Goal: Task Accomplishment & Management: Manage account settings

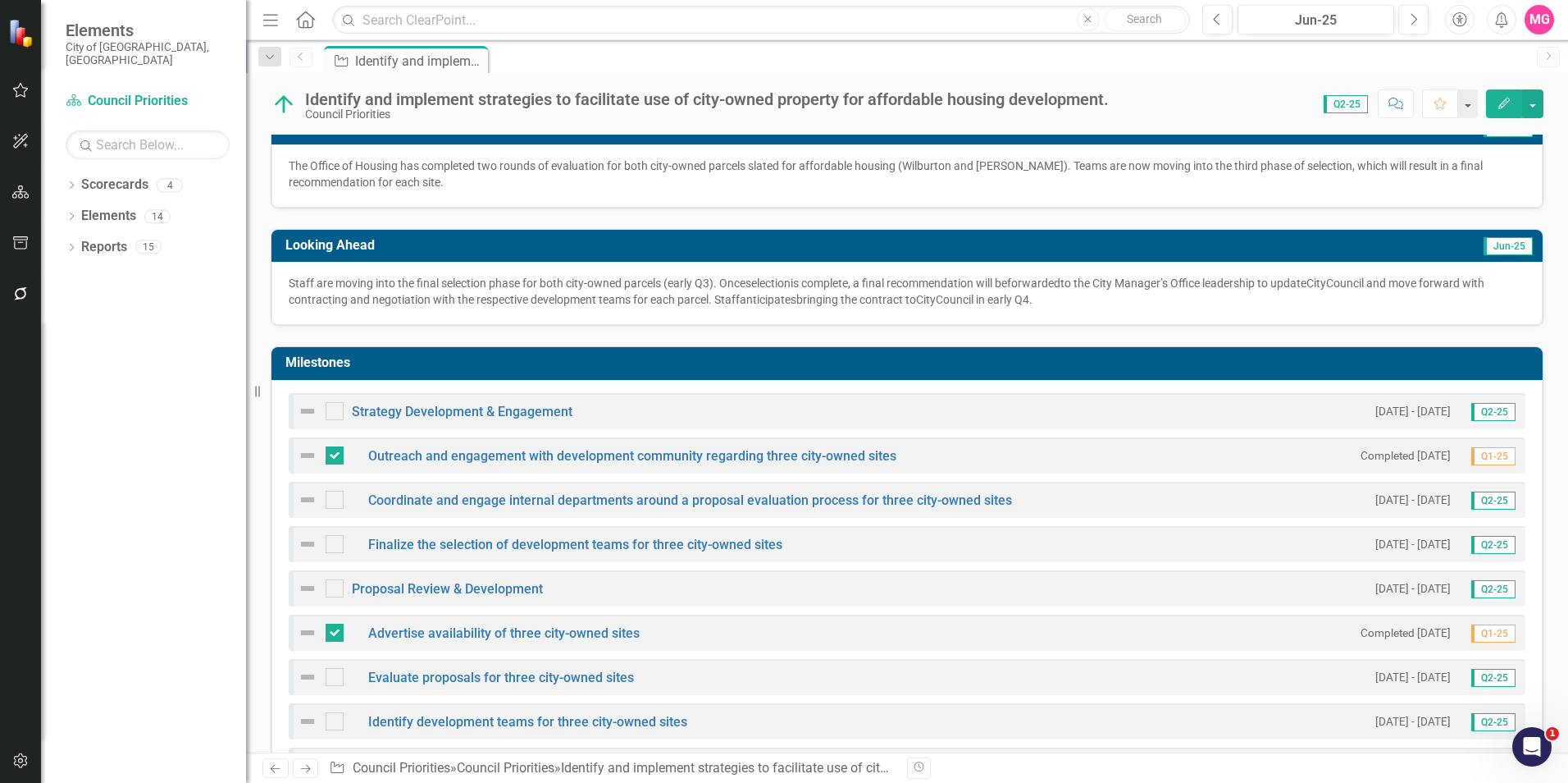
scroll to position [354, 0]
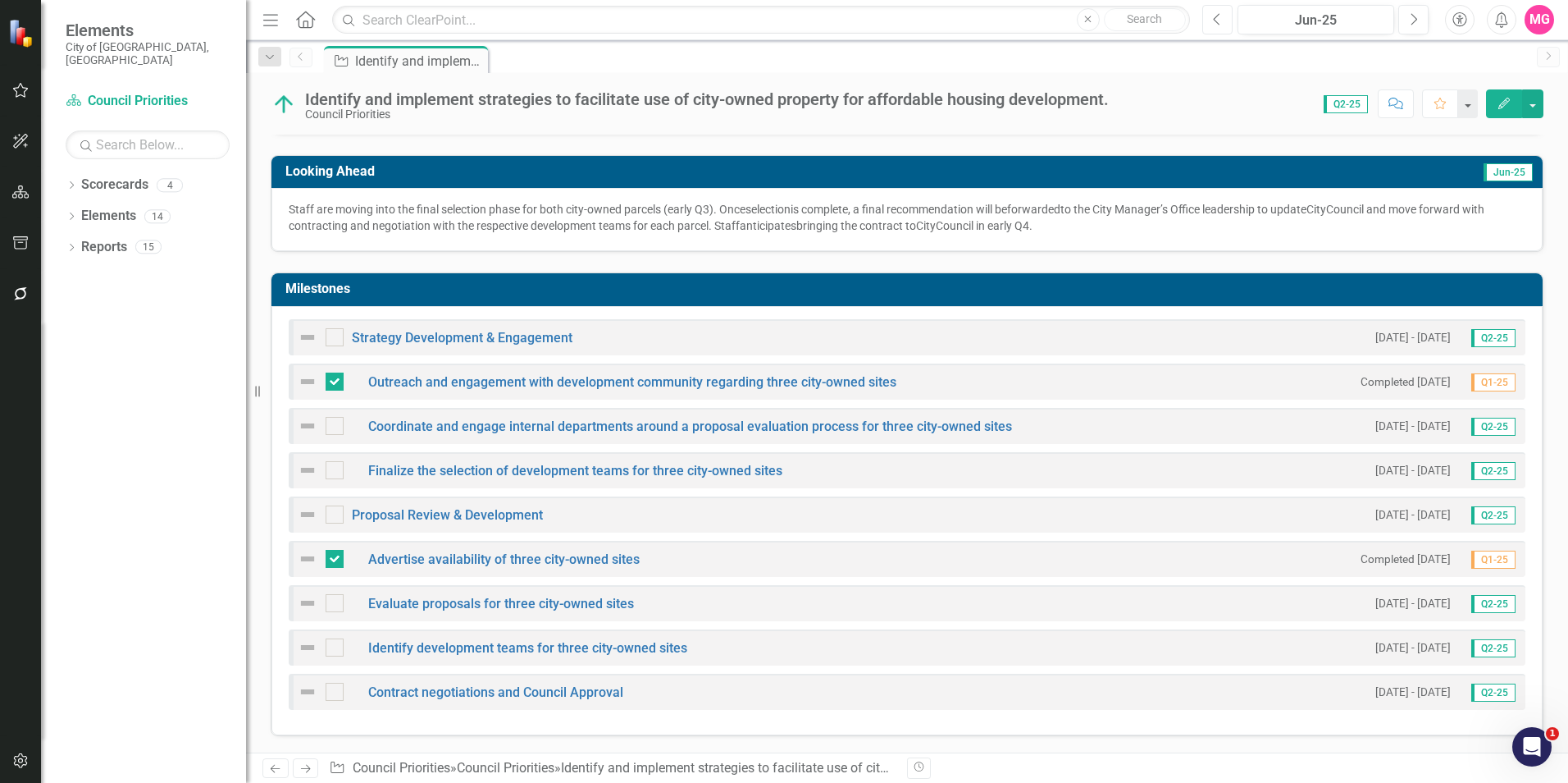
click at [1225, 20] on button "Previous" at bounding box center [1217, 19] width 30 height 29
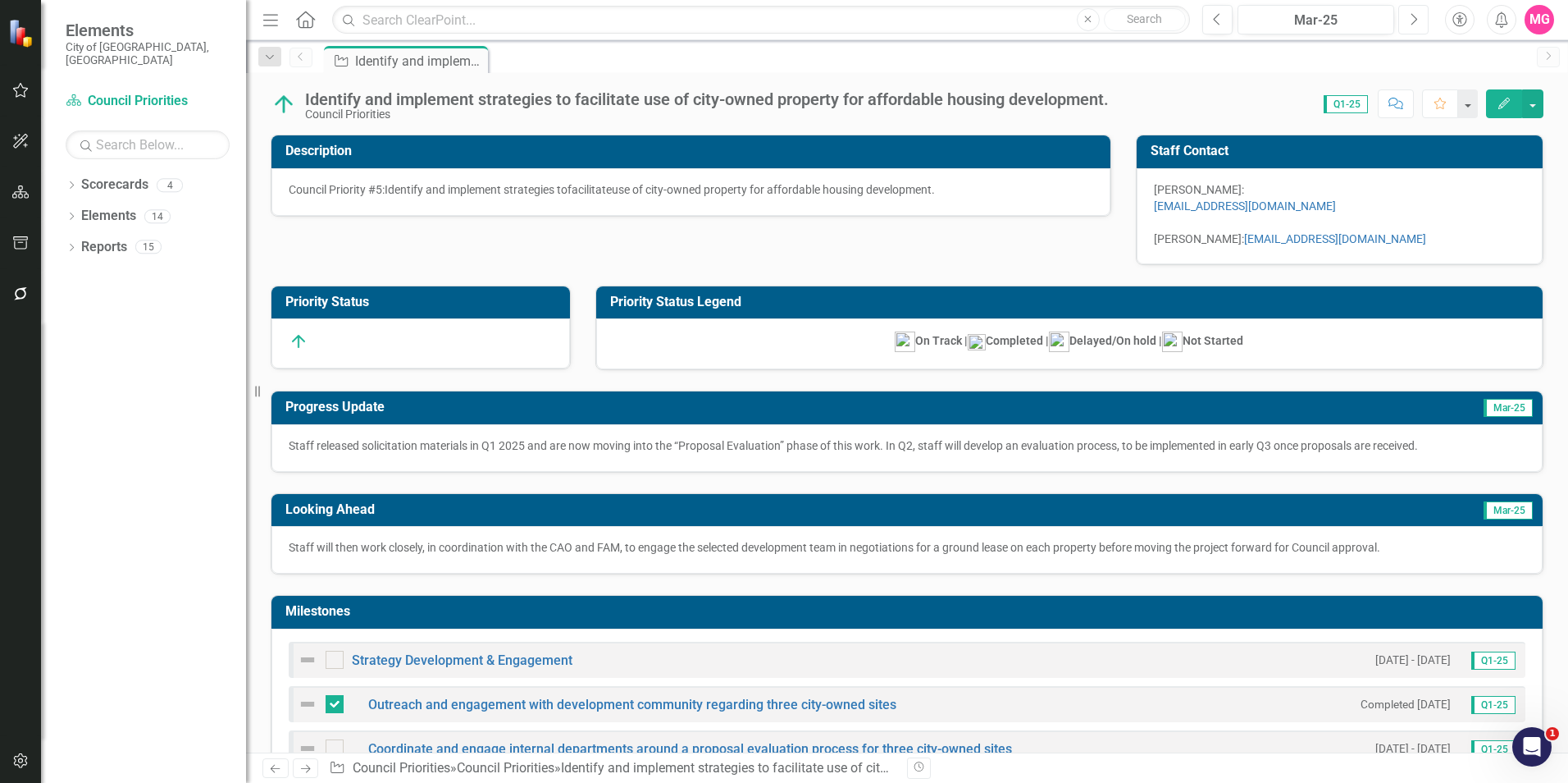
click at [1416, 27] on button "Next" at bounding box center [1413, 19] width 30 height 29
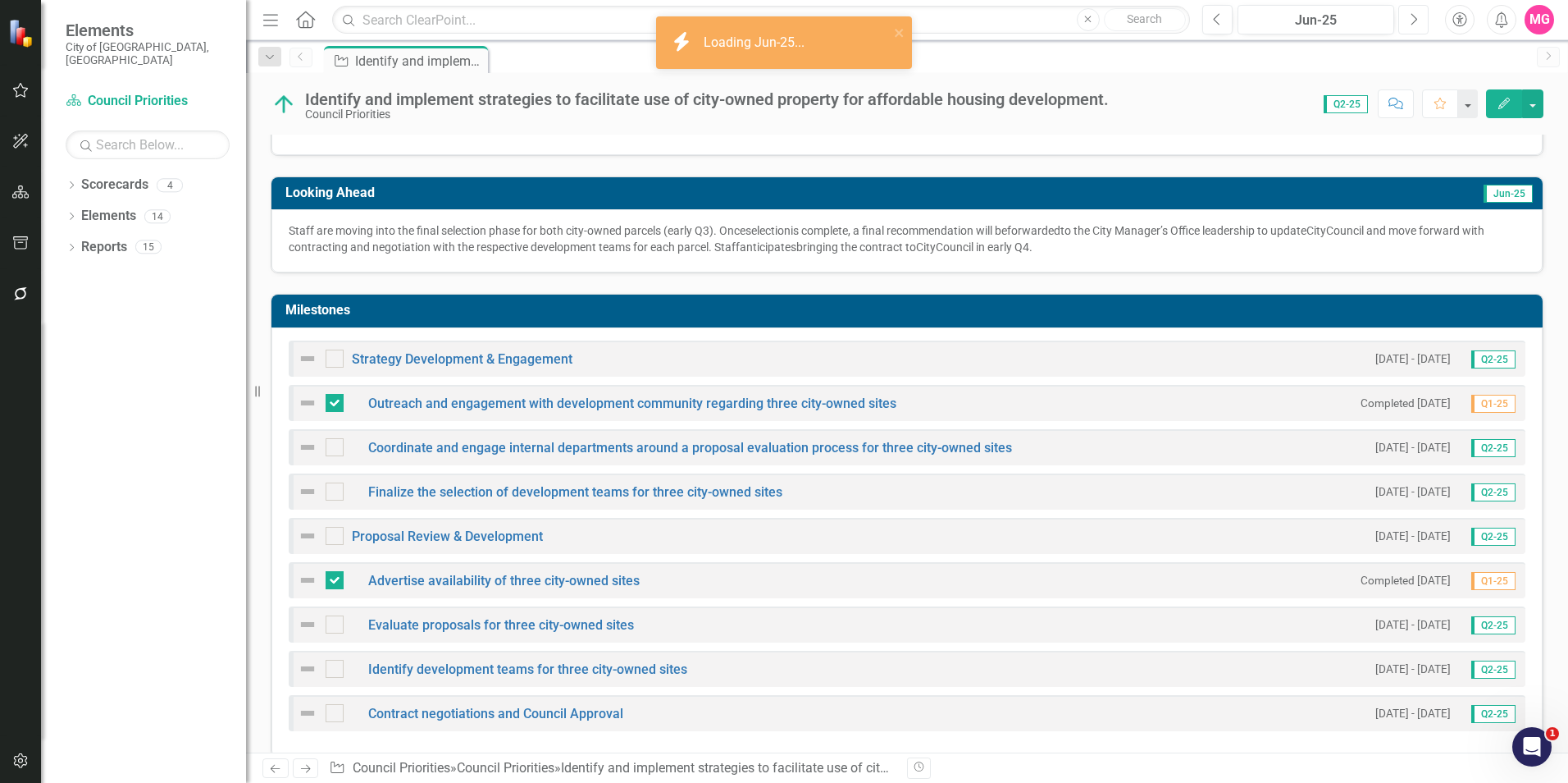
scroll to position [354, 0]
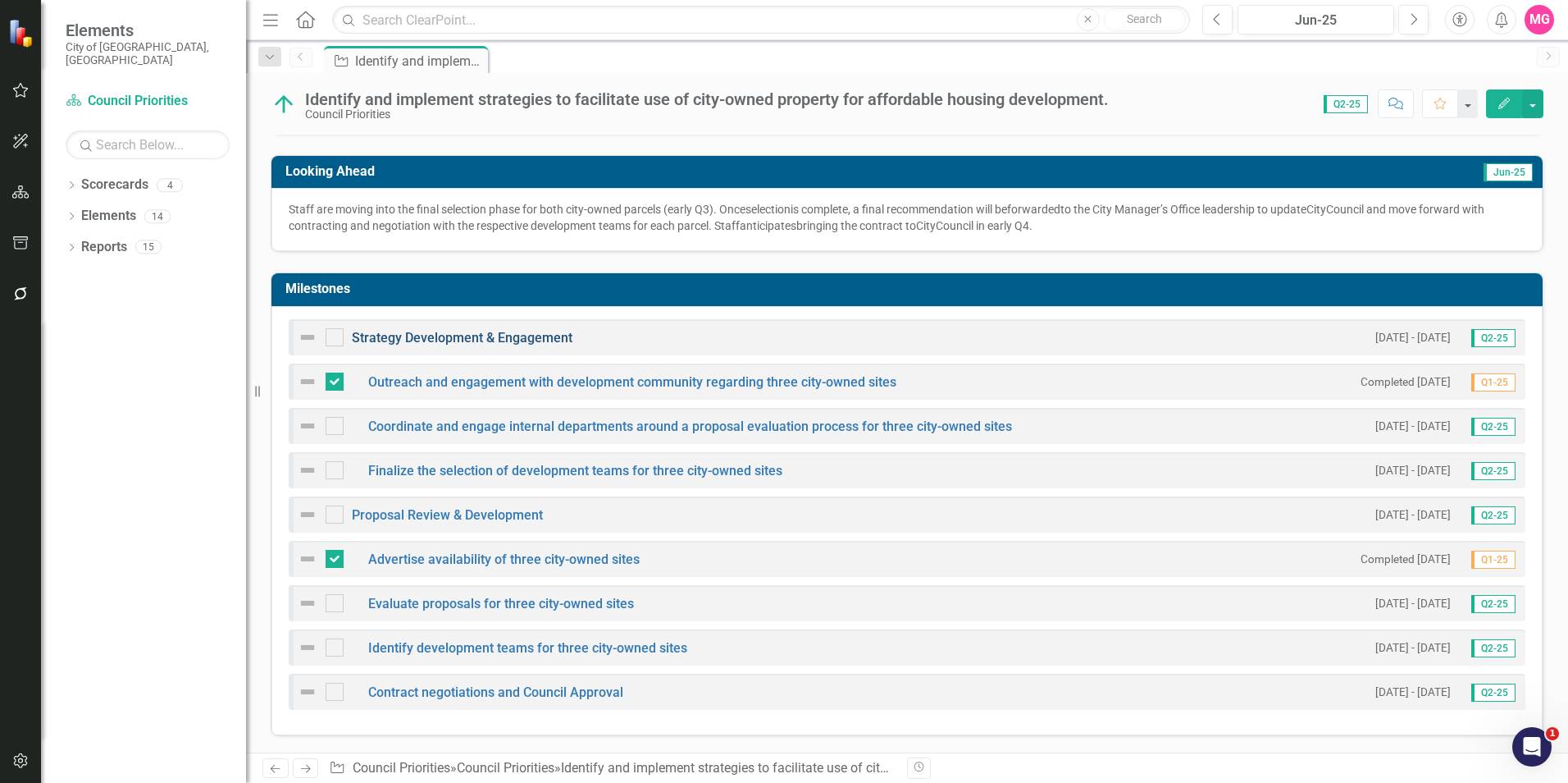
click at [482, 336] on link "Strategy Development & Engagement" at bounding box center [462, 338] width 221 height 16
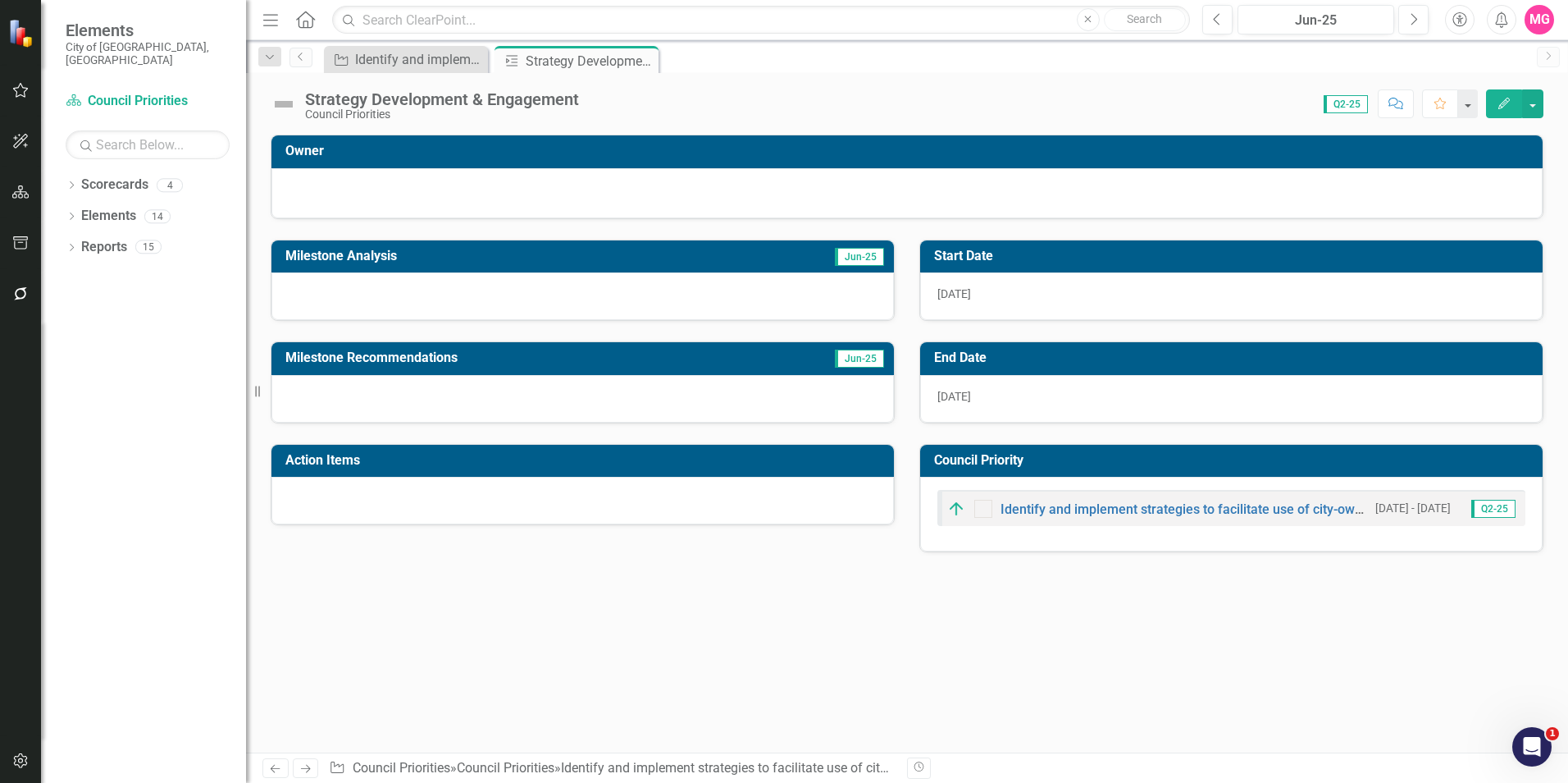
click at [454, 304] on div at bounding box center [582, 297] width 622 height 48
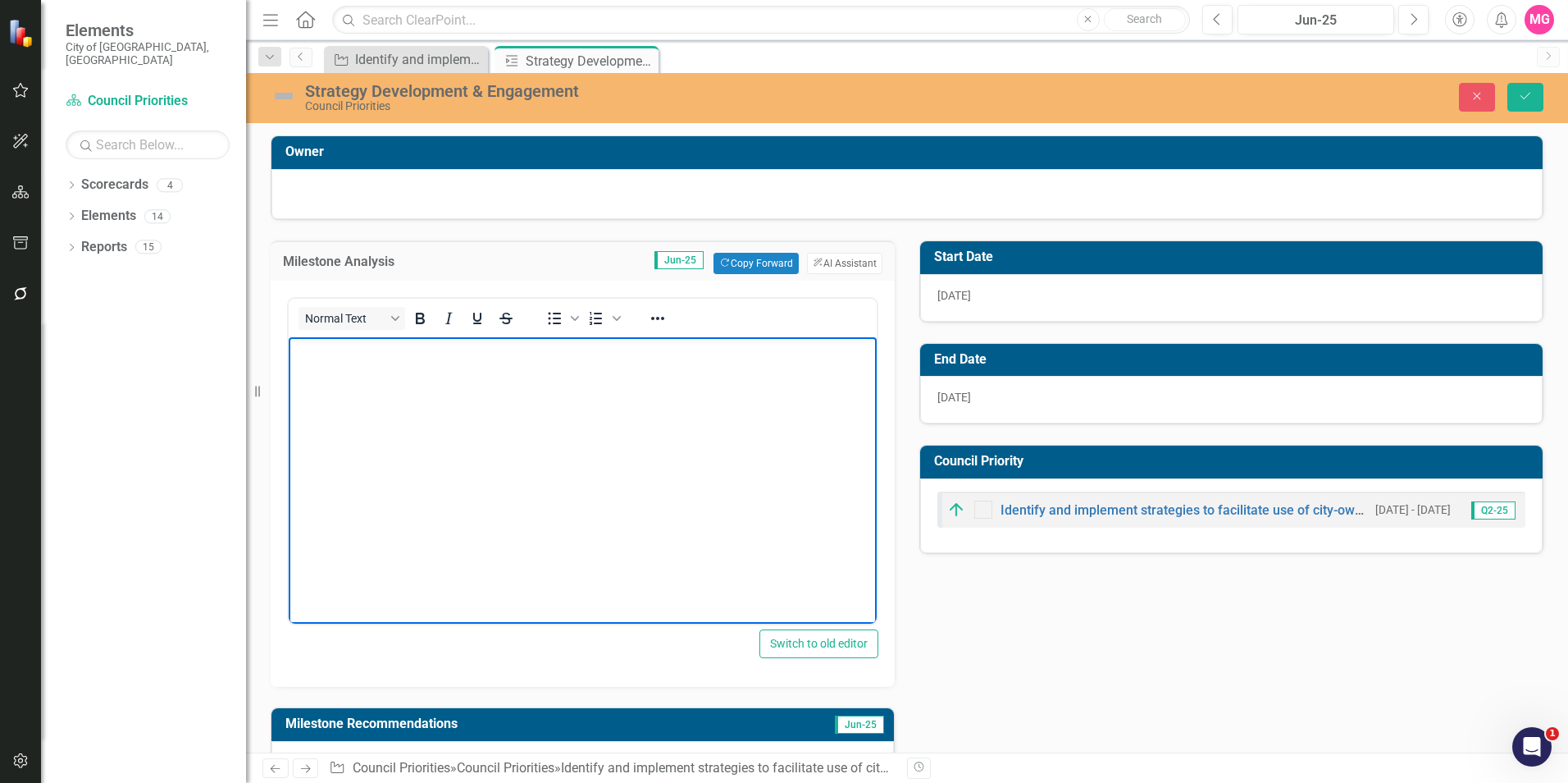
click at [615, 405] on body "Rich Text Area. Press ALT-0 for help." at bounding box center [582, 460] width 588 height 246
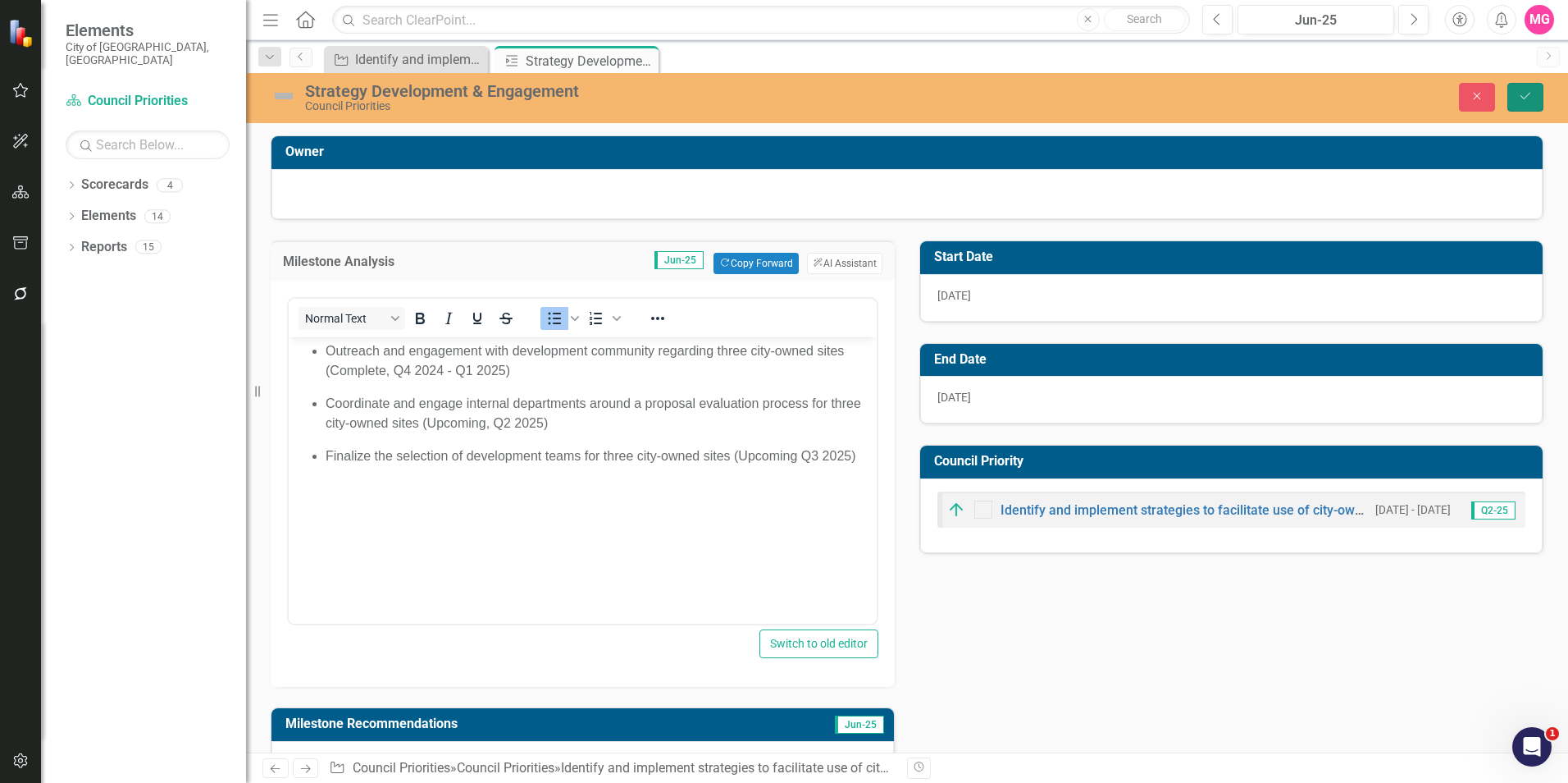
click at [1528, 110] on button "Save" at bounding box center [1525, 97] width 36 height 29
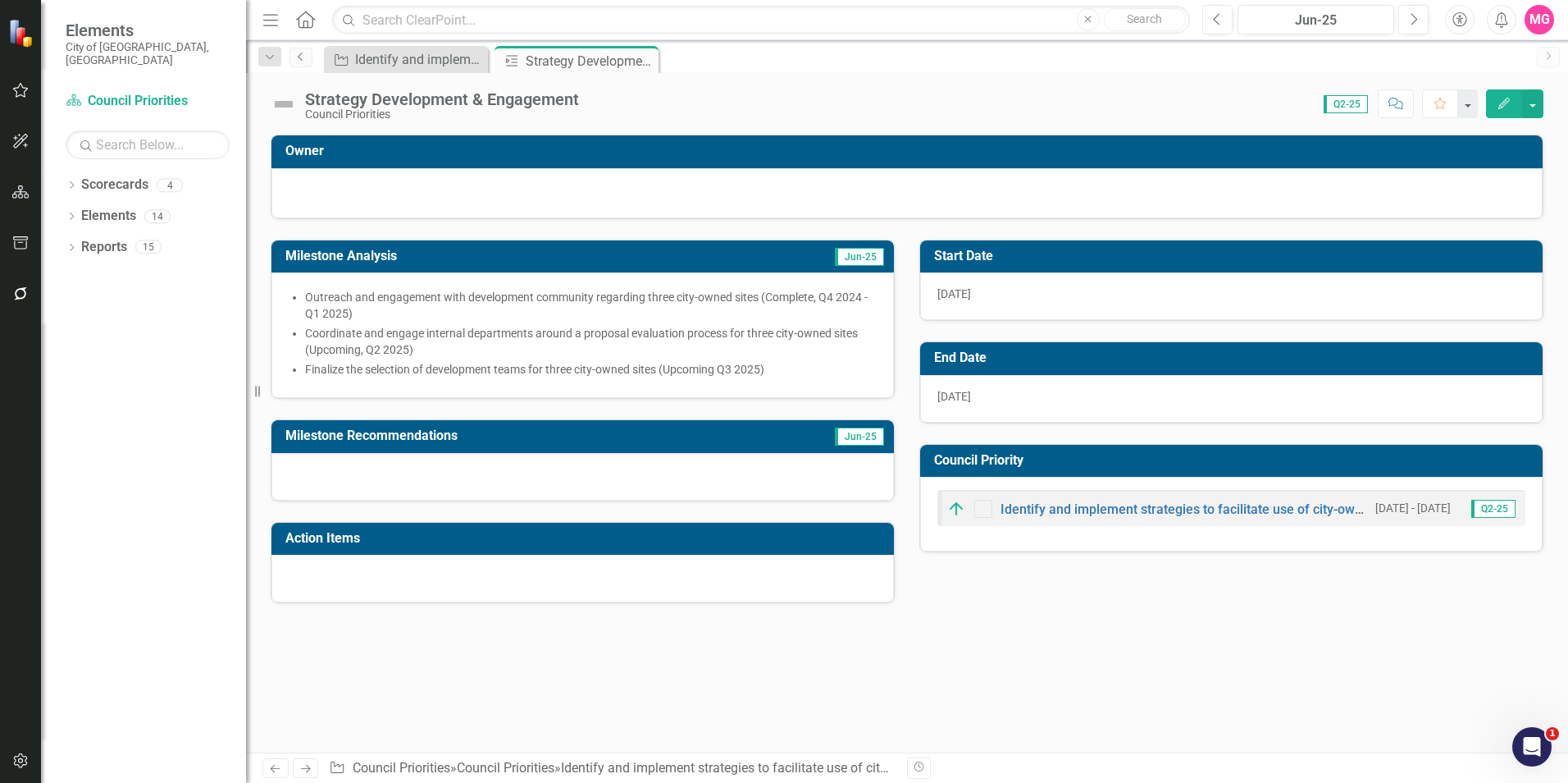
click at [304, 60] on icon "Previous" at bounding box center [301, 56] width 13 height 10
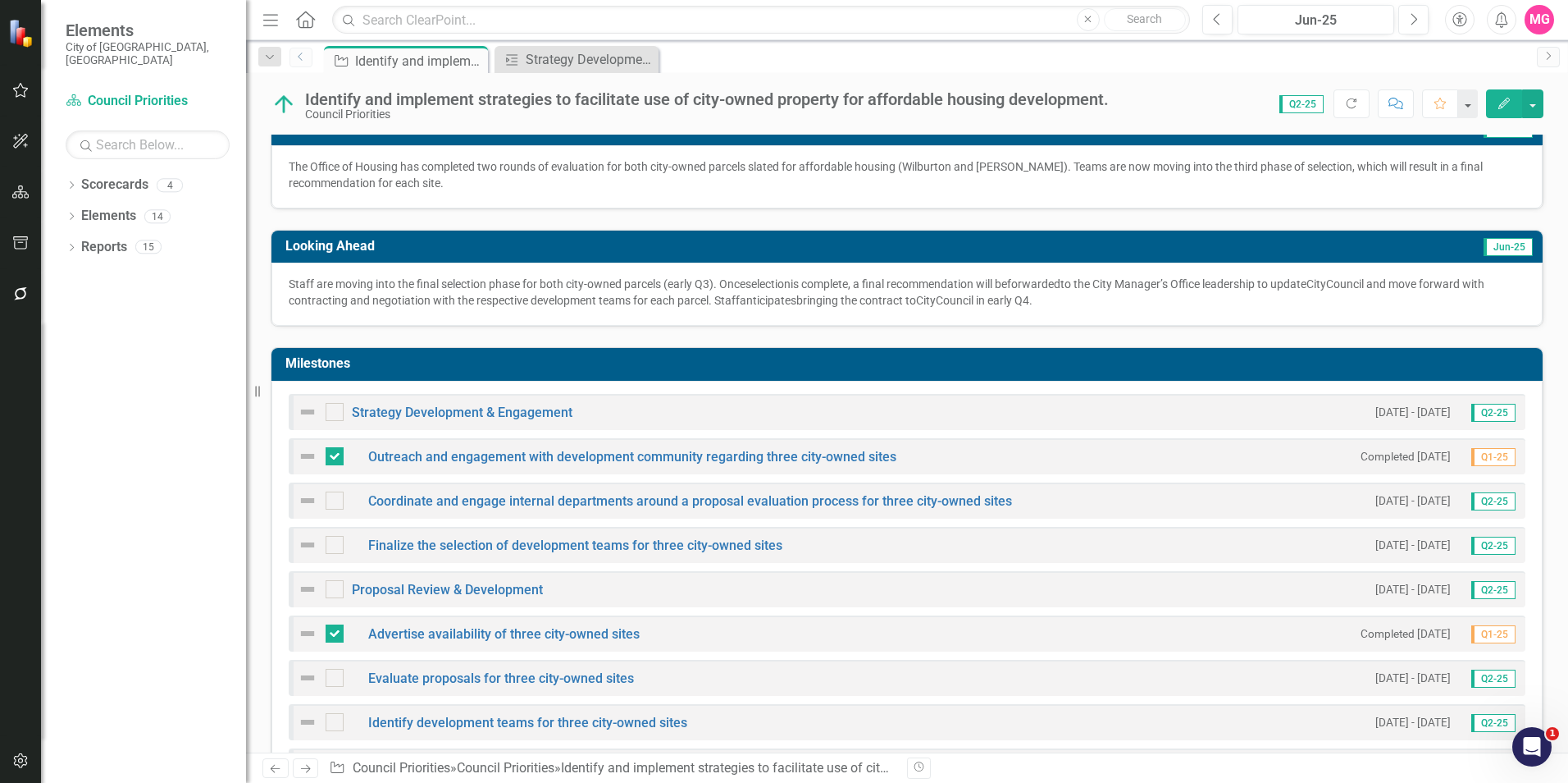
scroll to position [354, 0]
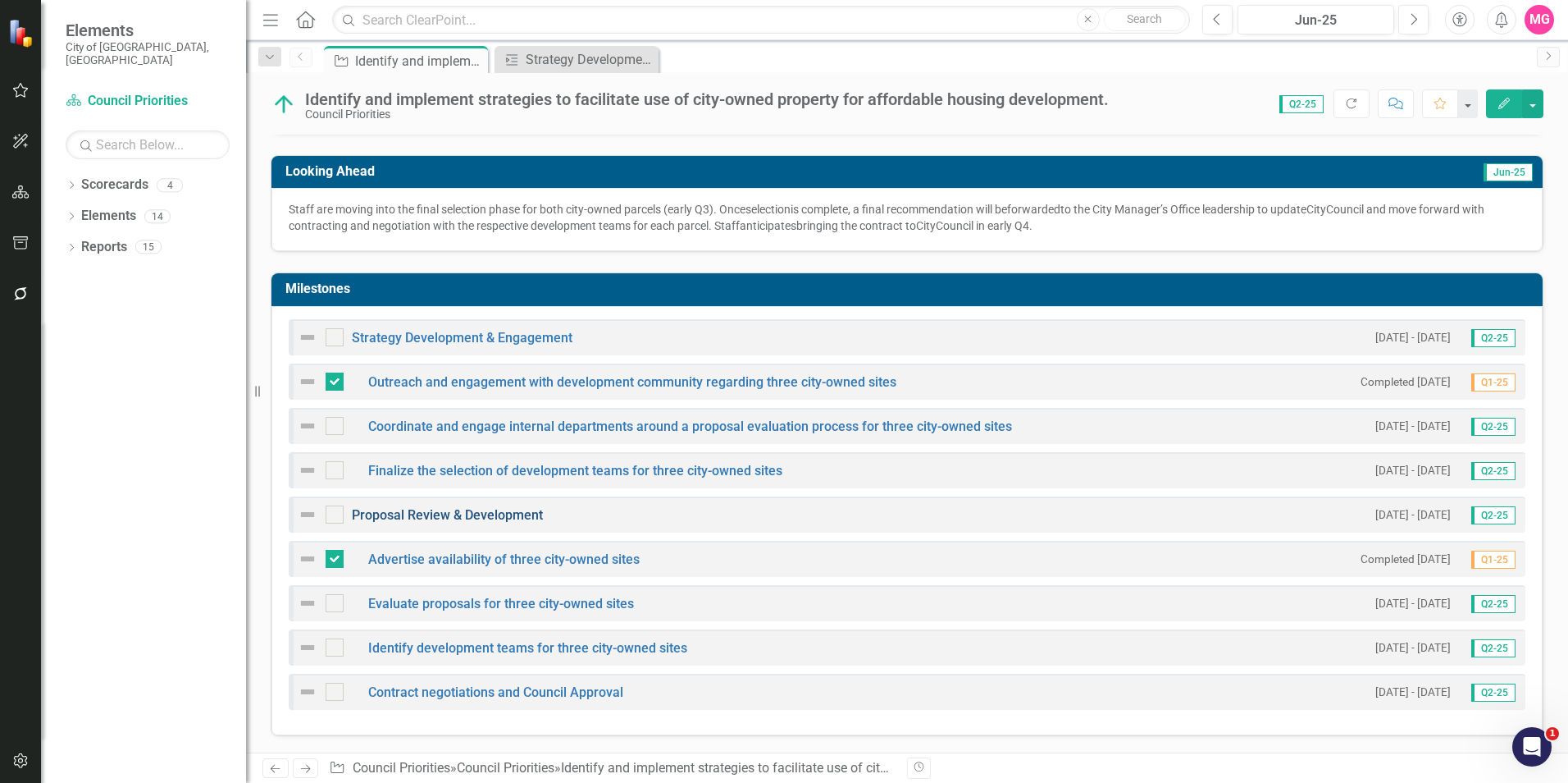
click at [419, 516] on link "Proposal Review & Development" at bounding box center [447, 515] width 191 height 16
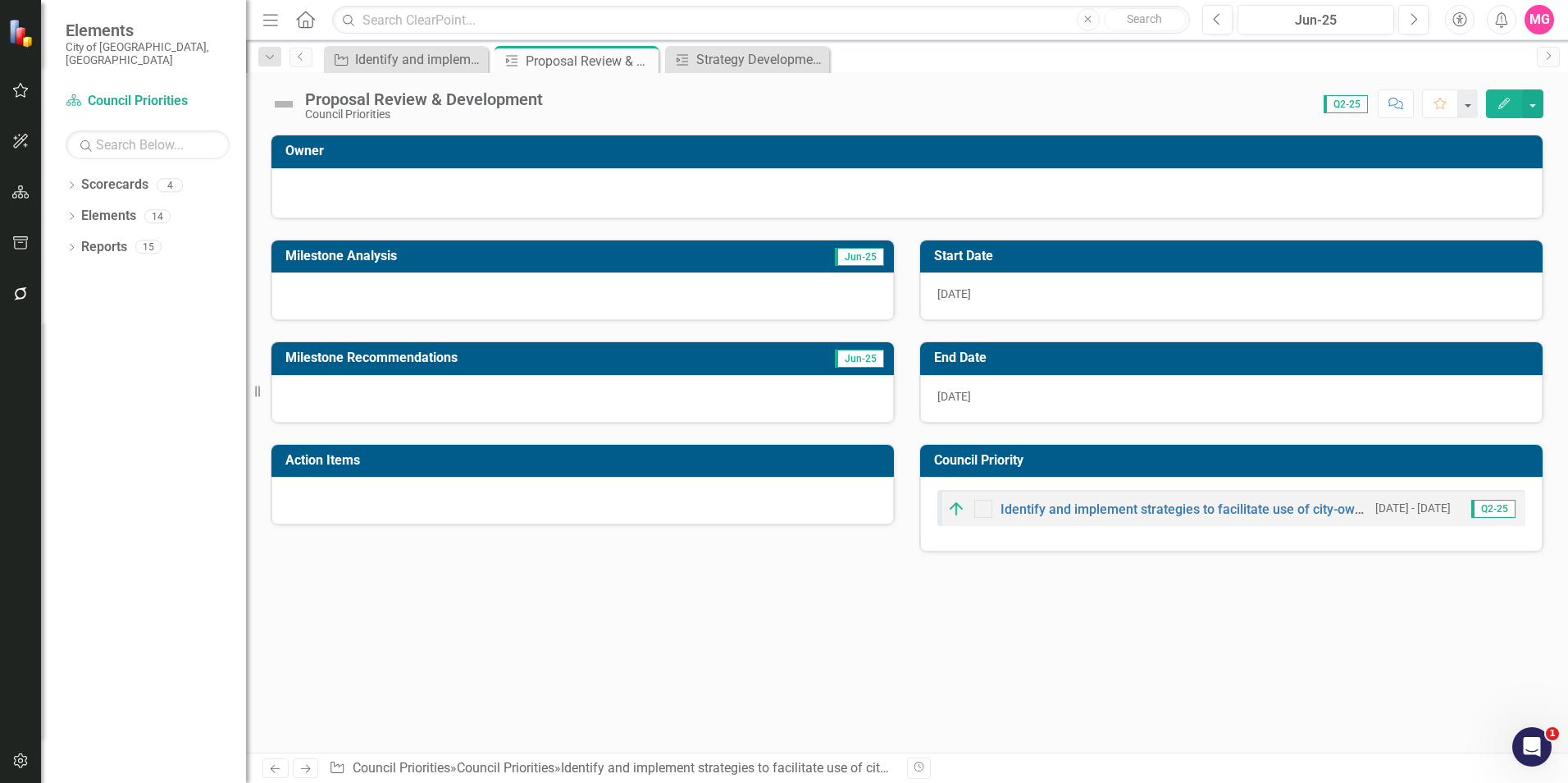
click at [528, 302] on div at bounding box center [582, 297] width 622 height 48
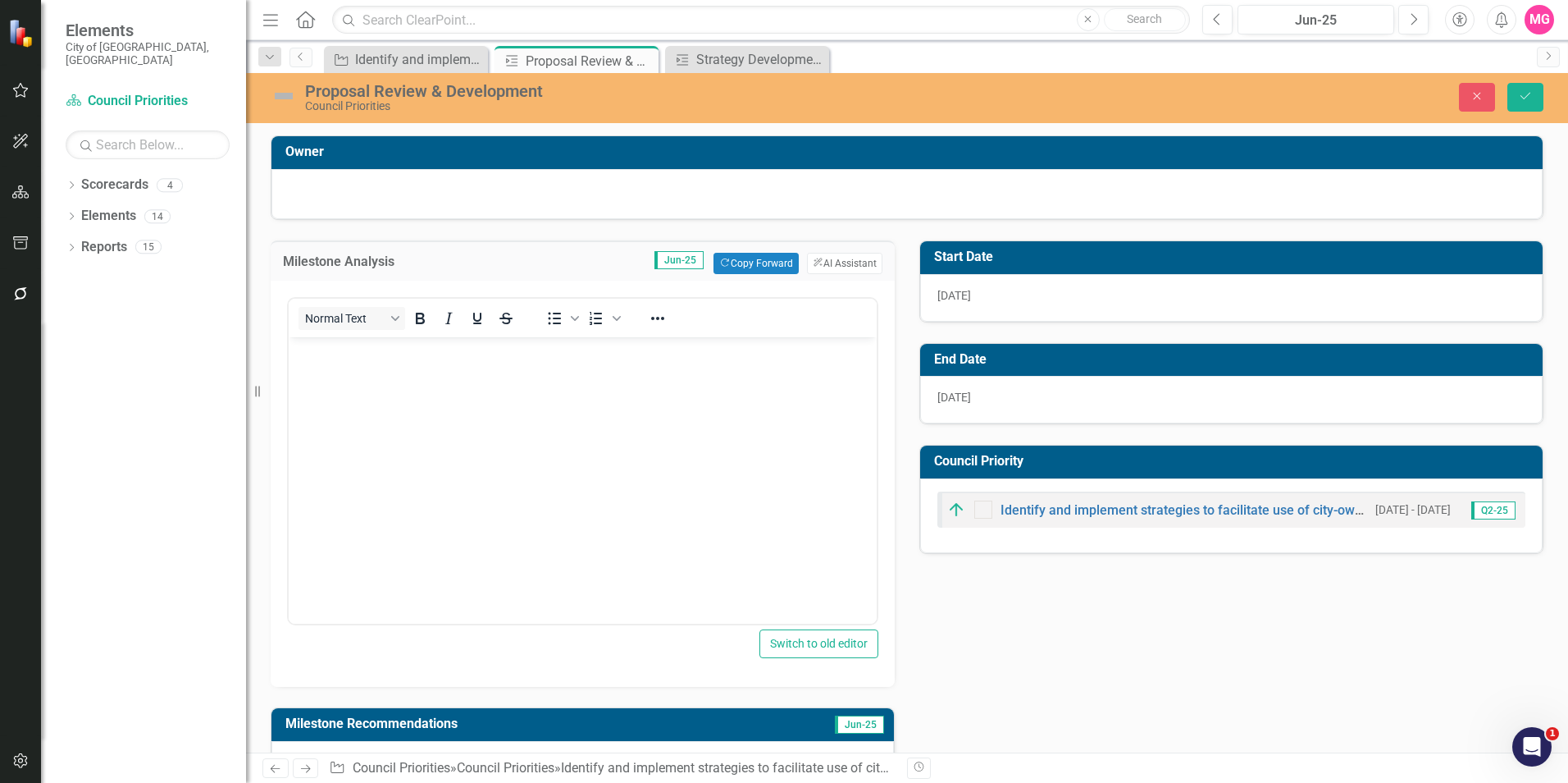
click at [557, 426] on body "Rich Text Area. Press ALT-0 for help." at bounding box center [582, 460] width 588 height 246
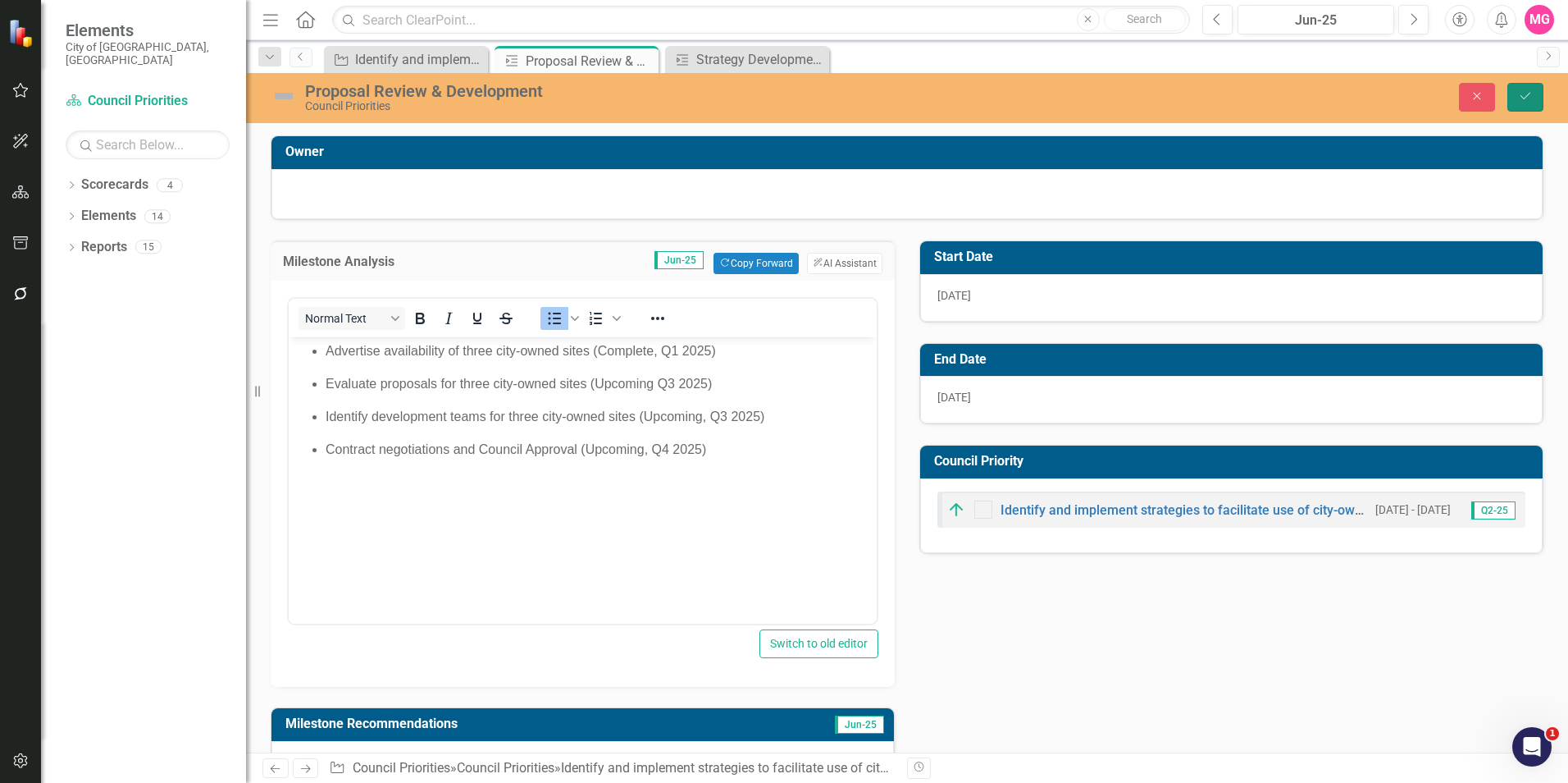
click at [1529, 92] on icon "Save" at bounding box center [1525, 95] width 15 height 11
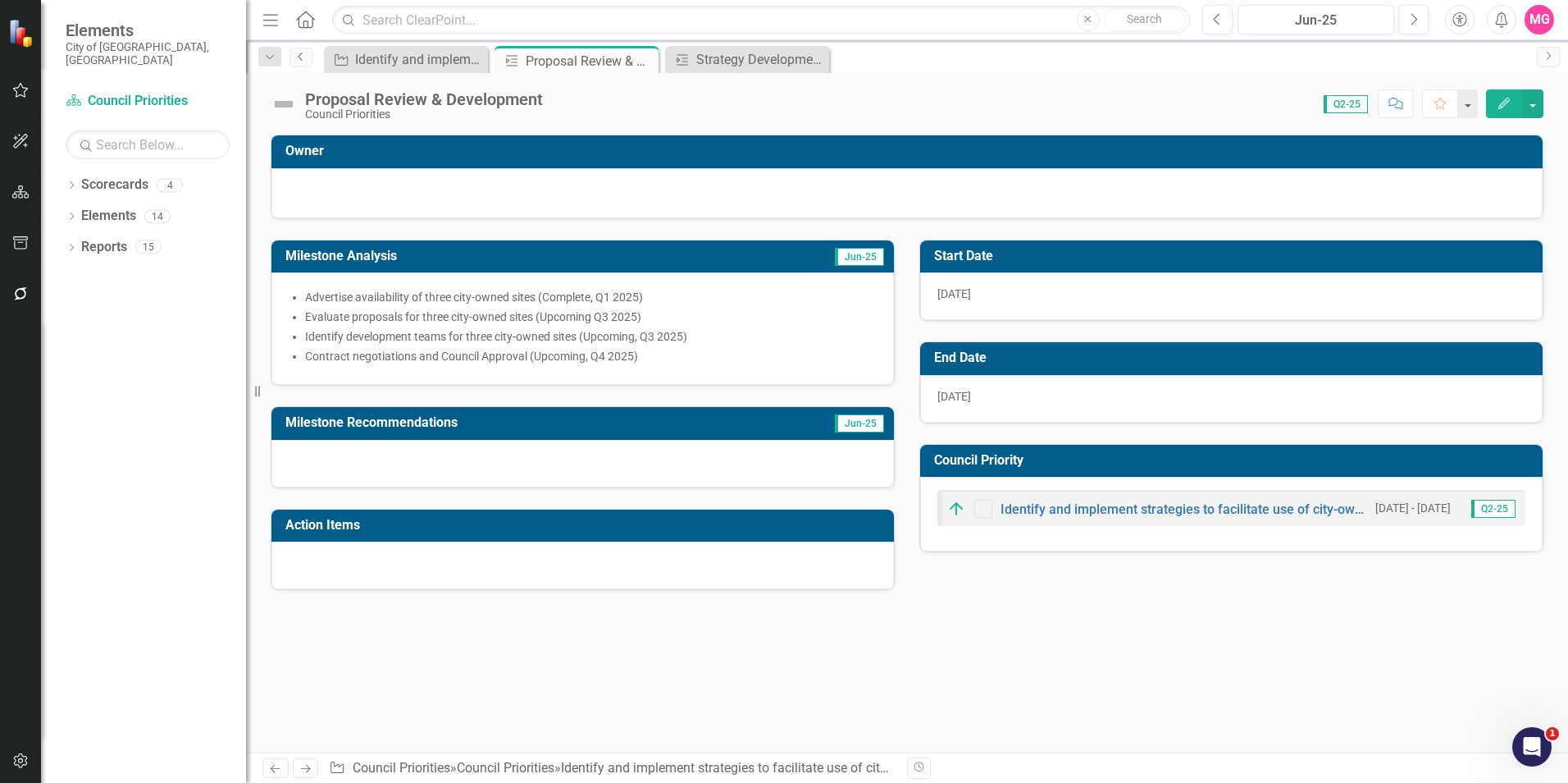
click at [296, 64] on link "Previous" at bounding box center [301, 57] width 23 height 19
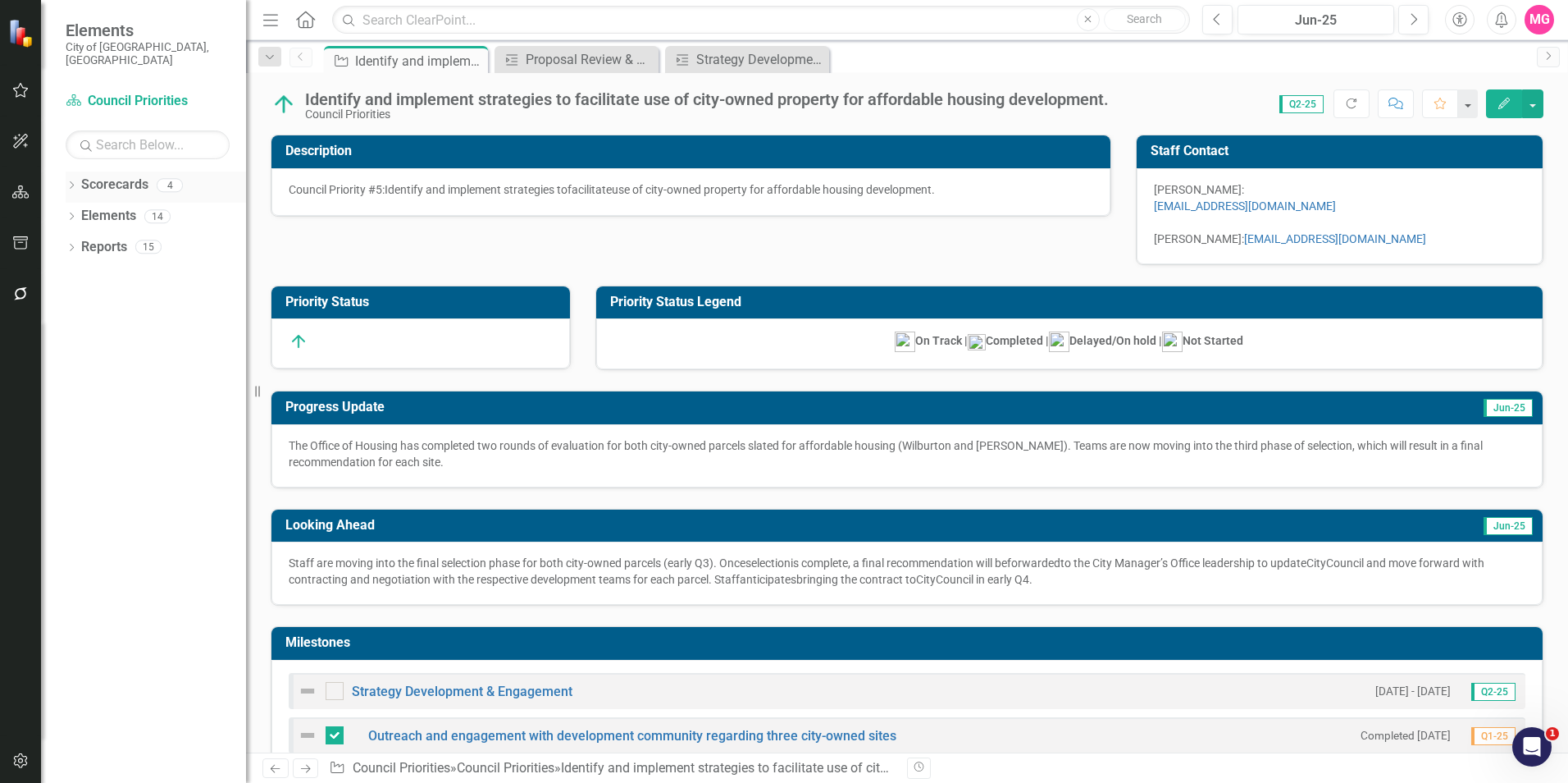
click at [114, 176] on link "Scorecards" at bounding box center [115, 184] width 67 height 19
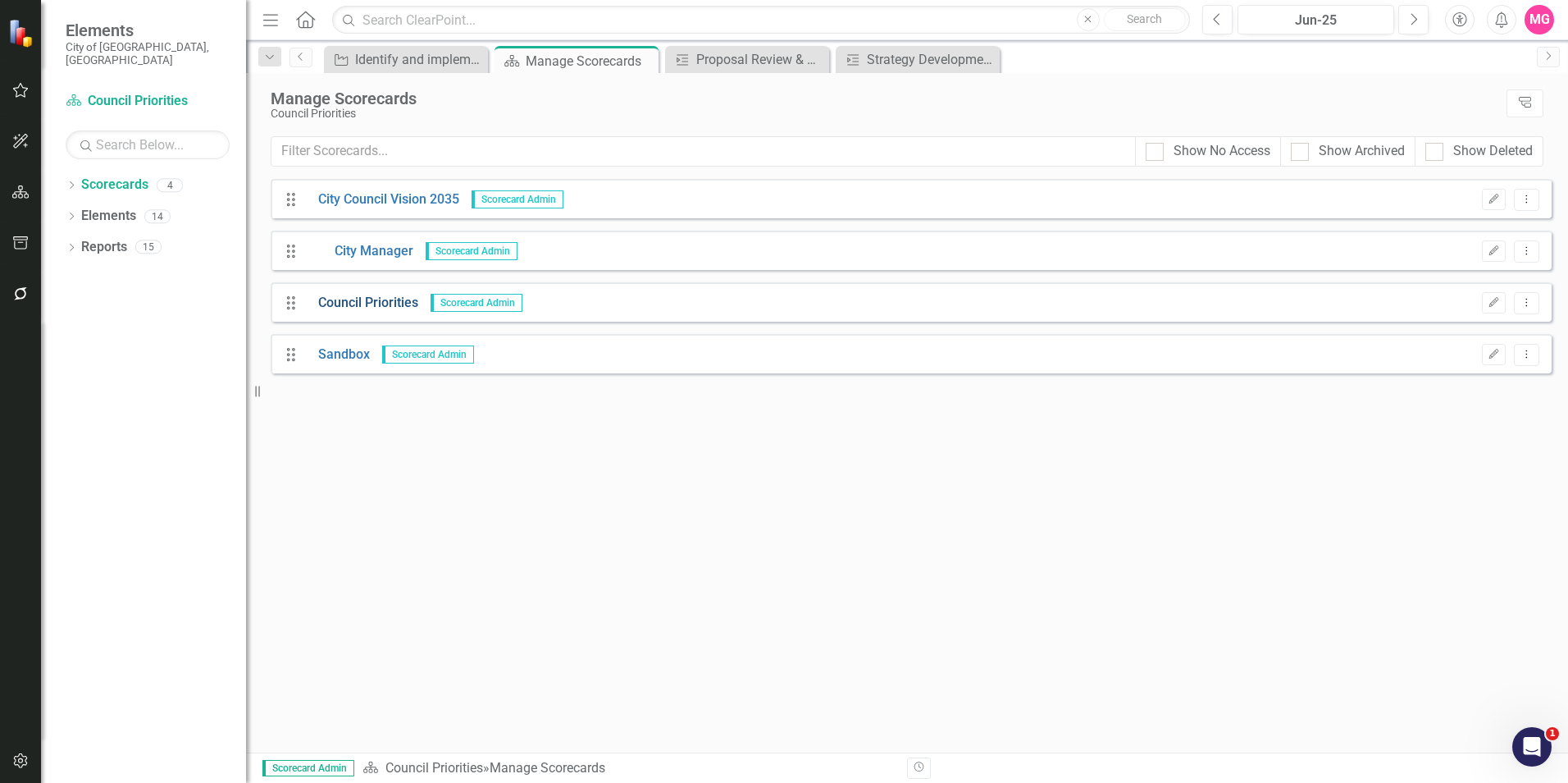
click at [393, 303] on link "Council Priorities" at bounding box center [362, 303] width 112 height 19
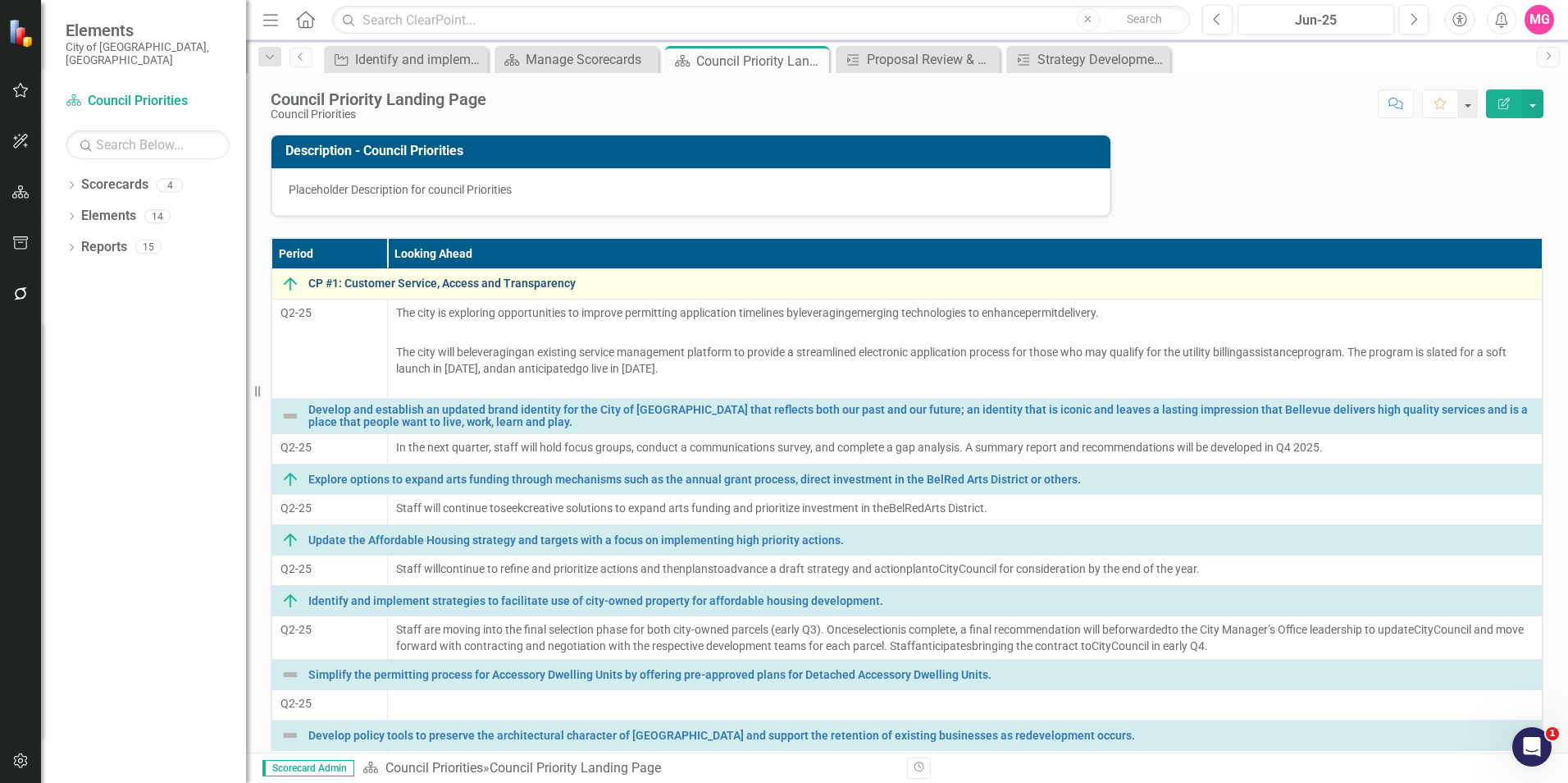
click at [392, 277] on link "CP #1: Customer Service, Access and Transparency" at bounding box center [920, 283] width 1225 height 12
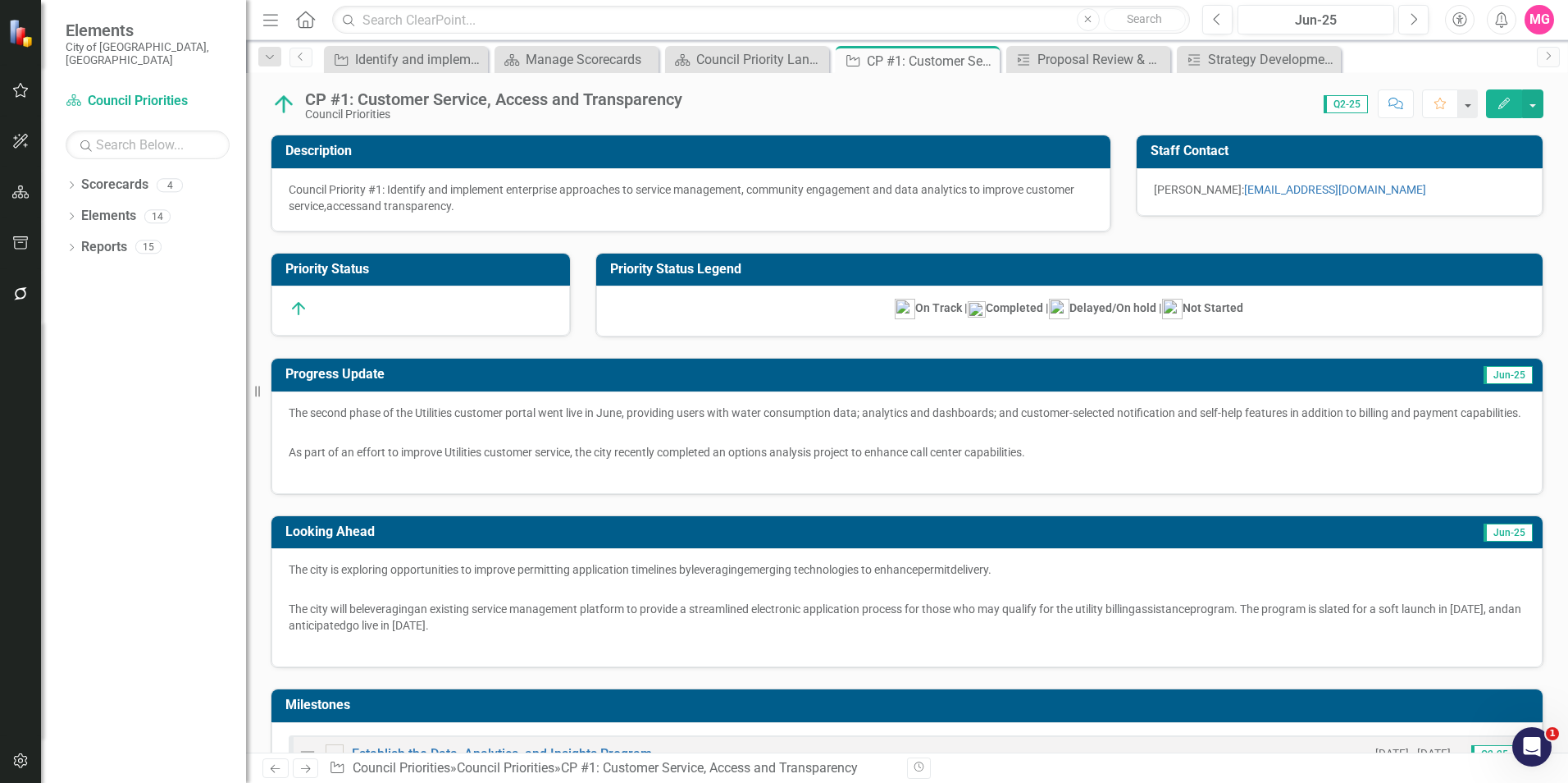
click at [337, 101] on div "CP #1: Customer Service, Access and Transparency" at bounding box center [493, 99] width 377 height 18
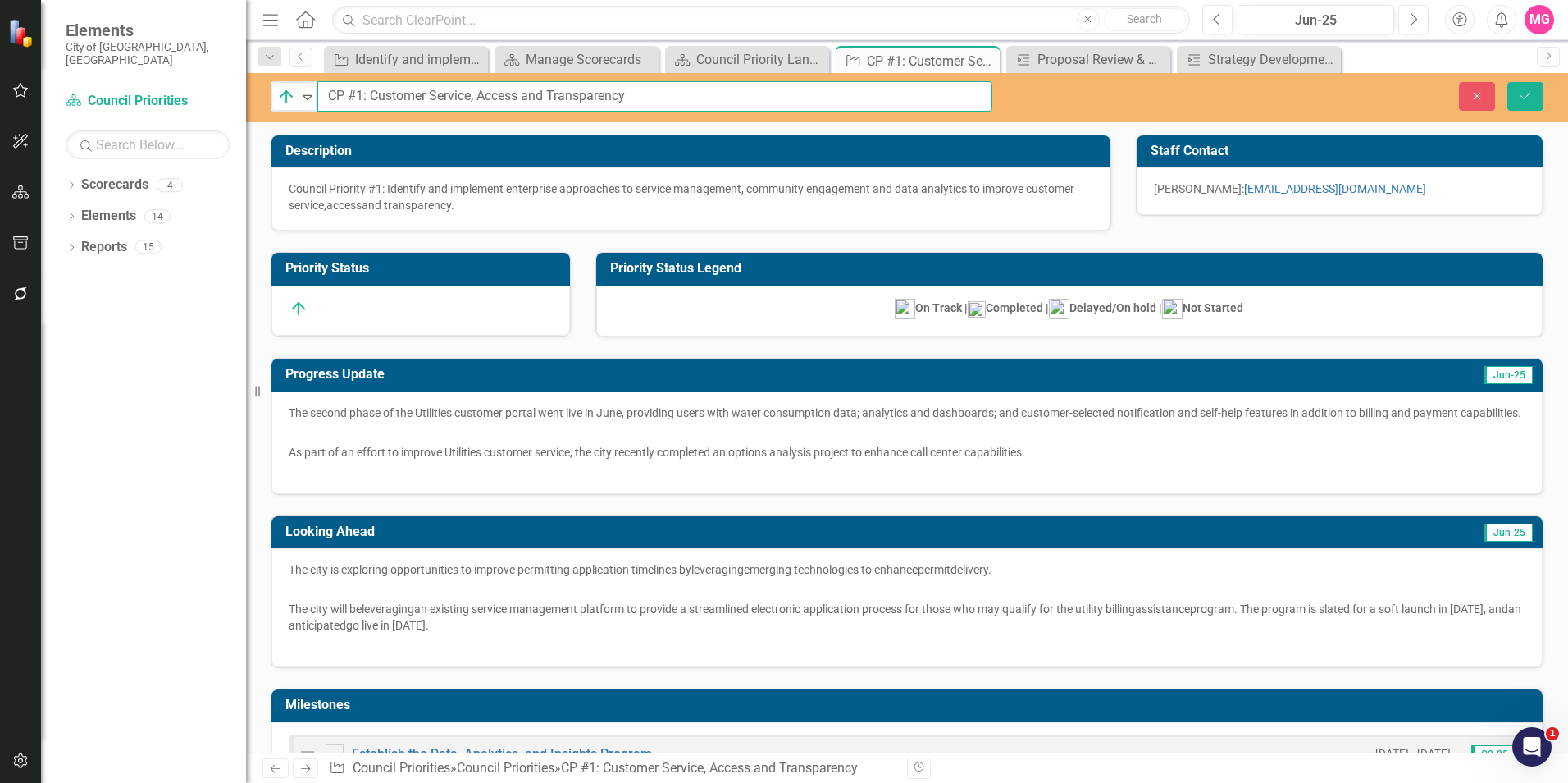
click at [363, 92] on input "CP #1: Customer Service, Access and Transparency" at bounding box center [655, 96] width 675 height 30
click at [667, 96] on input "CP #1: Customer Service, Access and Transparency" at bounding box center [655, 96] width 675 height 30
click at [333, 100] on input "CP #1: Customer Service, Access and Transparency" at bounding box center [655, 96] width 675 height 30
type input "Council Priority #1: Customer Service, Access and Transparency"
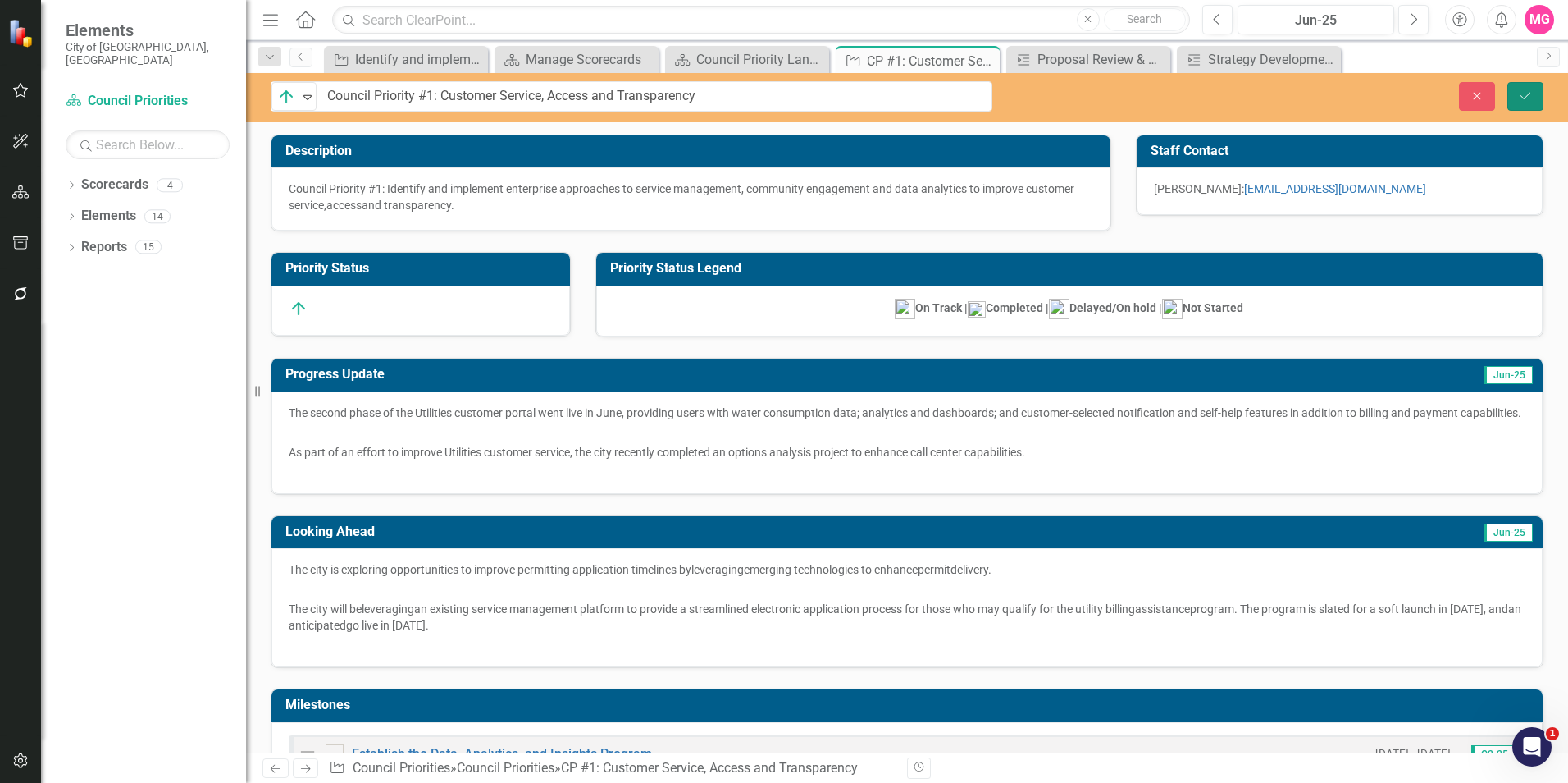
click at [1534, 89] on button "Save" at bounding box center [1525, 96] width 36 height 29
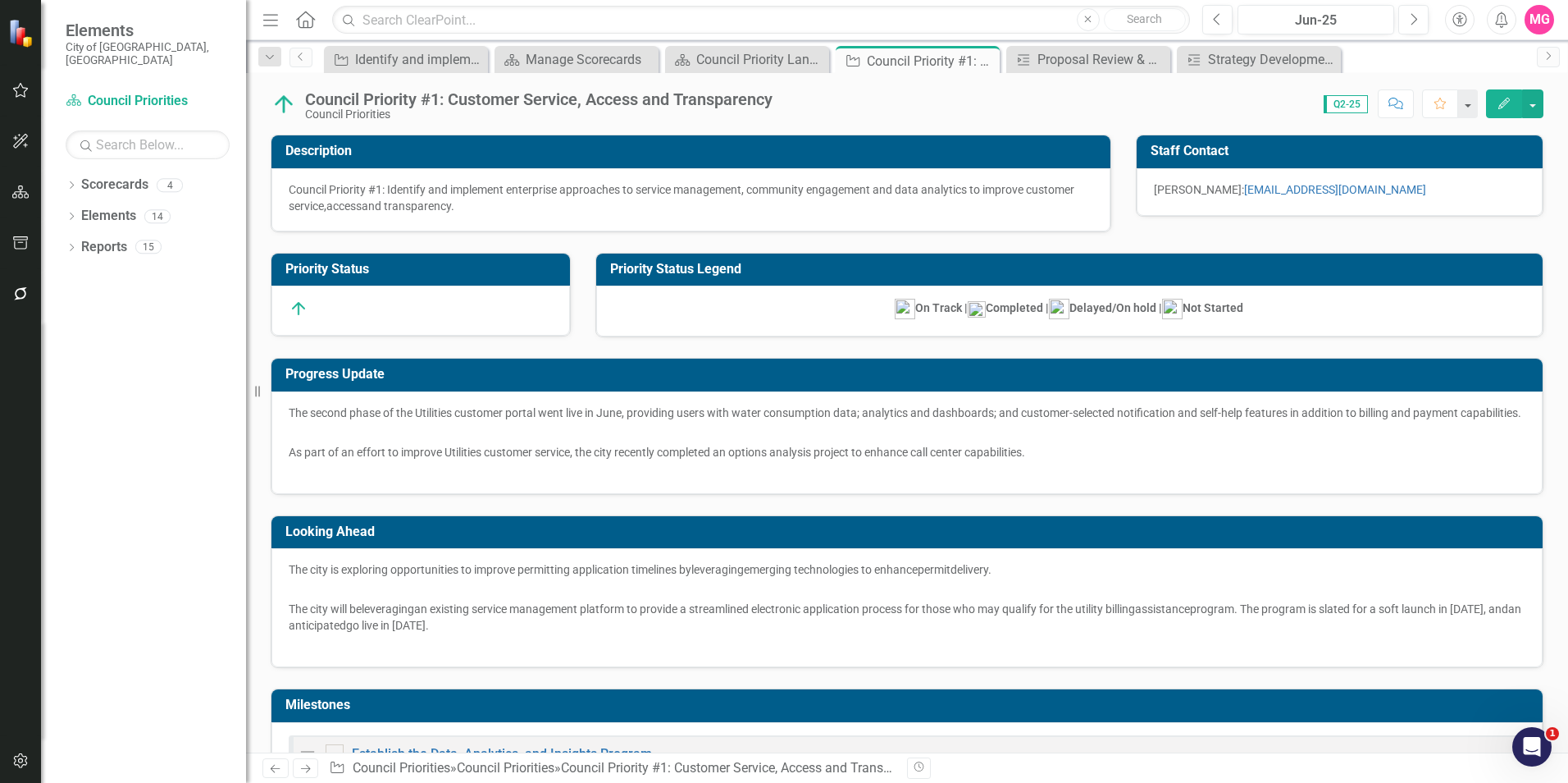
checkbox input "false"
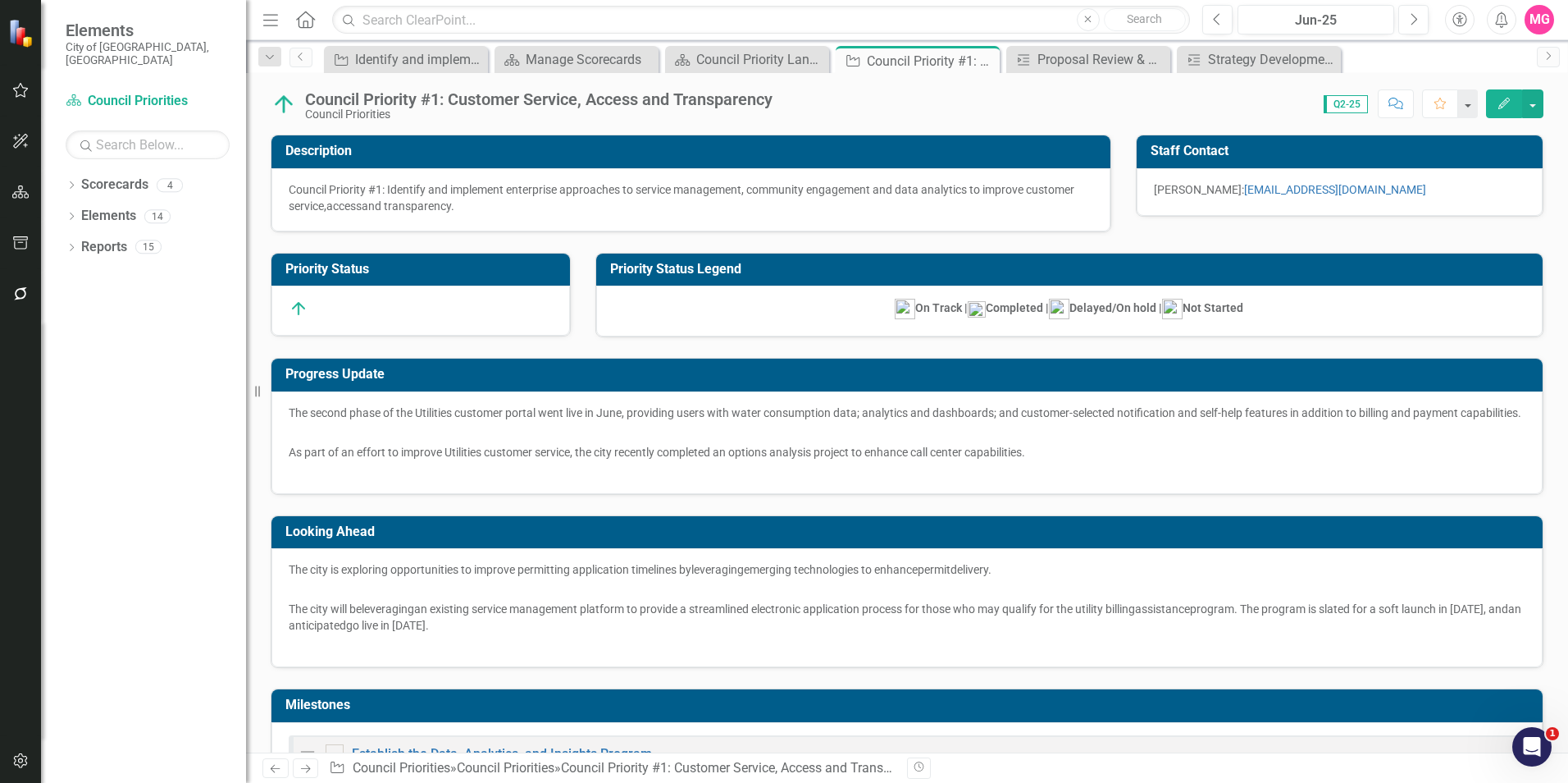
checkbox input "true"
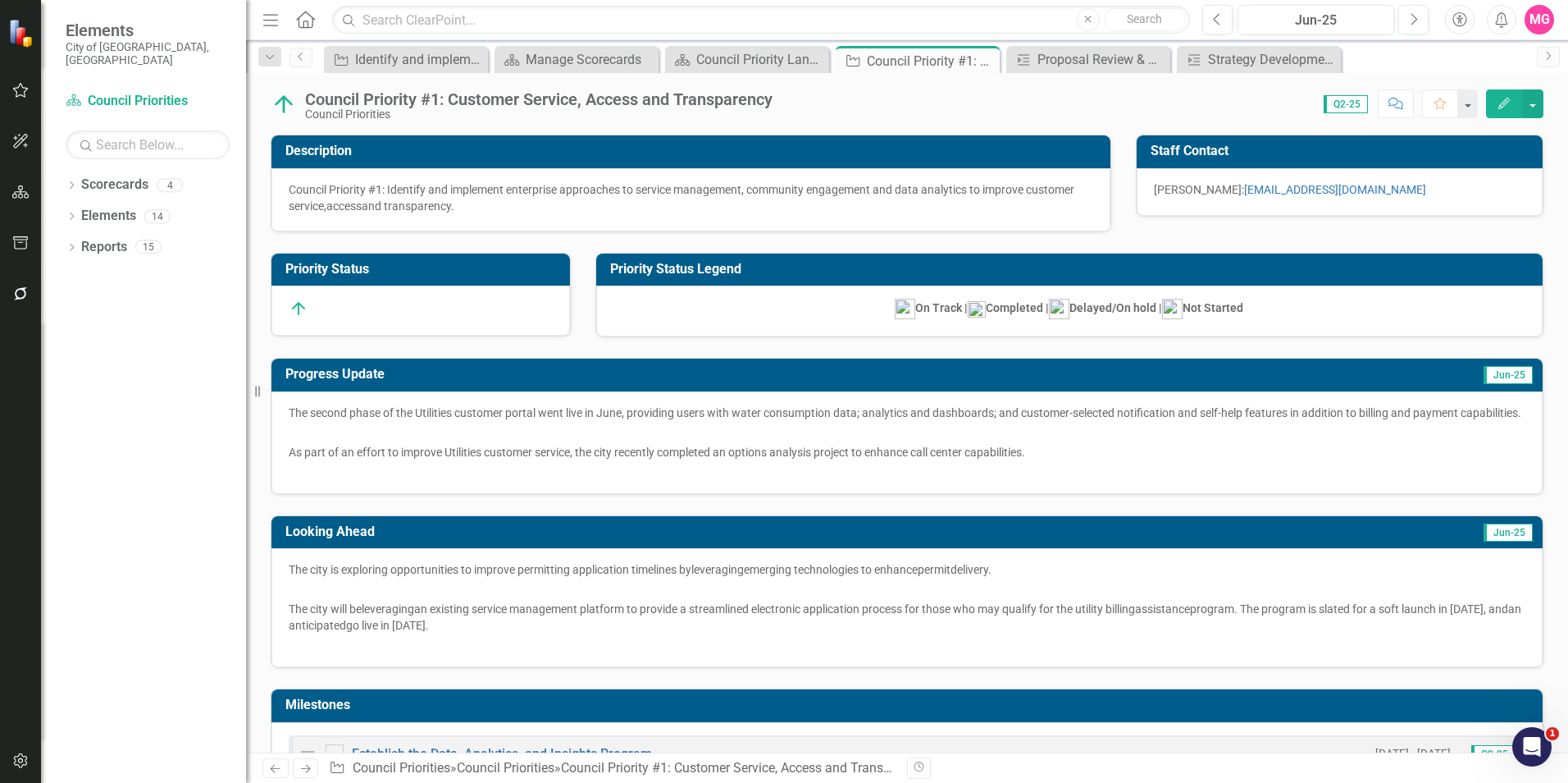
click at [310, 95] on div "Council Priority #1: Customer Service, Access and Transparency" at bounding box center [539, 99] width 468 height 18
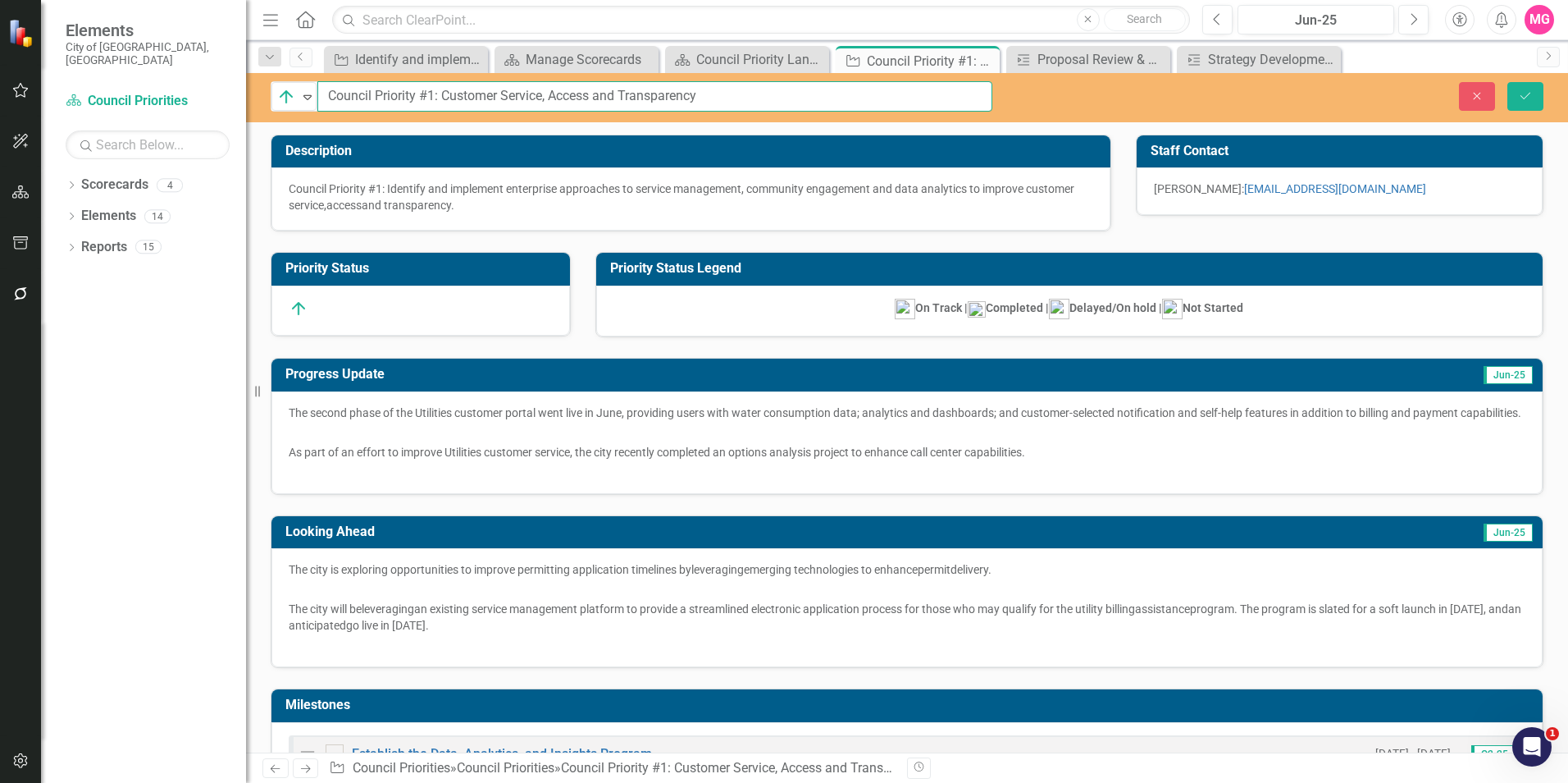
drag, startPoint x: 321, startPoint y: 93, endPoint x: 436, endPoint y: 101, distance: 115.3
click at [436, 101] on input "Council Priority #1: Customer Service, Access and Transparency" at bounding box center [655, 96] width 675 height 30
click at [1526, 98] on icon "Save" at bounding box center [1525, 95] width 15 height 11
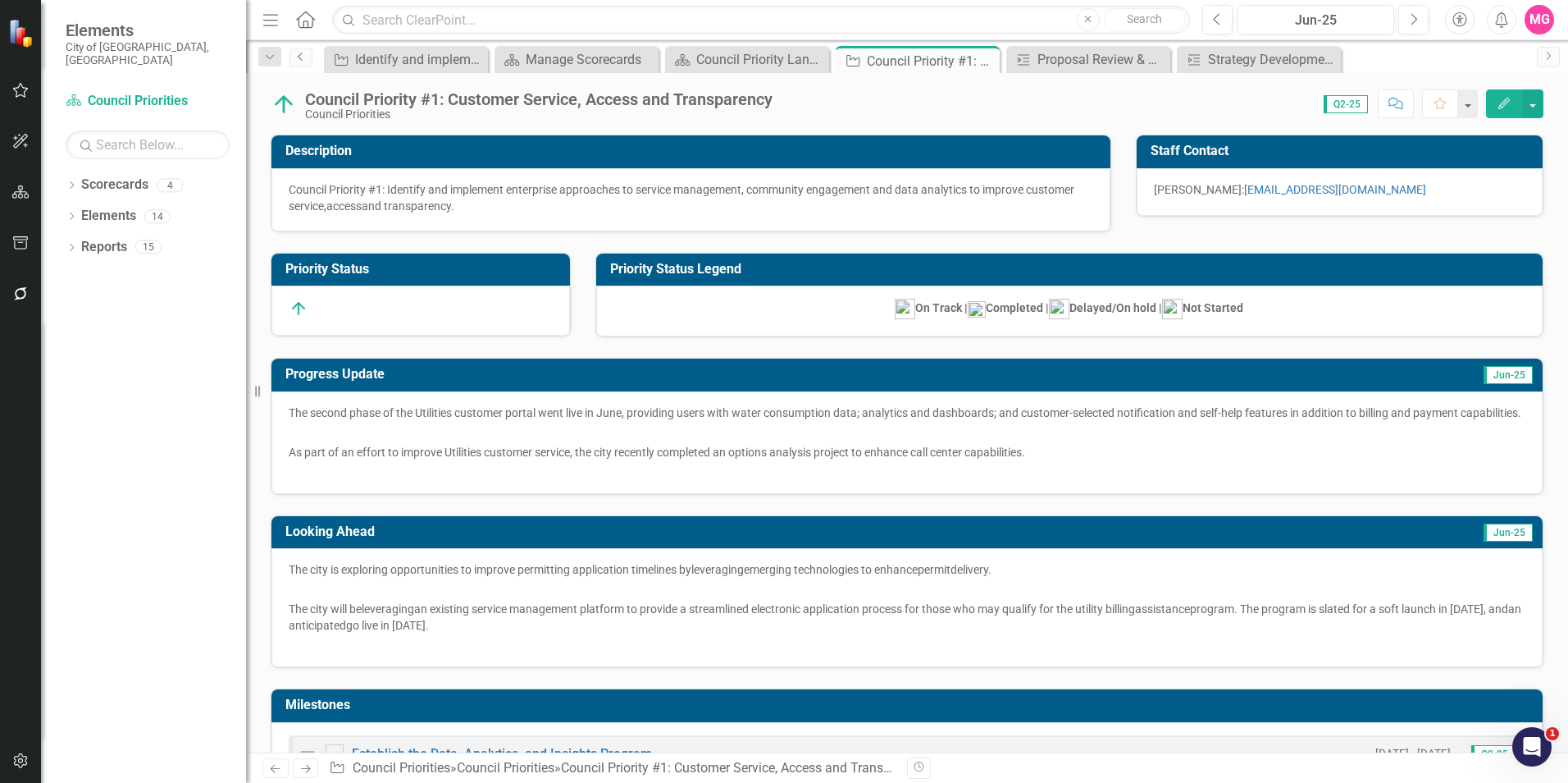
click at [298, 59] on icon "Previous" at bounding box center [301, 56] width 13 height 10
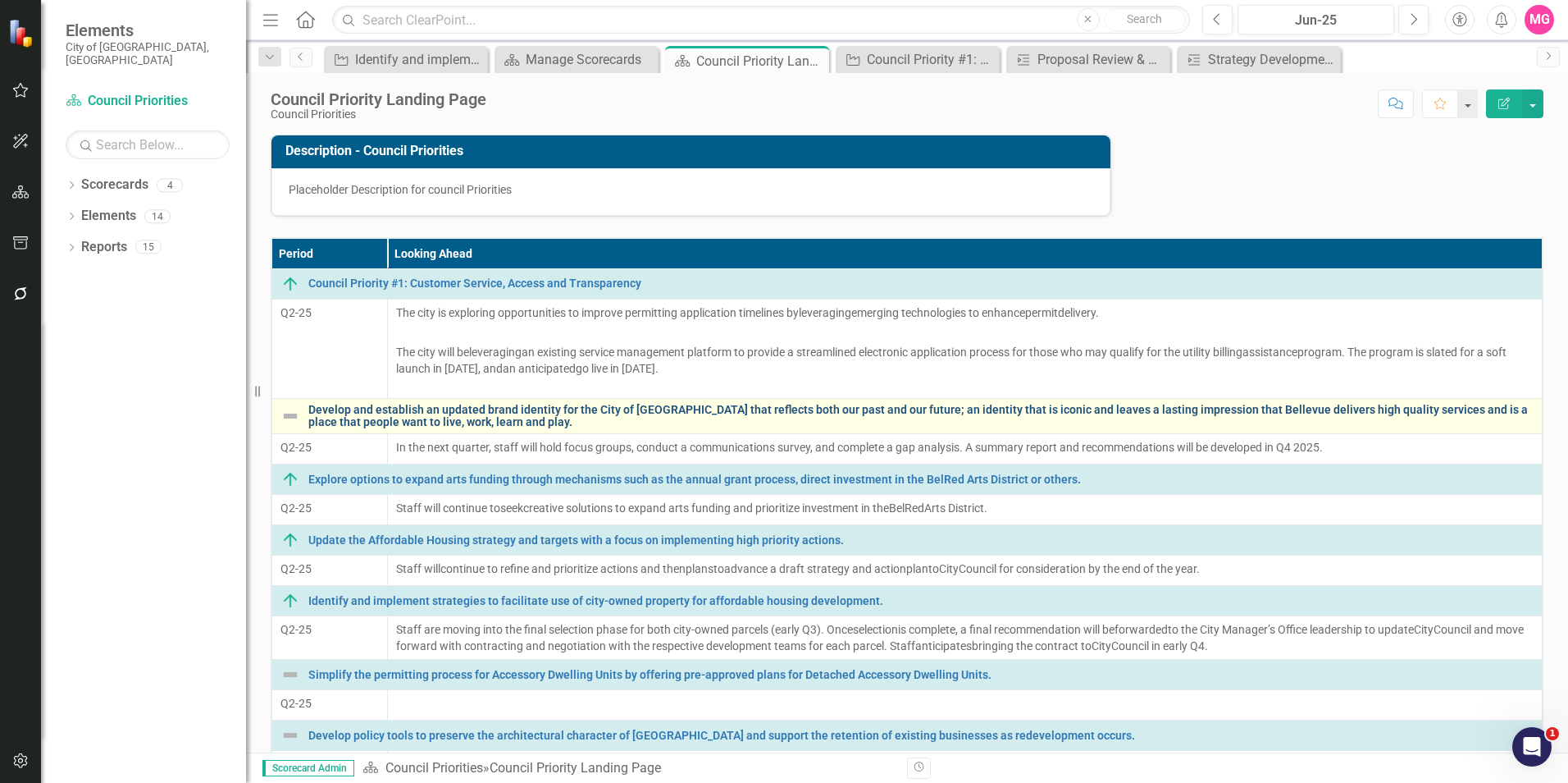
click at [413, 410] on link "Develop and establish an updated brand identity for the City of [GEOGRAPHIC_DAT…" at bounding box center [920, 416] width 1225 height 26
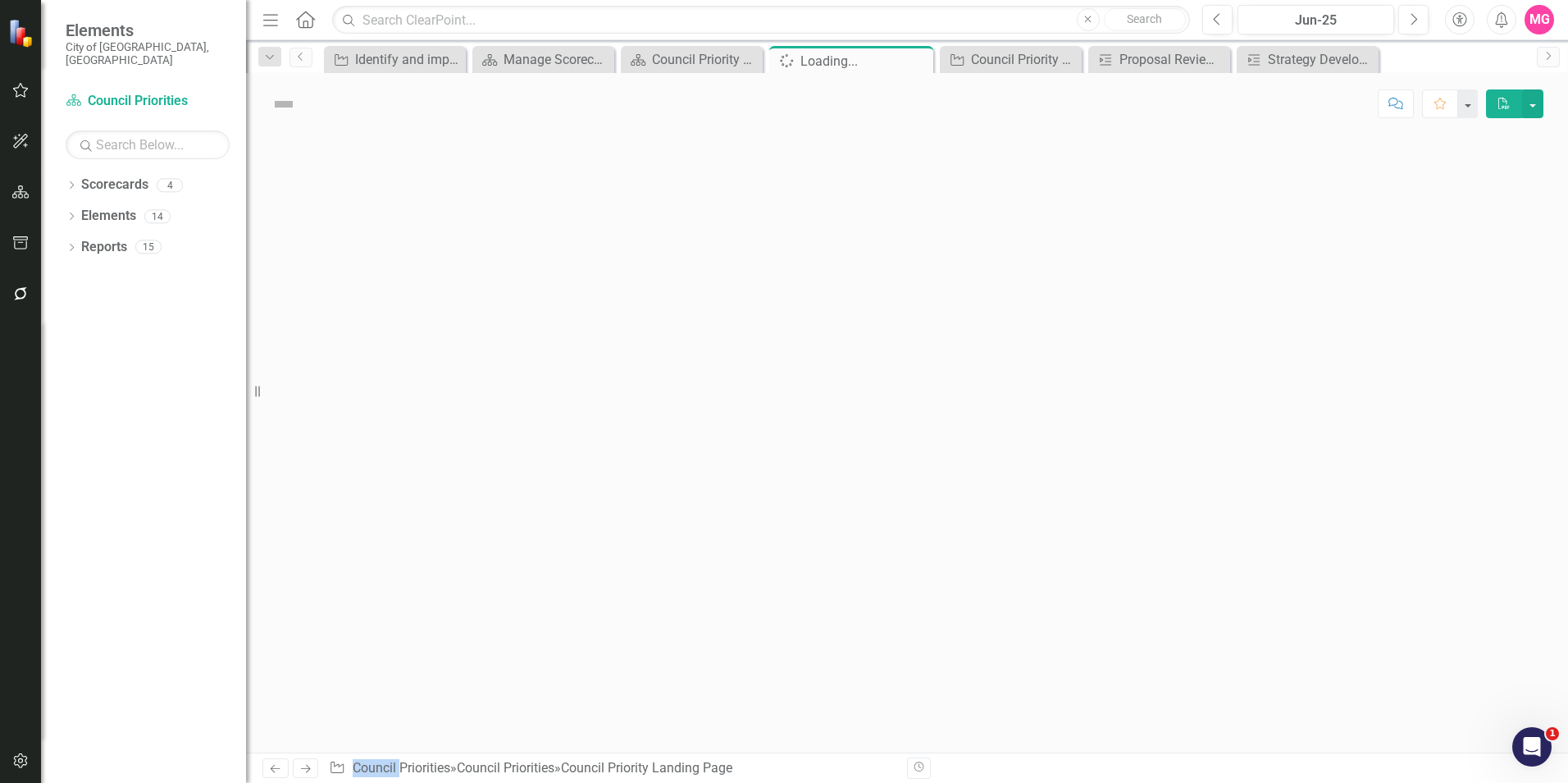
click at [413, 410] on div at bounding box center [907, 443] width 1322 height 618
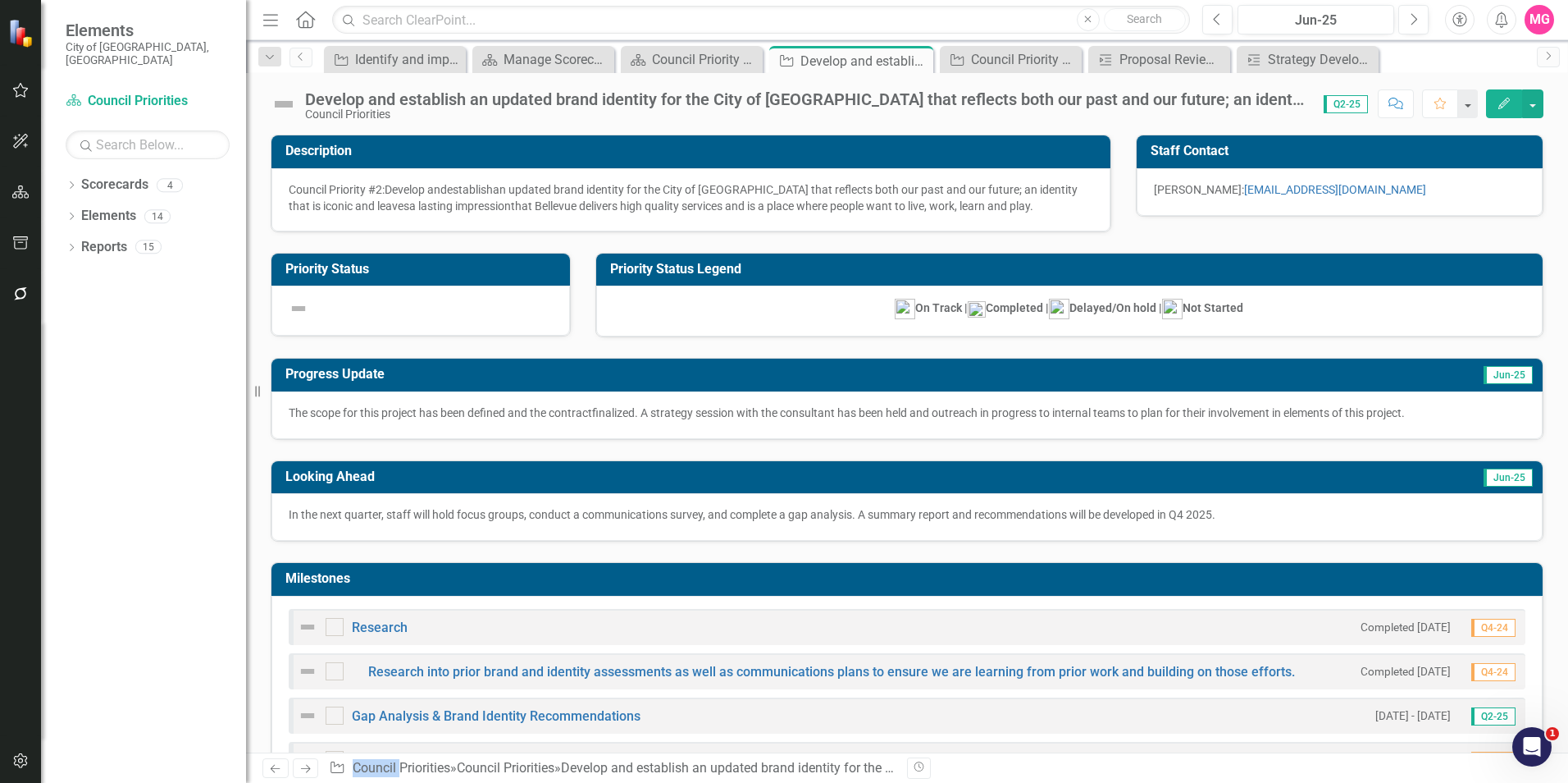
checkbox input "true"
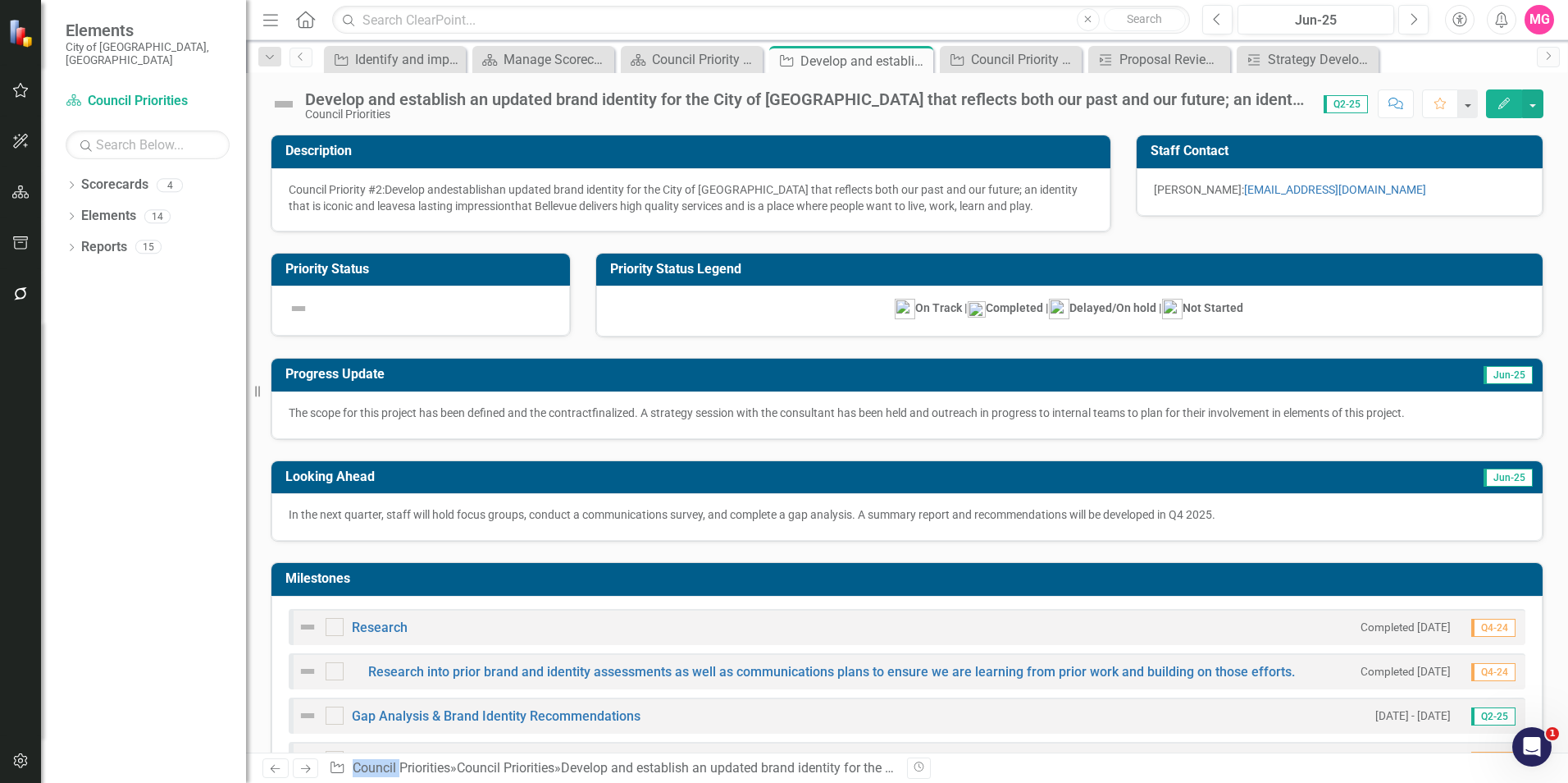
checkbox input "true"
click at [329, 110] on div "Council Priorities" at bounding box center [807, 115] width 1002 height 12
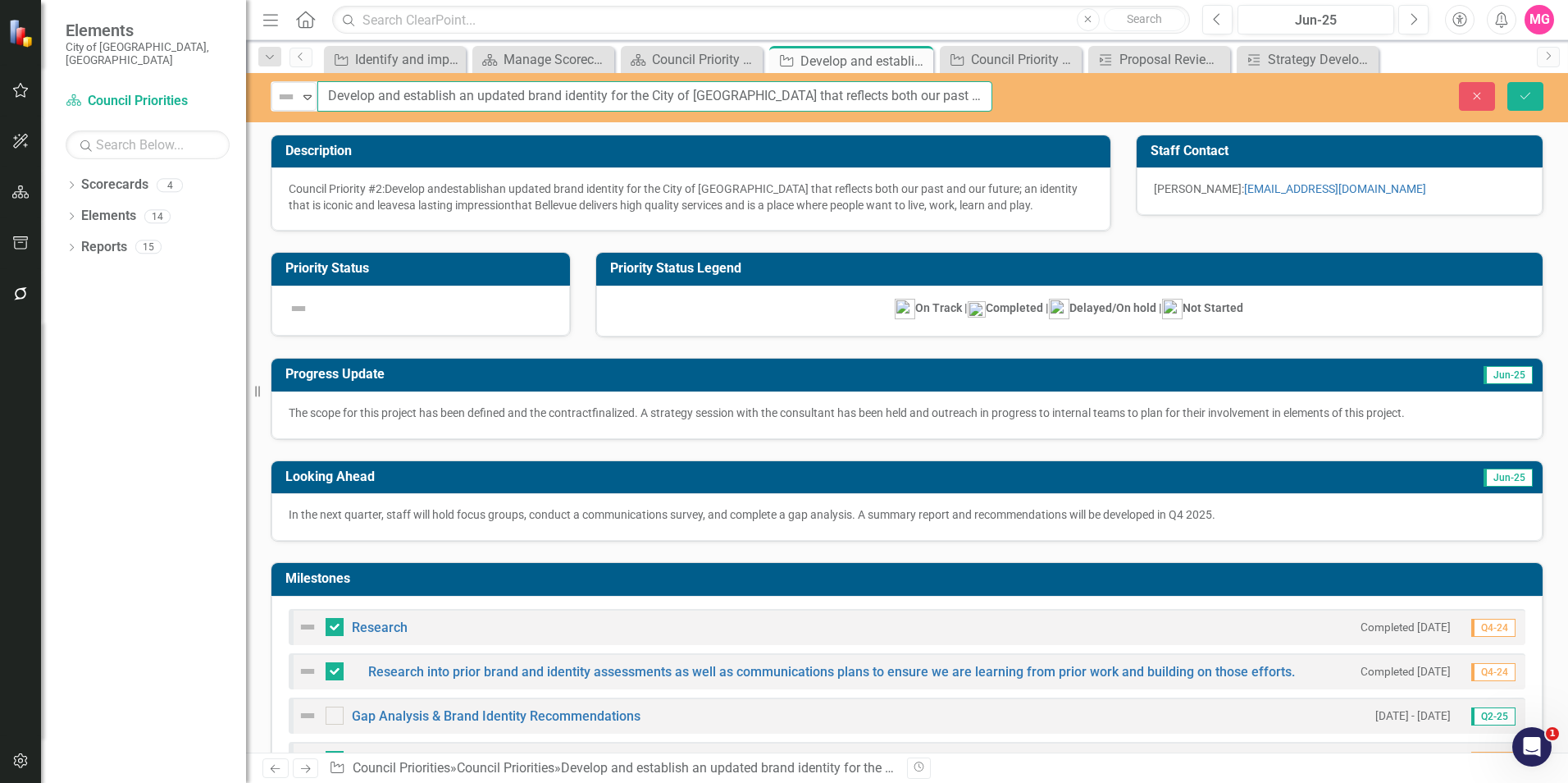
click at [325, 98] on input "Develop and establish an updated brand identity for the City of [GEOGRAPHIC_DAT…" at bounding box center [655, 96] width 675 height 30
paste input "Council Priority #1"
type input "Council Priority #2: Develop and establish an updated brand identity for the Ci…"
click at [1507, 82] on button "Save" at bounding box center [1525, 96] width 36 height 29
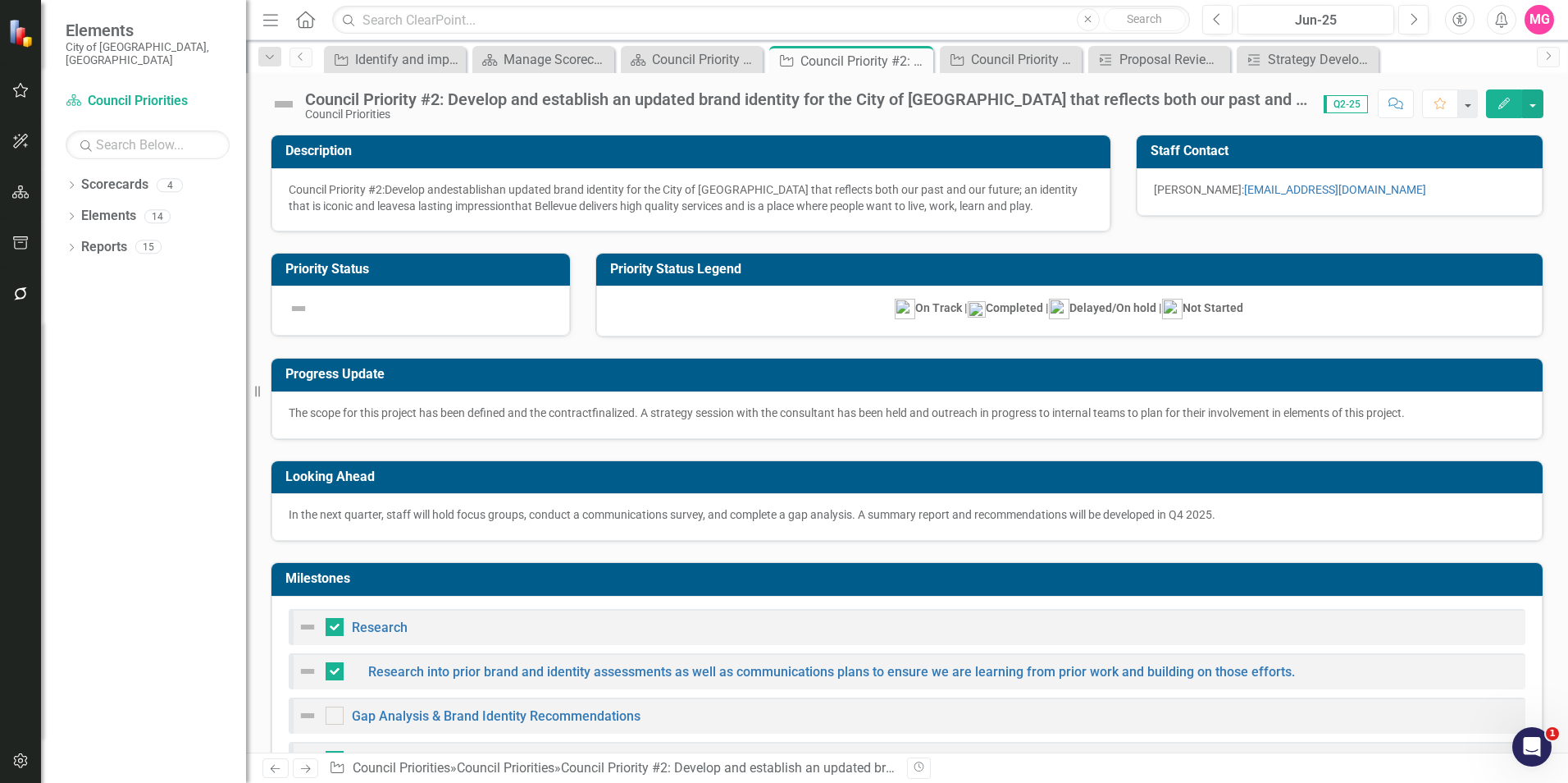
checkbox input "false"
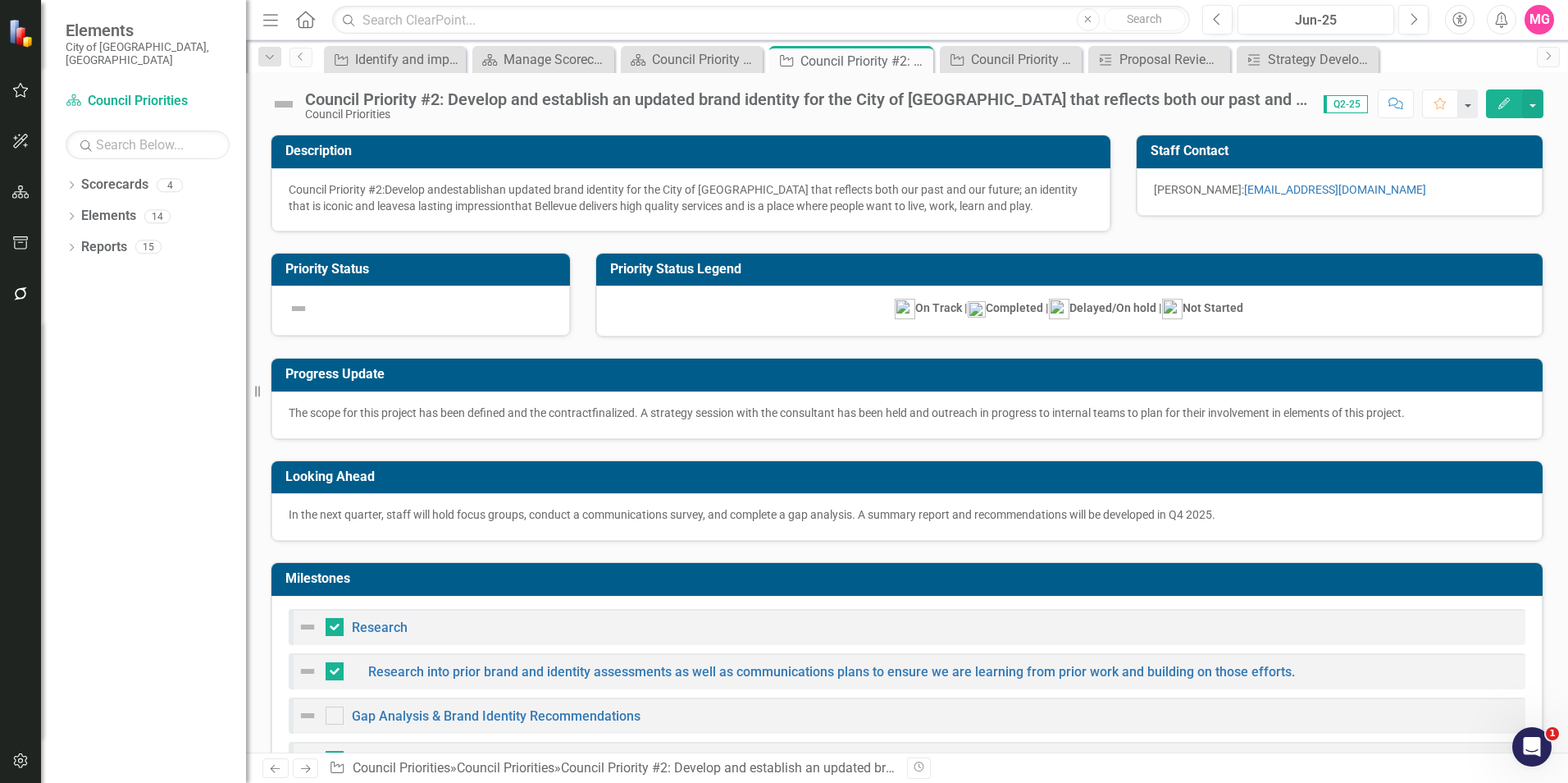
checkbox input "false"
checkbox input "true"
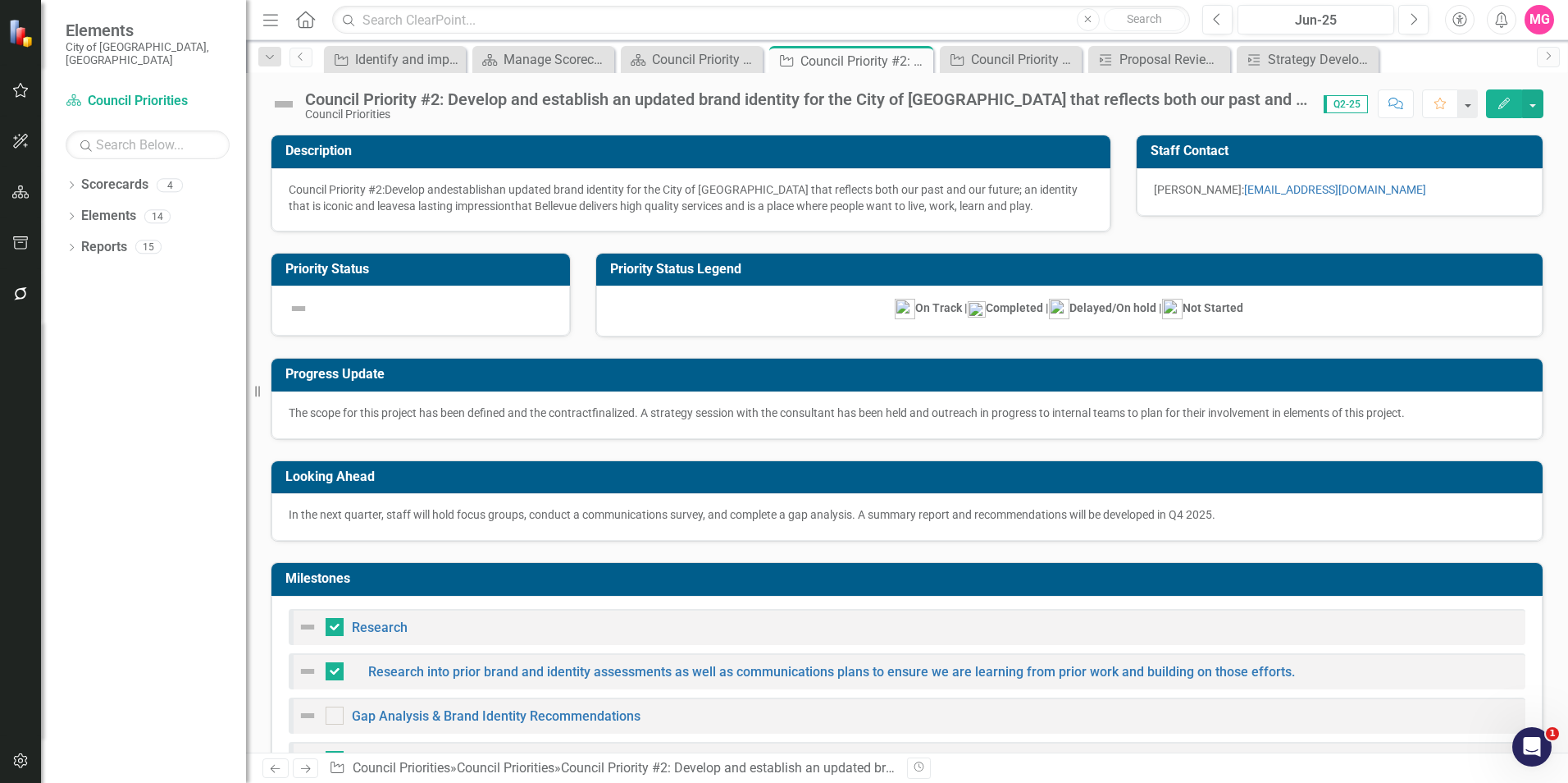
checkbox input "true"
click at [302, 61] on icon "Previous" at bounding box center [301, 56] width 13 height 10
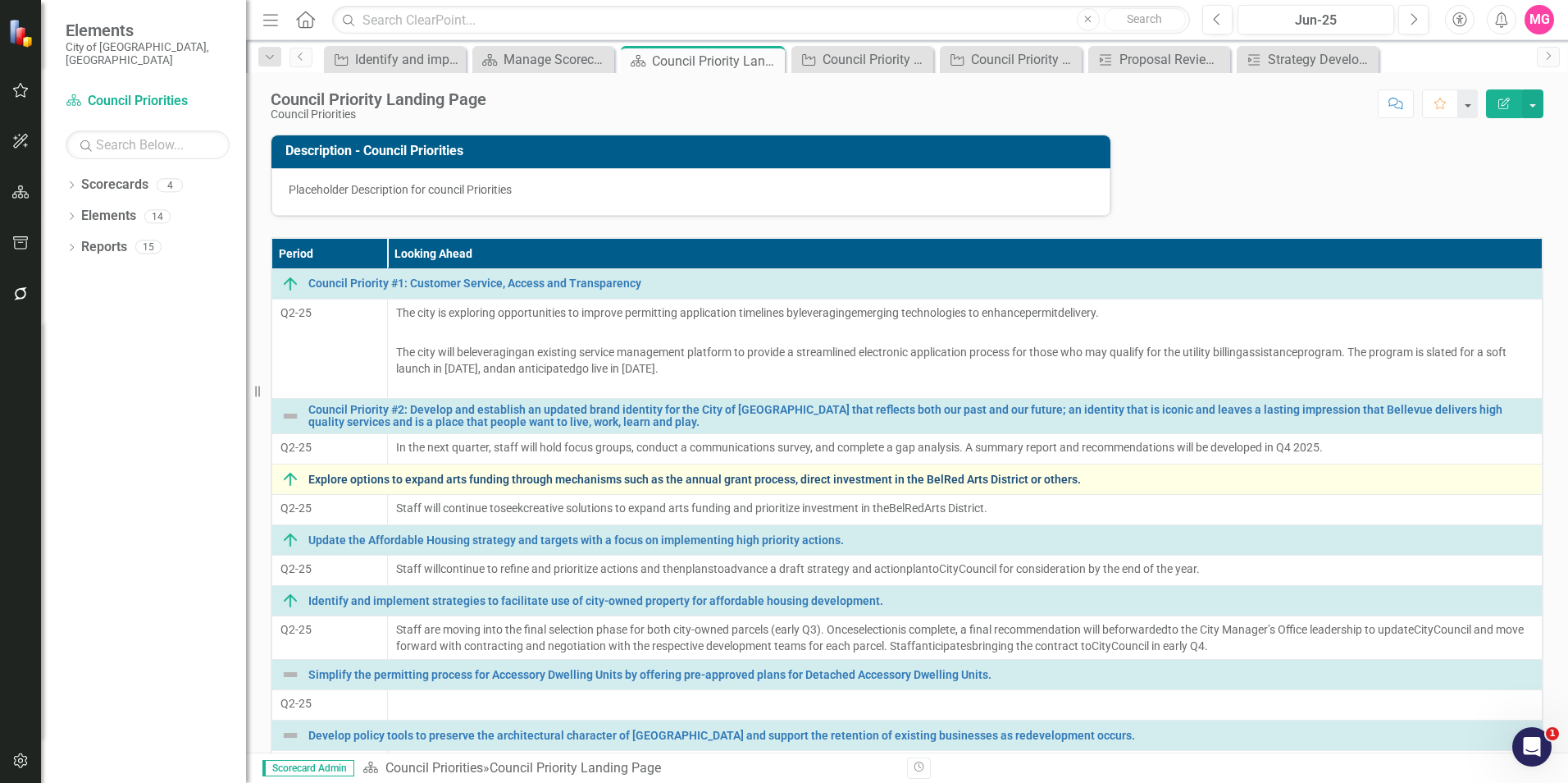
click at [421, 482] on link "Explore options to expand arts funding through mechanisms such as the annual gr…" at bounding box center [920, 479] width 1225 height 12
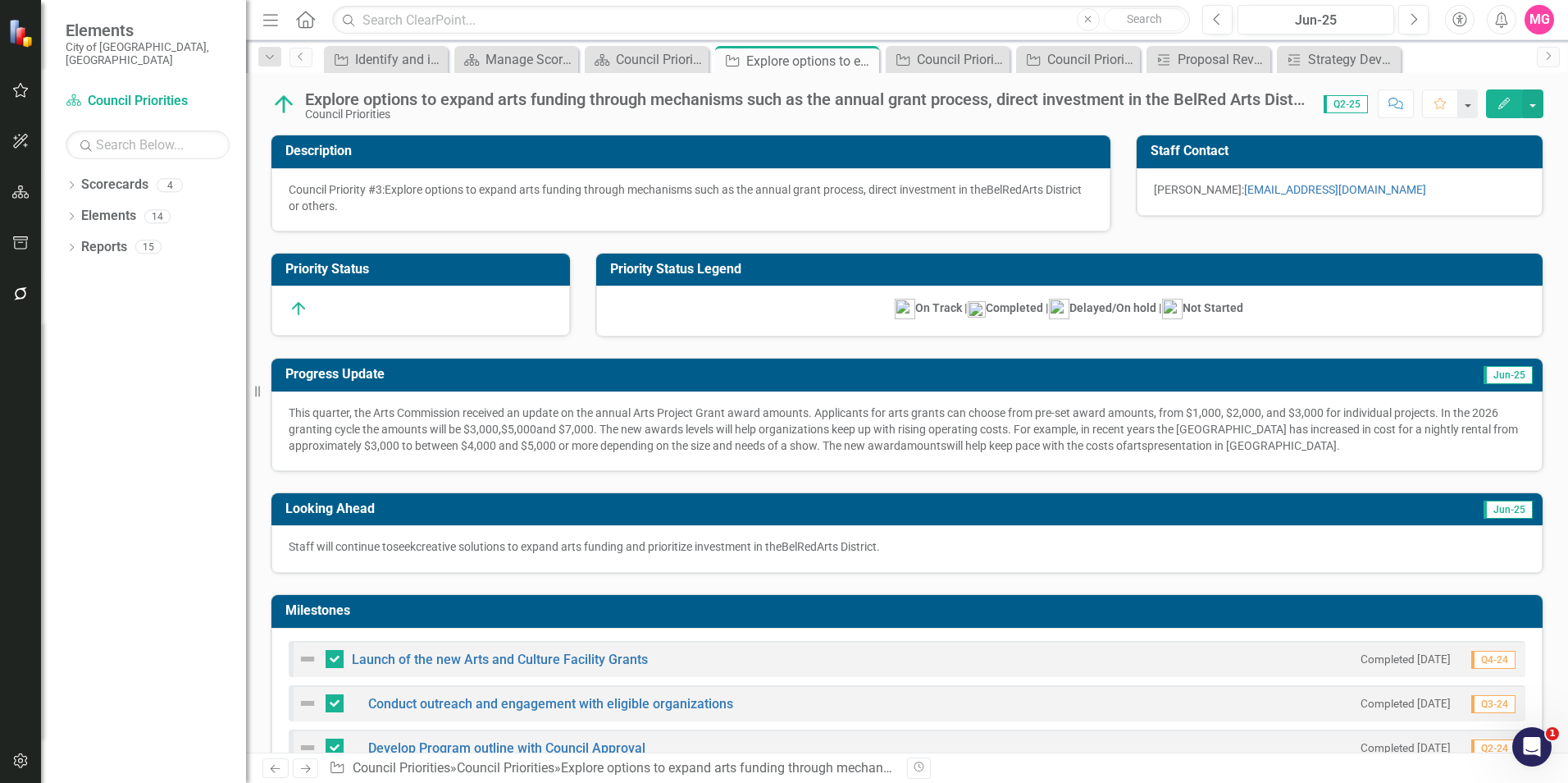
click at [335, 102] on div "Explore options to expand arts funding through mechanisms such as the annual gr…" at bounding box center [807, 99] width 1002 height 18
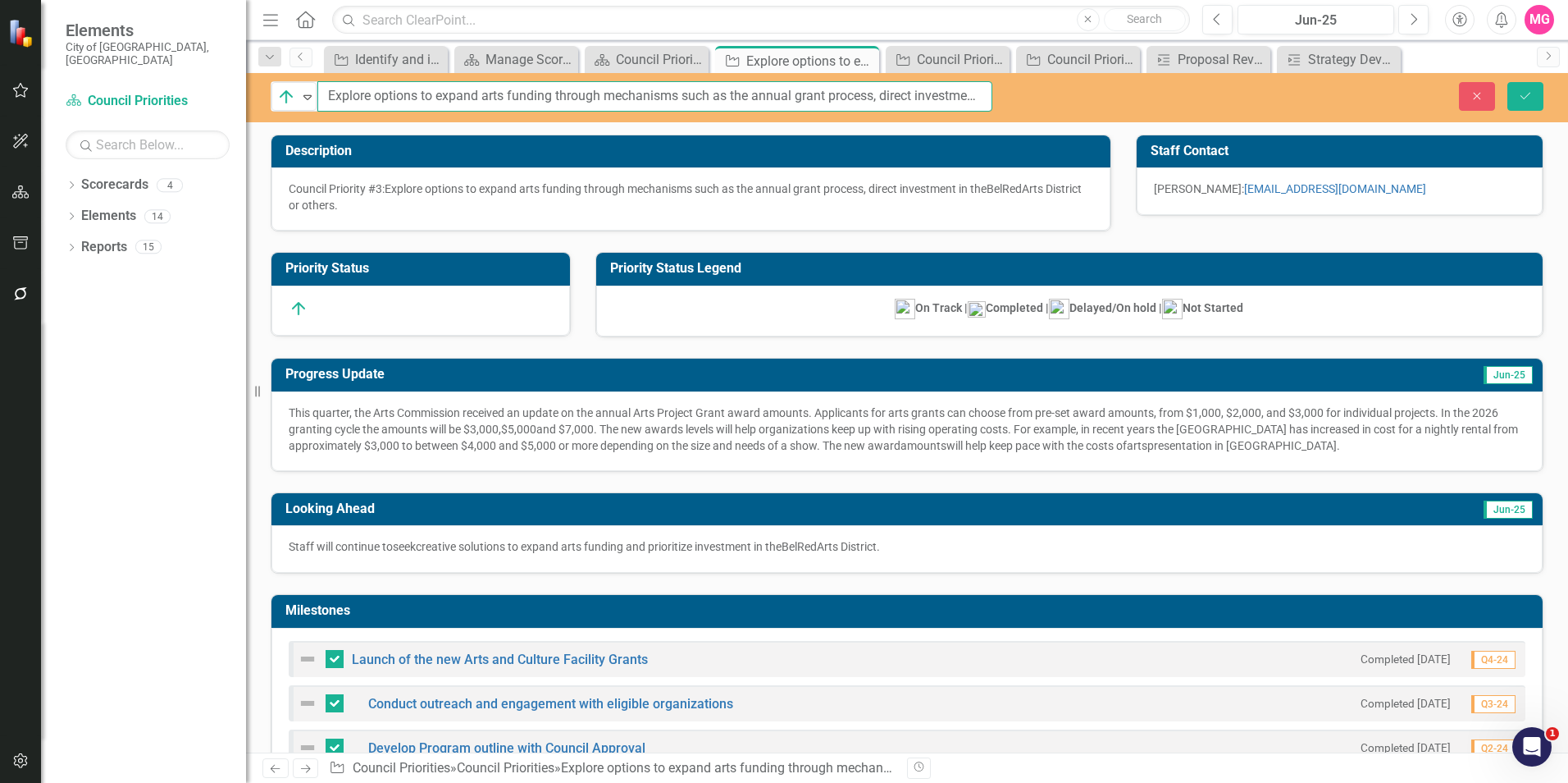
click at [319, 99] on input "Explore options to expand arts funding through mechanisms such as the annual gr…" at bounding box center [655, 96] width 675 height 30
paste input "Council Priority #1"
type input "Council Priority #3: Explore options to expand arts funding through mechanisms …"
click at [1507, 82] on button "Save" at bounding box center [1525, 96] width 36 height 29
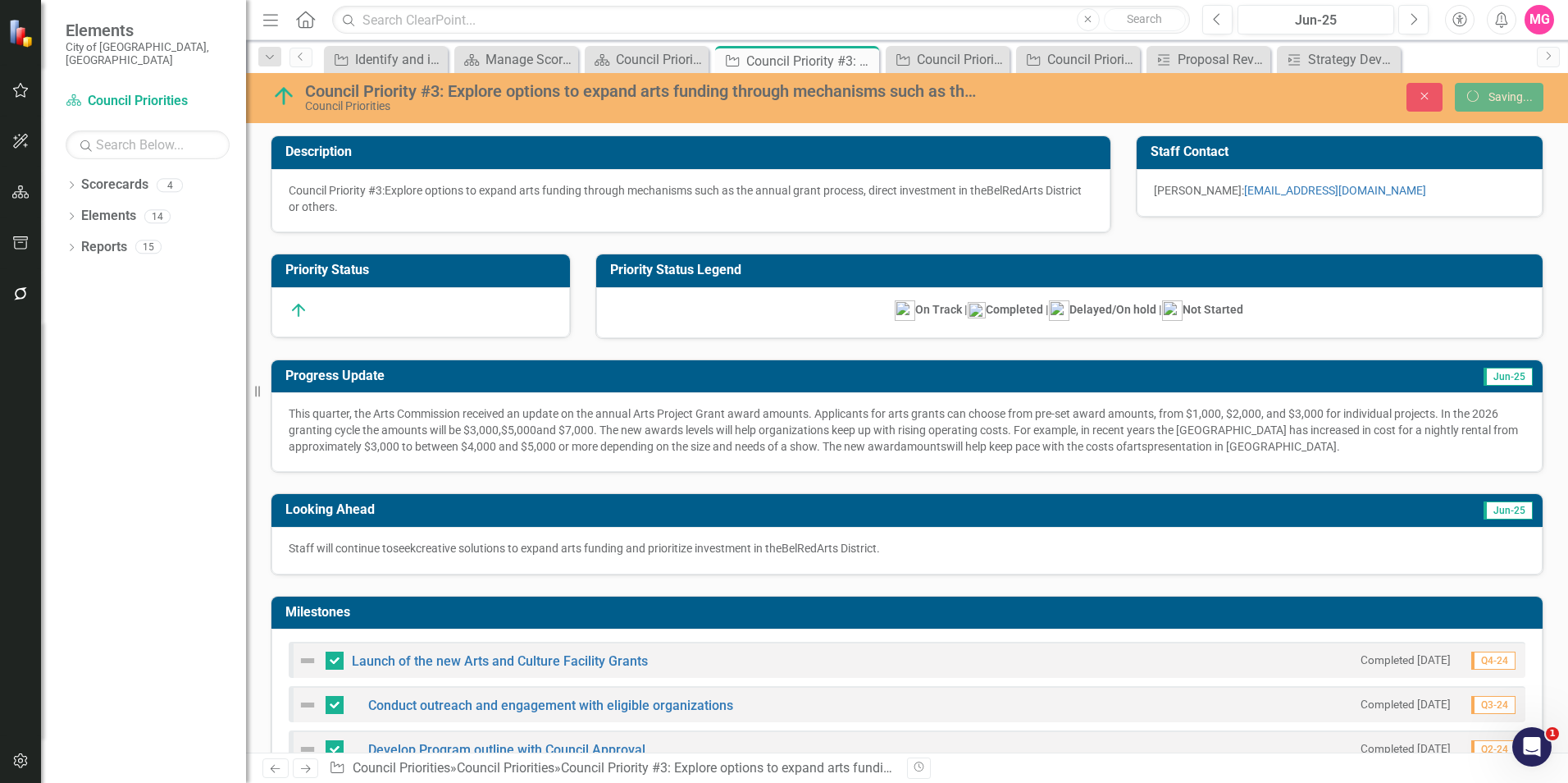
checkbox input "false"
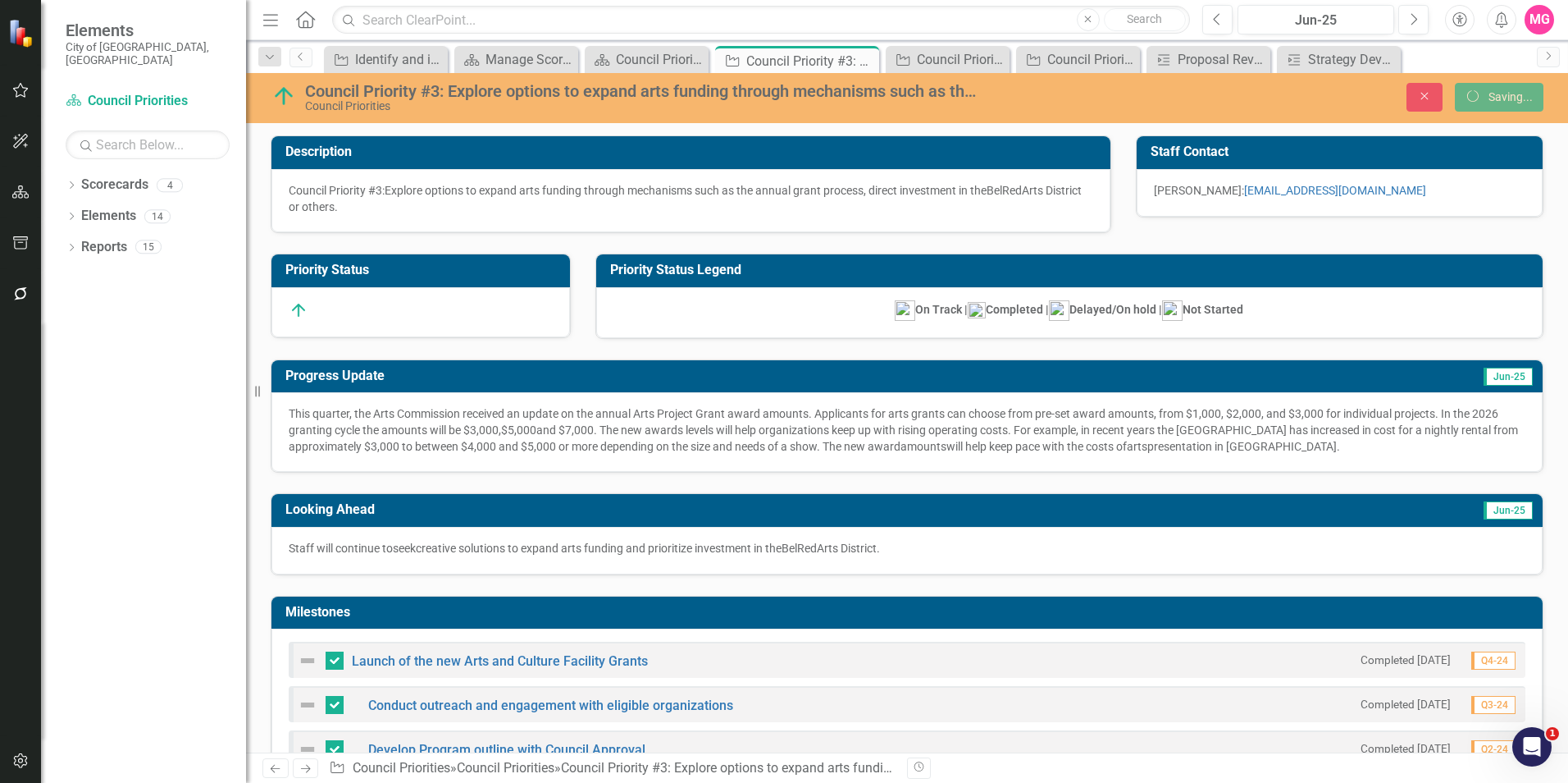
checkbox input "false"
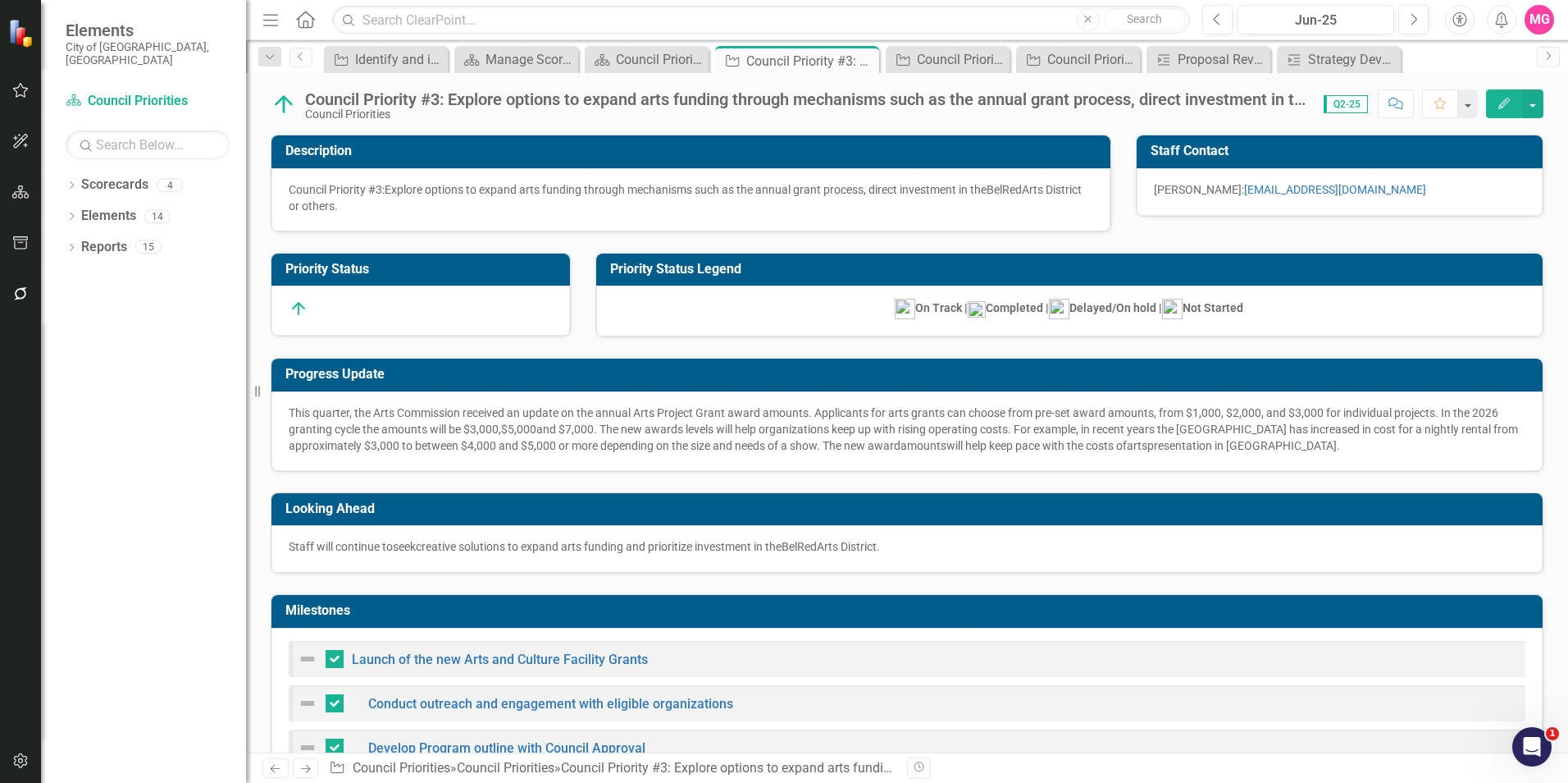
checkbox input "false"
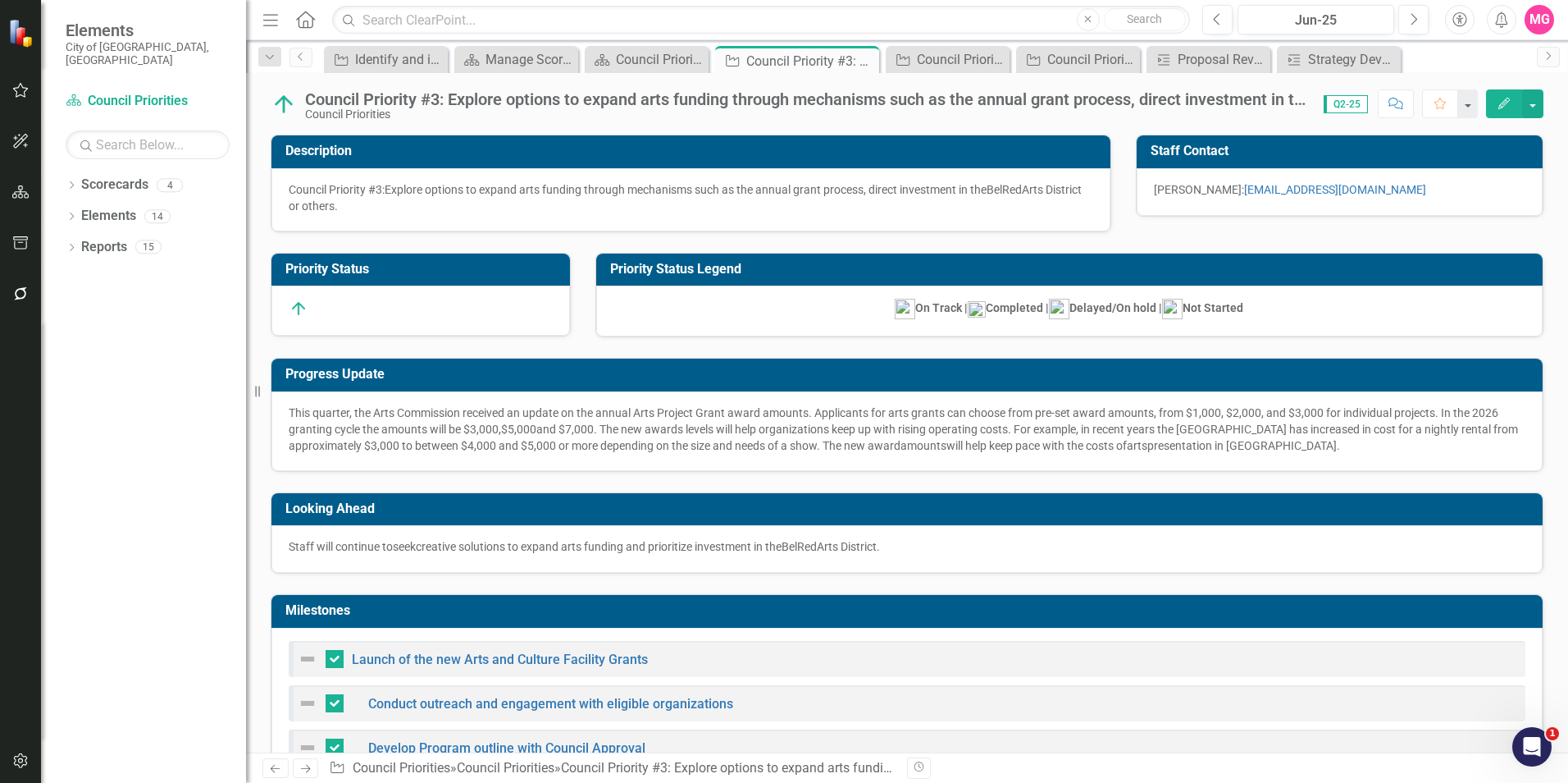
checkbox input "false"
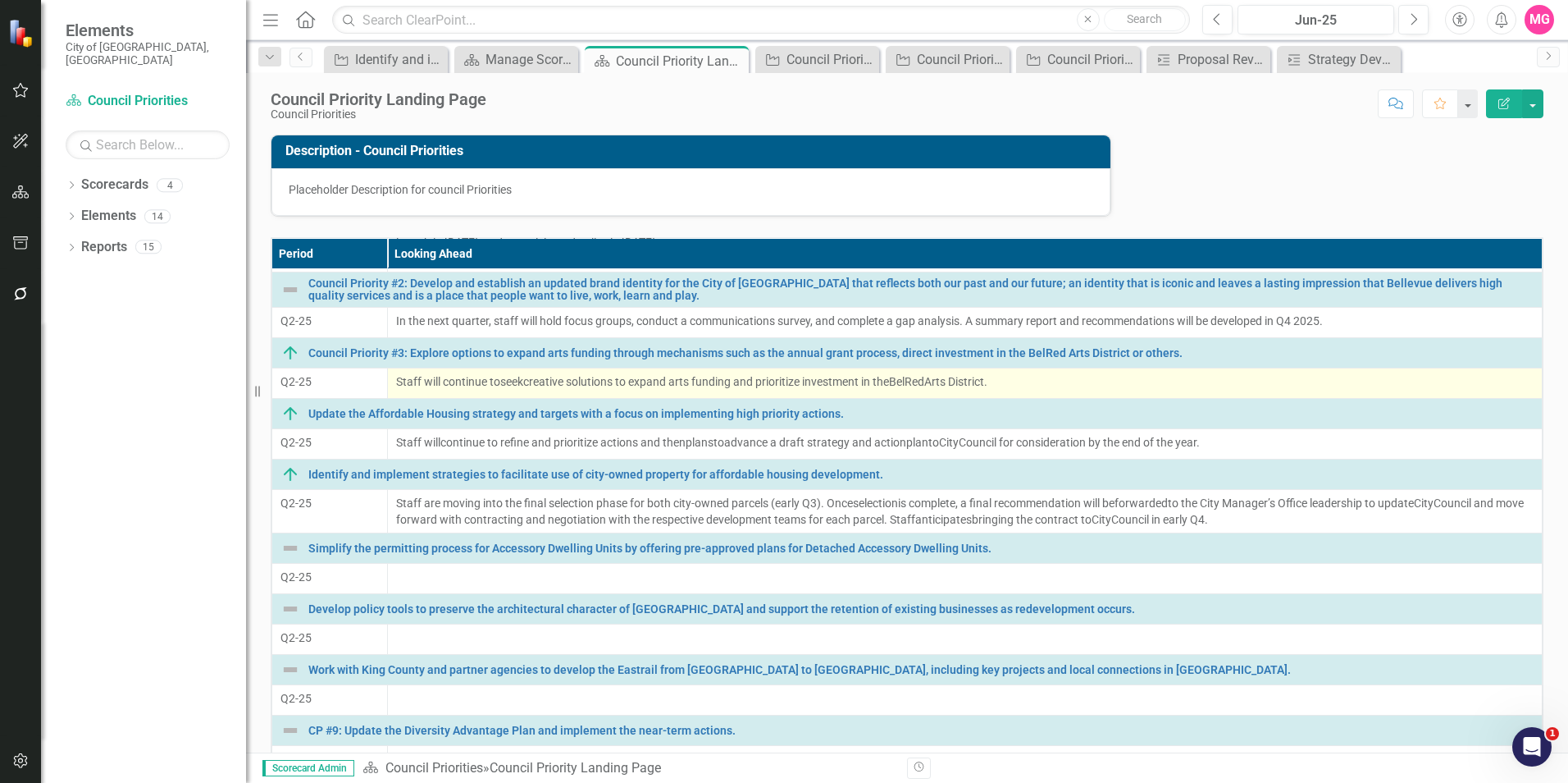
scroll to position [127, 0]
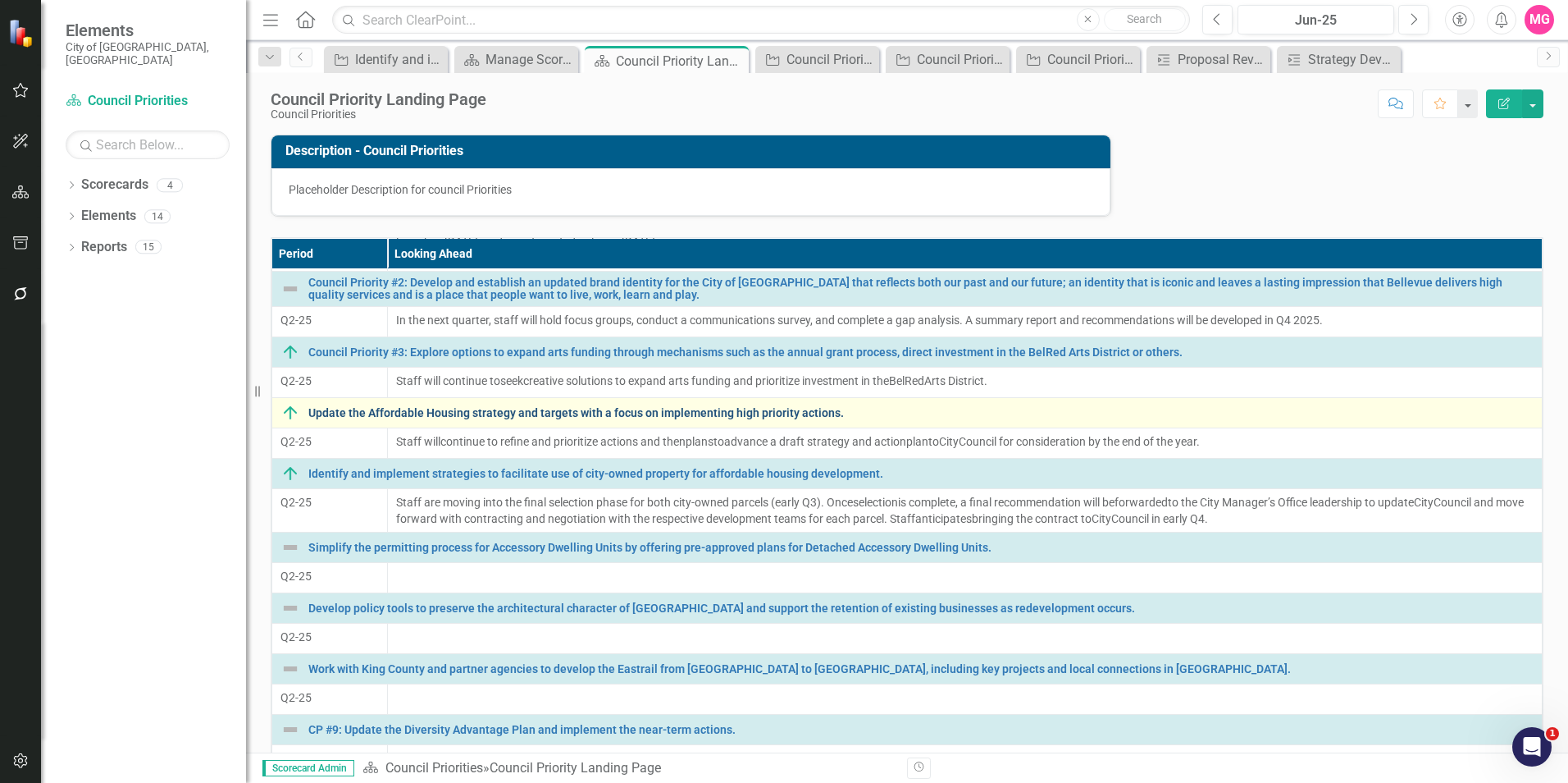
click at [416, 410] on link "Update the Affordable Housing strategy and targets with a focus on implementing…" at bounding box center [920, 413] width 1225 height 12
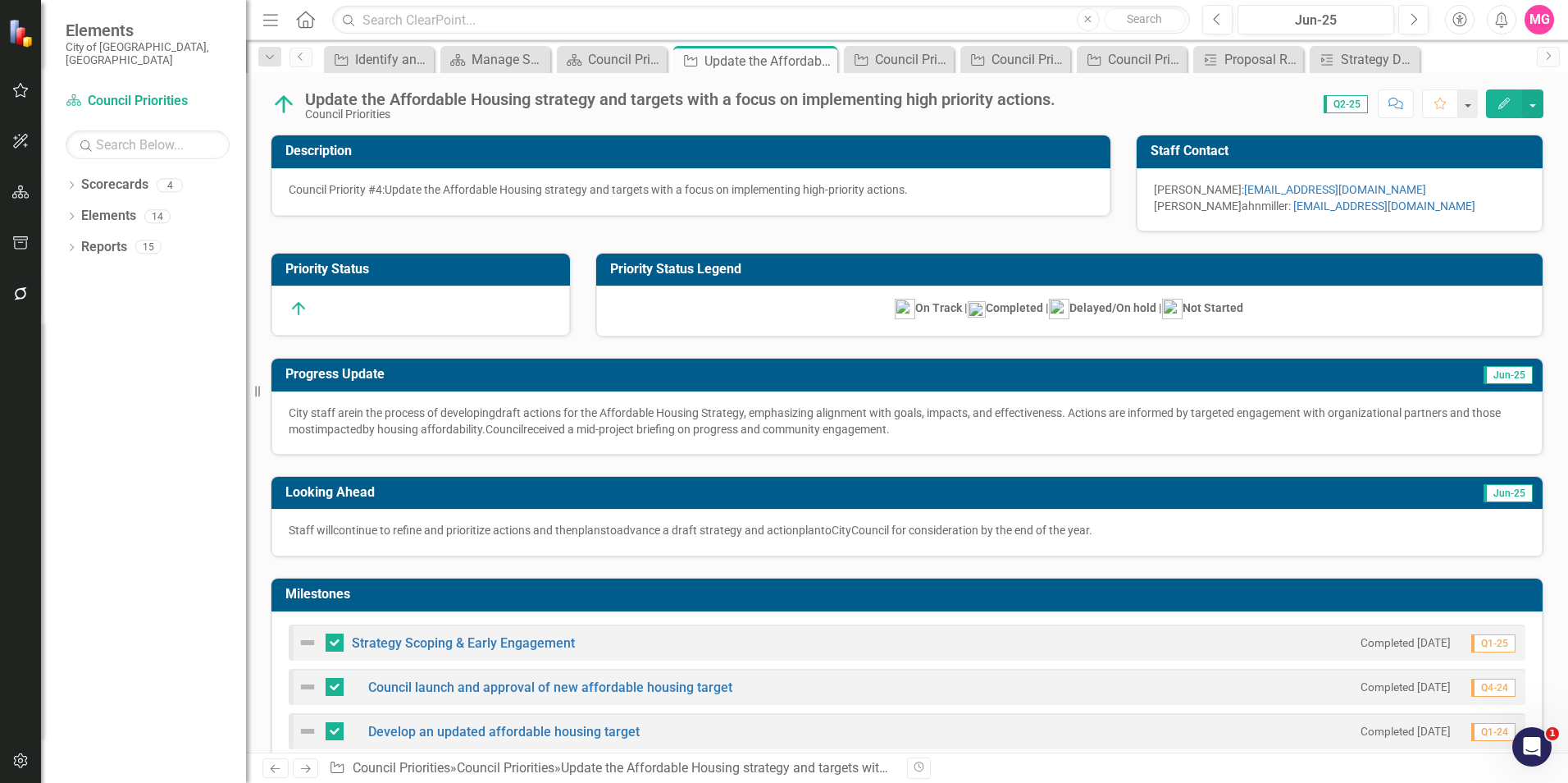
click at [335, 90] on div "Update the Affordable Housing strategy and targets with a focus on implementing…" at bounding box center [680, 99] width 750 height 18
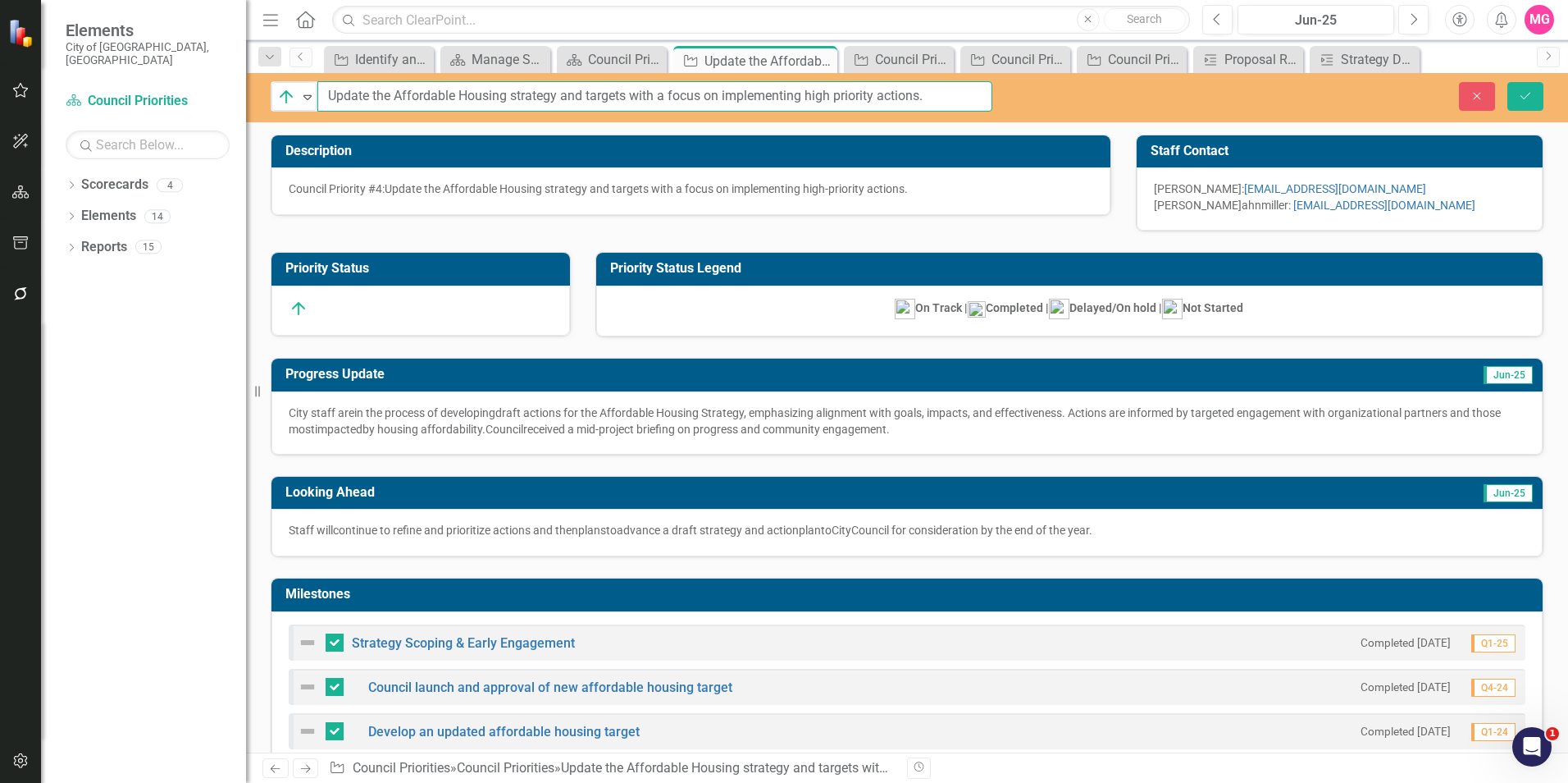
click at [335, 90] on input "Update the Affordable Housing strategy and targets with a focus on implementing…" at bounding box center [655, 96] width 675 height 30
paste input "Council Priority #1"
type input "Council Priority #4: Update the Affordable Housing strategy and targets with a …"
click at [1507, 82] on button "Save" at bounding box center [1525, 96] width 36 height 29
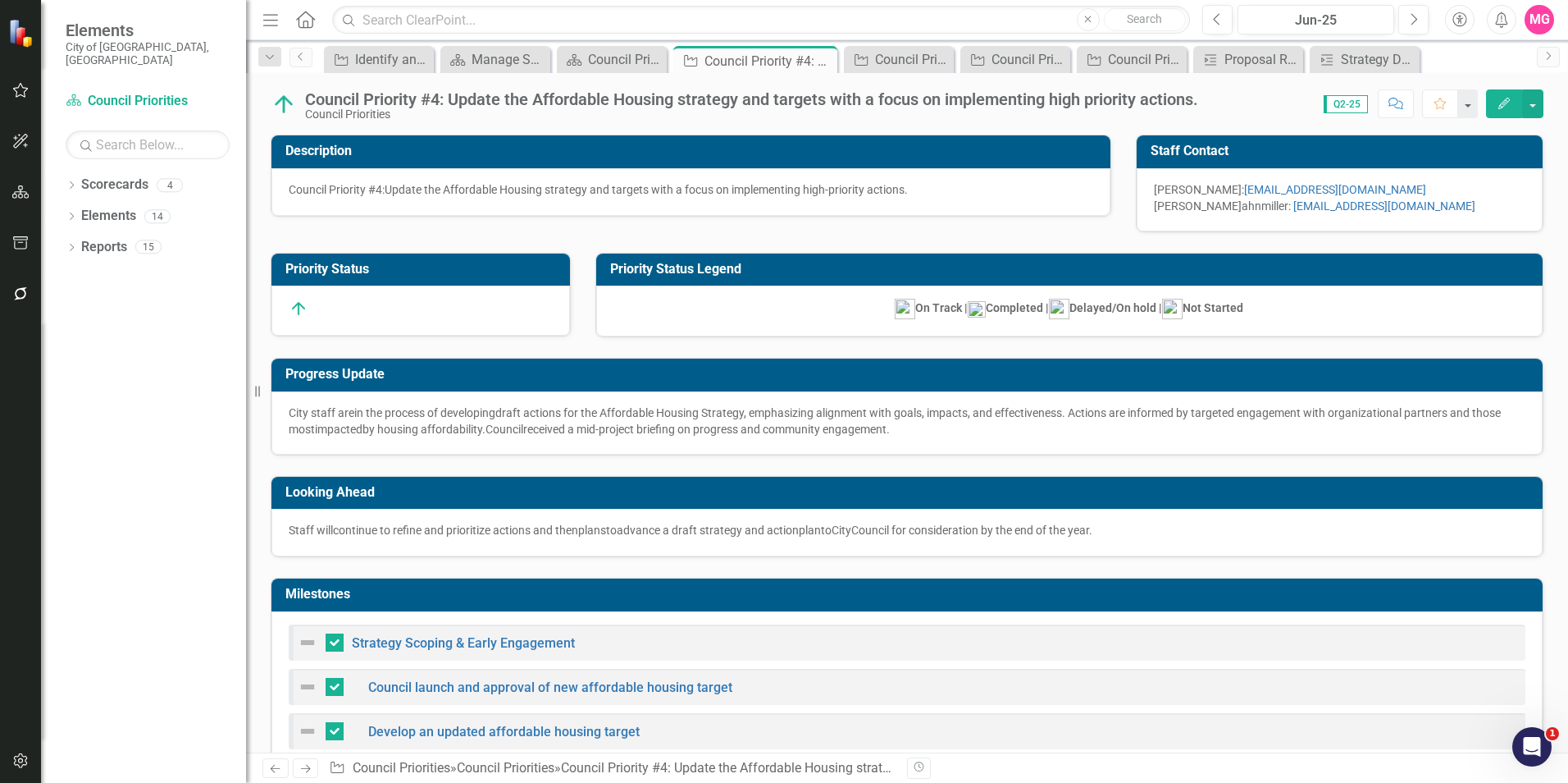
checkbox input "false"
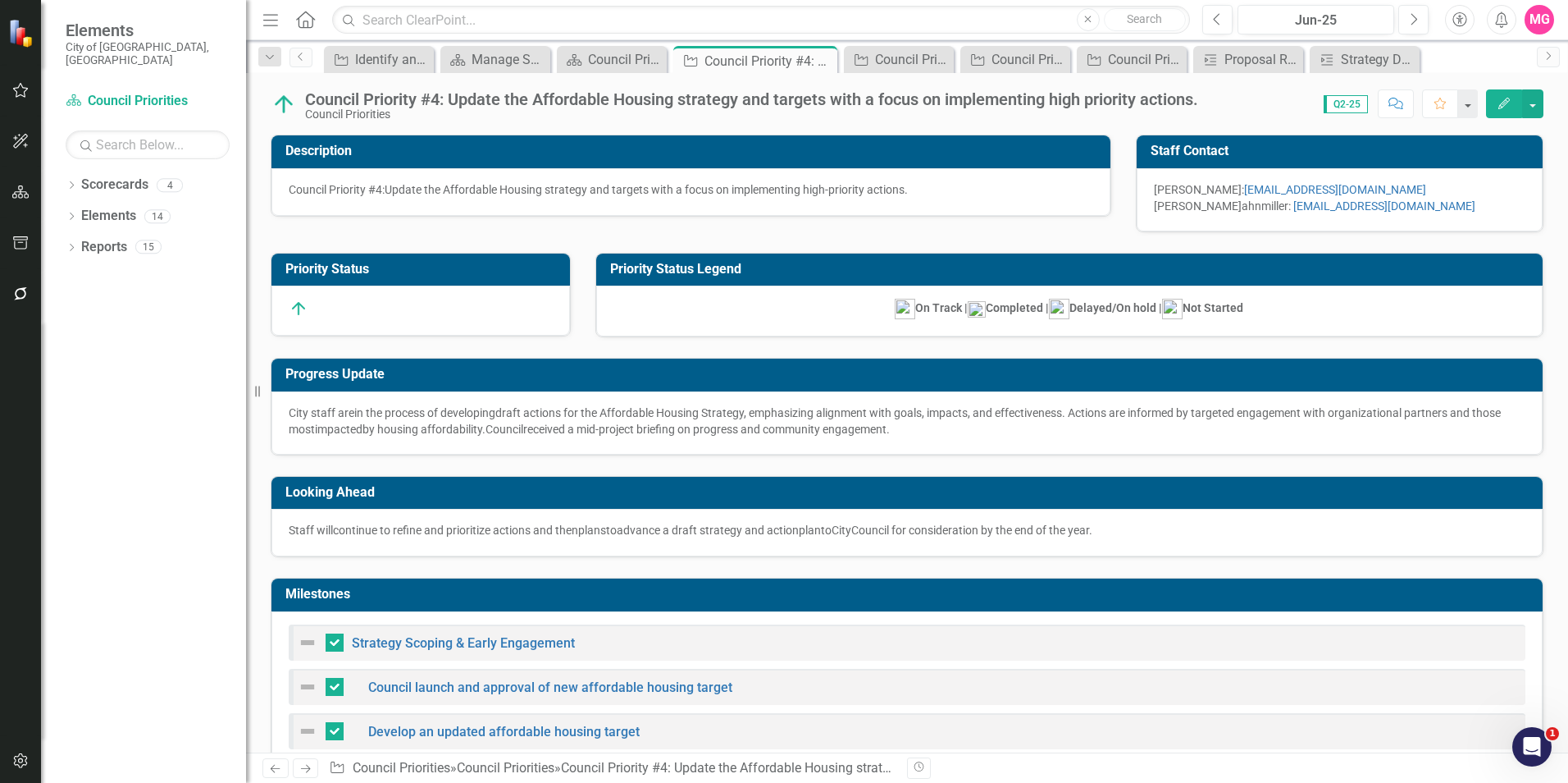
checkbox input "false"
checkbox input "true"
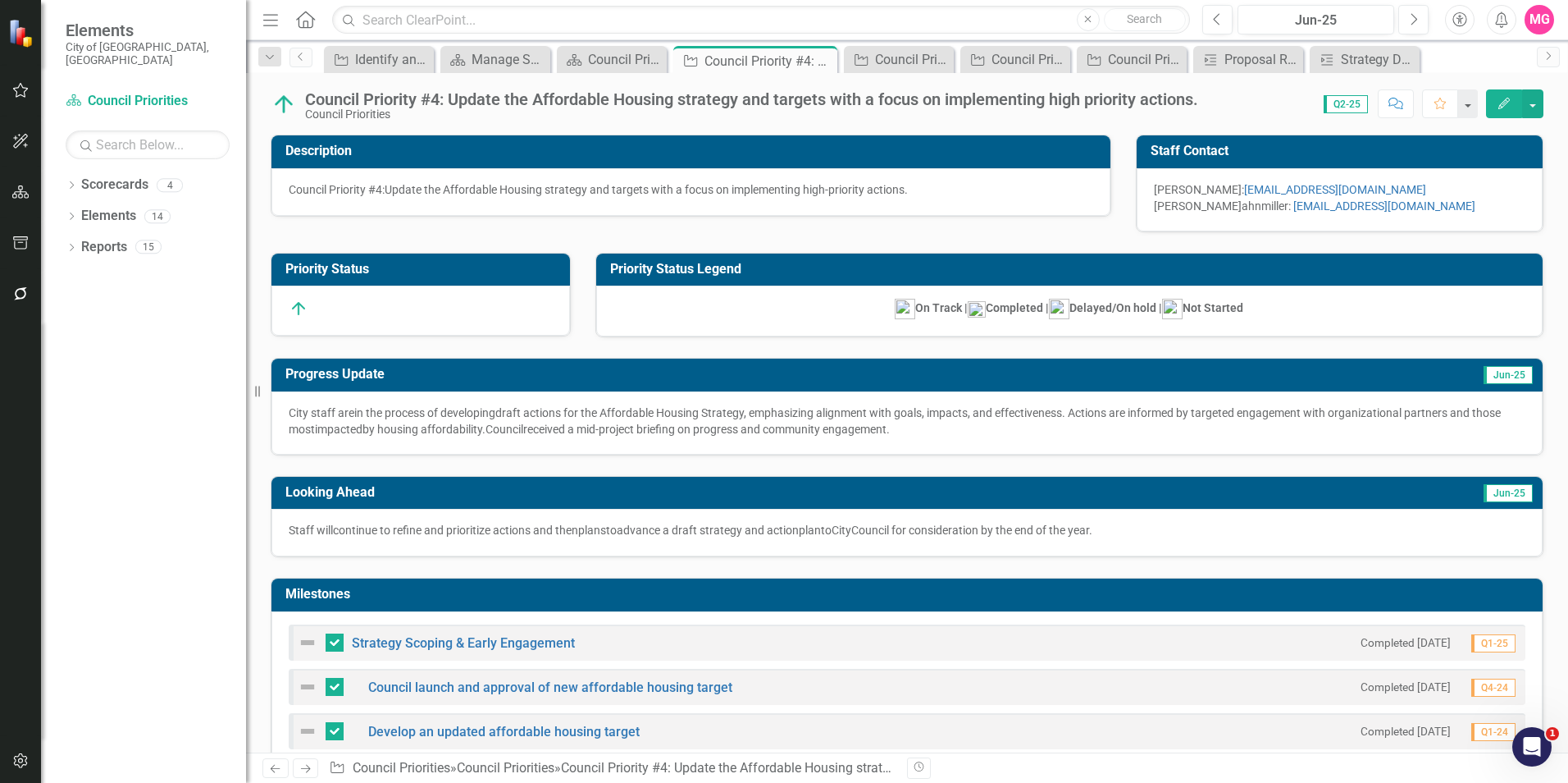
checkbox input "true"
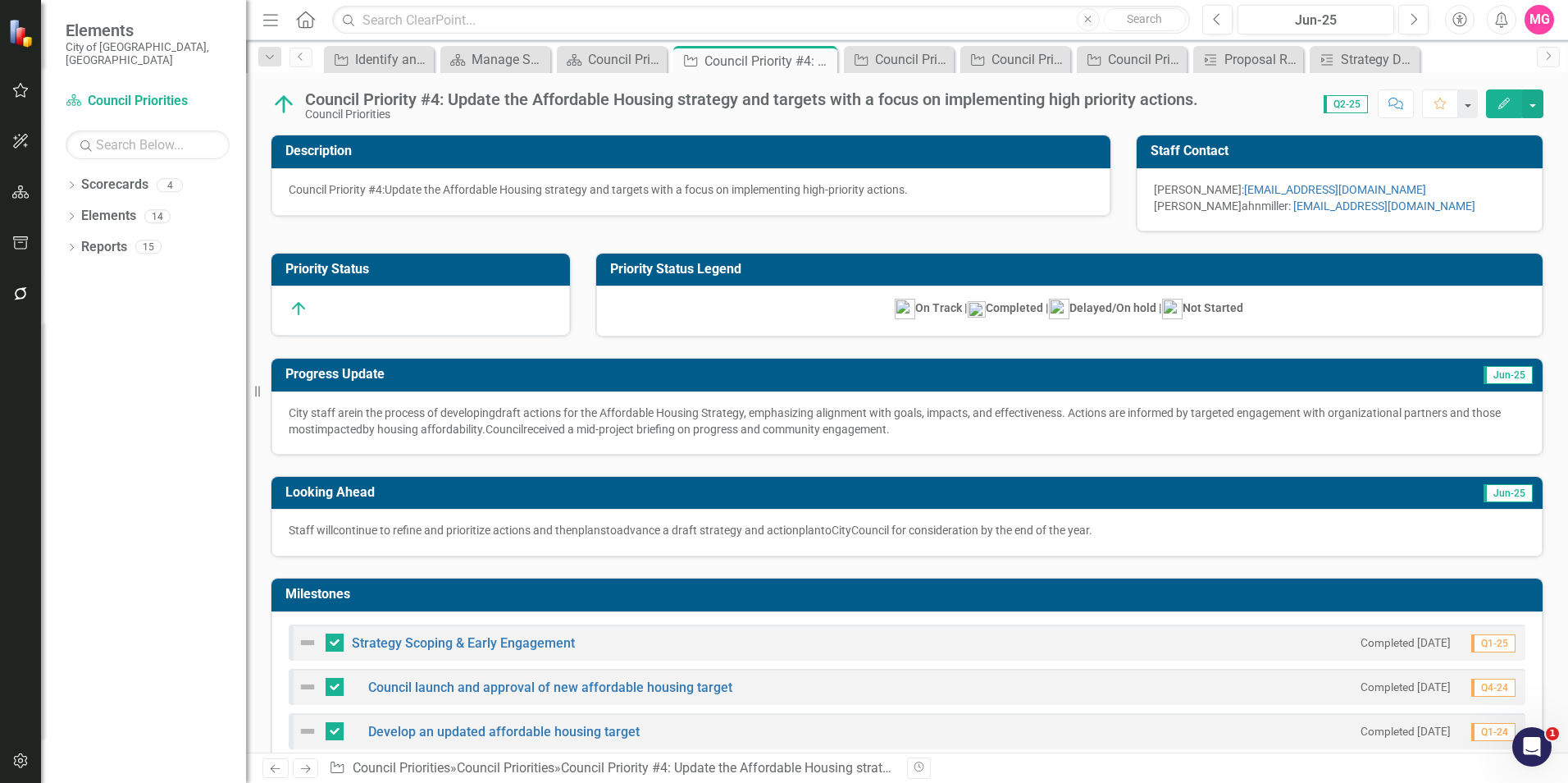
checkbox input "true"
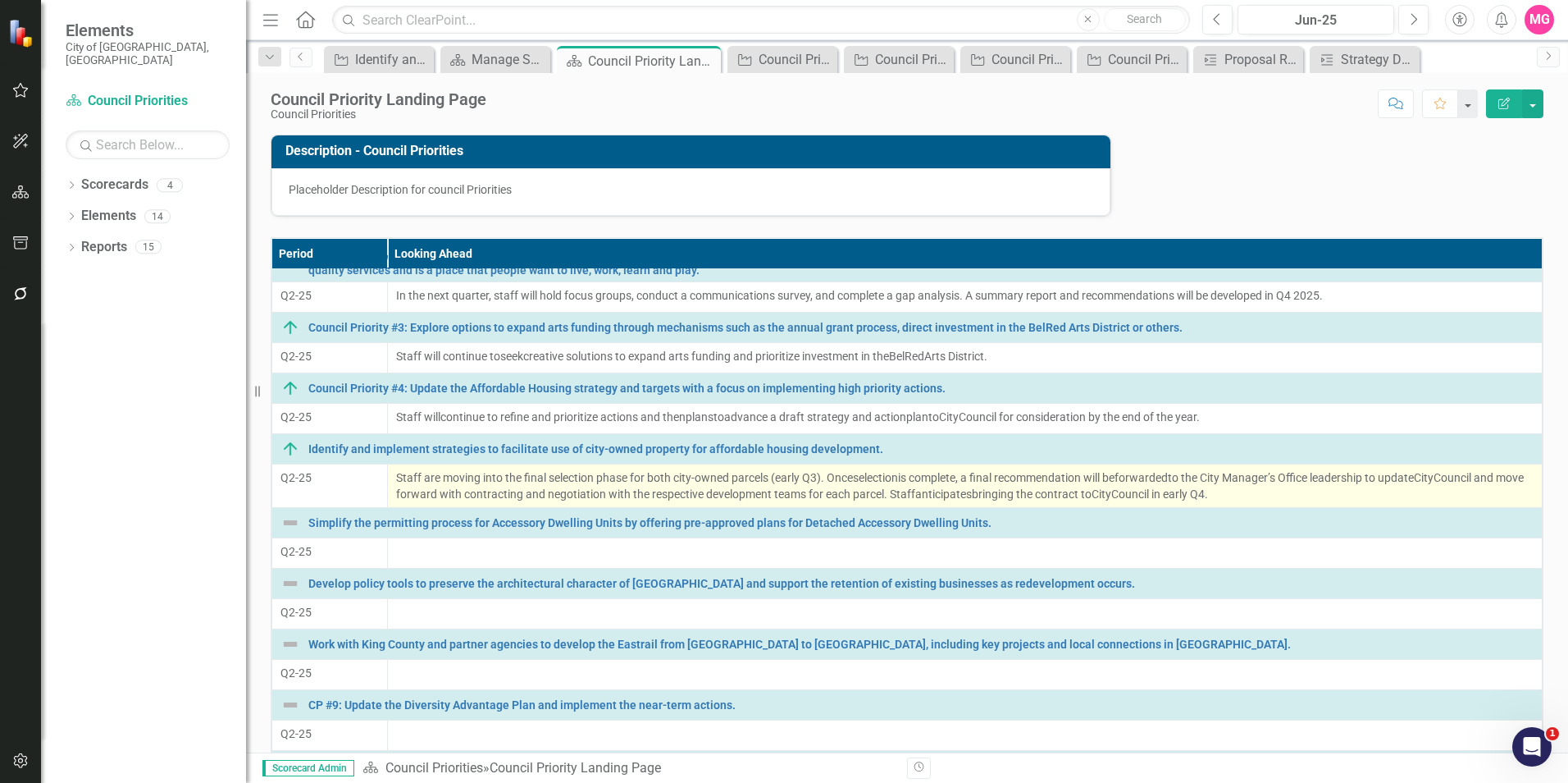
scroll to position [153, 0]
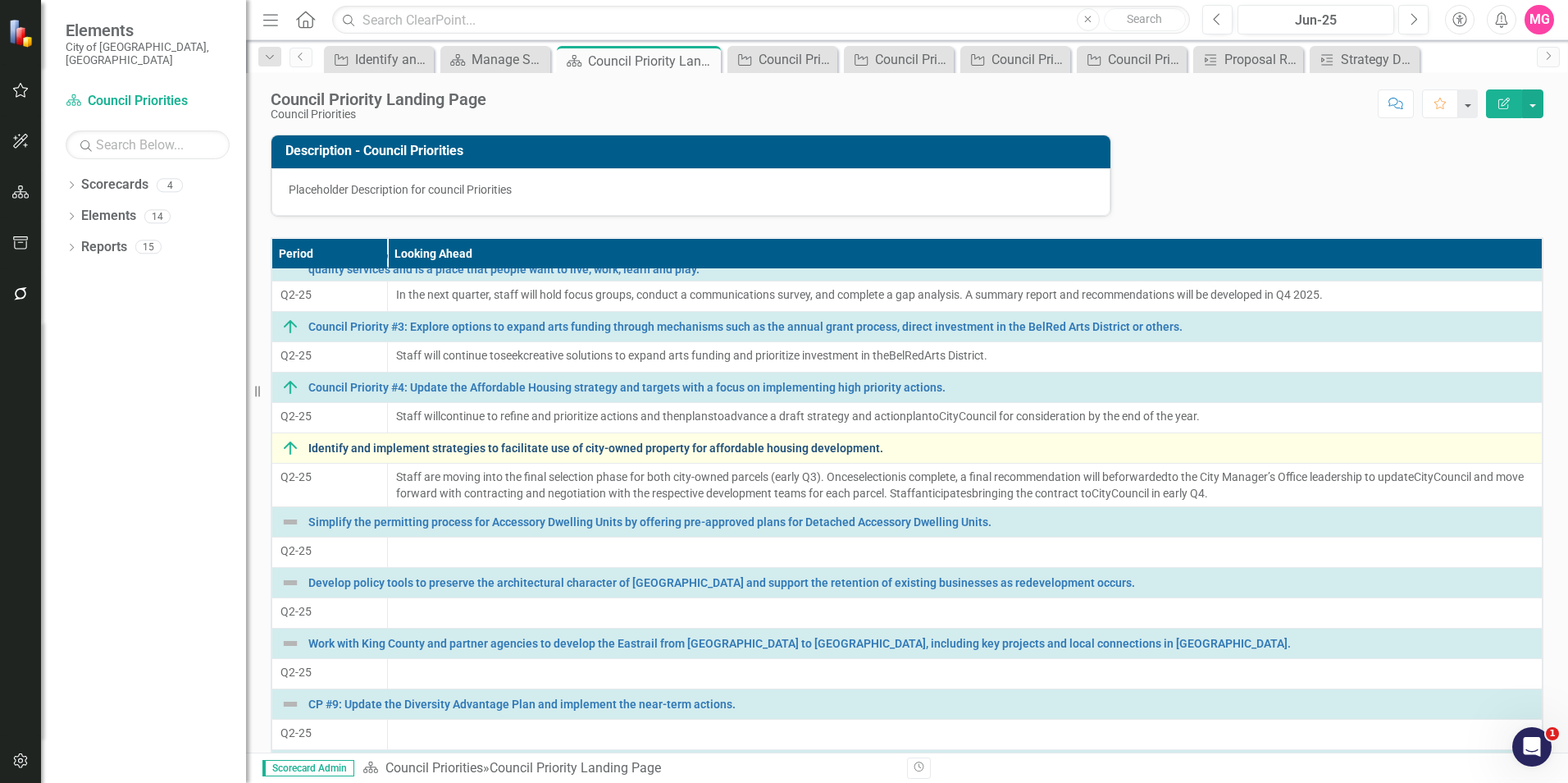
click at [389, 448] on link "Identify and implement strategies to facilitate use of city-owned property for …" at bounding box center [920, 448] width 1225 height 12
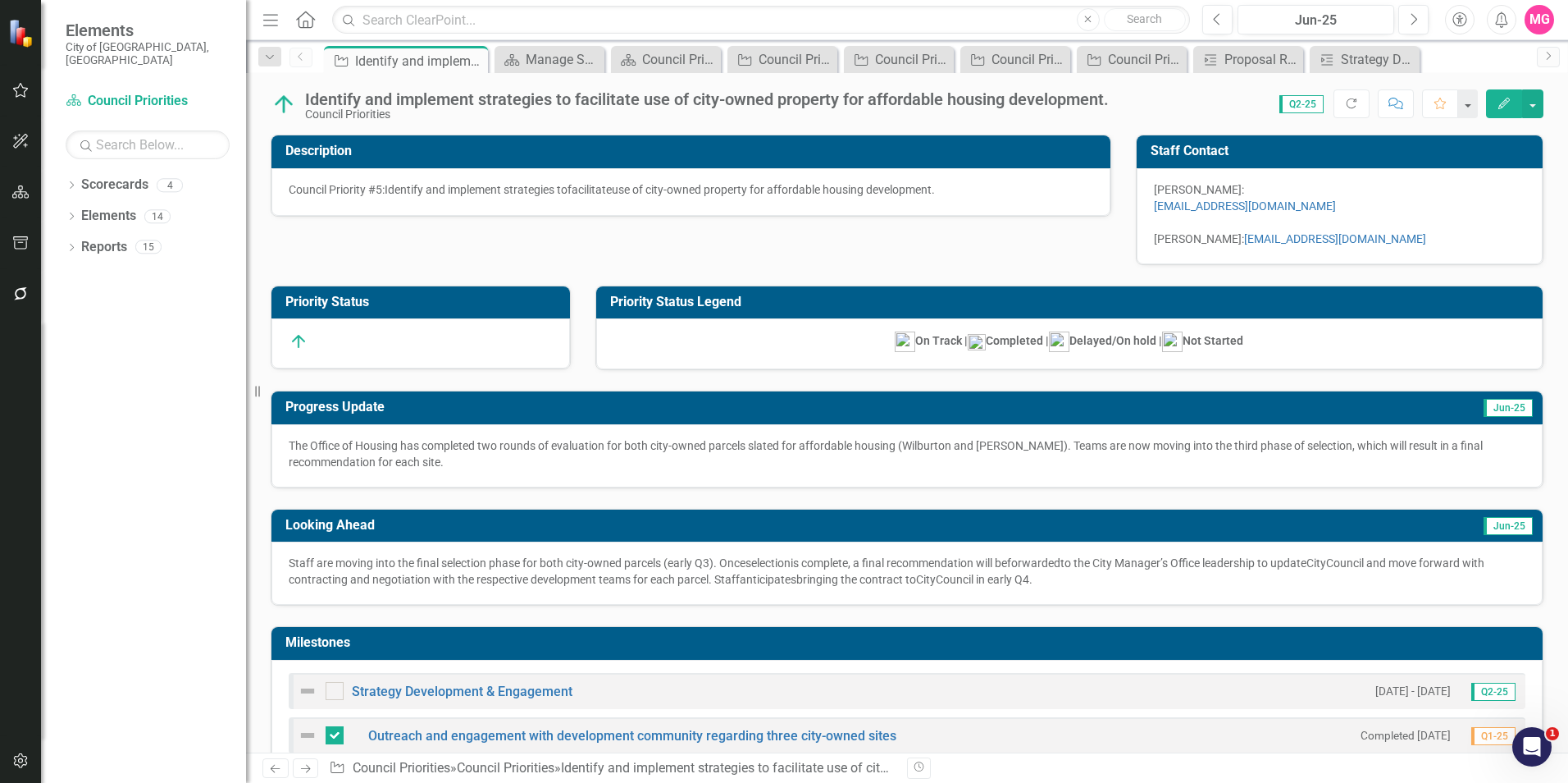
click at [342, 94] on div "Identify and implement strategies to facilitate use of city-owned property for …" at bounding box center [707, 99] width 804 height 18
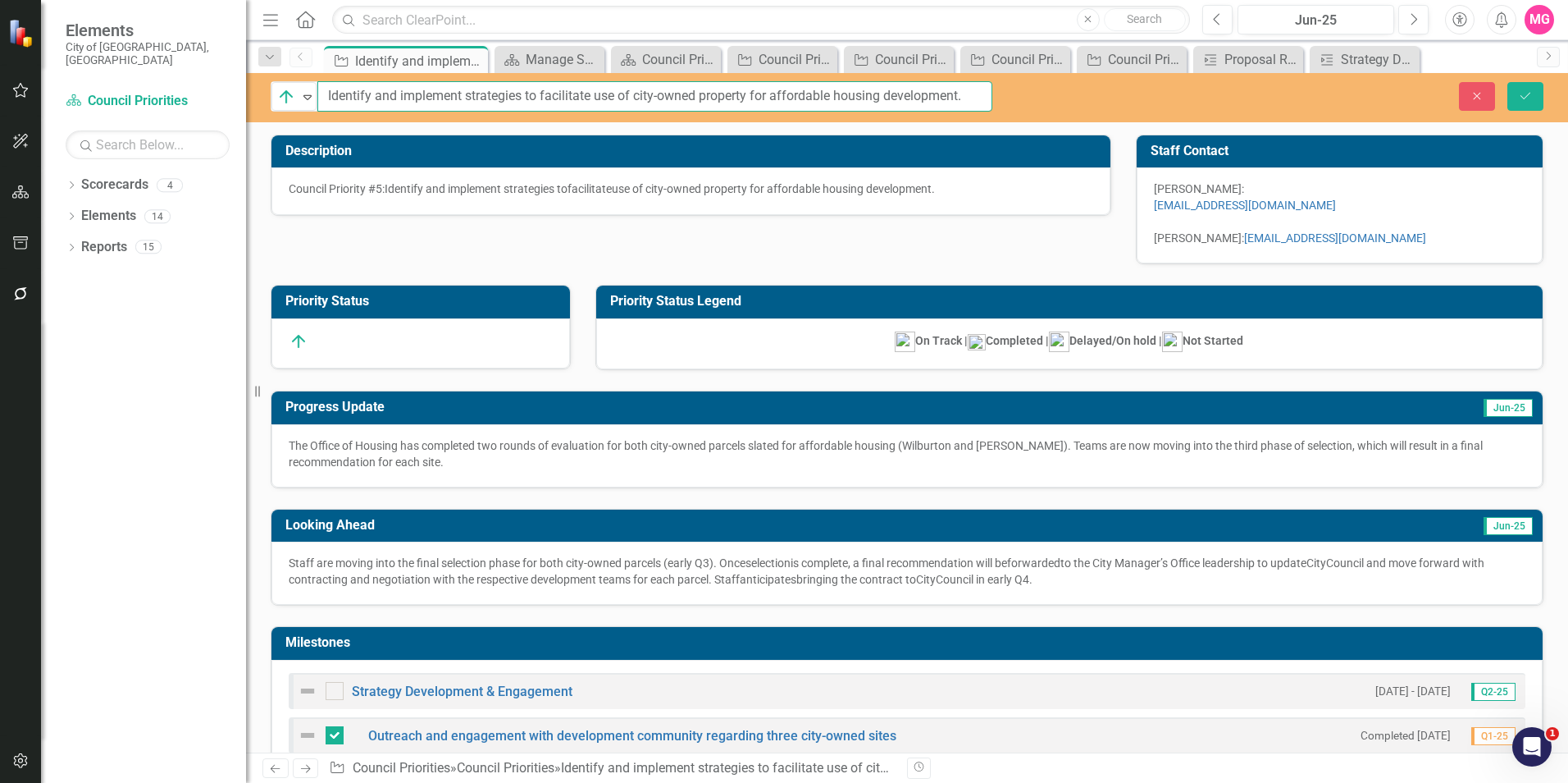
click at [342, 94] on input "Identify and implement strategies to facilitate use of city-owned property for …" at bounding box center [655, 96] width 675 height 30
paste input "Council Priority #1"
type input "Council Priority #5: Identify and implement strategies to facilitate use of cit…"
click at [1507, 82] on button "Save" at bounding box center [1525, 96] width 36 height 29
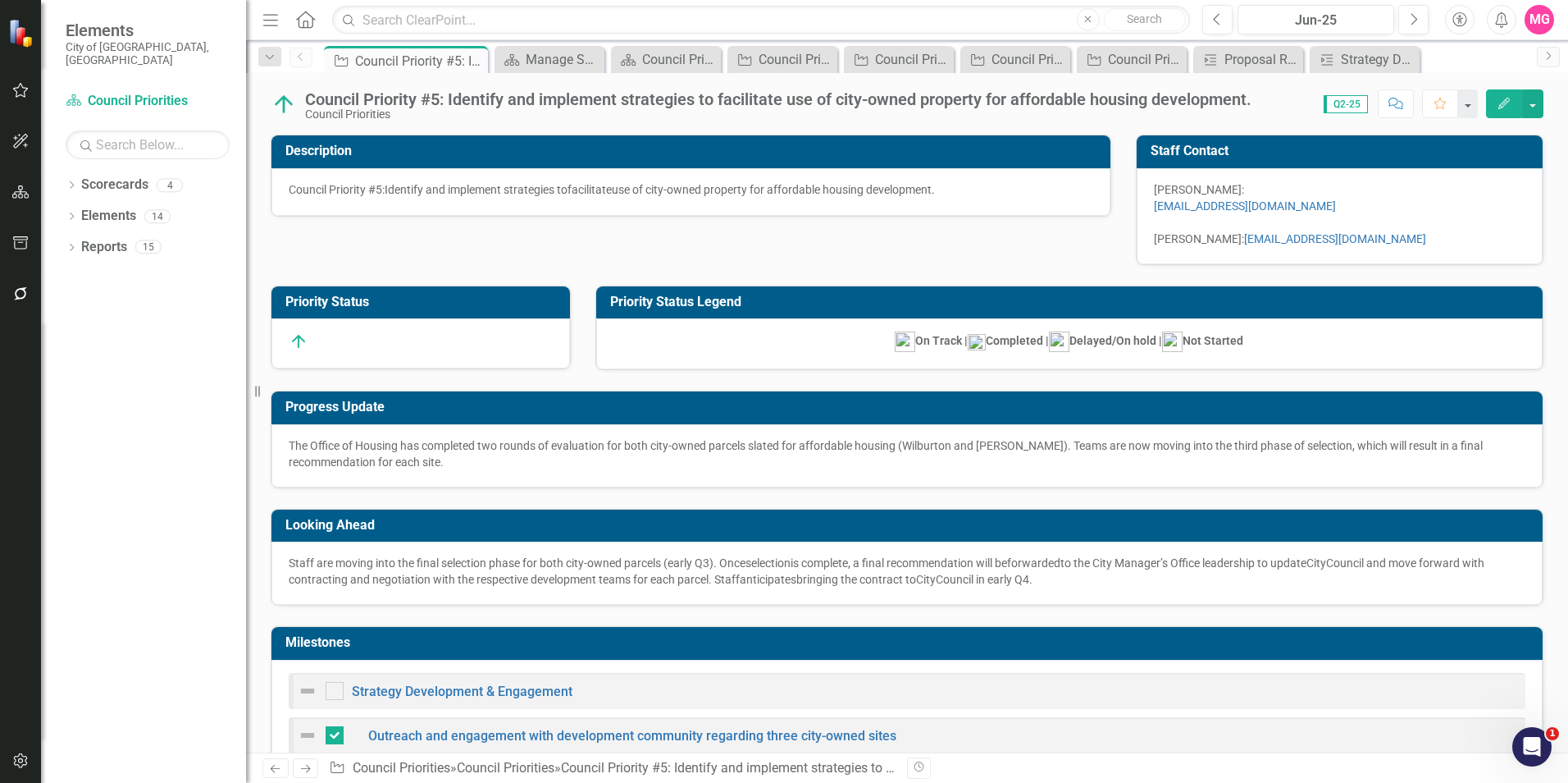
checkbox input "false"
checkbox input "true"
checkbox input "false"
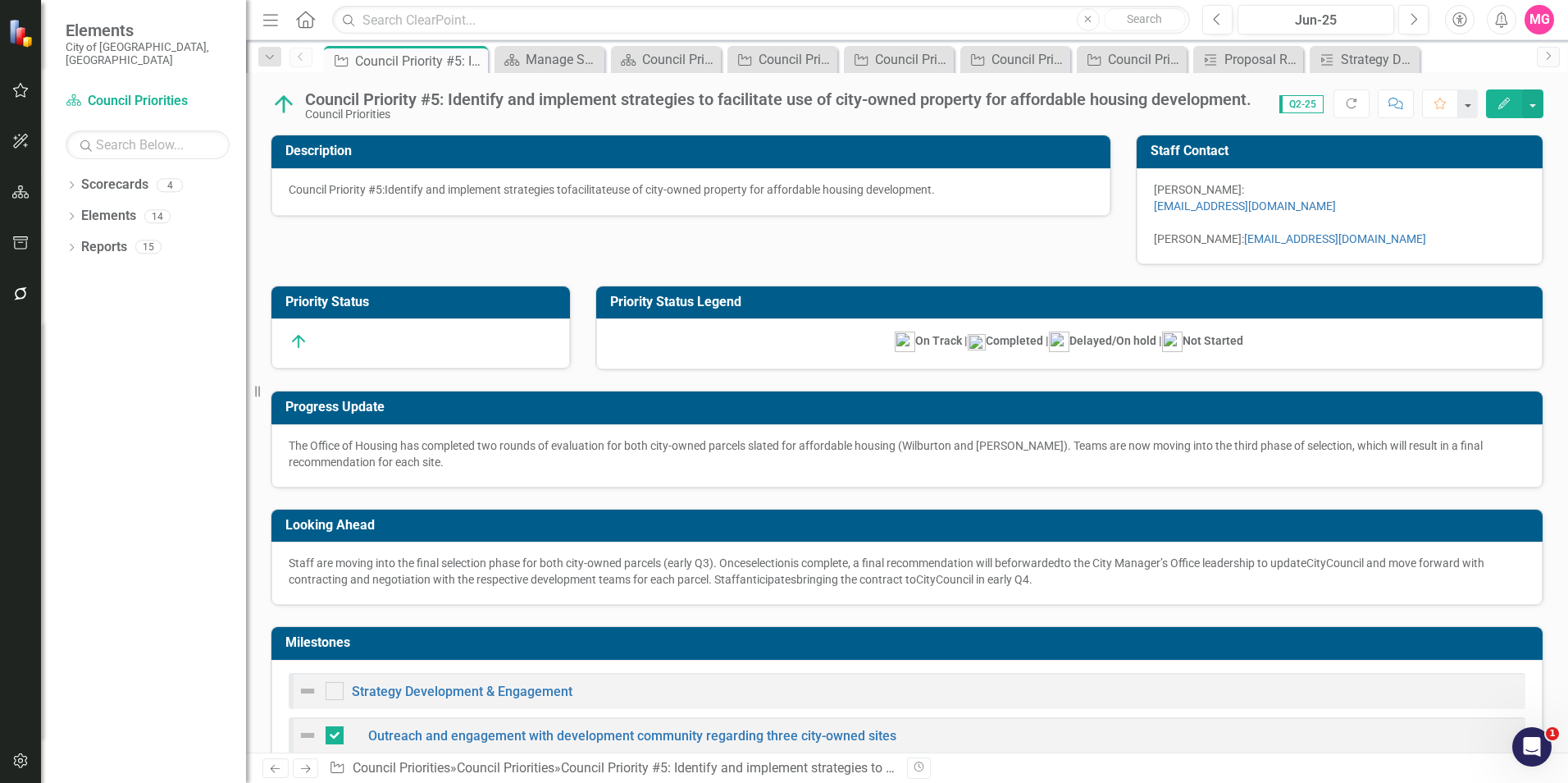
checkbox input "false"
checkbox input "true"
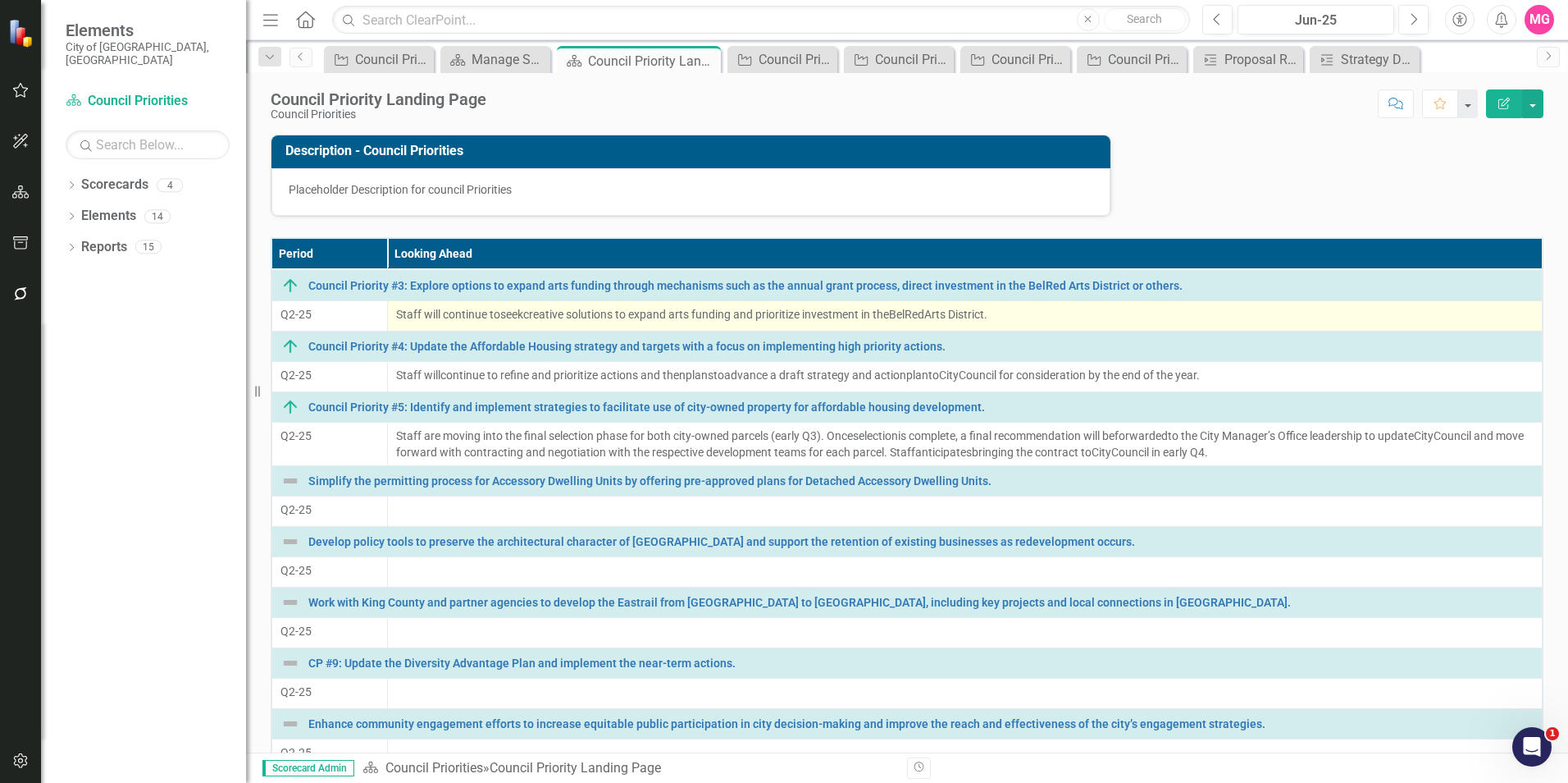
scroll to position [200, 0]
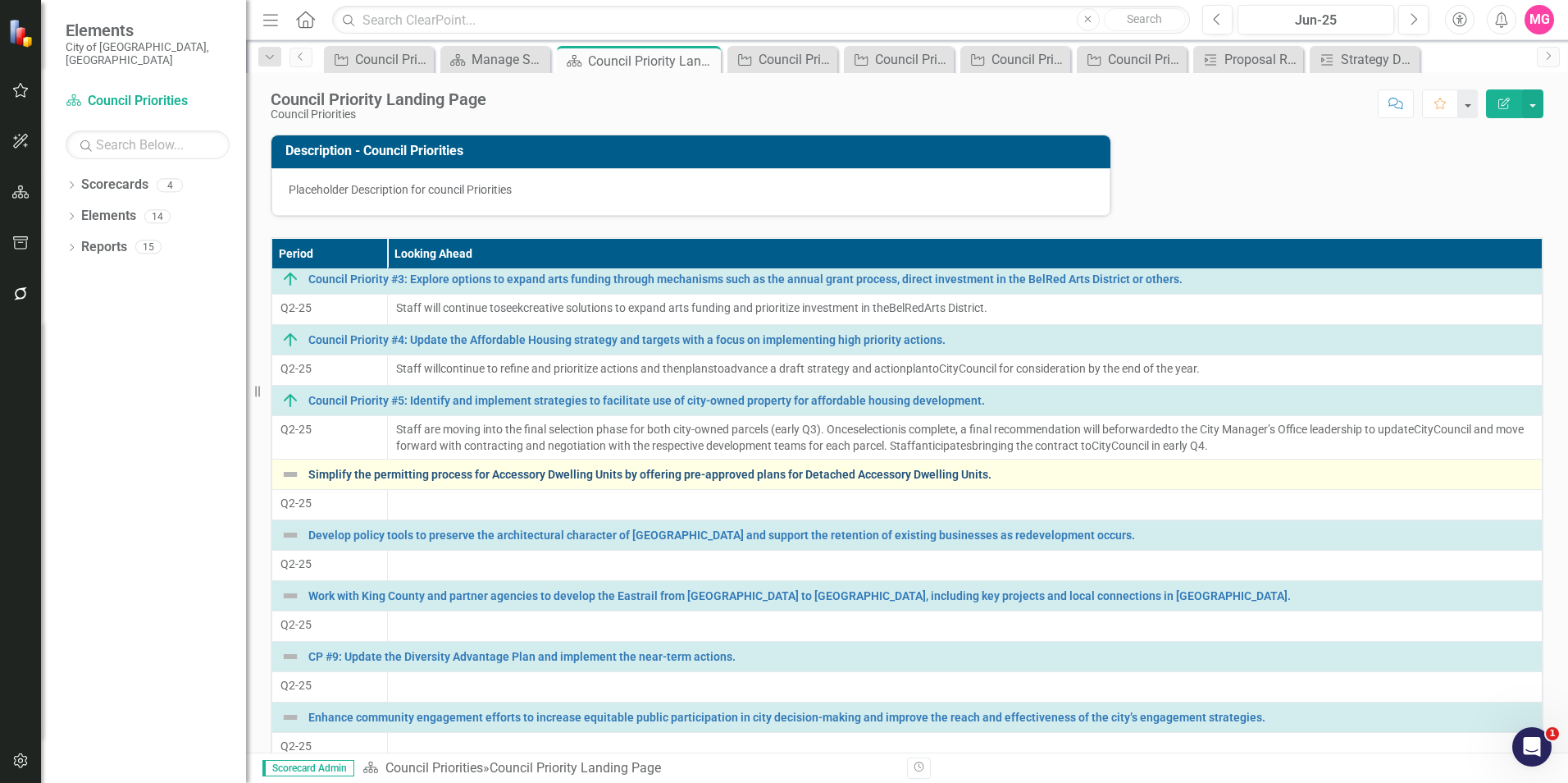
click at [476, 476] on link "Simplify the permitting process for Accessory Dwelling Units by offering pre-ap…" at bounding box center [920, 475] width 1225 height 12
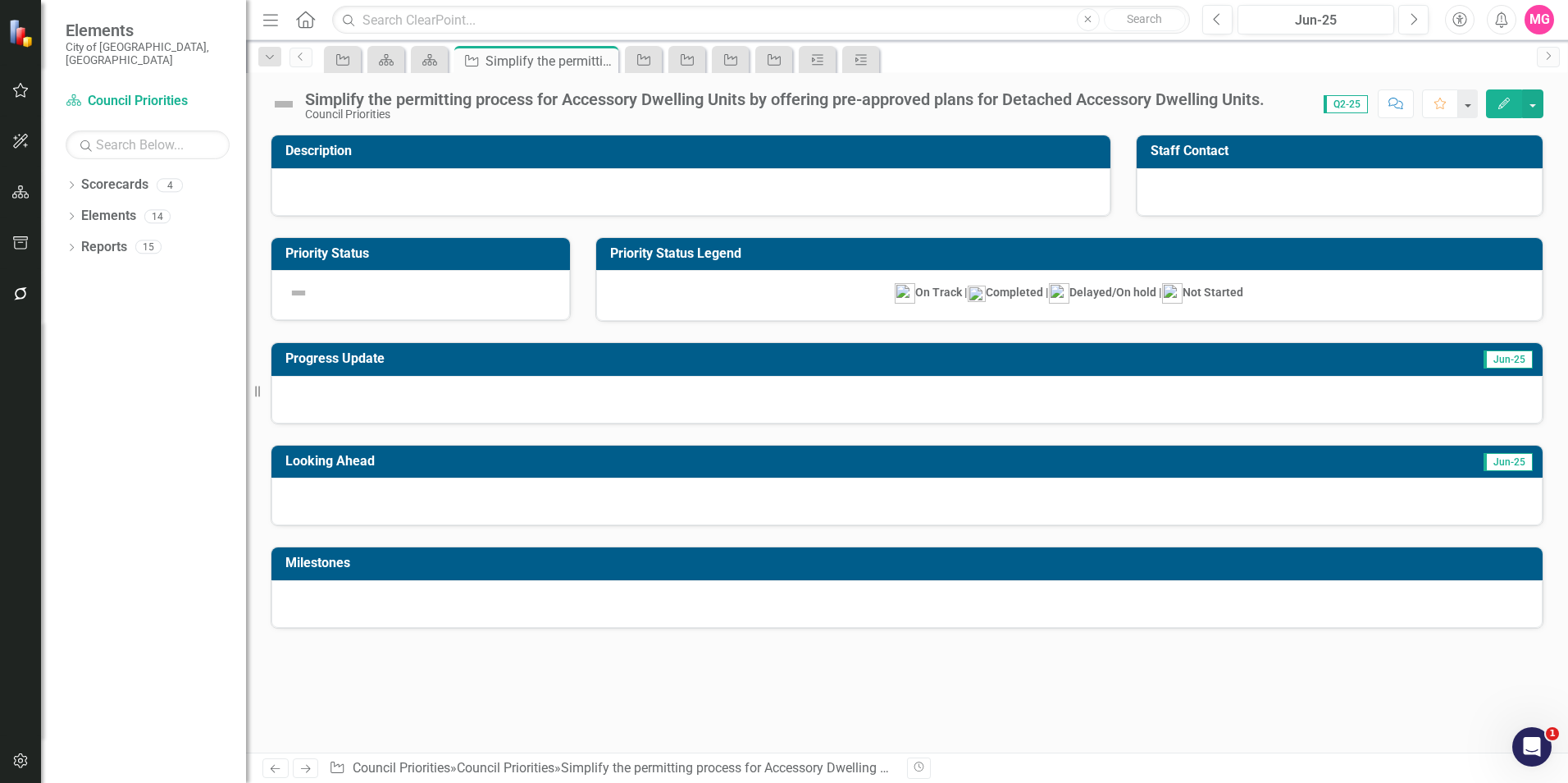
click at [358, 98] on div "Simplify the permitting process for Accessory Dwelling Units by offering pre-ap…" at bounding box center [784, 99] width 959 height 18
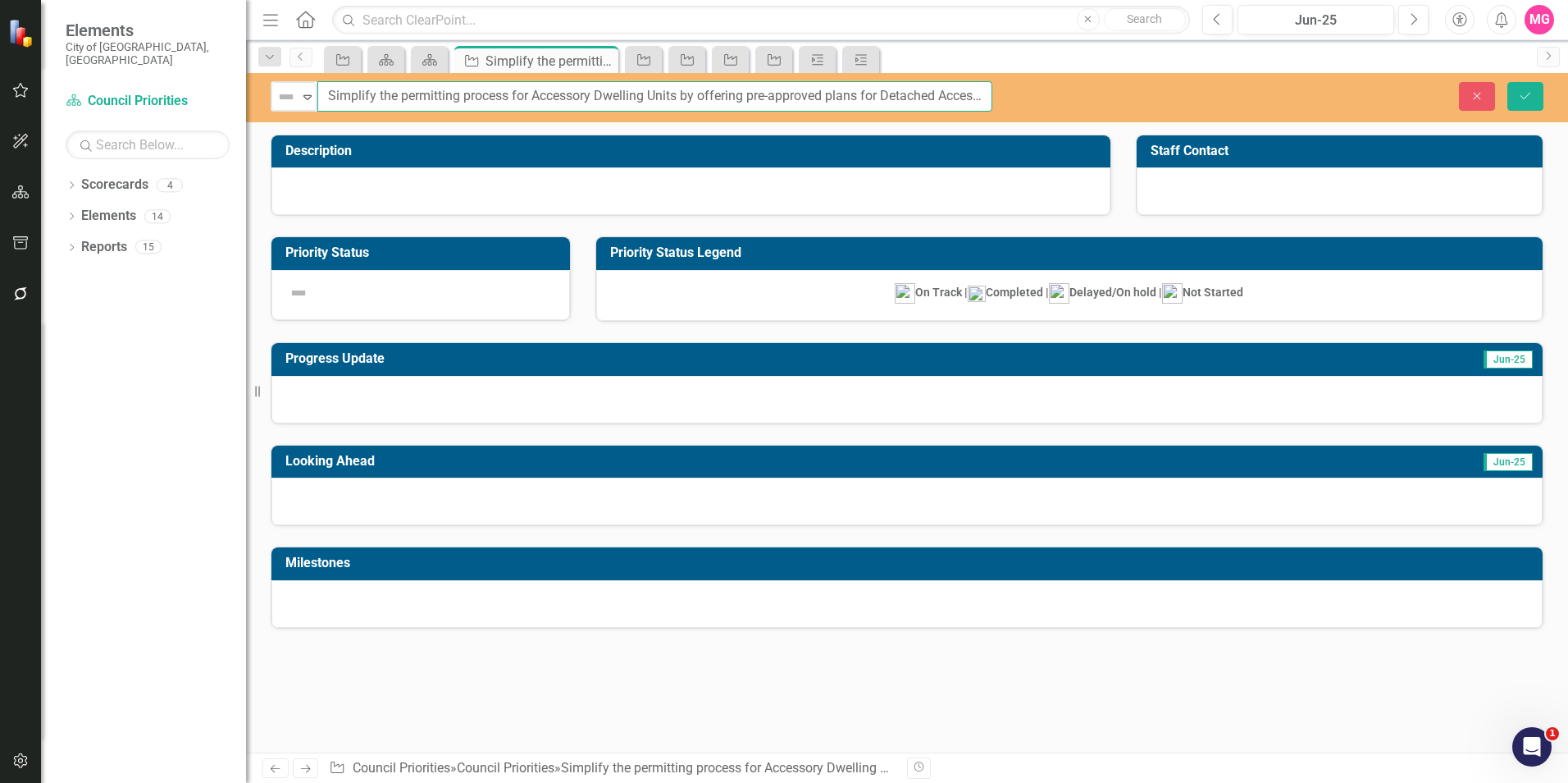
click at [336, 98] on input "Simplify the permitting process for Accessory Dwelling Units by offering pre-ap…" at bounding box center [655, 96] width 675 height 30
paste input "Council Priority #1"
type input "Council Priority #6: Simplify the permitting process for Accessory Dwelling Uni…"
click at [1507, 82] on button "Save" at bounding box center [1525, 96] width 36 height 29
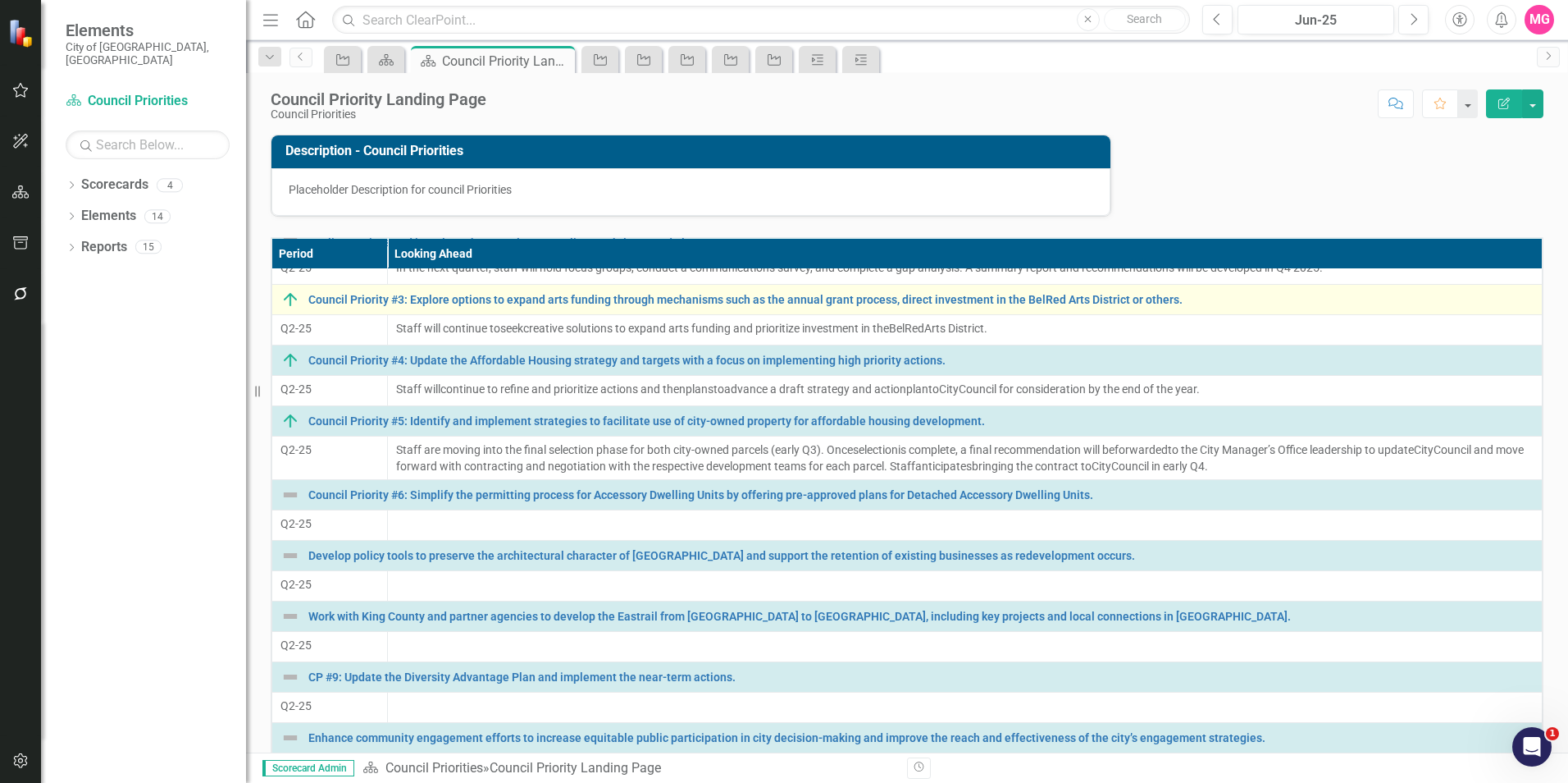
scroll to position [184, 0]
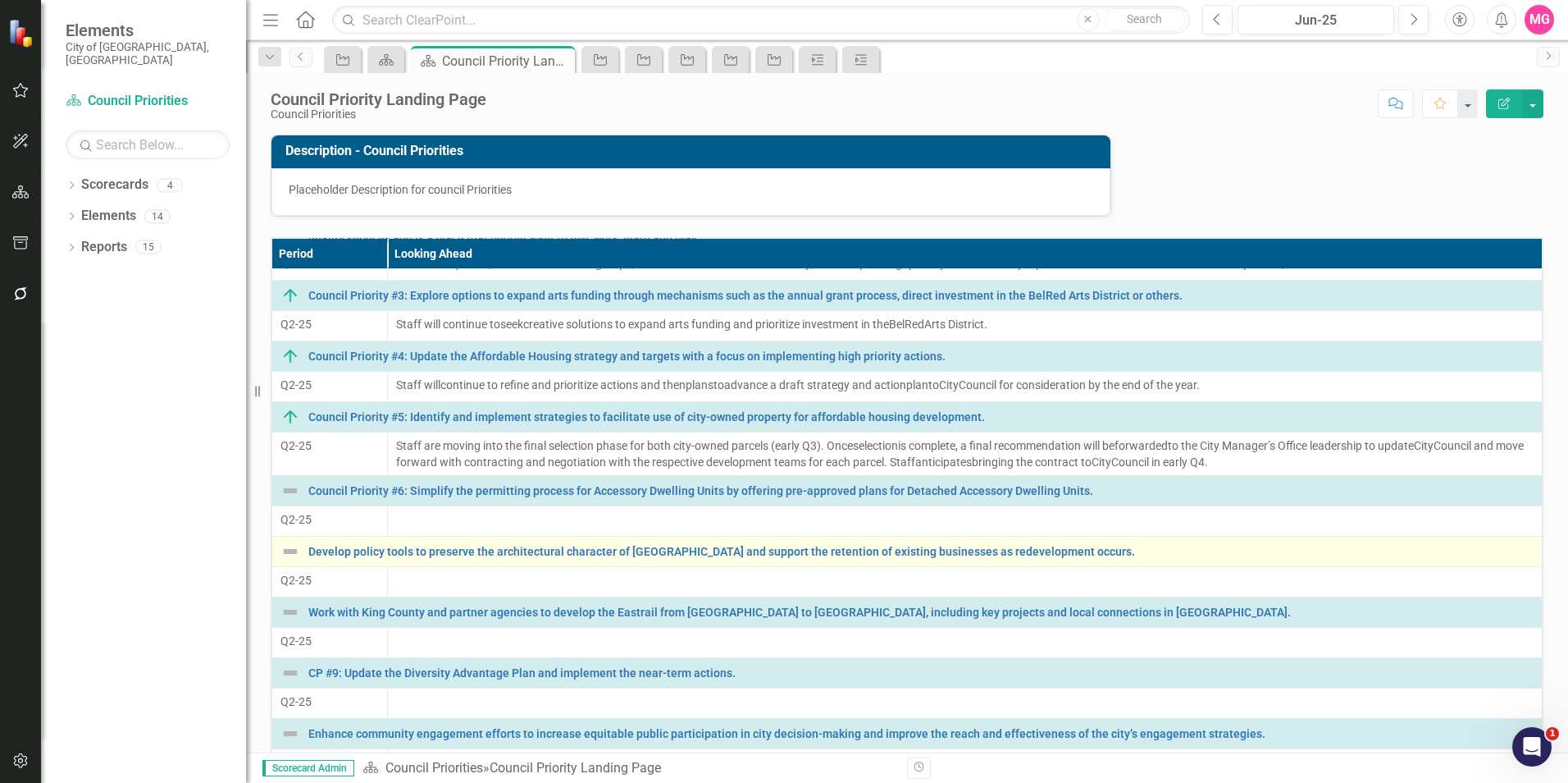
click at [410, 544] on div "Develop policy tools to preserve the architectural character of [GEOGRAPHIC_DAT…" at bounding box center [907, 551] width 1253 height 19
click at [427, 546] on link "Develop policy tools to preserve the architectural character of [GEOGRAPHIC_DAT…" at bounding box center [920, 552] width 1225 height 12
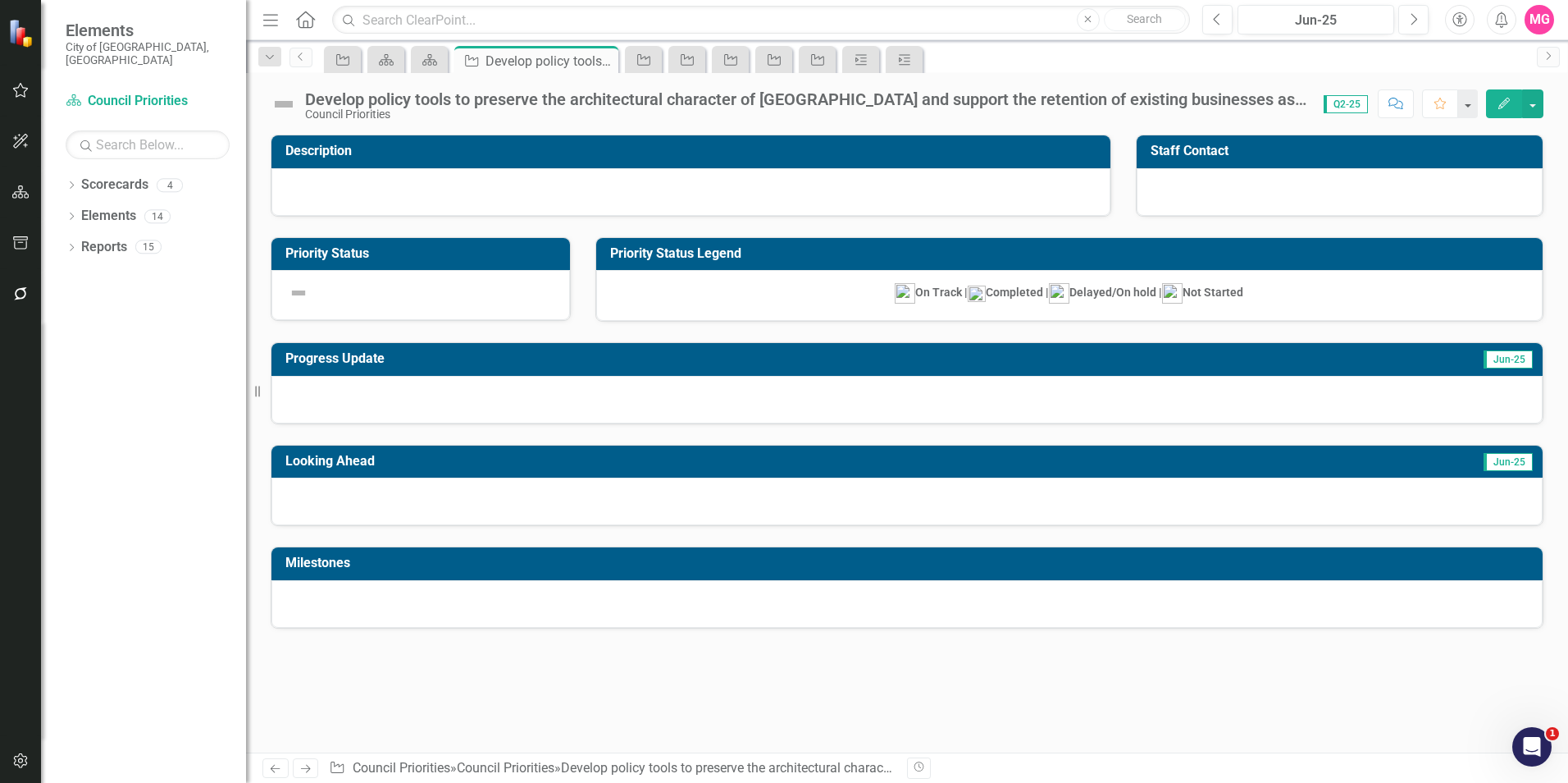
click at [400, 94] on div "Develop policy tools to preserve the architectural character of [GEOGRAPHIC_DAT…" at bounding box center [807, 99] width 1002 height 18
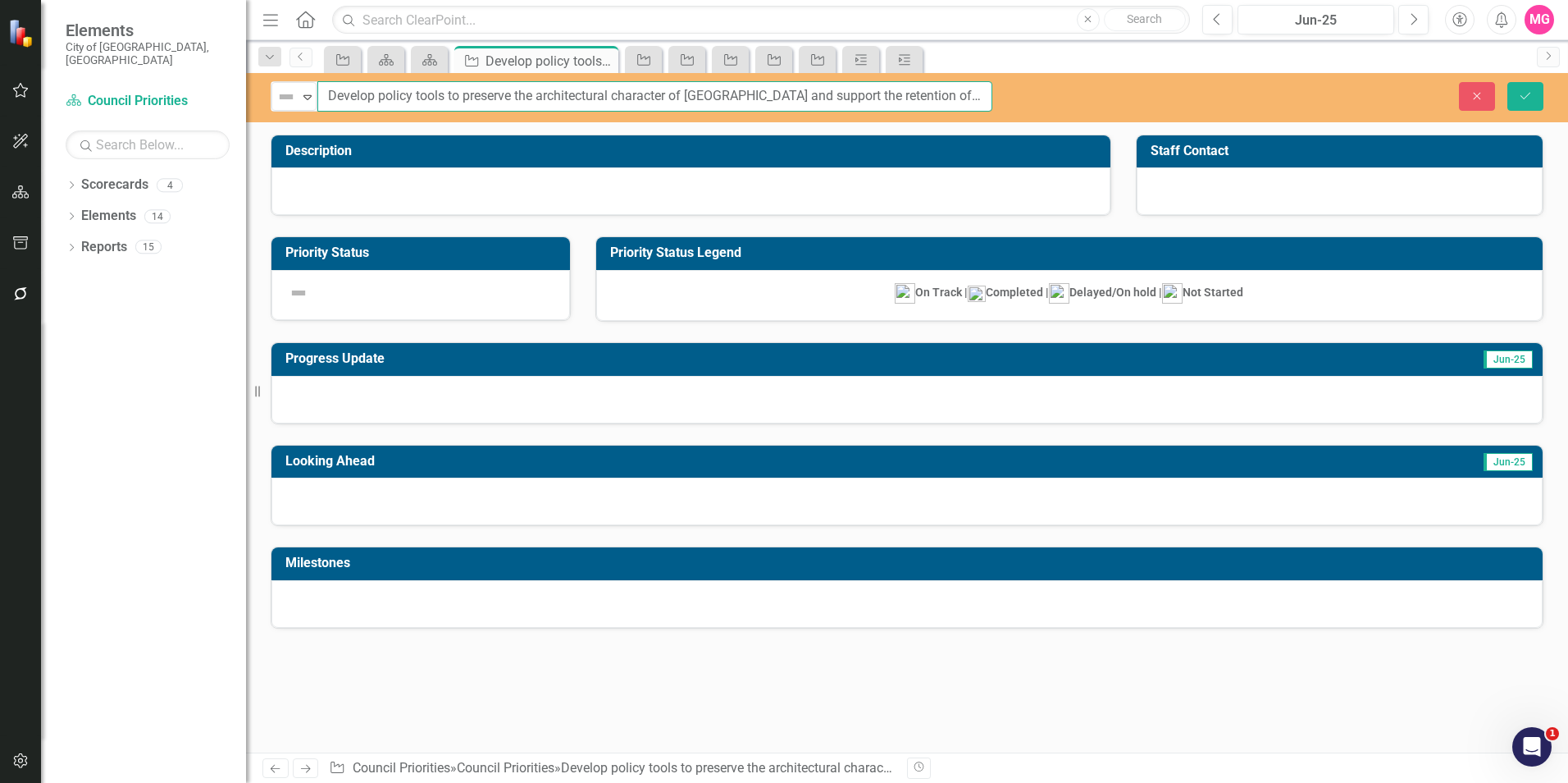
click at [400, 94] on input "Develop policy tools to preserve the architectural character of [GEOGRAPHIC_DAT…" at bounding box center [655, 96] width 675 height 30
paste input "Council Priority #1"
type input "Council Priority #7: Develop policy tools to preserve the architectural charact…"
click at [1507, 82] on button "Save" at bounding box center [1525, 96] width 36 height 29
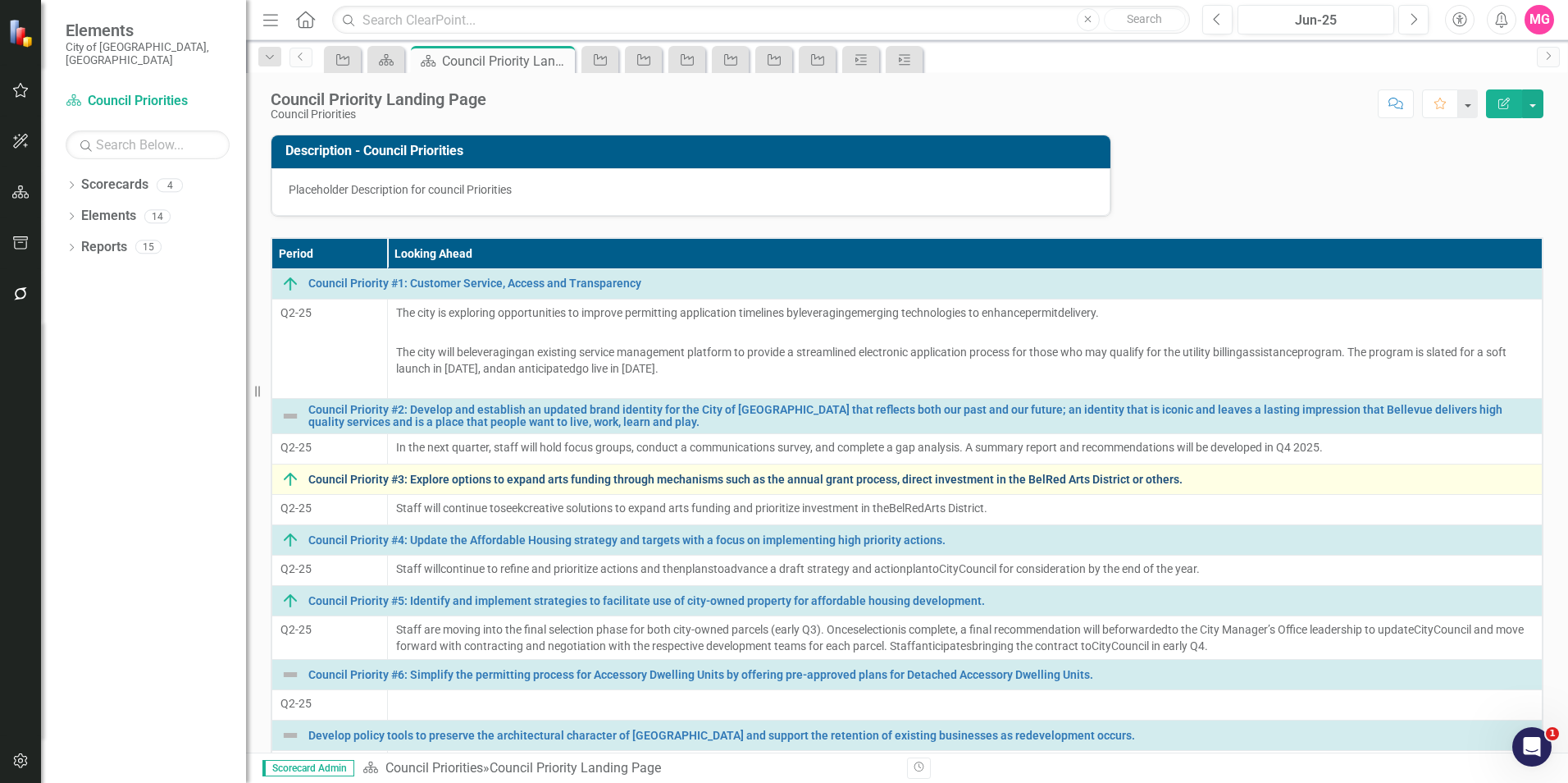
scroll to position [260, 0]
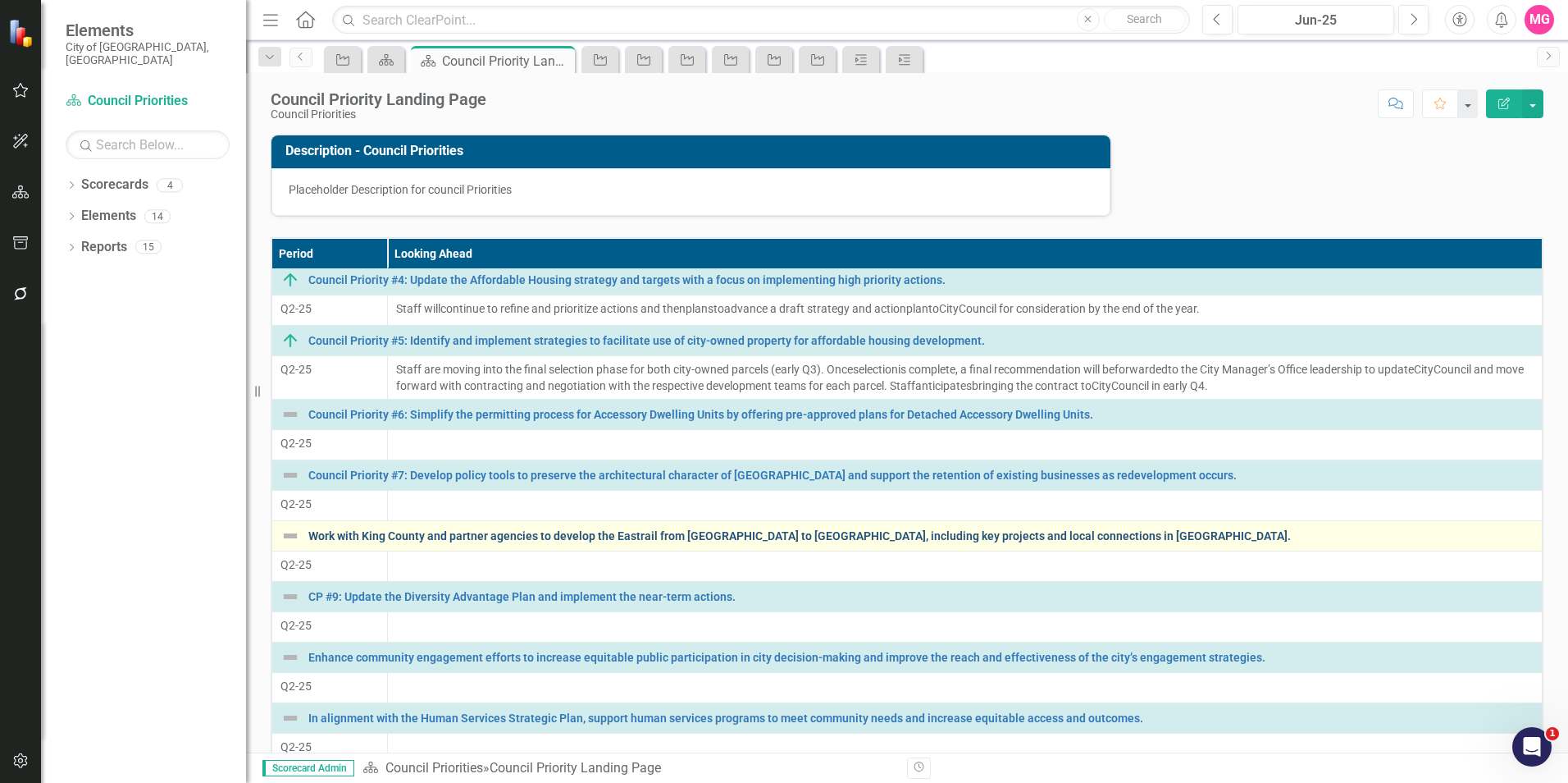
click at [404, 538] on link "Work with King County and partner agencies to develop the Eastrail from [GEOGRA…" at bounding box center [920, 536] width 1225 height 12
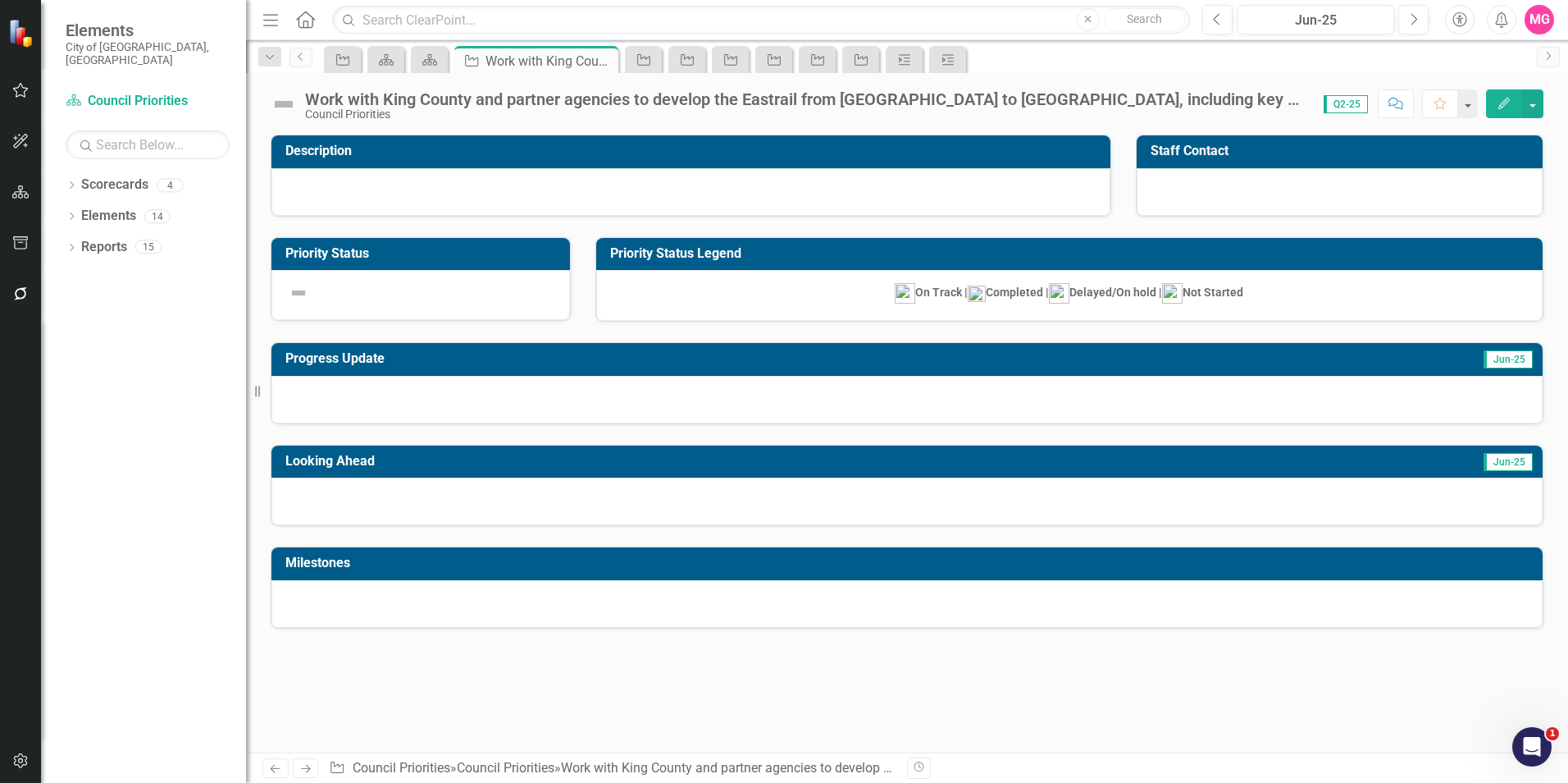
click at [371, 105] on div "Work with King County and partner agencies to develop the Eastrail from [GEOGRA…" at bounding box center [807, 99] width 1002 height 18
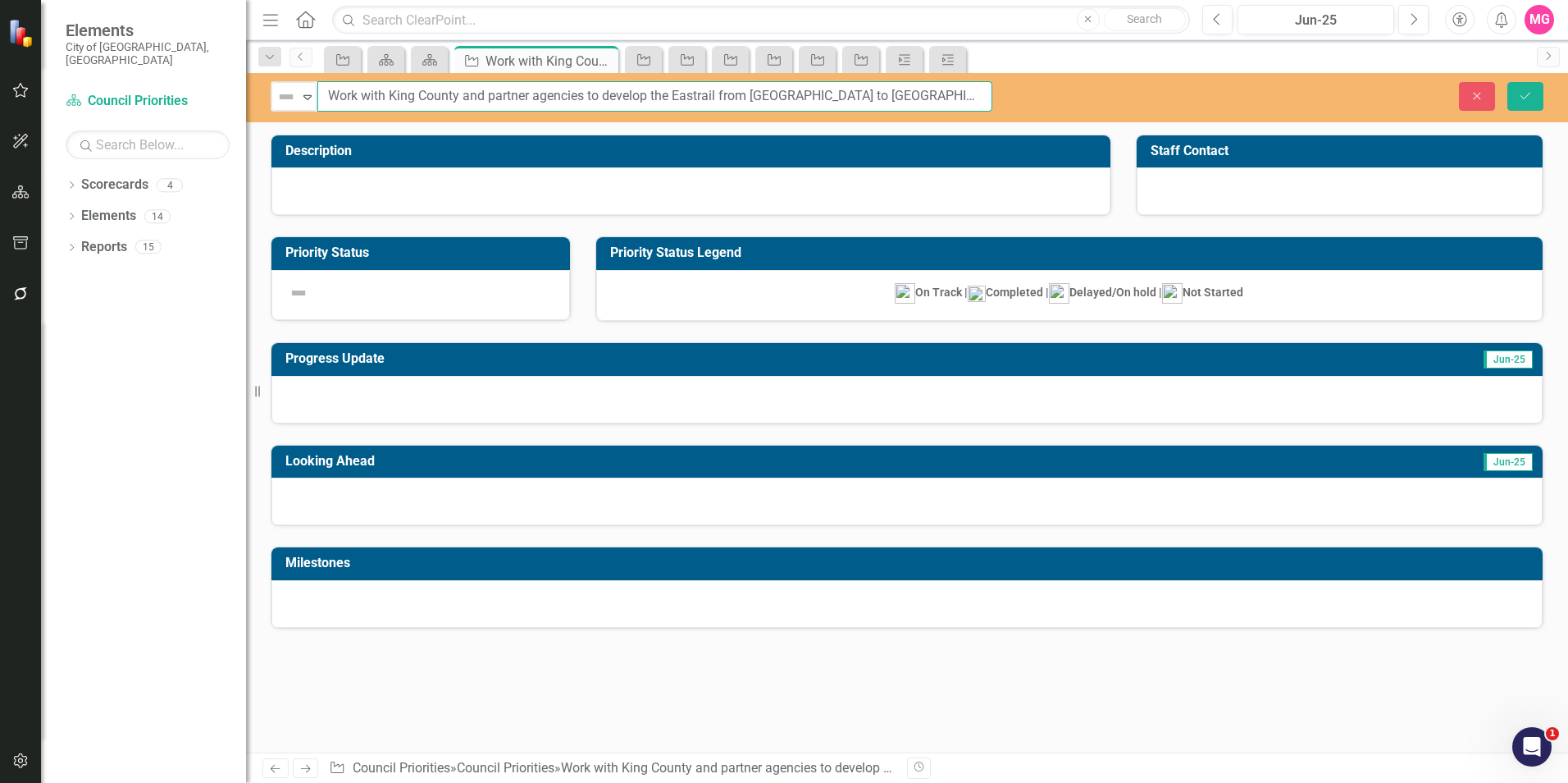
click at [371, 105] on input "Work with King County and partner agencies to develop the Eastrail from [GEOGRA…" at bounding box center [655, 96] width 675 height 30
paste input "Council Priority #1"
type input "Council Priority #8: Work with King County and partner agencies to develop the …"
click at [1507, 82] on button "Save" at bounding box center [1525, 96] width 36 height 29
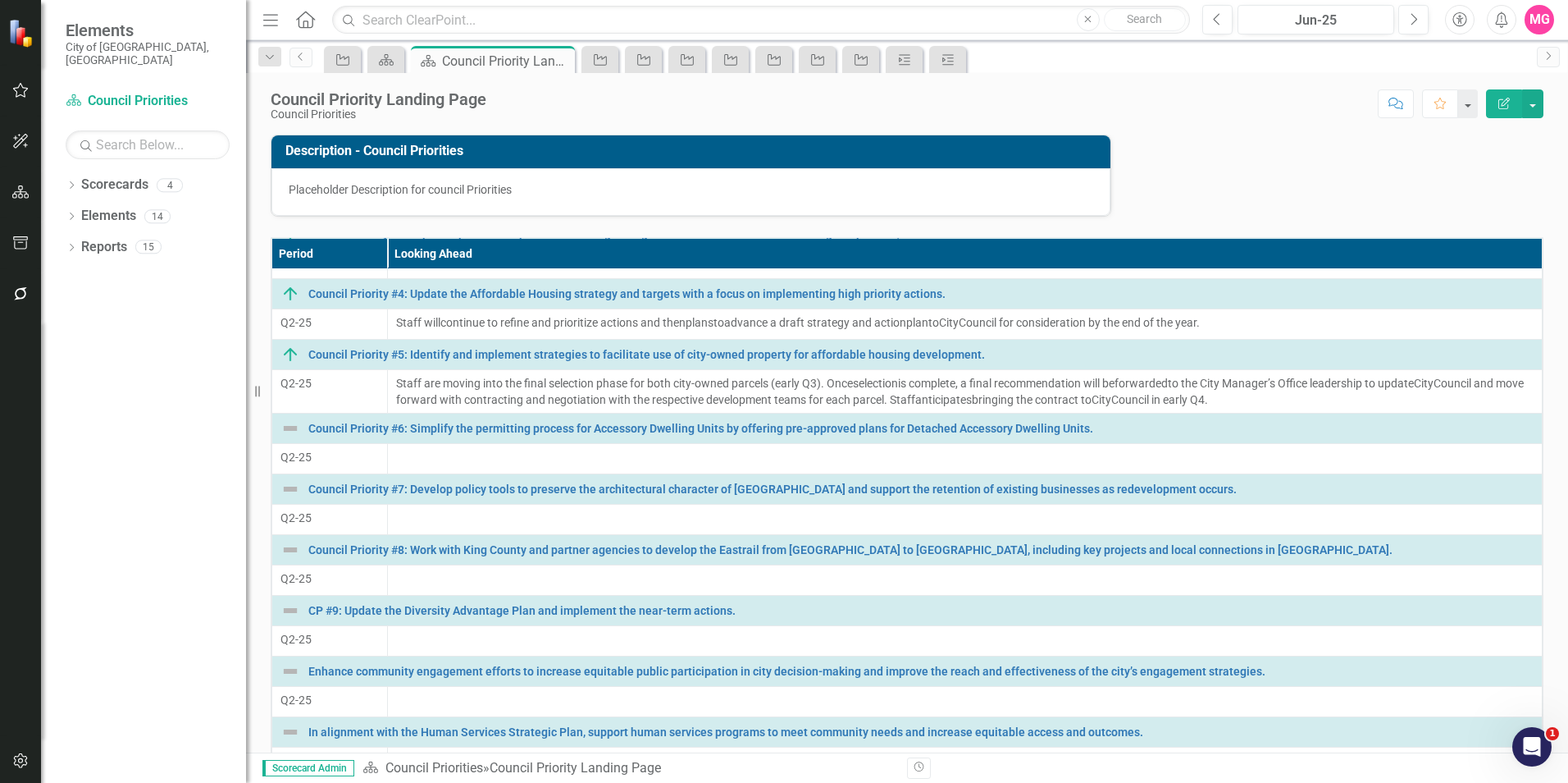
scroll to position [249, 0]
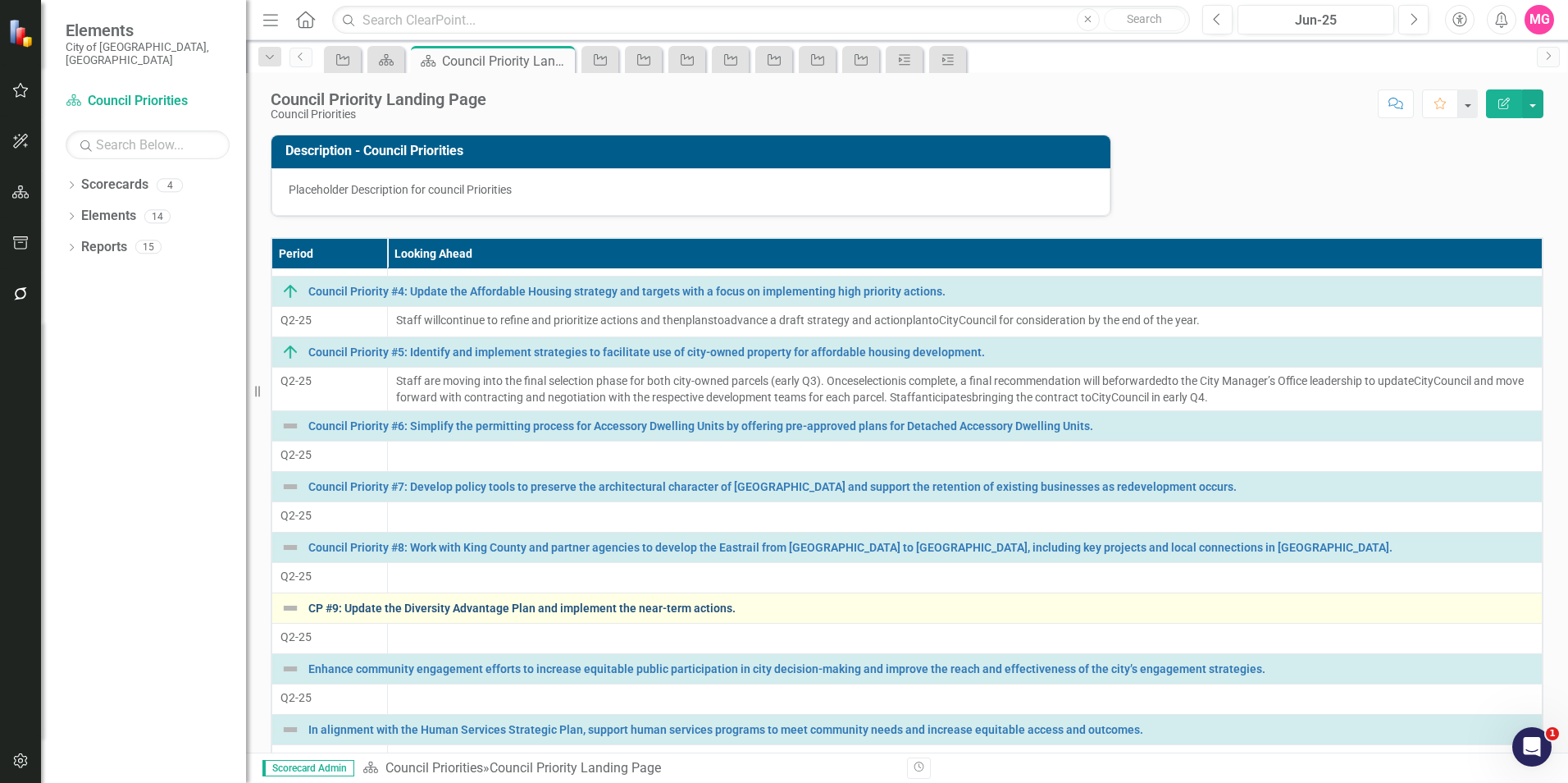
click at [462, 614] on link "CP #9: Update the Diversity Advantage Plan and implement the near-term actions." at bounding box center [920, 608] width 1225 height 12
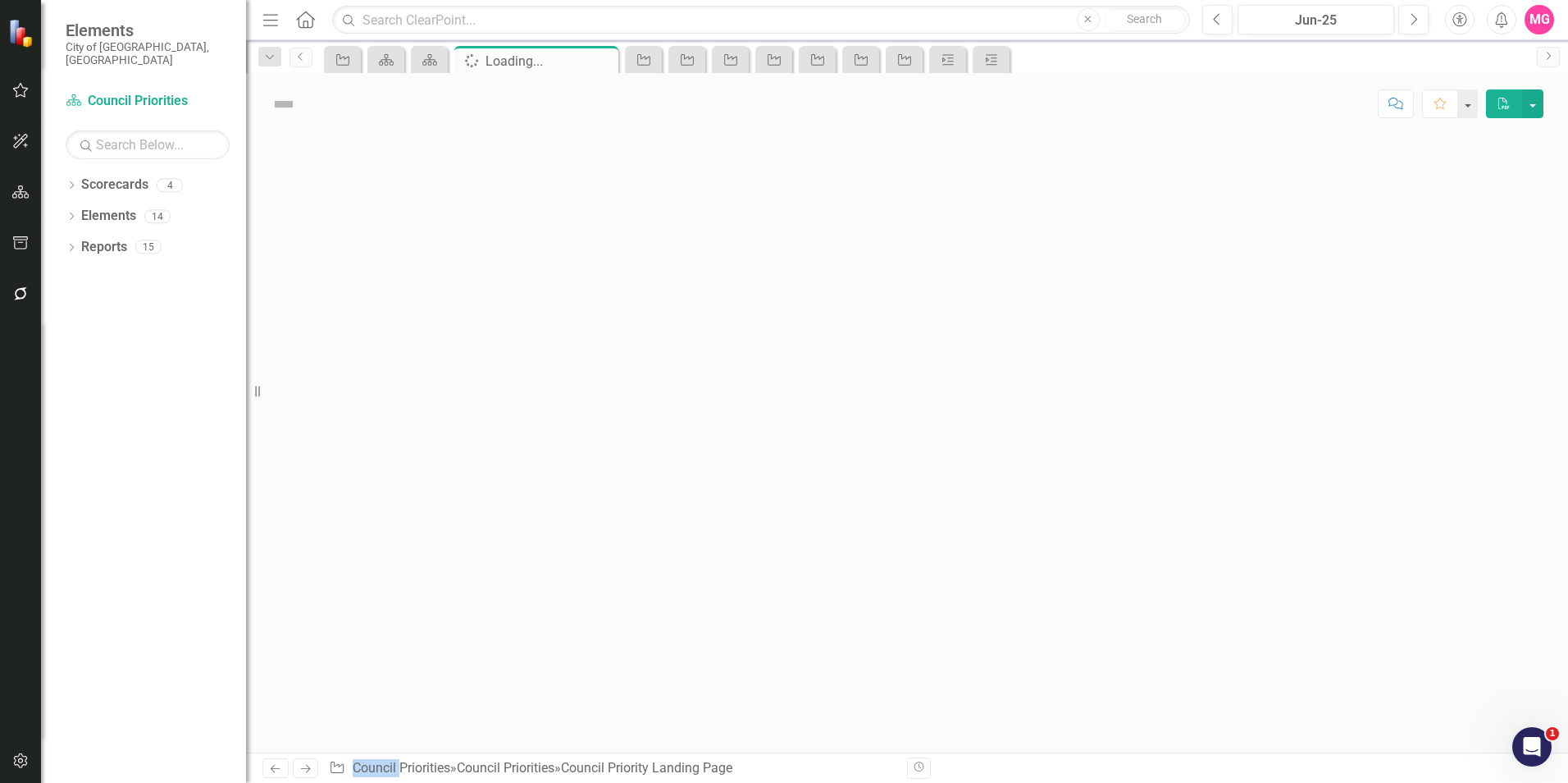
click at [462, 614] on div at bounding box center [907, 443] width 1322 height 618
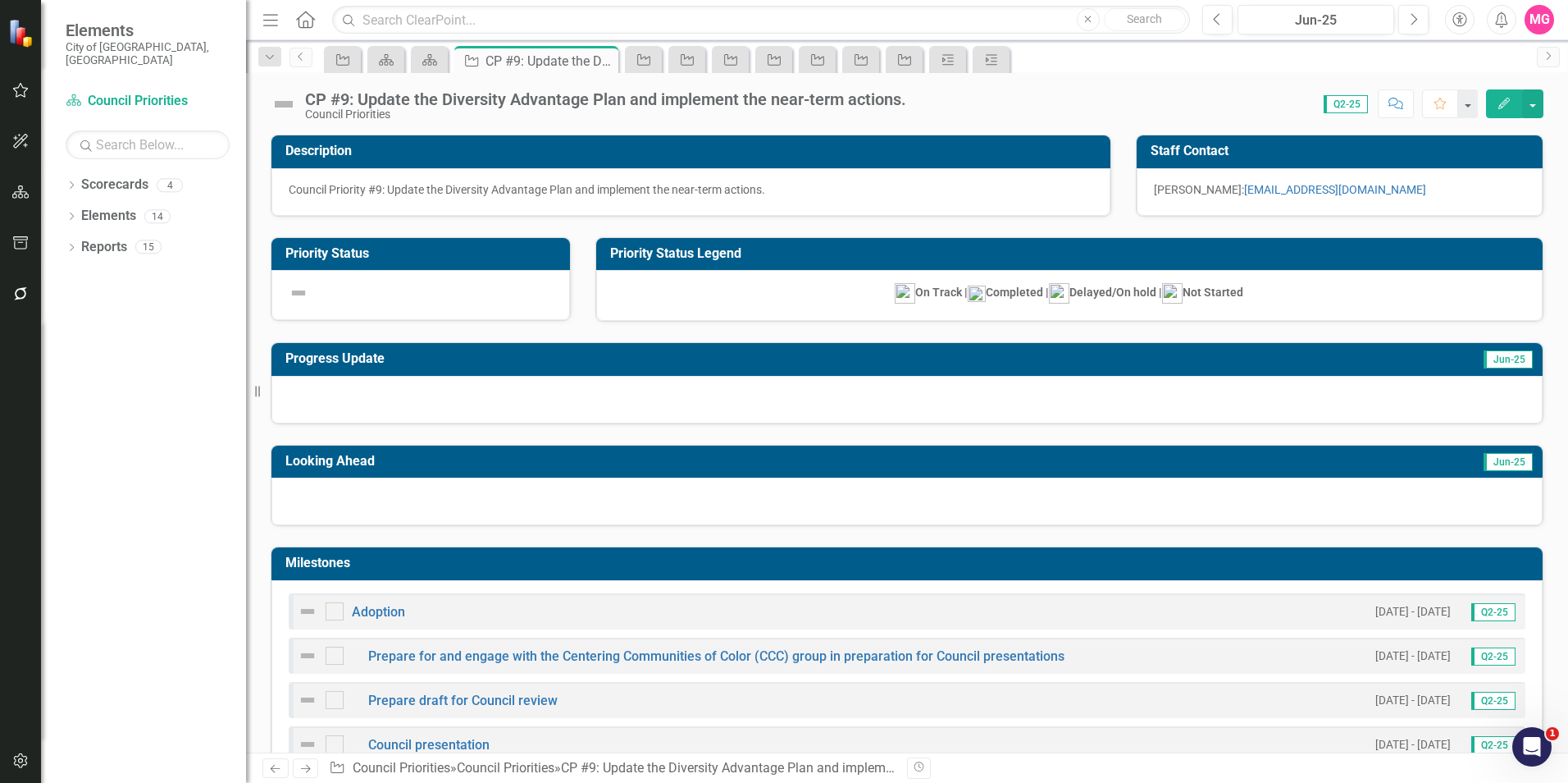
checkbox input "true"
click at [342, 94] on div "CP #9: Update the Diversity Advantage Plan and implement the near-term actions." at bounding box center [605, 99] width 601 height 18
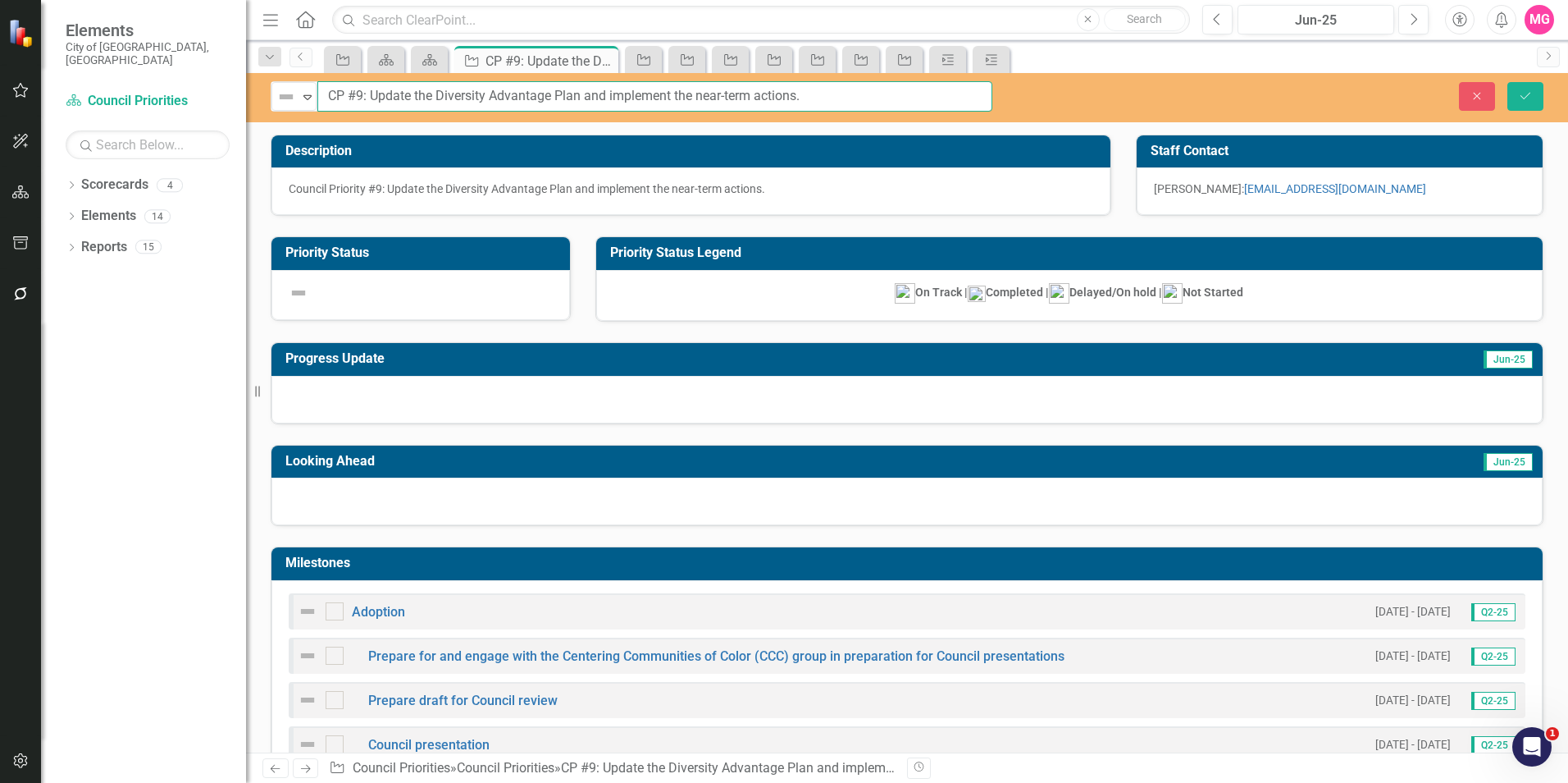
click at [354, 94] on input "CP #9: Update the Diversity Advantage Plan and implement the near-term actions." at bounding box center [655, 96] width 675 height 30
paste input "Council Priority #1"
type input "Council Priority #9: Update the Diversity Advantage Plan and implement the near…"
click at [1507, 82] on button "Save" at bounding box center [1525, 96] width 36 height 29
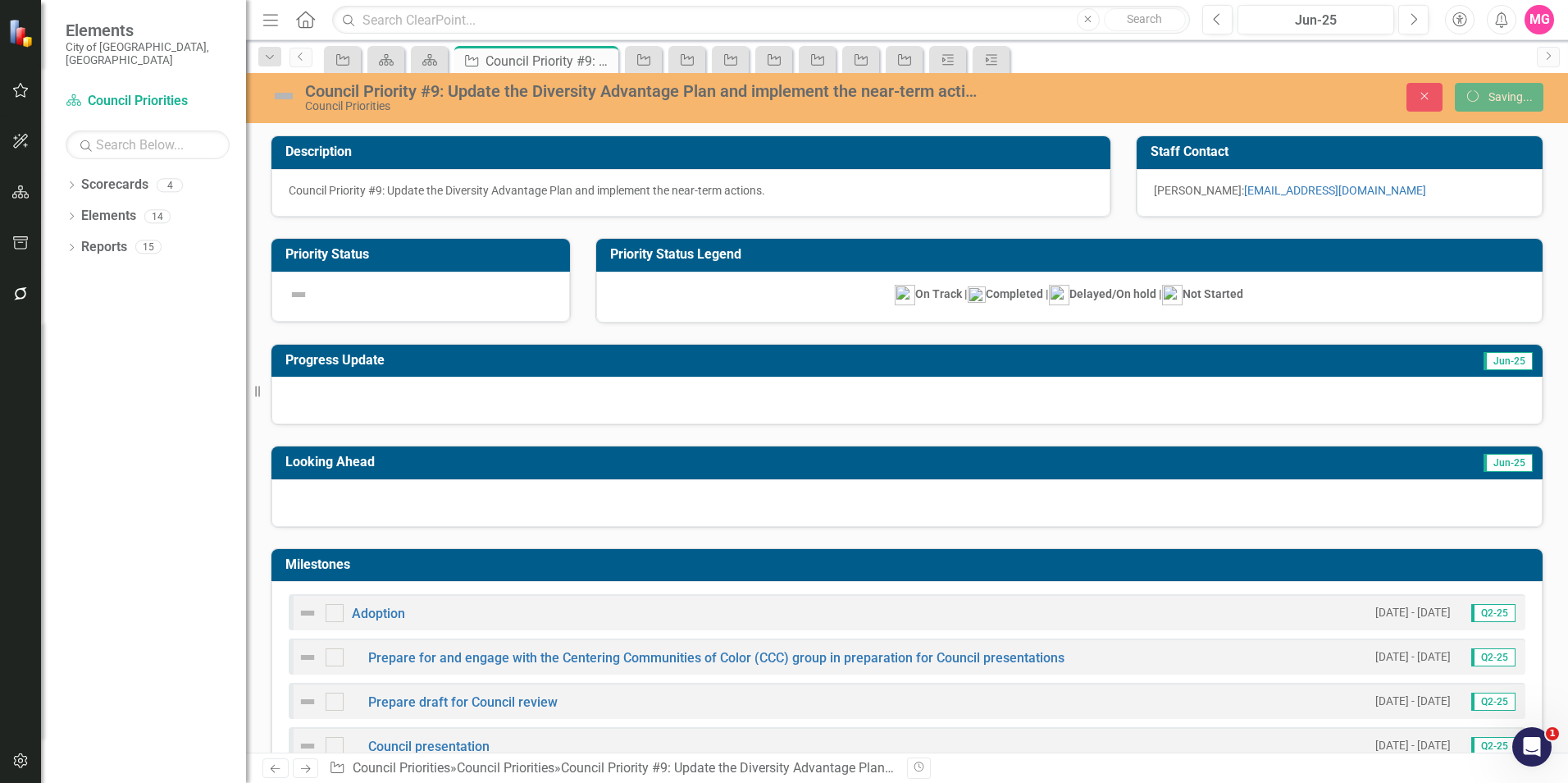
checkbox input "false"
checkbox input "true"
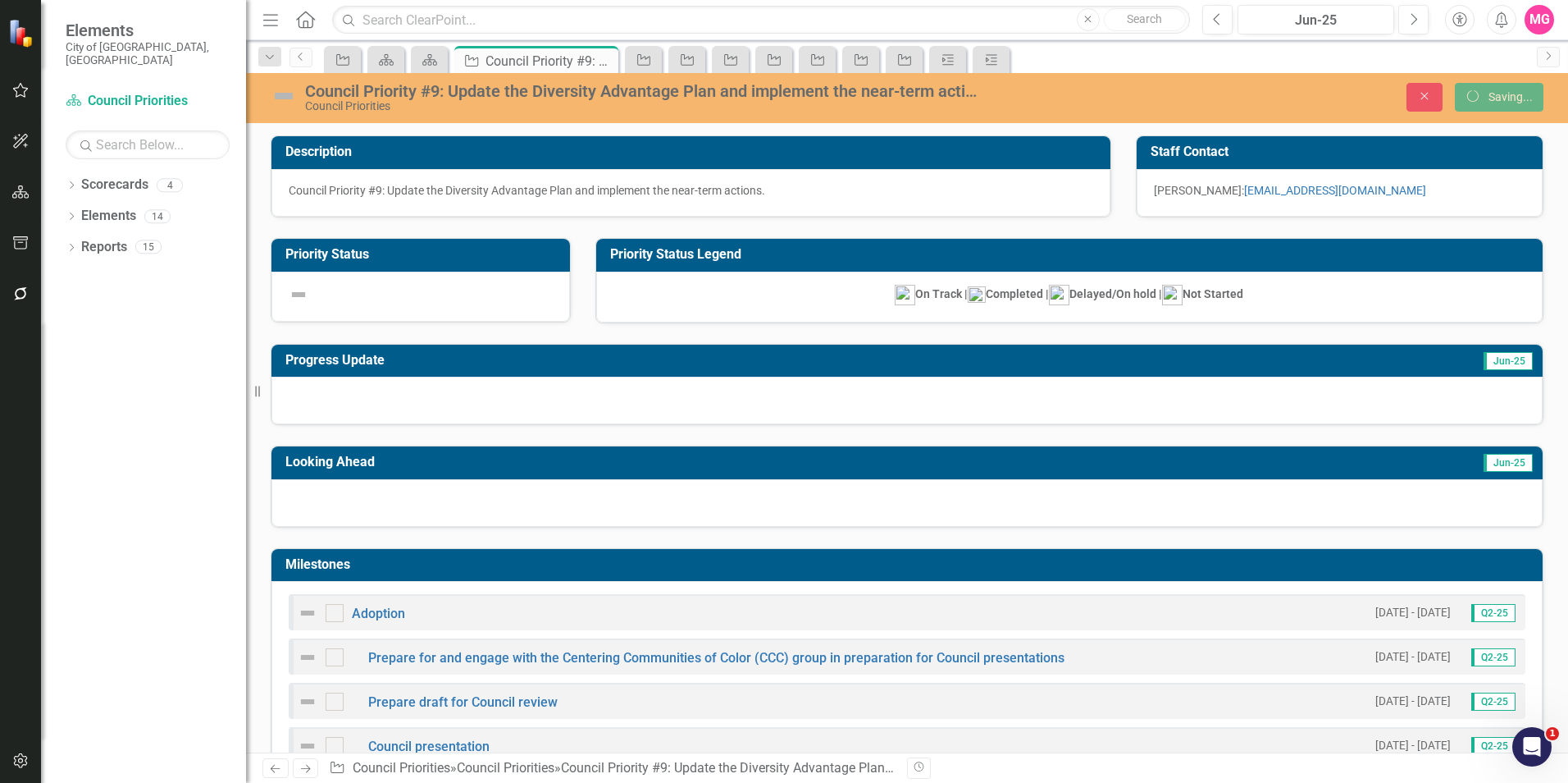
checkbox input "true"
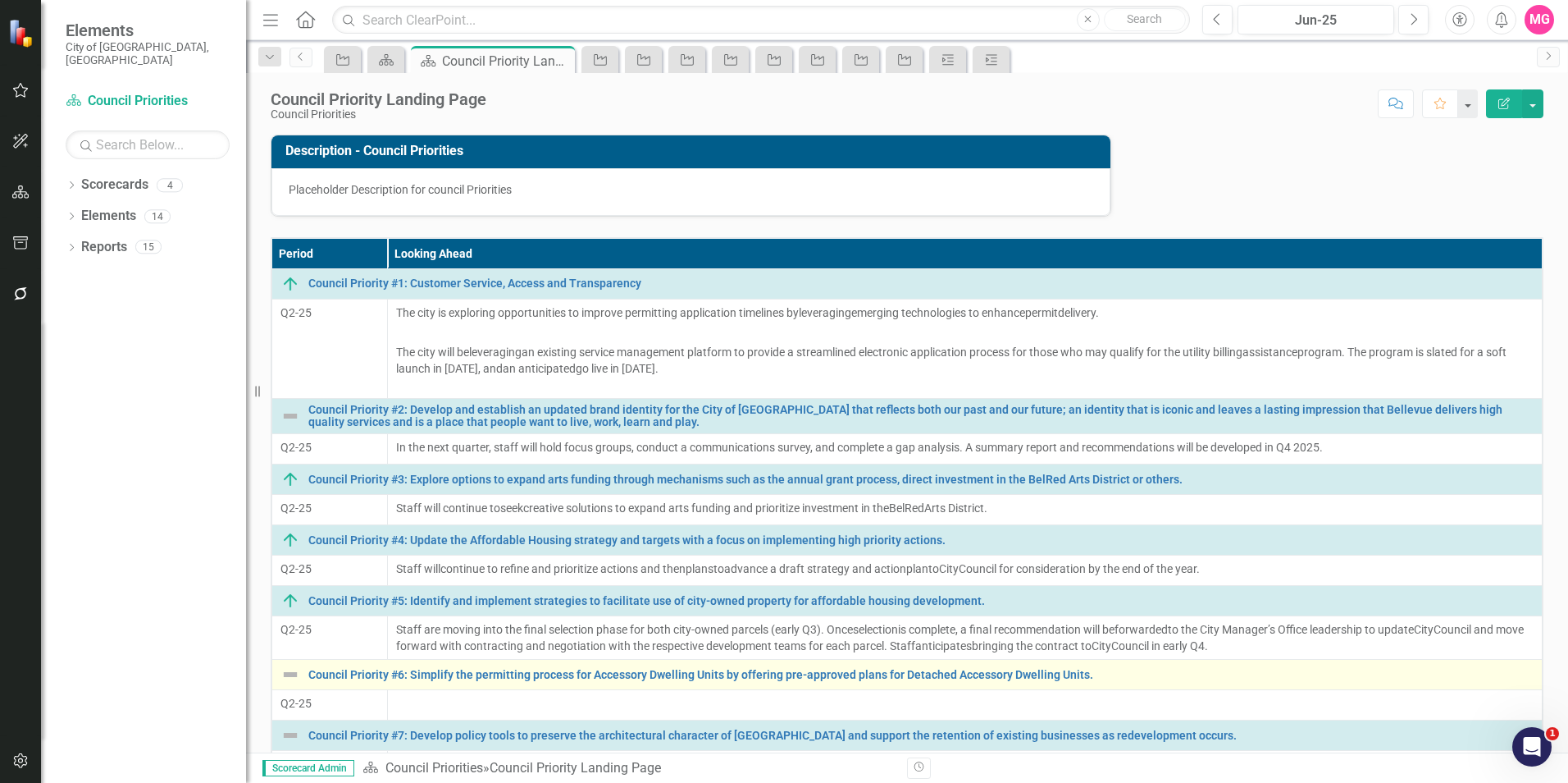
scroll to position [260, 0]
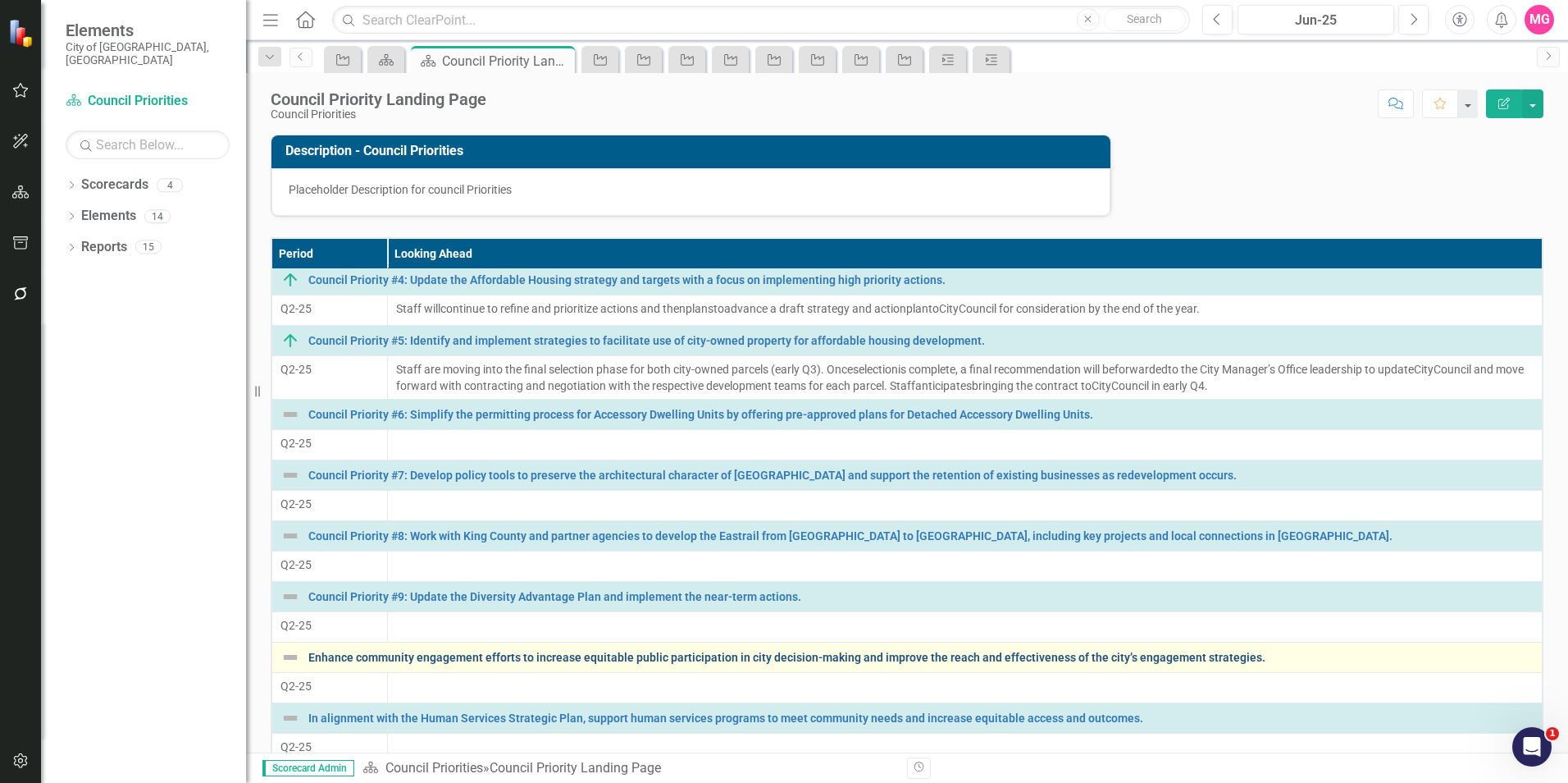
click at [391, 659] on link "Enhance community engagement efforts to increase equitable public participation…" at bounding box center [920, 658] width 1225 height 12
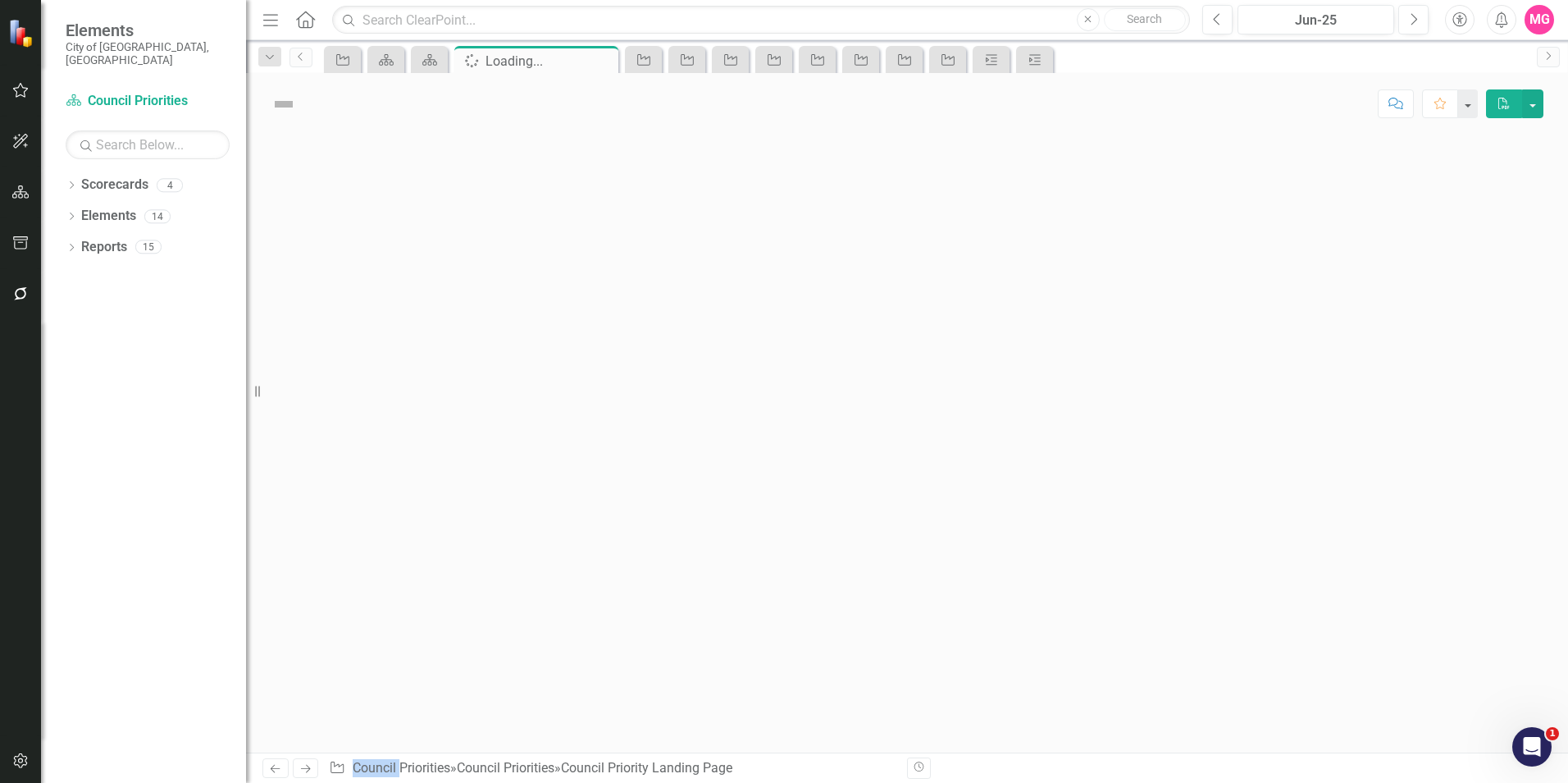
click at [391, 659] on div at bounding box center [907, 443] width 1322 height 618
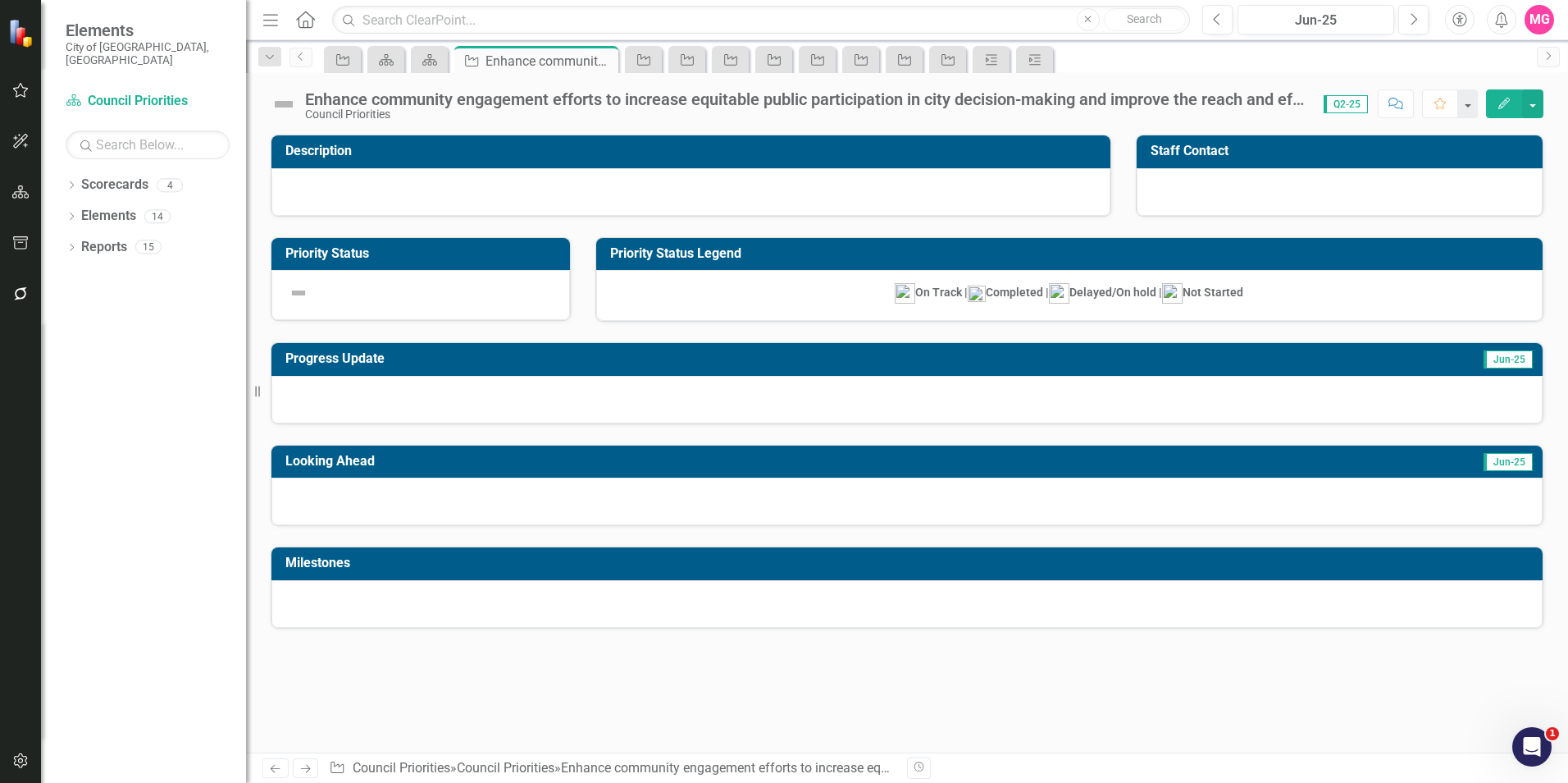
click at [394, 99] on div "Enhance community engagement efforts to increase equitable public participation…" at bounding box center [807, 99] width 1002 height 18
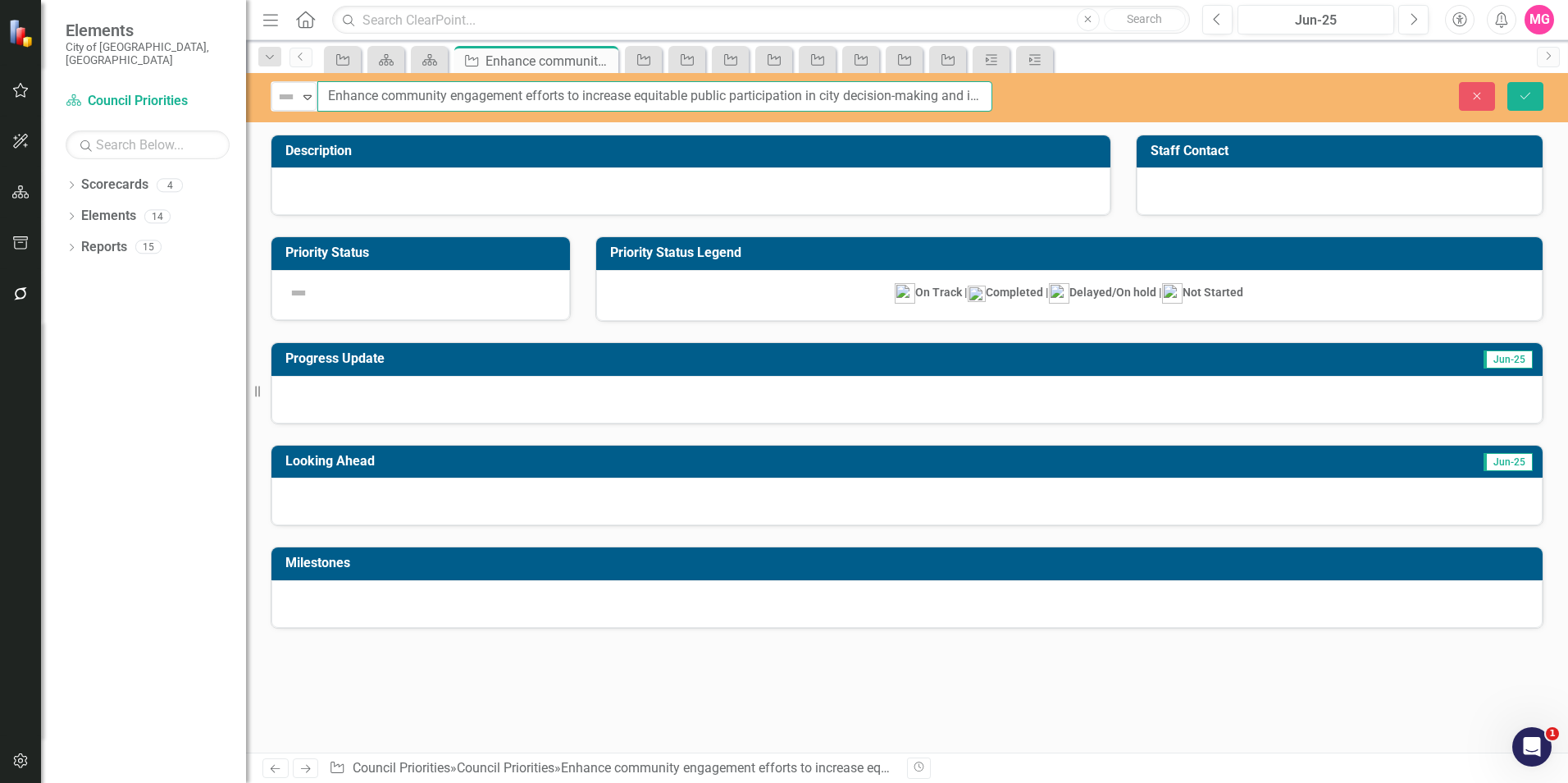
click at [330, 93] on input "Enhance community engagement efforts to increase equitable public participation…" at bounding box center [655, 96] width 675 height 30
paste input "Council Priority #1"
type input "Council Priority #10: Enhance community engagement efforts to increase equitabl…"
click at [1507, 82] on button "Save" at bounding box center [1525, 96] width 36 height 29
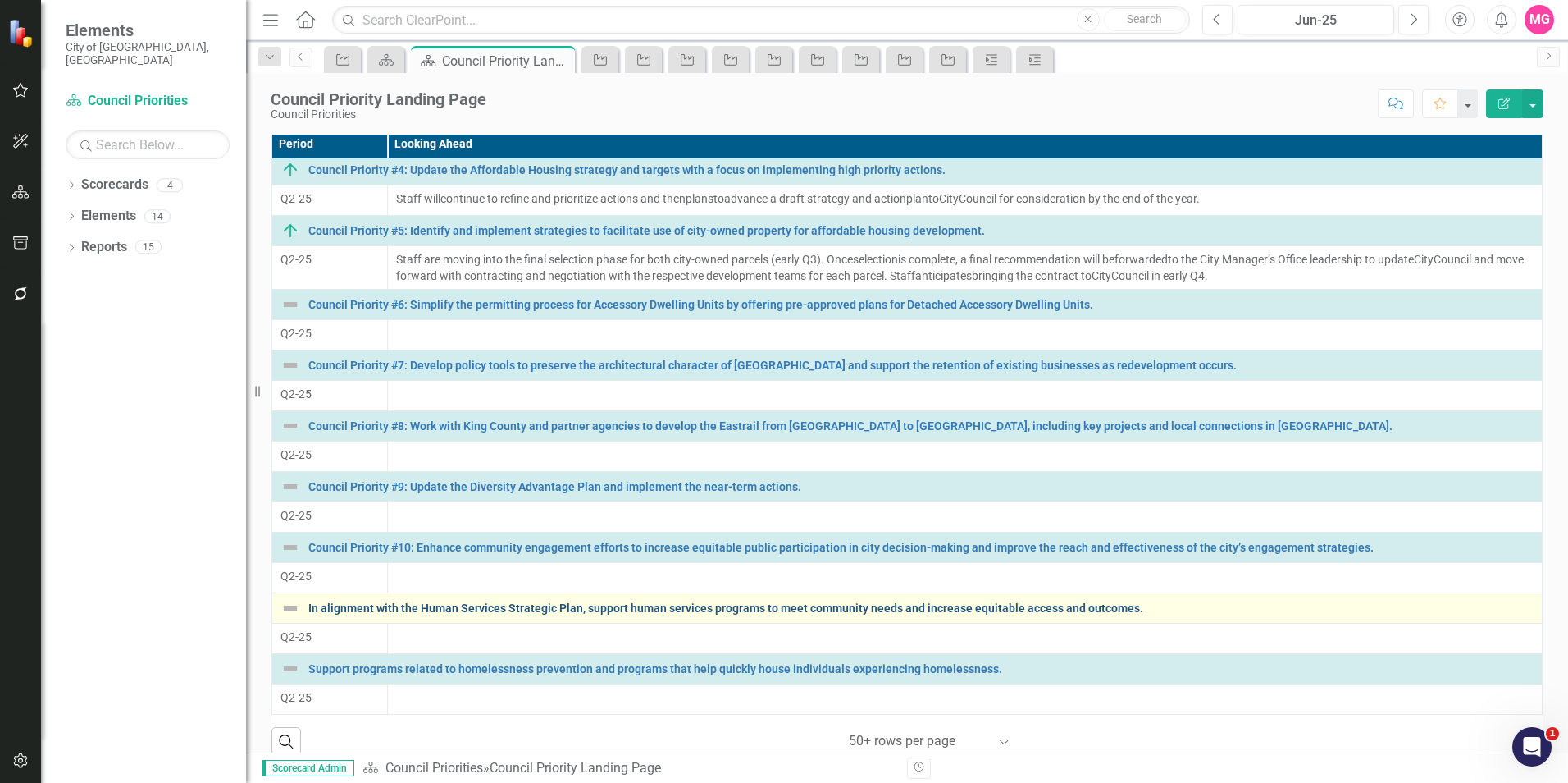
scroll to position [130, 0]
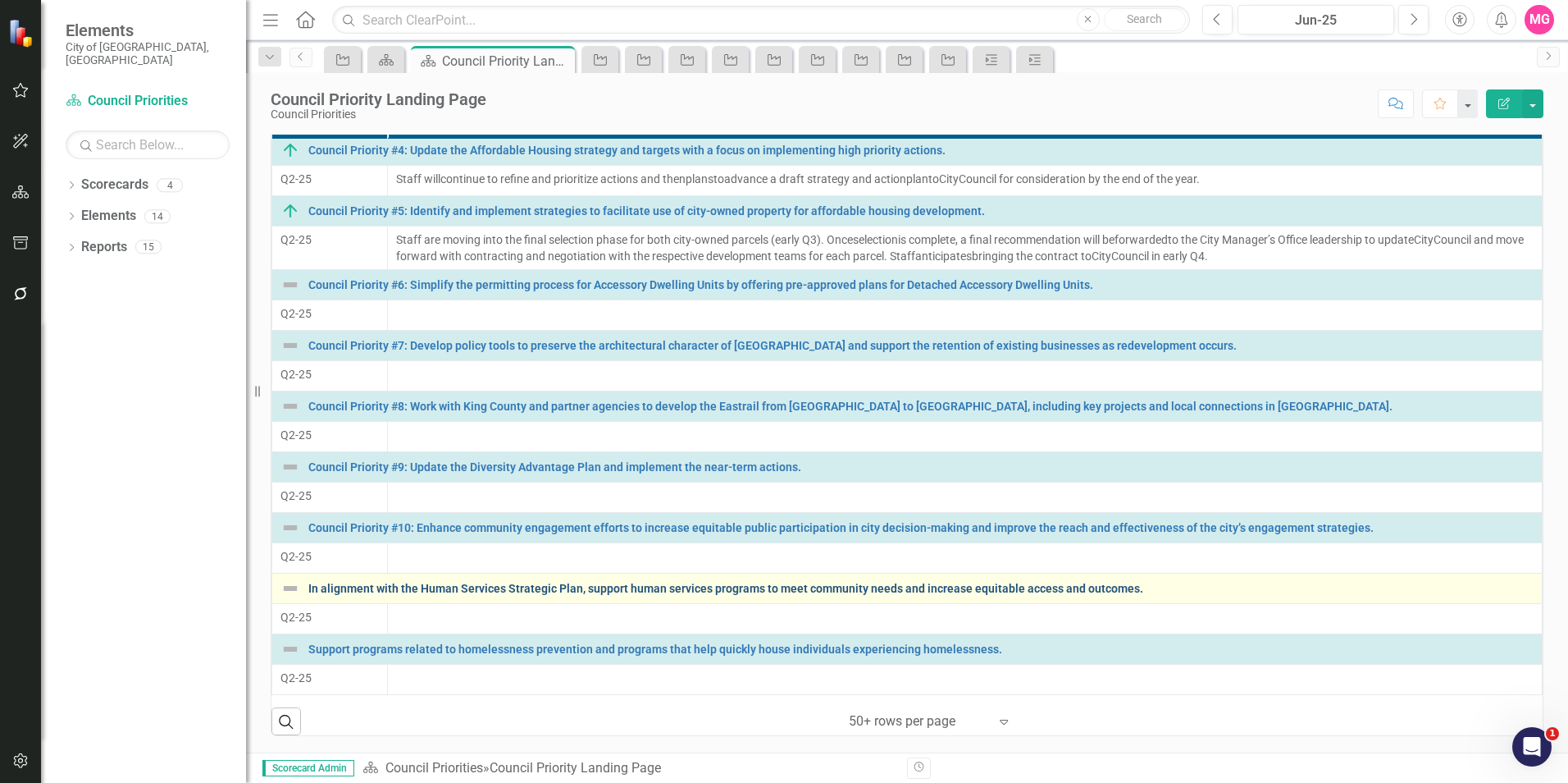
click at [456, 588] on link "In alignment with the Human Services Strategic Plan, support human services pro…" at bounding box center [920, 589] width 1225 height 12
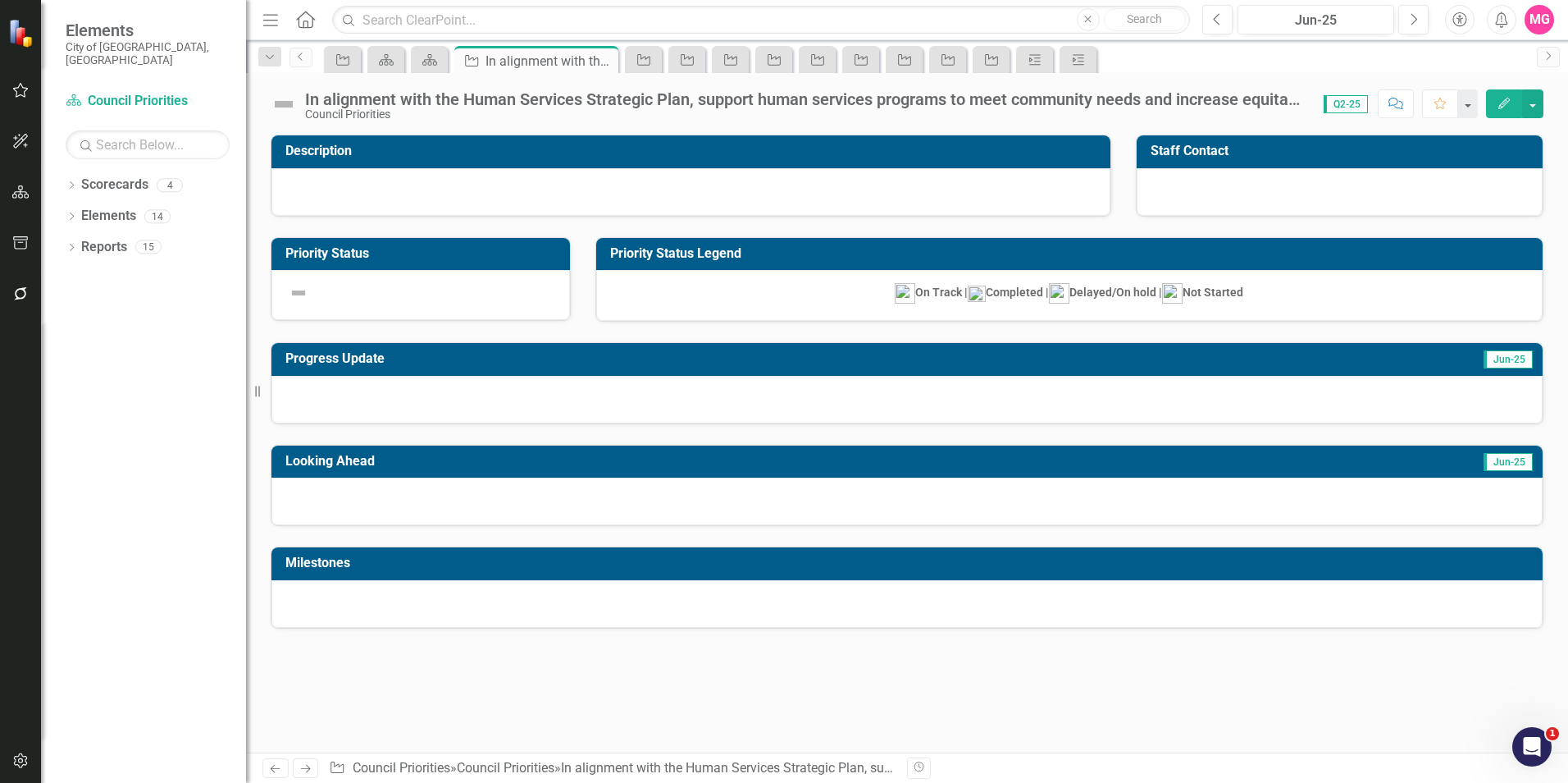
click at [349, 99] on div "In alignment with the Human Services Strategic Plan, support human services pro…" at bounding box center [807, 99] width 1002 height 18
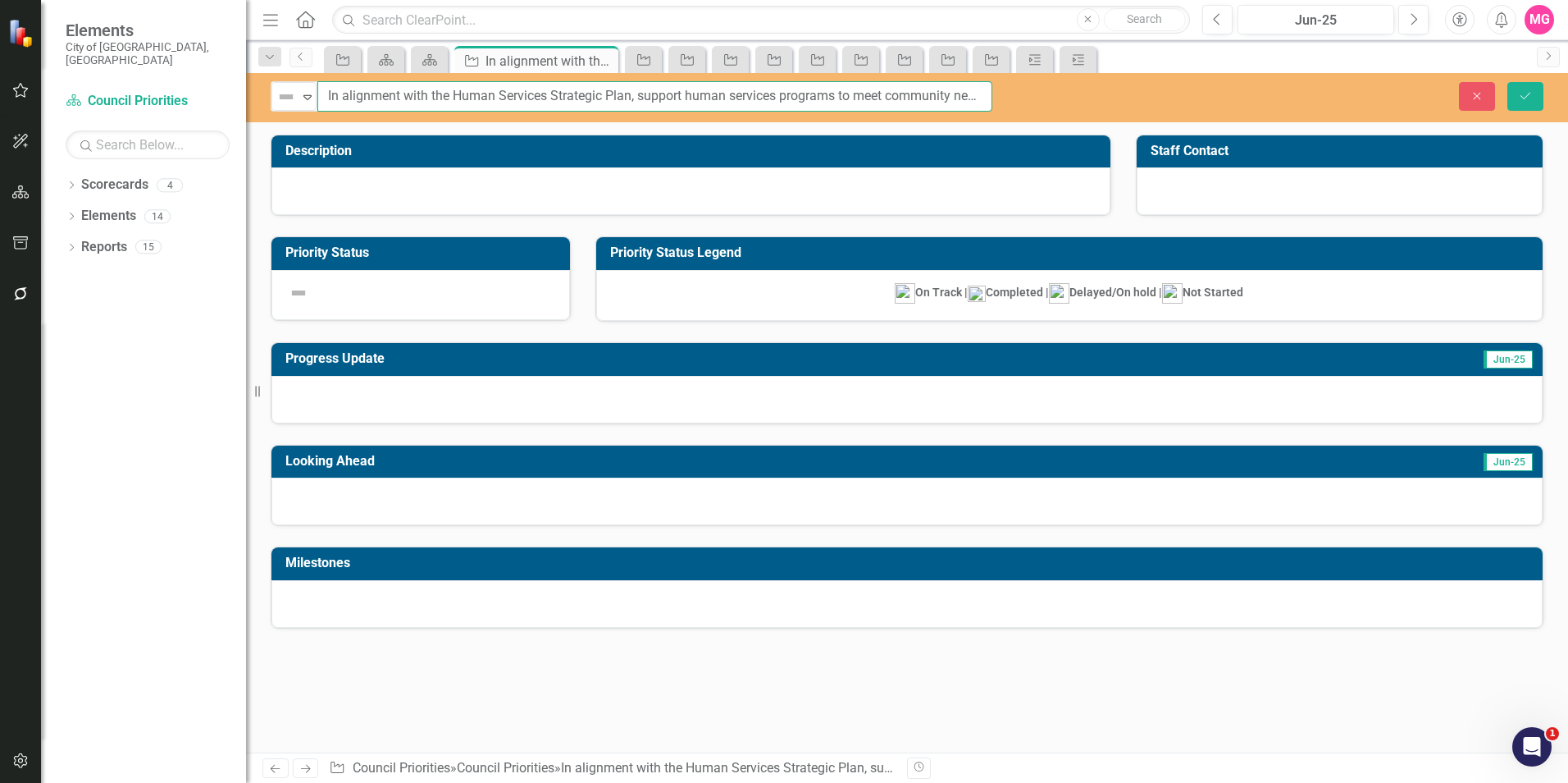
click at [349, 99] on input "In alignment with the Human Services Strategic Plan, support human services pro…" at bounding box center [655, 96] width 675 height 30
paste input "Council Priority #1"
type input "Council Priority #11: In alignment with the Human Services Strategic Plan, supp…"
click at [1507, 82] on button "Save" at bounding box center [1525, 96] width 36 height 29
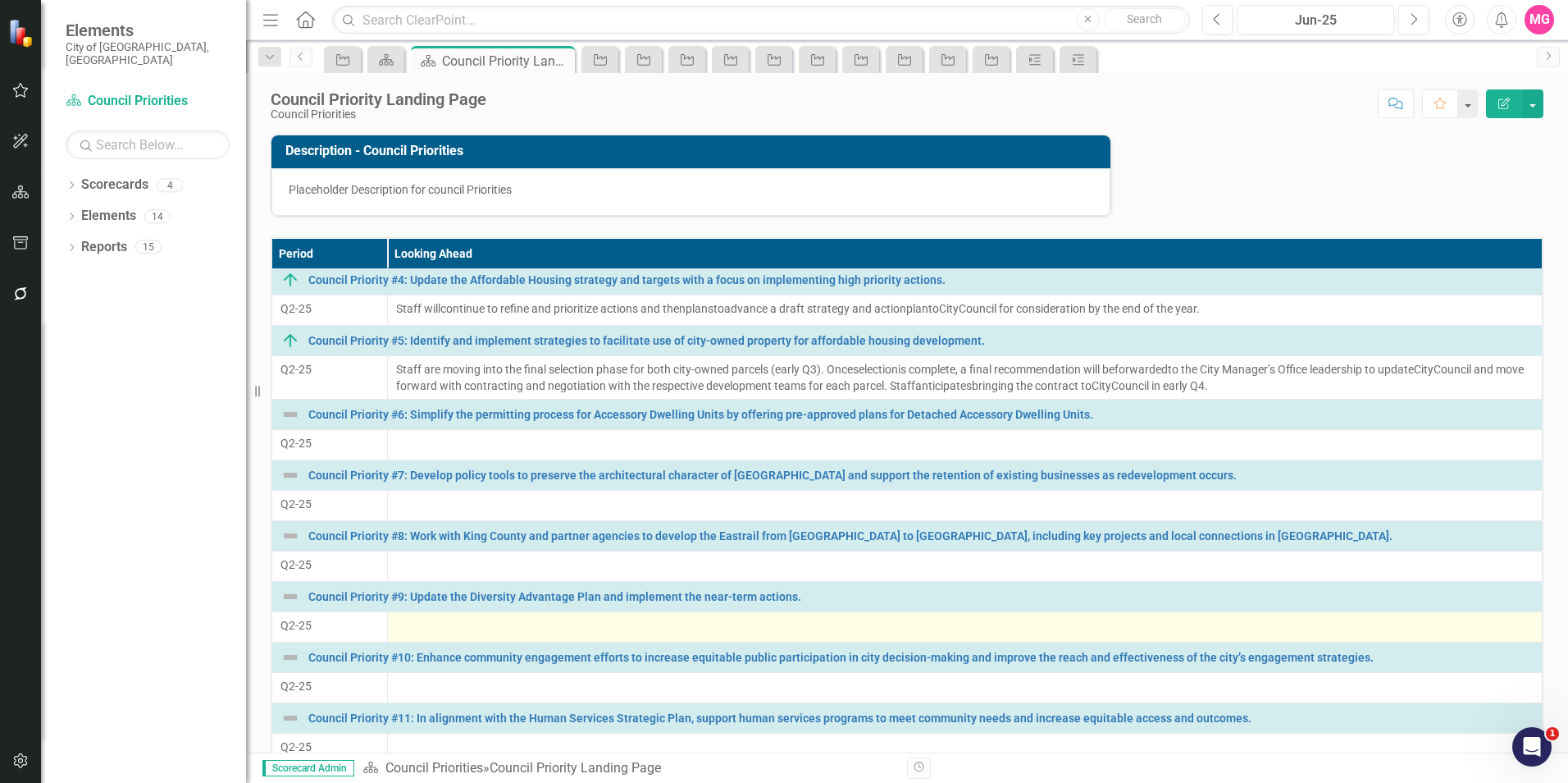
scroll to position [130, 0]
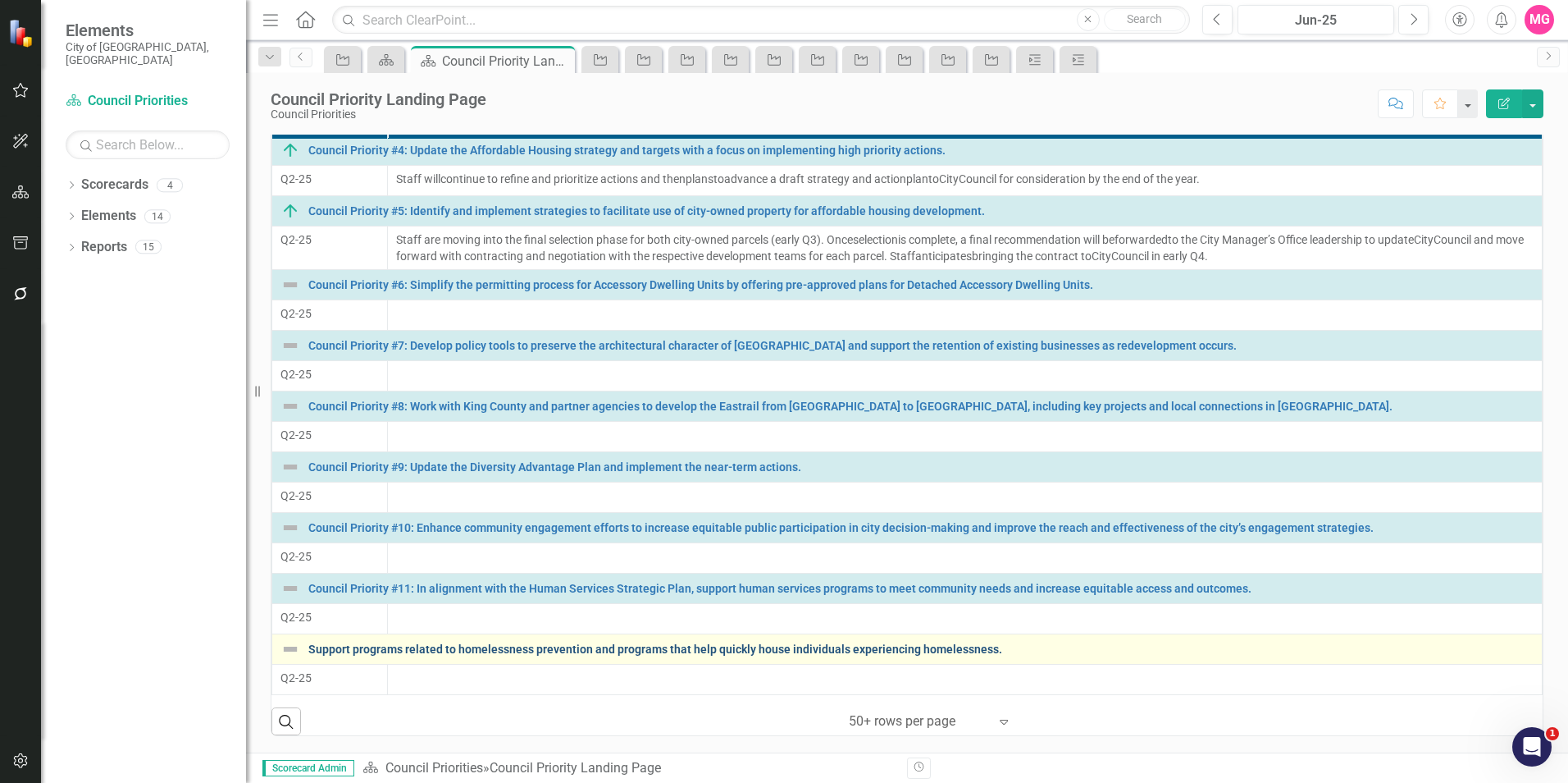
click at [396, 646] on link "Support programs related to homelessness prevention and programs that help quic…" at bounding box center [920, 650] width 1225 height 12
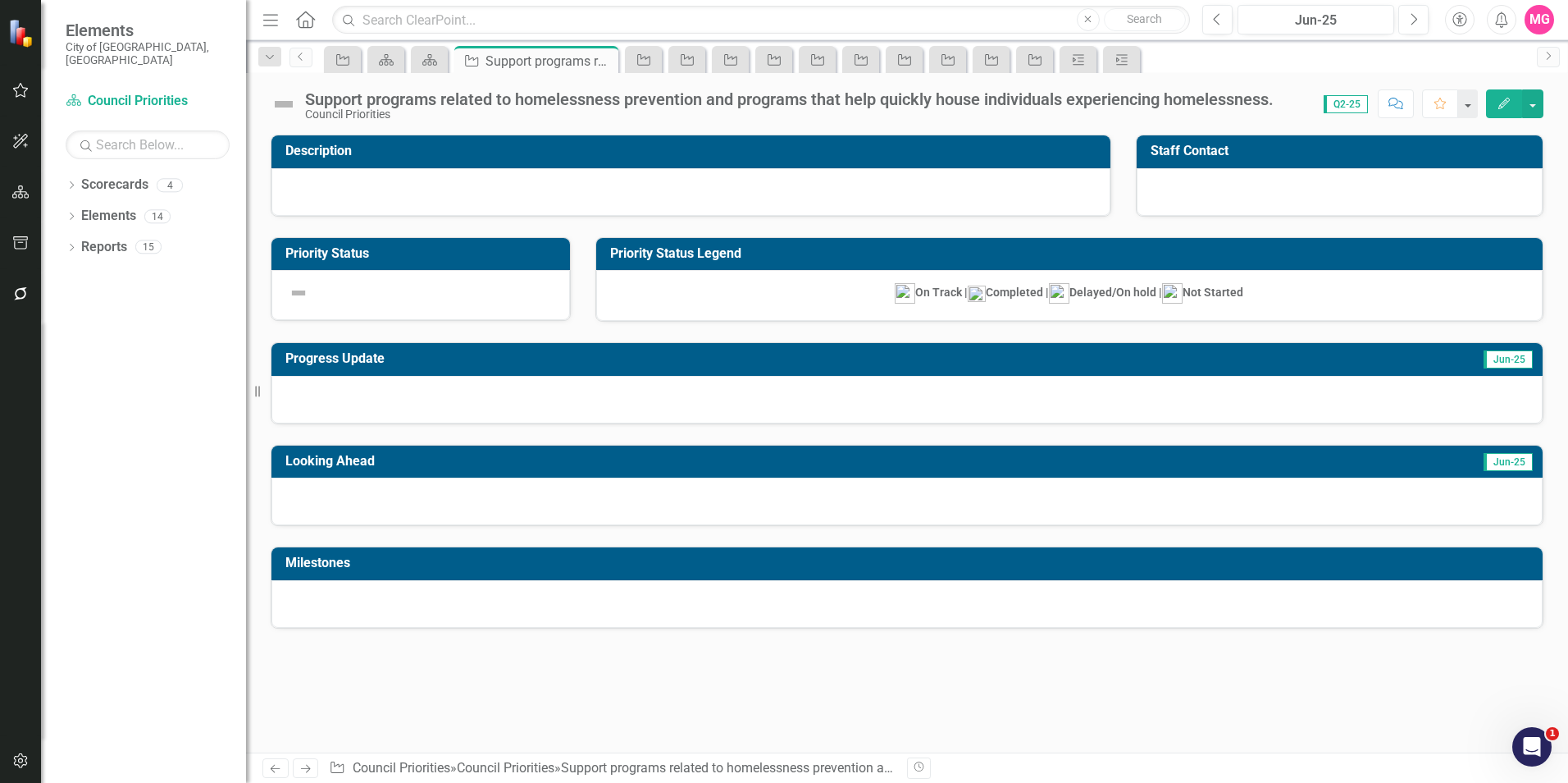
click at [386, 99] on div "Support programs related to homelessness prevention and programs that help quic…" at bounding box center [790, 99] width 969 height 18
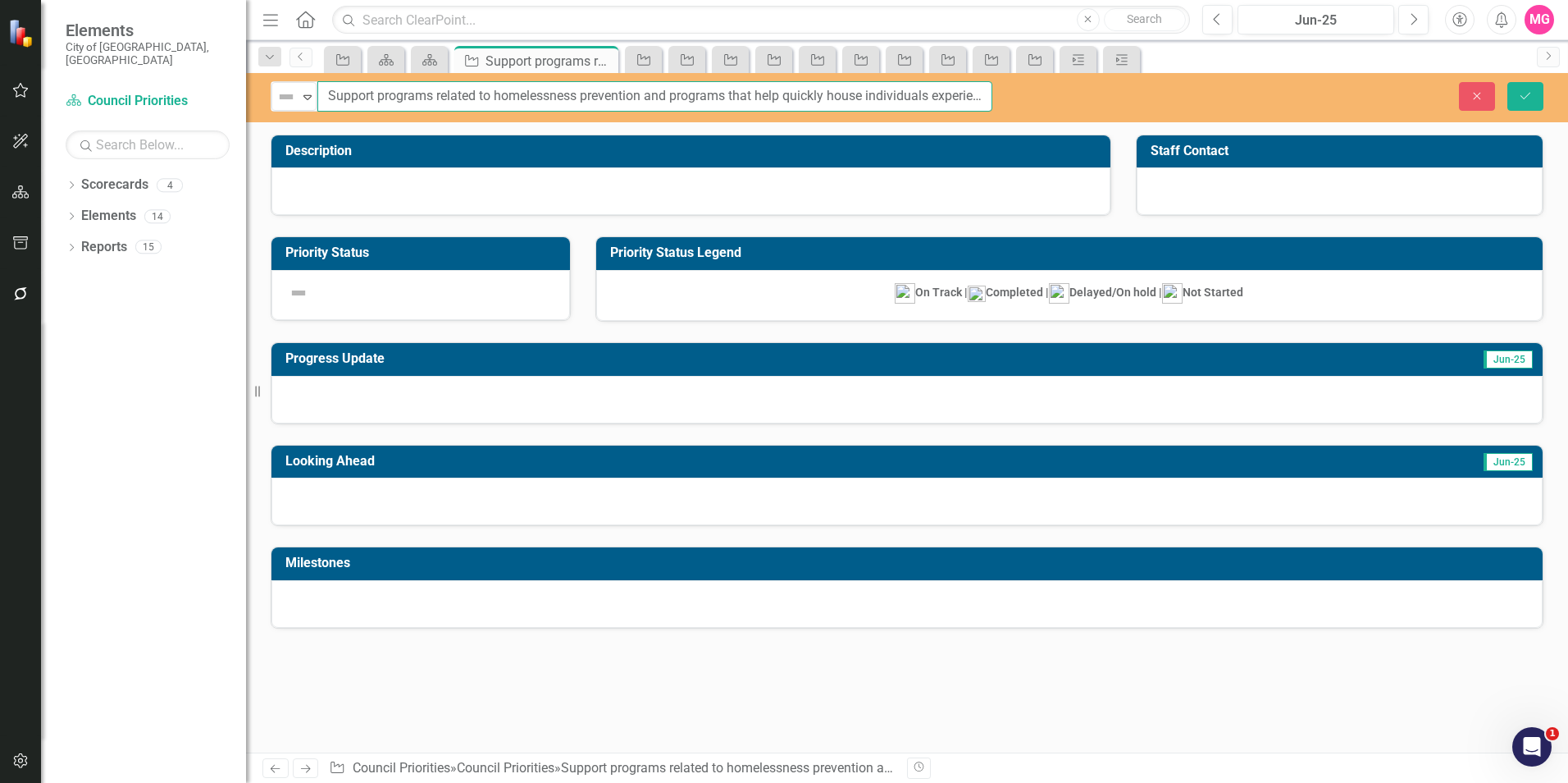
click at [386, 99] on input "Support programs related to homelessness prevention and programs that help quic…" at bounding box center [655, 96] width 675 height 30
paste input "Council Priority #1"
type input "Council Priority #12: Support programs related to homelessness prevention and p…"
click at [1507, 82] on button "Save" at bounding box center [1525, 96] width 36 height 29
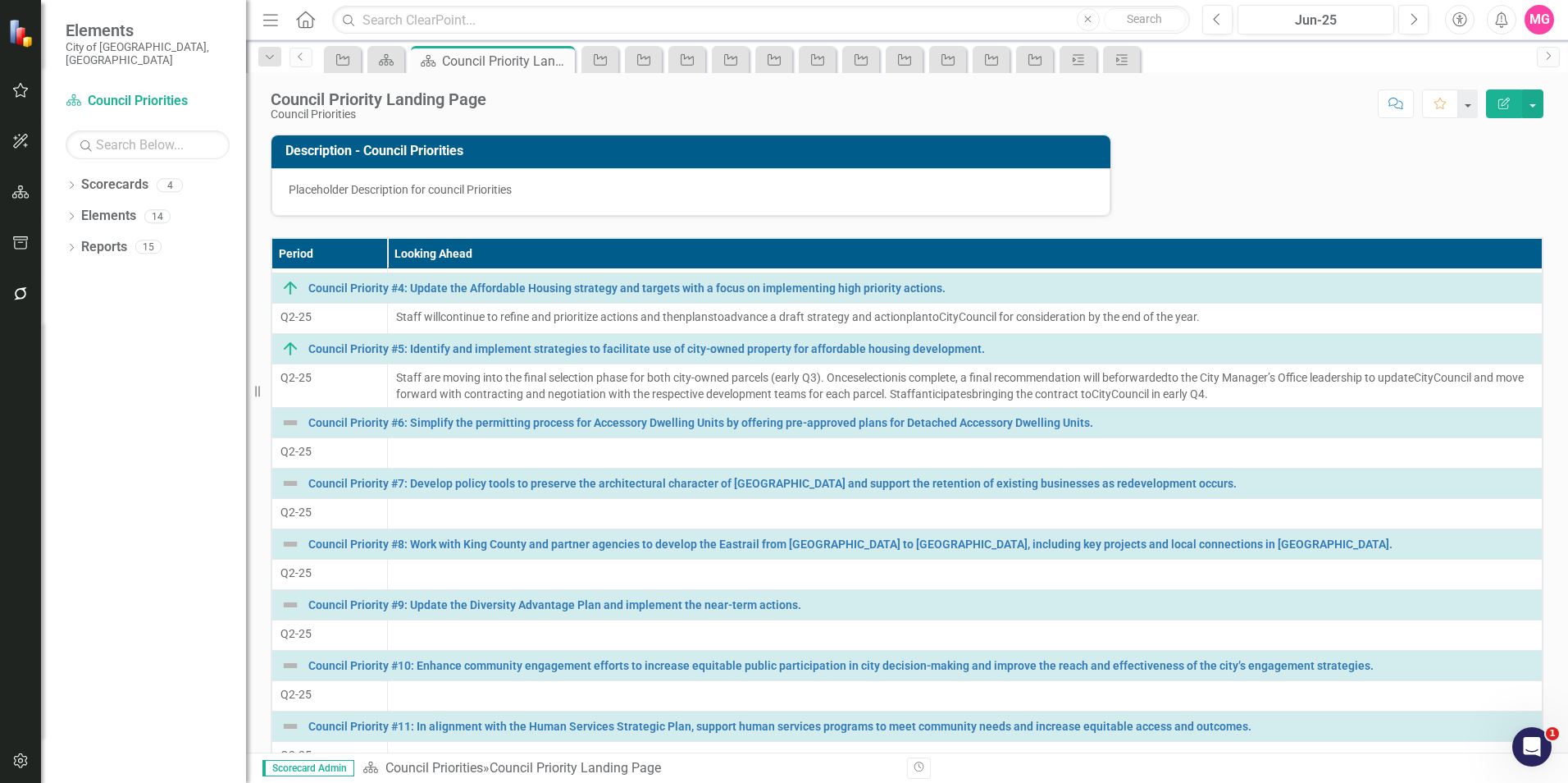
scroll to position [252, 0]
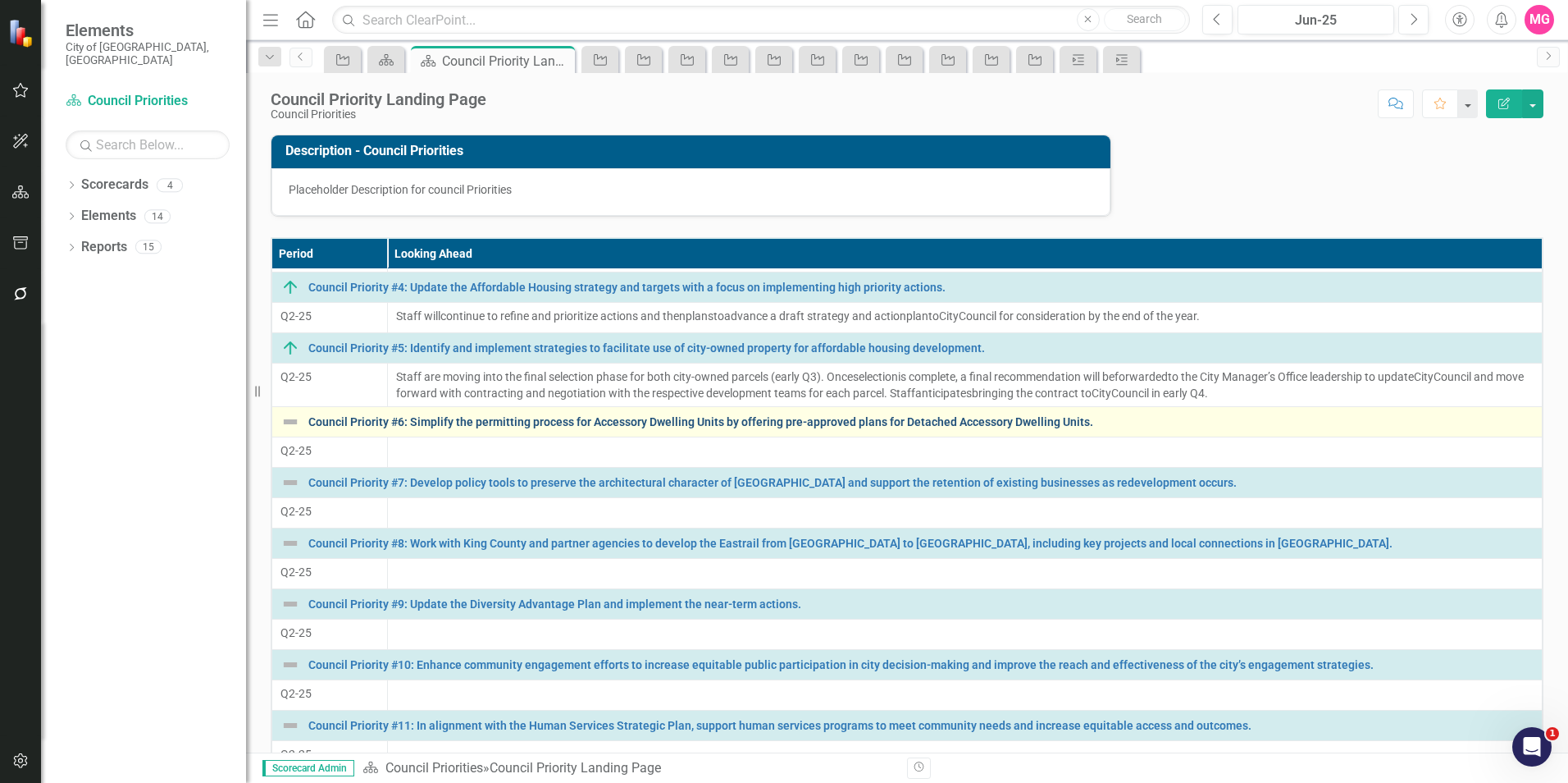
click at [488, 425] on link "Council Priority #6: Simplify the permitting process for Accessory Dwelling Uni…" at bounding box center [920, 422] width 1225 height 12
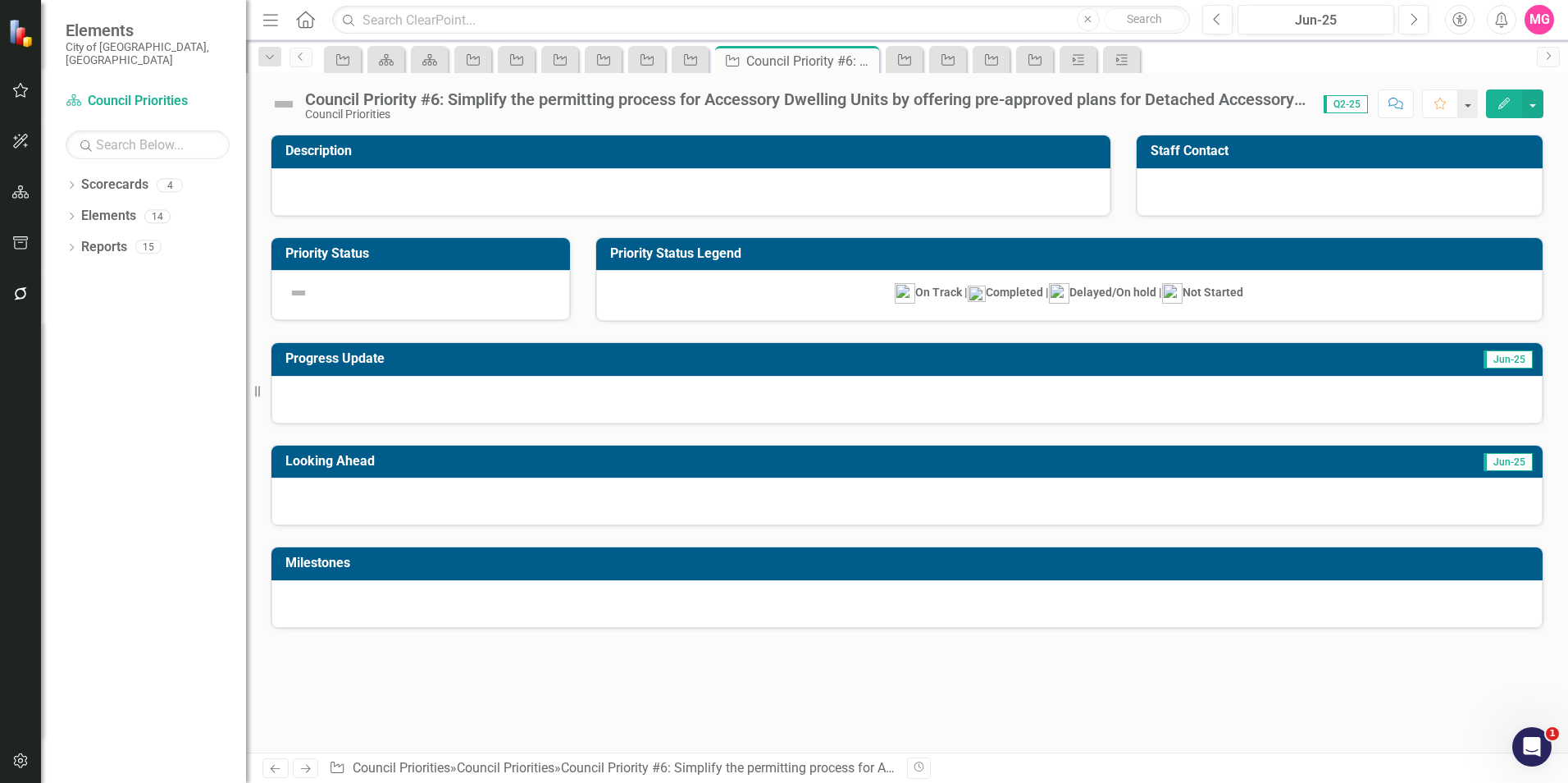
click at [270, 448] on div "Looking Ahead Jun-25" at bounding box center [907, 475] width 1297 height 102
click at [505, 177] on div at bounding box center [691, 192] width 839 height 48
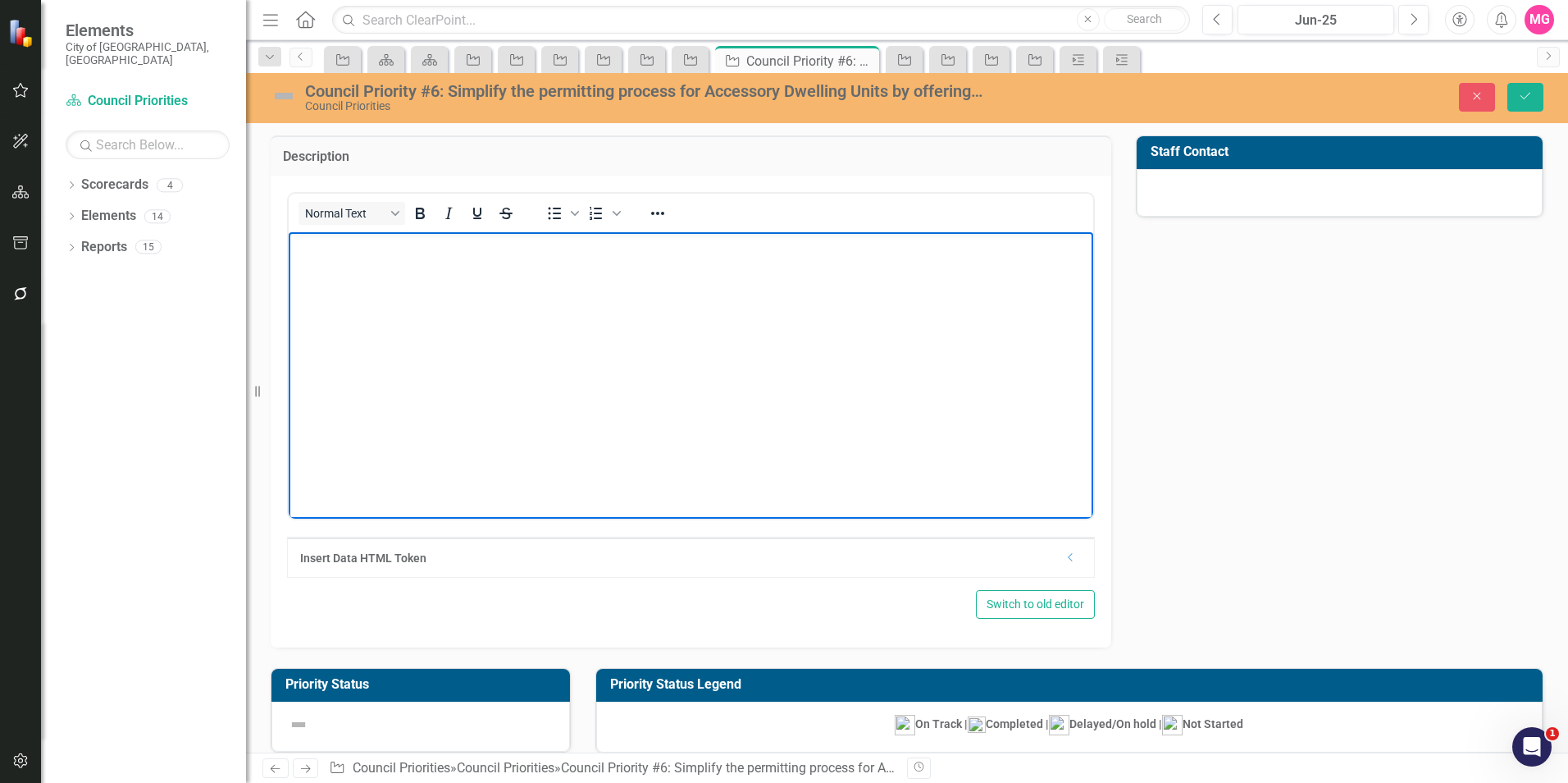
click at [476, 280] on body "Rich Text Area. Press ALT-0 for help." at bounding box center [691, 354] width 805 height 246
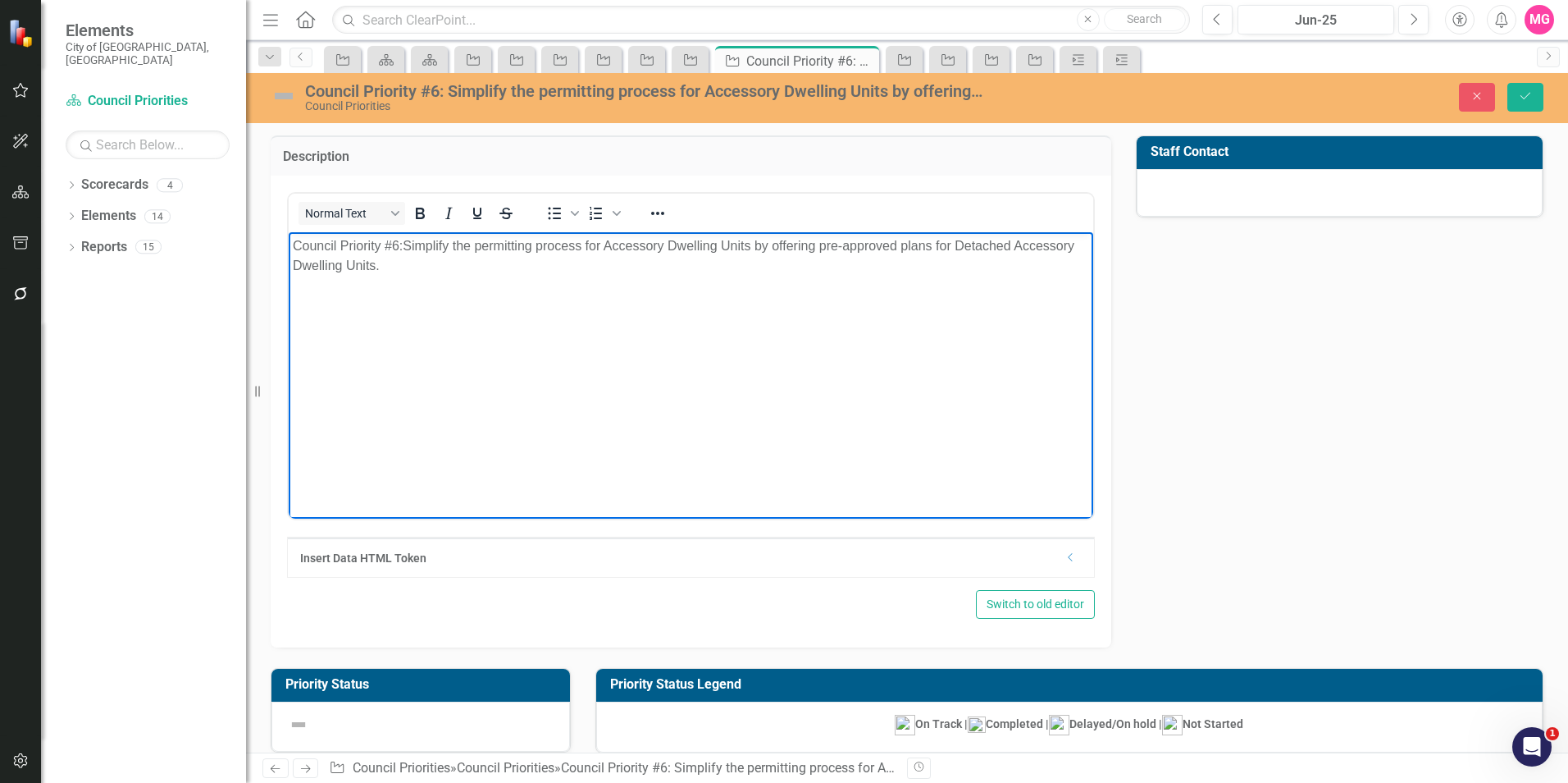
click at [1265, 185] on div at bounding box center [1339, 192] width 406 height 48
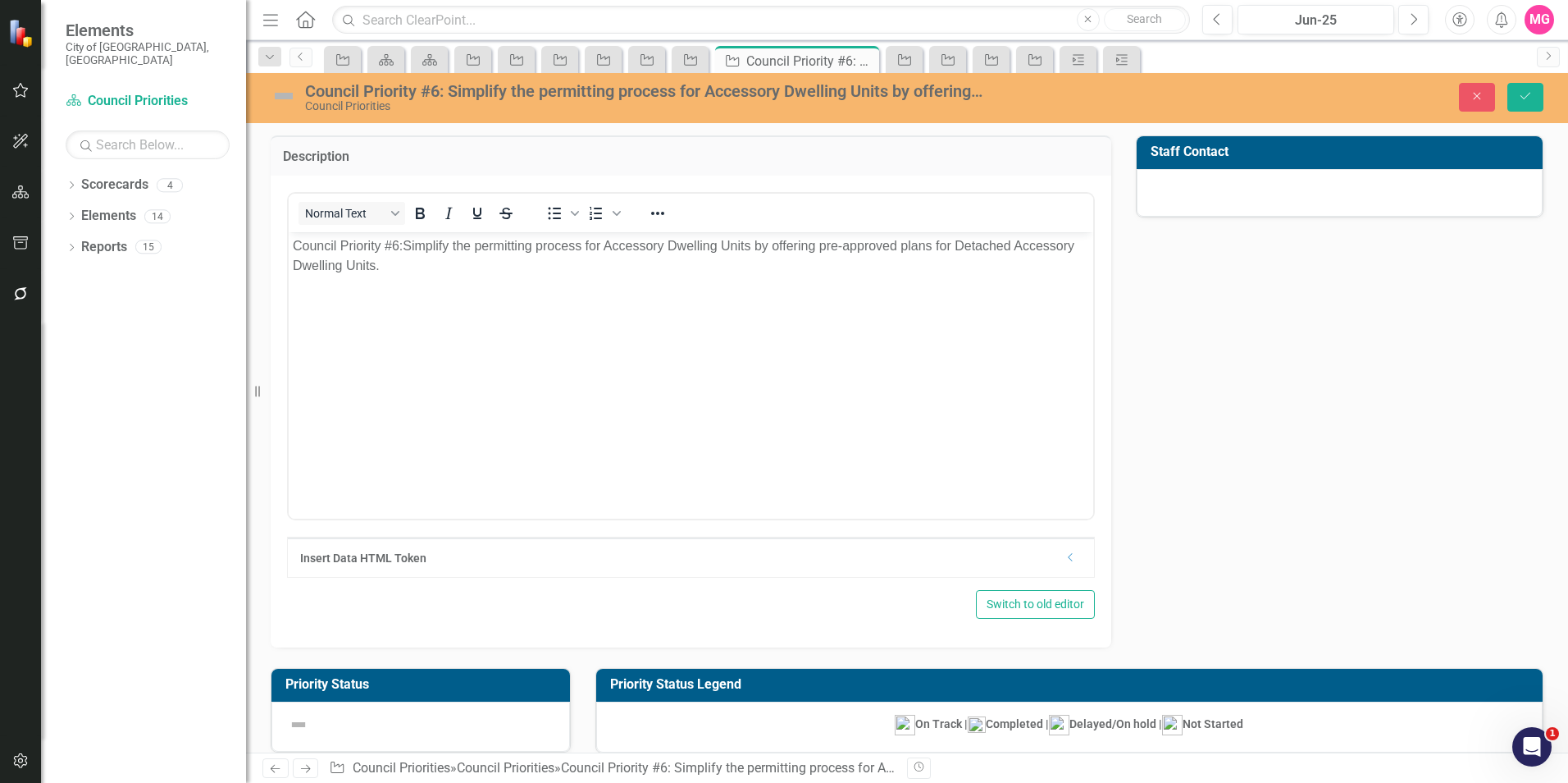
click at [1265, 185] on div at bounding box center [1339, 192] width 406 height 48
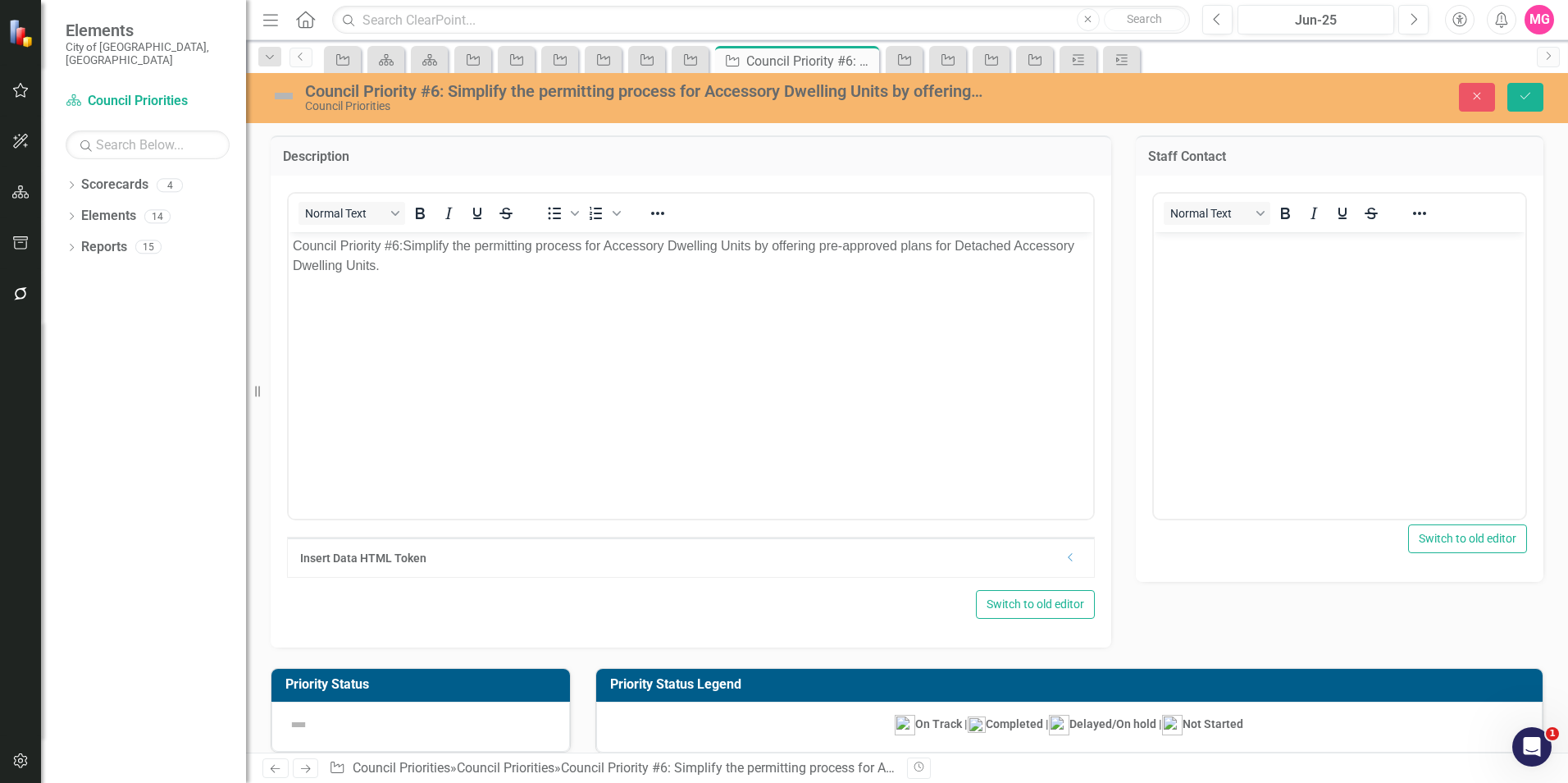
click at [1265, 185] on div "Normal Text Switch to old editor" at bounding box center [1339, 379] width 408 height 406
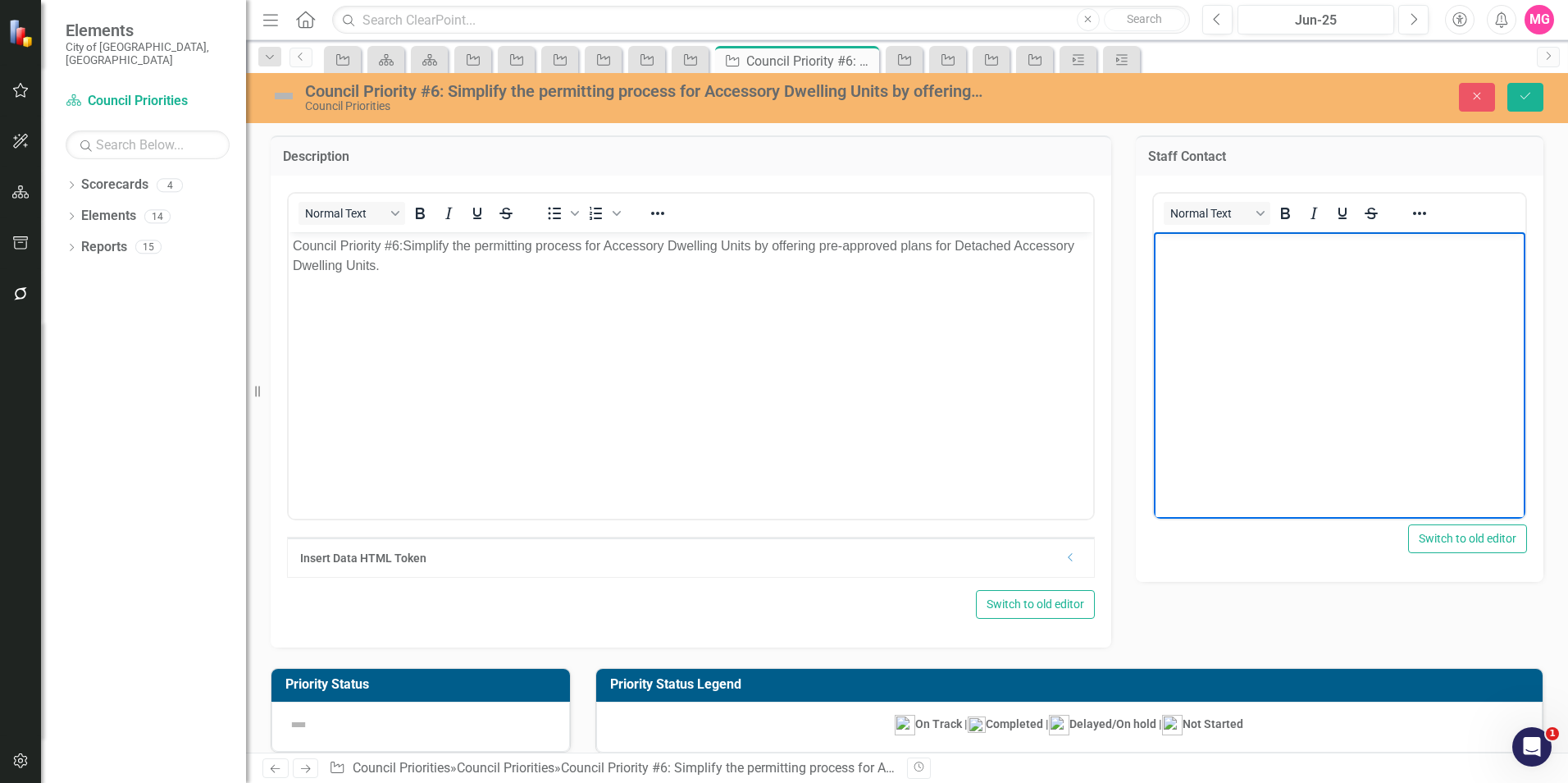
click at [1292, 292] on body "Rich Text Area. Press ALT-0 for help." at bounding box center [1339, 354] width 371 height 246
click at [1276, 305] on body "[PERSON_NAME]:" at bounding box center [1339, 354] width 371 height 246
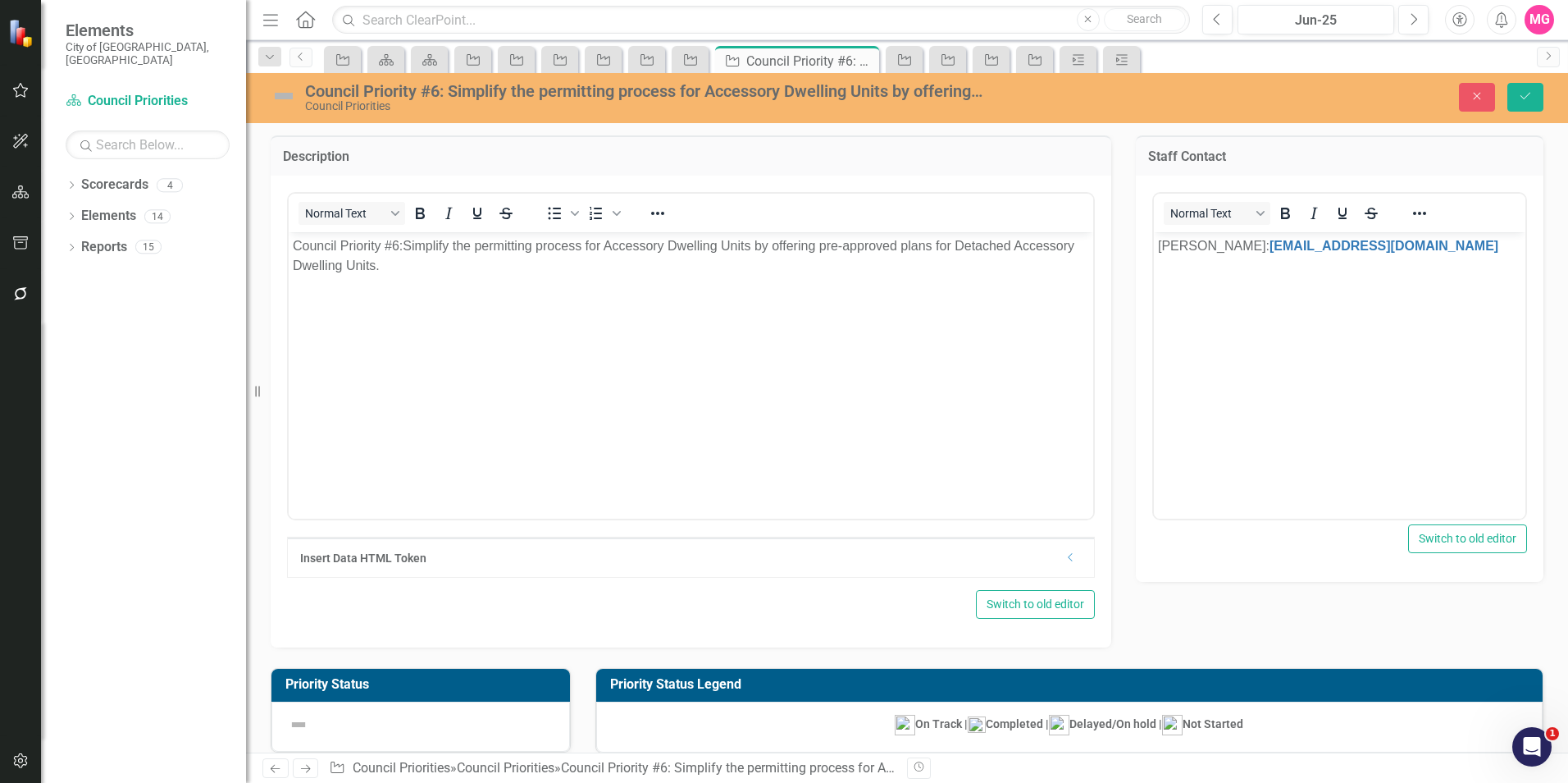
click at [285, 109] on div "Council Priority #6: Simplify the permitting process for Accessory Dwelling Uni…" at bounding box center [632, 96] width 722 height 31
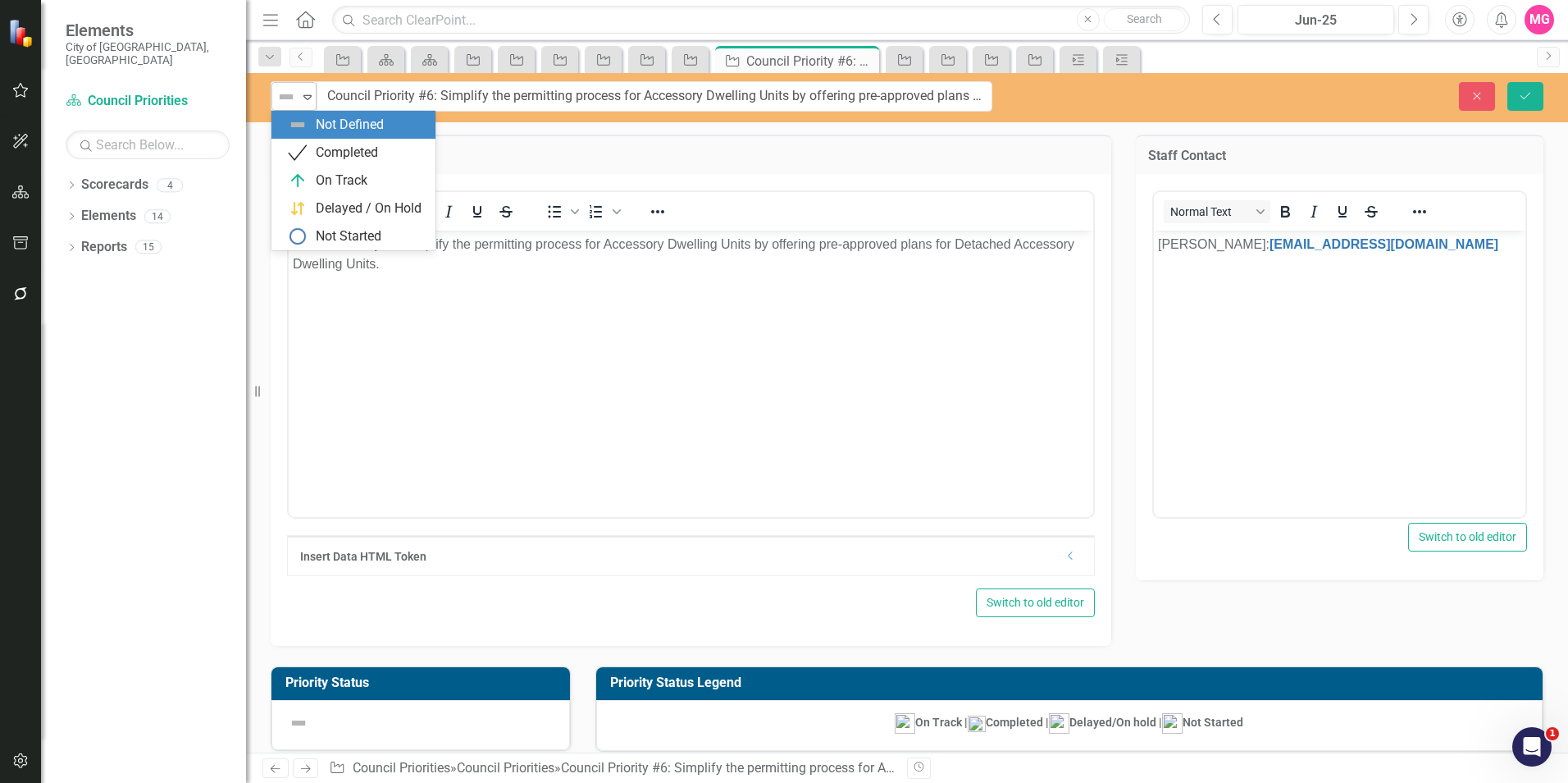
click at [295, 95] on img at bounding box center [286, 97] width 19 height 19
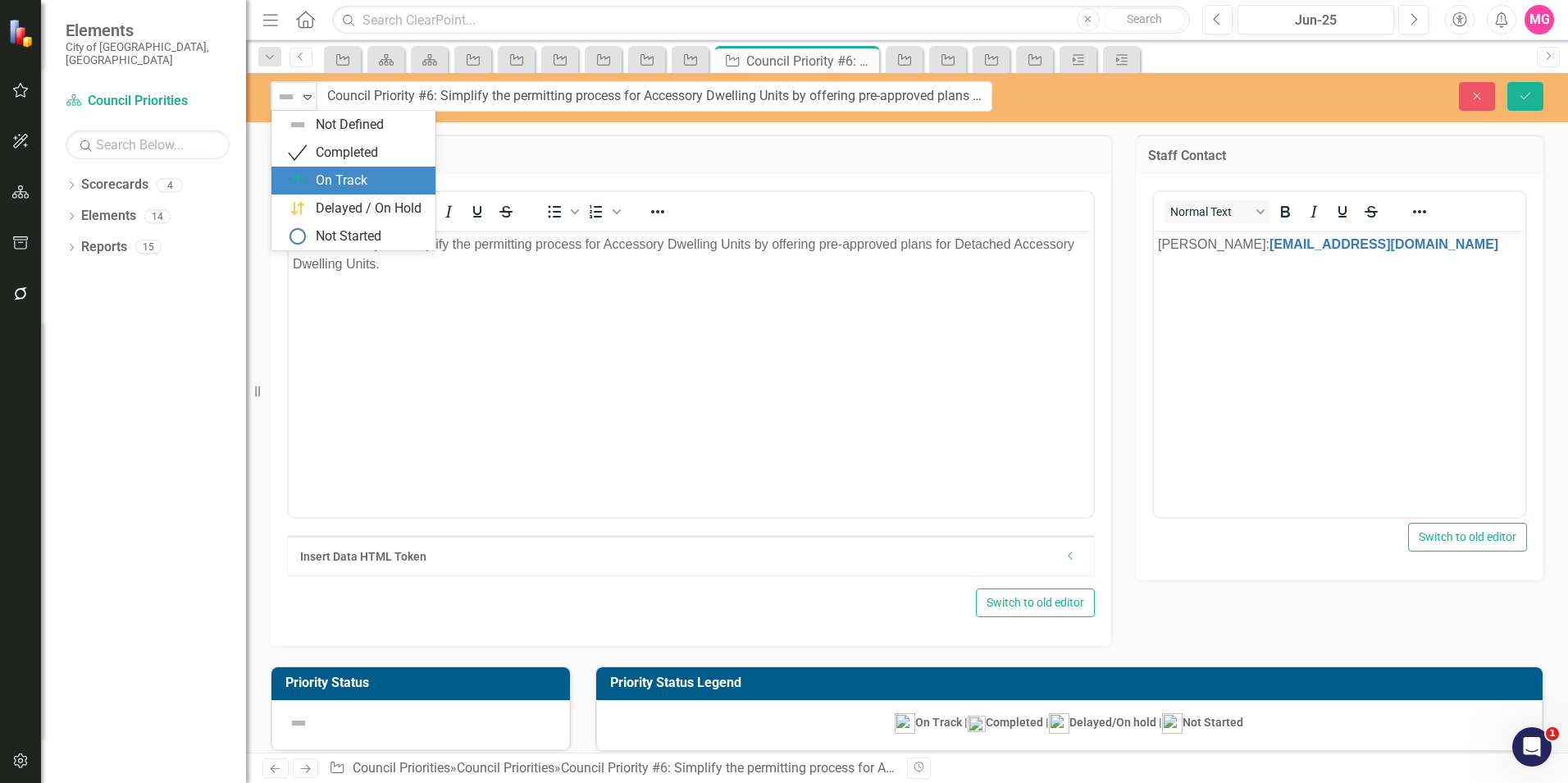
click at [329, 169] on div "On Track" at bounding box center [354, 181] width 164 height 28
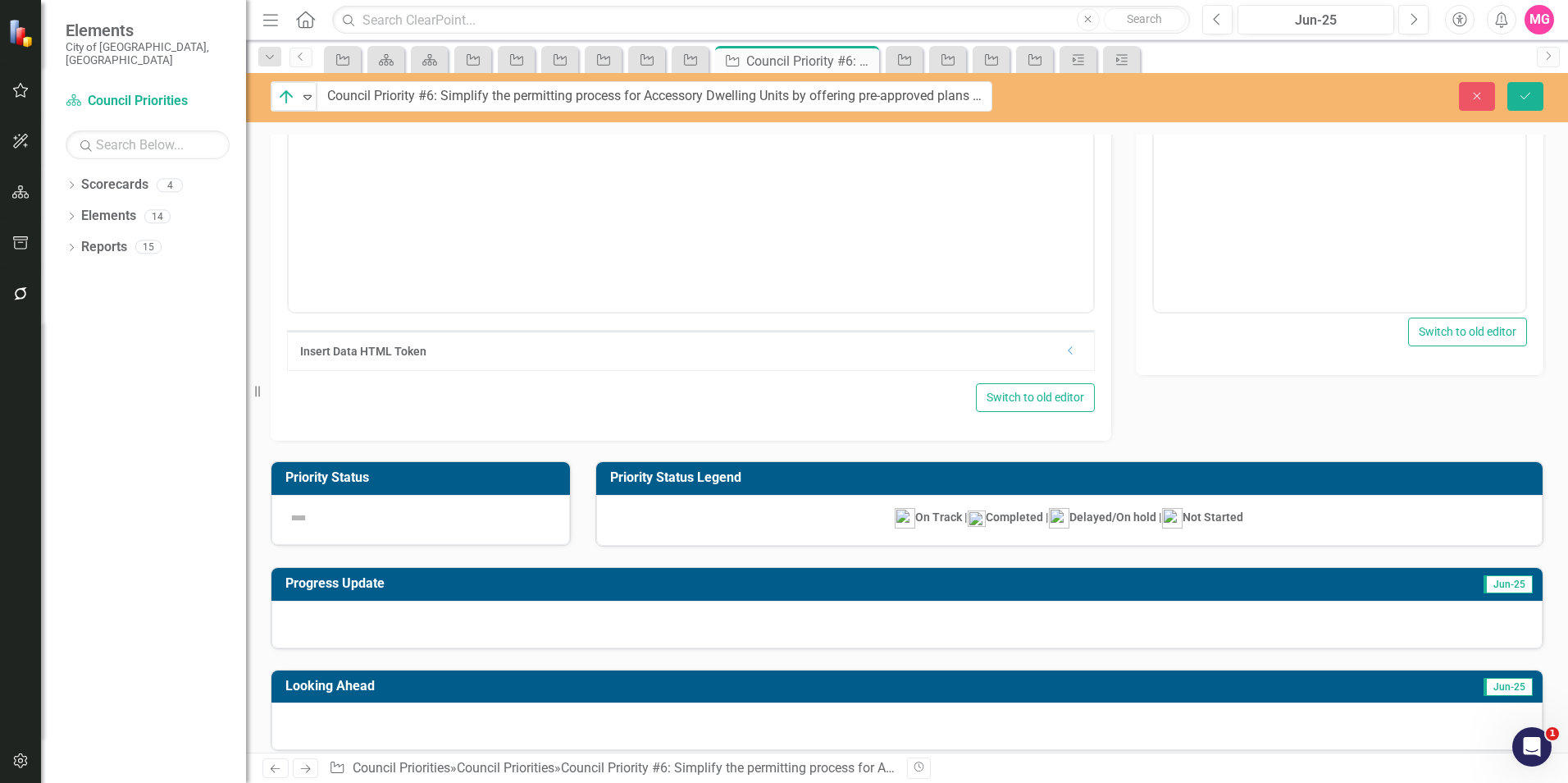
scroll to position [206, 0]
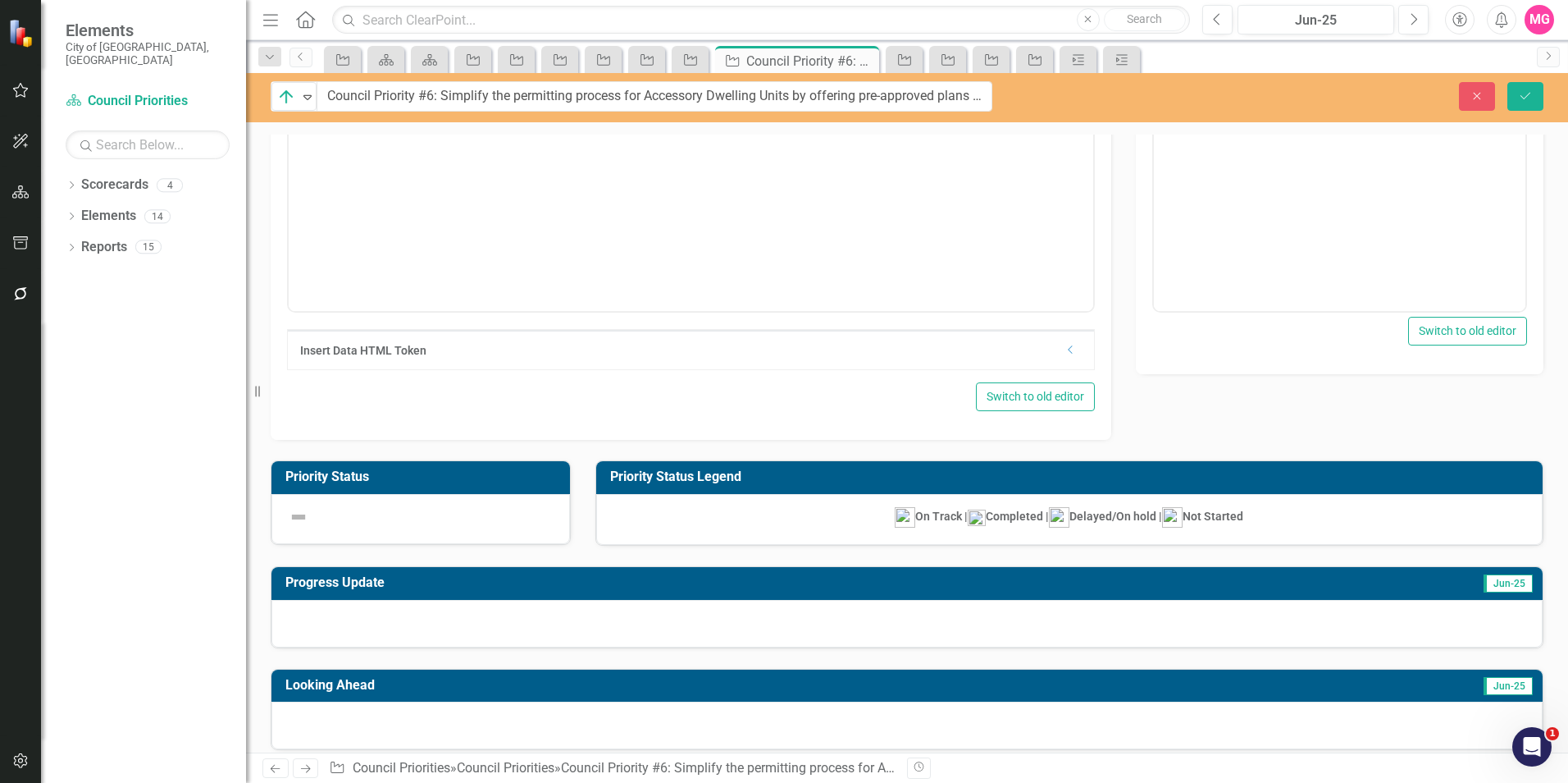
click at [652, 628] on div at bounding box center [907, 623] width 1271 height 48
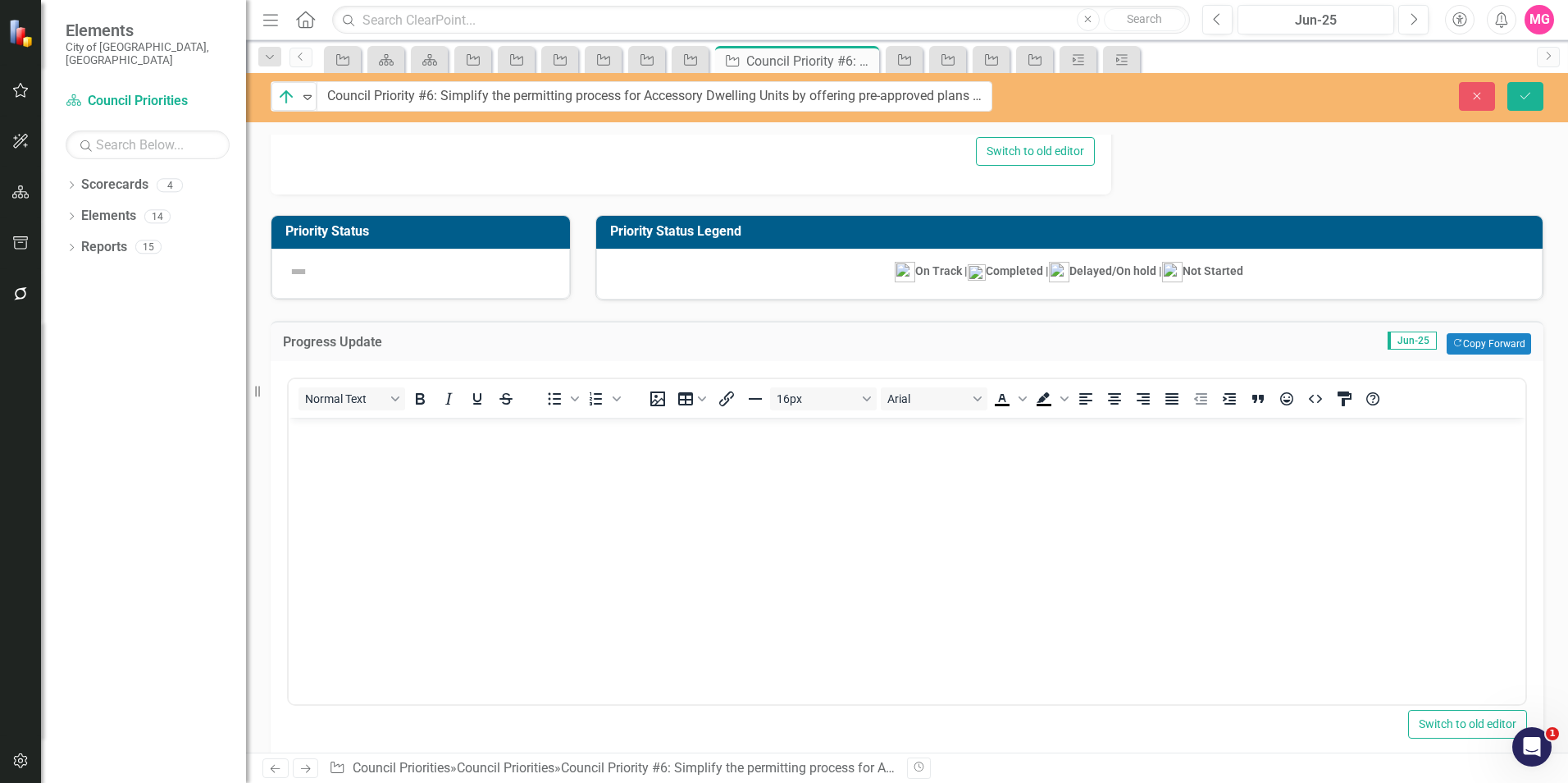
scroll to position [453, 0]
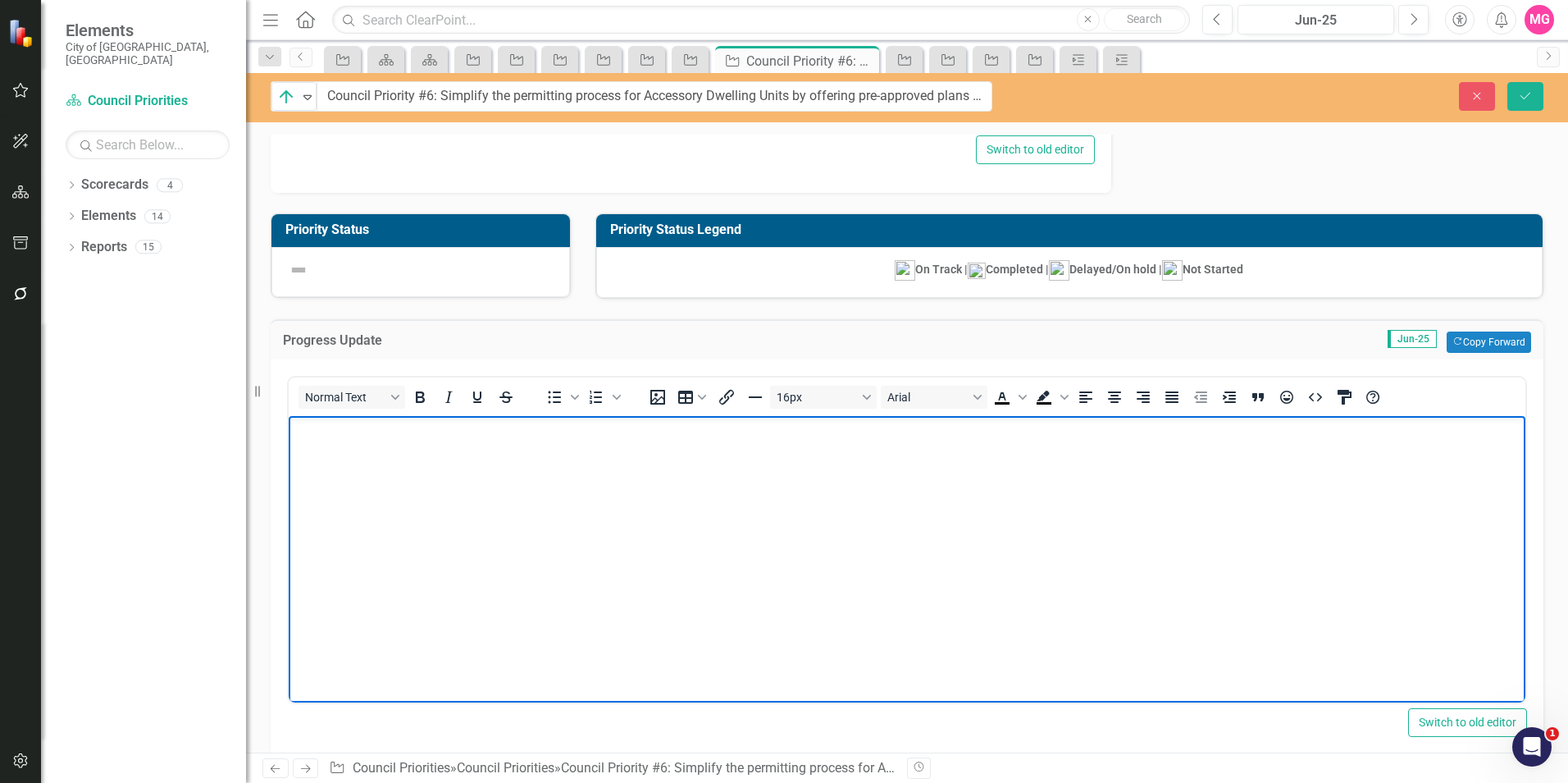
click at [557, 566] on body "Rich Text Area. Press ALT-0 for help." at bounding box center [906, 538] width 1236 height 246
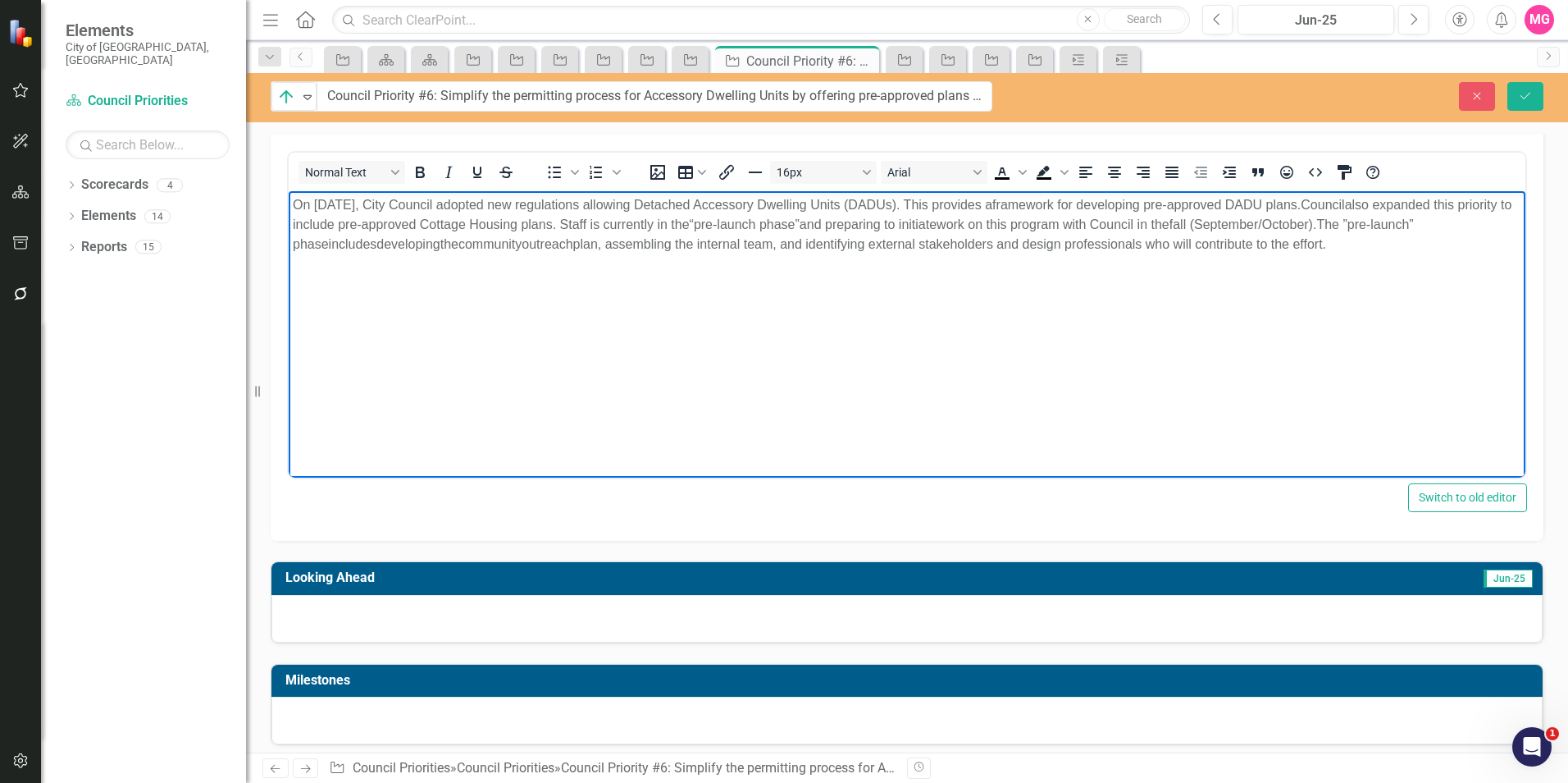
scroll to position [687, 0]
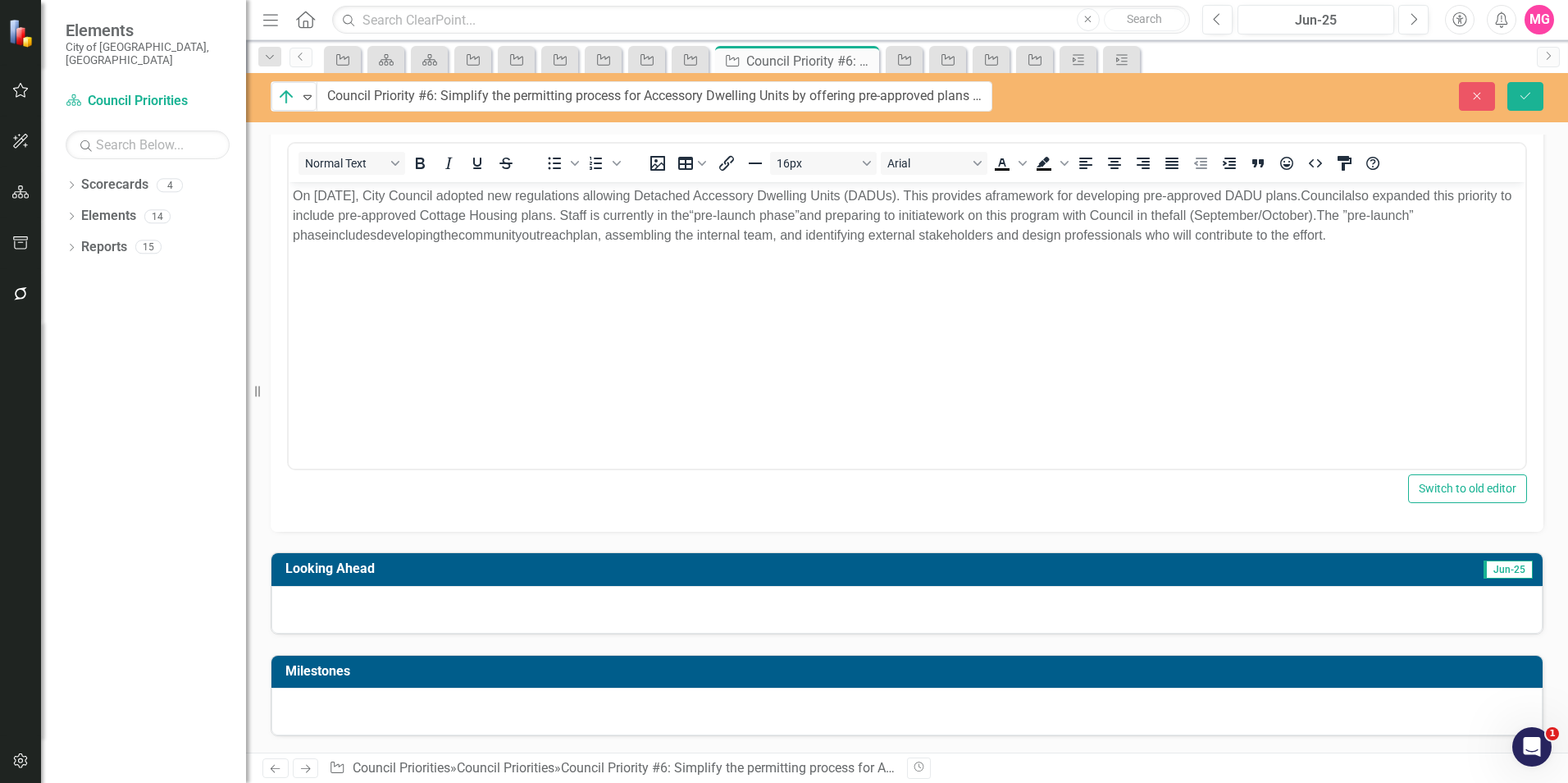
click at [563, 621] on div at bounding box center [907, 610] width 1271 height 48
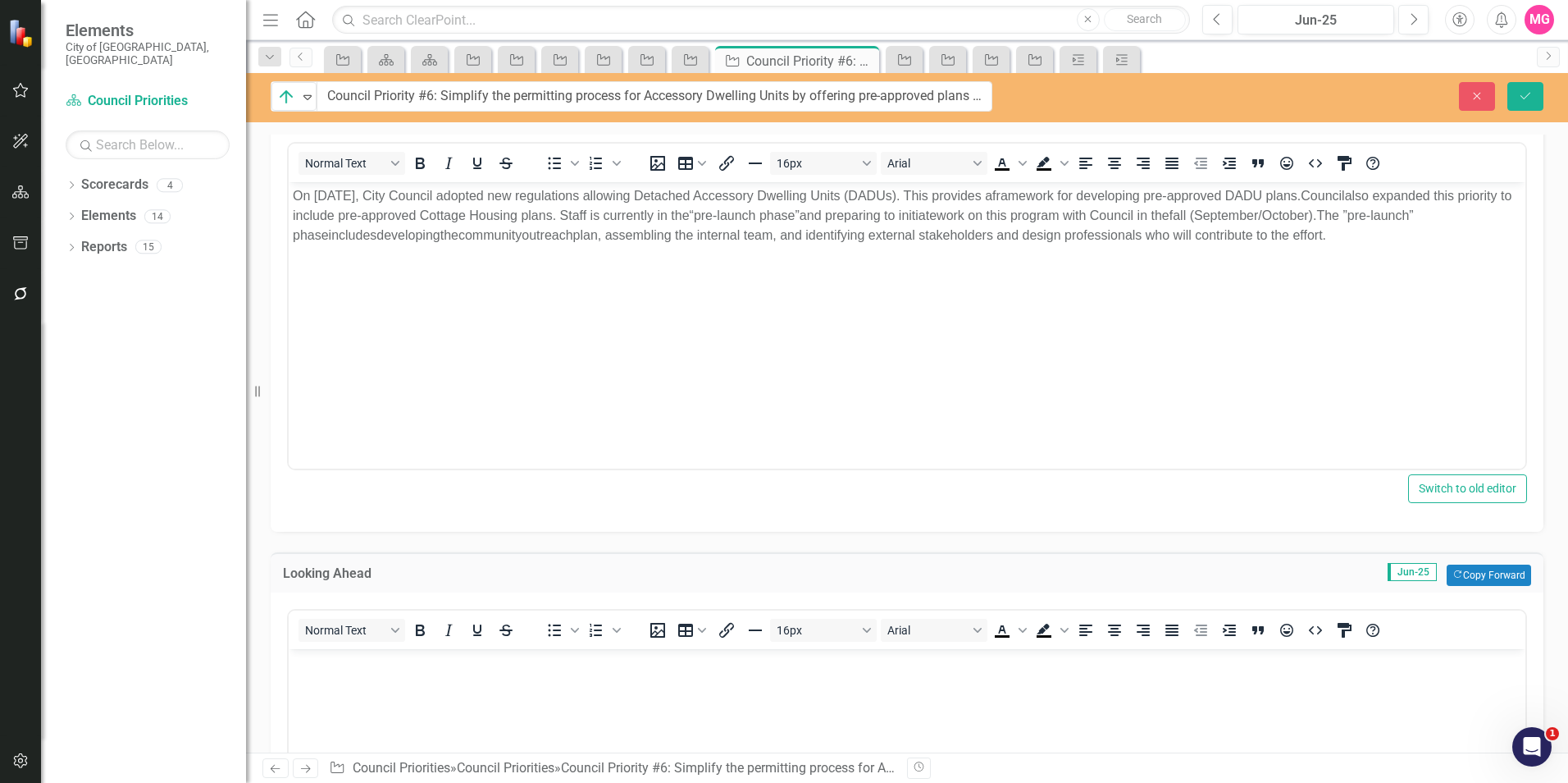
scroll to position [1051, 0]
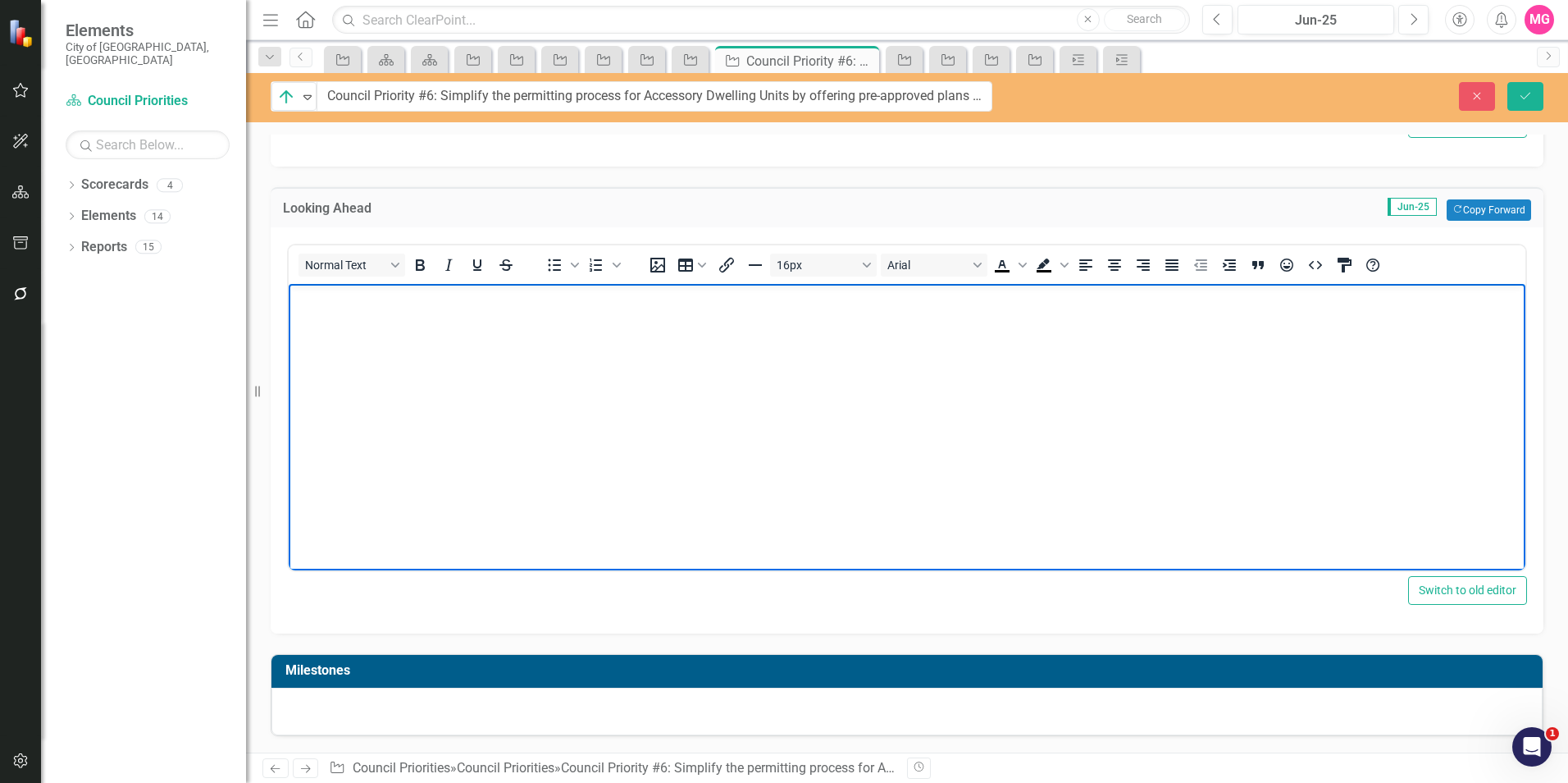
click at [812, 504] on body "Rich Text Area. Press ALT-0 for help." at bounding box center [906, 407] width 1236 height 246
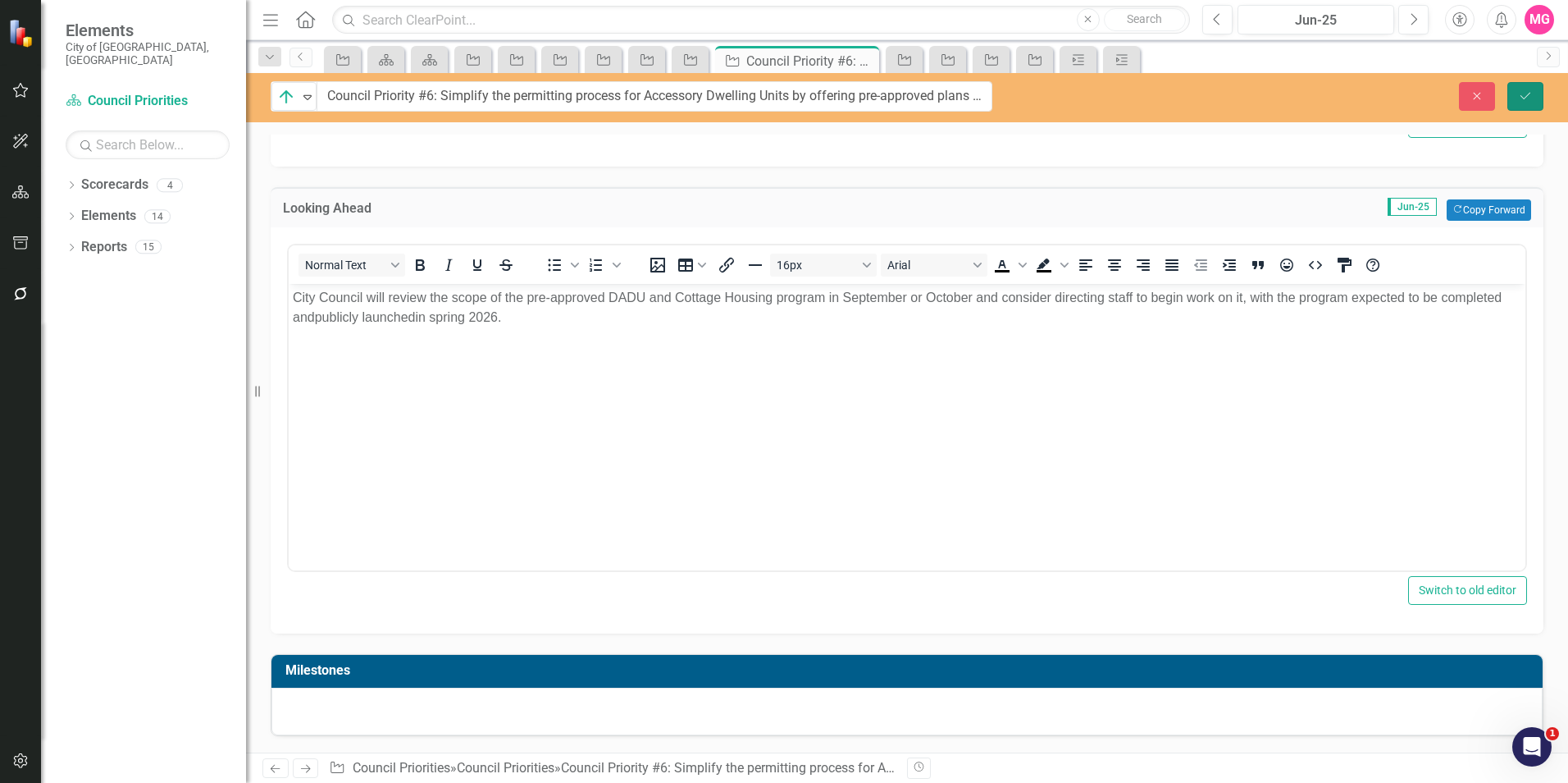
click at [1516, 94] on button "Save" at bounding box center [1525, 96] width 36 height 29
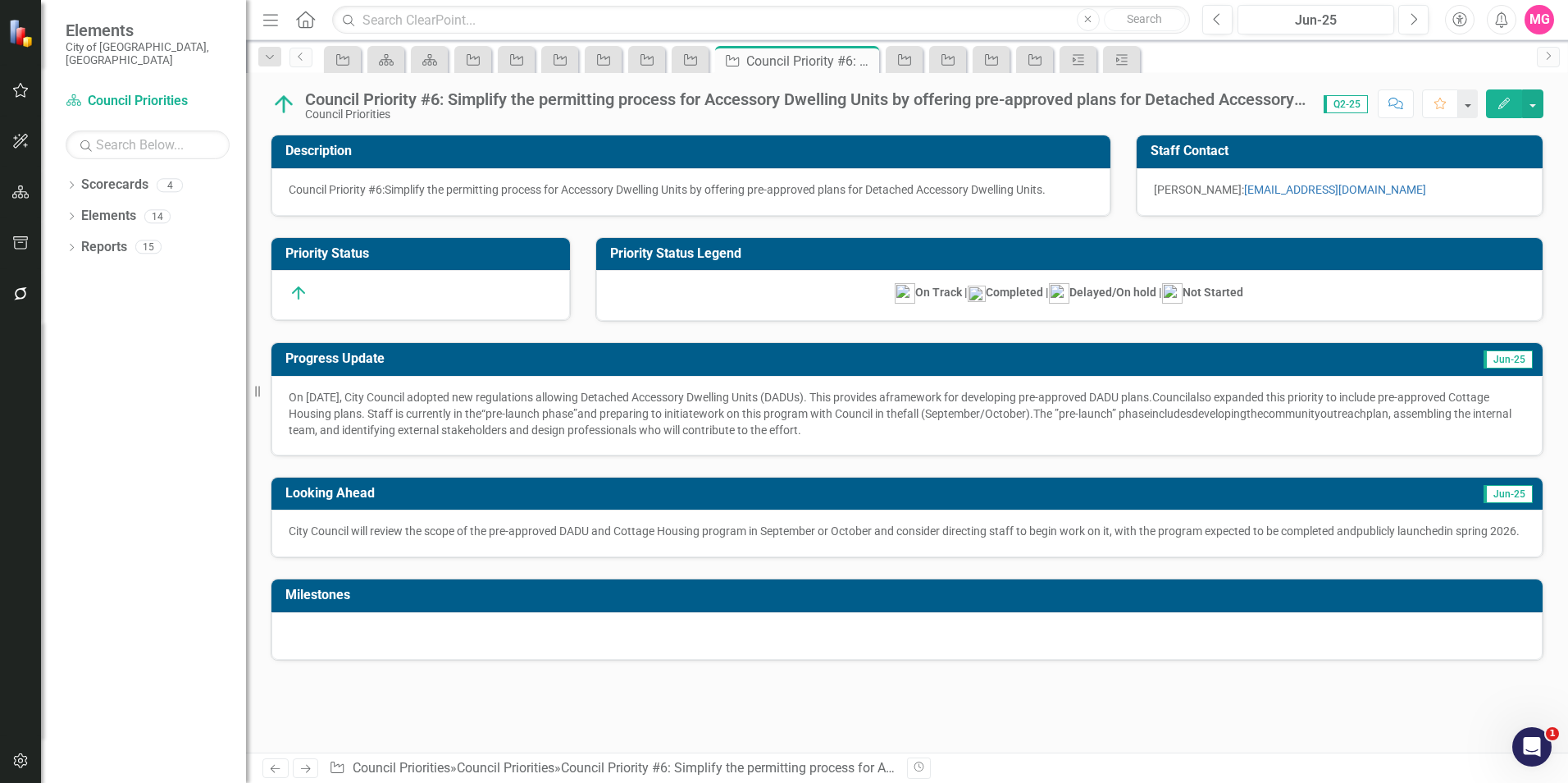
click at [551, 642] on div at bounding box center [907, 636] width 1271 height 48
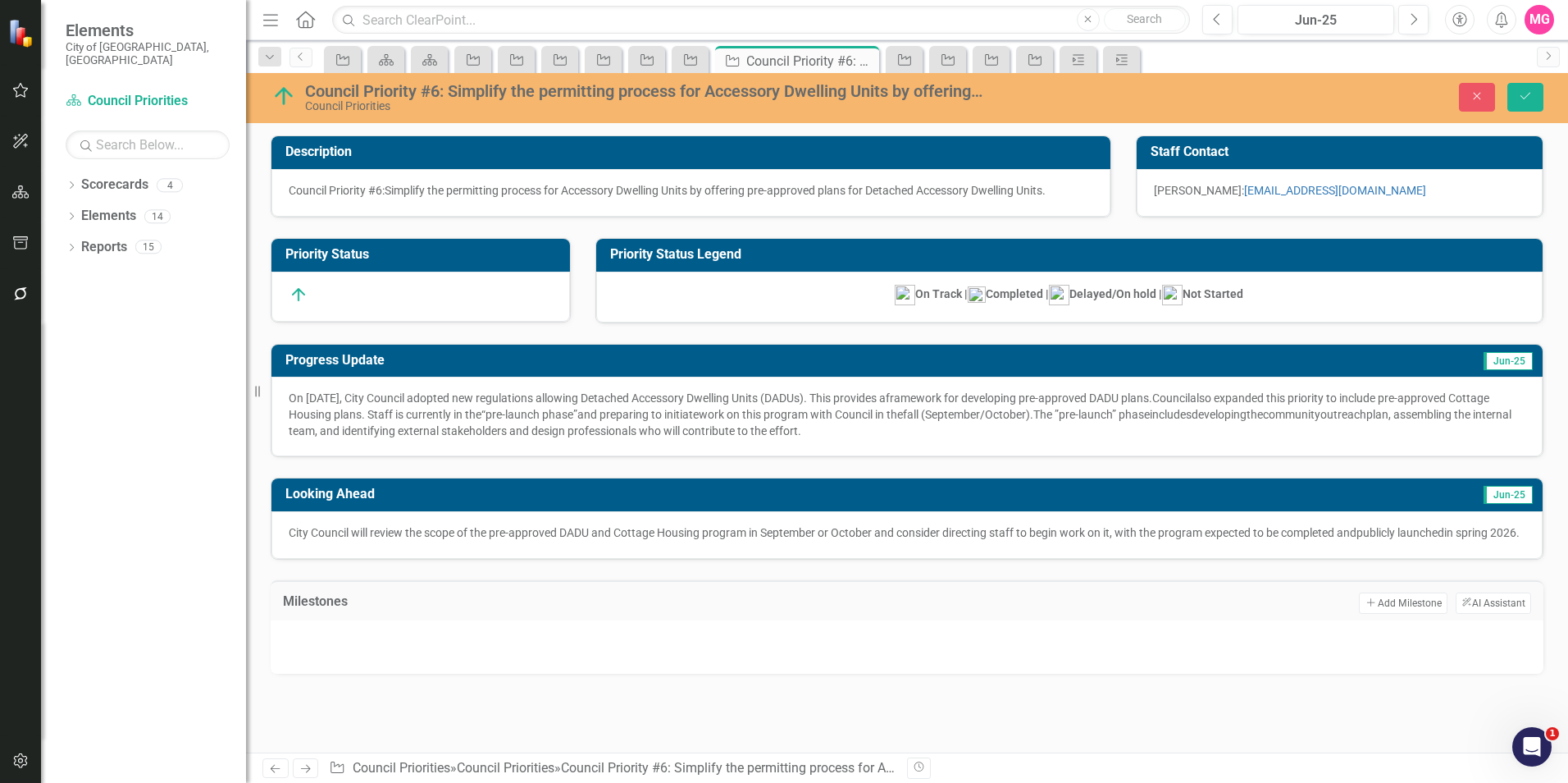
click at [561, 674] on div at bounding box center [907, 647] width 1272 height 53
drag, startPoint x: 561, startPoint y: 679, endPoint x: 553, endPoint y: 674, distance: 9.4
click at [553, 674] on div at bounding box center [907, 647] width 1272 height 53
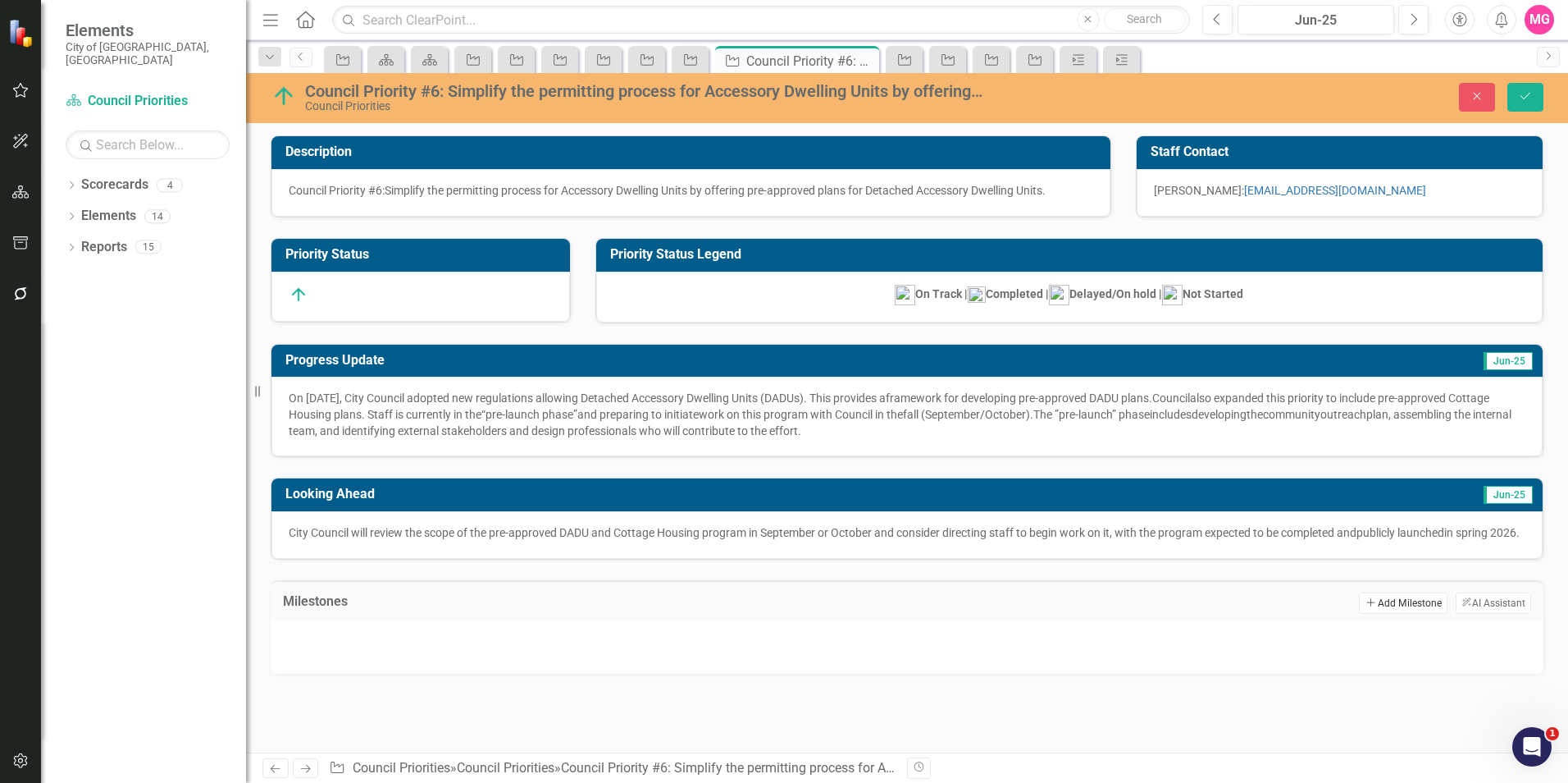
click at [1361, 611] on button "Add Add Milestone" at bounding box center [1402, 603] width 87 height 21
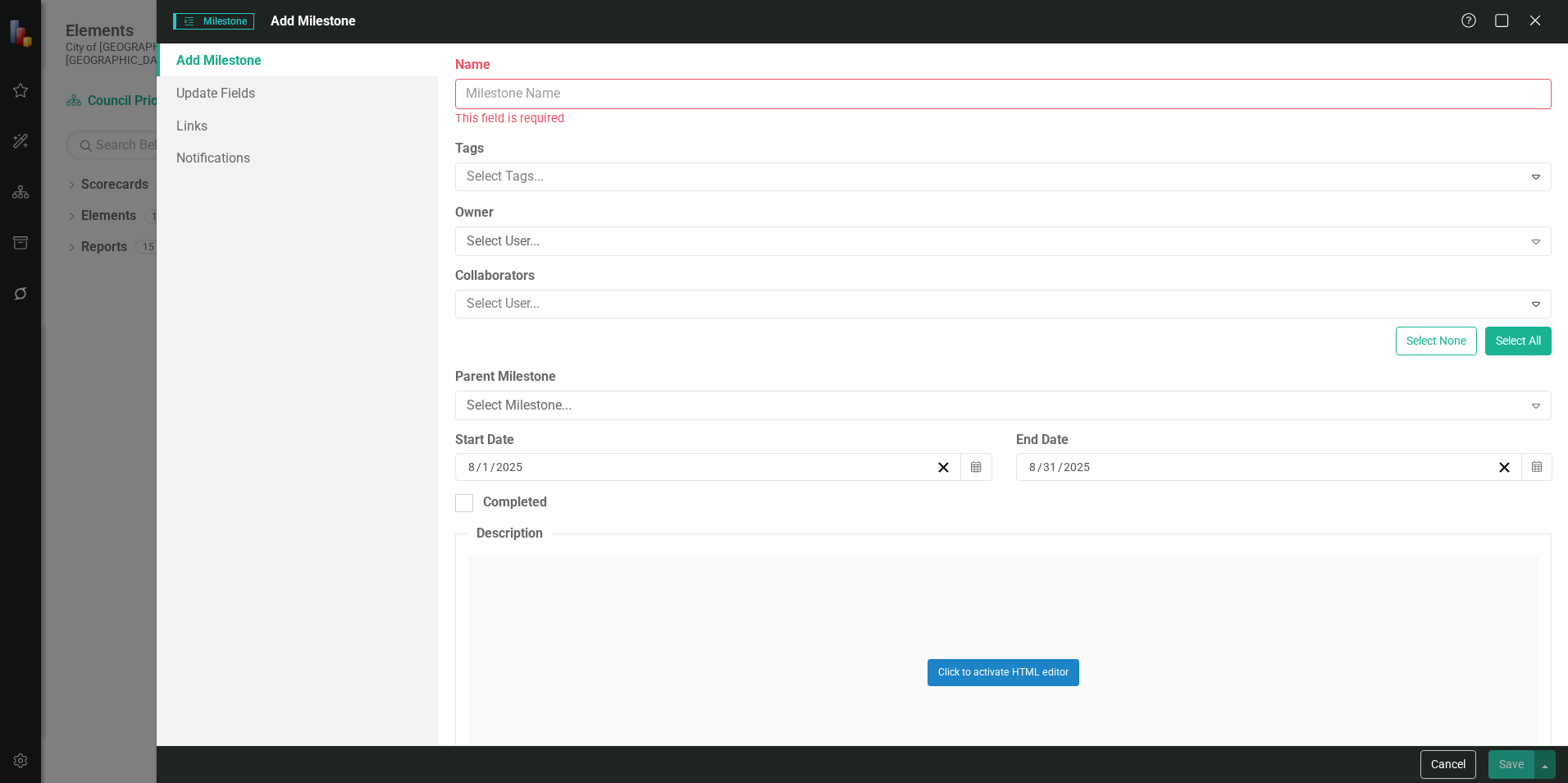
click at [957, 98] on input "Name" at bounding box center [1003, 94] width 1096 height 30
paste input "DADU and Middle Housing [PERSON_NAME]"
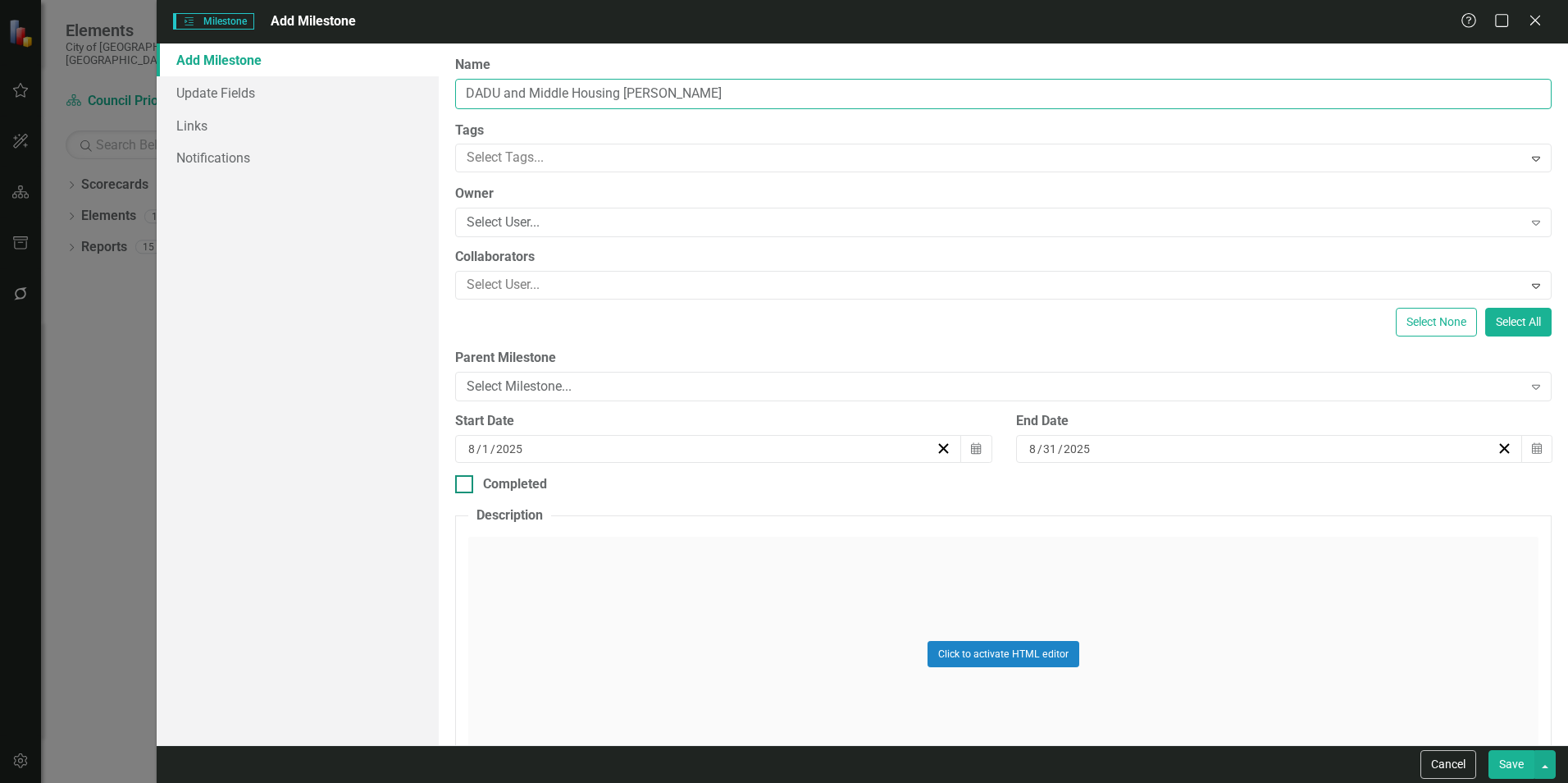
type input "DADU and Middle Housing [PERSON_NAME]"
click at [463, 482] on input "Completed" at bounding box center [461, 480] width 11 height 11
checkbox input "true"
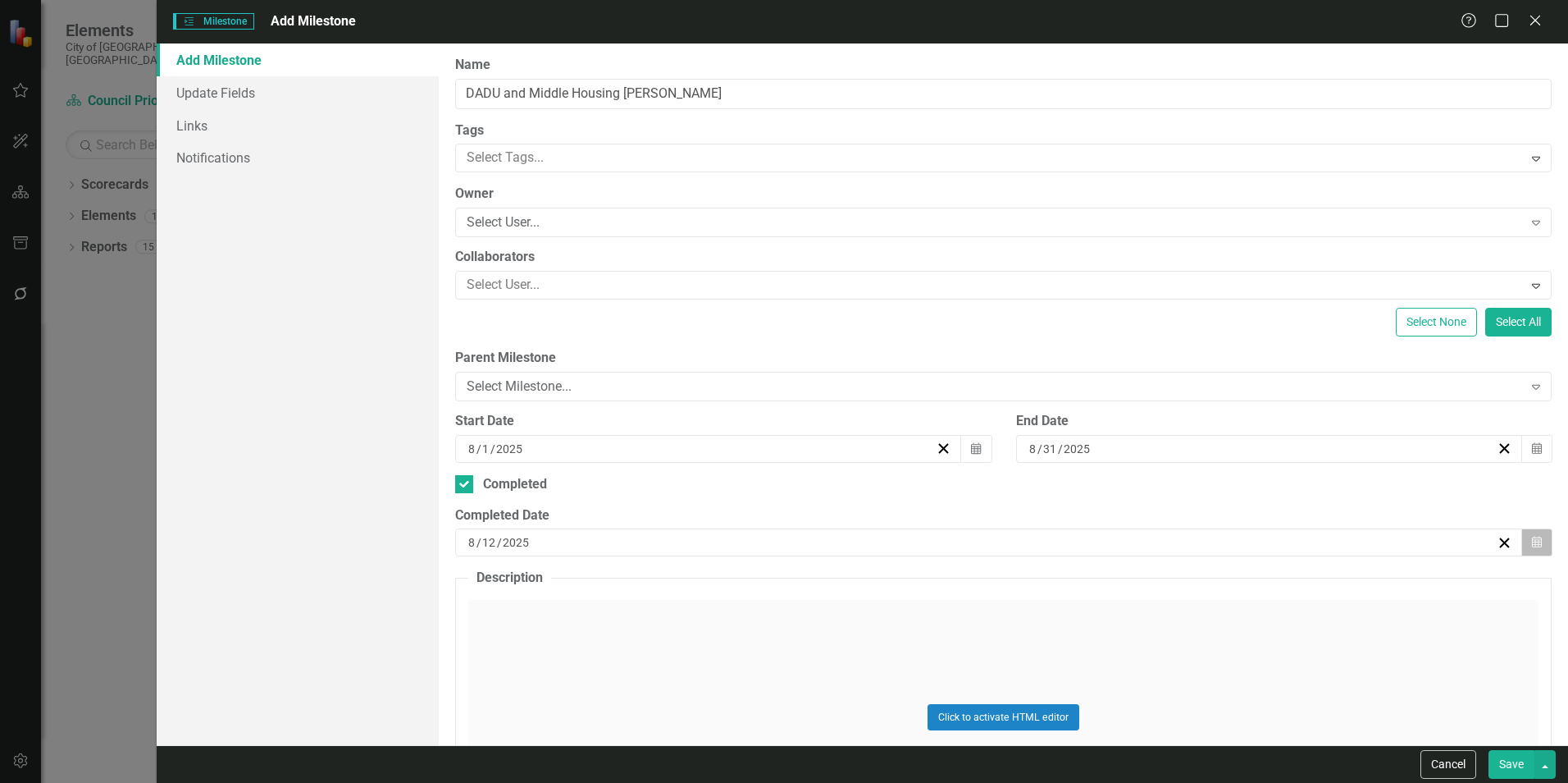
click at [1531, 538] on button "Calendar" at bounding box center [1536, 542] width 31 height 28
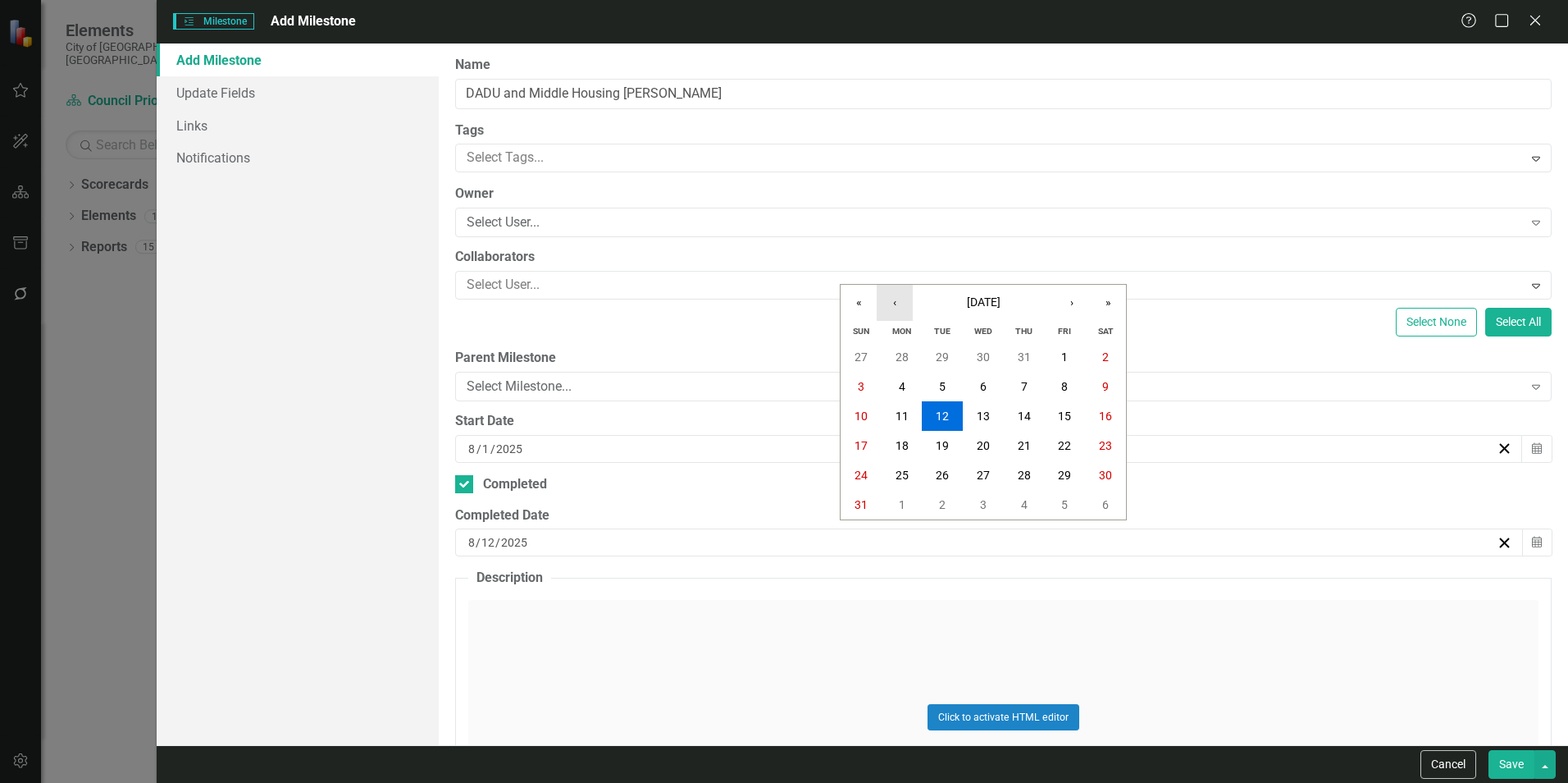
click at [891, 302] on button "‹" at bounding box center [894, 302] width 36 height 36
click at [909, 471] on button "30" at bounding box center [902, 474] width 41 height 29
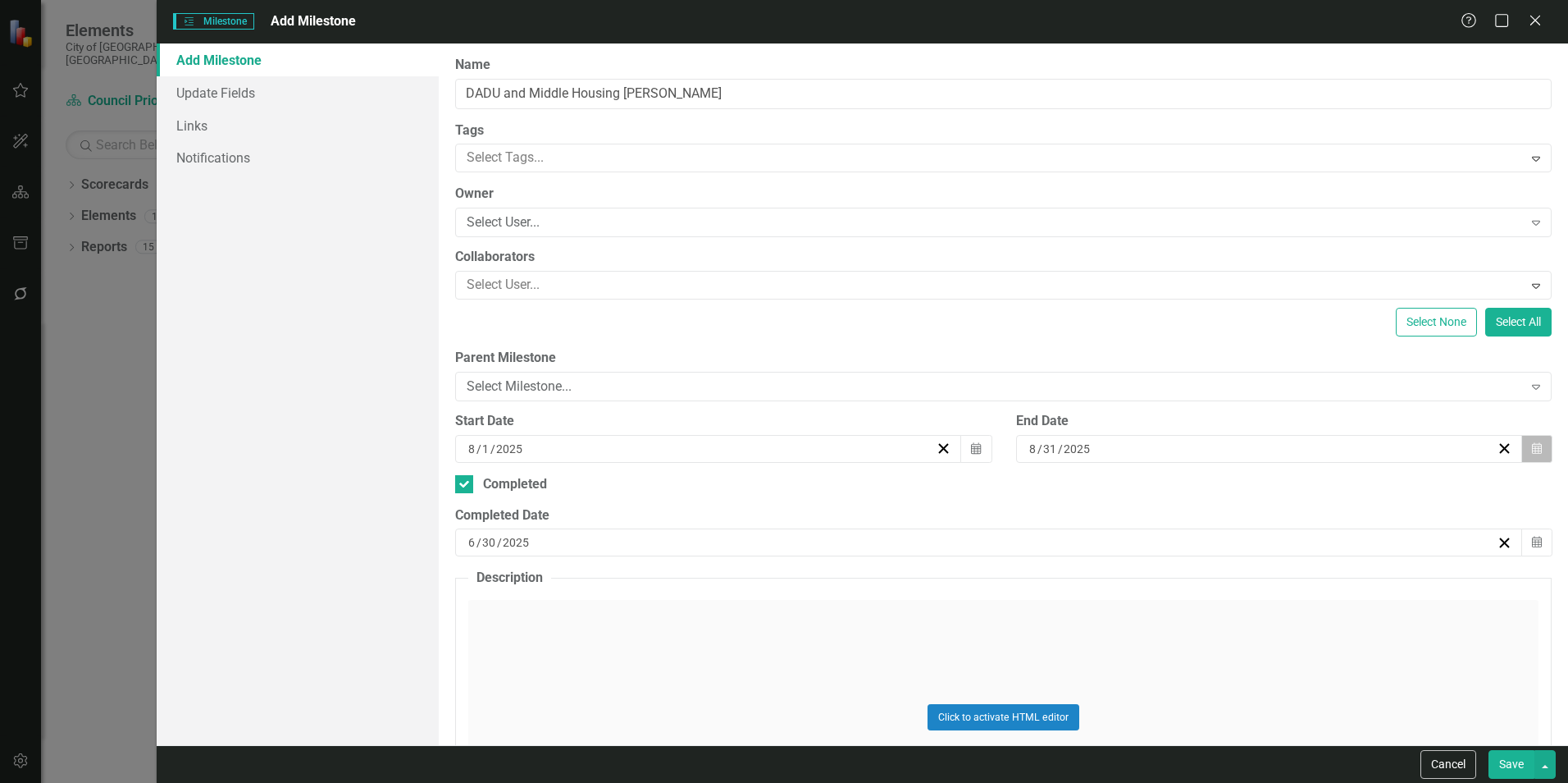
click at [1532, 449] on button "Calendar" at bounding box center [1536, 449] width 31 height 28
click at [1171, 491] on button "‹" at bounding box center [1171, 489] width 36 height 36
click at [1183, 651] on button "30" at bounding box center [1178, 661] width 41 height 29
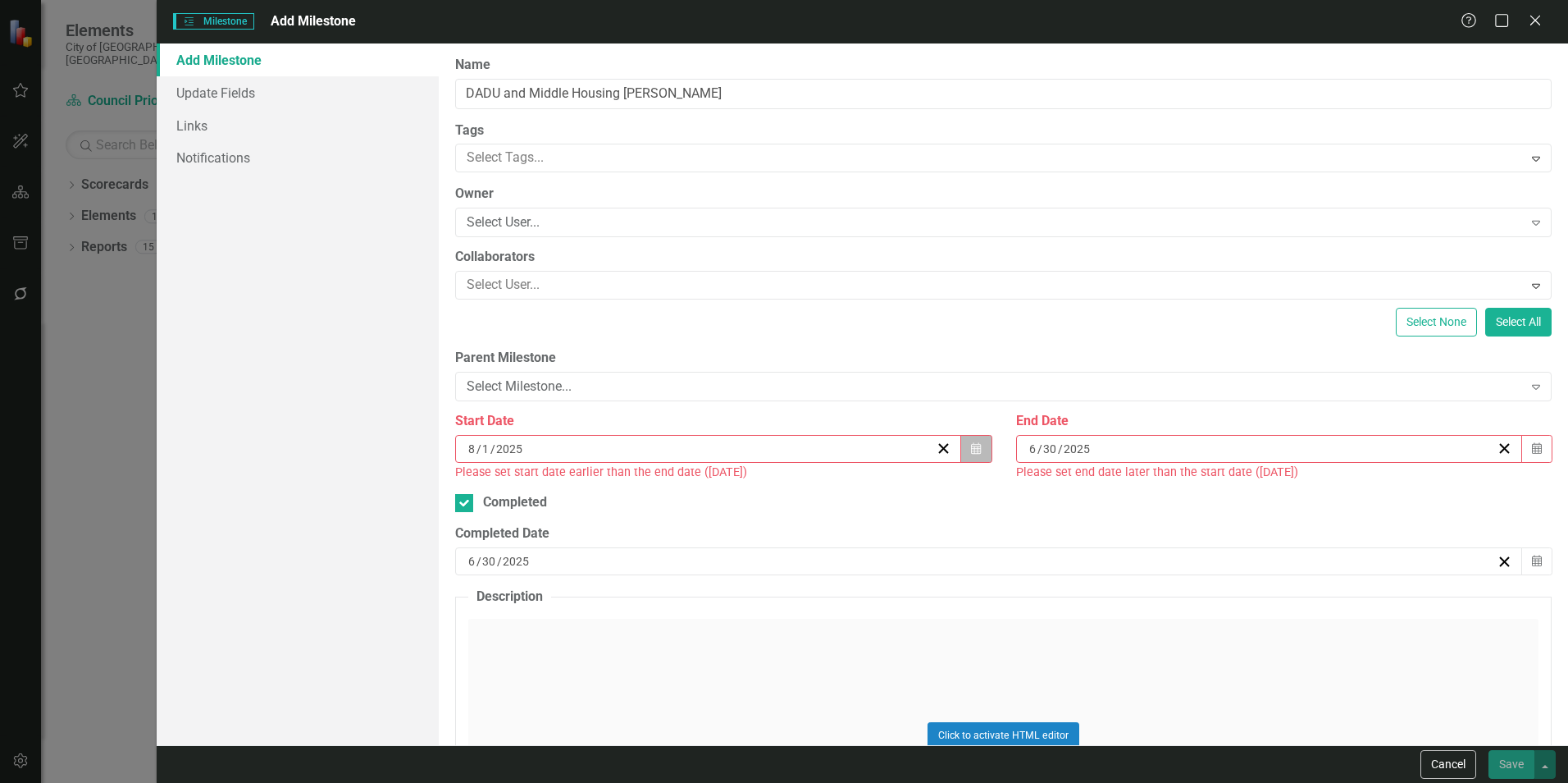
click at [971, 448] on icon "Calendar" at bounding box center [975, 448] width 10 height 11
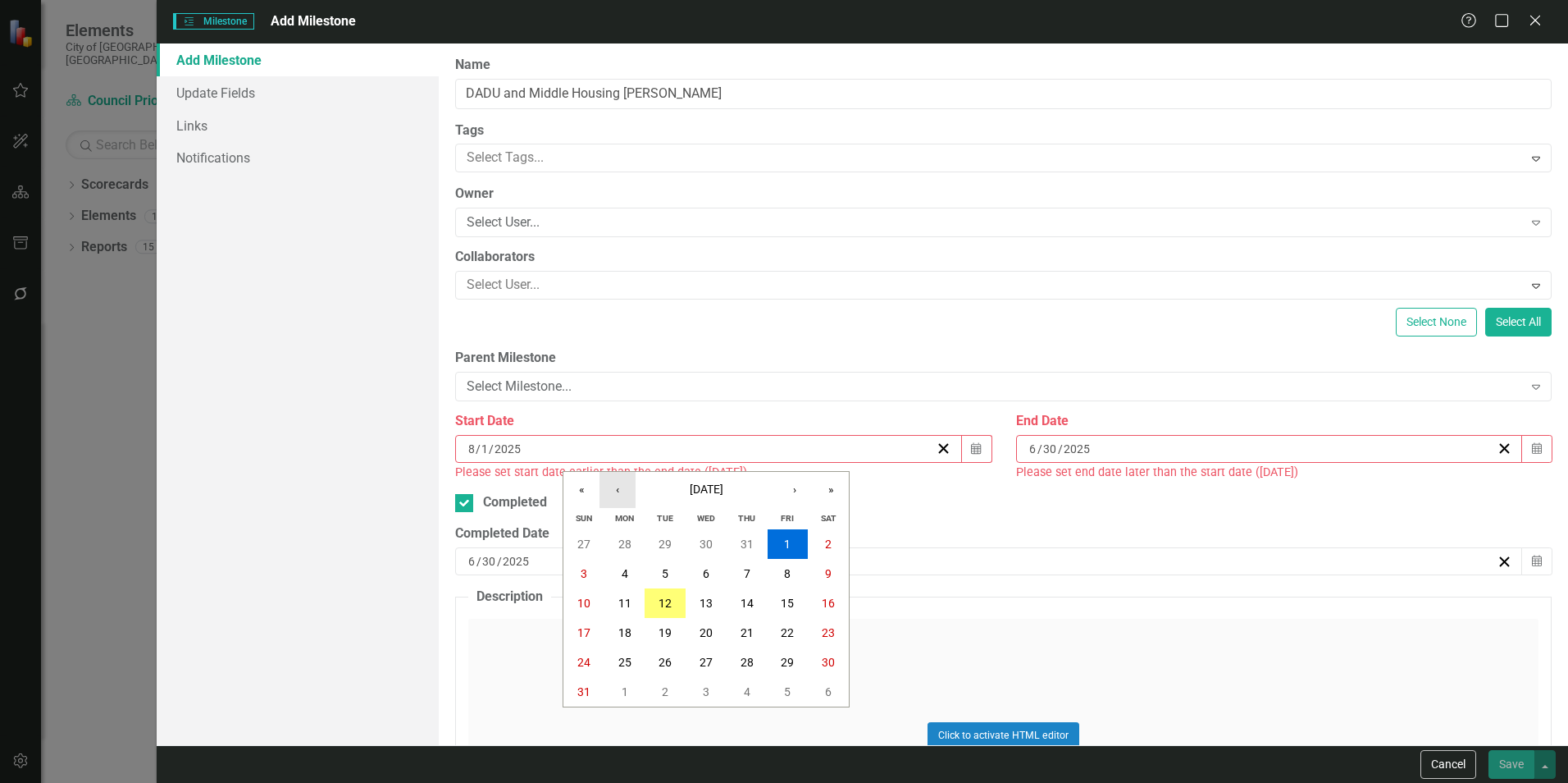
click at [610, 487] on button "‹" at bounding box center [617, 489] width 36 height 36
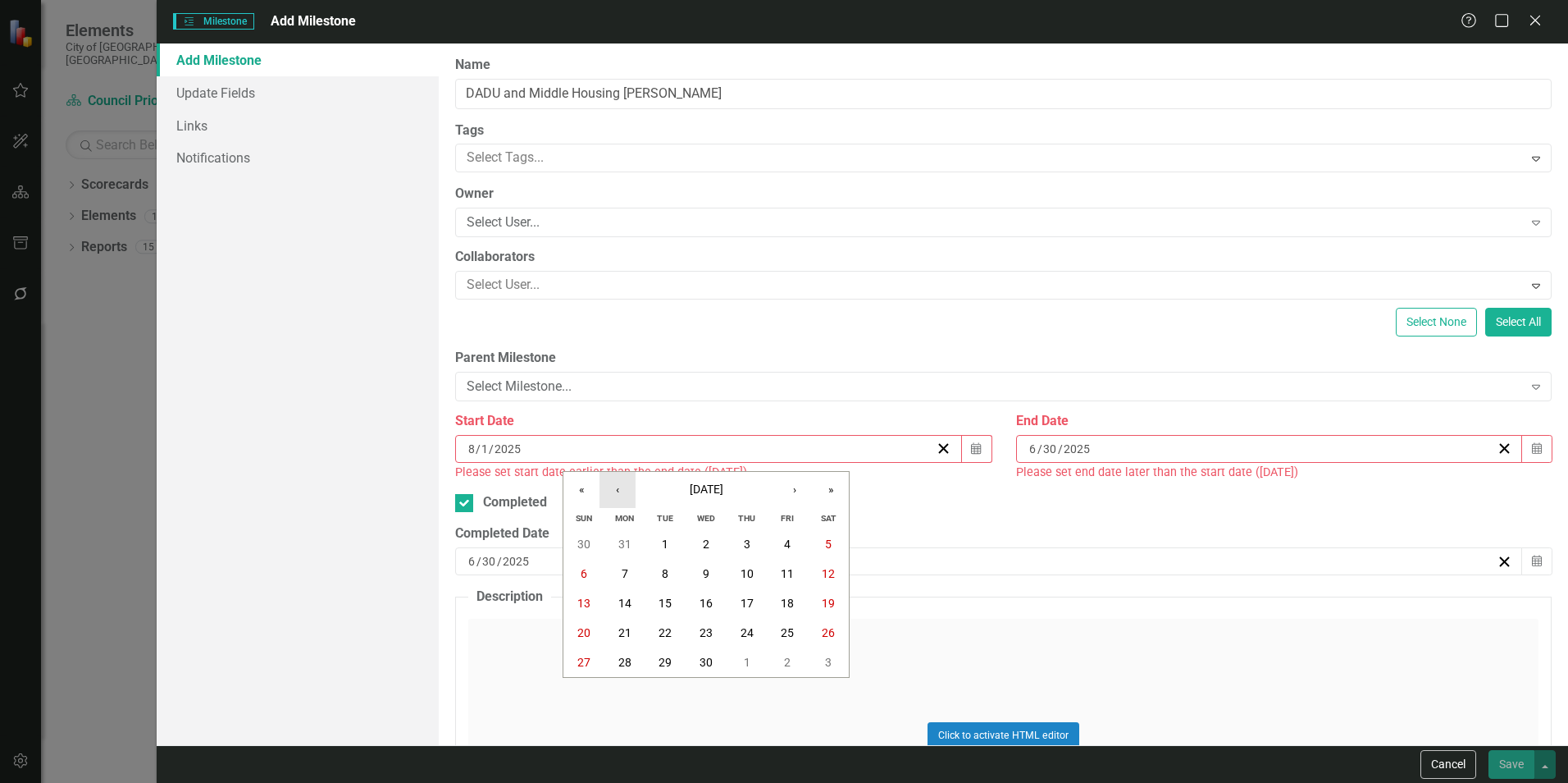
click at [610, 487] on button "‹" at bounding box center [617, 489] width 36 height 36
click at [716, 648] on button "1" at bounding box center [706, 661] width 41 height 29
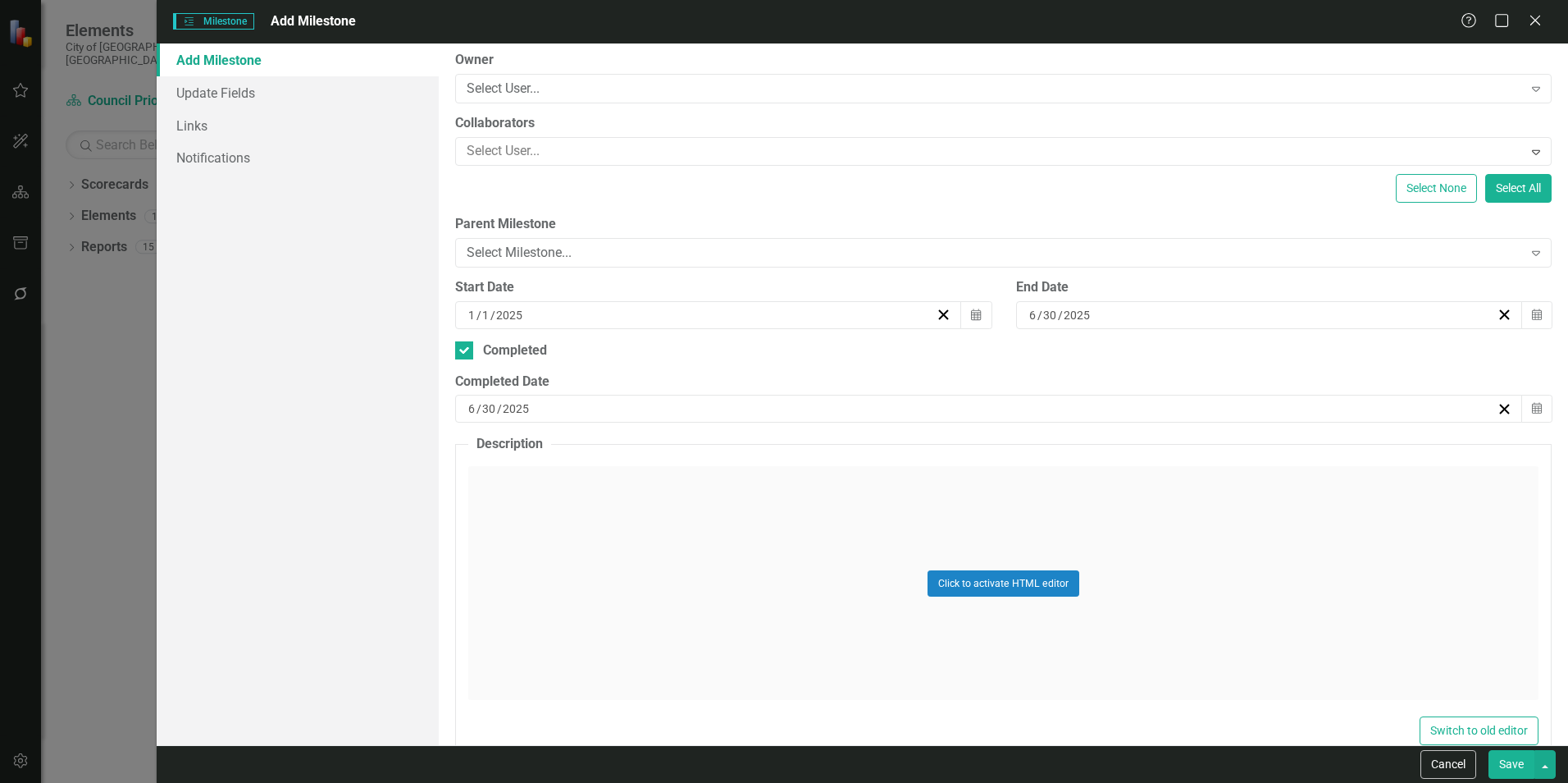
scroll to position [139, 0]
click at [1522, 768] on button "Save" at bounding box center [1512, 764] width 46 height 29
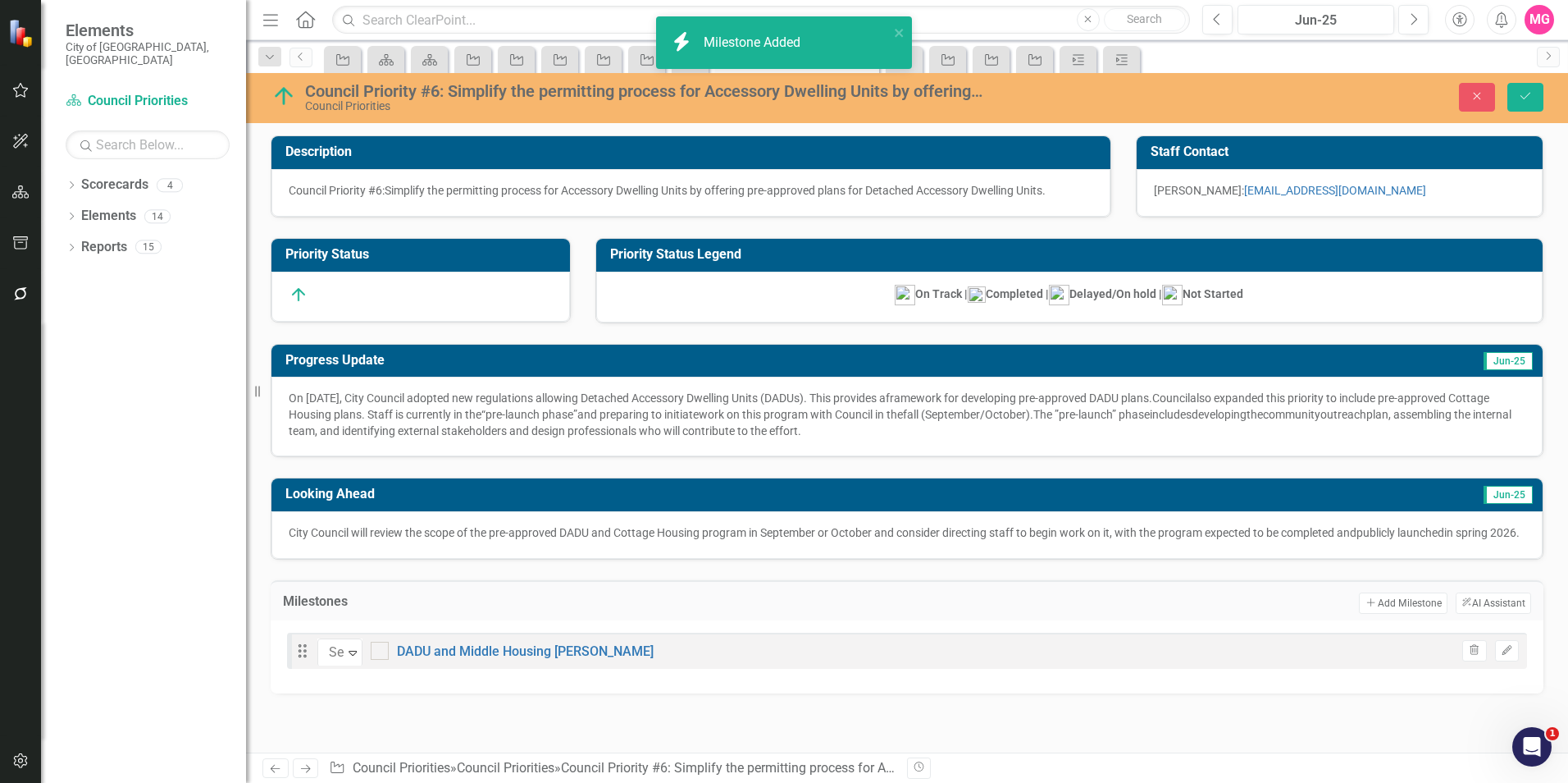
checkbox input "true"
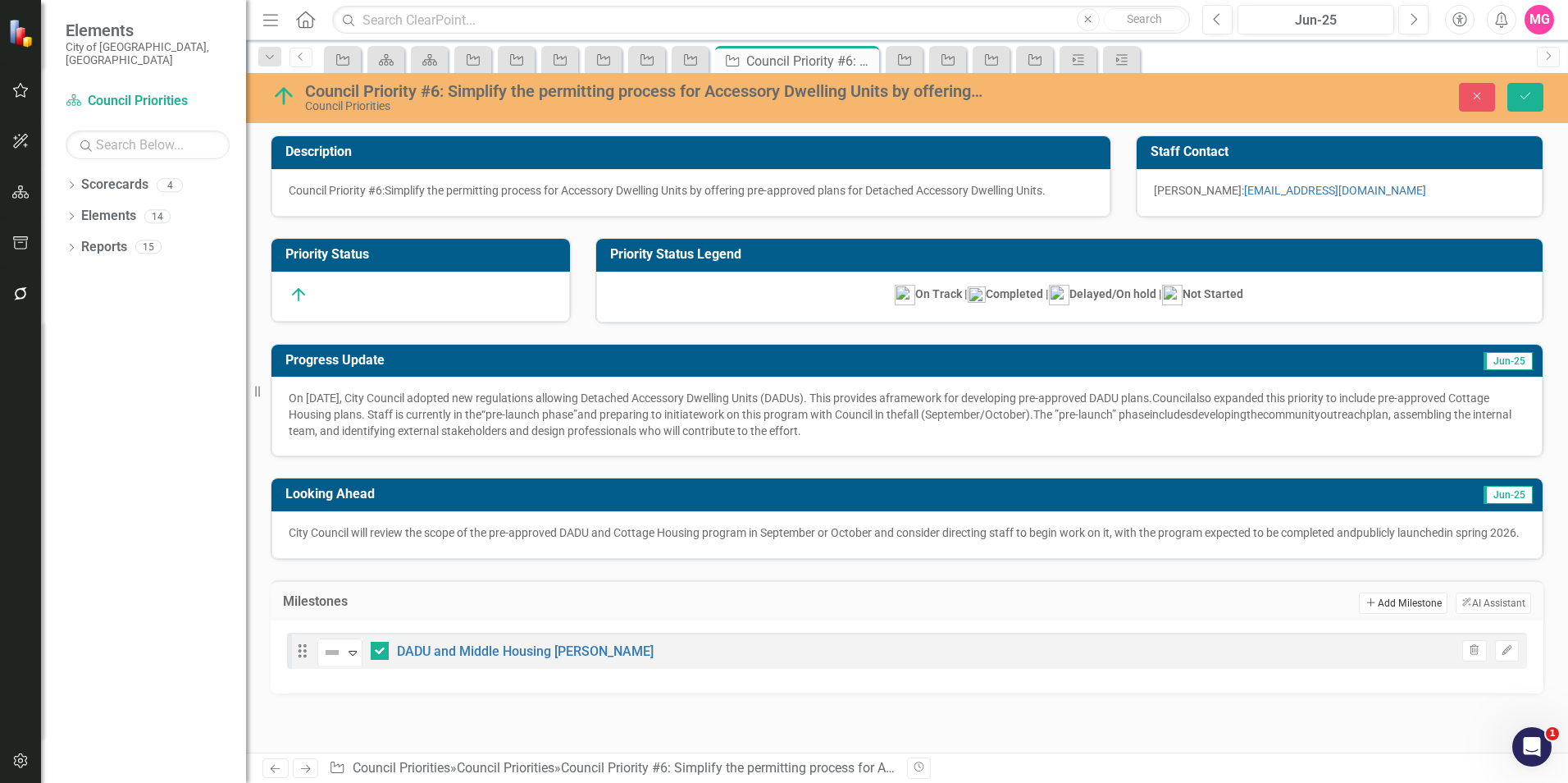
click at [1390, 614] on button "Add Add Milestone" at bounding box center [1402, 603] width 87 height 21
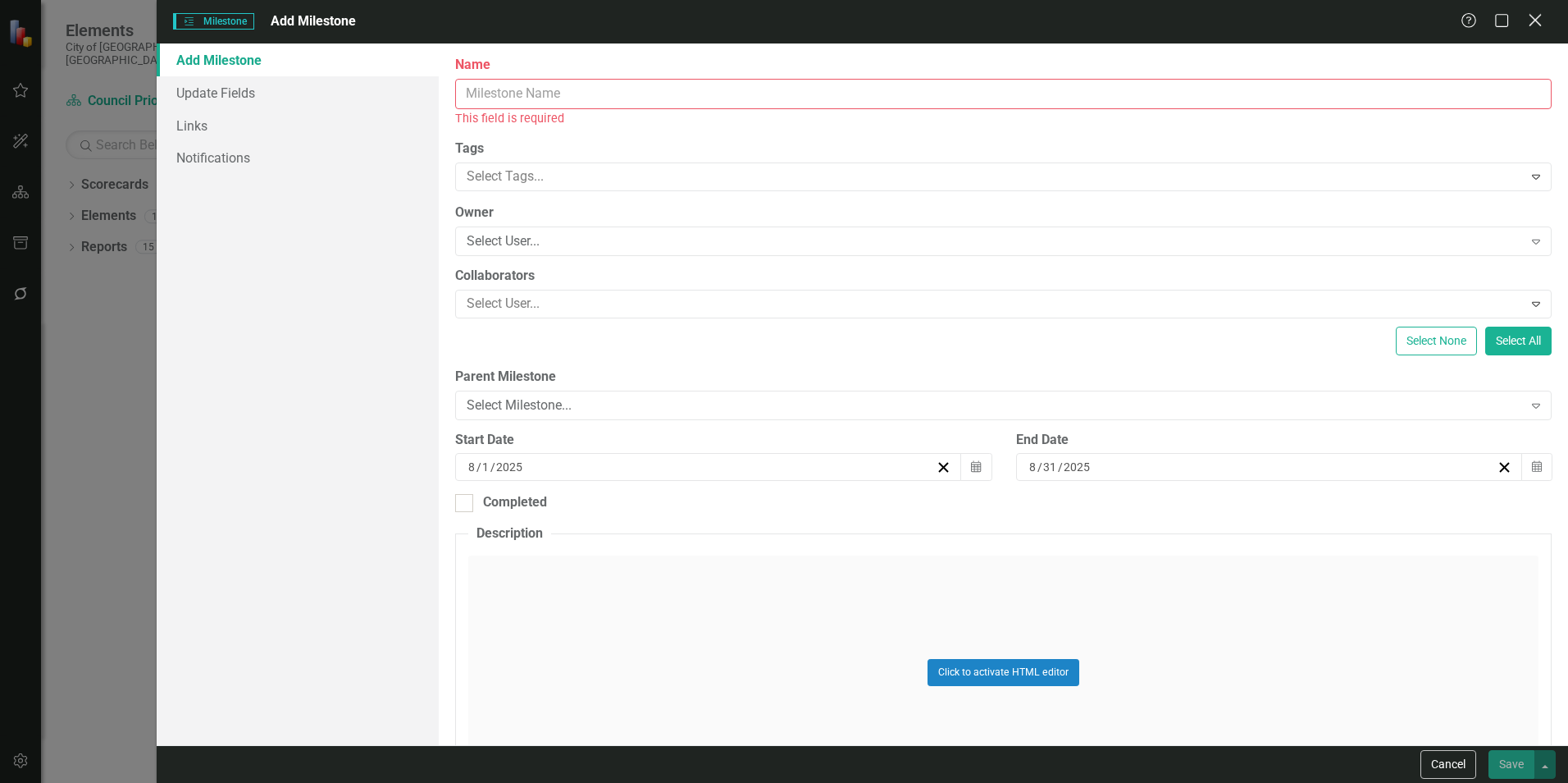
click at [1538, 22] on icon "Close" at bounding box center [1534, 20] width 20 height 16
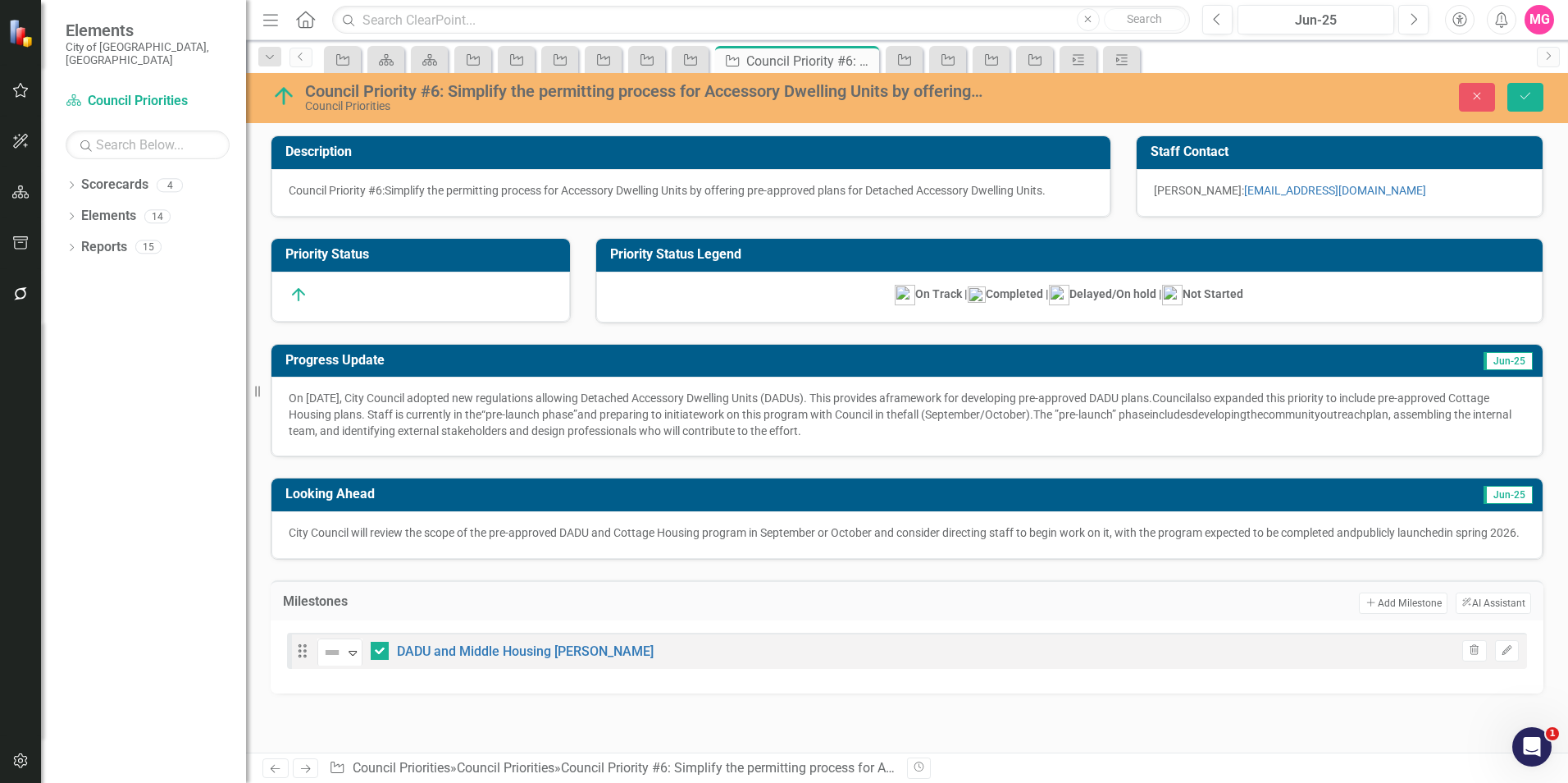
click at [615, 659] on div "Drag Not Defined Expand DADU and Middle Housing [PERSON_NAME] Edit" at bounding box center [906, 651] width 1240 height 36
click at [1513, 661] on button "Edit" at bounding box center [1506, 651] width 24 height 21
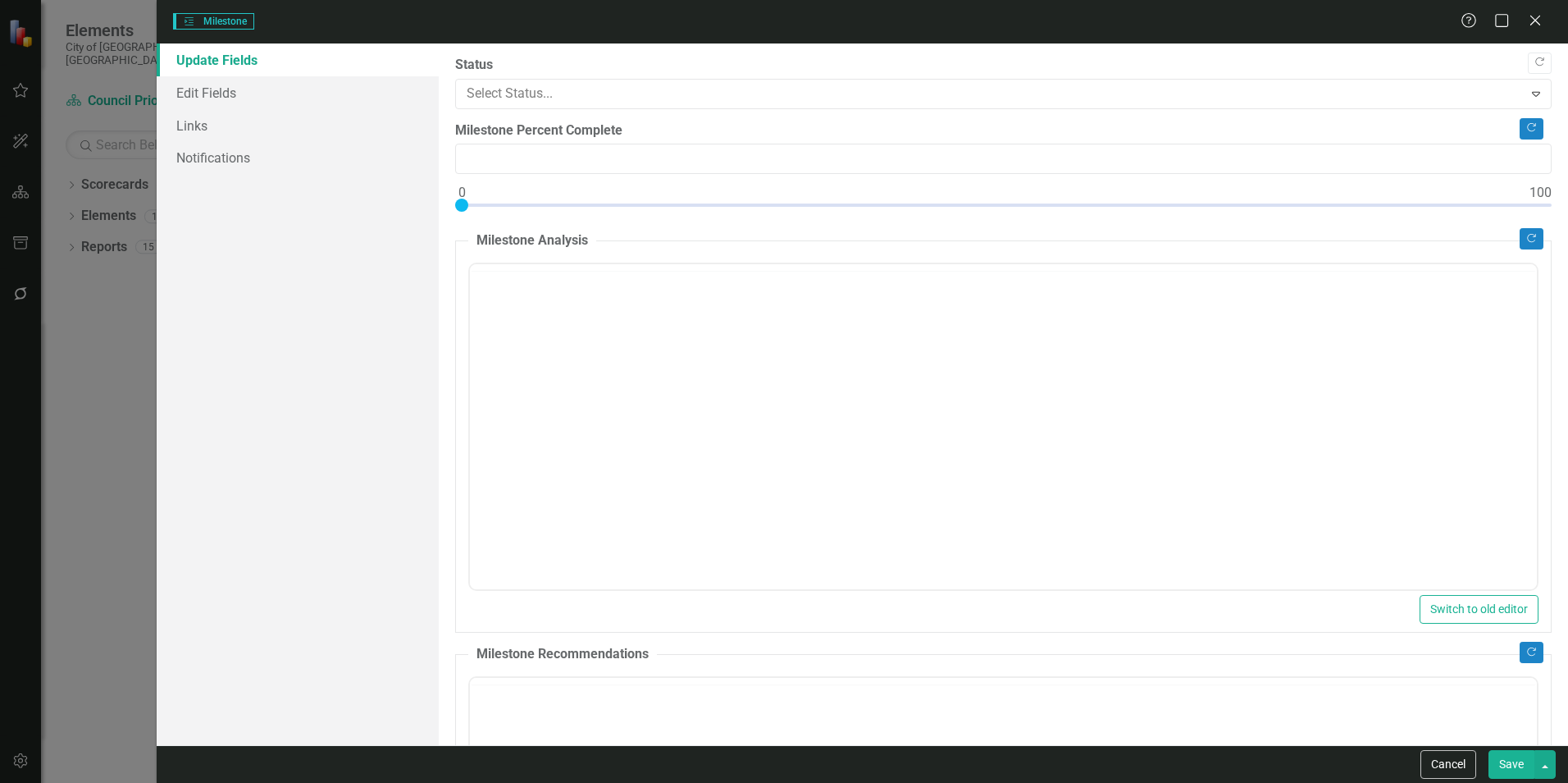
type input "0"
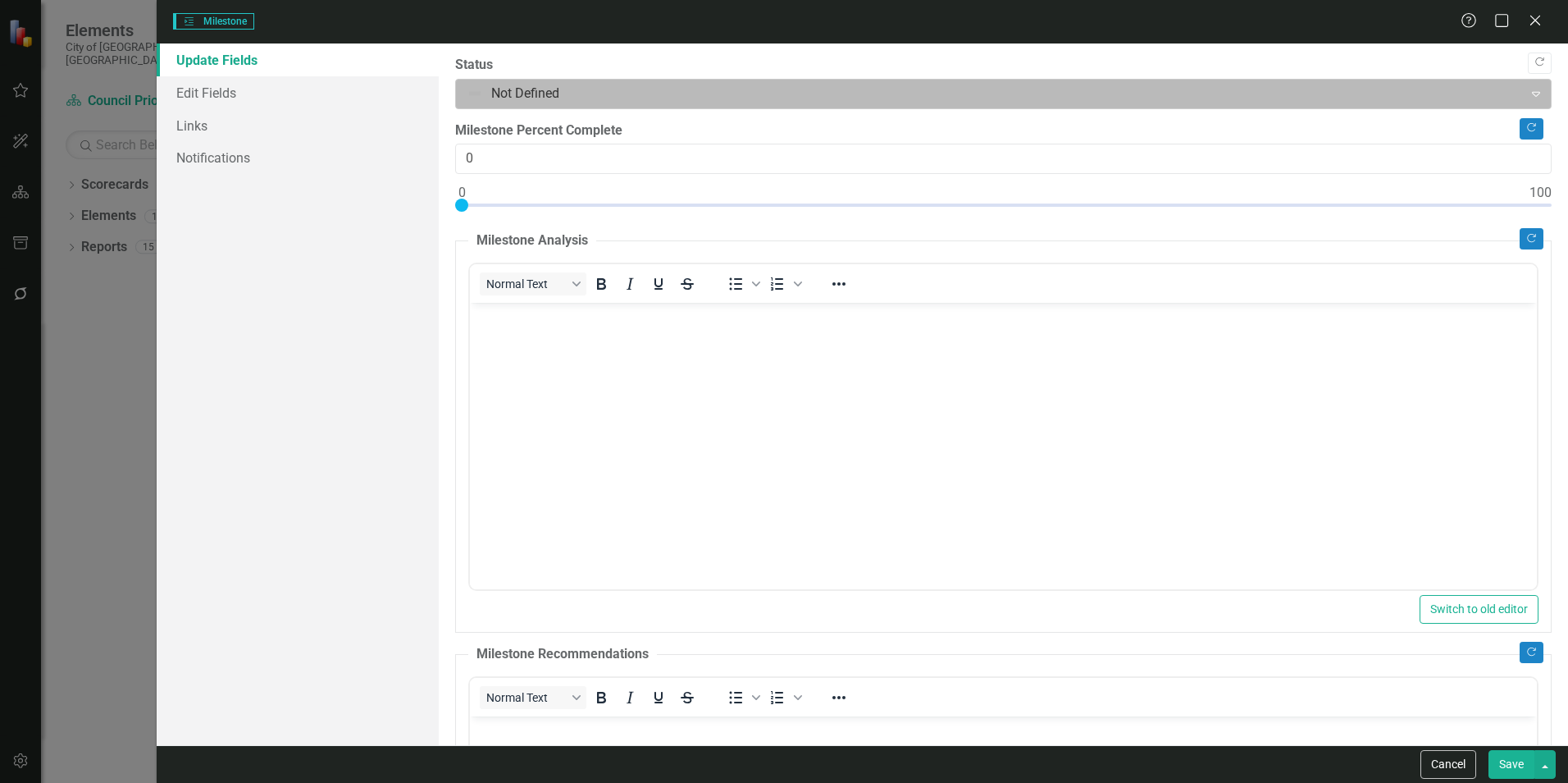
scroll to position [0, 0]
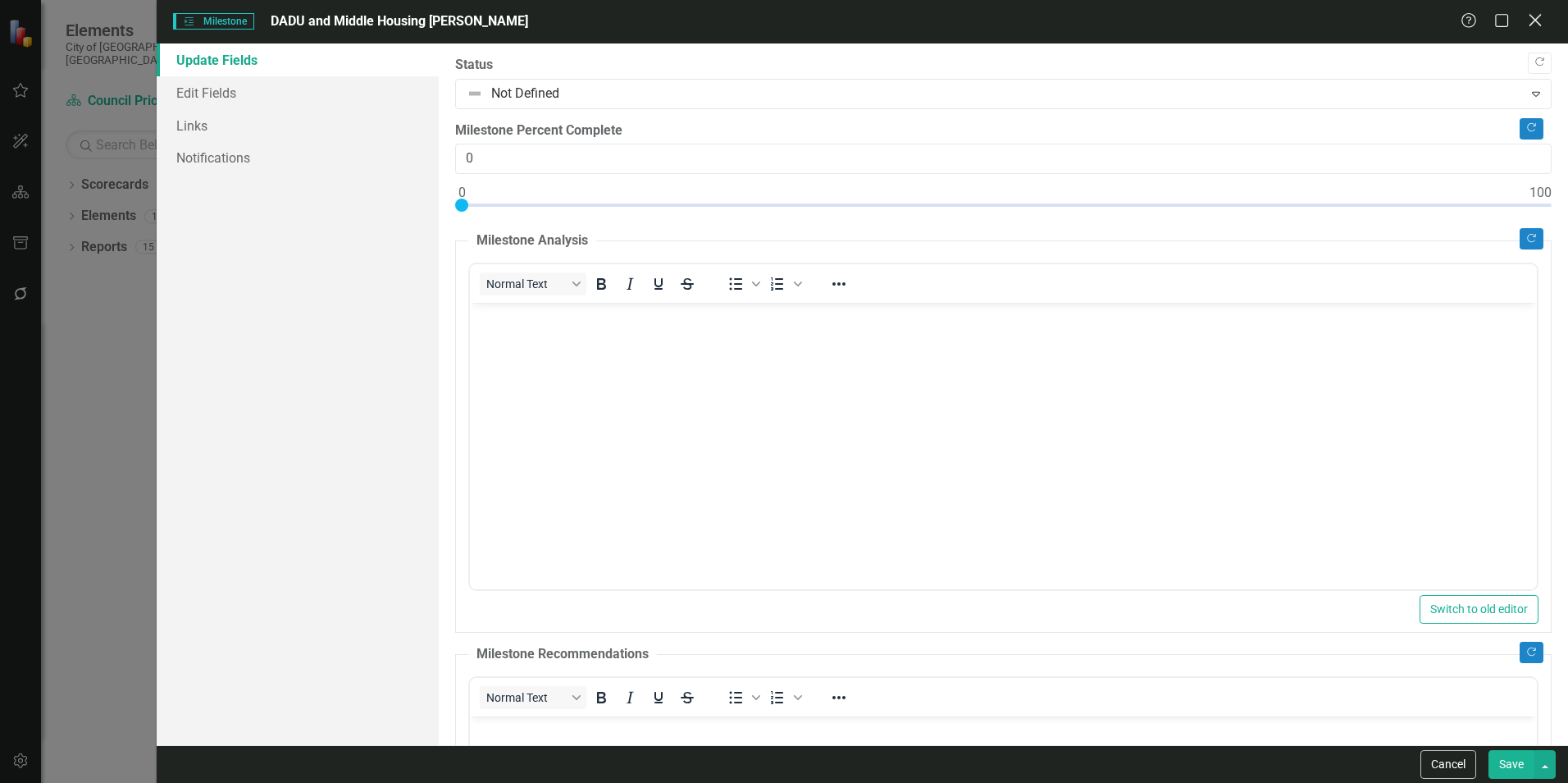
click at [1542, 29] on div "Close" at bounding box center [1534, 21] width 20 height 22
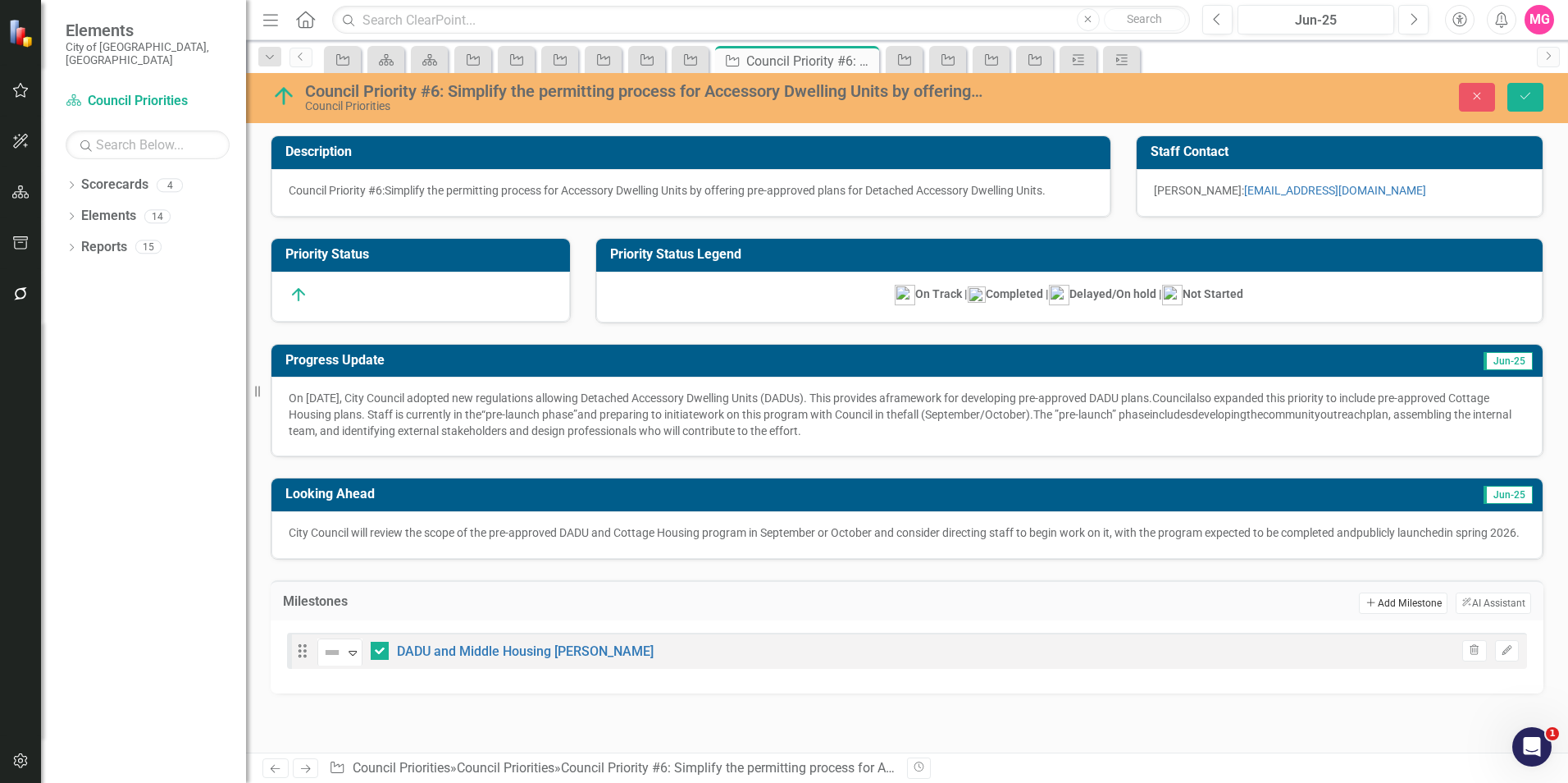
click at [1399, 614] on button "Add Add Milestone" at bounding box center [1402, 603] width 87 height 21
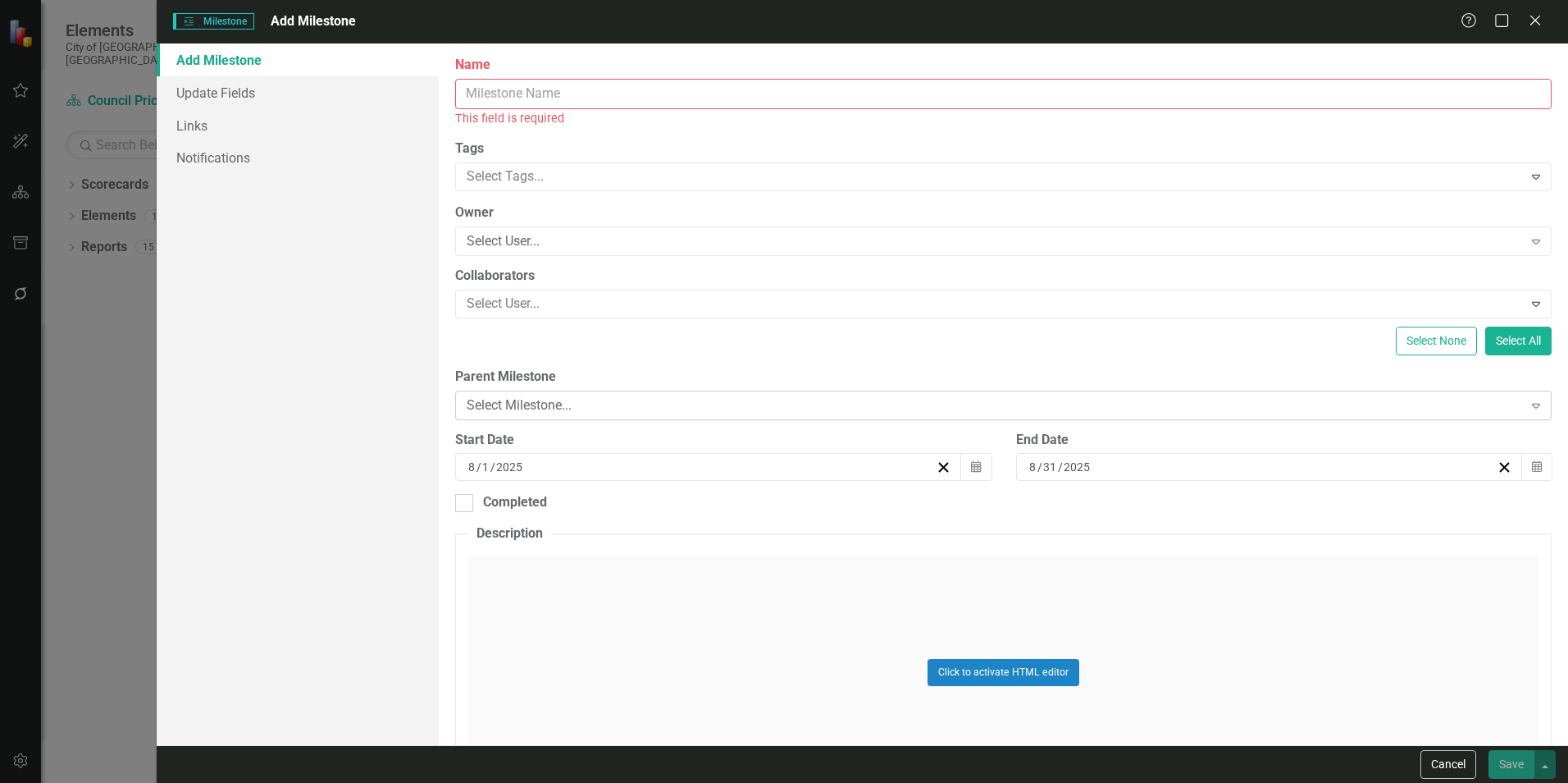
click at [661, 406] on div "Select Milestone..." at bounding box center [994, 404] width 1055 height 19
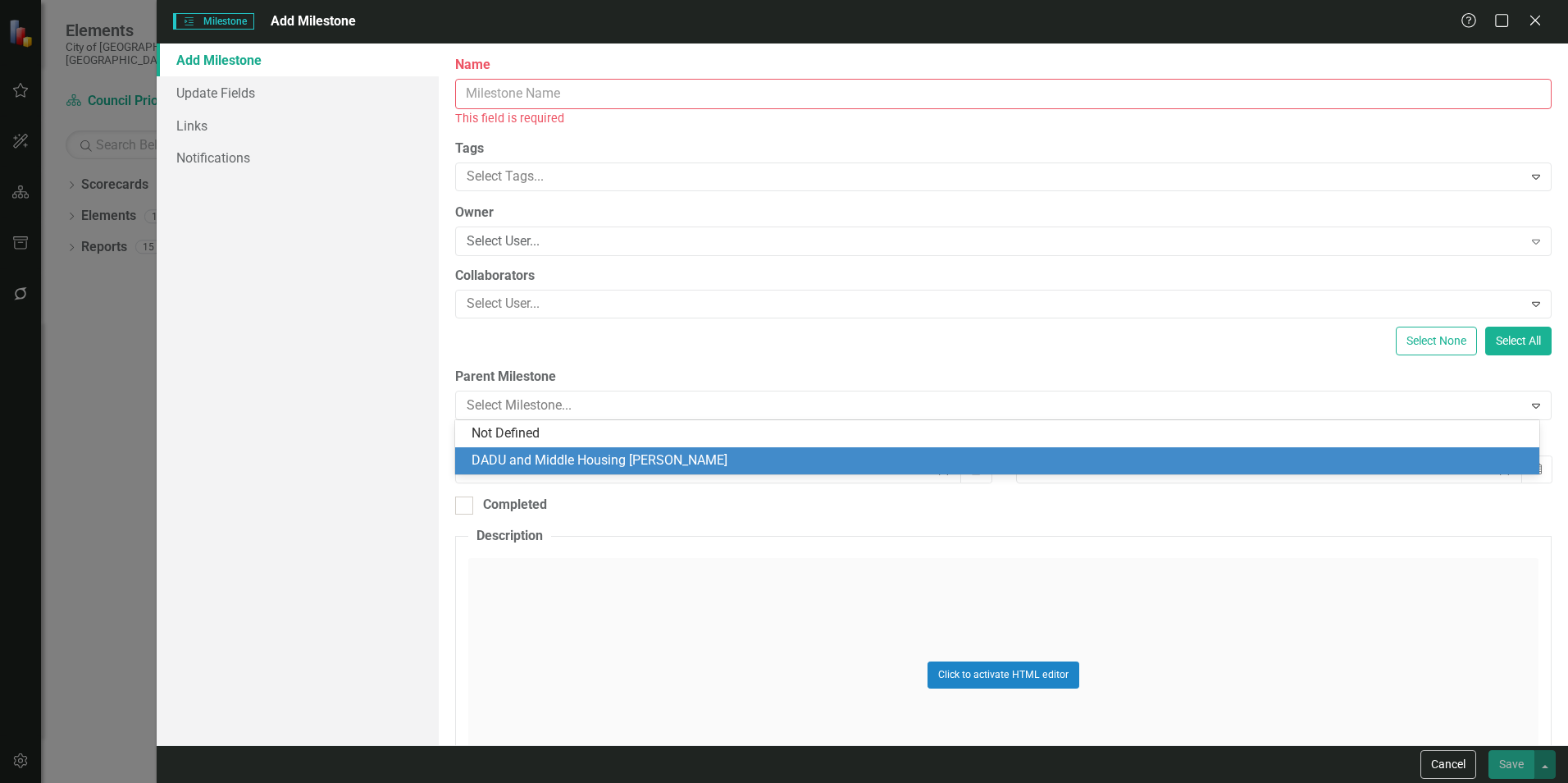
click at [735, 459] on div "DADU and Middle Housing [PERSON_NAME]" at bounding box center [1000, 460] width 1058 height 19
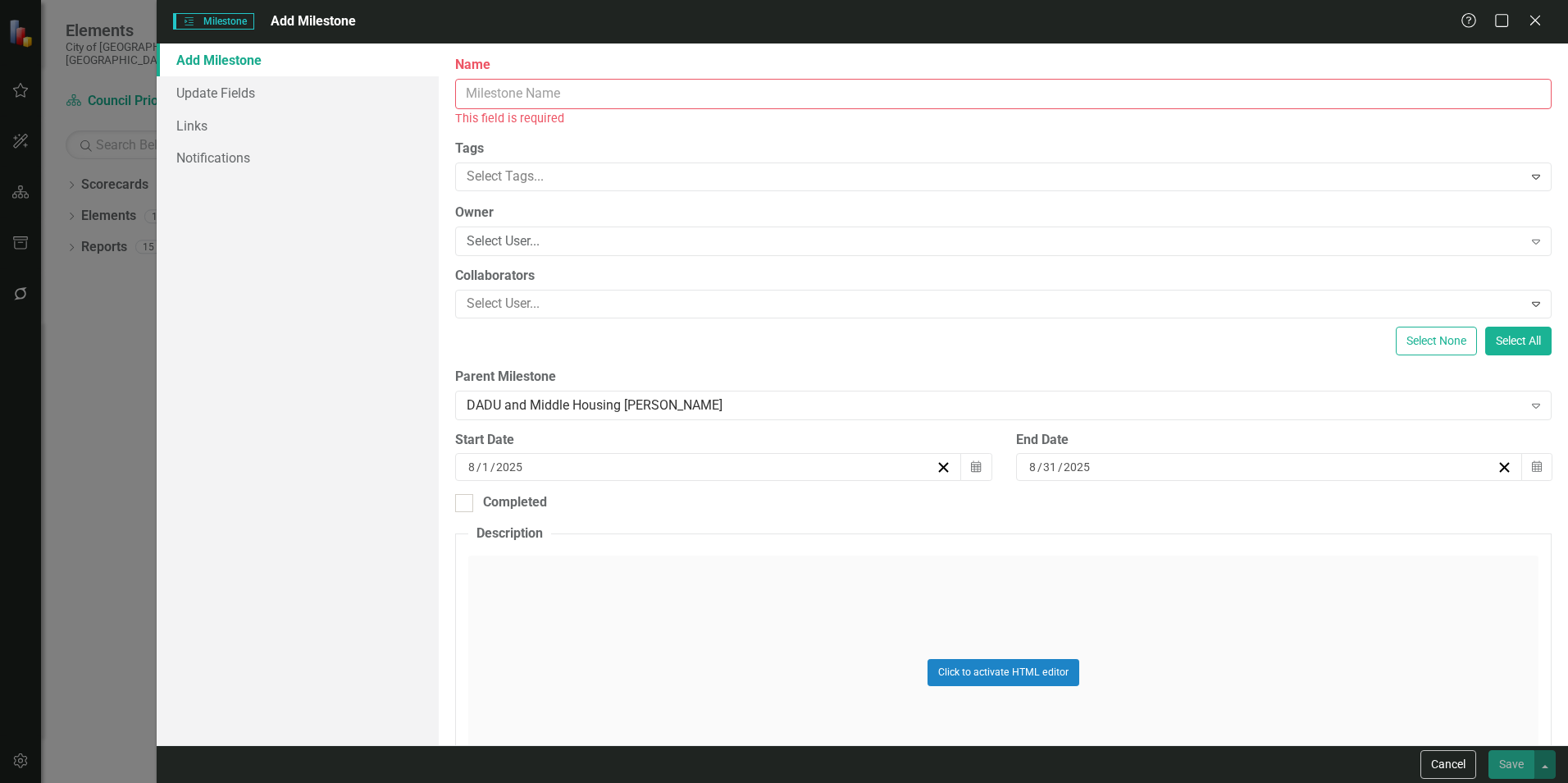
click at [684, 80] on input "Name" at bounding box center [1003, 94] width 1096 height 30
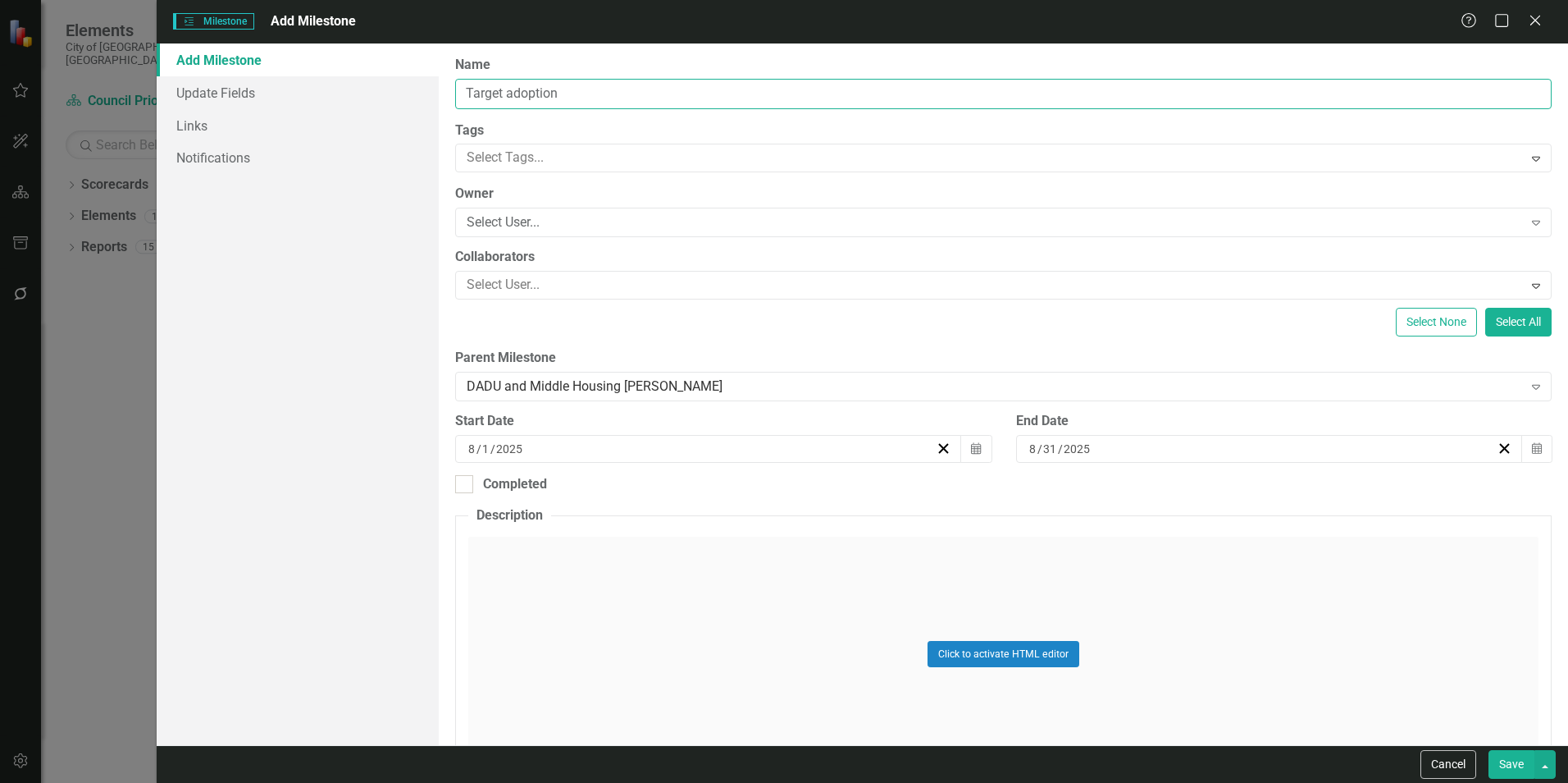
type input "Target adoption"
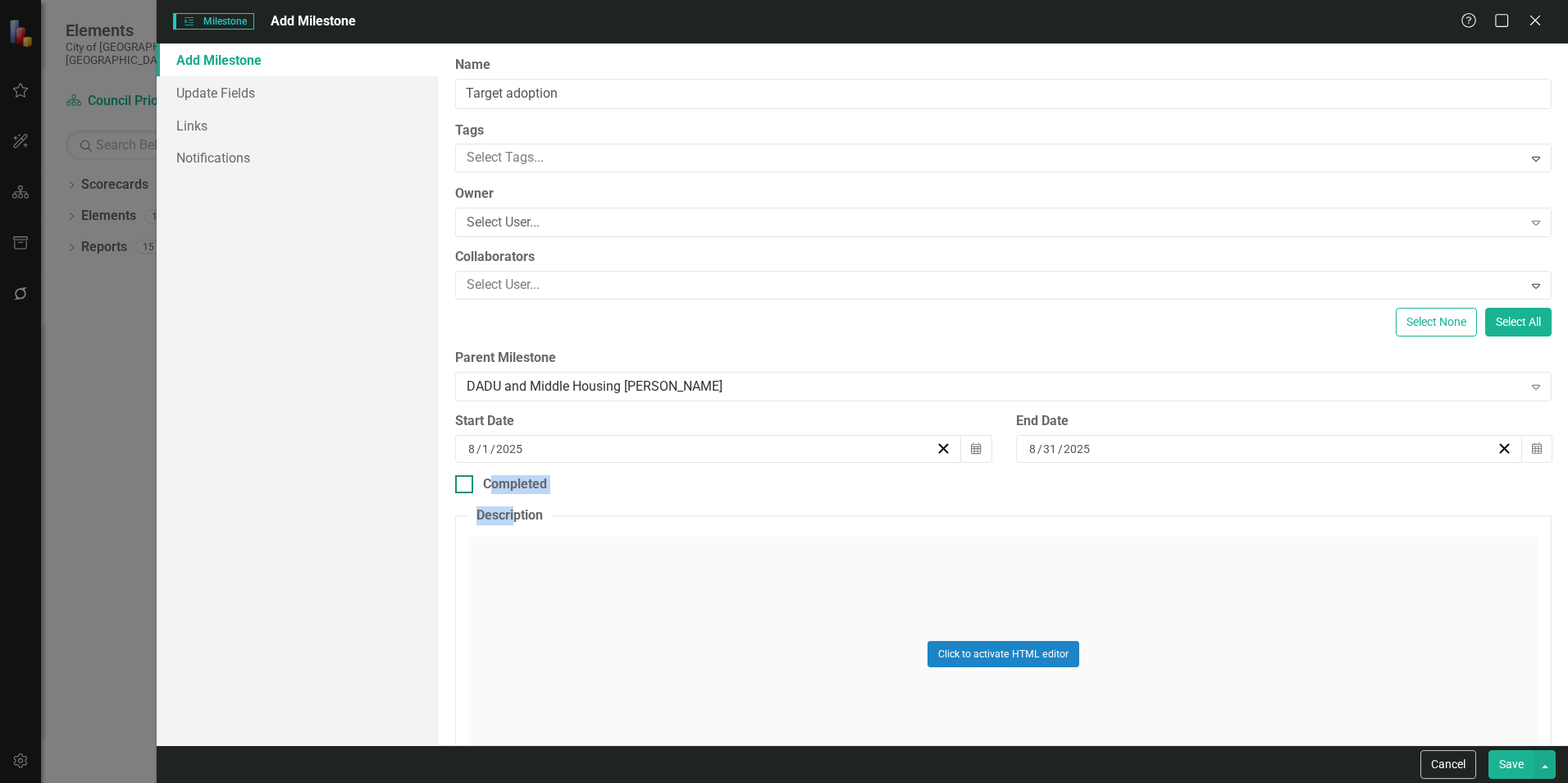
drag, startPoint x: 514, startPoint y: 497, endPoint x: 495, endPoint y: 486, distance: 22.0
click at [495, 486] on div "ClearPoint Can Do More! How ClearPoint Can Help Close Enterprise plans can auto…" at bounding box center [1003, 394] width 1129 height 702
click at [495, 486] on div "Completed" at bounding box center [514, 484] width 64 height 19
click at [466, 486] on input "Completed" at bounding box center [461, 480] width 11 height 11
checkbox input "true"
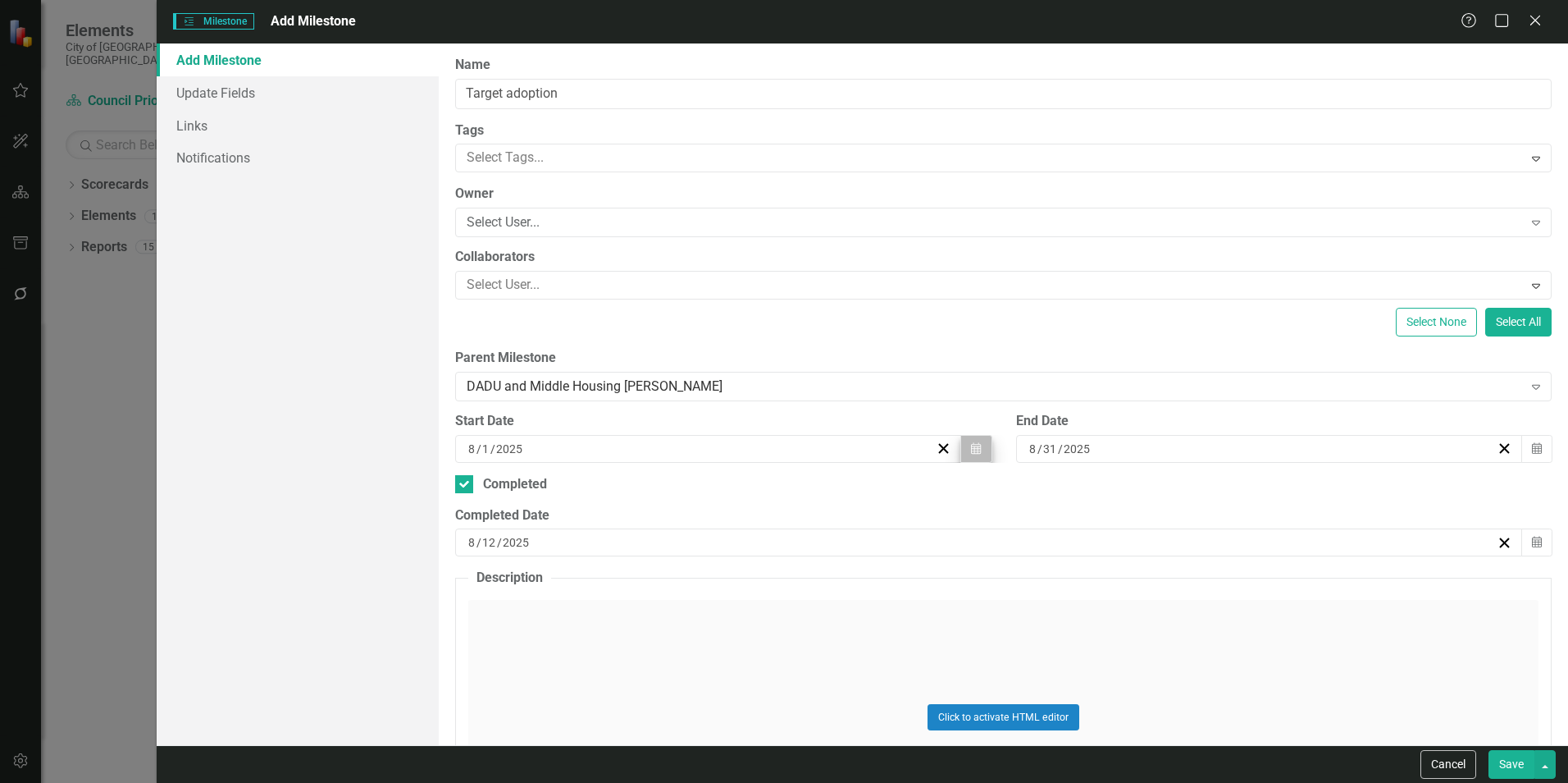
drag, startPoint x: 991, startPoint y: 453, endPoint x: 979, endPoint y: 448, distance: 13.0
click at [979, 448] on div "Start Date [DATE] Calendar" at bounding box center [723, 444] width 560 height 64
click at [979, 448] on button "Calendar" at bounding box center [975, 449] width 31 height 28
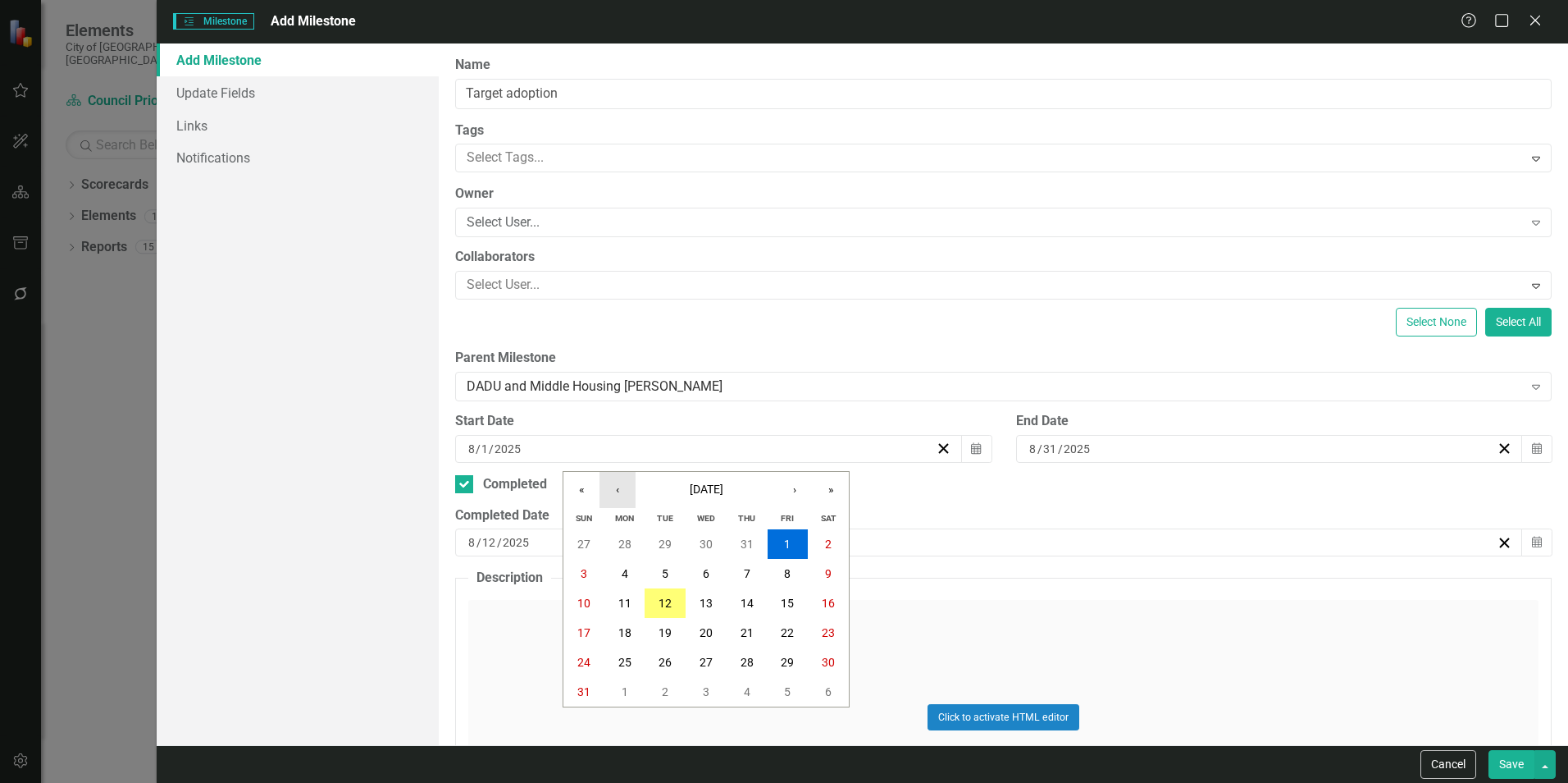
click at [630, 496] on button "‹" at bounding box center [617, 489] width 36 height 36
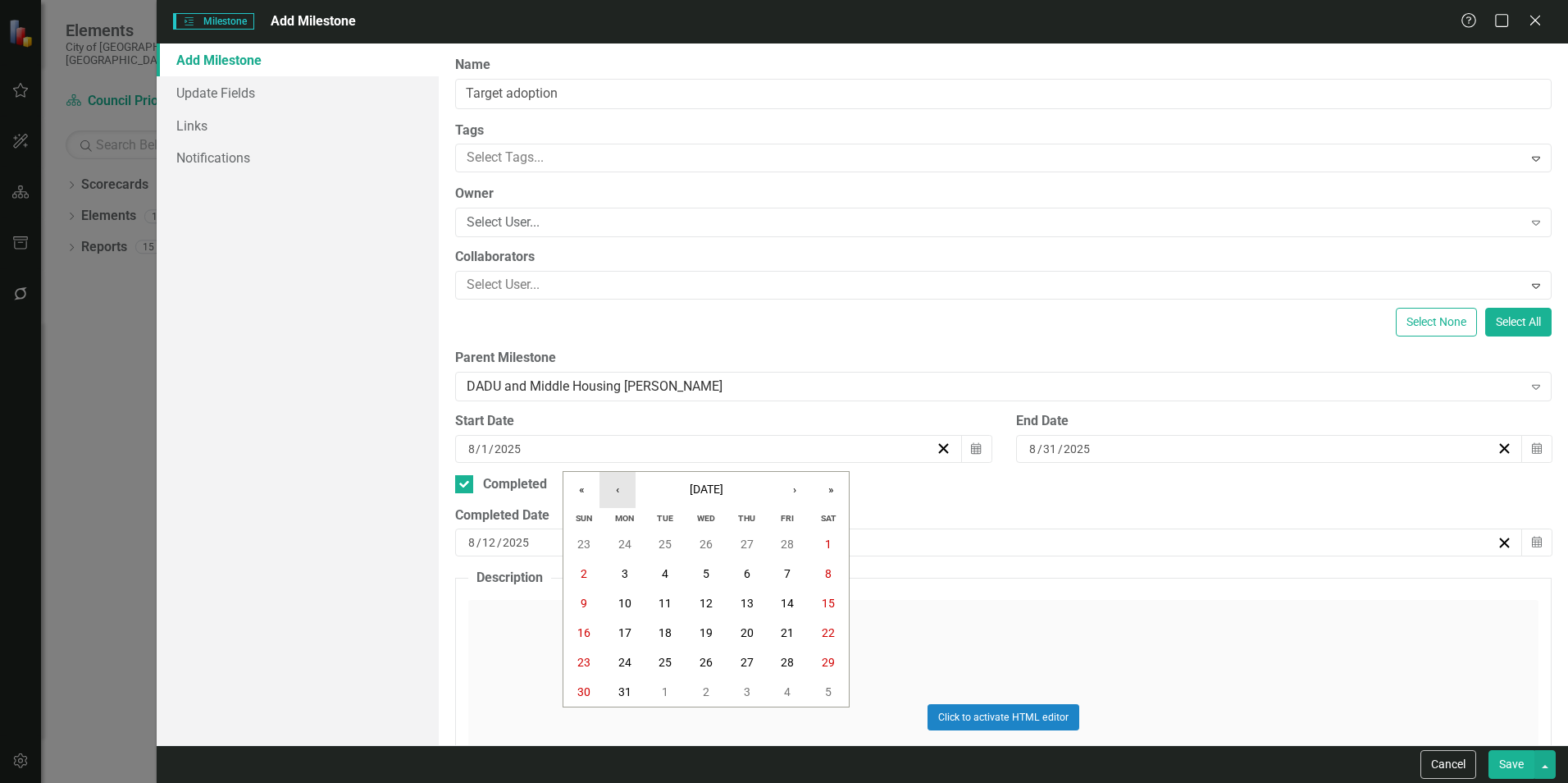
click at [630, 496] on button "‹" at bounding box center [617, 489] width 36 height 36
click at [715, 539] on button "1" at bounding box center [706, 543] width 41 height 29
click at [1532, 445] on icon "Calendar" at bounding box center [1536, 448] width 10 height 11
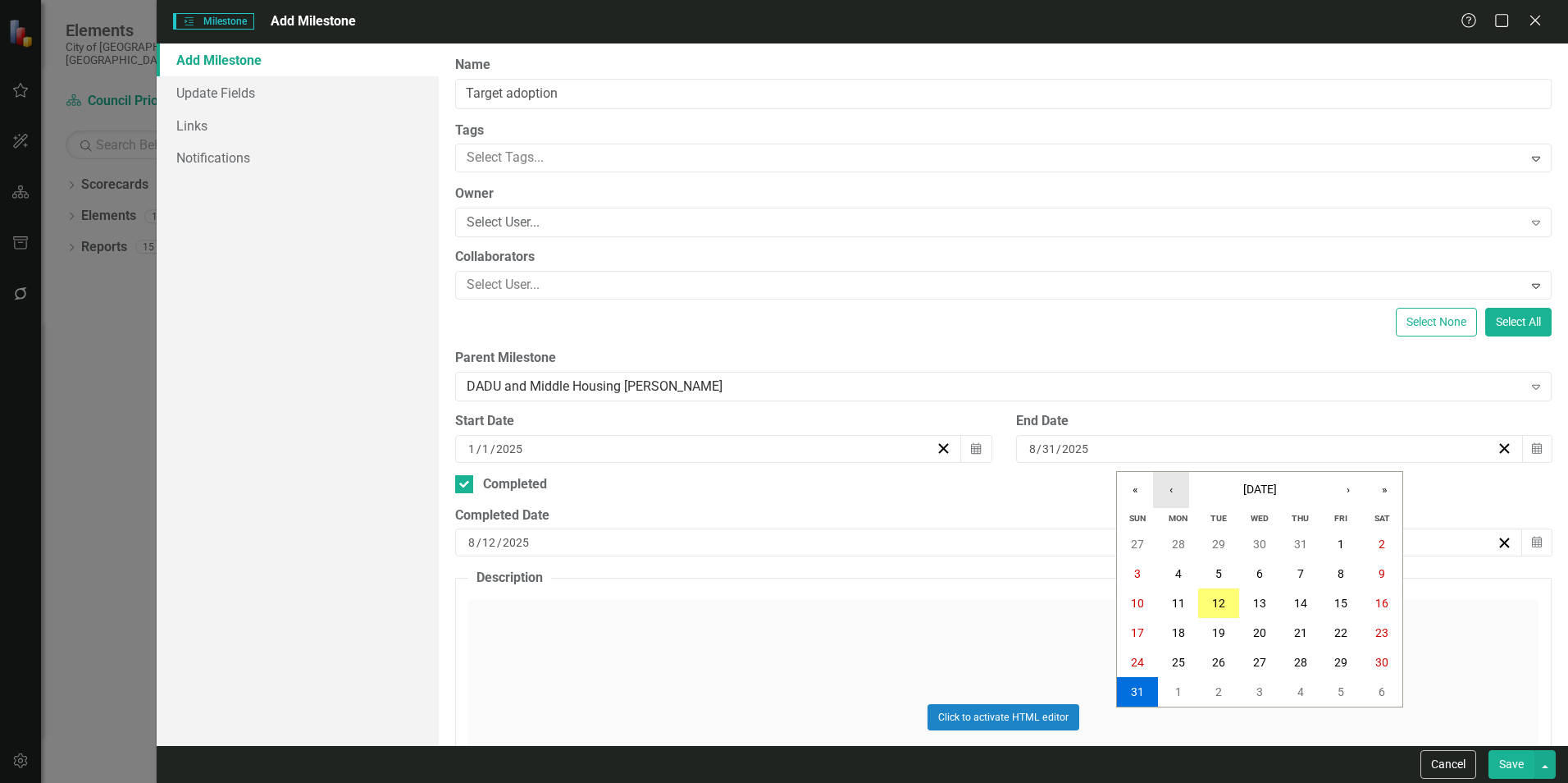
click at [1163, 495] on button "‹" at bounding box center [1171, 489] width 36 height 36
click at [1182, 656] on abbr "30" at bounding box center [1178, 662] width 13 height 13
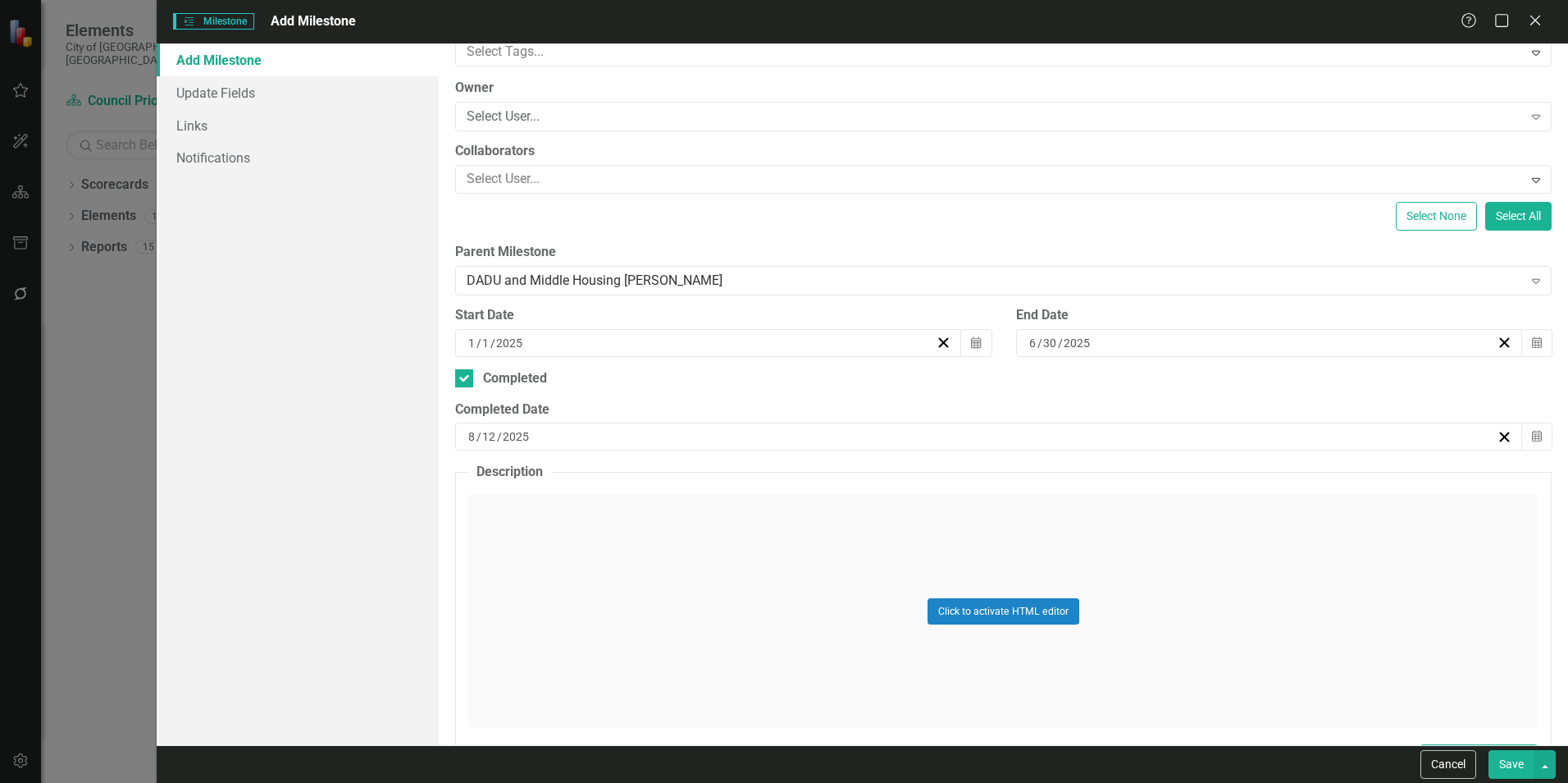
scroll to position [109, 0]
click at [1533, 434] on button "Calendar" at bounding box center [1536, 433] width 31 height 28
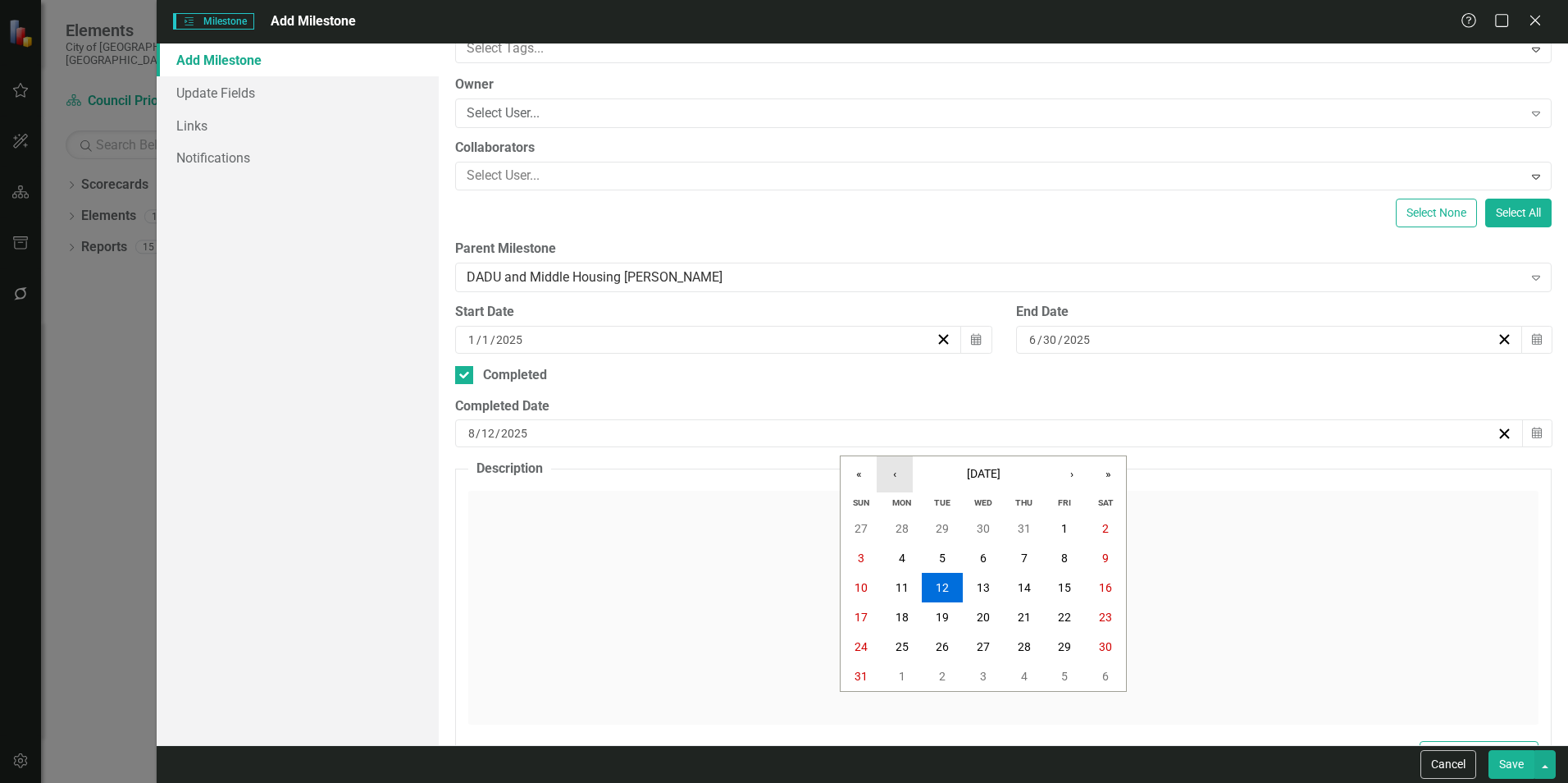
click at [904, 478] on button "‹" at bounding box center [894, 474] width 36 height 36
click at [900, 649] on abbr "30" at bounding box center [902, 646] width 13 height 13
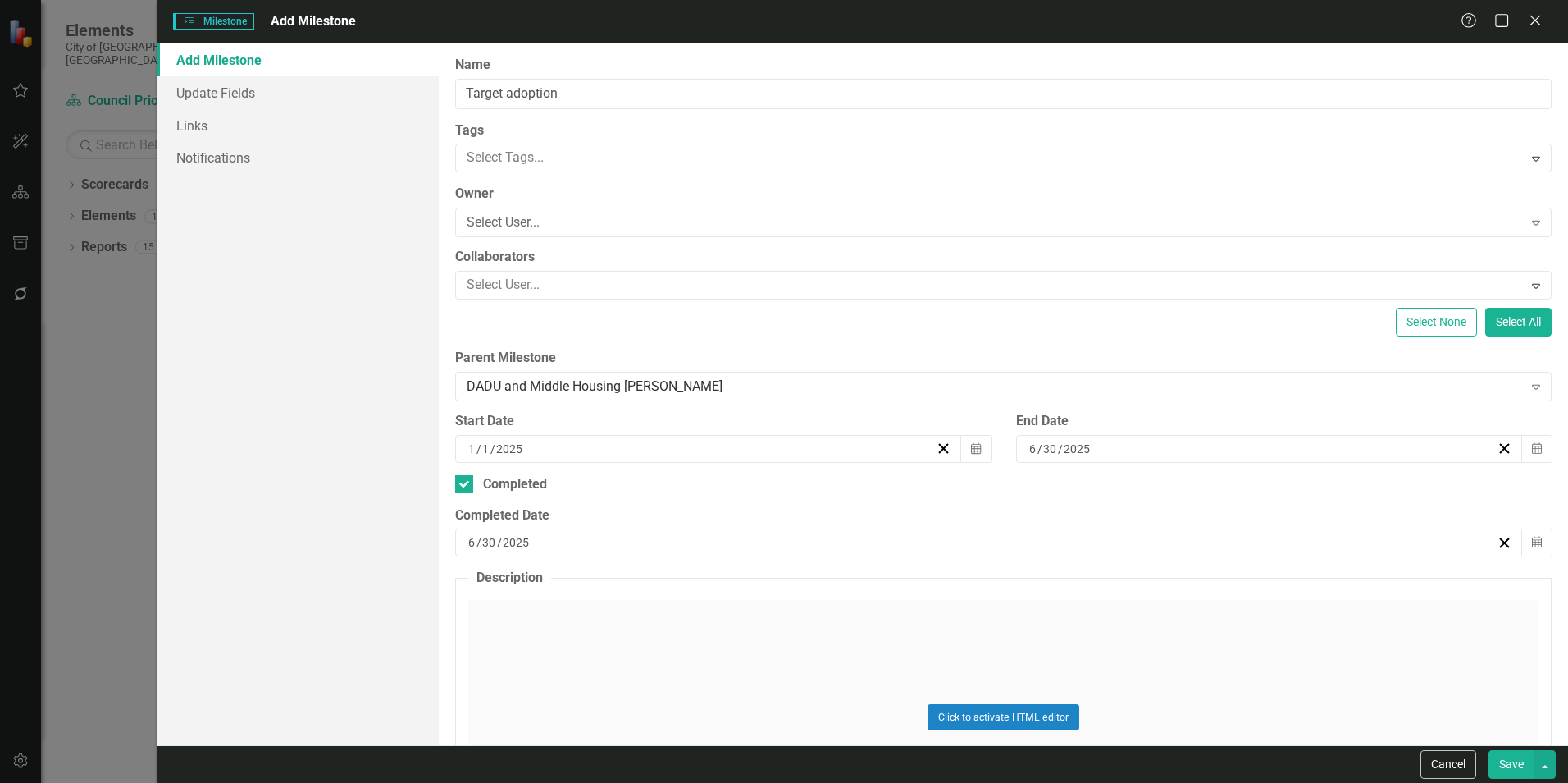
scroll to position [168, 0]
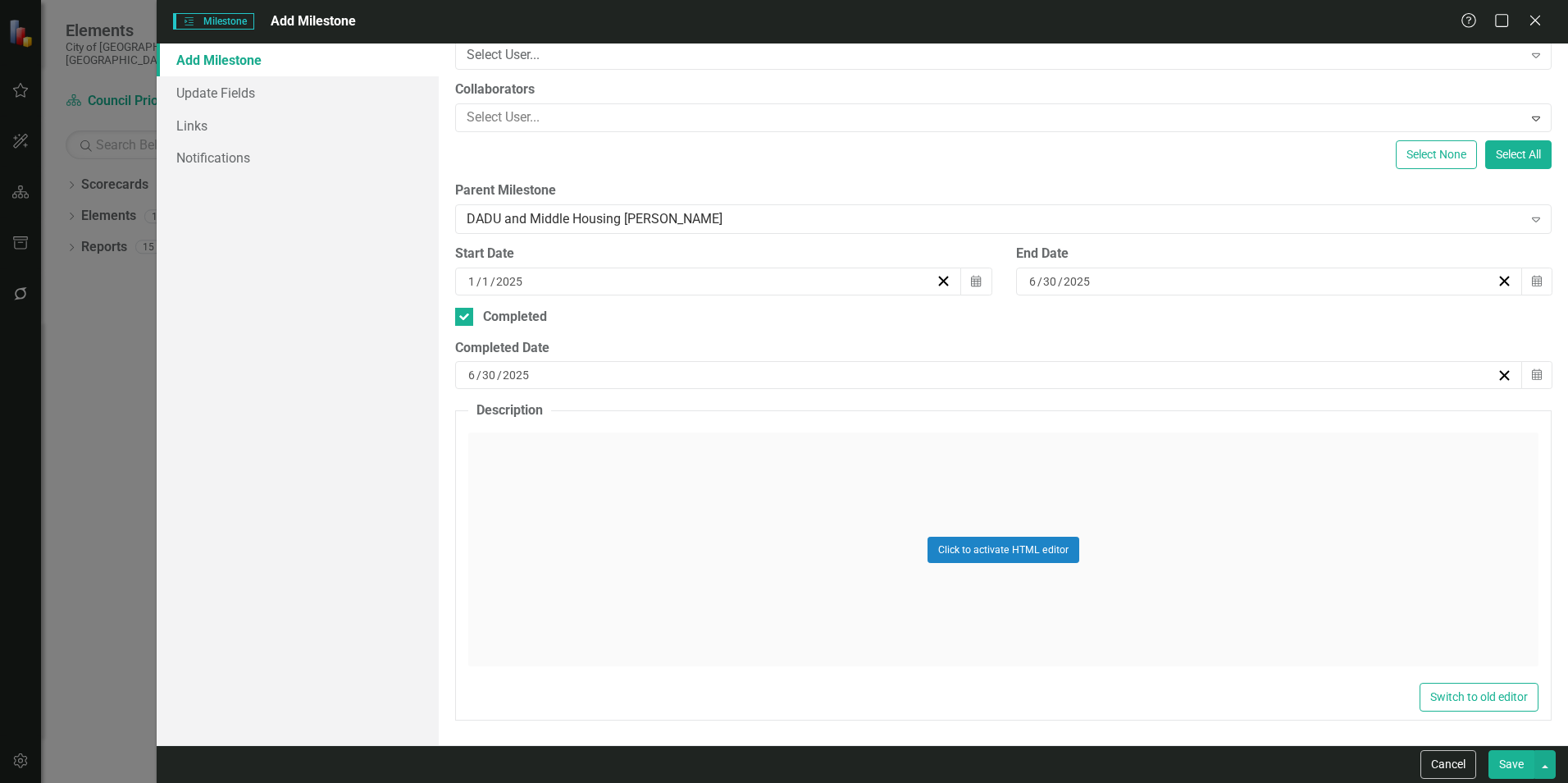
click at [1498, 752] on button "Save" at bounding box center [1512, 764] width 46 height 29
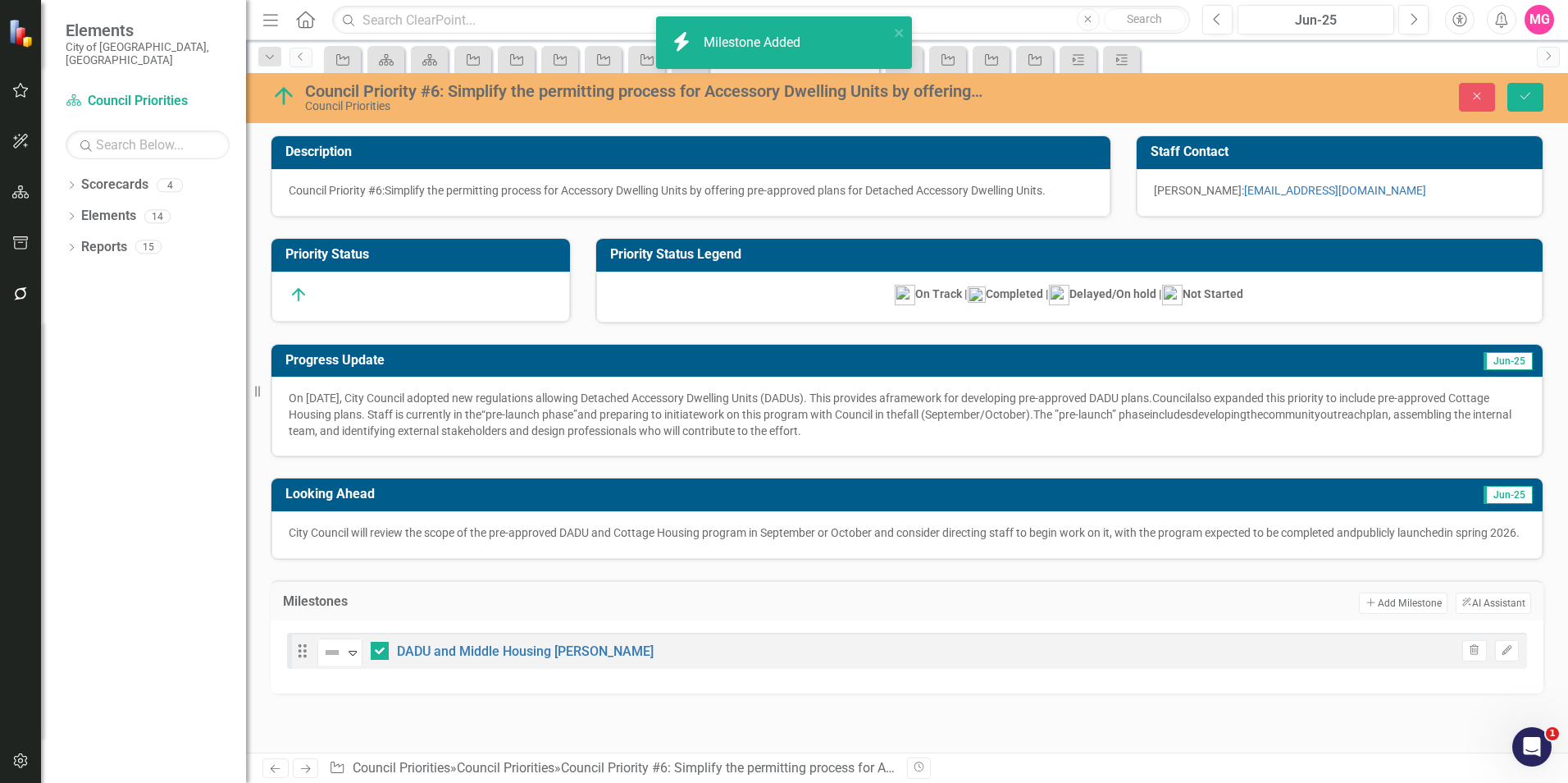
checkbox input "true"
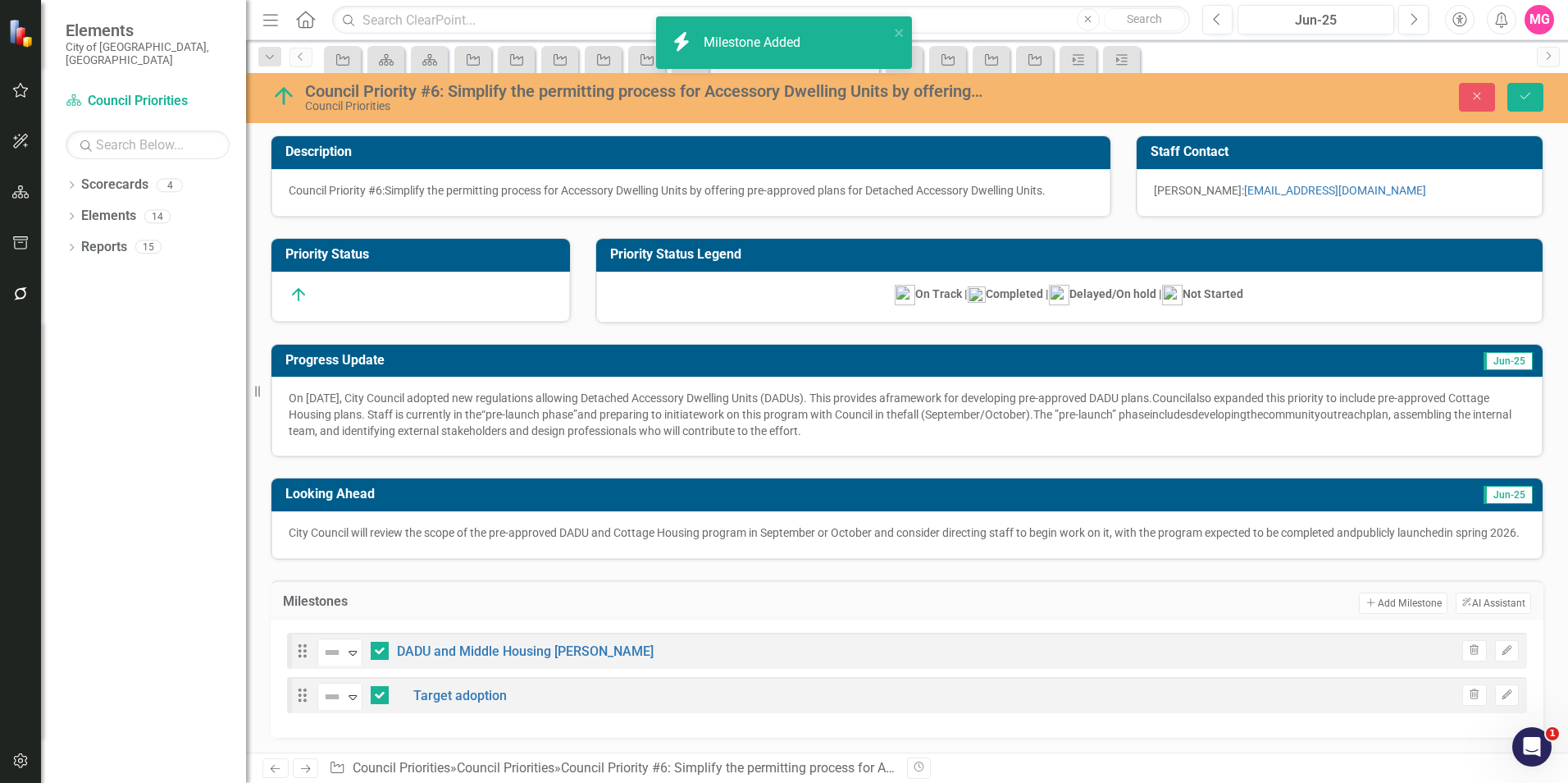
scroll to position [17, 0]
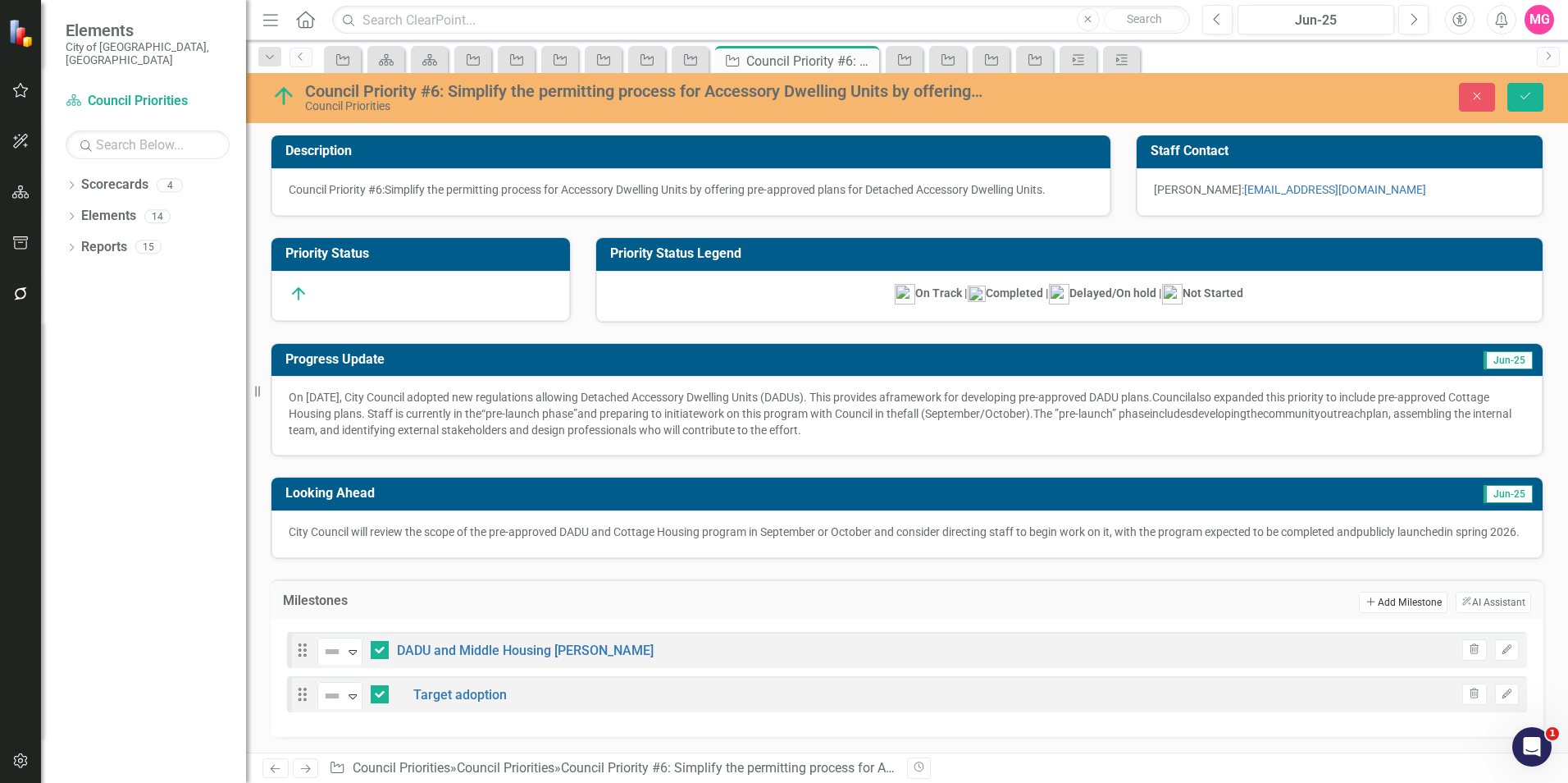
click at [1375, 597] on button "Add Add Milestone" at bounding box center [1402, 602] width 87 height 21
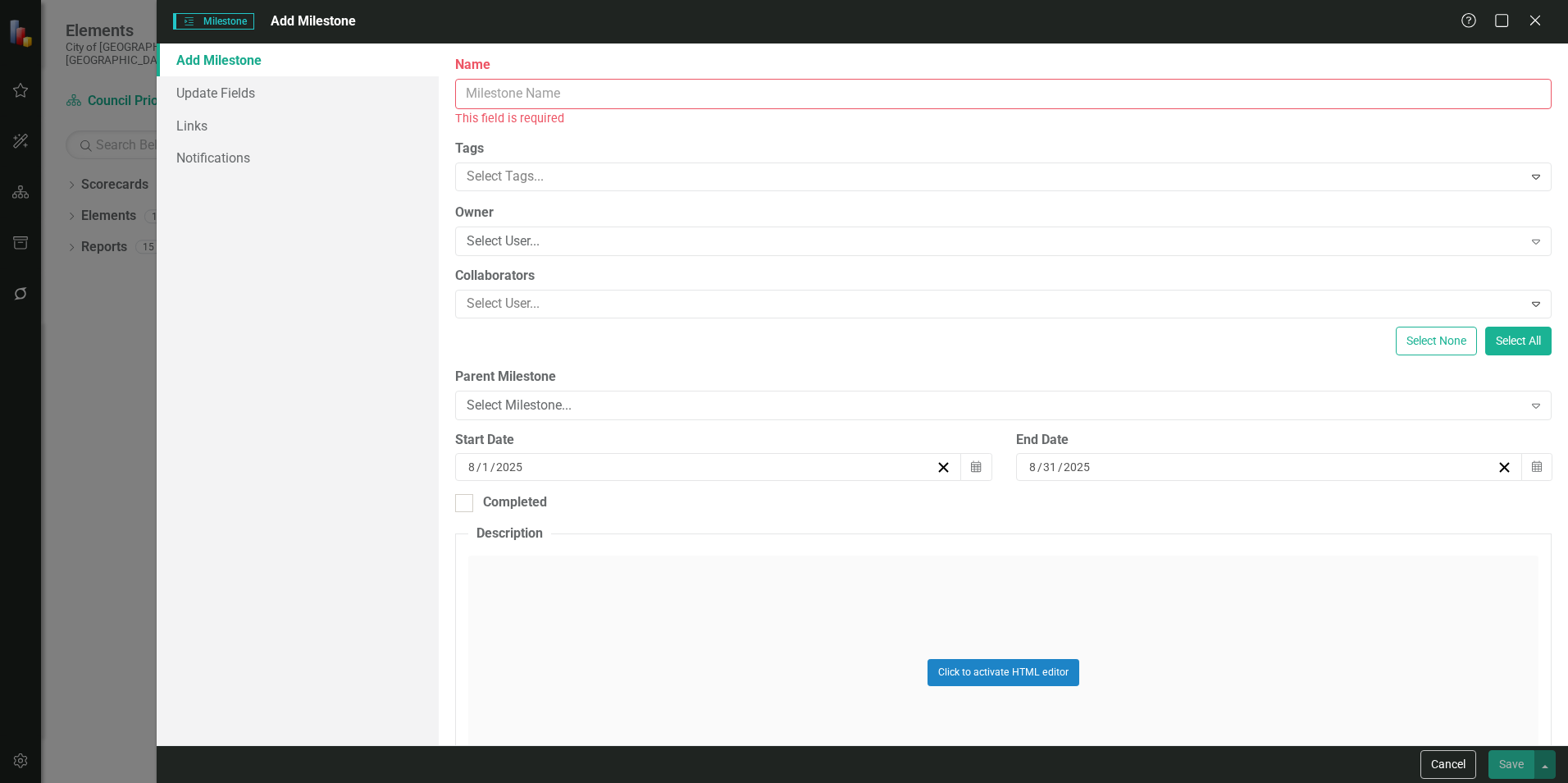
click at [760, 73] on label "Name" at bounding box center [1003, 64] width 1096 height 19
click at [760, 79] on input "Name" at bounding box center [1003, 94] width 1096 height 30
click at [774, 87] on input "Name" at bounding box center [1003, 94] width 1096 height 30
paste input "Pre-approved DADU Design Program"
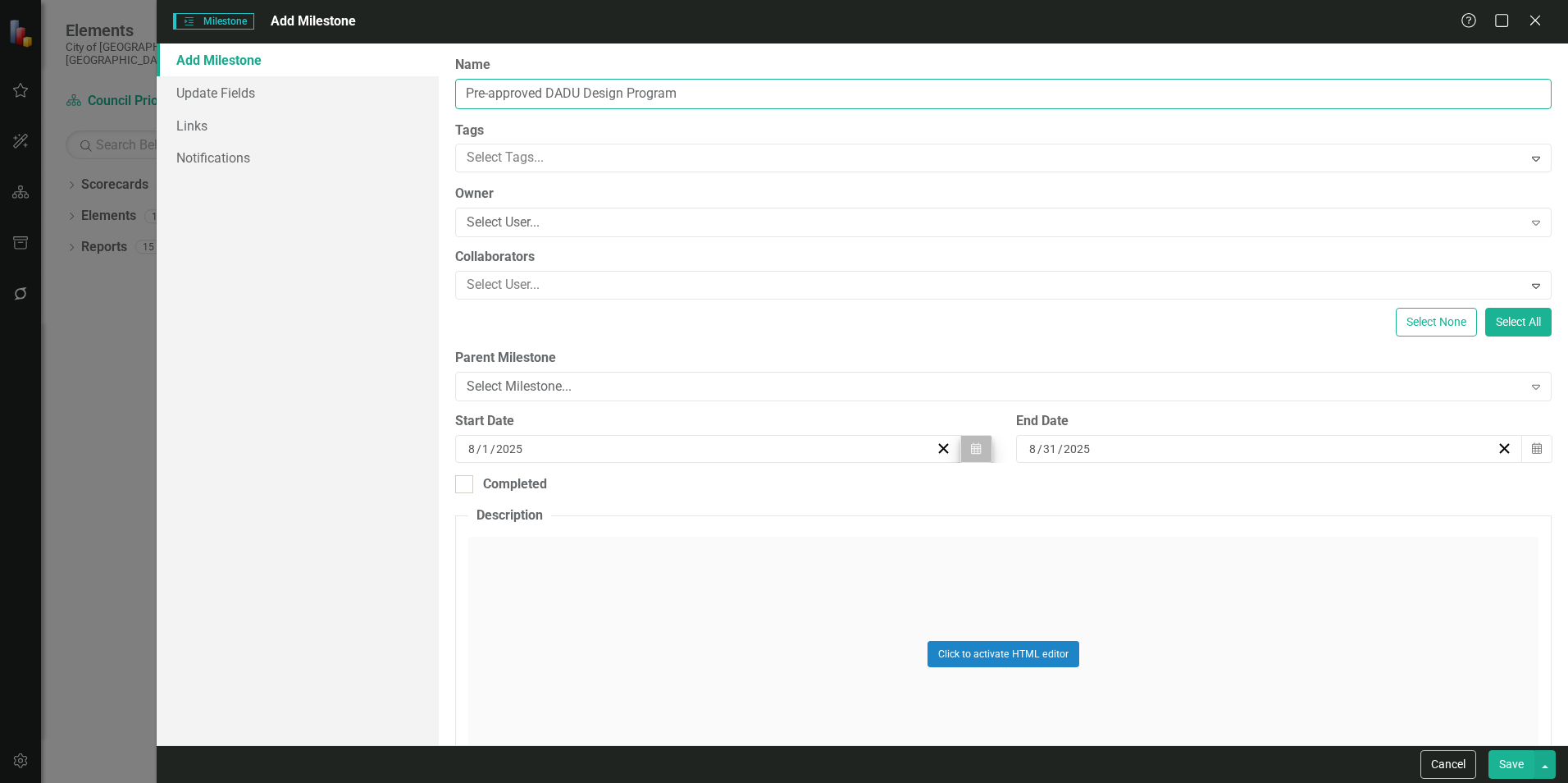
type input "Pre-approved DADU Design Program"
click at [971, 448] on icon "Calendar" at bounding box center [975, 448] width 10 height 11
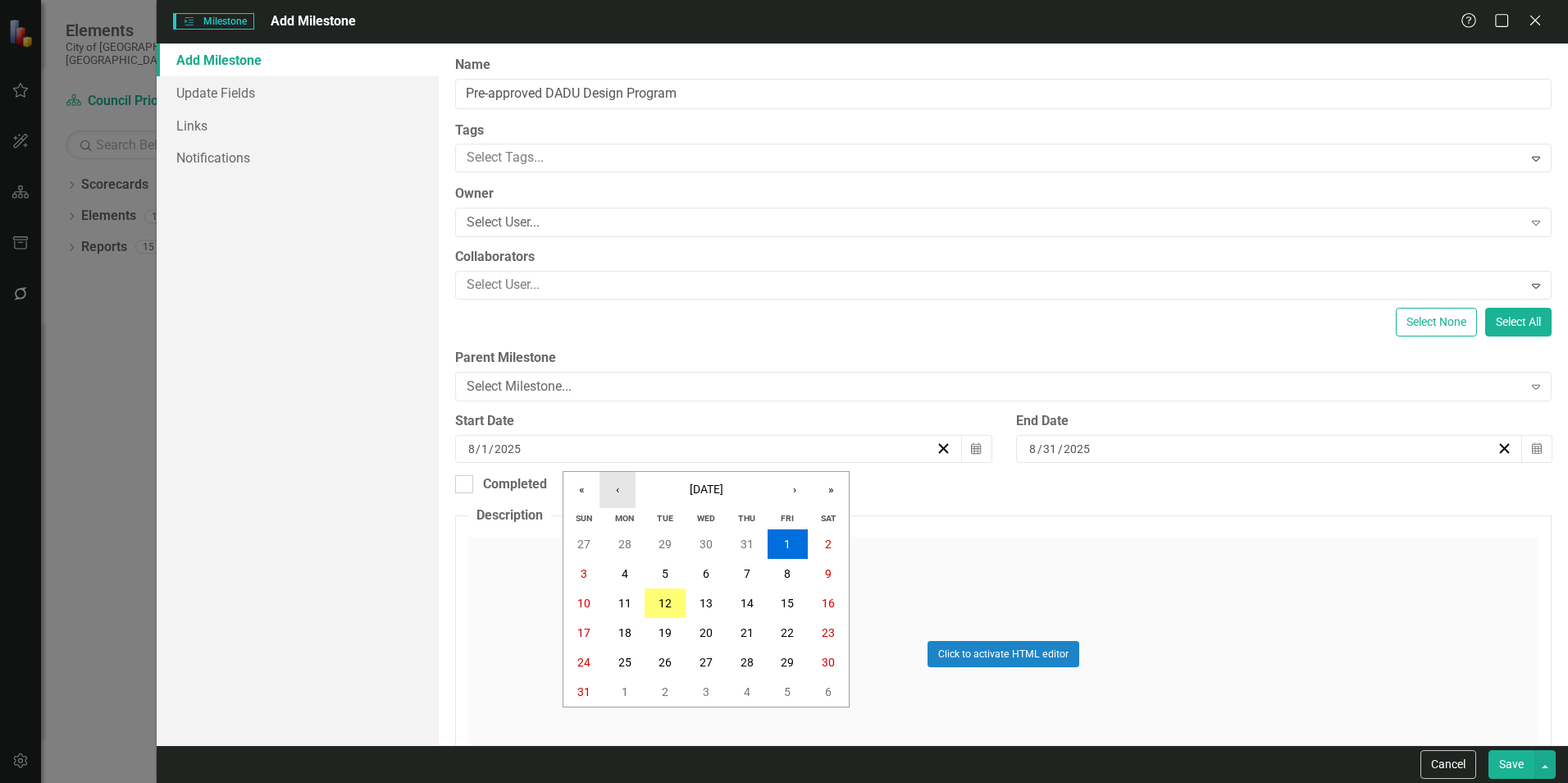
click at [615, 485] on button "‹" at bounding box center [617, 489] width 36 height 36
click at [633, 542] on button "2" at bounding box center [625, 543] width 41 height 29
click at [1532, 445] on icon "Calendar" at bounding box center [1536, 448] width 10 height 11
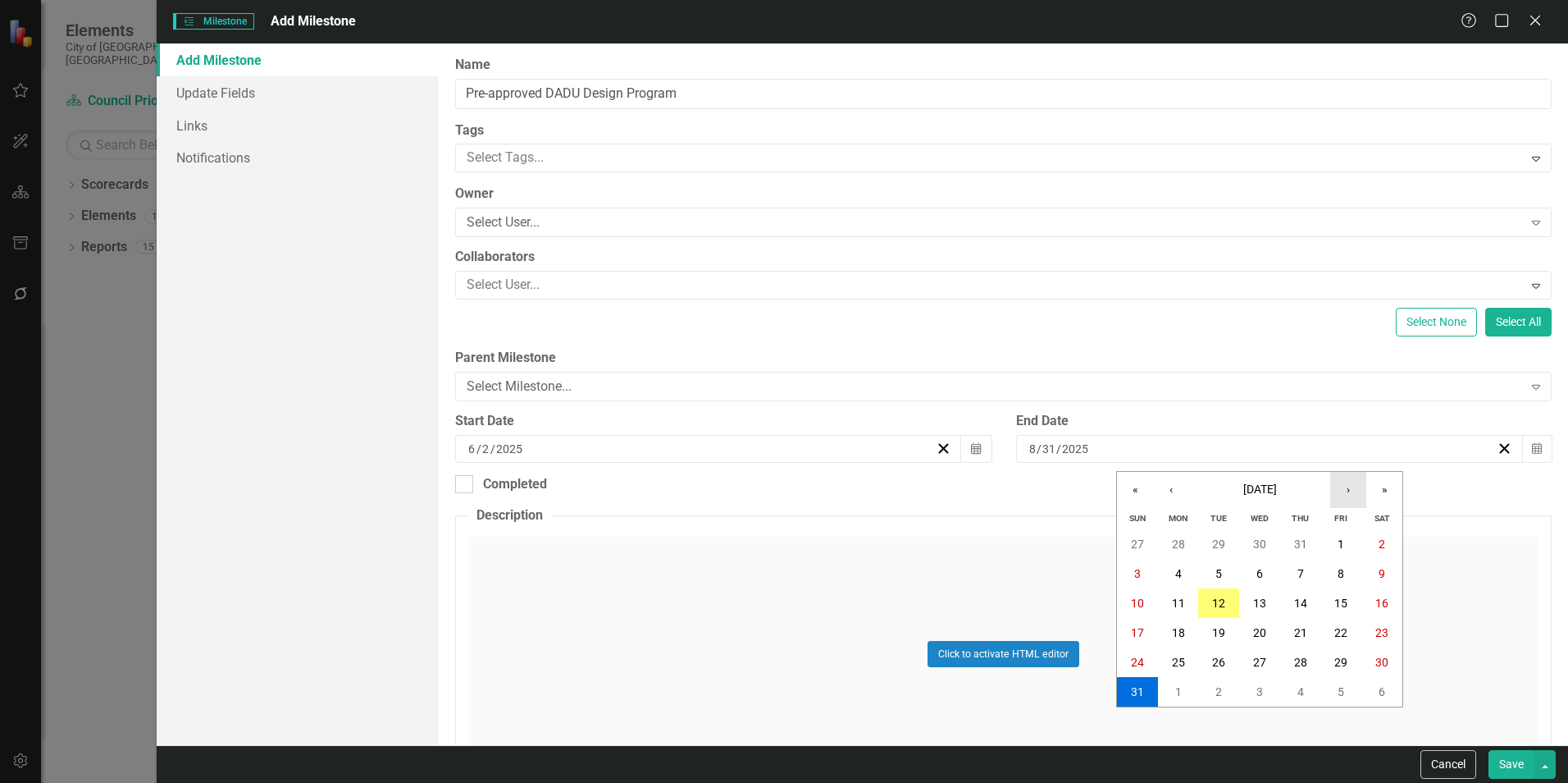
click at [1353, 486] on button "›" at bounding box center [1347, 489] width 36 height 36
click at [1336, 659] on abbr "31" at bounding box center [1340, 662] width 13 height 13
click at [1505, 759] on button "Save" at bounding box center [1512, 764] width 46 height 29
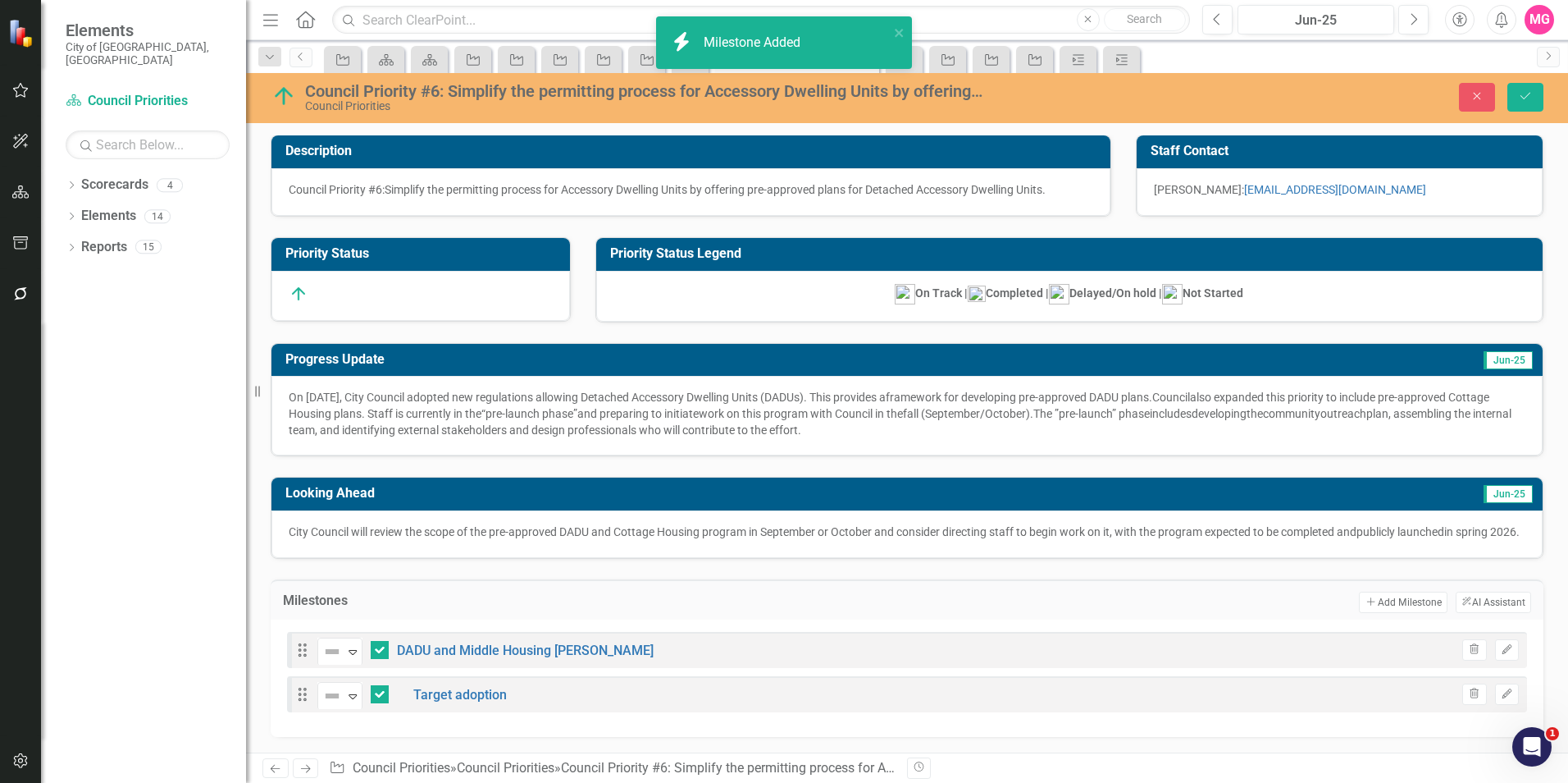
checkbox input "false"
checkbox input "true"
checkbox input "false"
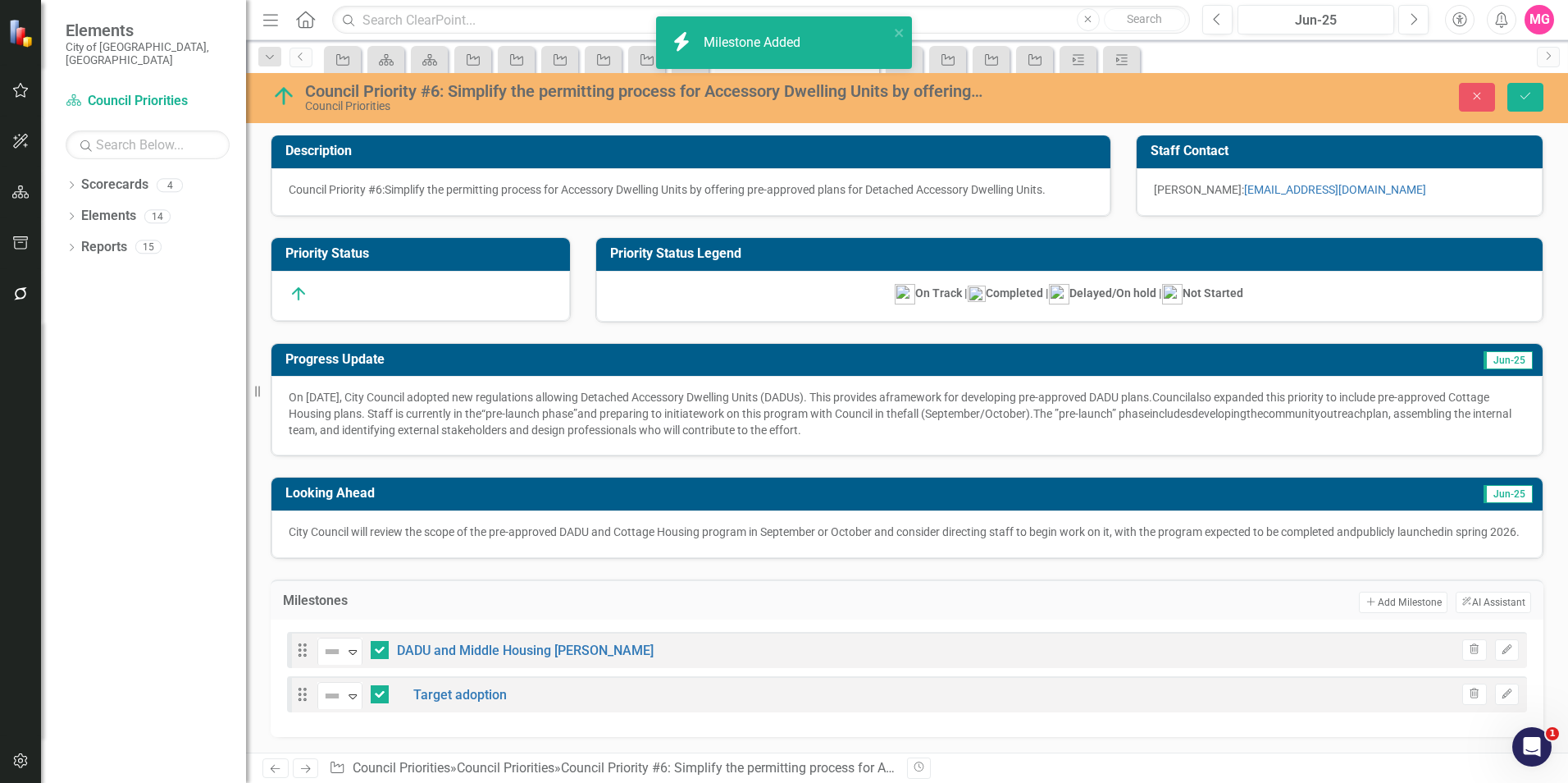
checkbox input "false"
checkbox input "true"
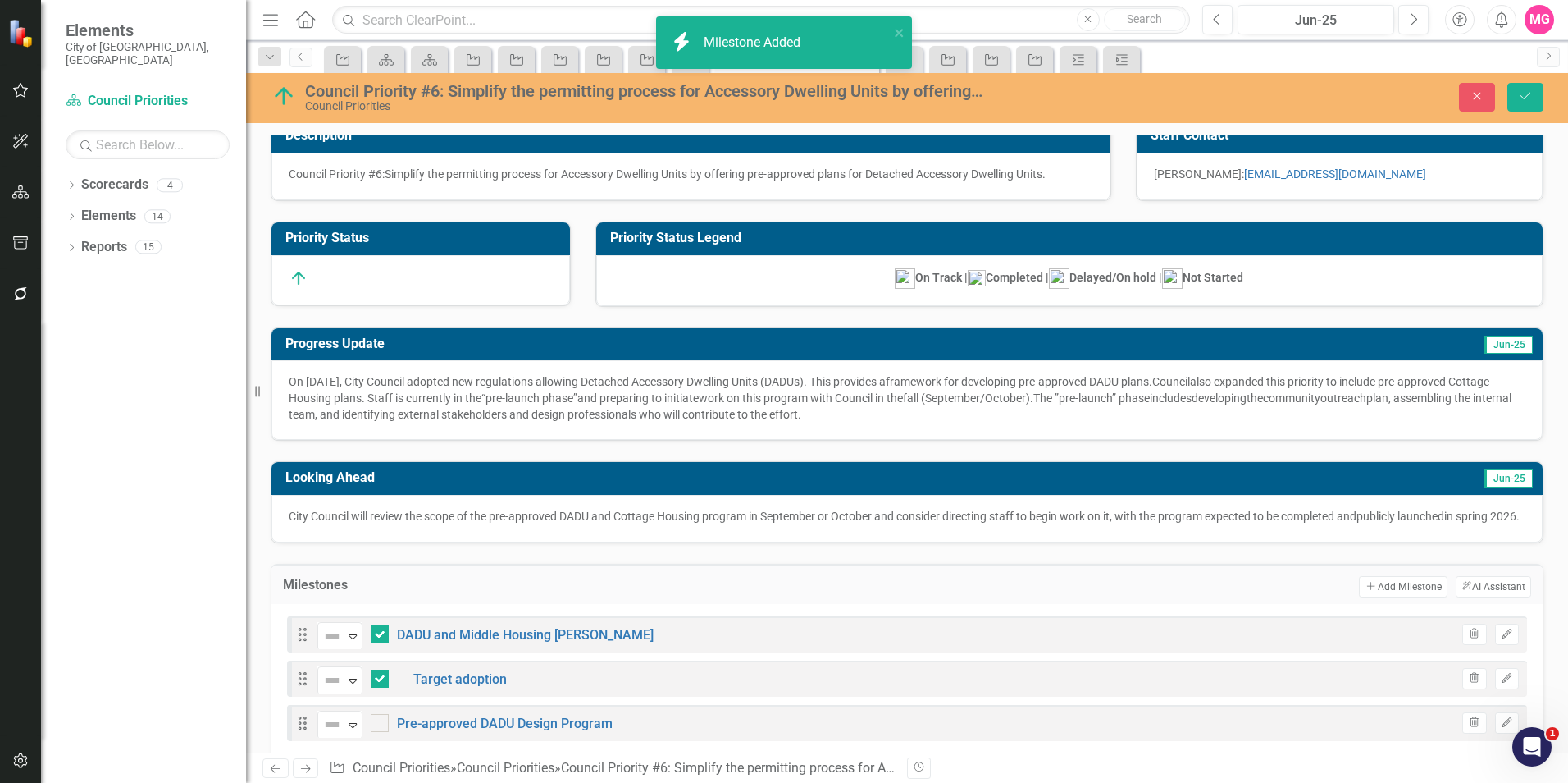
scroll to position [18, 0]
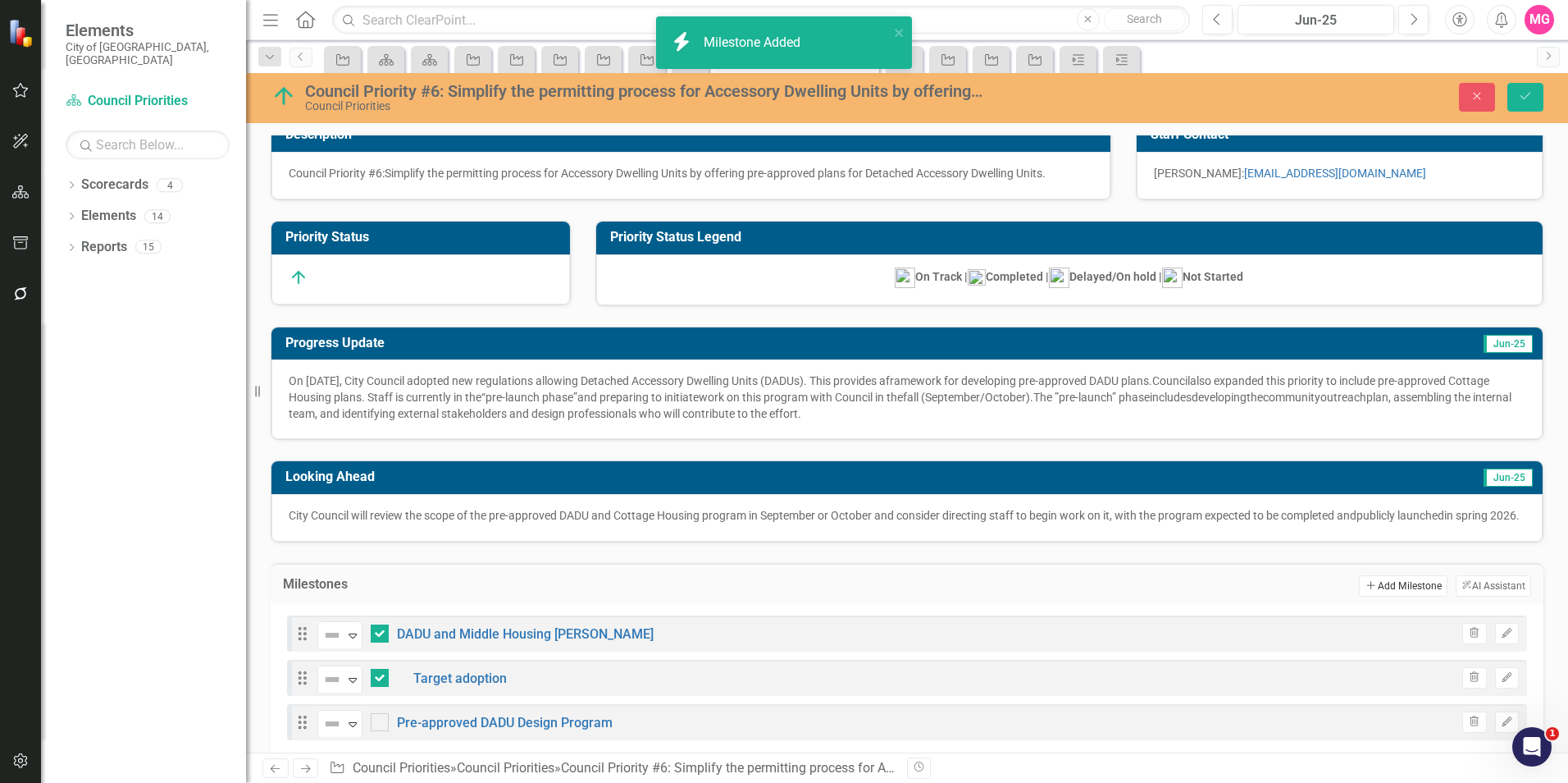
click at [1365, 597] on button "Add Add Milestone" at bounding box center [1402, 585] width 87 height 21
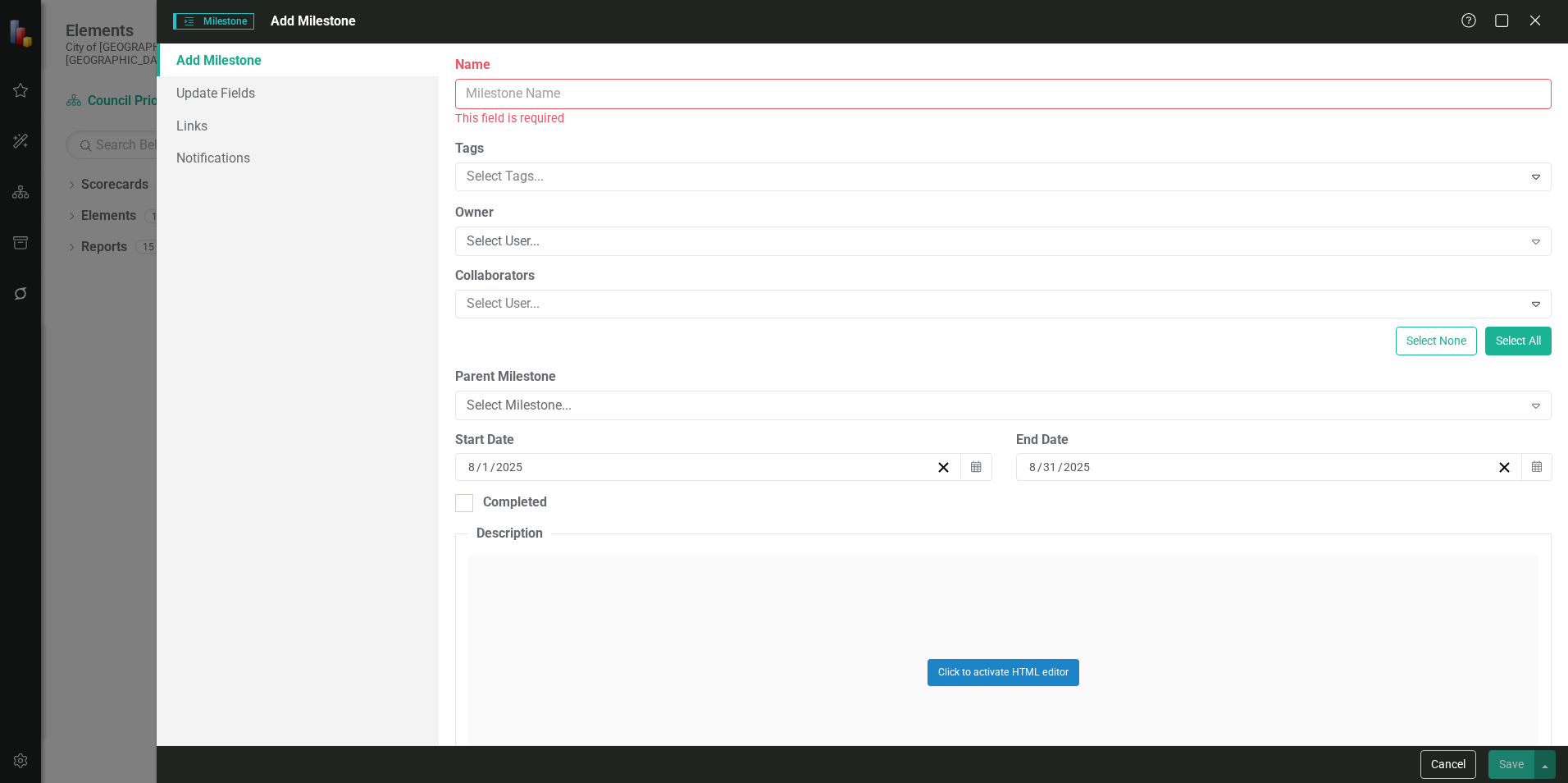
click at [865, 99] on input "Name" at bounding box center [1003, 94] width 1096 height 30
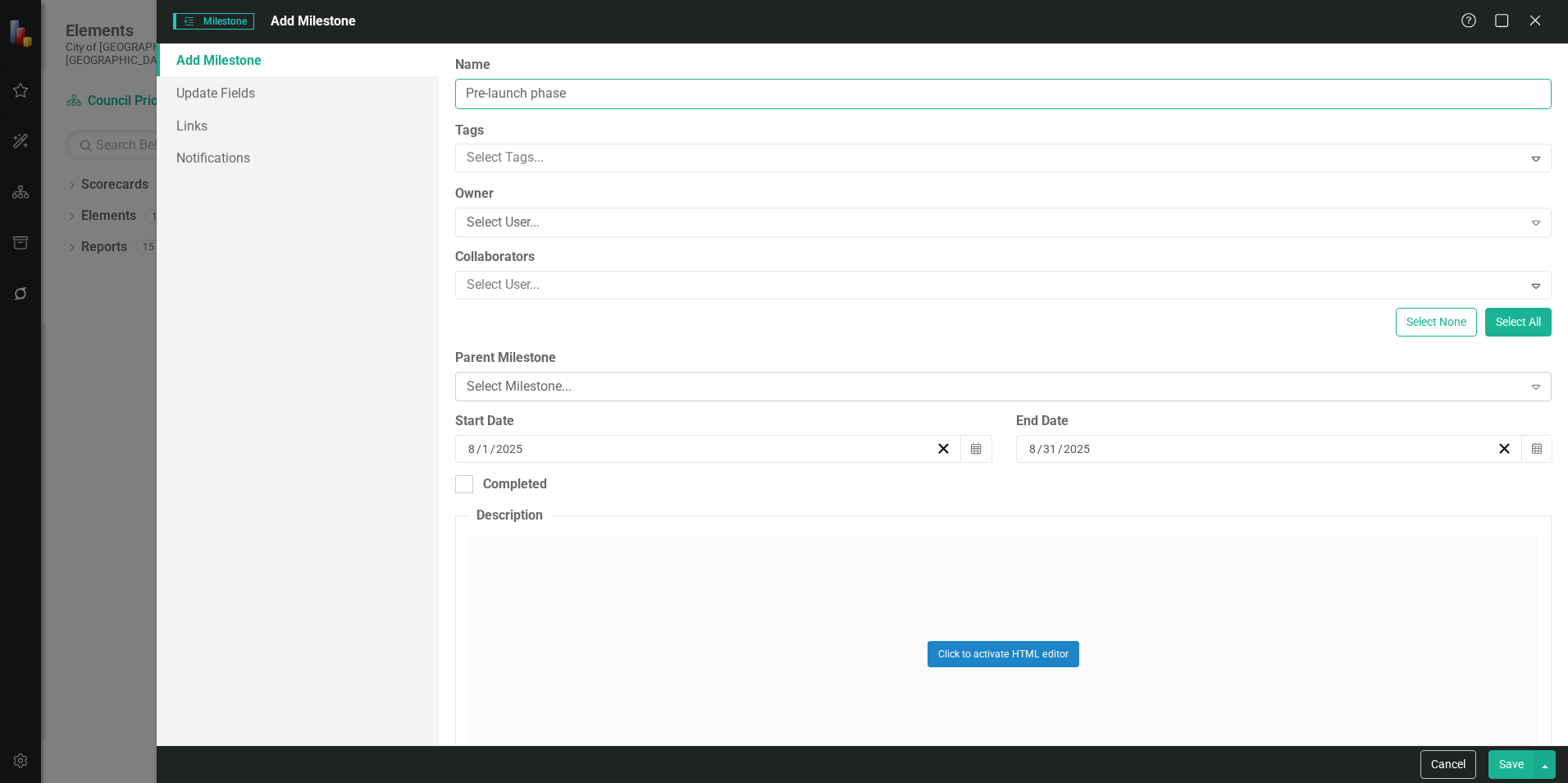
type input "Pre-launch phase"
click at [844, 399] on div "Select Milestone... Expand" at bounding box center [1003, 386] width 1096 height 29
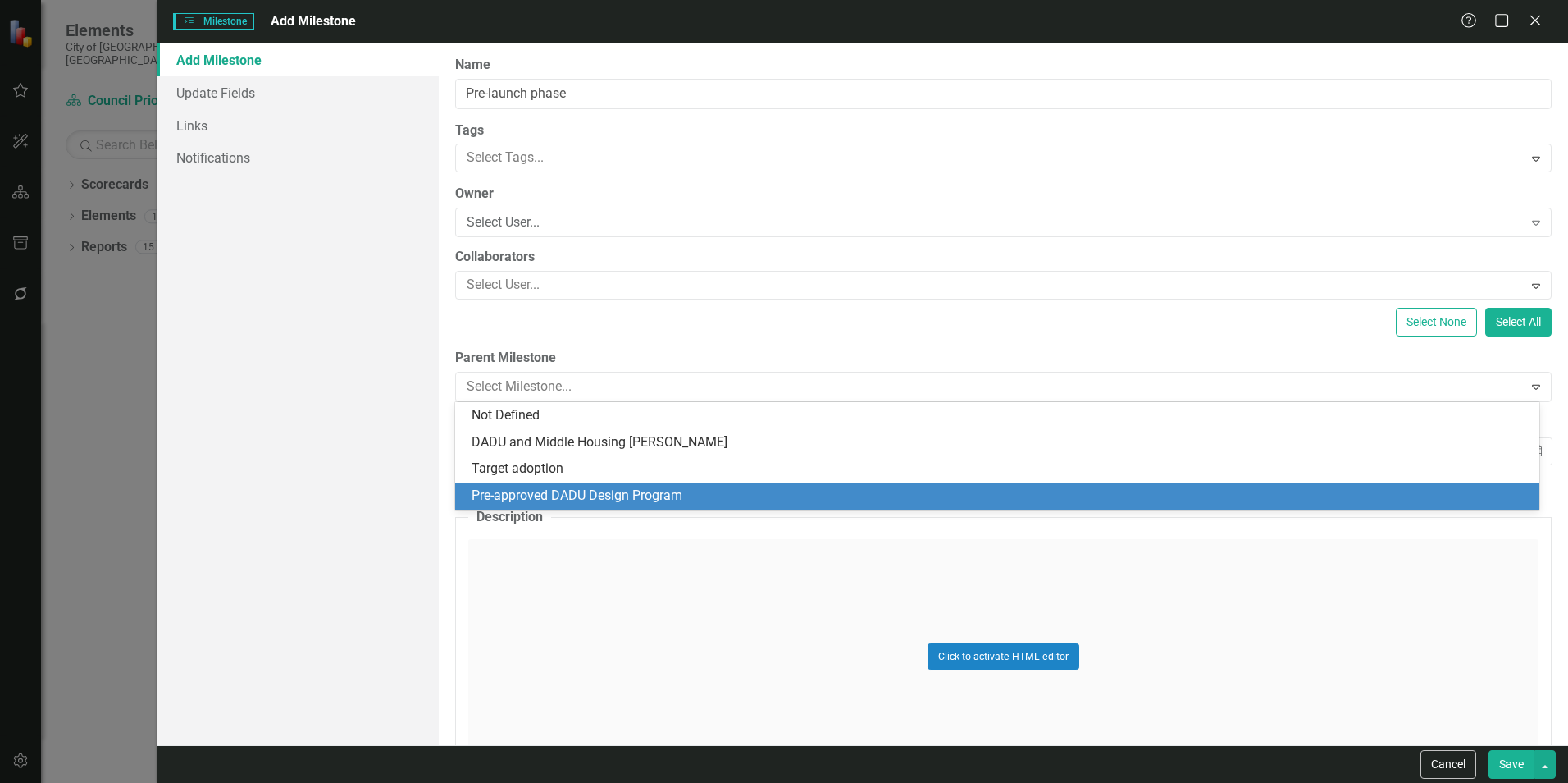
click at [658, 493] on div "Pre-approved DADU Design Program" at bounding box center [1000, 495] width 1058 height 19
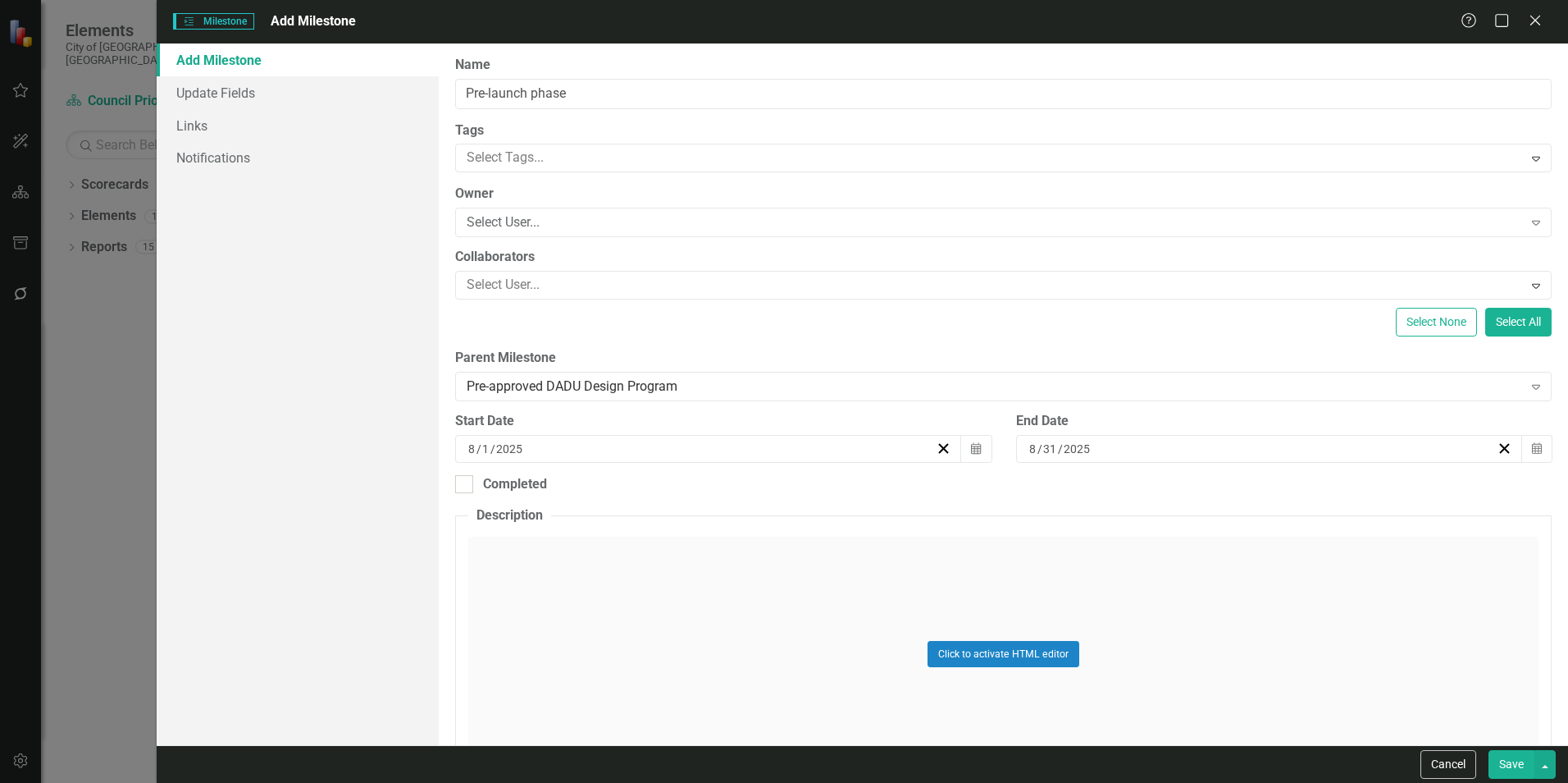
click at [990, 448] on div "Start Date [DATE] Calendar" at bounding box center [723, 444] width 560 height 64
click at [975, 446] on icon "button" at bounding box center [975, 448] width 10 height 11
click at [630, 489] on button "‹" at bounding box center [617, 489] width 36 height 36
click at [627, 539] on abbr "2" at bounding box center [624, 544] width 6 height 13
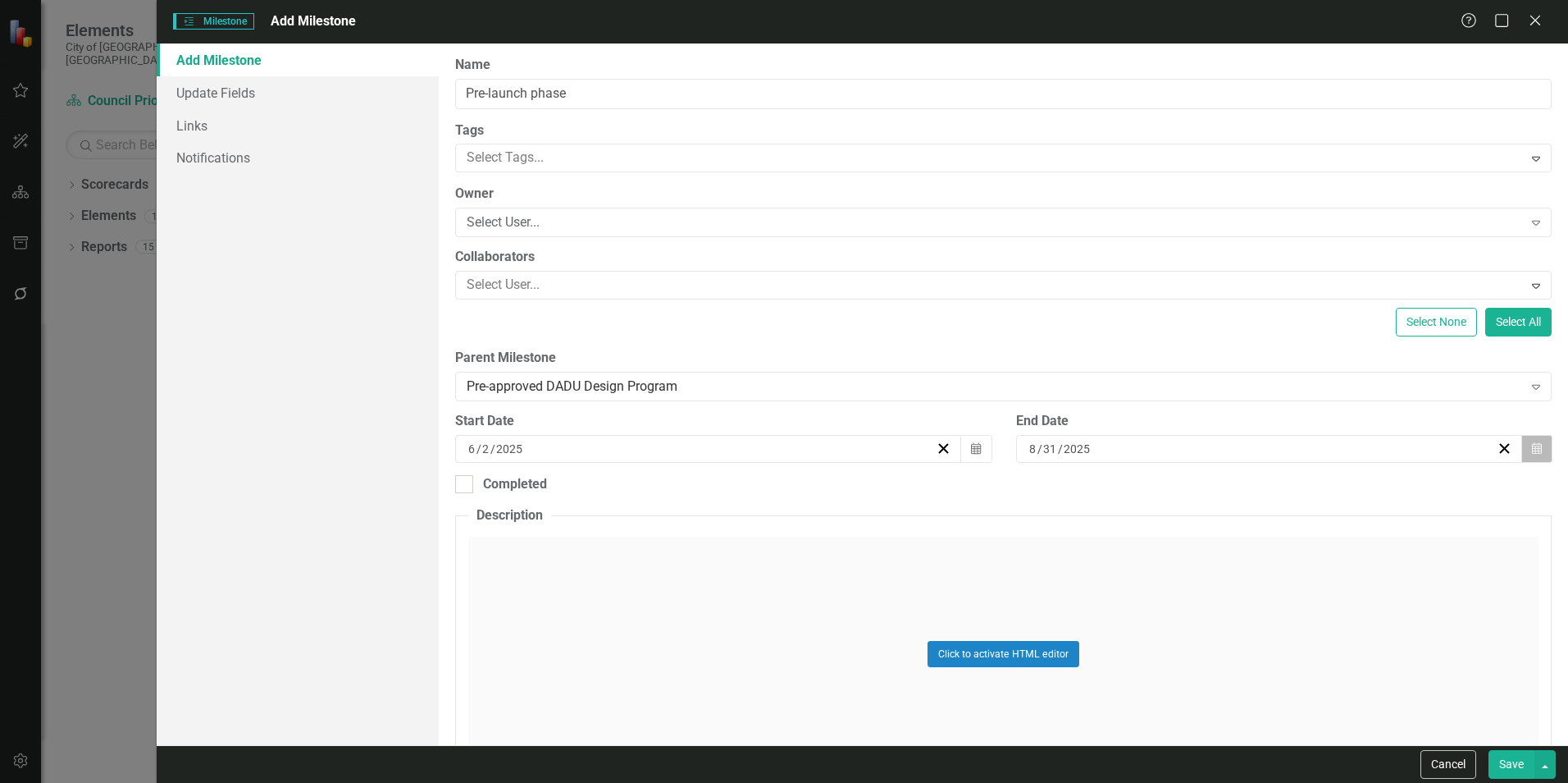
click at [1532, 453] on icon "button" at bounding box center [1536, 448] width 10 height 11
click at [1350, 484] on button "›" at bounding box center [1347, 489] width 36 height 36
click at [1346, 654] on button "31" at bounding box center [1341, 661] width 41 height 29
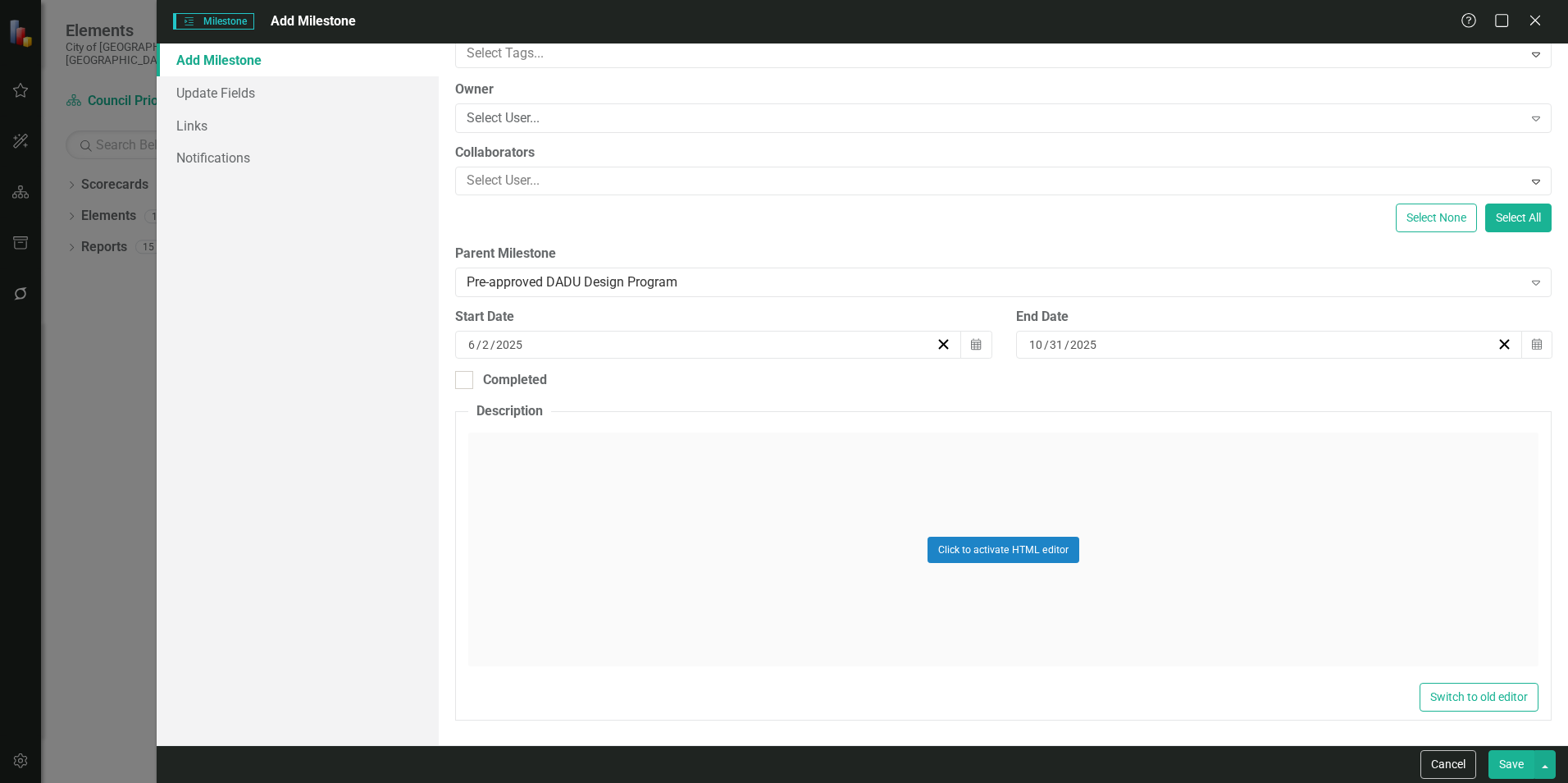
click at [1508, 760] on button "Save" at bounding box center [1512, 764] width 46 height 29
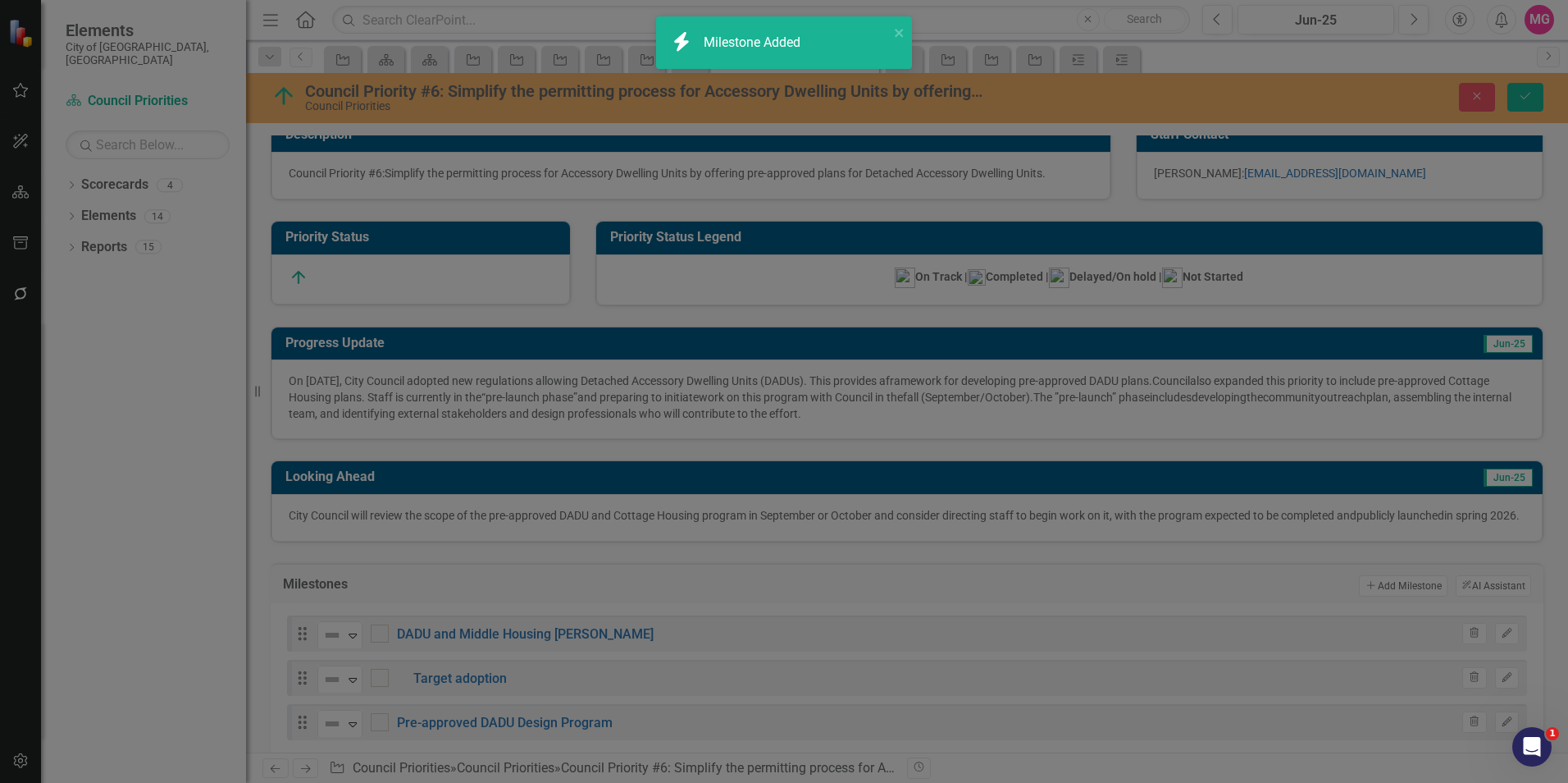
checkbox input "false"
checkbox input "true"
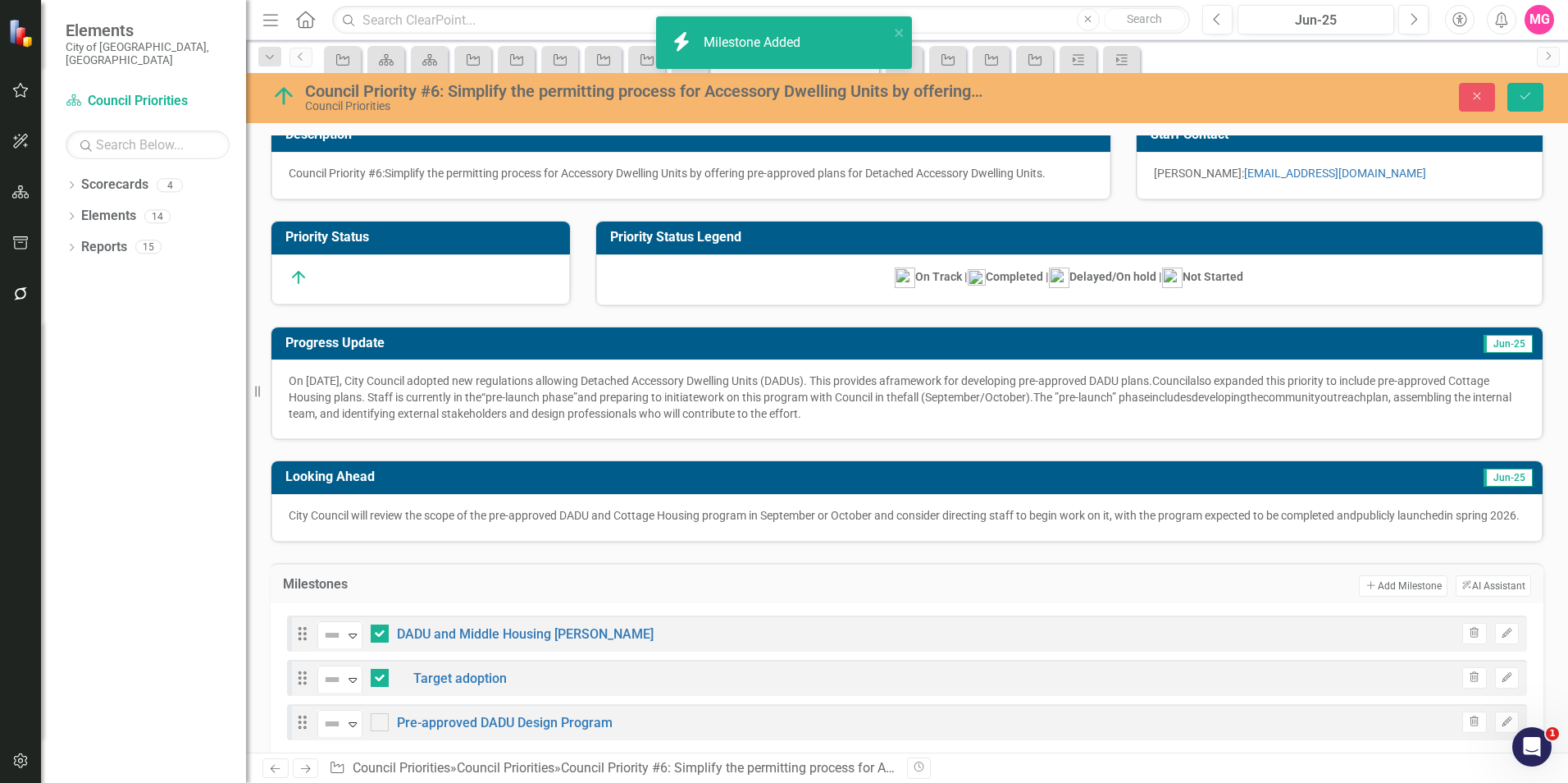
checkbox input "false"
checkbox input "true"
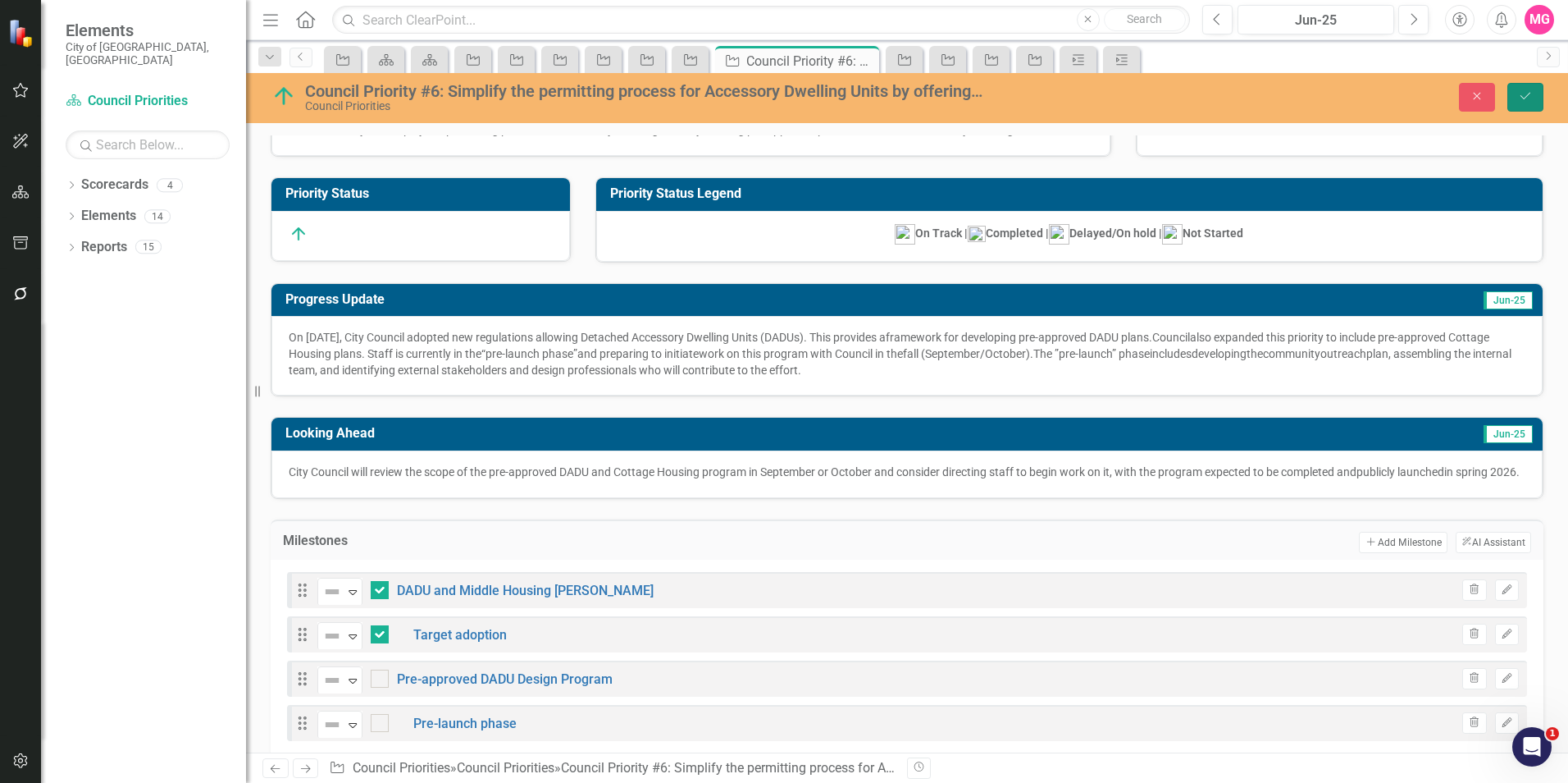
click at [1532, 100] on icon "Save" at bounding box center [1525, 95] width 15 height 11
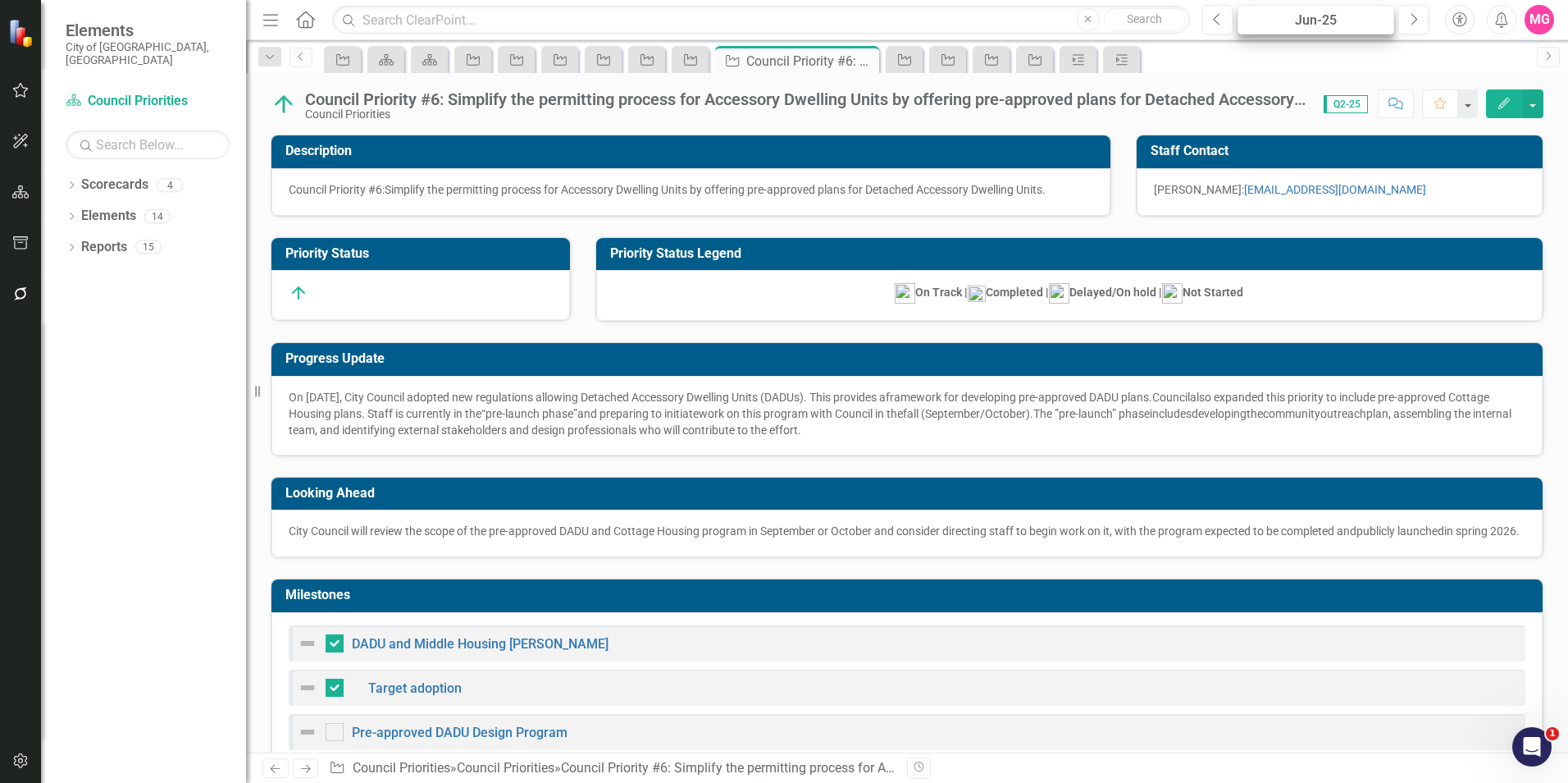
checkbox input "false"
checkbox input "true"
click at [1229, 15] on button "Previous" at bounding box center [1217, 19] width 30 height 29
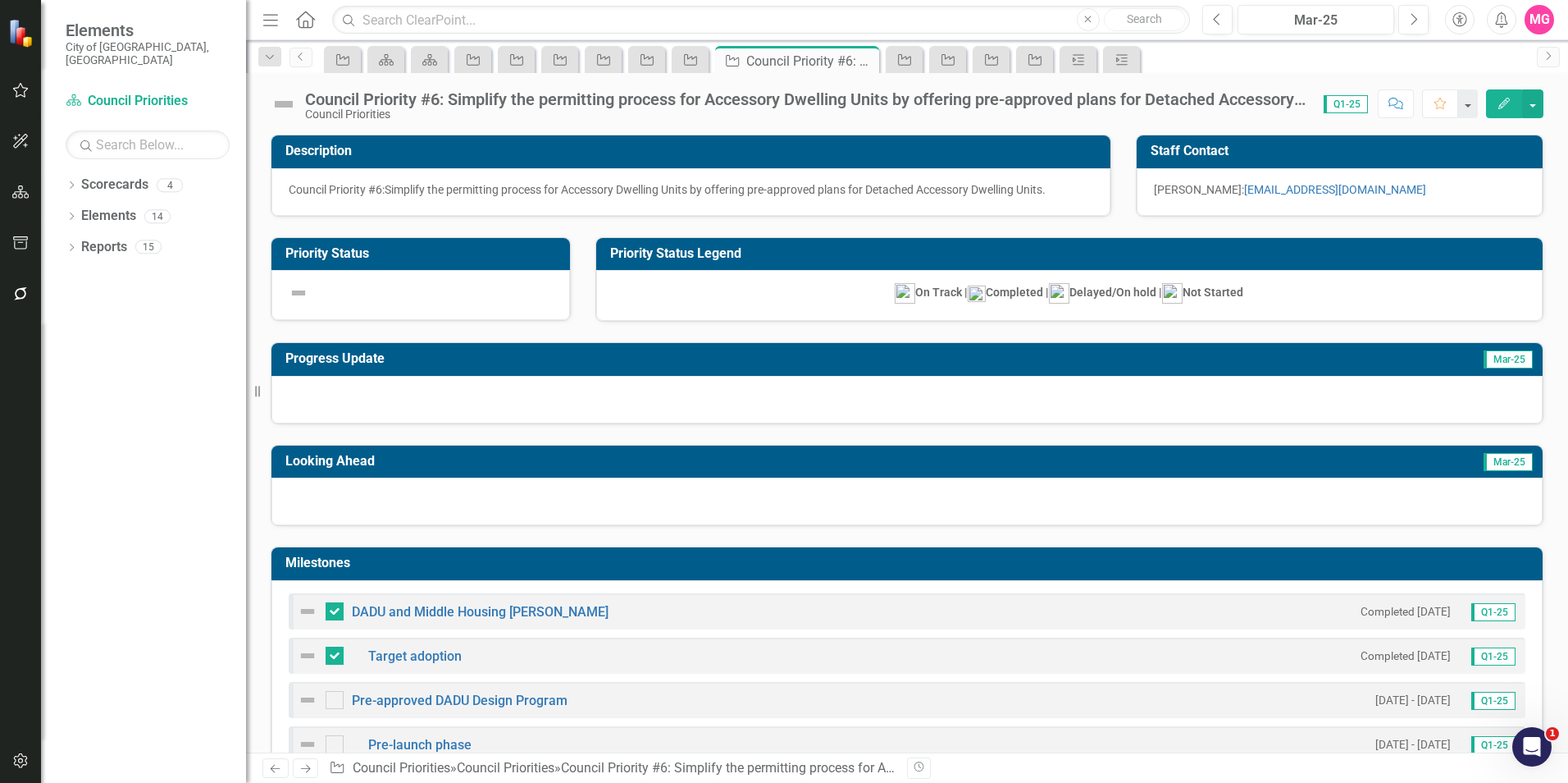
click at [284, 105] on img at bounding box center [284, 104] width 26 height 26
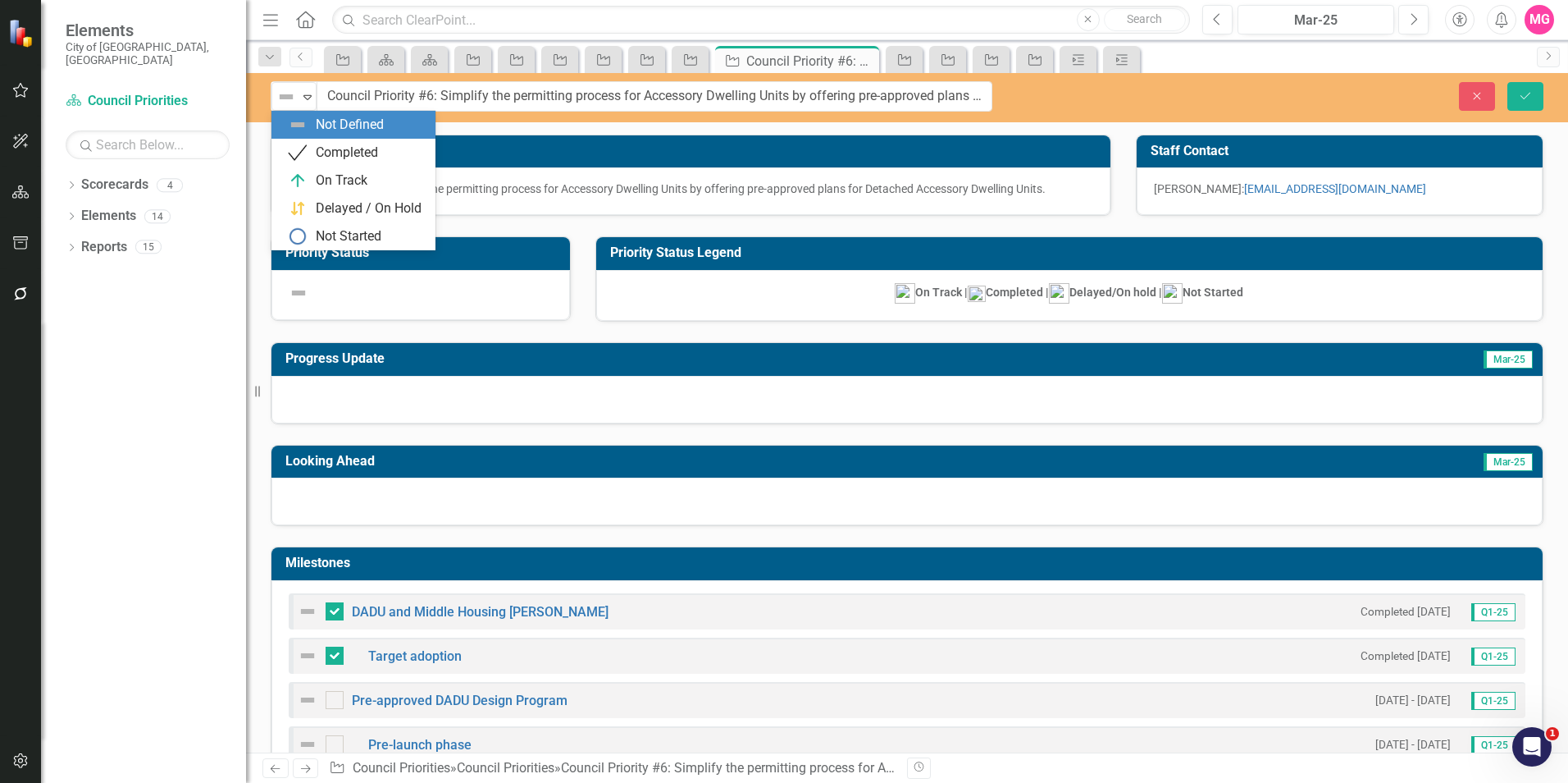
click at [284, 105] on img at bounding box center [286, 97] width 19 height 19
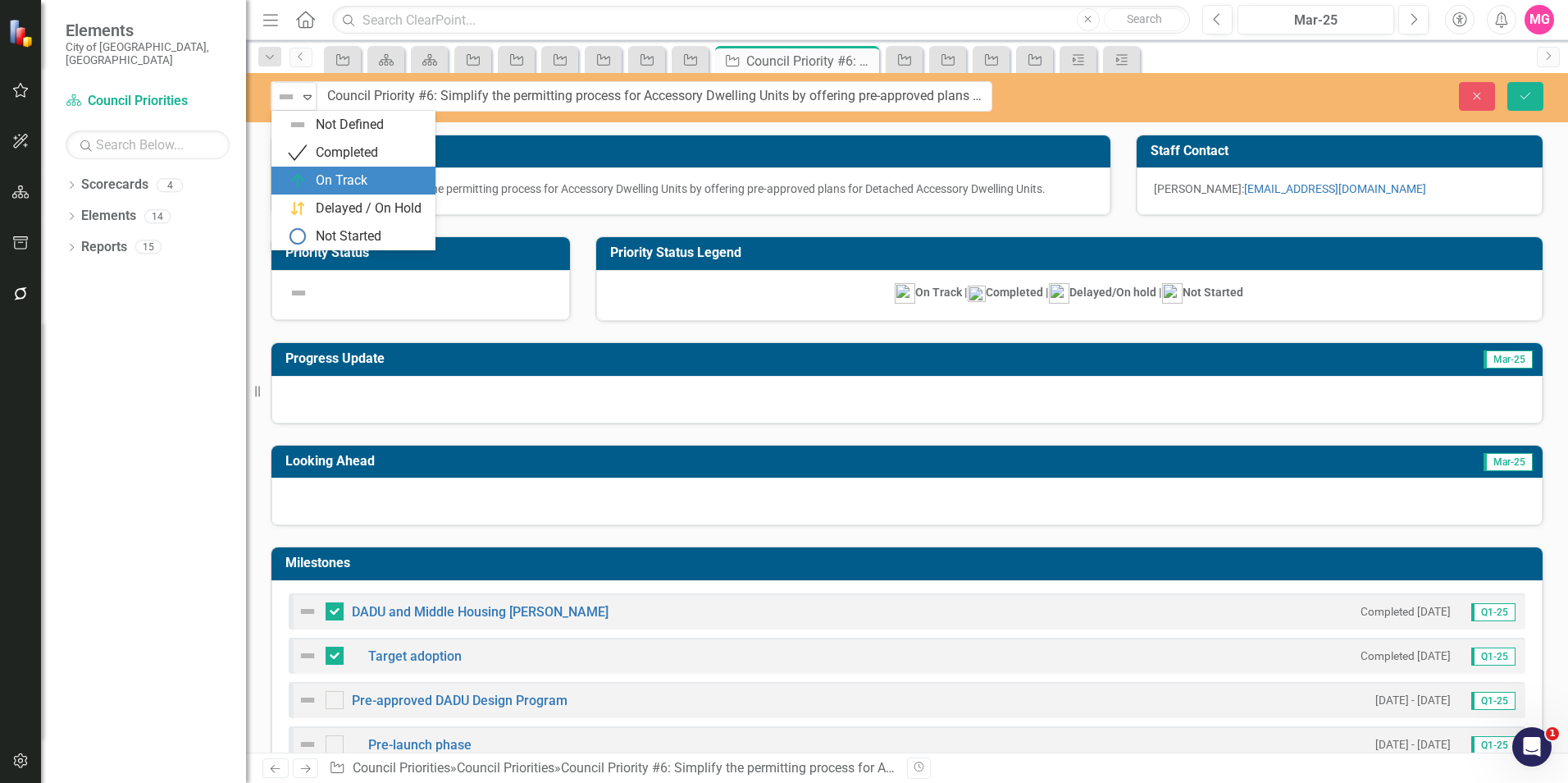
click at [320, 171] on div "On Track" at bounding box center [341, 180] width 52 height 19
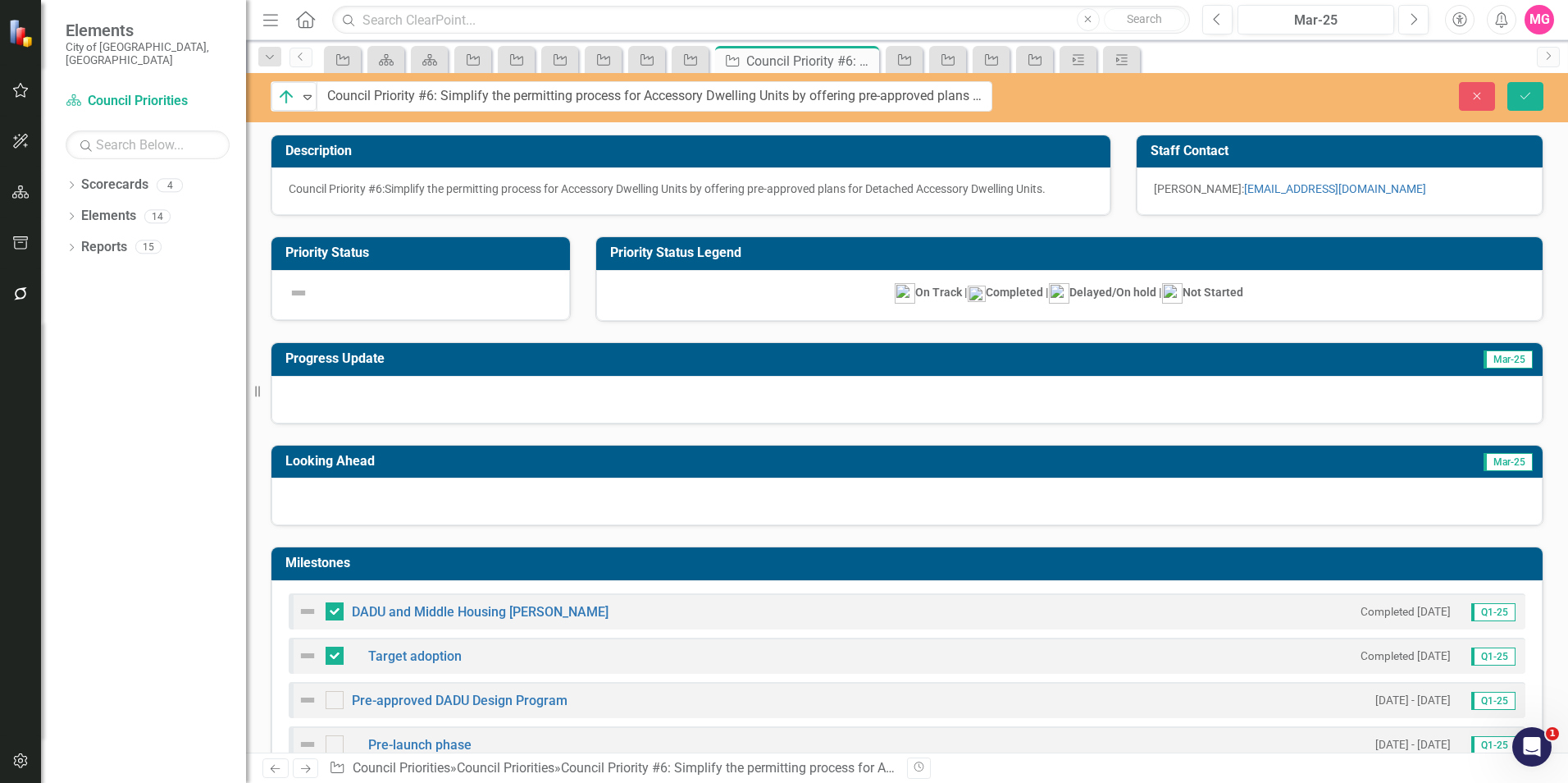
click at [518, 392] on div at bounding box center [907, 400] width 1271 height 48
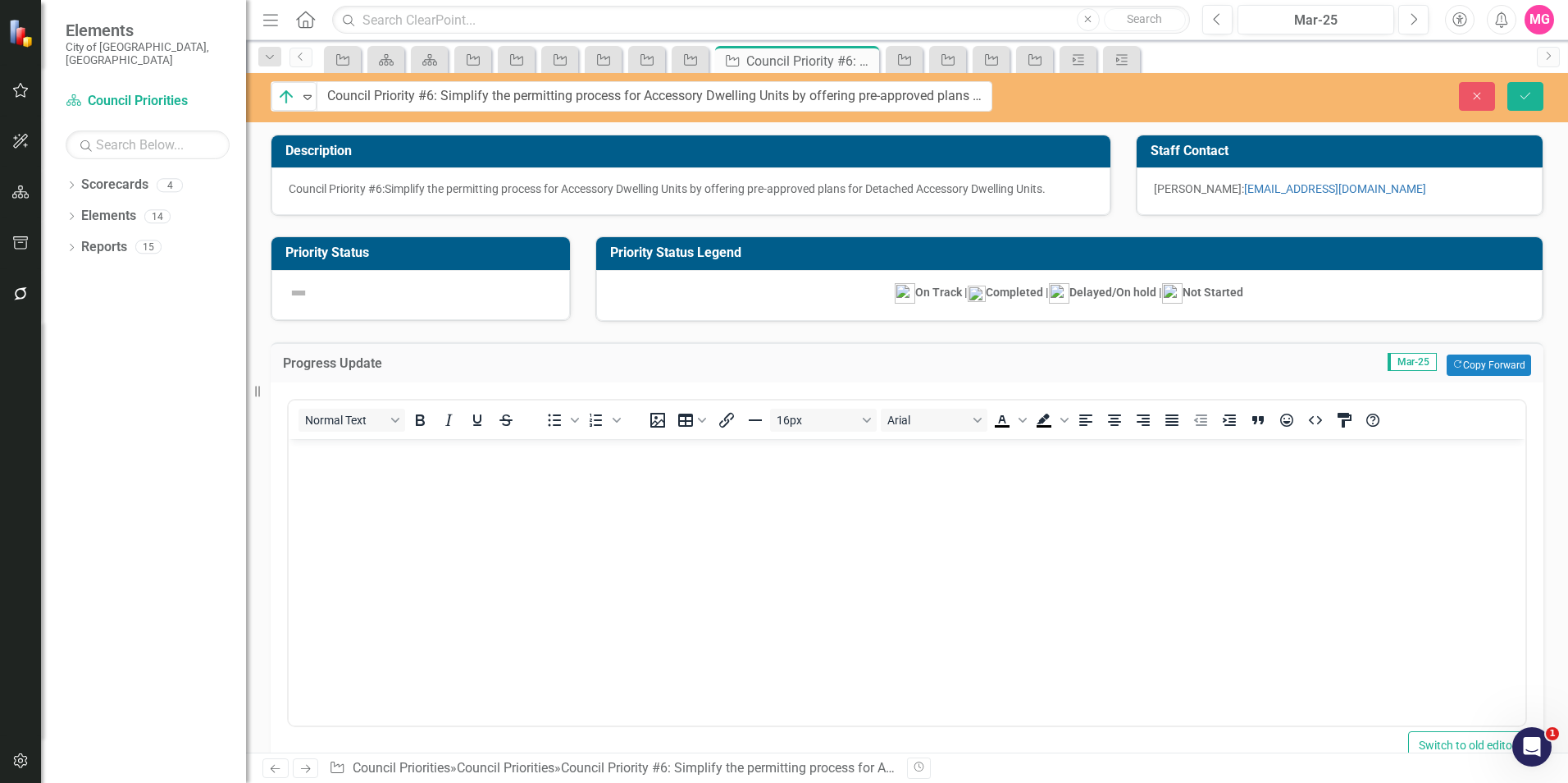
click at [650, 598] on body "Rich Text Area. Press ALT-0 for help." at bounding box center [906, 561] width 1236 height 246
click at [1532, 99] on icon "Save" at bounding box center [1525, 95] width 15 height 11
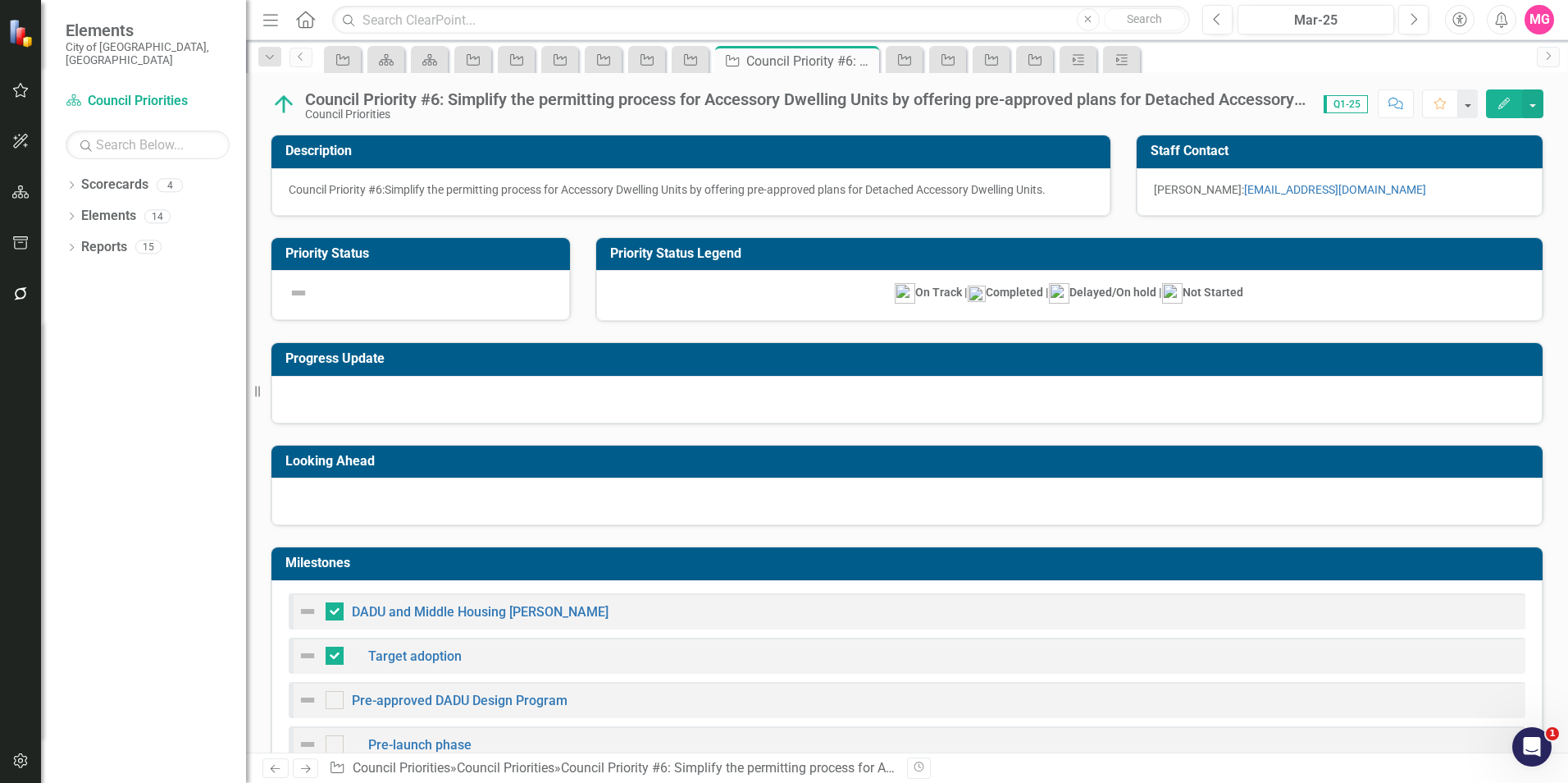
checkbox input "false"
checkbox input "true"
checkbox input "false"
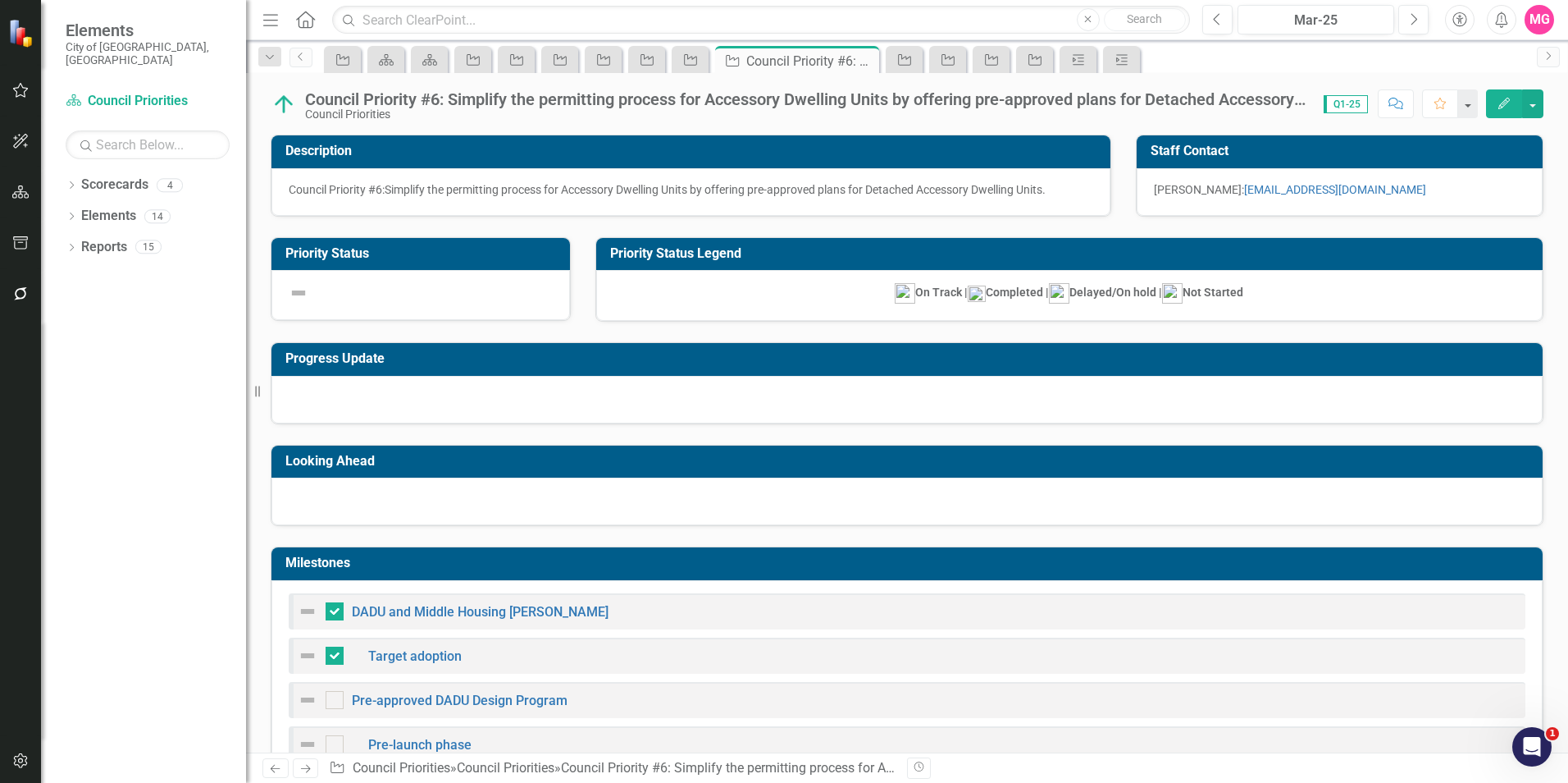
checkbox input "false"
checkbox input "true"
checkbox input "false"
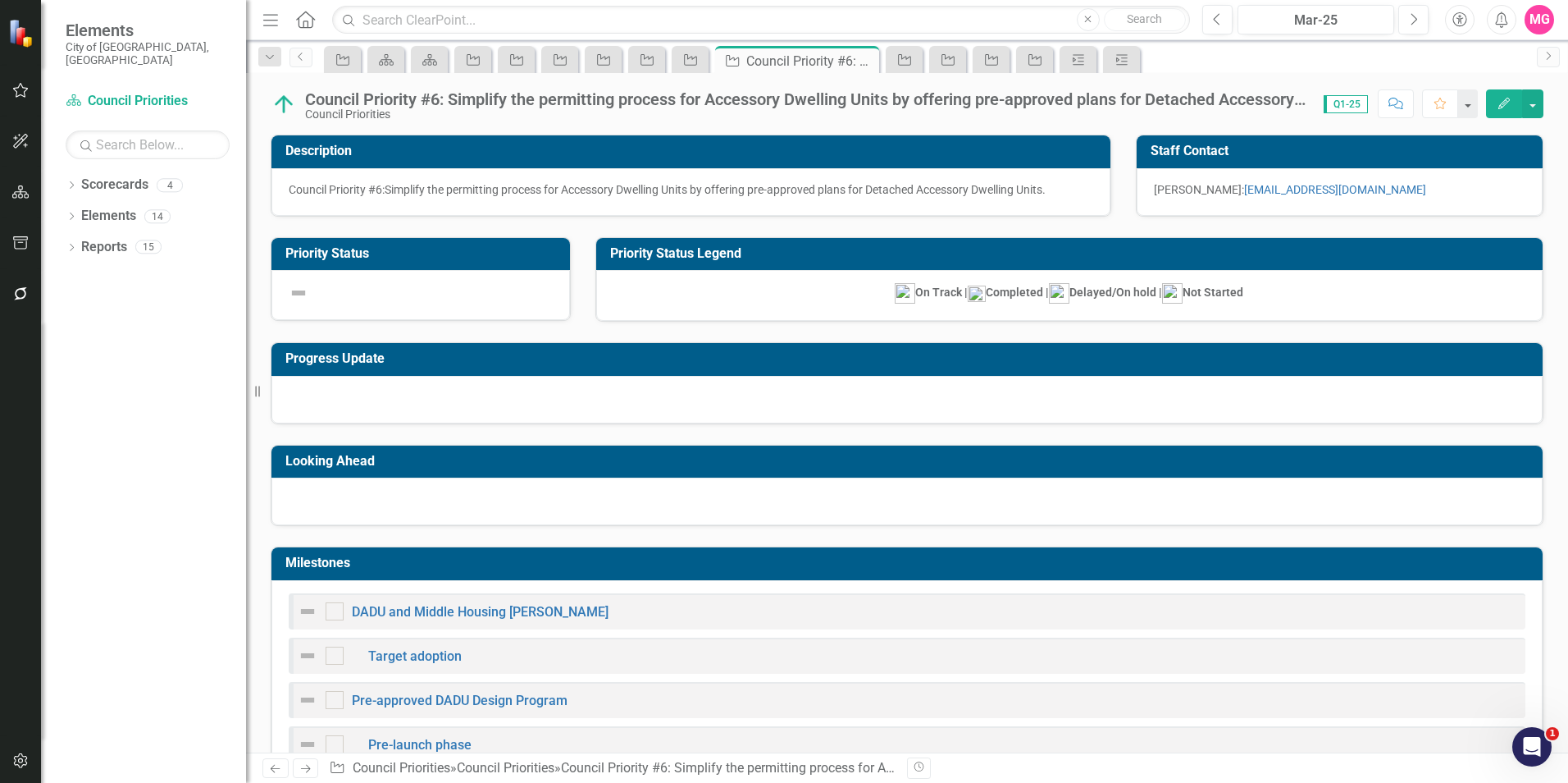
checkbox input "true"
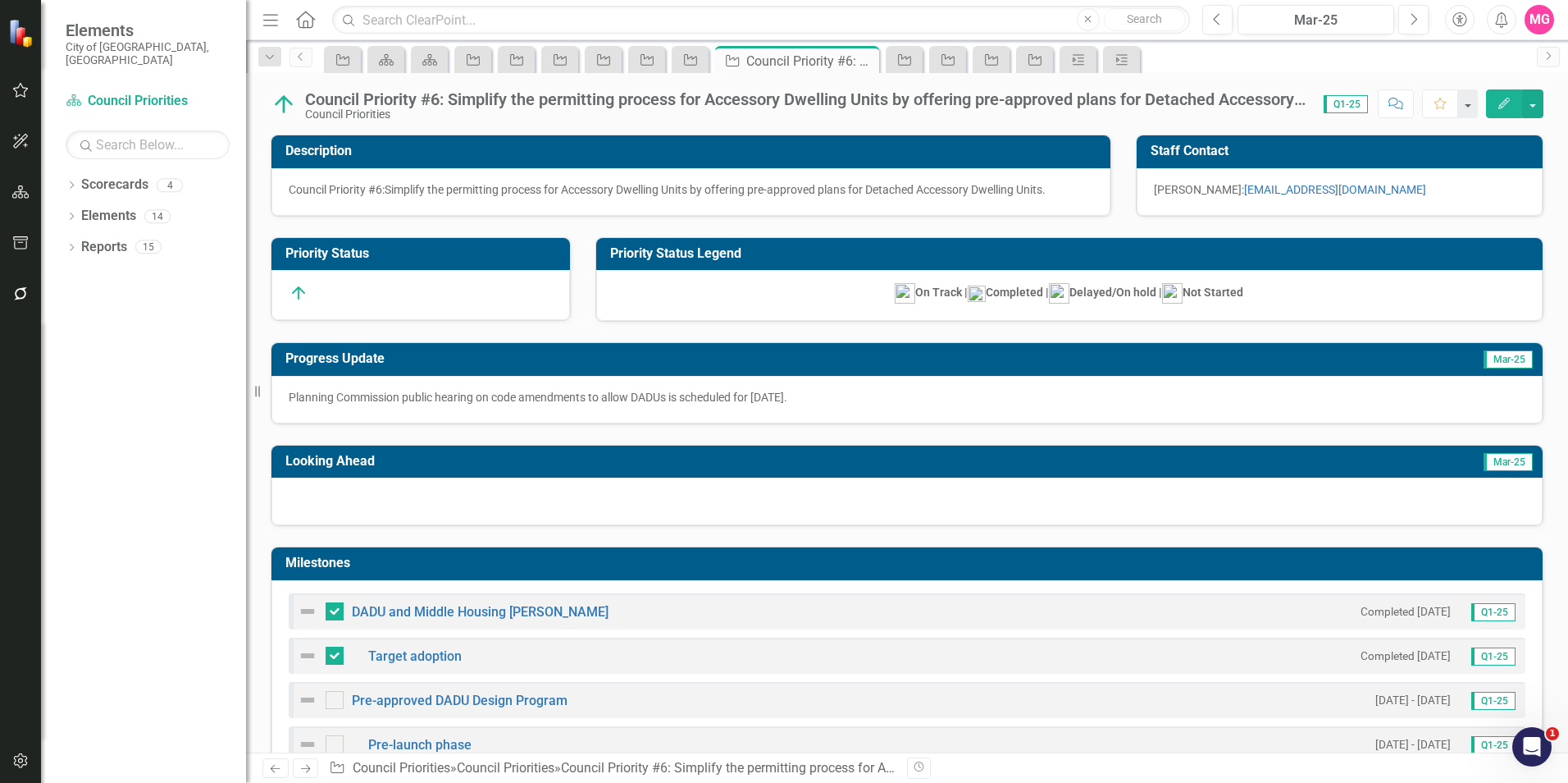
click at [1082, 503] on div at bounding box center [907, 501] width 1271 height 48
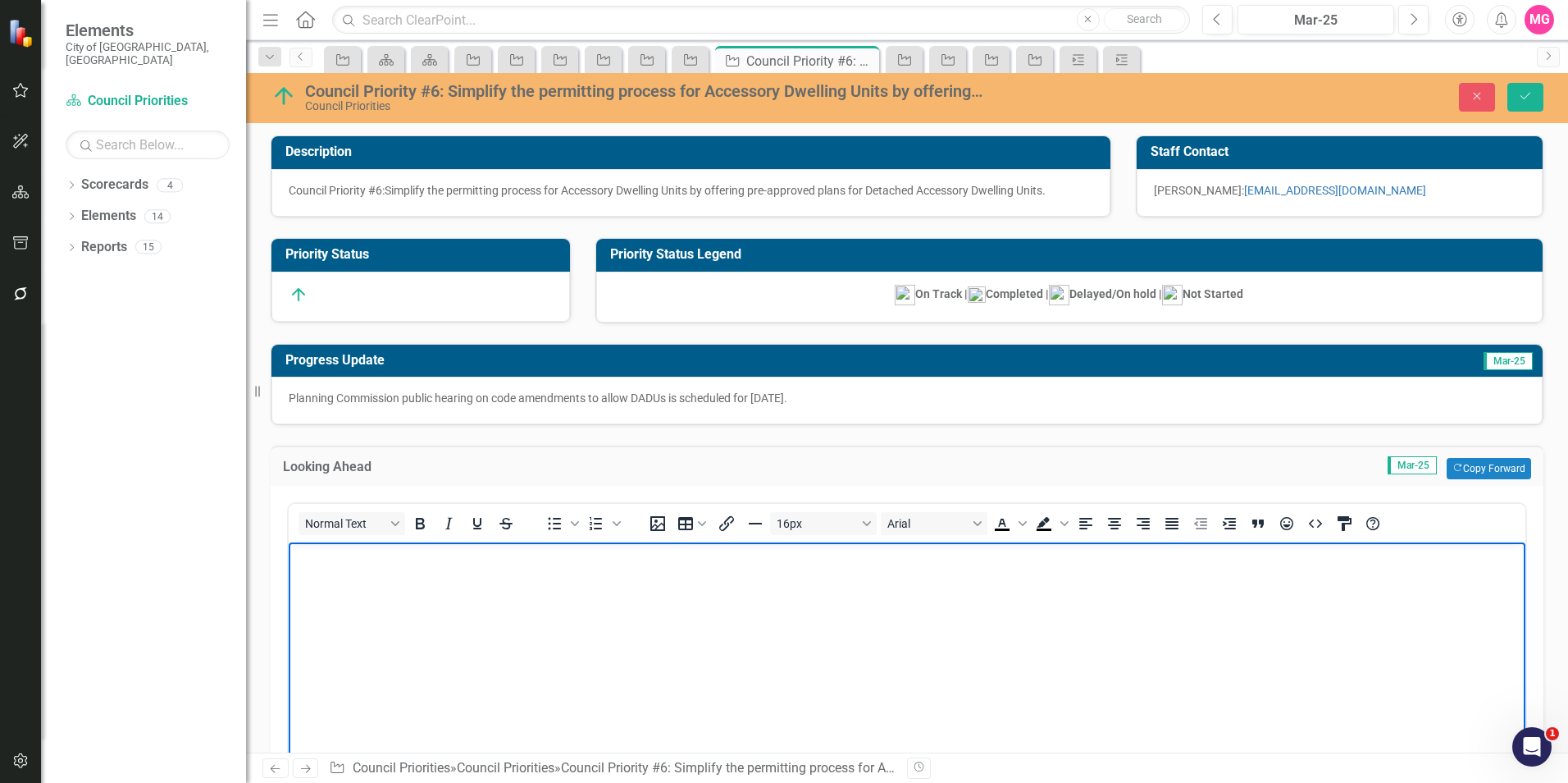
drag, startPoint x: 1174, startPoint y: 1294, endPoint x: 834, endPoint y: 682, distance: 700.1
click at [834, 682] on body "Rich Text Area. Press ALT-0 for help." at bounding box center [906, 665] width 1236 height 246
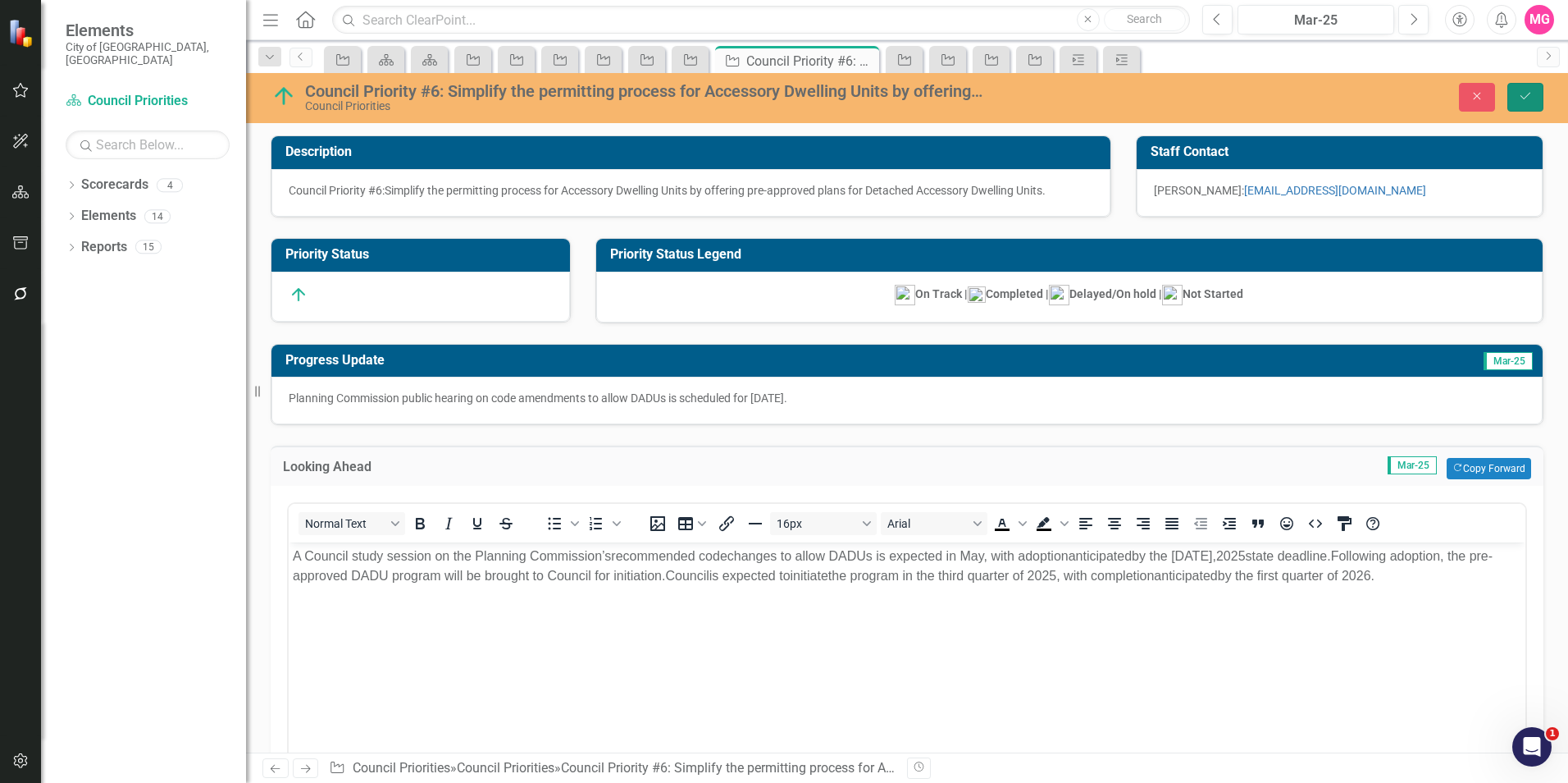
click at [1514, 101] on button "Save" at bounding box center [1525, 97] width 36 height 29
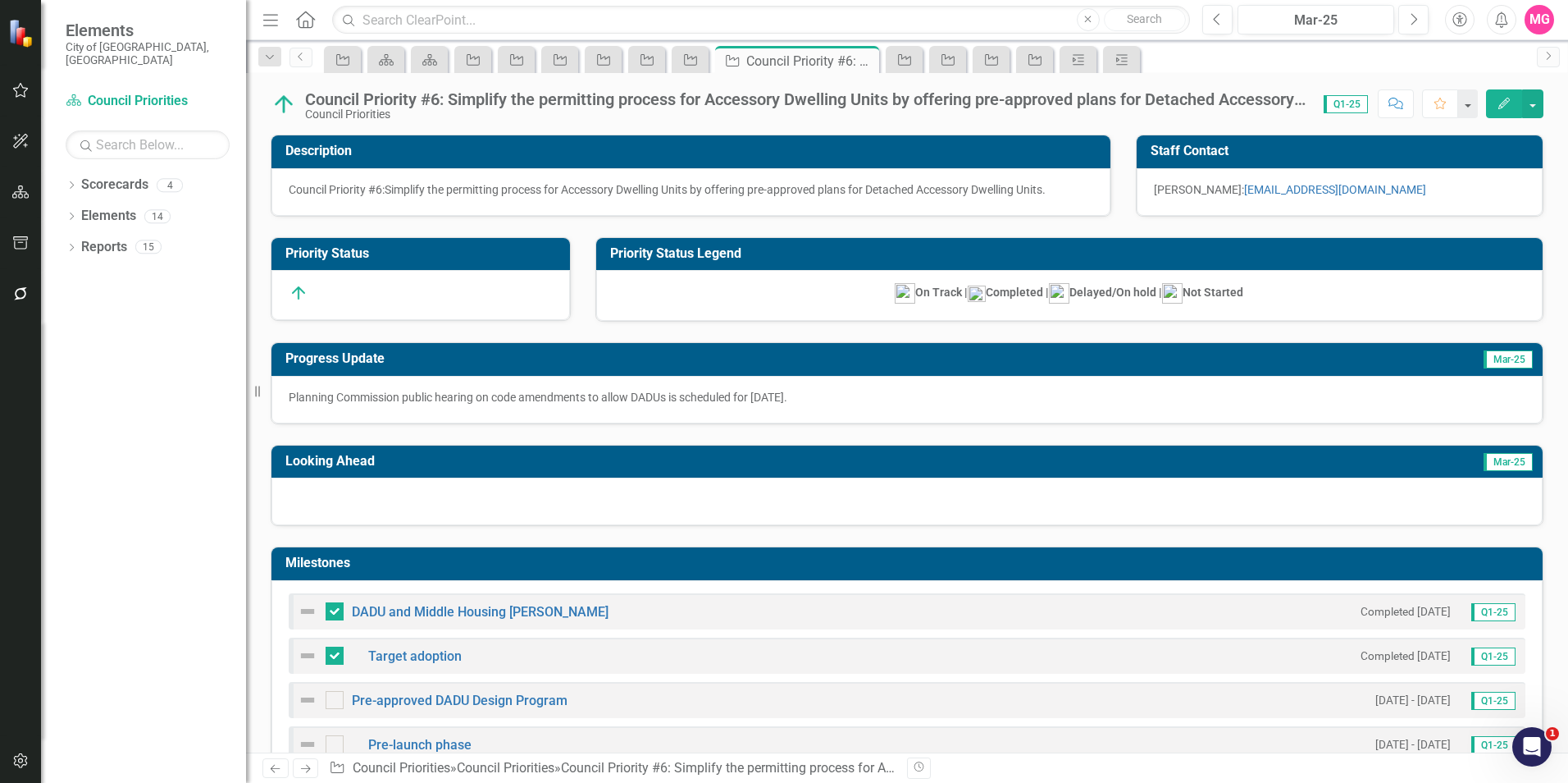
checkbox input "false"
checkbox input "true"
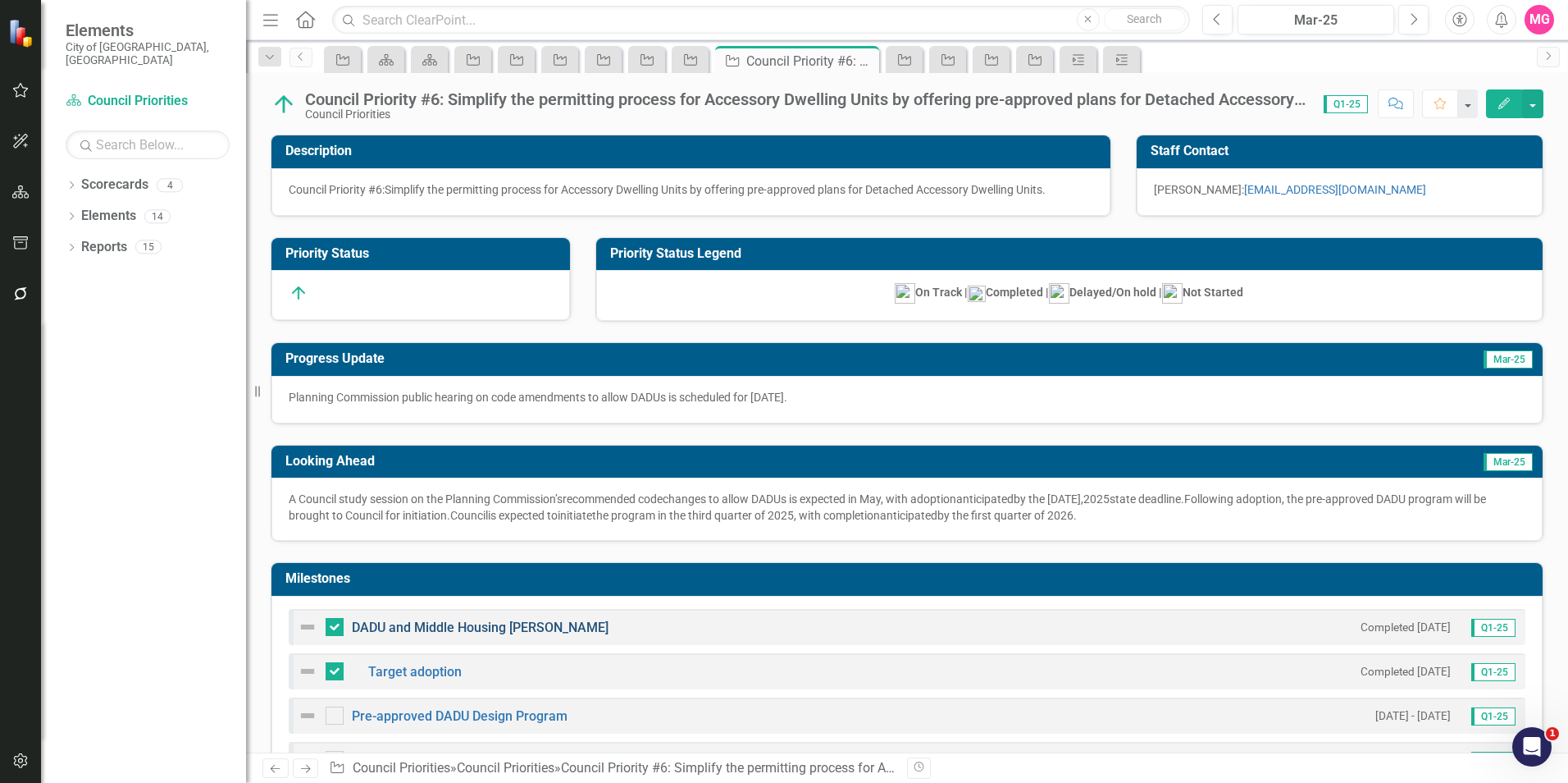
click at [462, 626] on link "DADU and Middle Housing [PERSON_NAME]" at bounding box center [480, 628] width 257 height 16
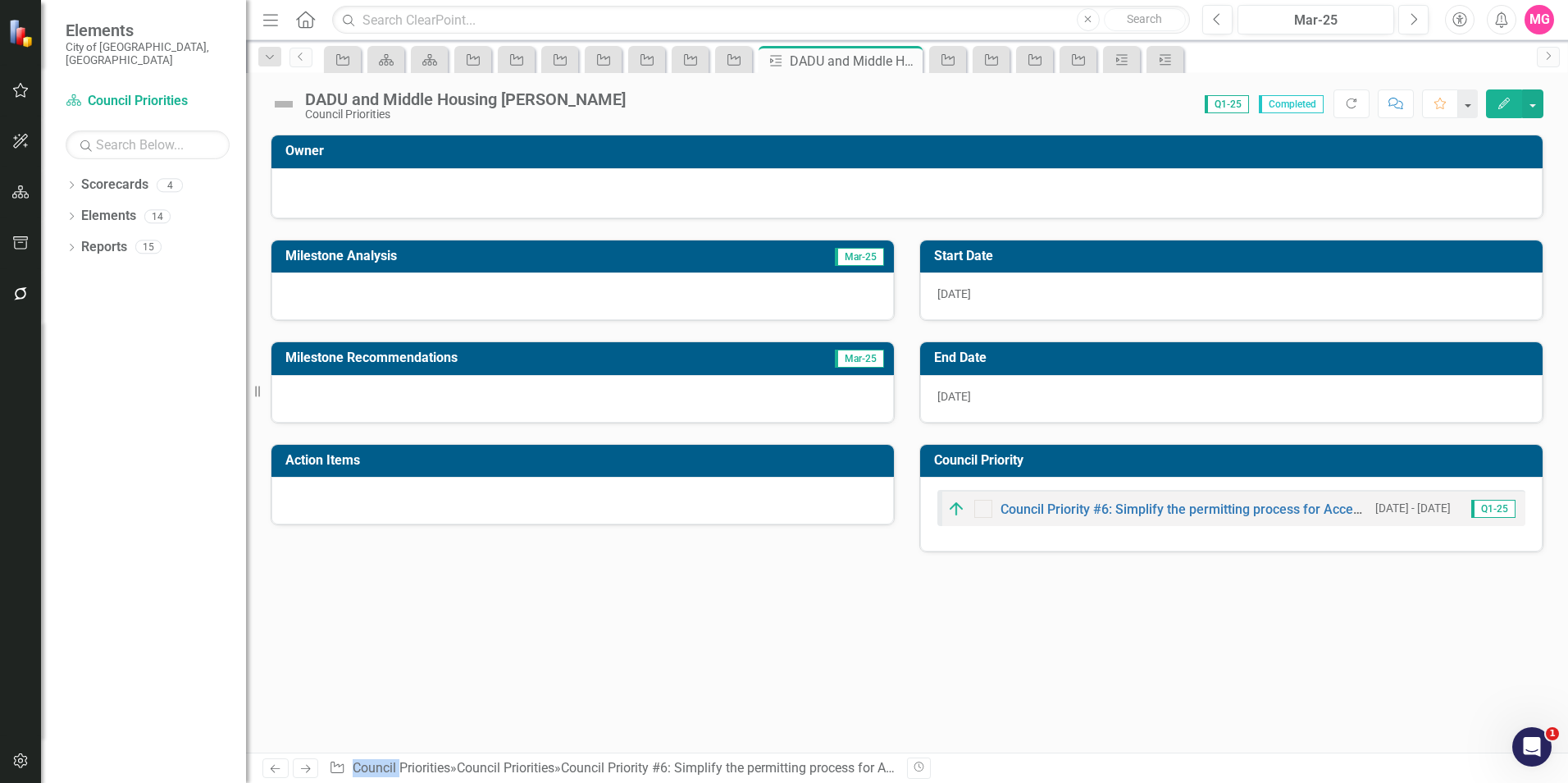
click at [502, 285] on div at bounding box center [582, 297] width 622 height 48
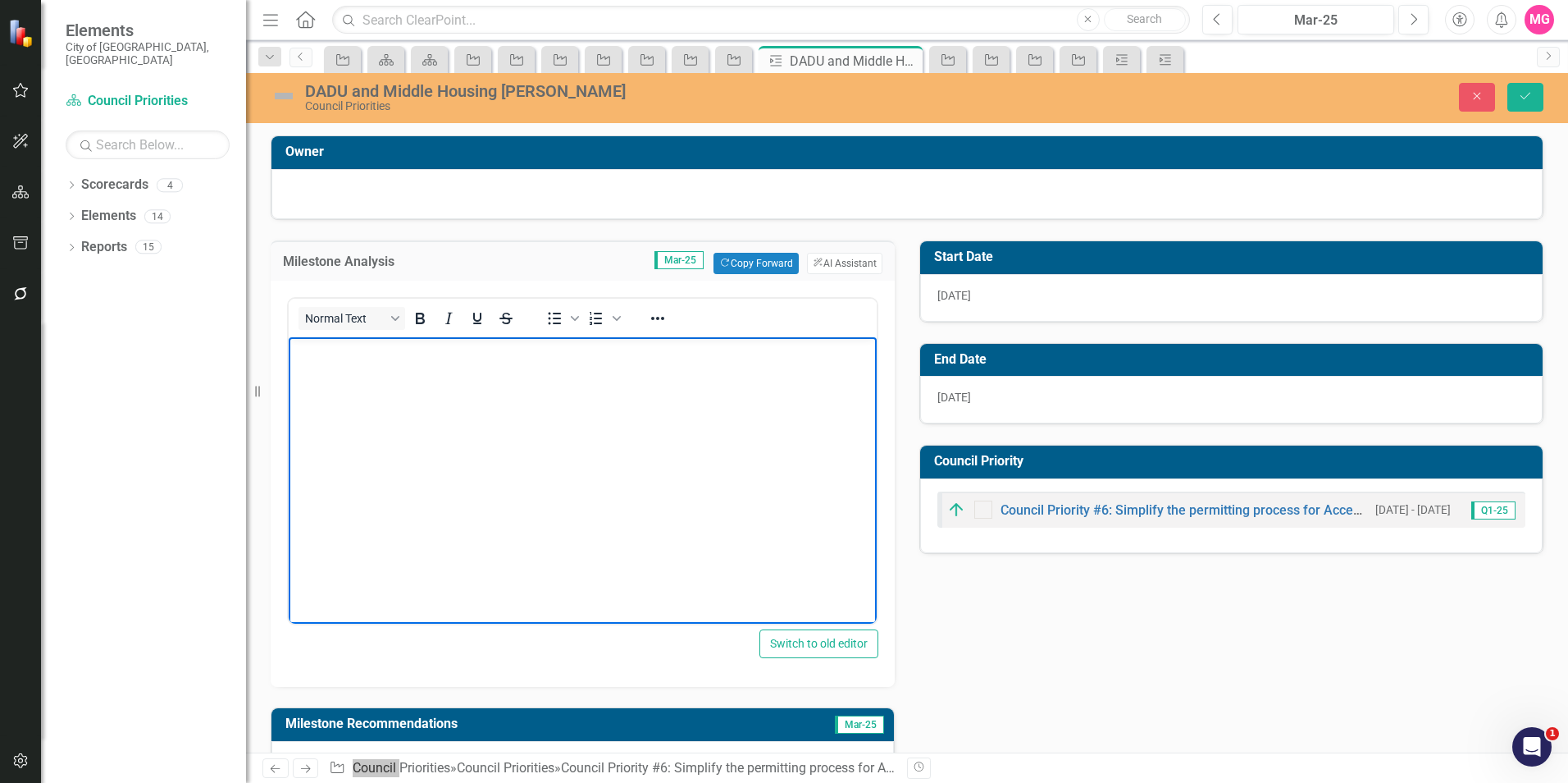
click at [580, 475] on body "Rich Text Area. Press ALT-0 for help." at bounding box center [582, 460] width 588 height 246
click at [1537, 91] on button "Save" at bounding box center [1525, 97] width 36 height 29
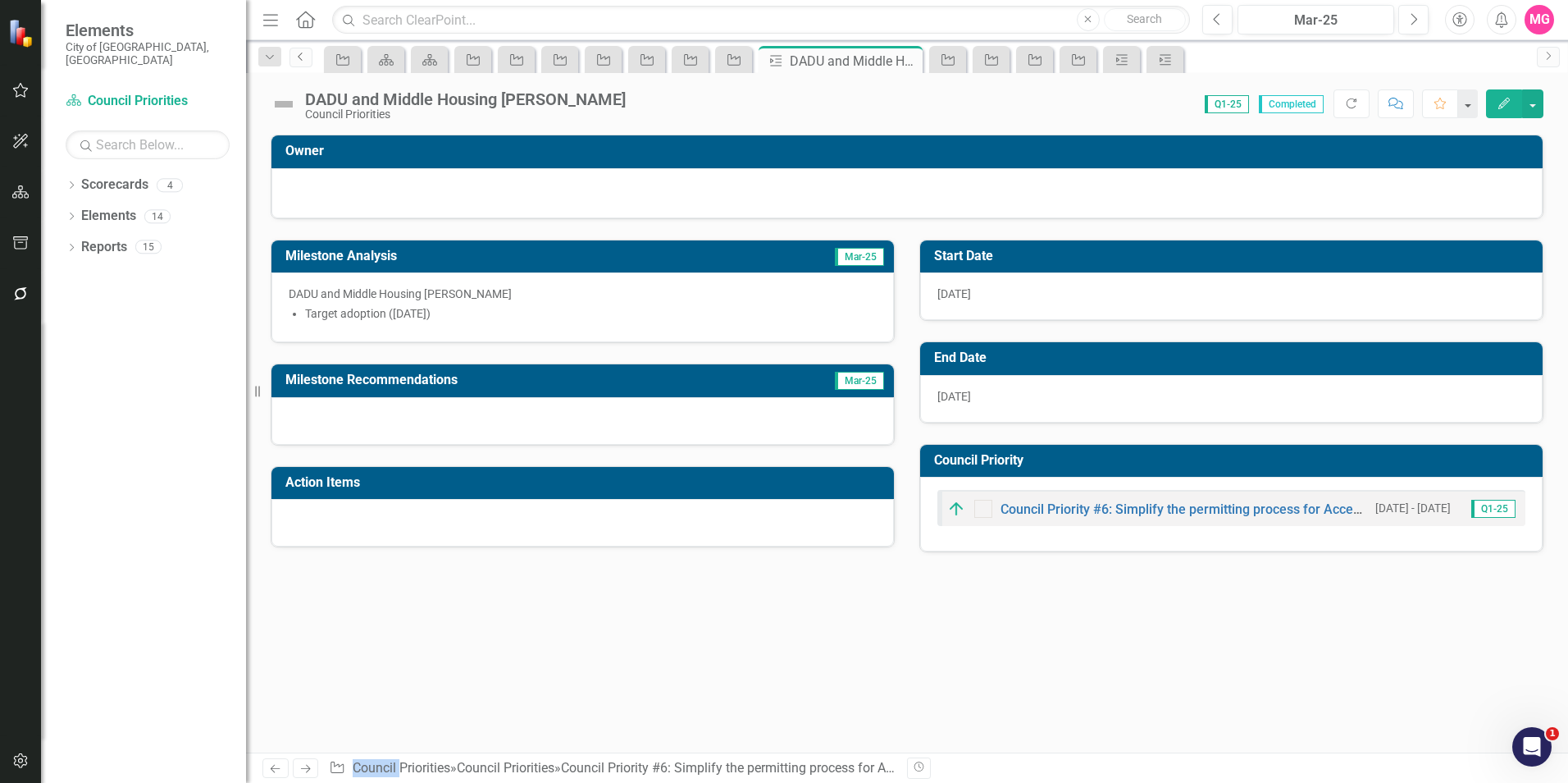
click at [308, 53] on link "Previous" at bounding box center [301, 57] width 23 height 19
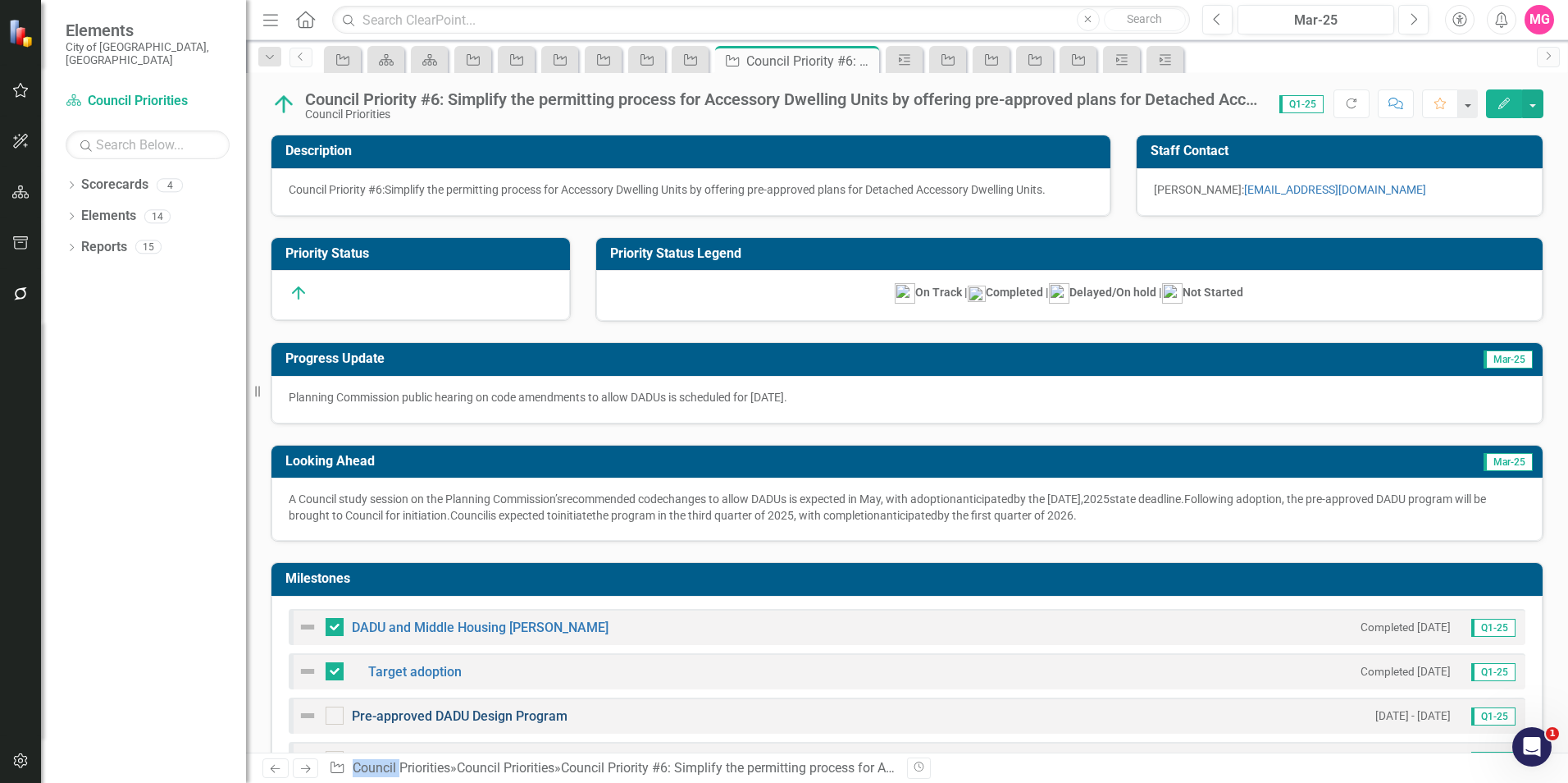
click at [445, 715] on link "Pre-approved DADU Design Program" at bounding box center [460, 716] width 215 height 16
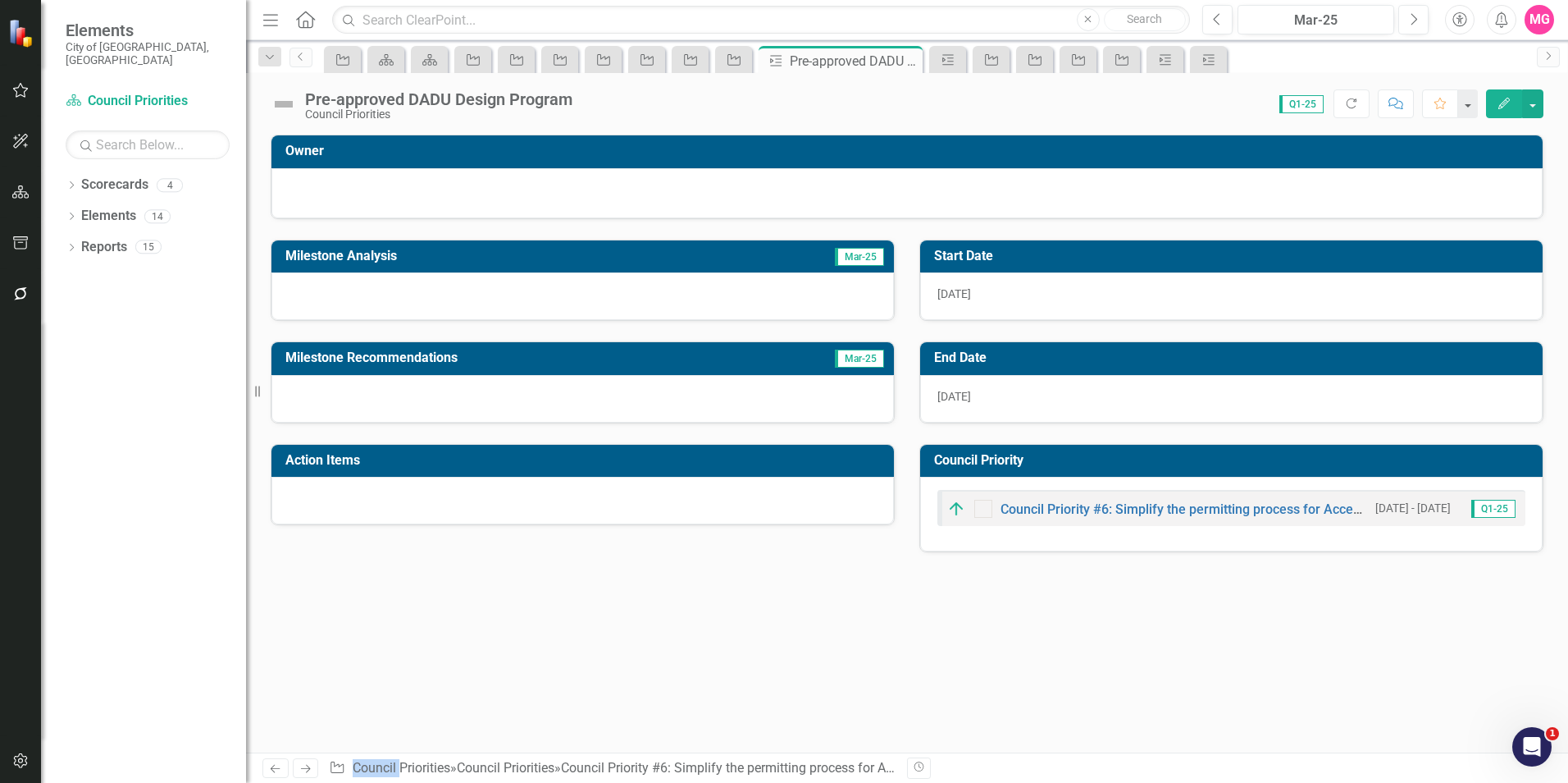
click at [561, 284] on div at bounding box center [582, 297] width 622 height 48
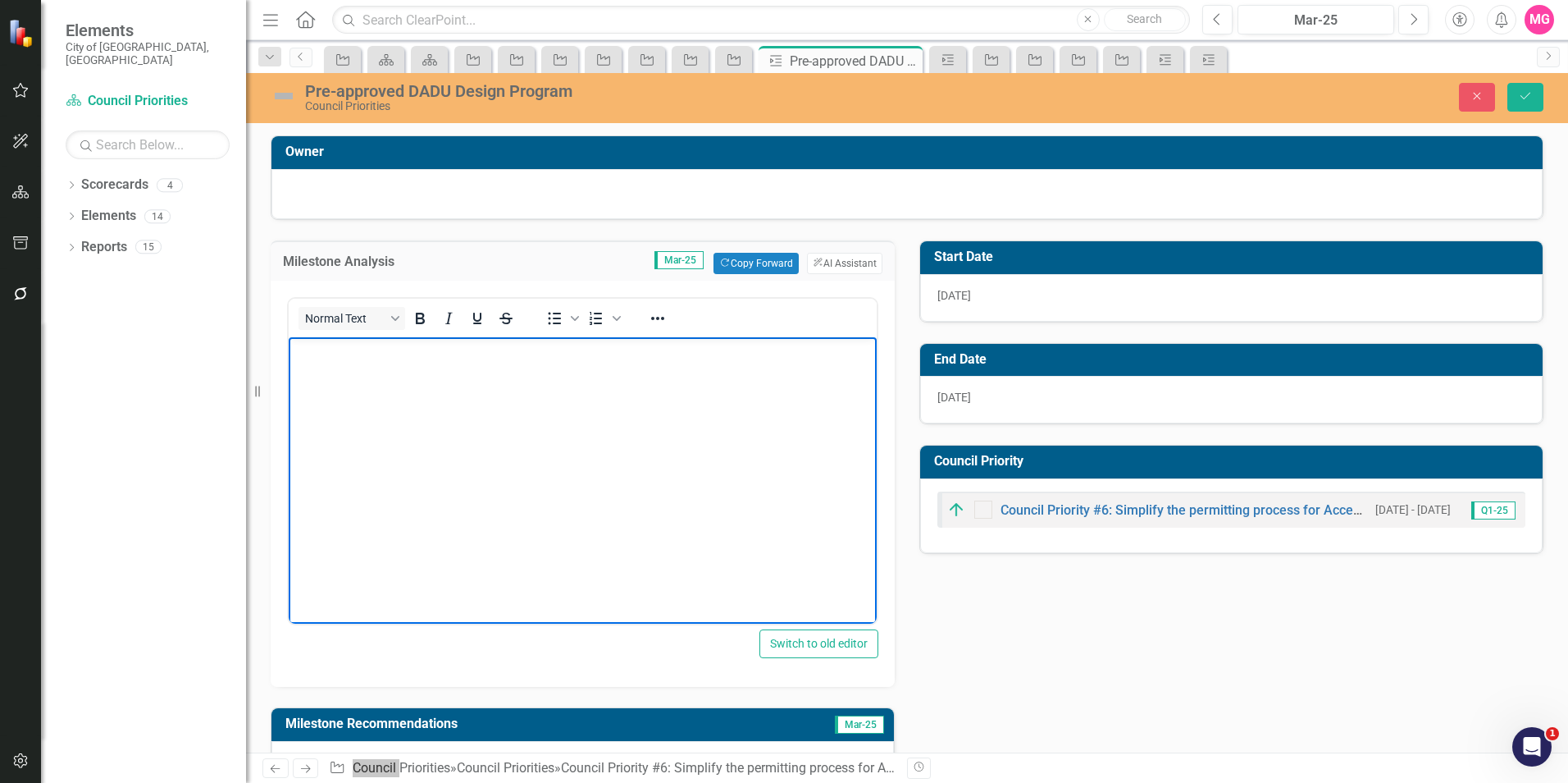
click at [549, 533] on body "Rich Text Area. Press ALT-0 for help." at bounding box center [582, 460] width 588 height 246
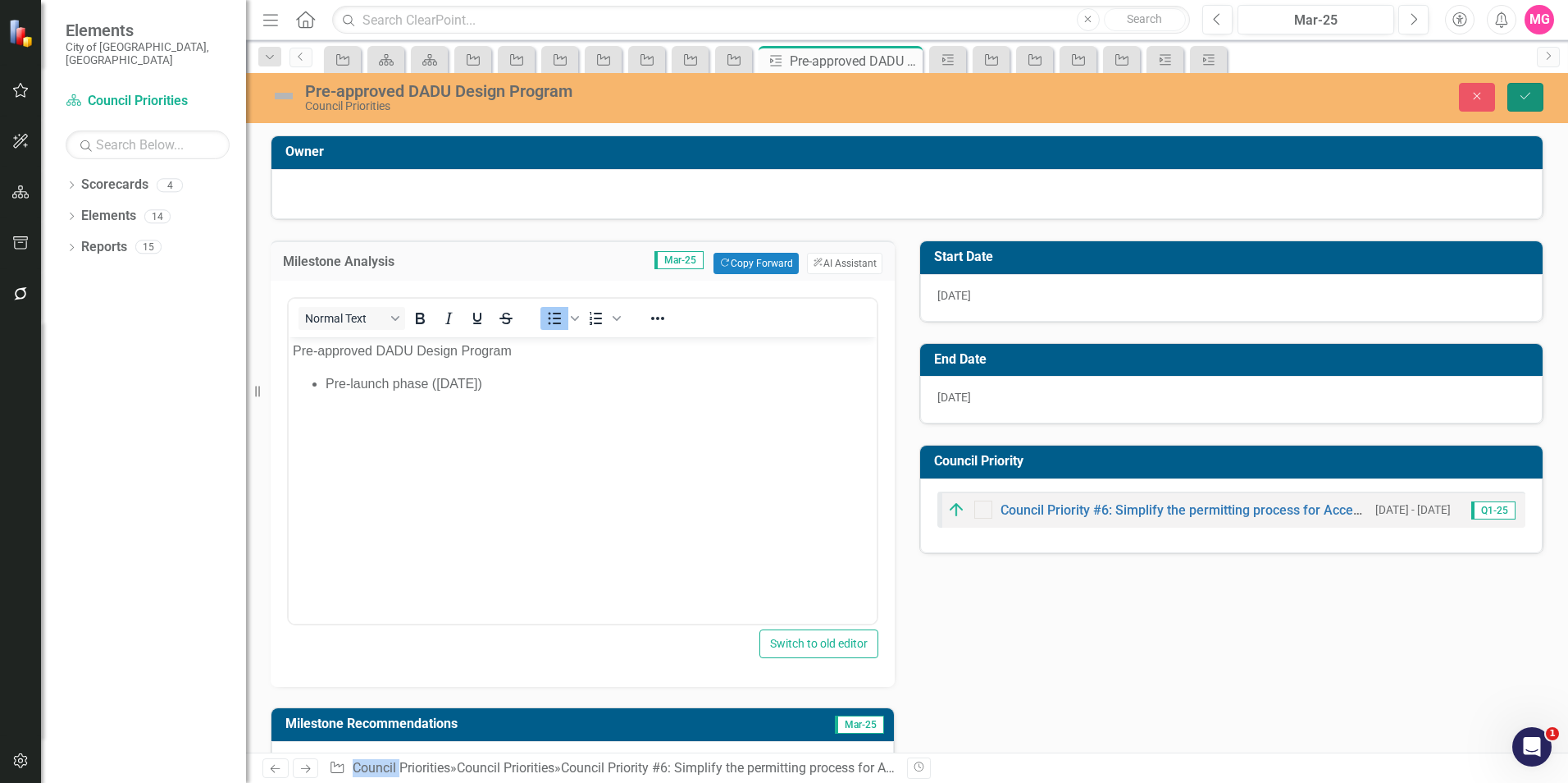
click at [1524, 89] on button "Save" at bounding box center [1525, 97] width 36 height 29
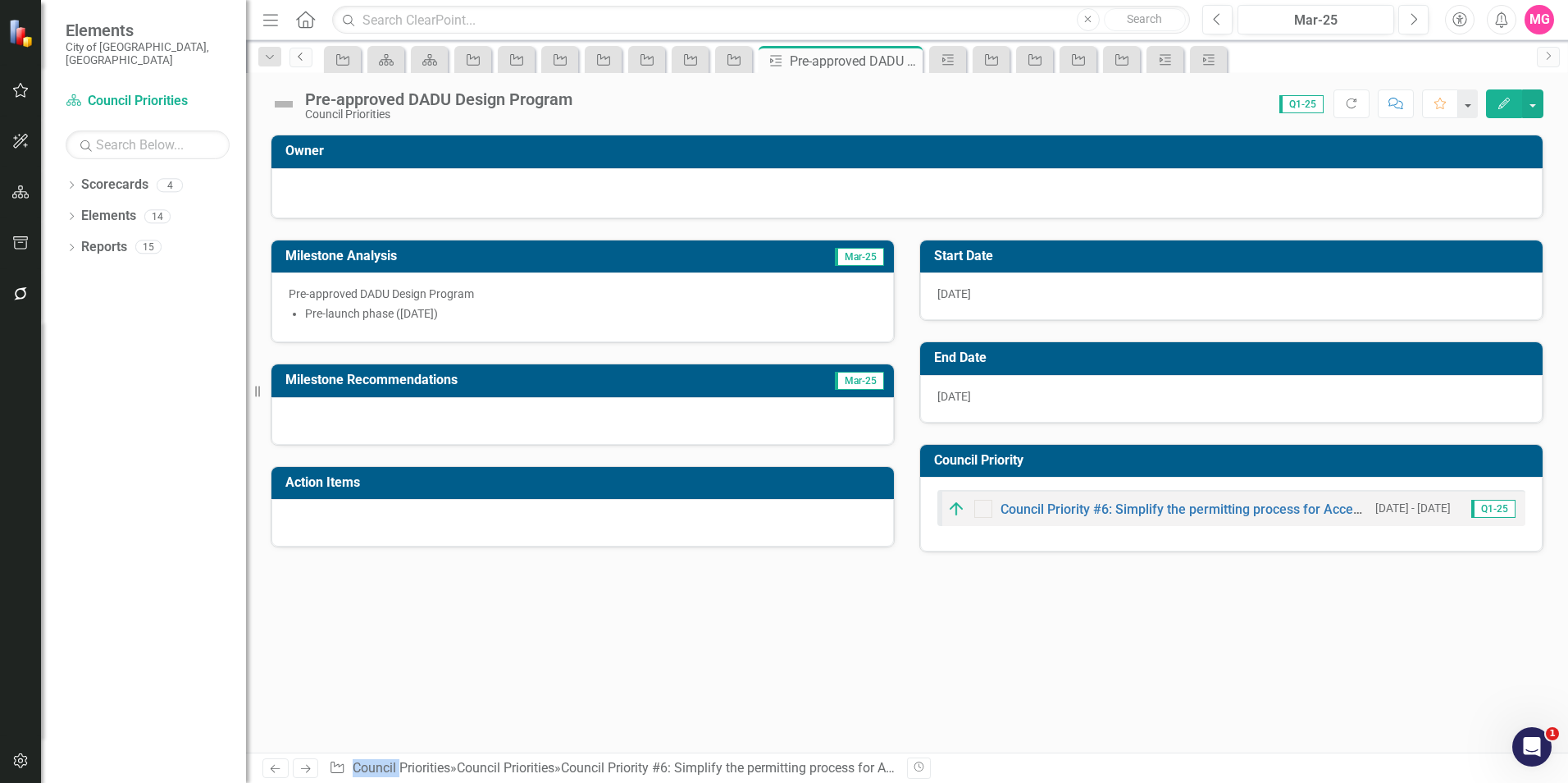
click at [297, 59] on icon "Previous" at bounding box center [301, 56] width 13 height 10
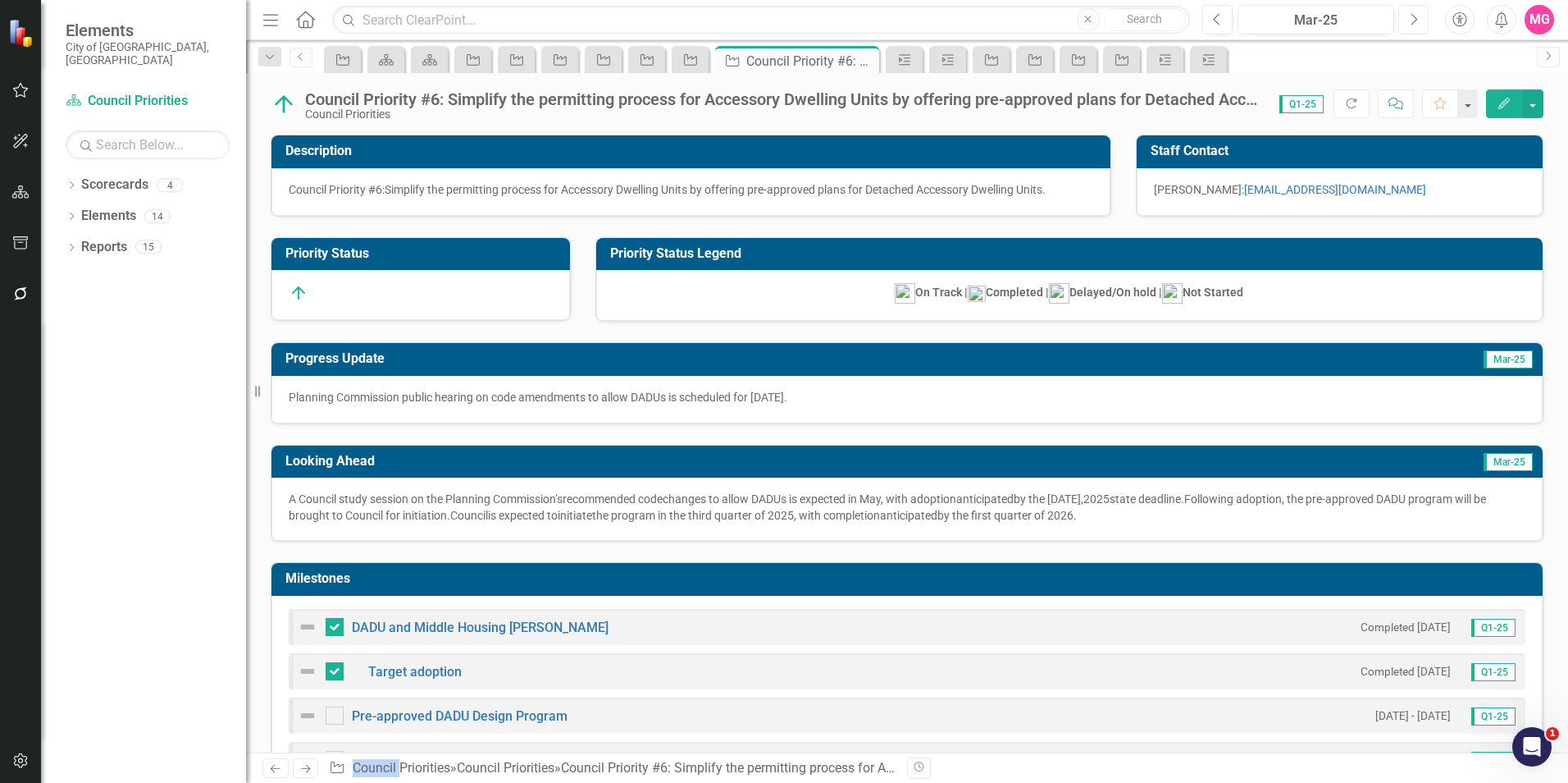
click at [1419, 17] on button "Next" at bounding box center [1413, 19] width 30 height 29
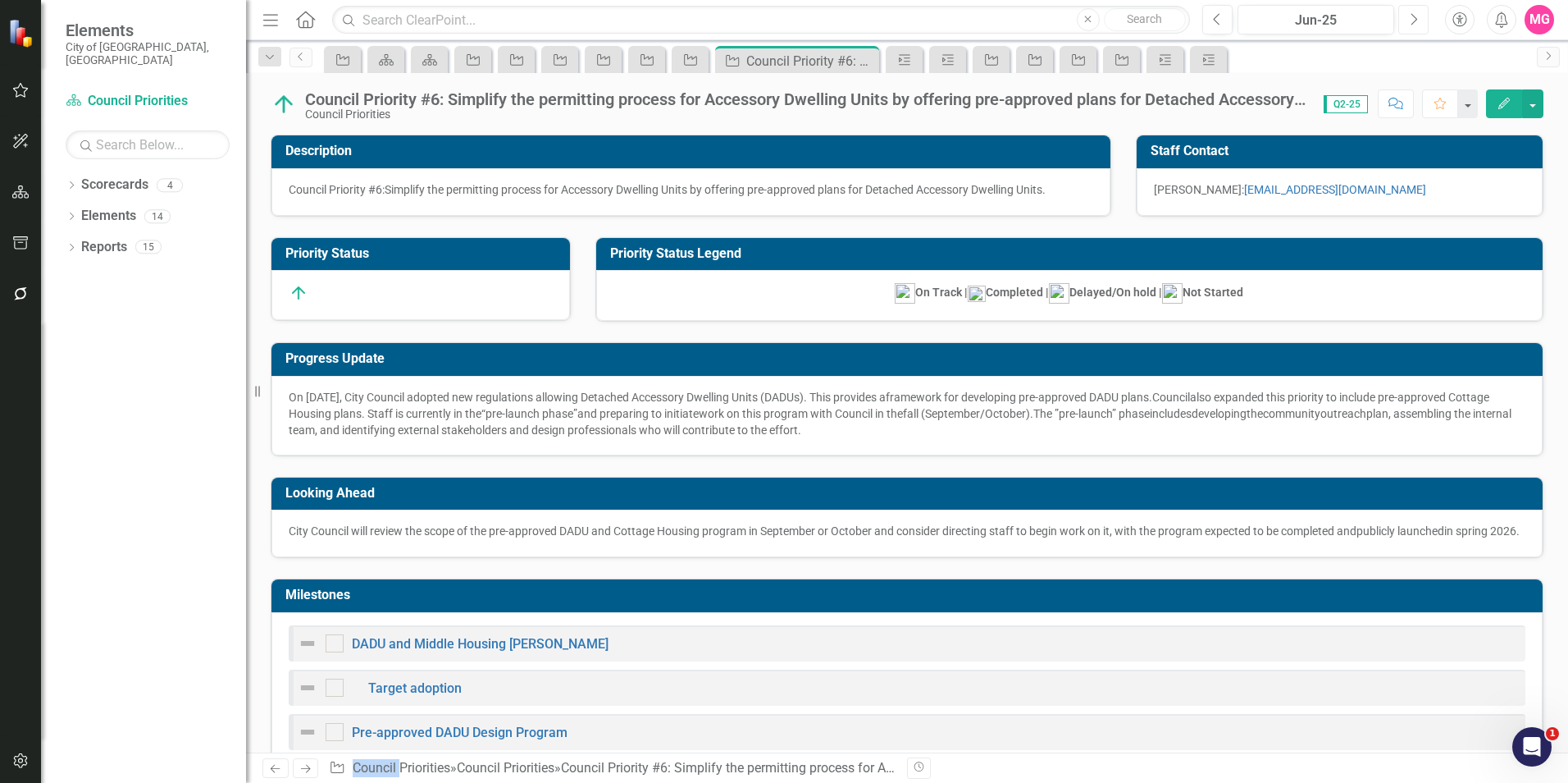
checkbox input "true"
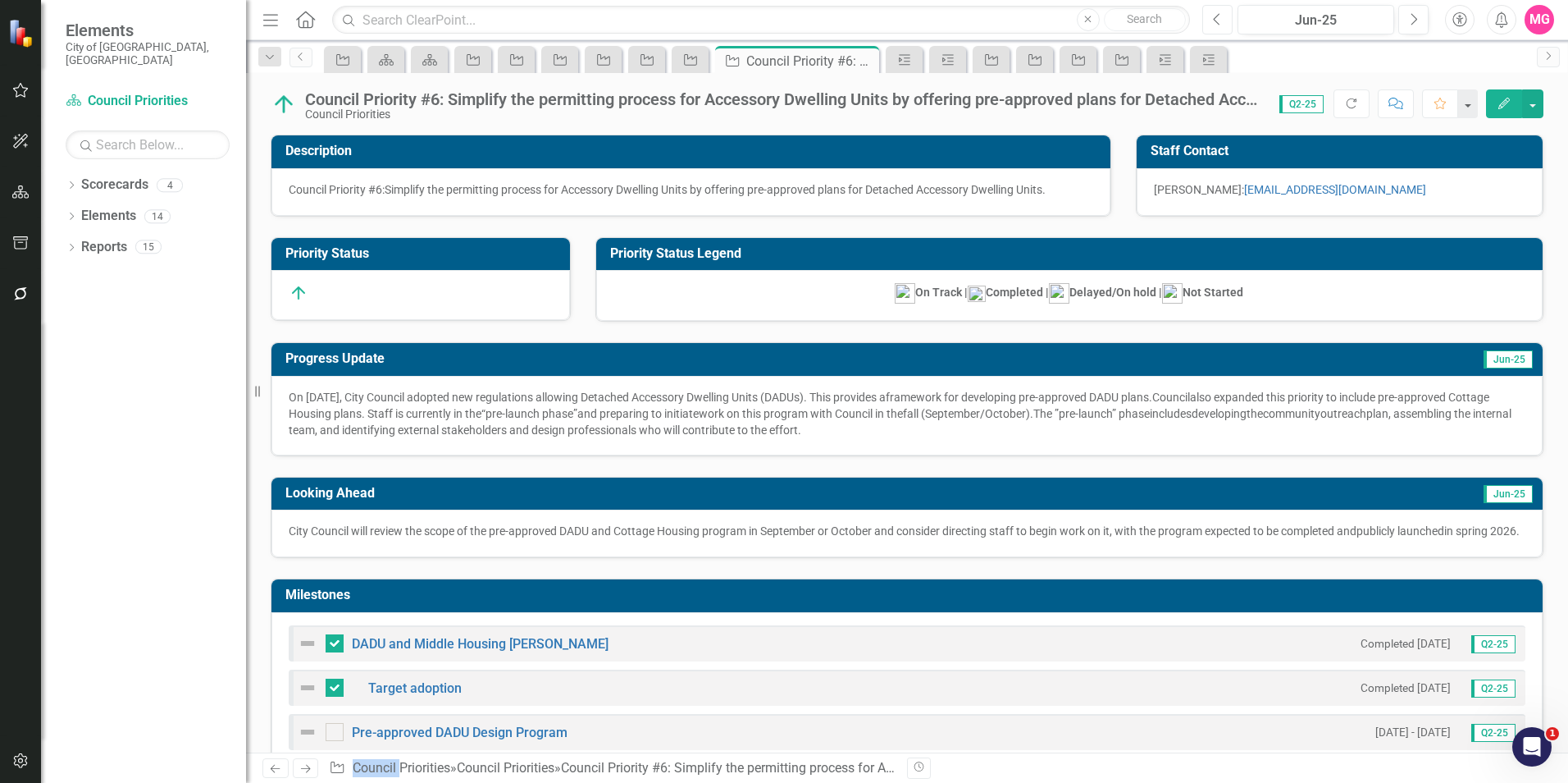
click at [1218, 17] on icon "Previous" at bounding box center [1217, 19] width 9 height 15
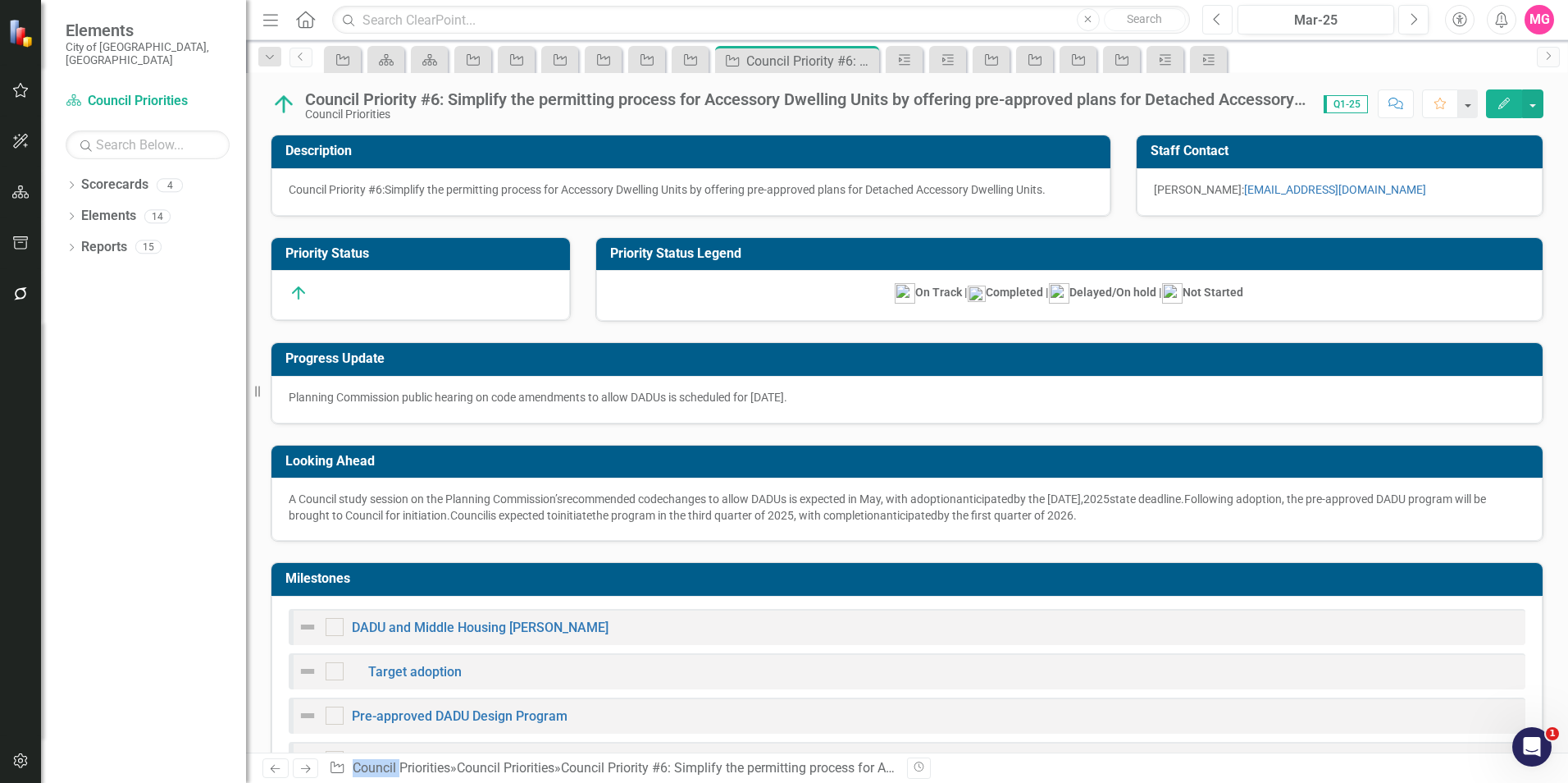
checkbox input "true"
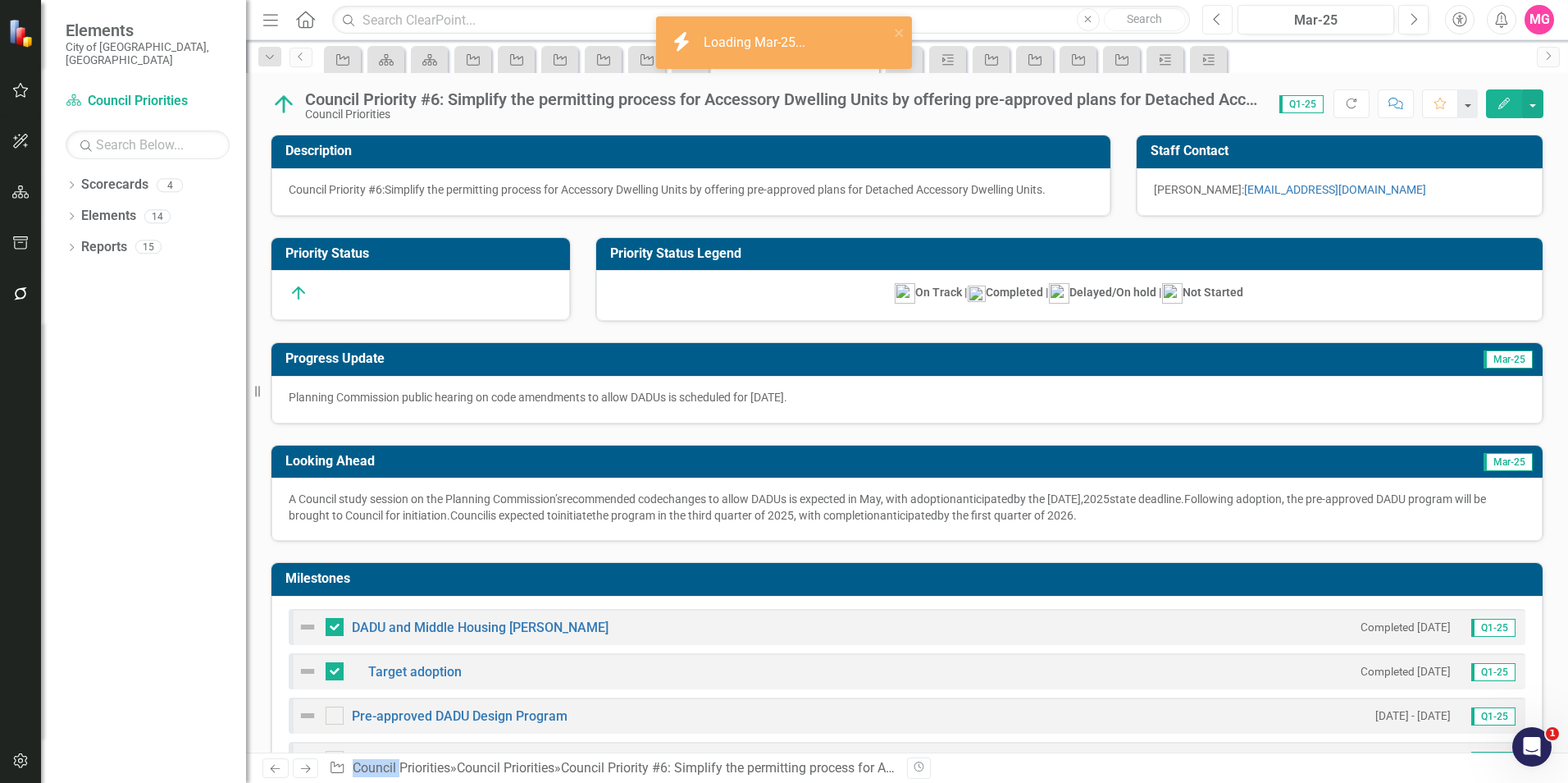
click at [1218, 17] on icon "Previous" at bounding box center [1217, 19] width 9 height 15
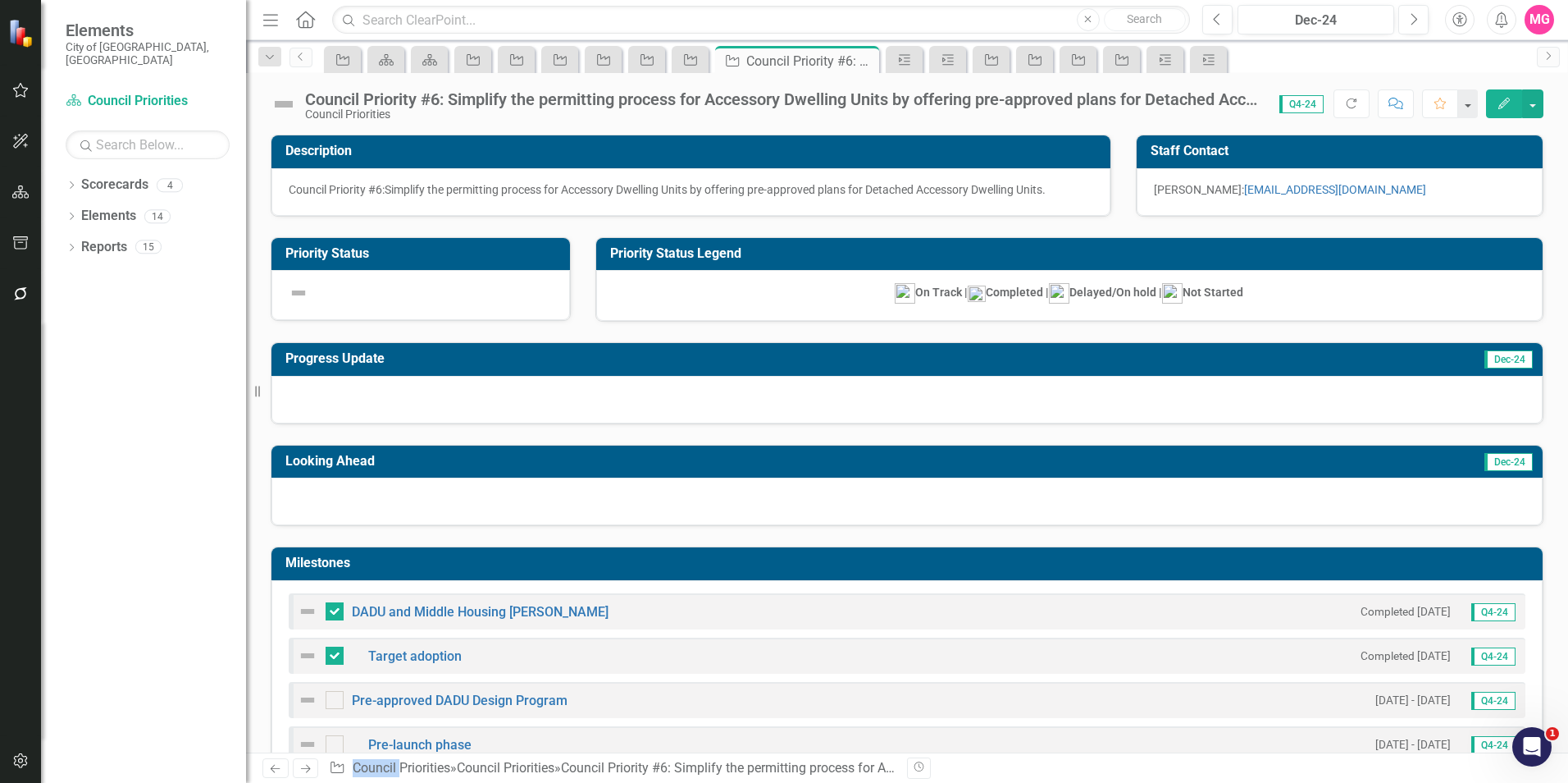
click at [292, 108] on img at bounding box center [284, 104] width 26 height 26
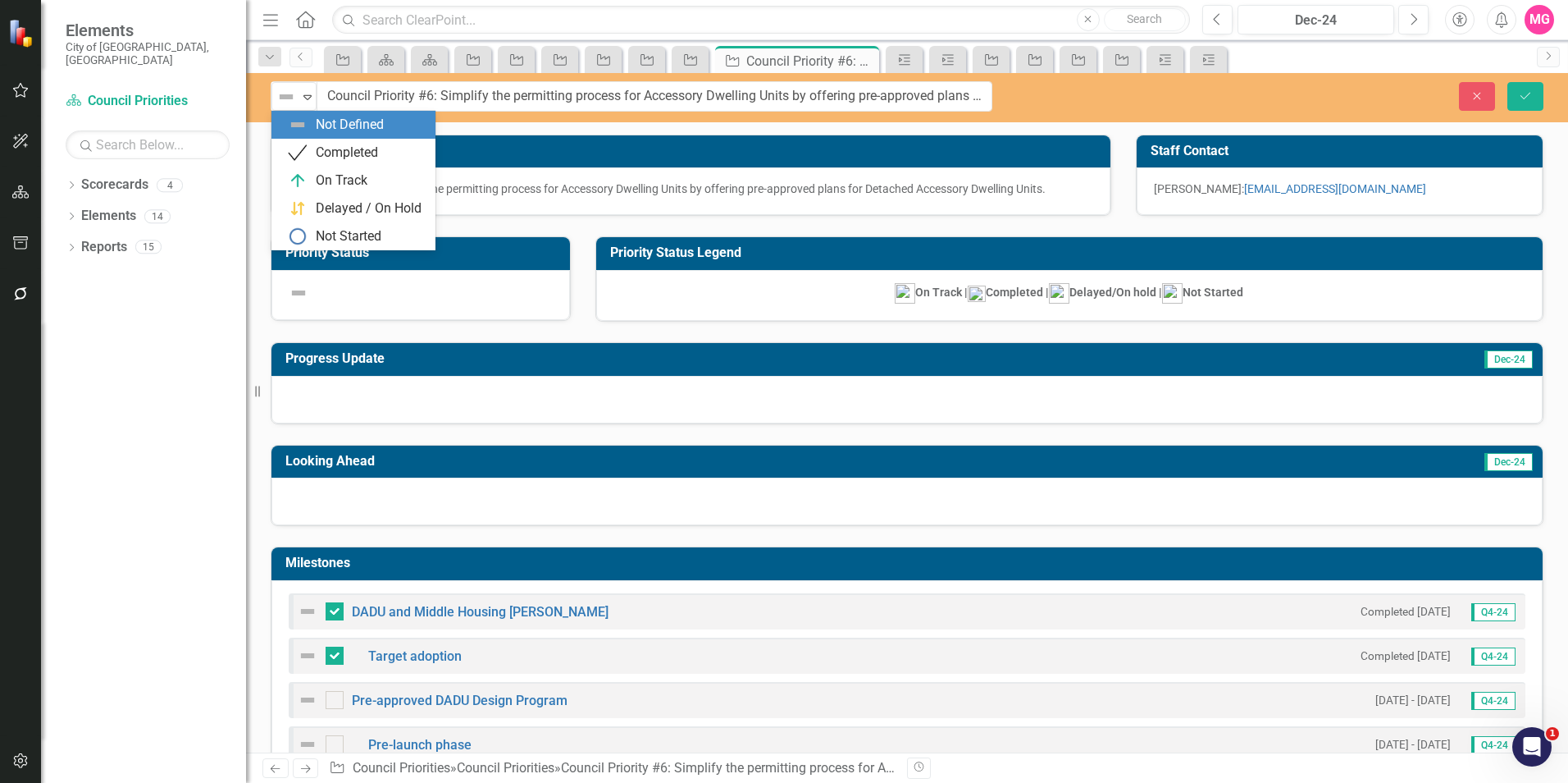
click at [292, 108] on div "Not Defined" at bounding box center [287, 97] width 25 height 23
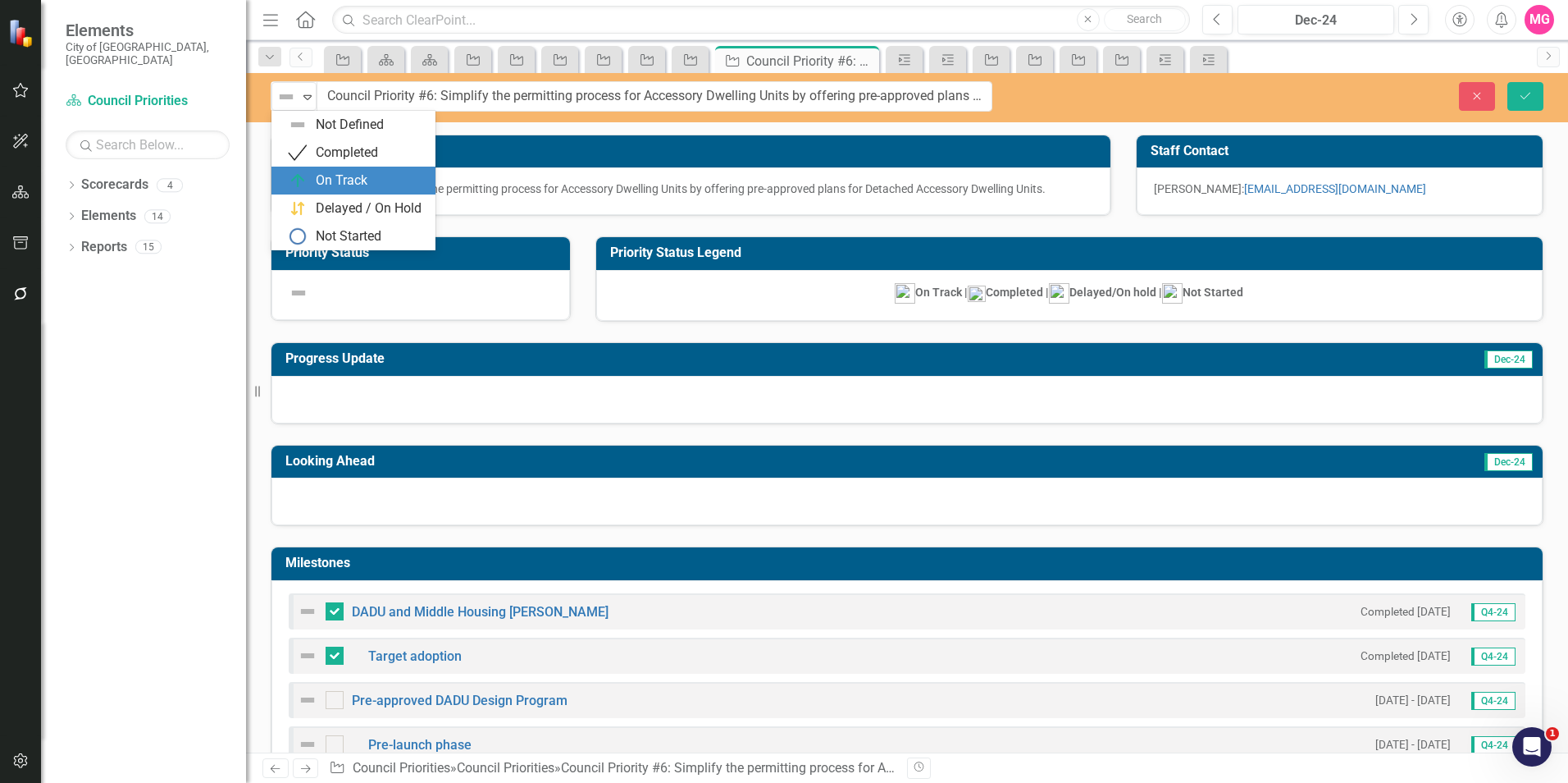
click at [334, 187] on div "On Track" at bounding box center [341, 180] width 52 height 19
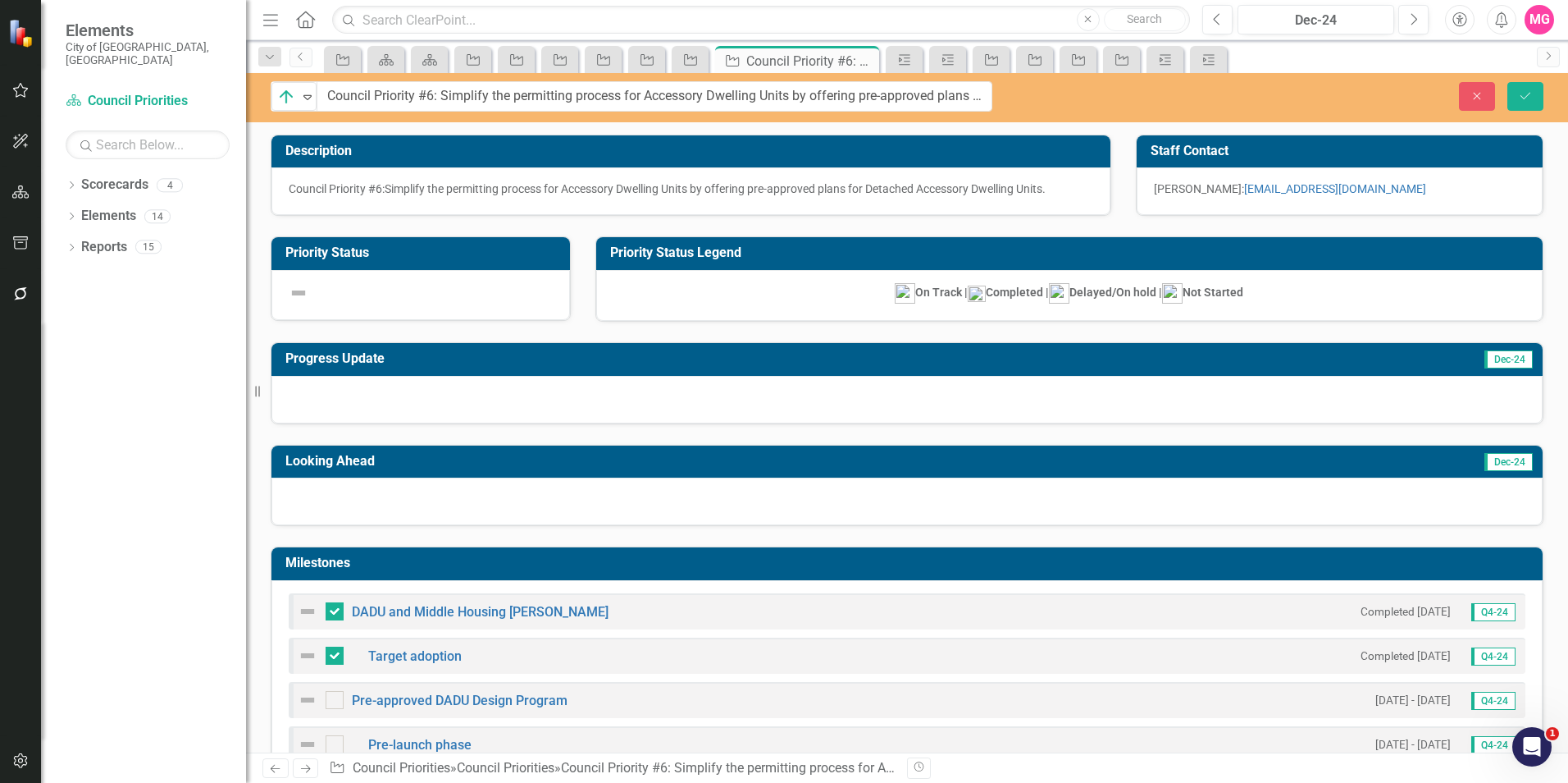
click at [501, 410] on div at bounding box center [907, 400] width 1271 height 48
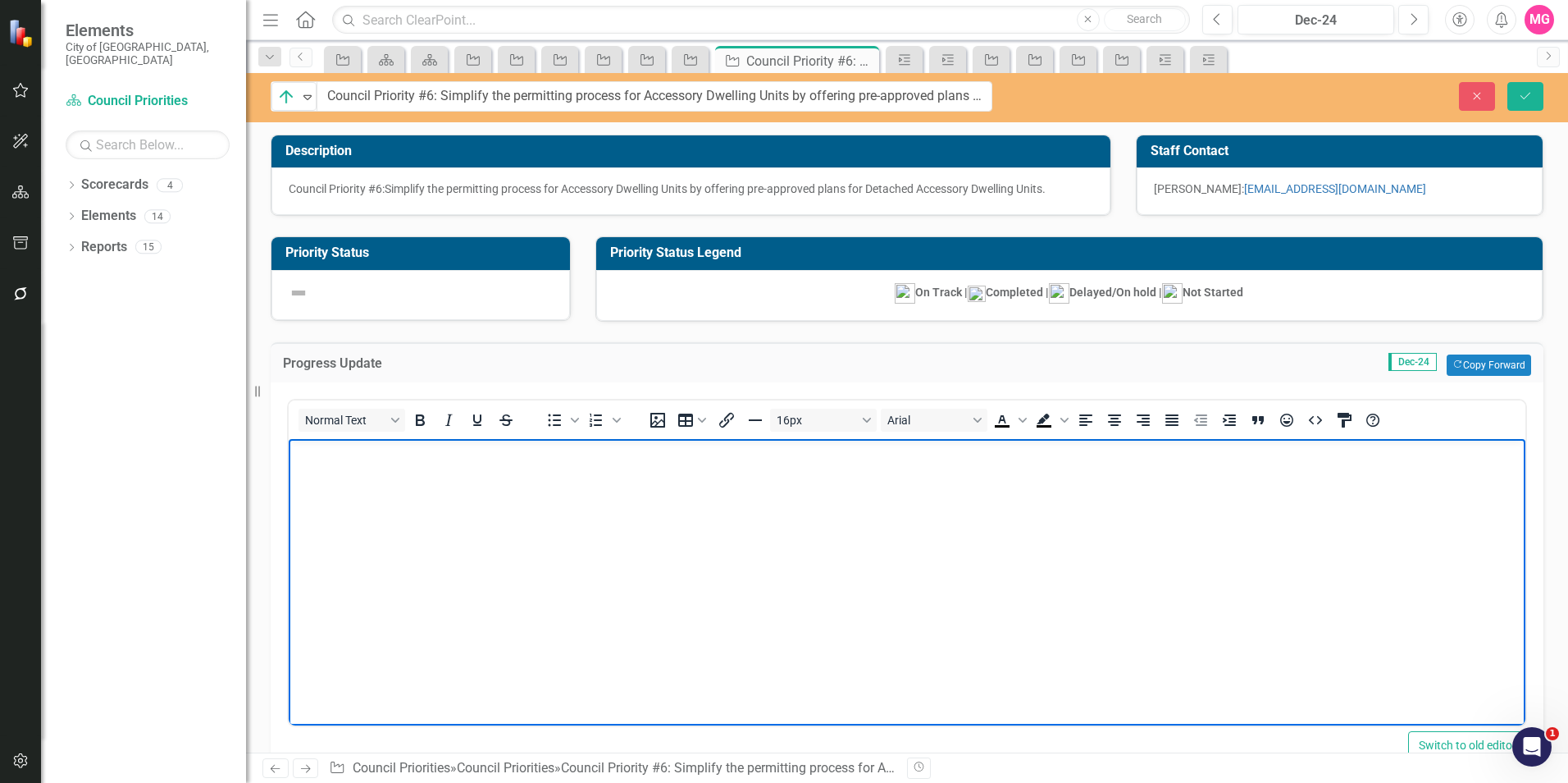
click at [490, 560] on body "Rich Text Area. Press ALT-0 for help." at bounding box center [906, 561] width 1236 height 246
click at [378, 452] on strong "2024 Accomplishments" at bounding box center [365, 453] width 145 height 14
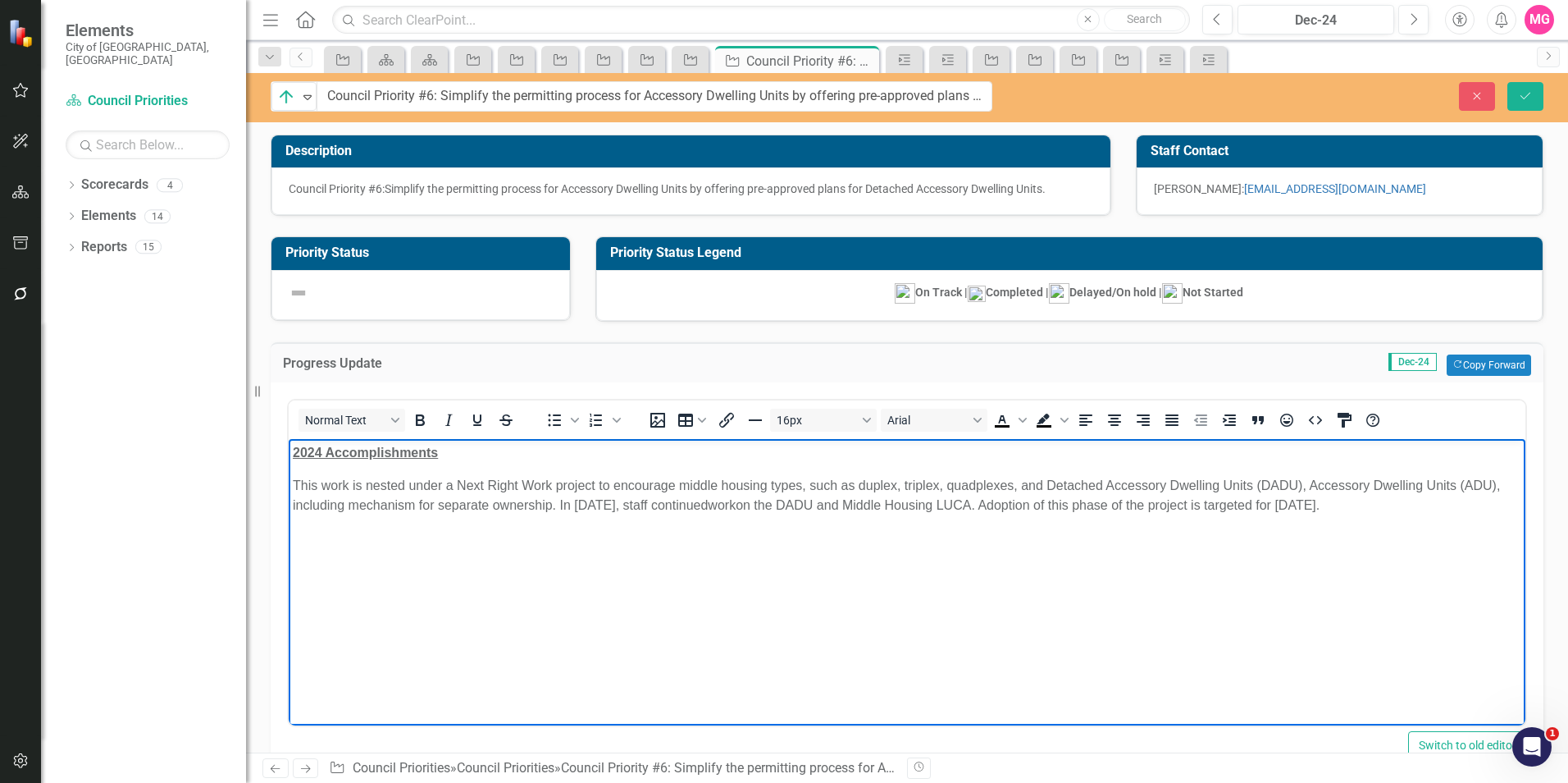
scroll to position [355, 0]
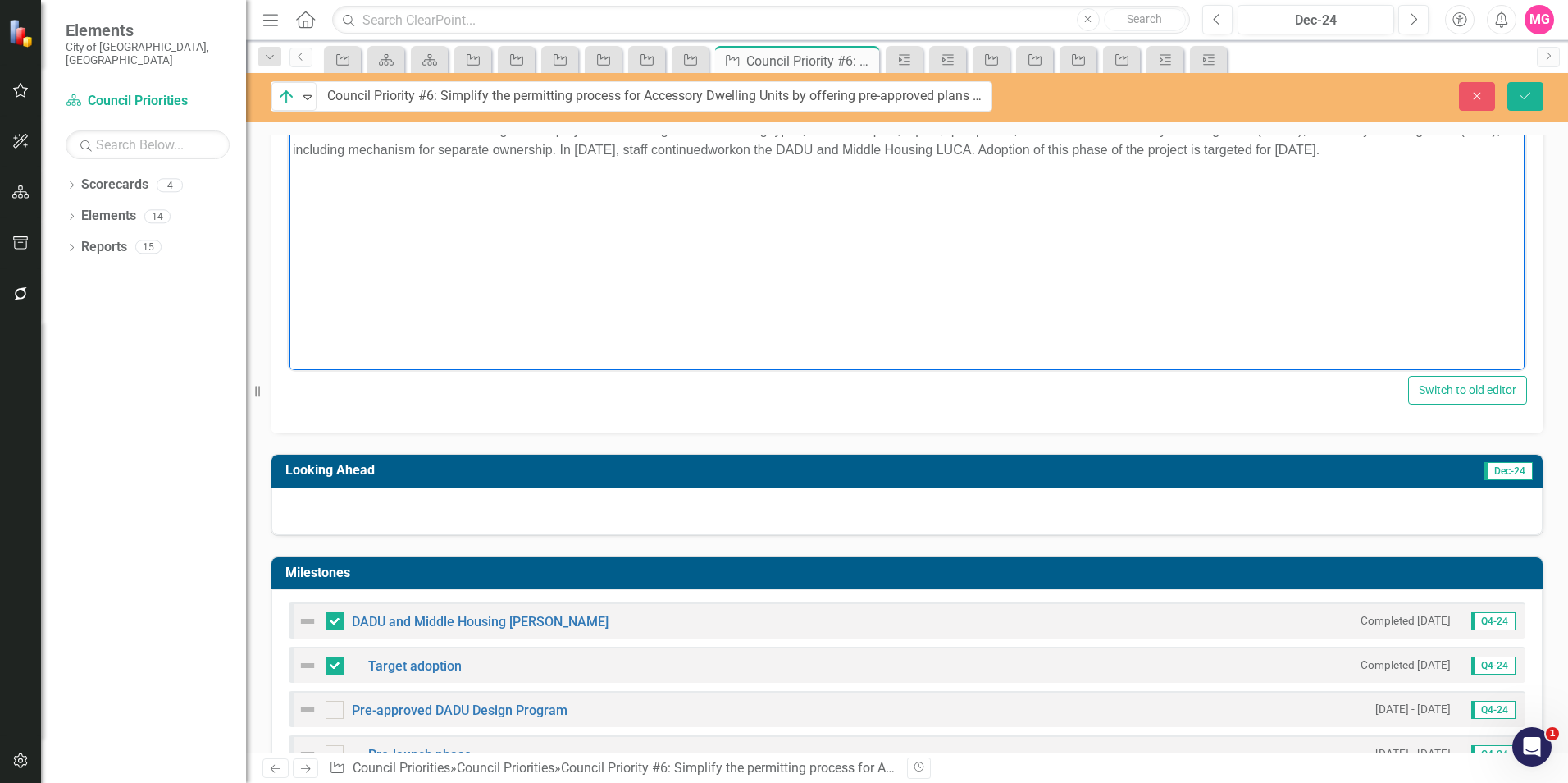
click at [775, 528] on div at bounding box center [907, 511] width 1271 height 48
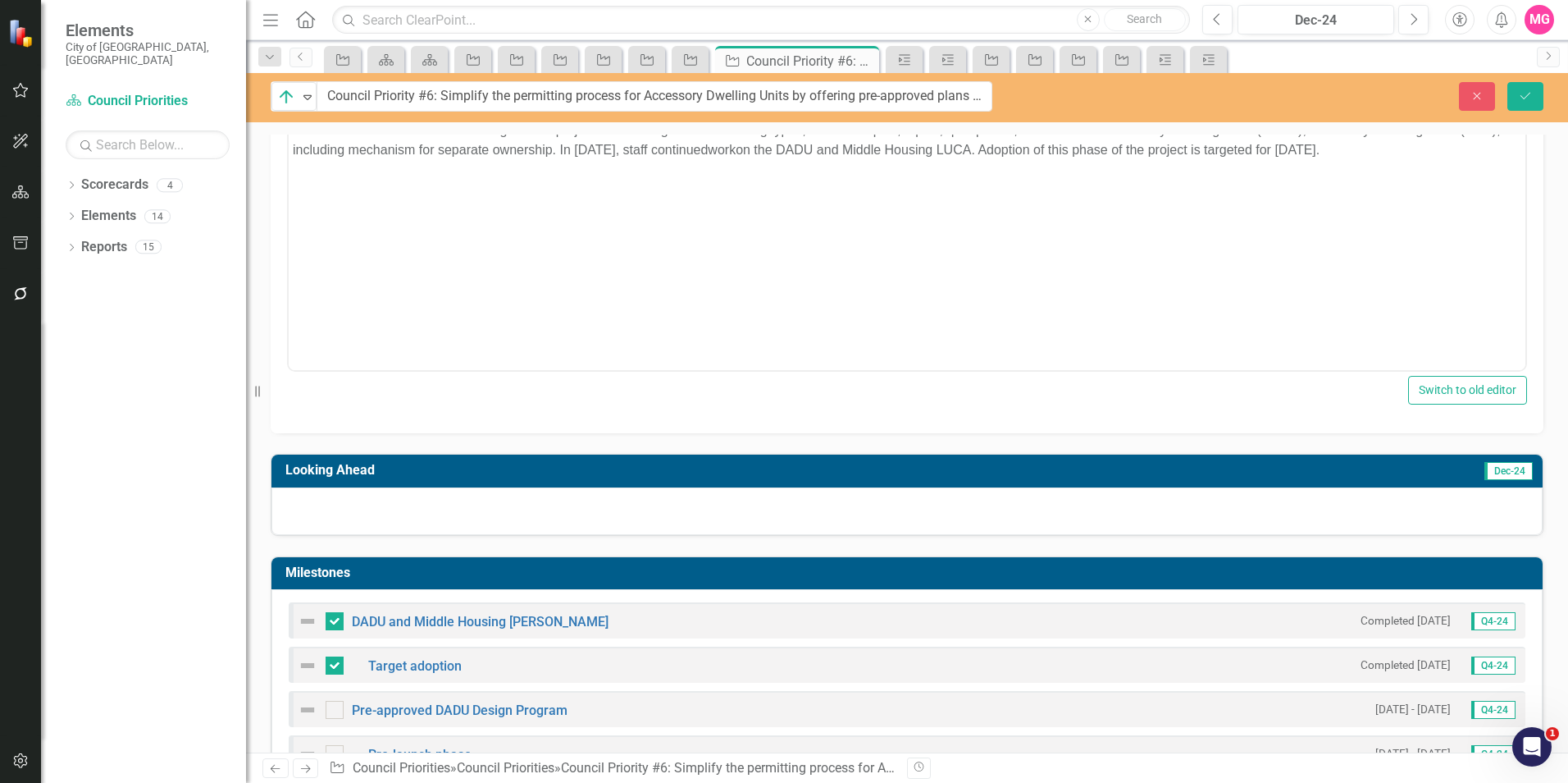
click at [775, 528] on div at bounding box center [907, 511] width 1271 height 48
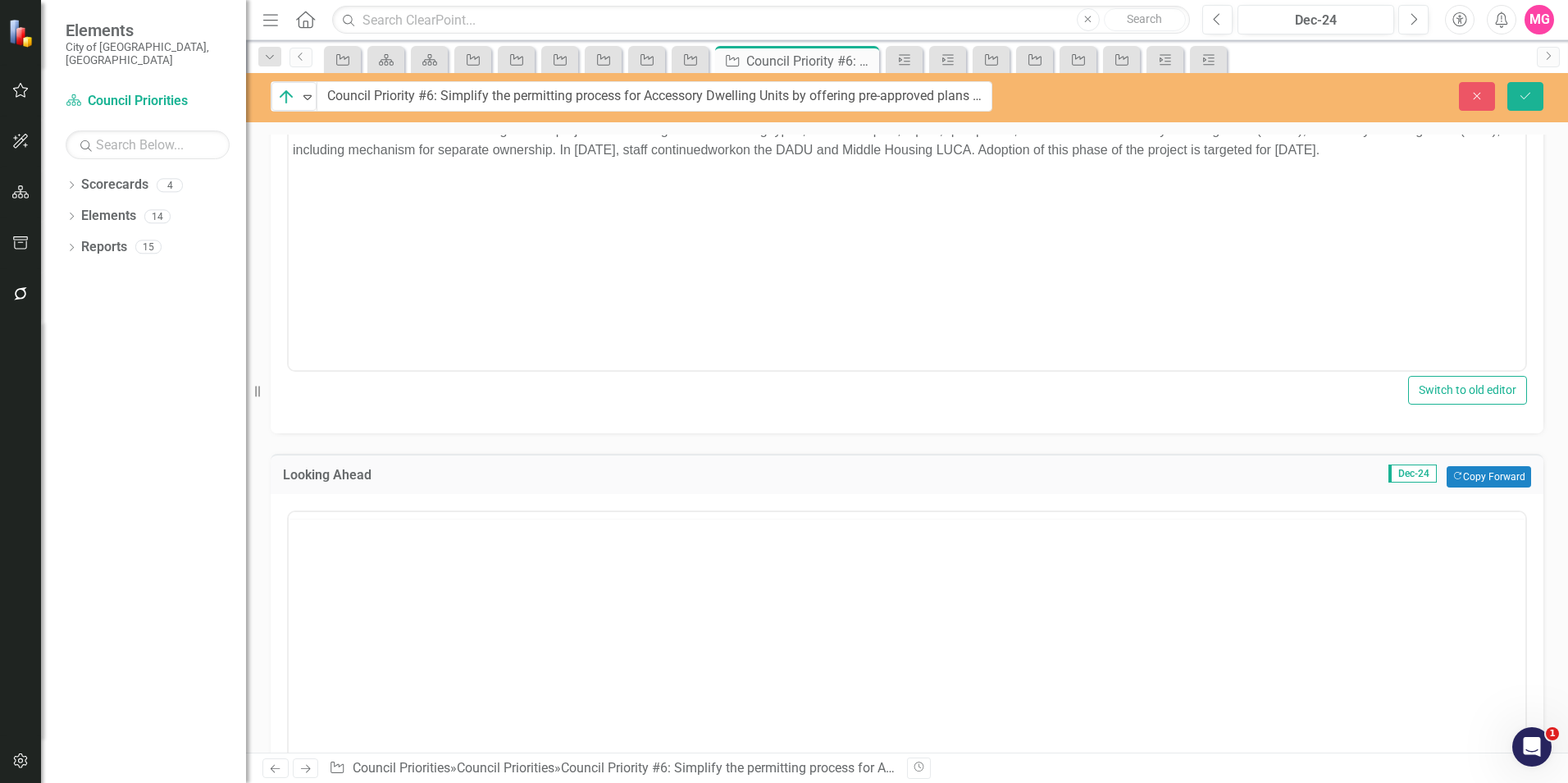
scroll to position [0, 0]
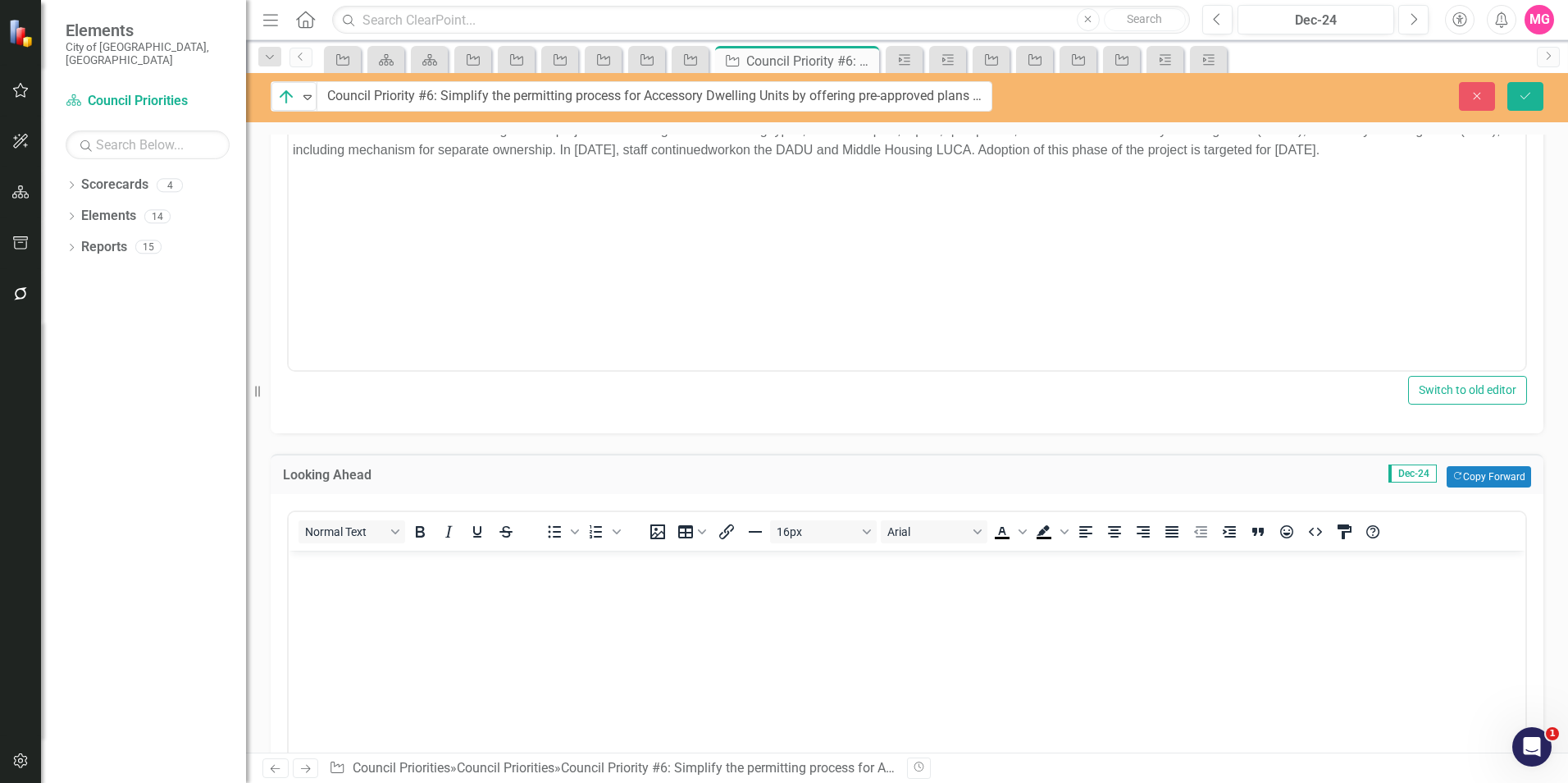
click at [467, 587] on body "Rich Text Area. Press ALT-0 for help." at bounding box center [906, 674] width 1236 height 246
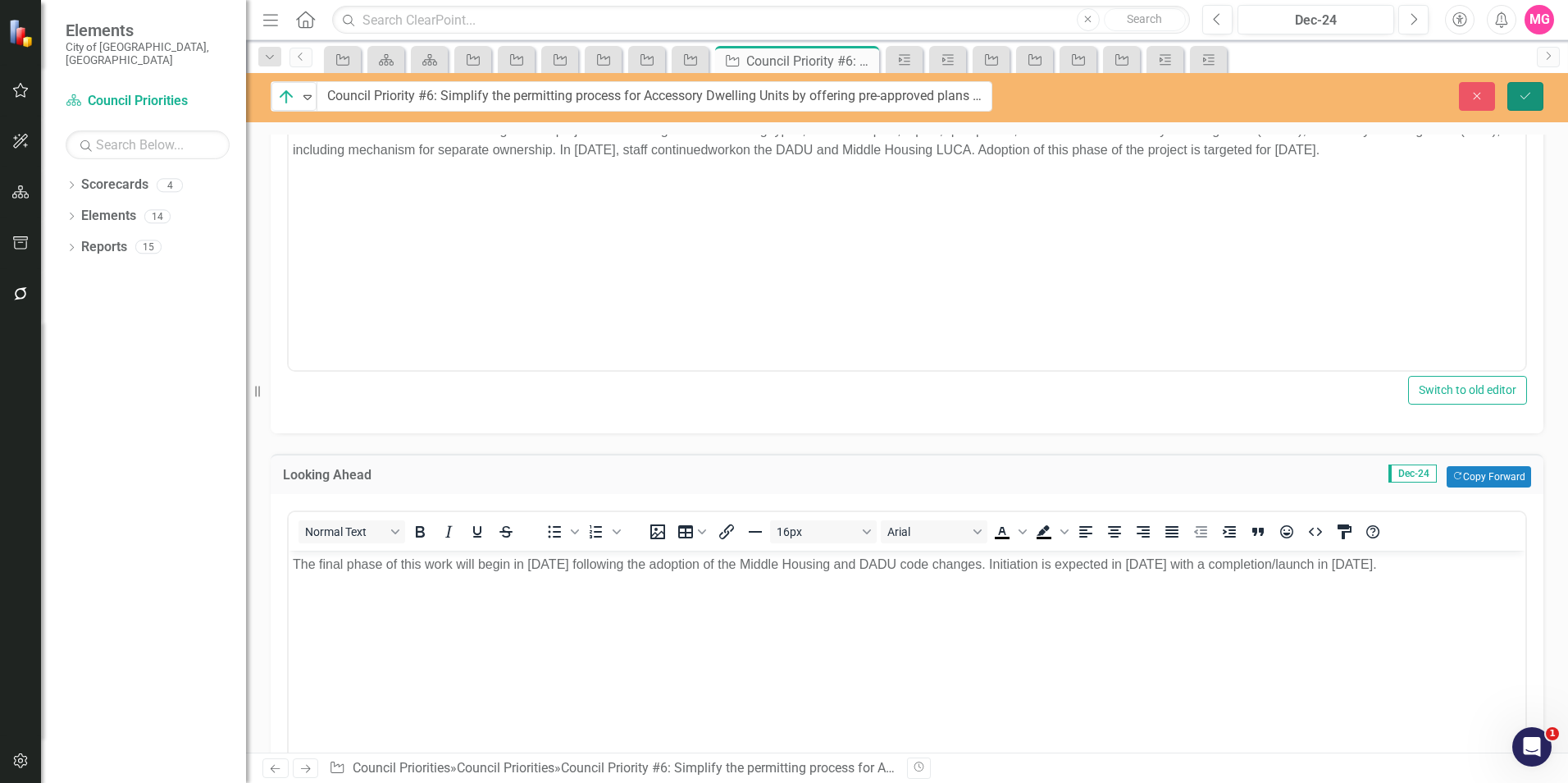
click at [1534, 94] on button "Save" at bounding box center [1525, 96] width 36 height 29
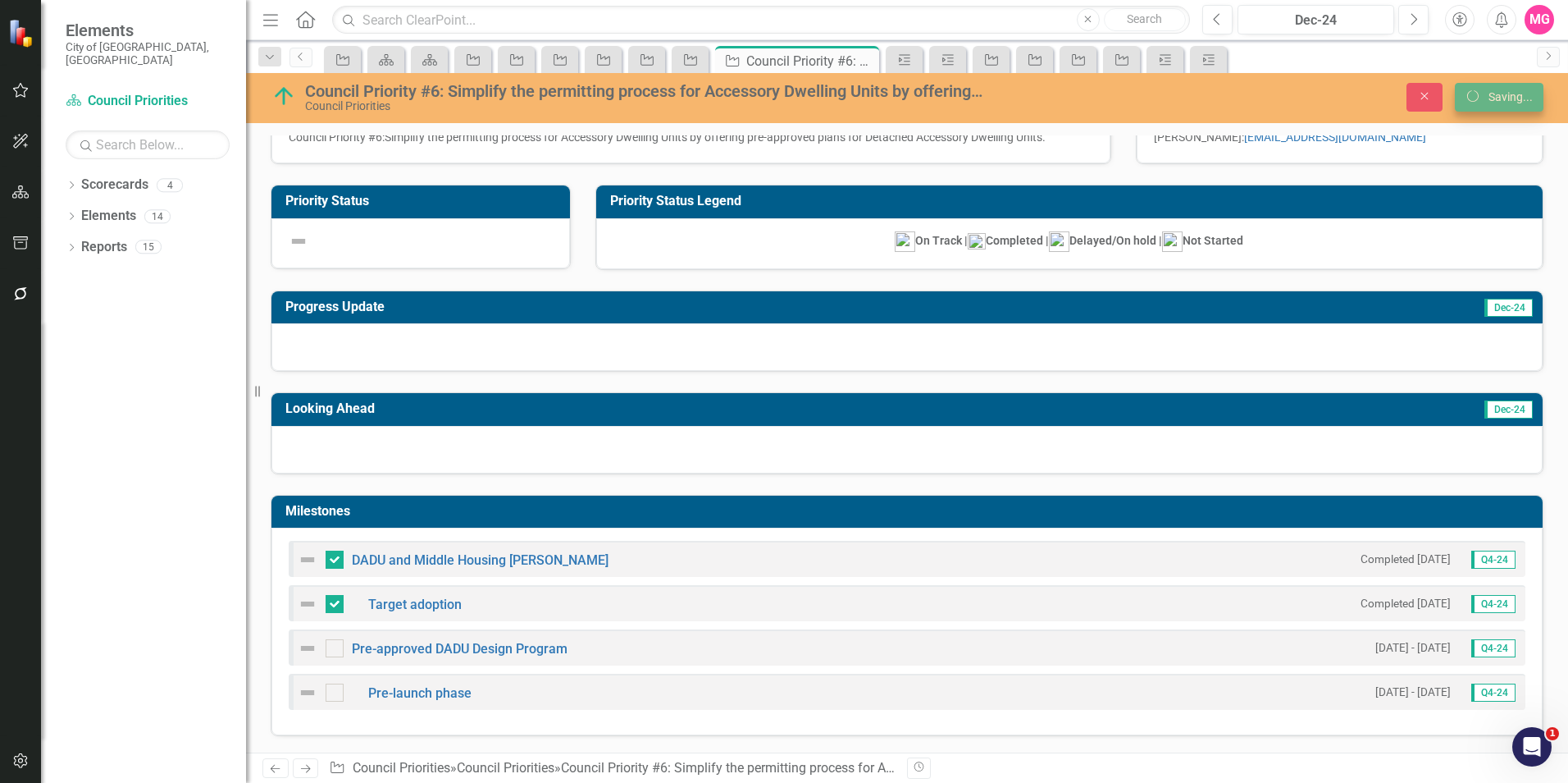
scroll to position [53, 0]
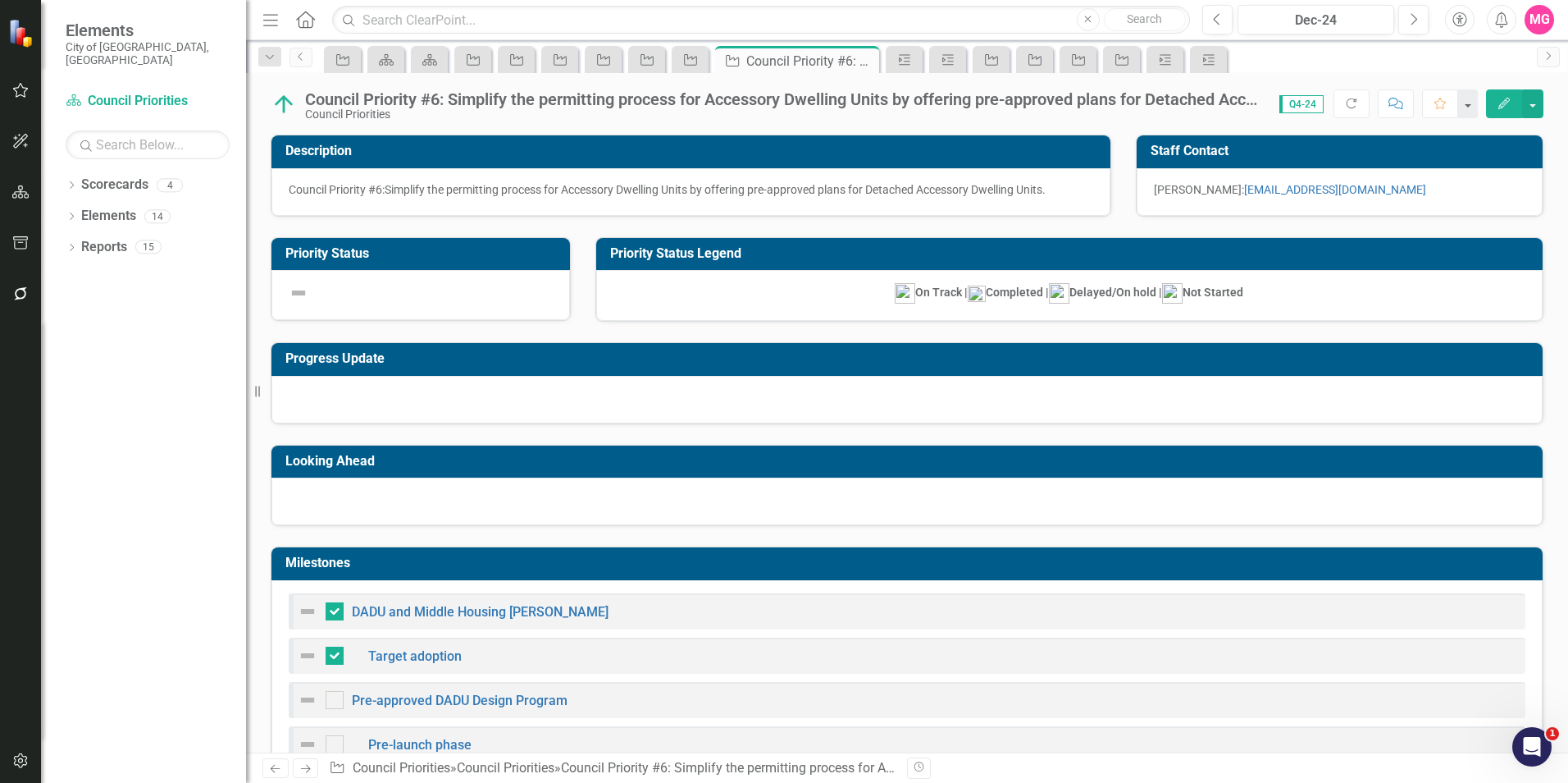
checkbox input "false"
checkbox input "true"
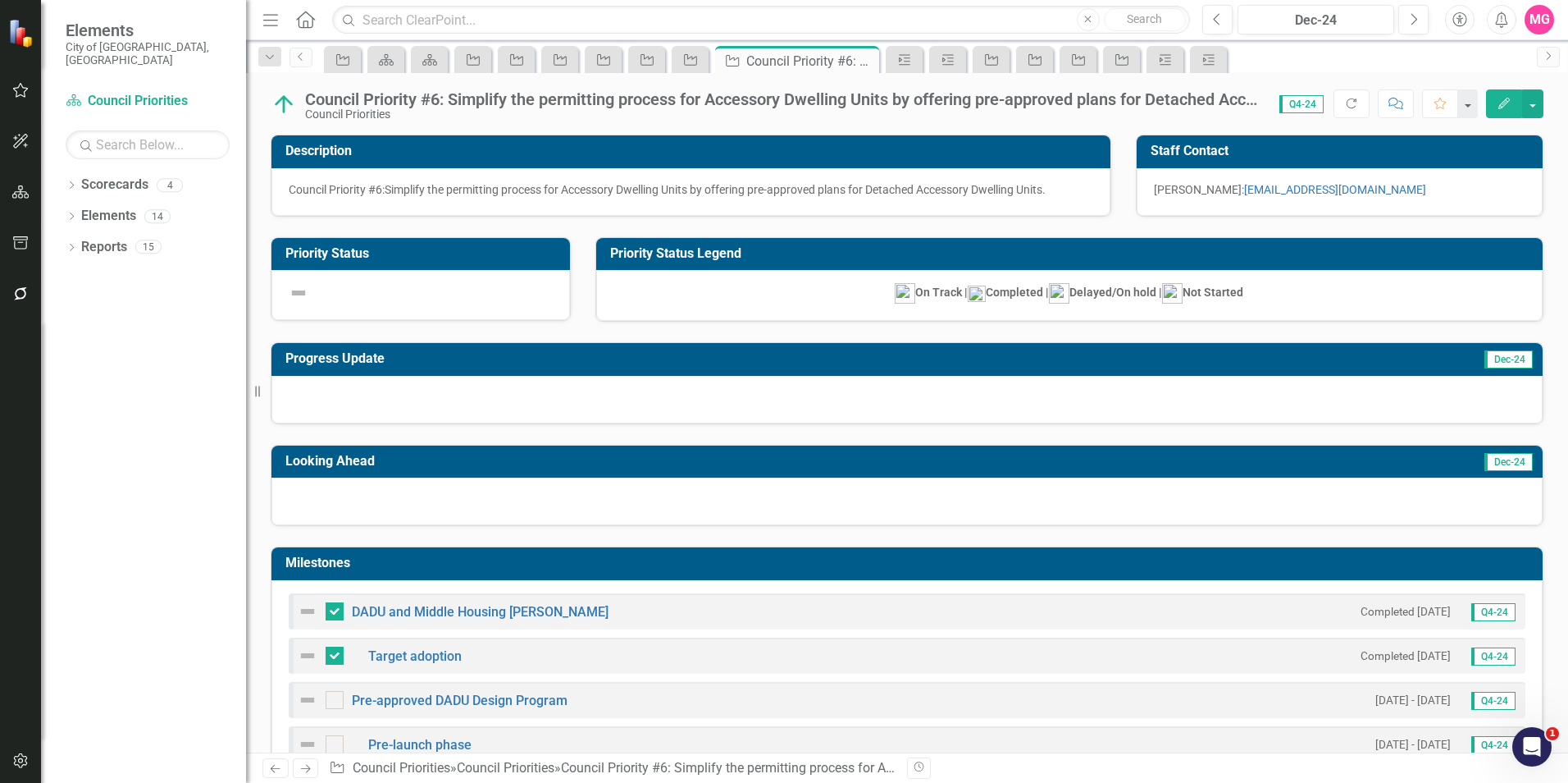
checkbox input "false"
checkbox input "true"
checkbox input "false"
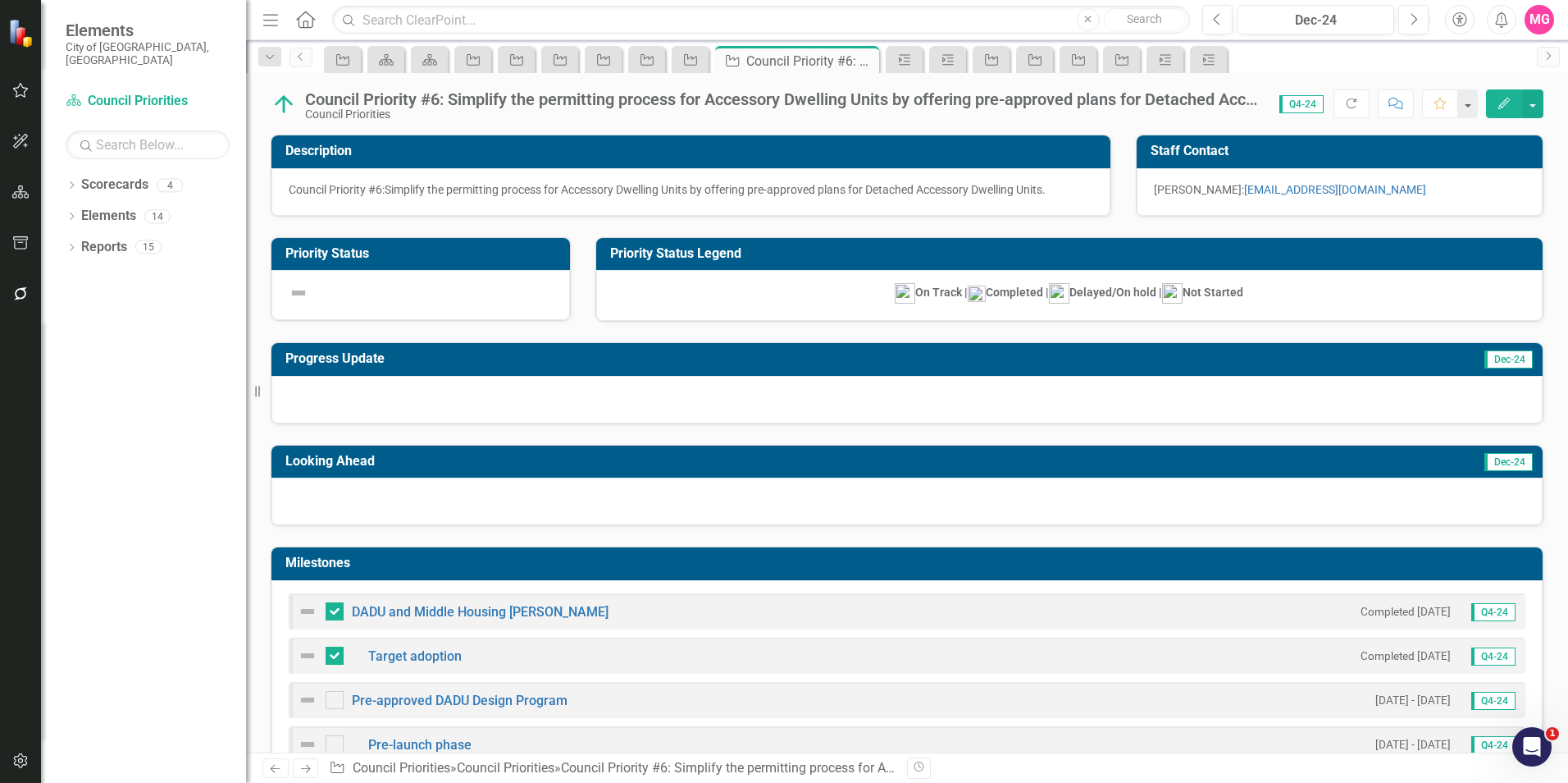
checkbox input "false"
checkbox input "true"
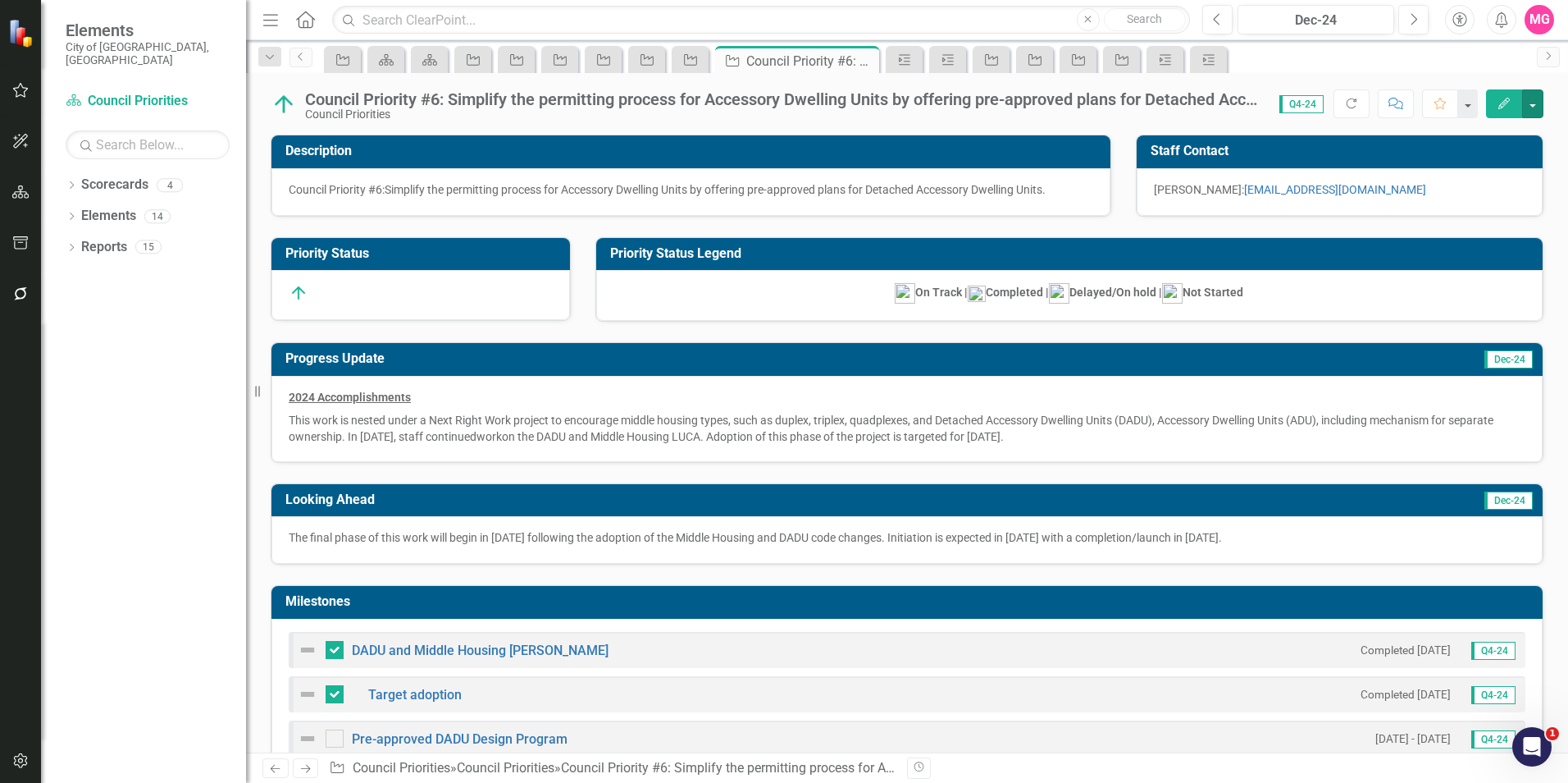
click at [1534, 94] on button "button" at bounding box center [1533, 103] width 21 height 29
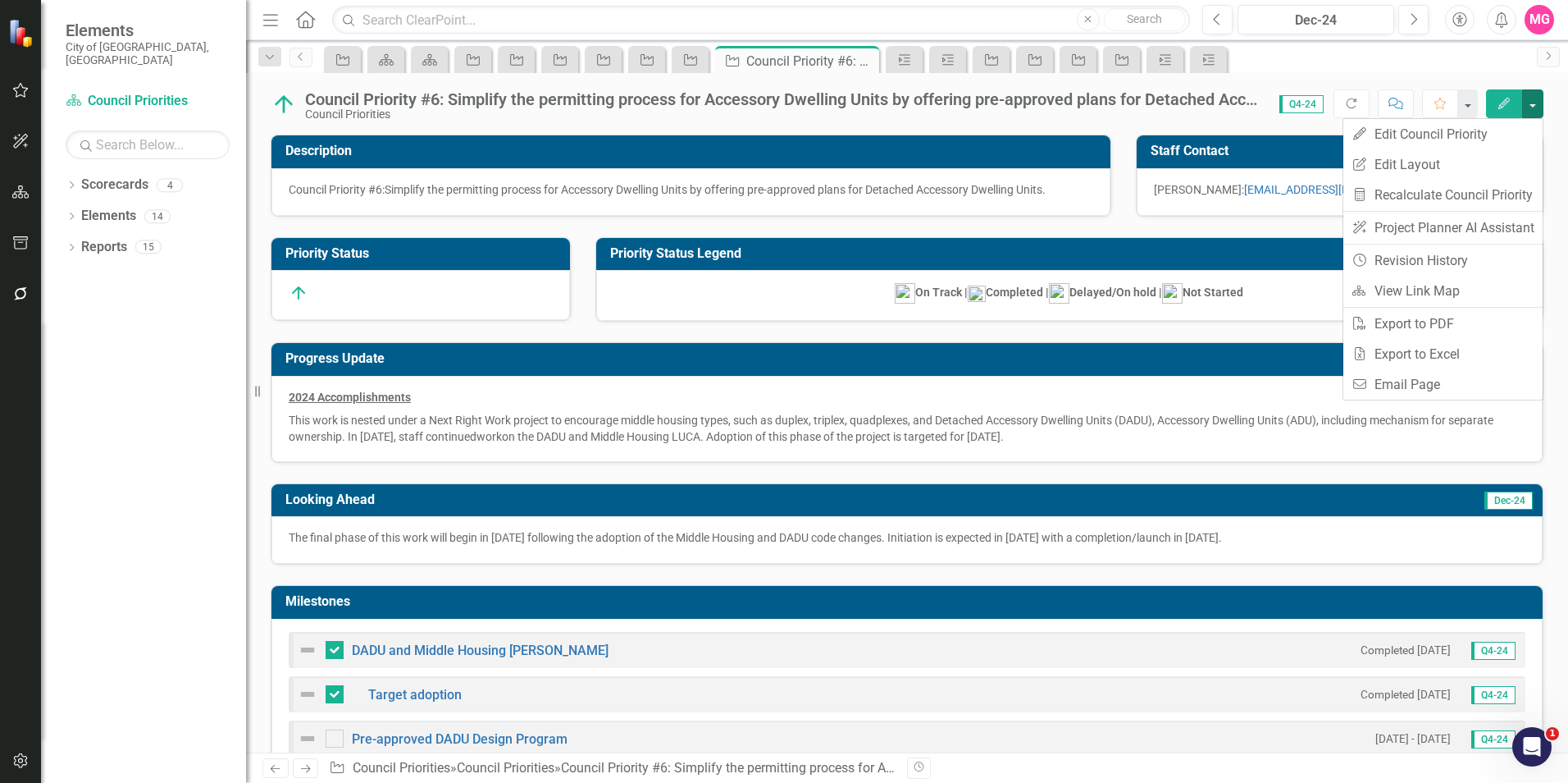
scroll to position [91, 0]
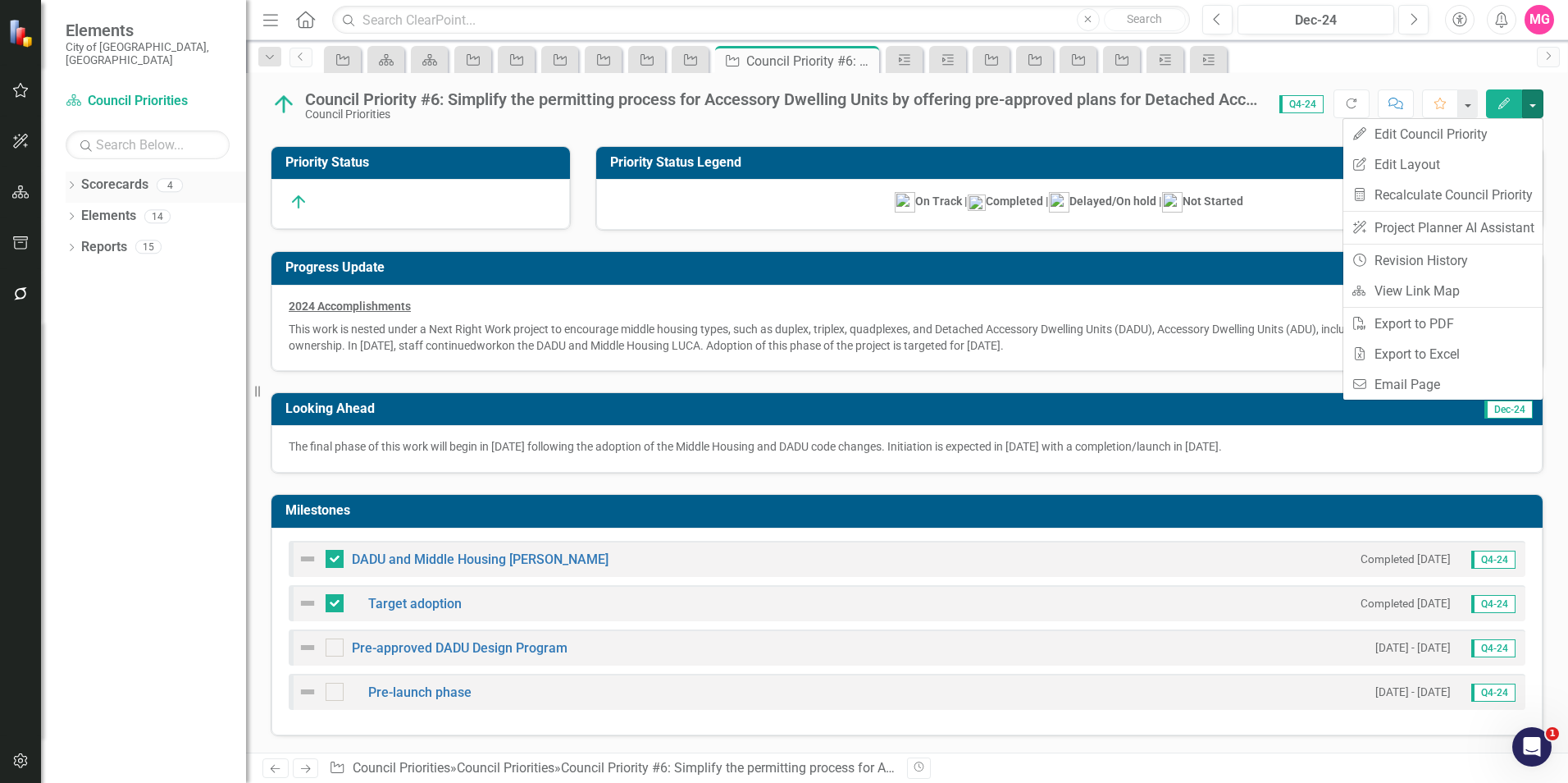
click at [130, 178] on link "Scorecards" at bounding box center [115, 184] width 67 height 19
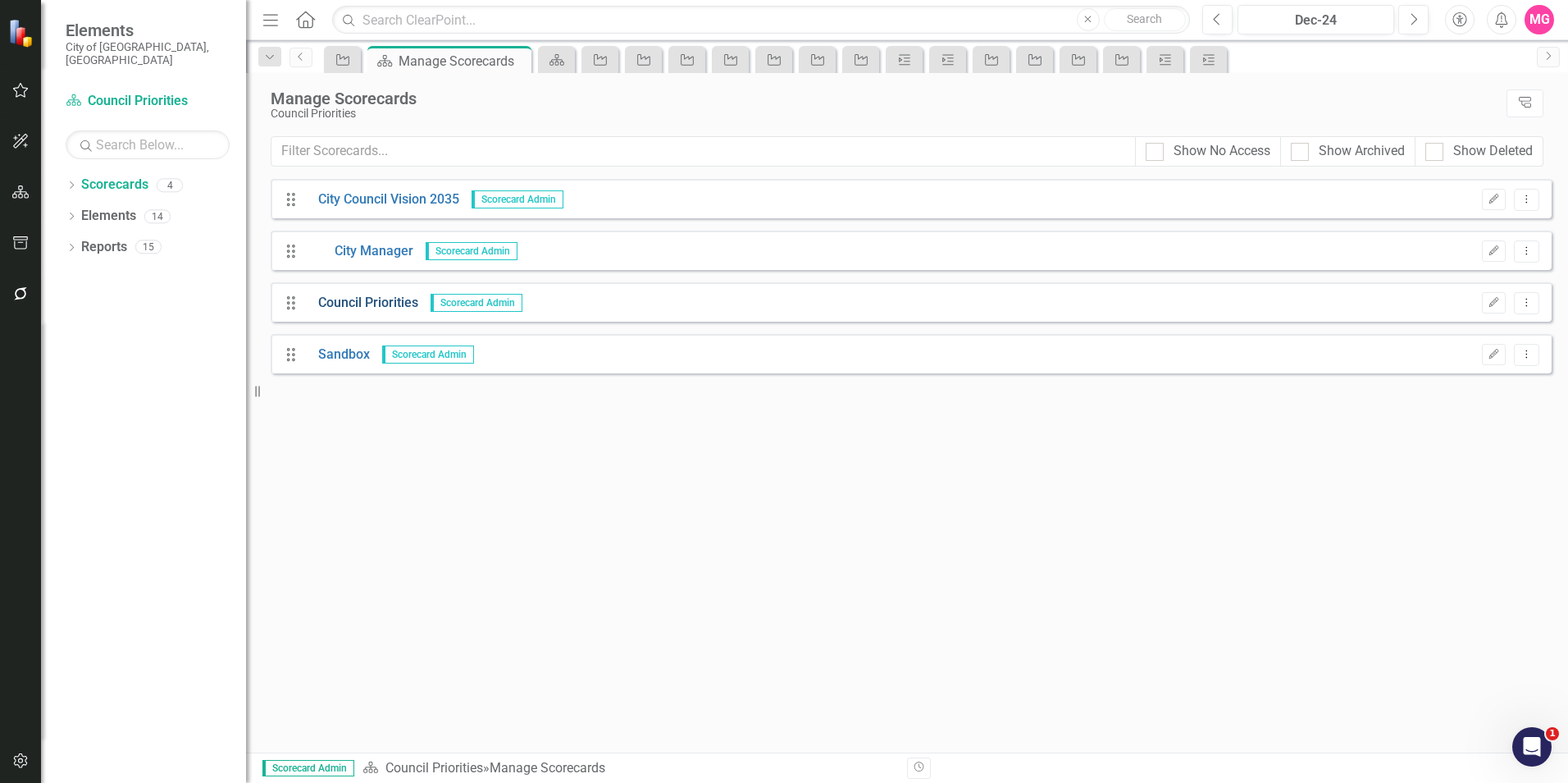
click at [385, 300] on link "Council Priorities" at bounding box center [362, 303] width 112 height 19
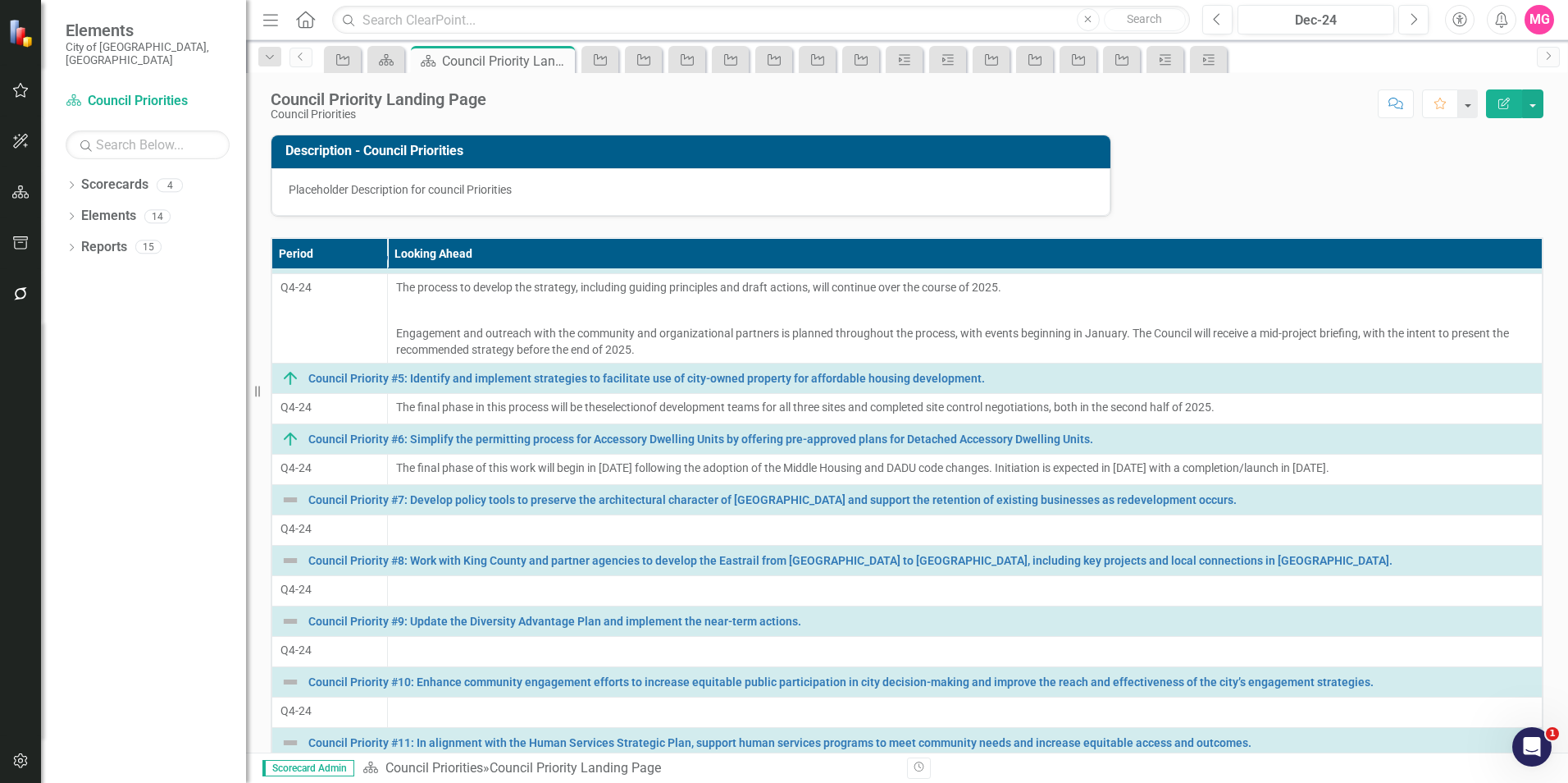
scroll to position [525, 0]
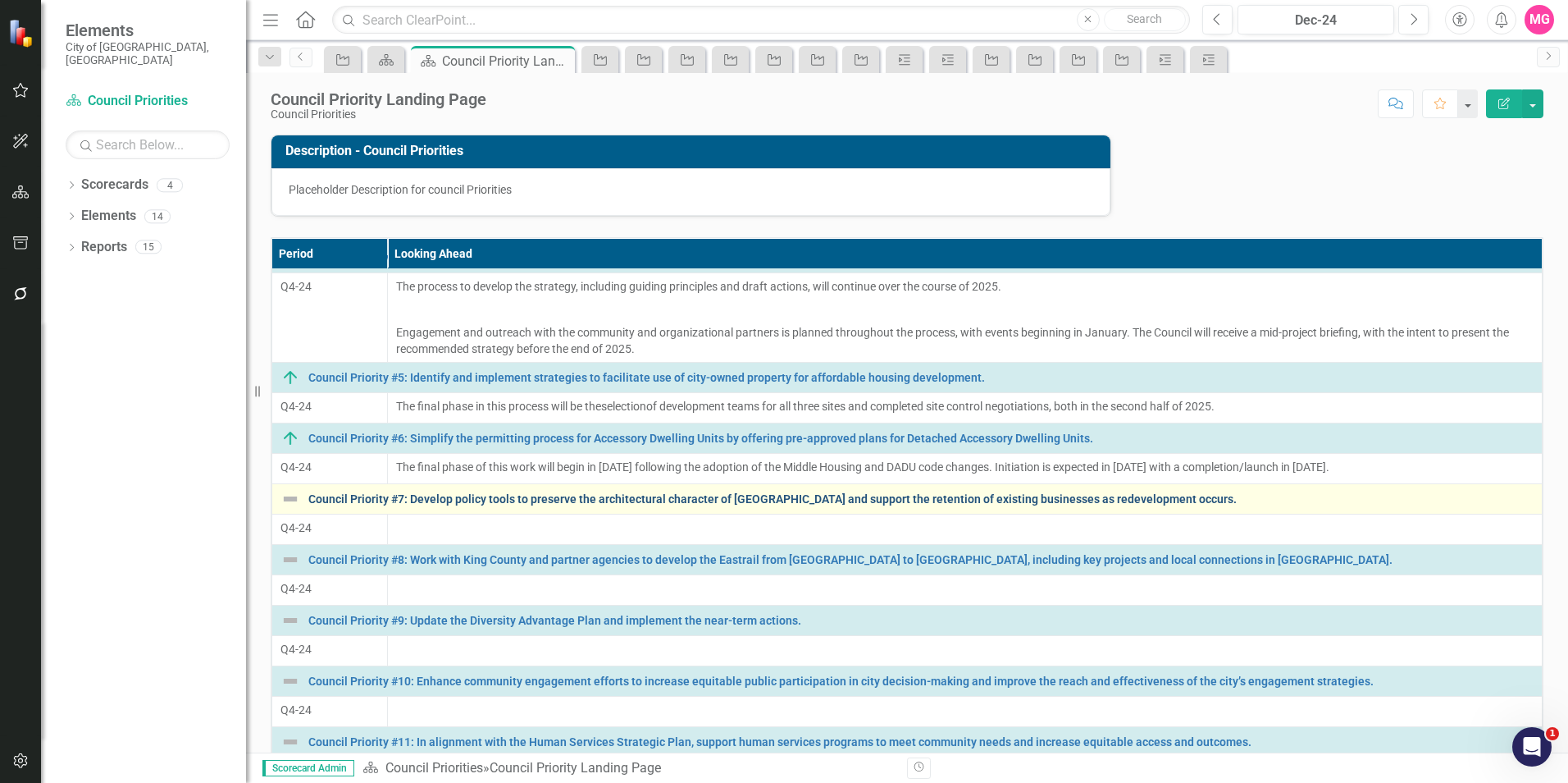
click at [620, 499] on link "Council Priority #7: Develop policy tools to preserve the architectural charact…" at bounding box center [920, 500] width 1225 height 12
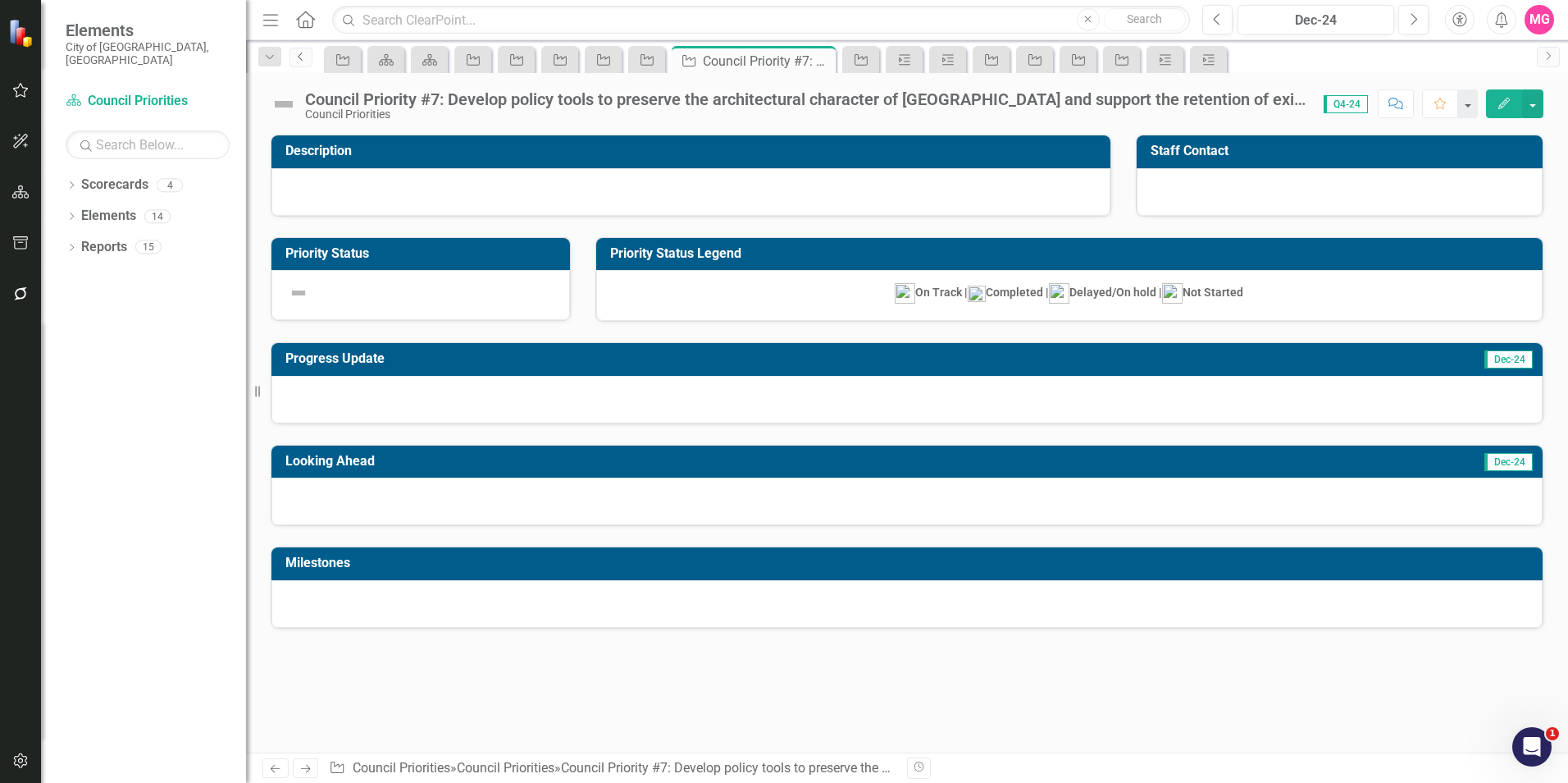
click at [301, 50] on link "Previous" at bounding box center [301, 57] width 23 height 19
click at [298, 58] on icon "Previous" at bounding box center [301, 56] width 13 height 10
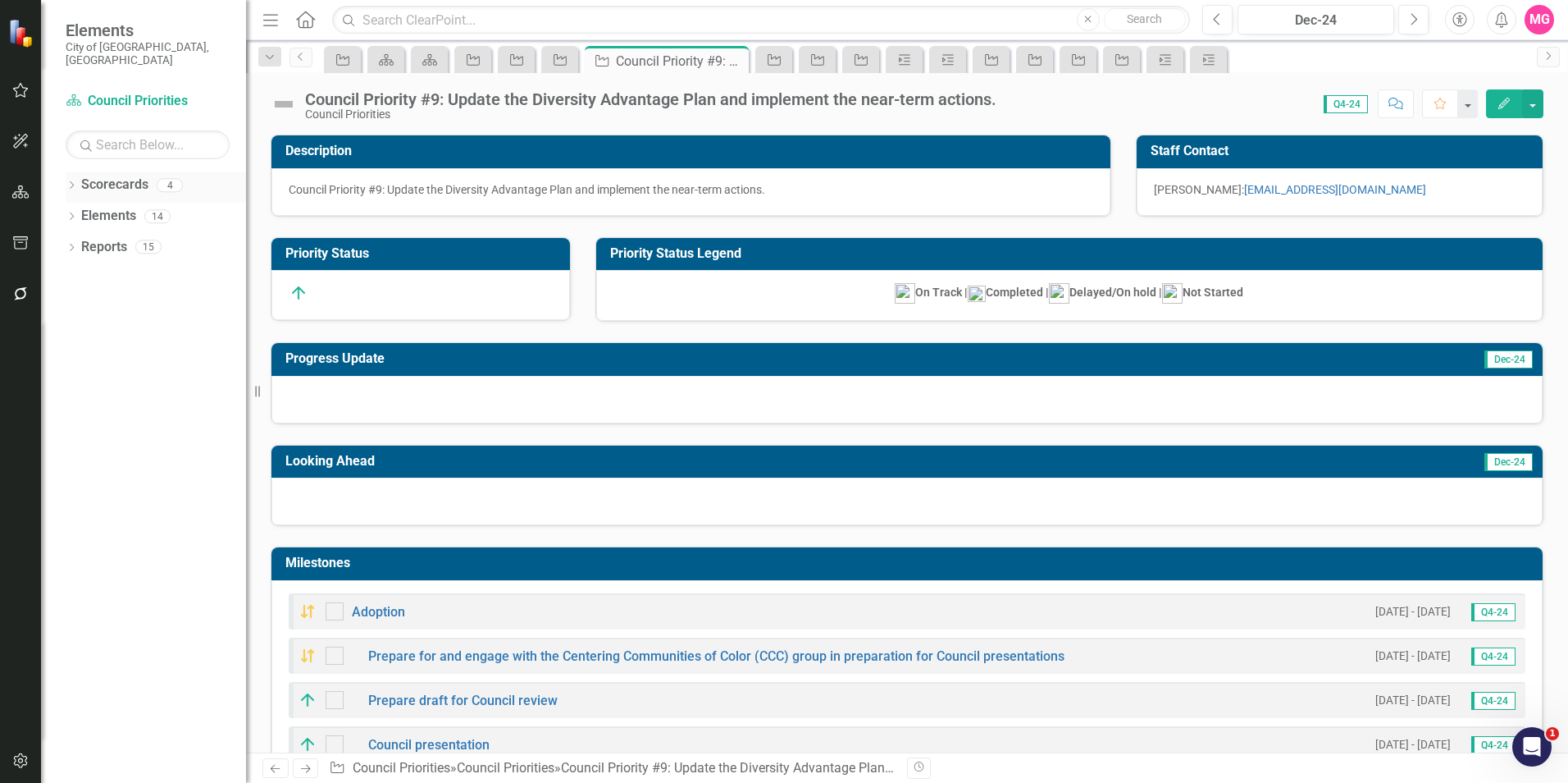
click at [122, 176] on link "Scorecards" at bounding box center [115, 184] width 67 height 19
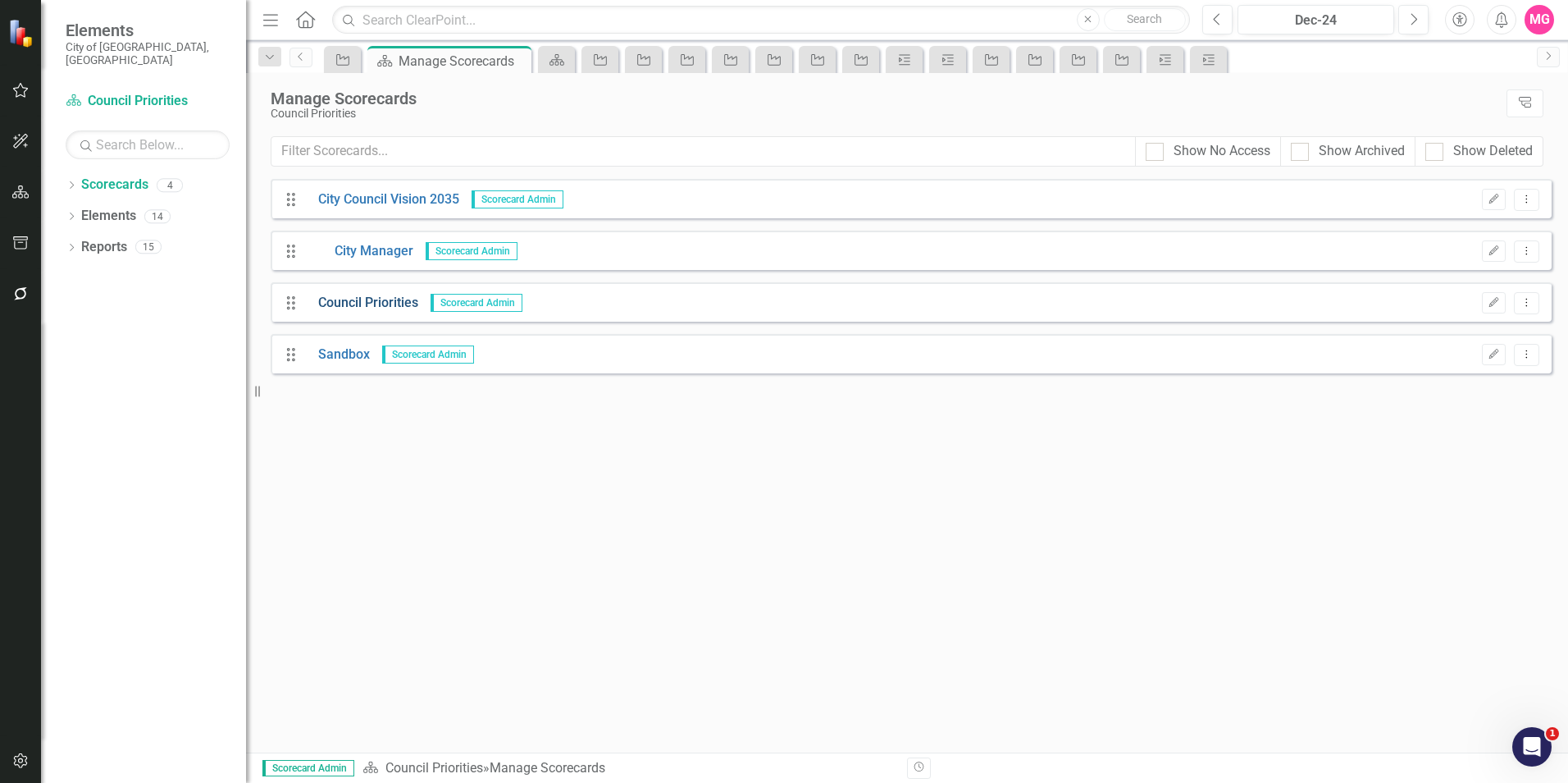
click at [364, 298] on link "Council Priorities" at bounding box center [362, 303] width 112 height 19
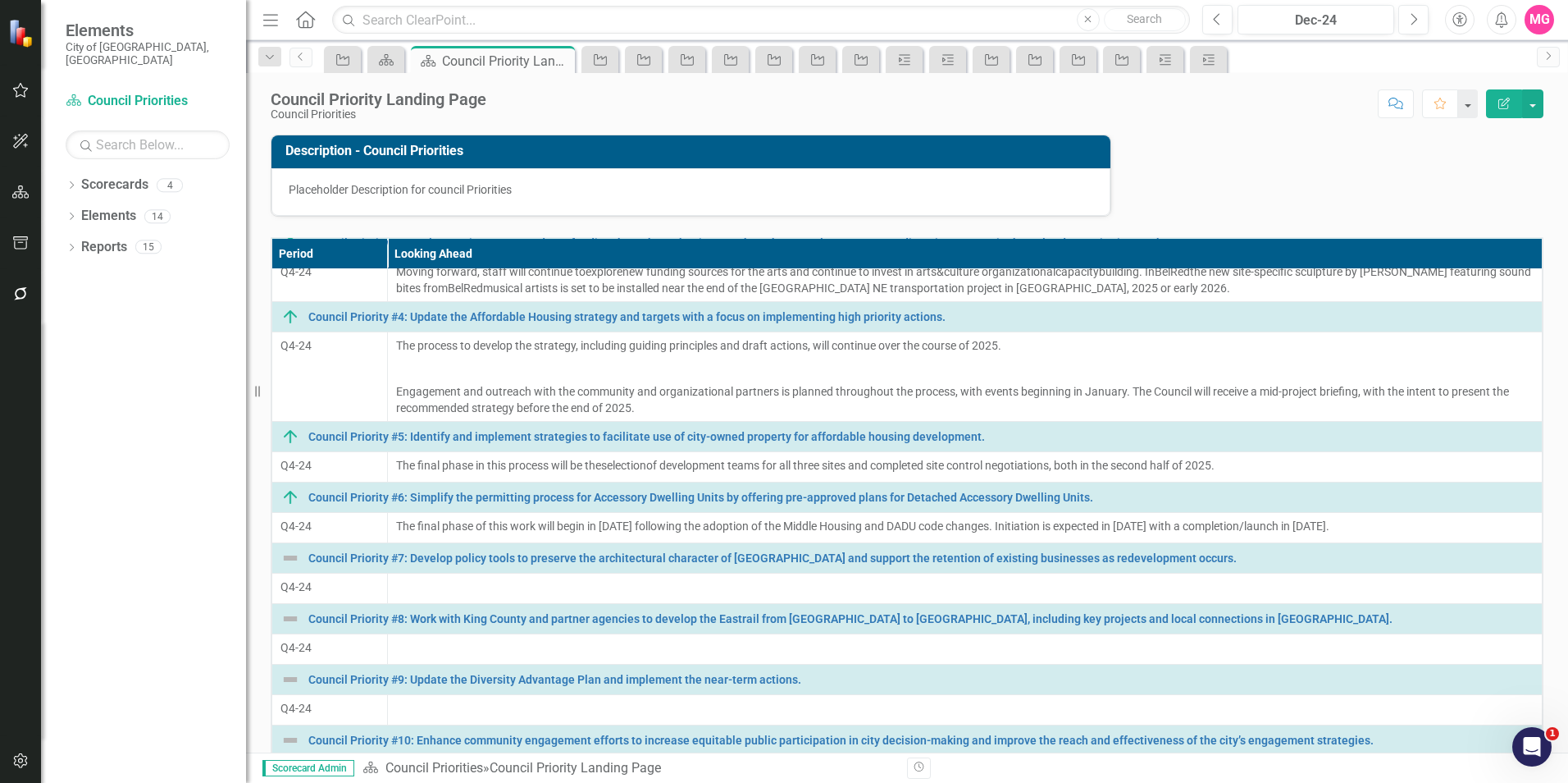
scroll to position [467, 0]
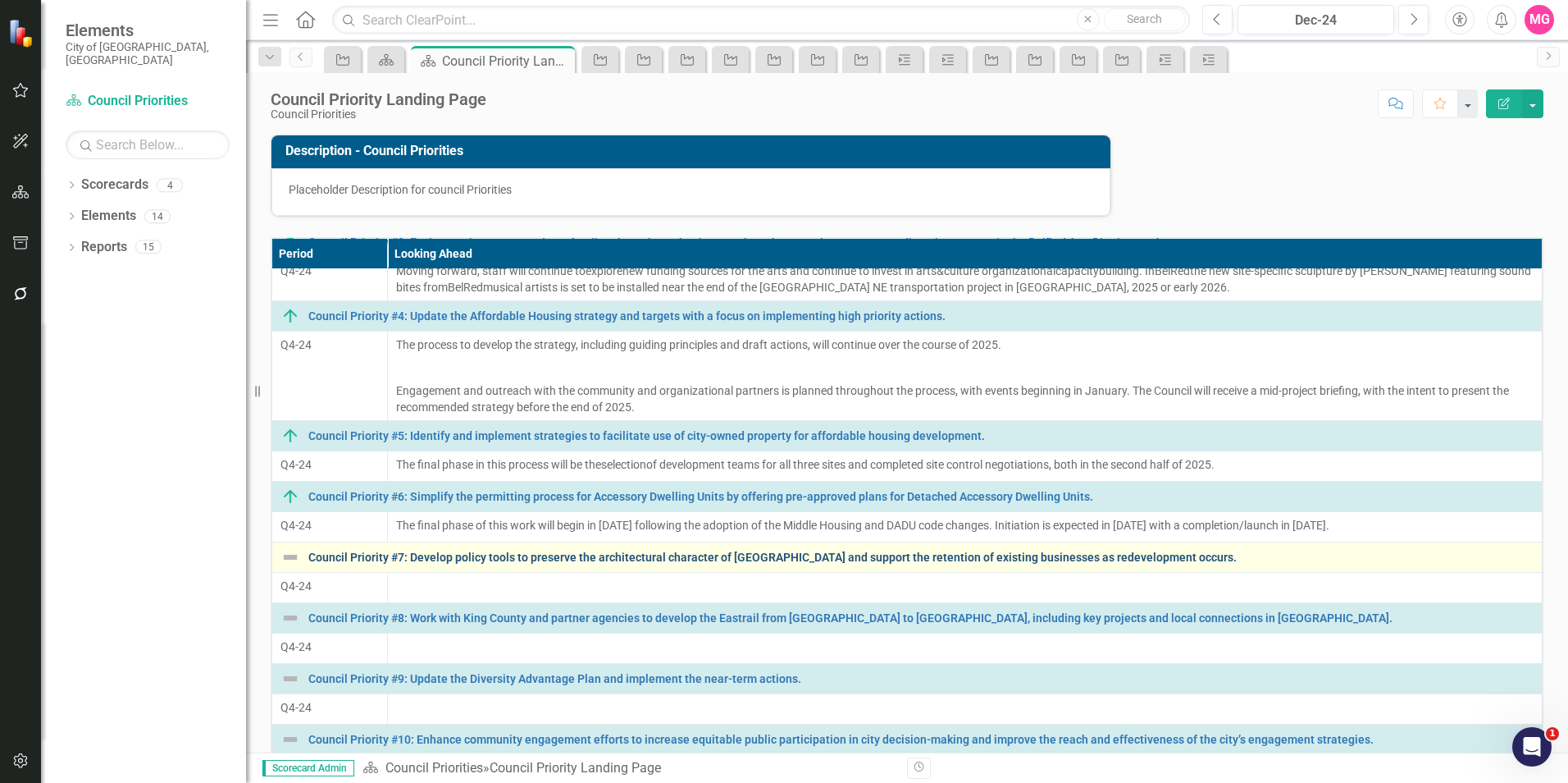
click at [444, 562] on link "Council Priority #7: Develop policy tools to preserve the architectural charact…" at bounding box center [920, 557] width 1225 height 12
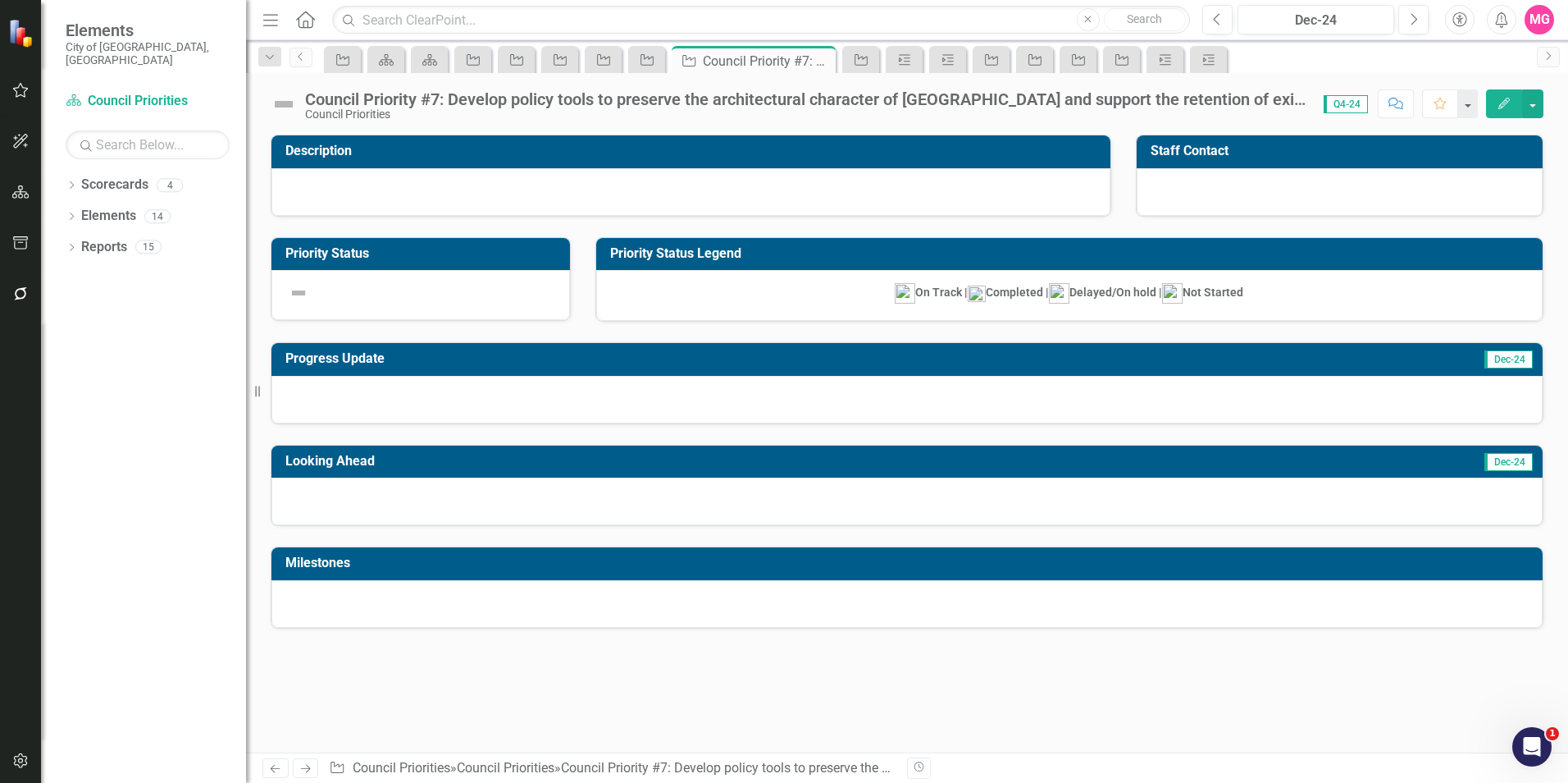
click at [675, 182] on div at bounding box center [691, 192] width 839 height 48
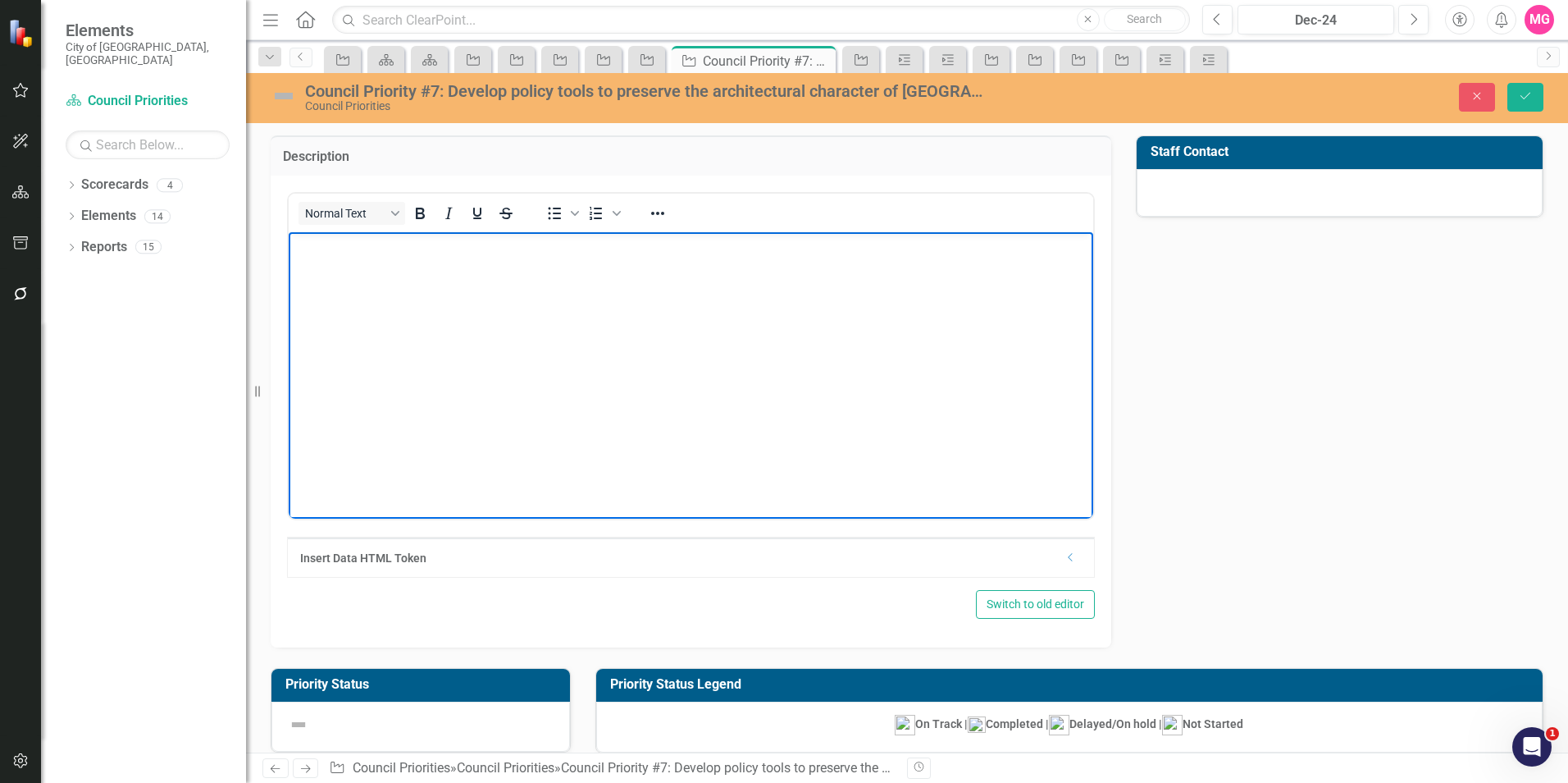
click at [646, 388] on body "Rich Text Area. Press ALT-0 for help." at bounding box center [691, 354] width 805 height 246
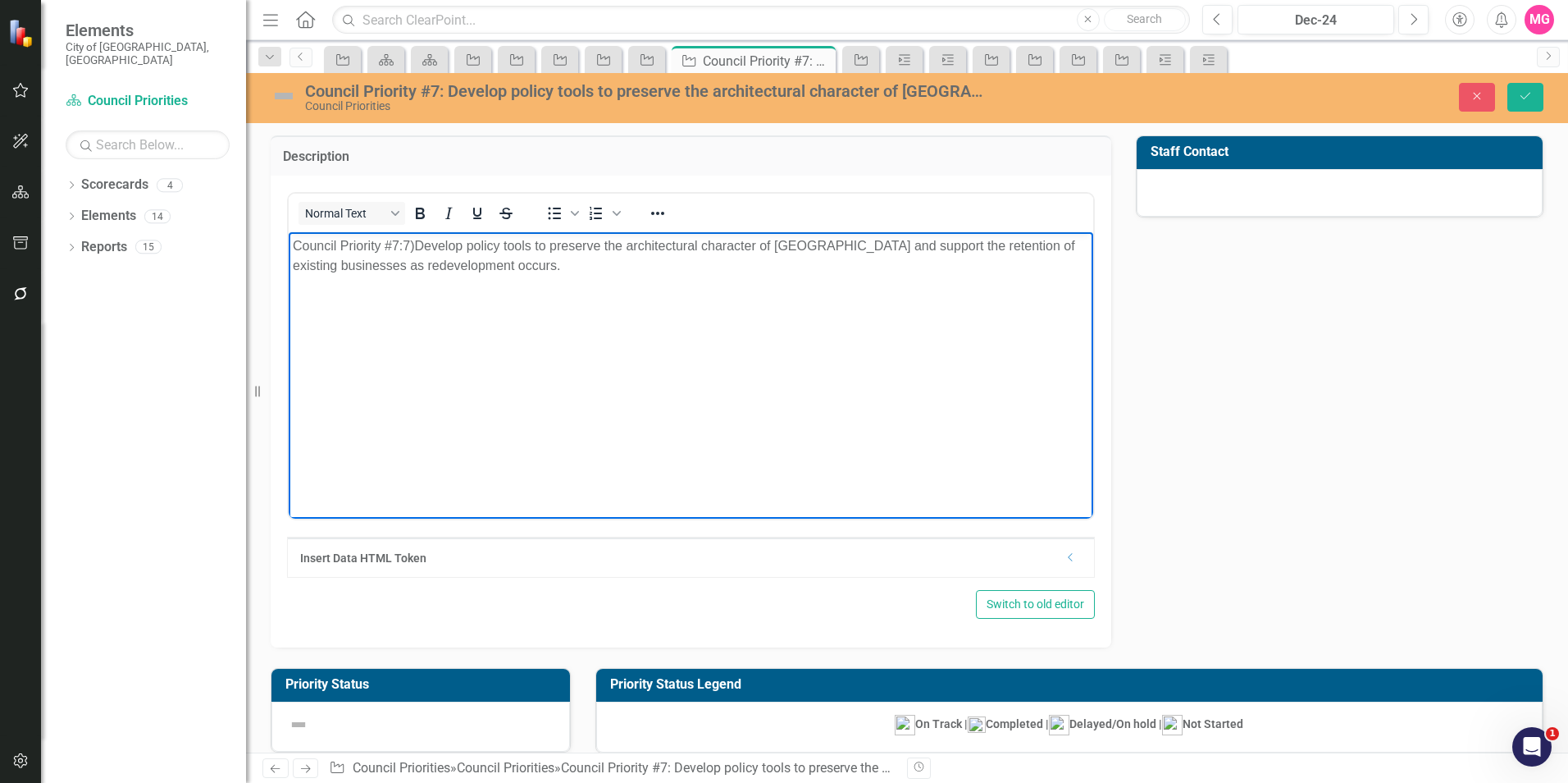
click at [424, 246] on span "Develop policy tools to preserve the architectural character of [GEOGRAPHIC_DAT…" at bounding box center [684, 255] width 783 height 34
click at [1287, 199] on div at bounding box center [1339, 192] width 406 height 48
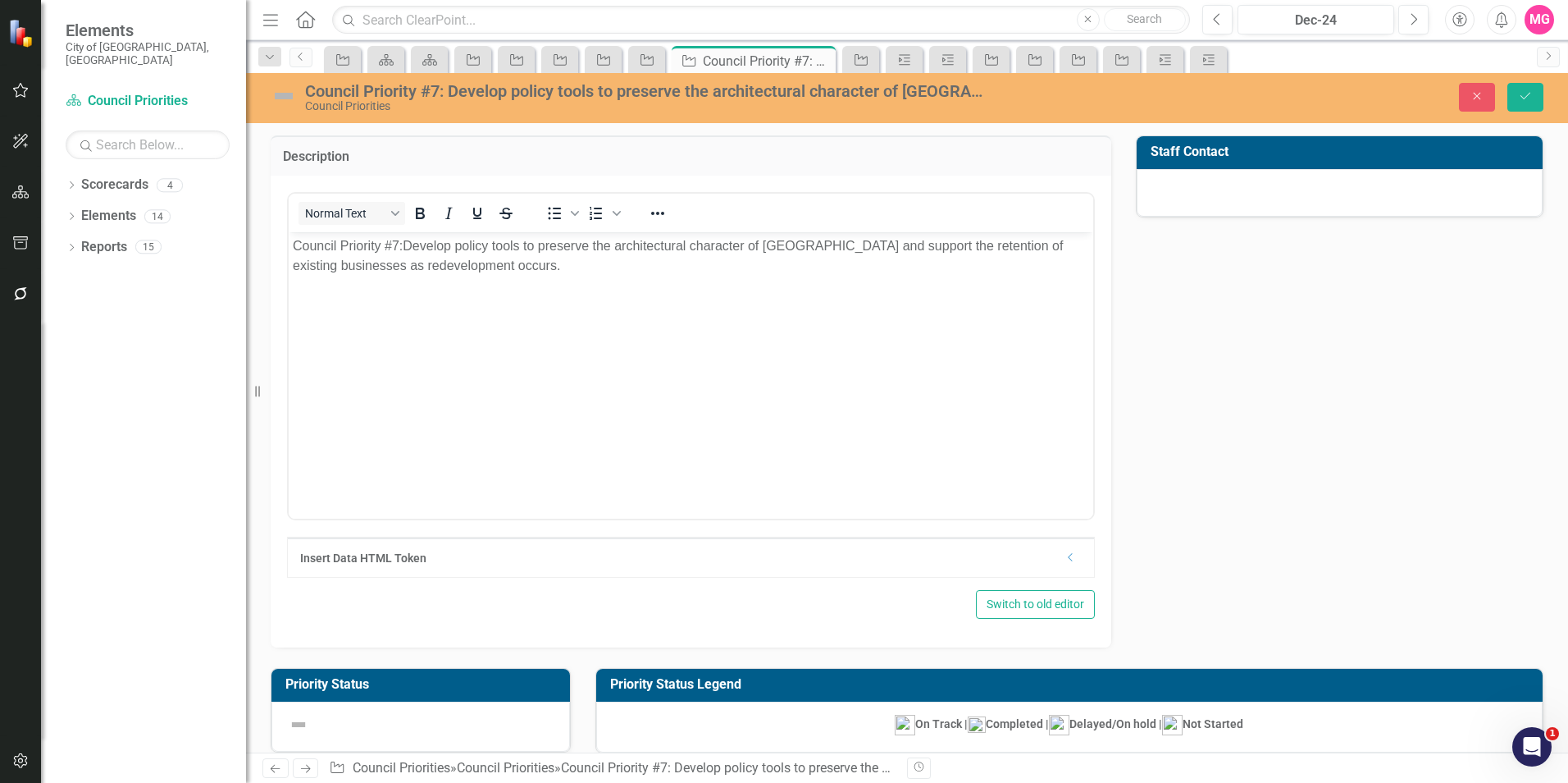
click at [1287, 199] on div at bounding box center [1339, 192] width 406 height 48
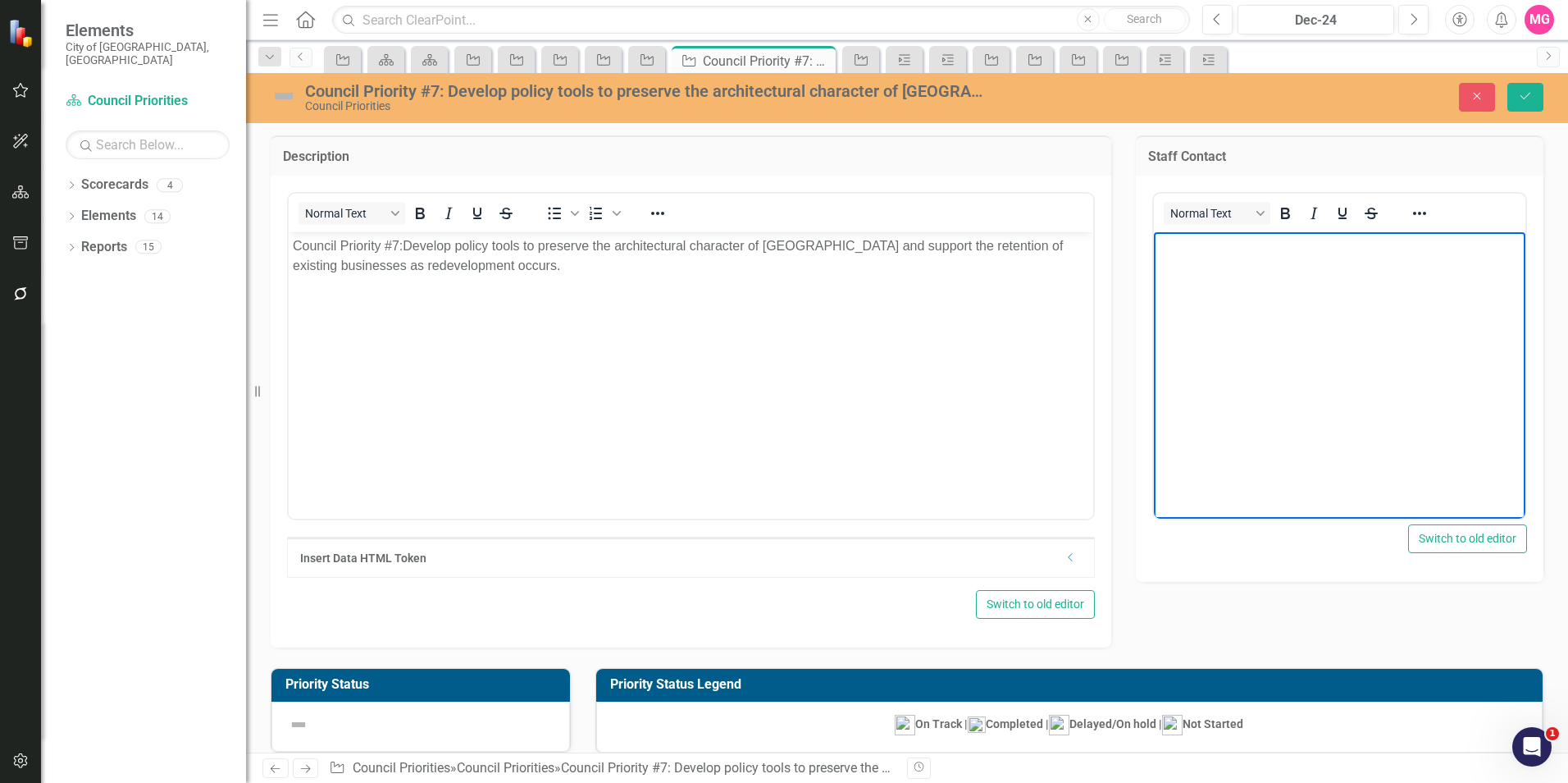
click at [1311, 373] on body "Rich Text Area. Press ALT-0 for help." at bounding box center [1339, 354] width 371 height 246
click at [1340, 233] on body "[PERSON_NAME]: [PERSON_NAME]:" at bounding box center [1339, 354] width 371 height 246
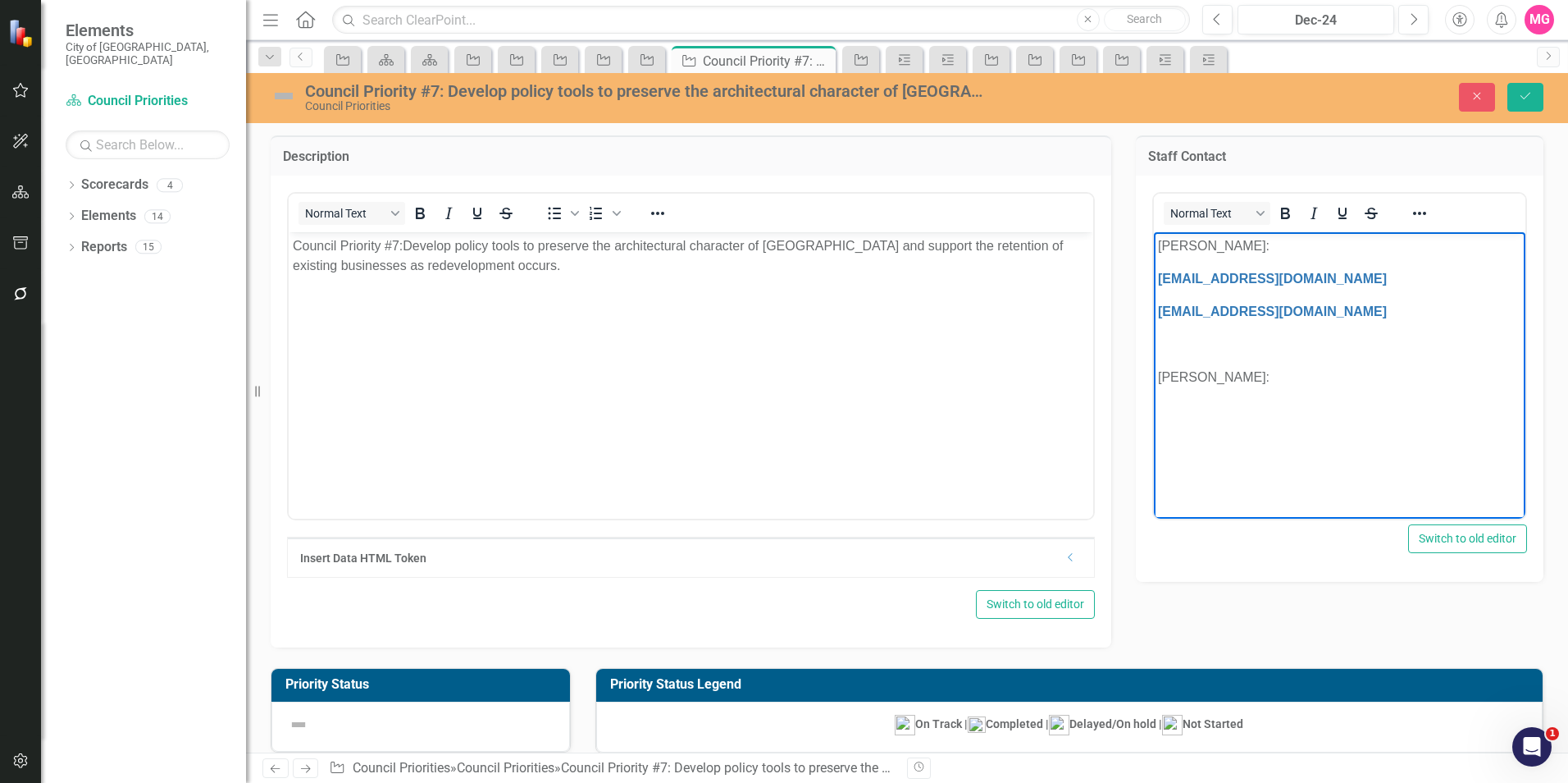
click at [1294, 243] on p "[PERSON_NAME]:" at bounding box center [1339, 245] width 364 height 19
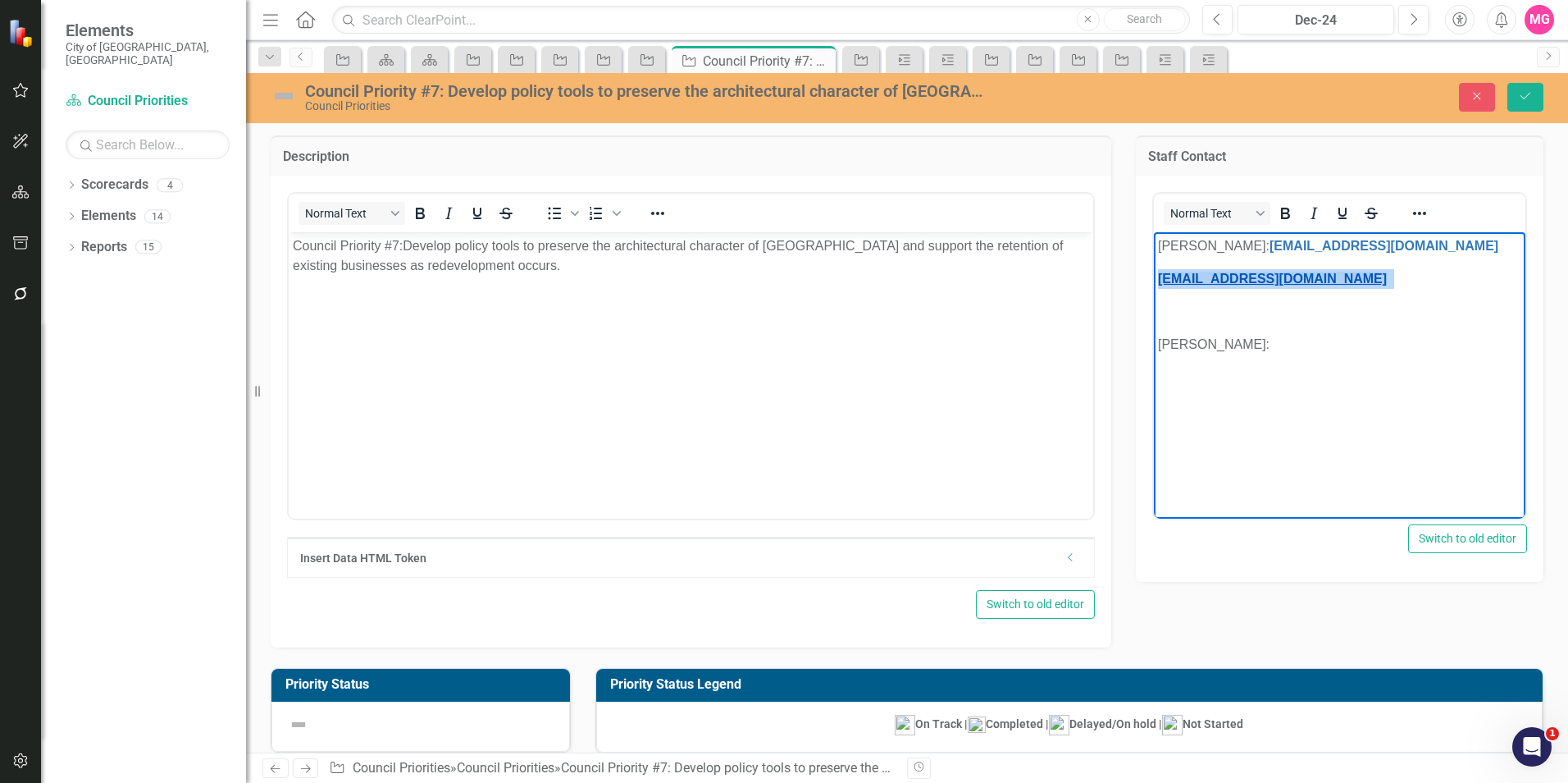
drag, startPoint x: 1327, startPoint y: 280, endPoint x: 1156, endPoint y: 283, distance: 171.0
click at [1157, 283] on p "[EMAIL_ADDRESS][DOMAIN_NAME]" at bounding box center [1339, 278] width 364 height 19
copy p "[EMAIL_ADDRESS][DOMAIN_NAME]"
click at [1310, 350] on p "[PERSON_NAME]:" at bounding box center [1339, 343] width 364 height 19
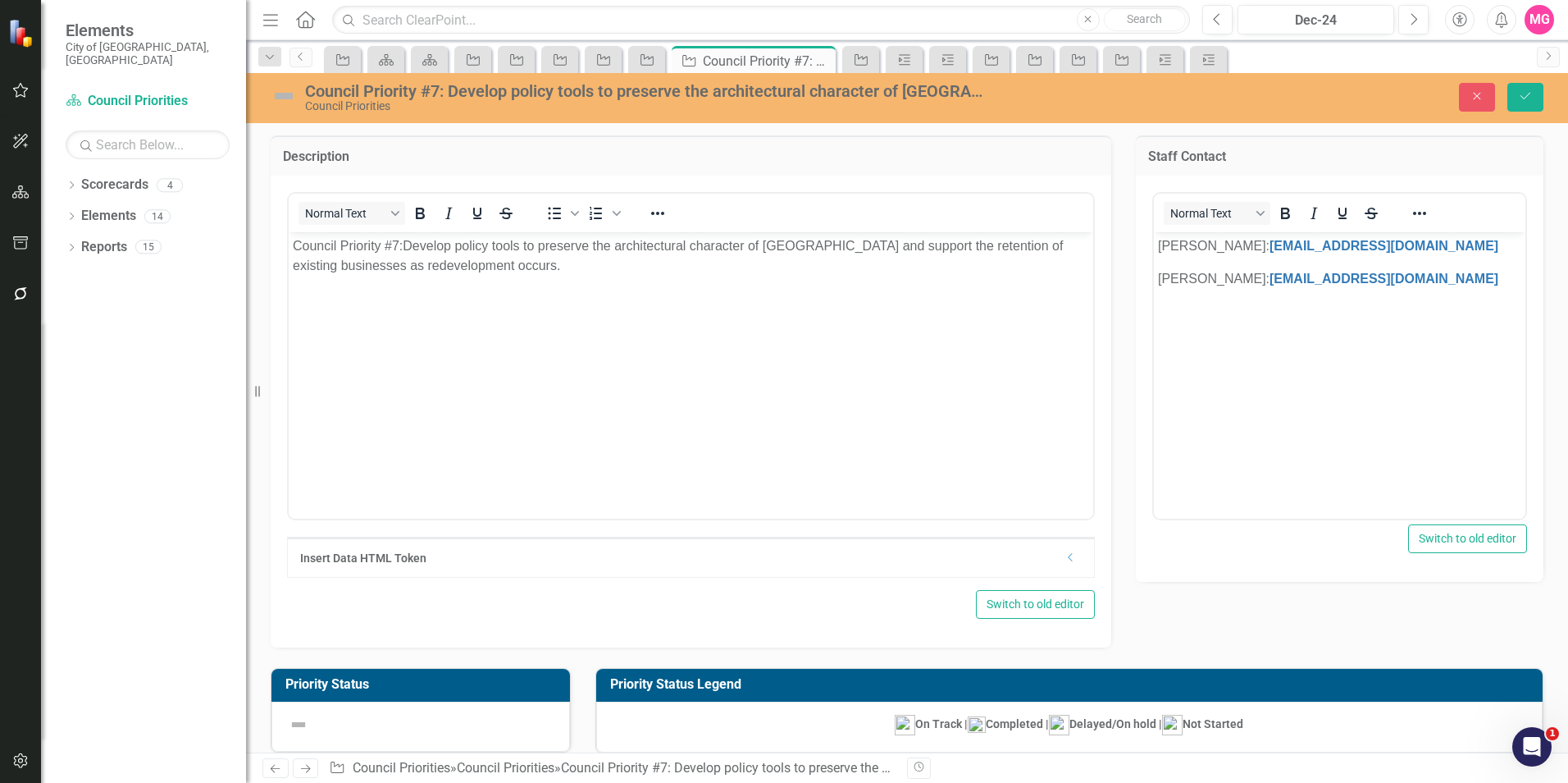
click at [289, 94] on img at bounding box center [284, 96] width 26 height 26
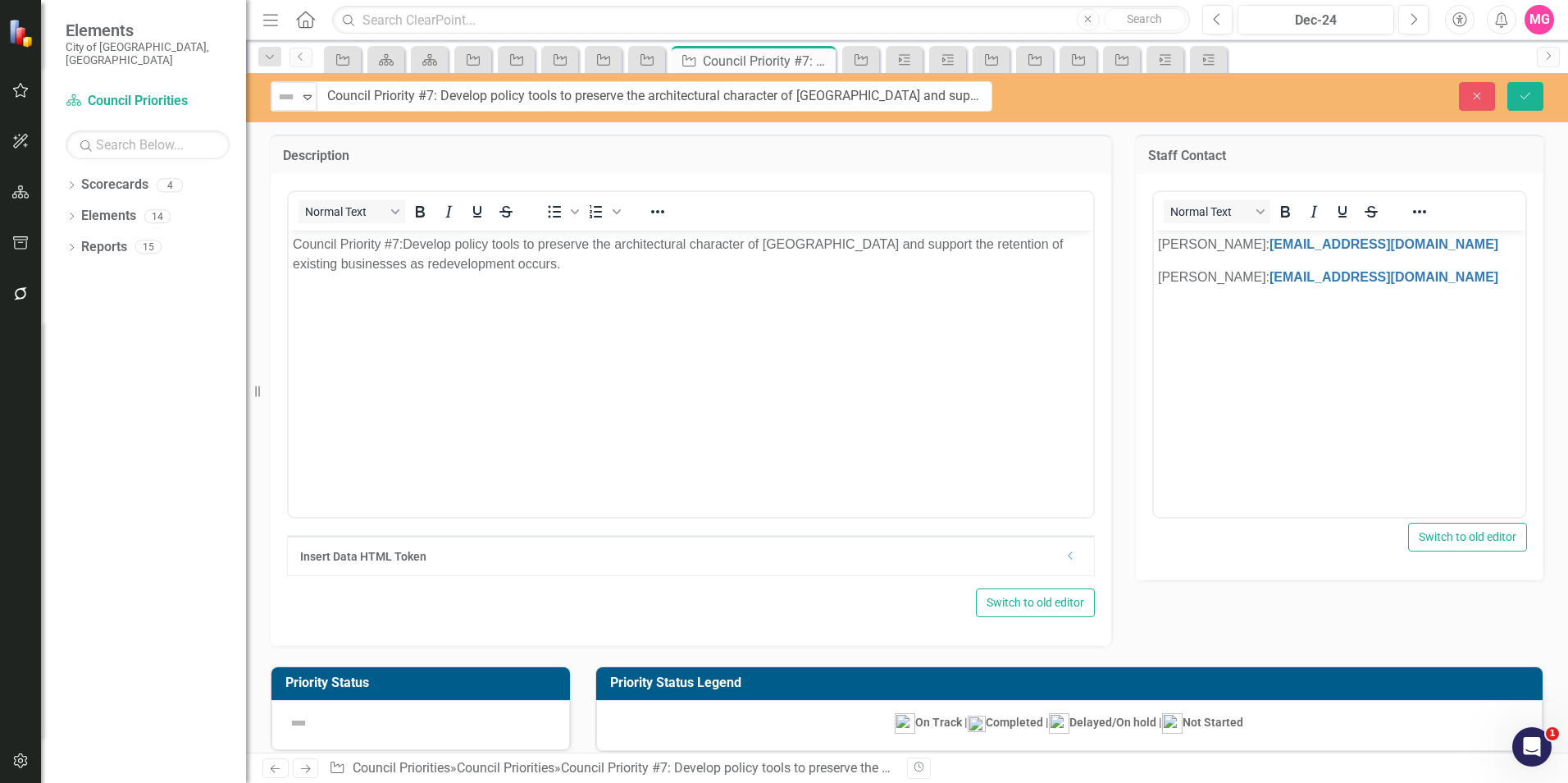
click at [296, 111] on div "Not Defined Expand Council Priority #7: Develop policy tools to preserve the ar…" at bounding box center [907, 98] width 1322 height 49
click at [290, 99] on img at bounding box center [286, 97] width 19 height 19
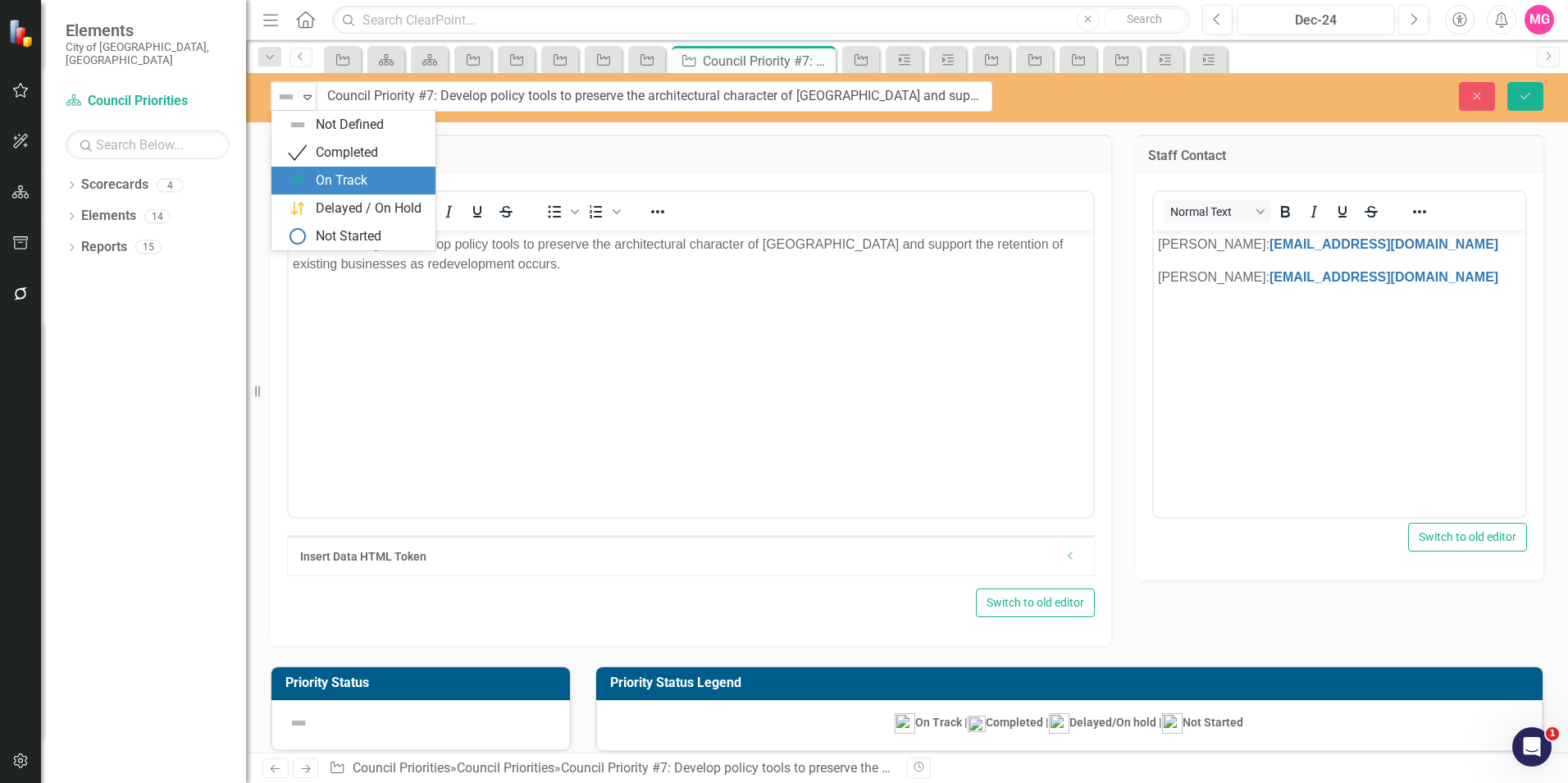
click at [340, 173] on div "On Track" at bounding box center [341, 180] width 52 height 19
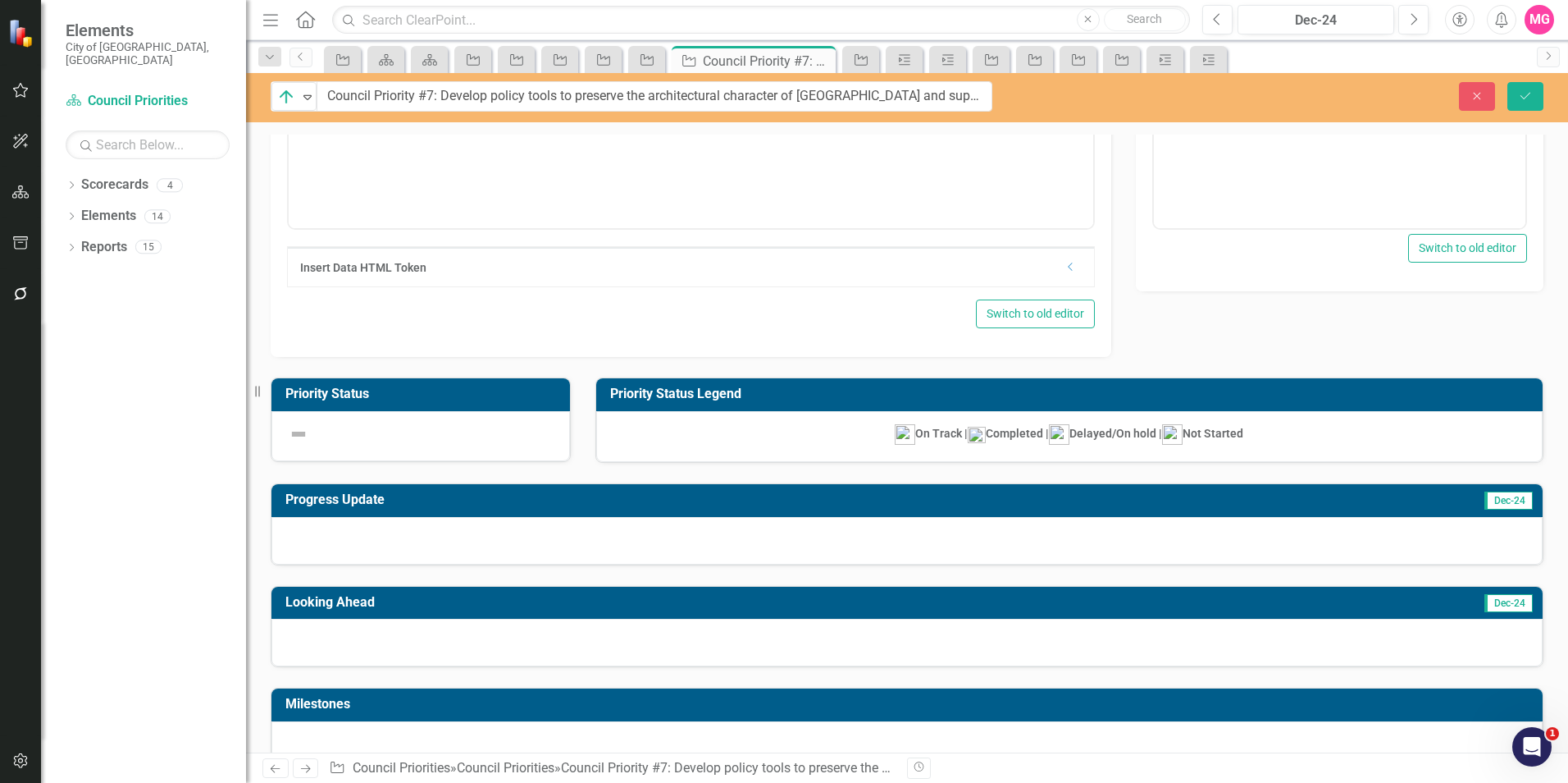
scroll to position [290, 0]
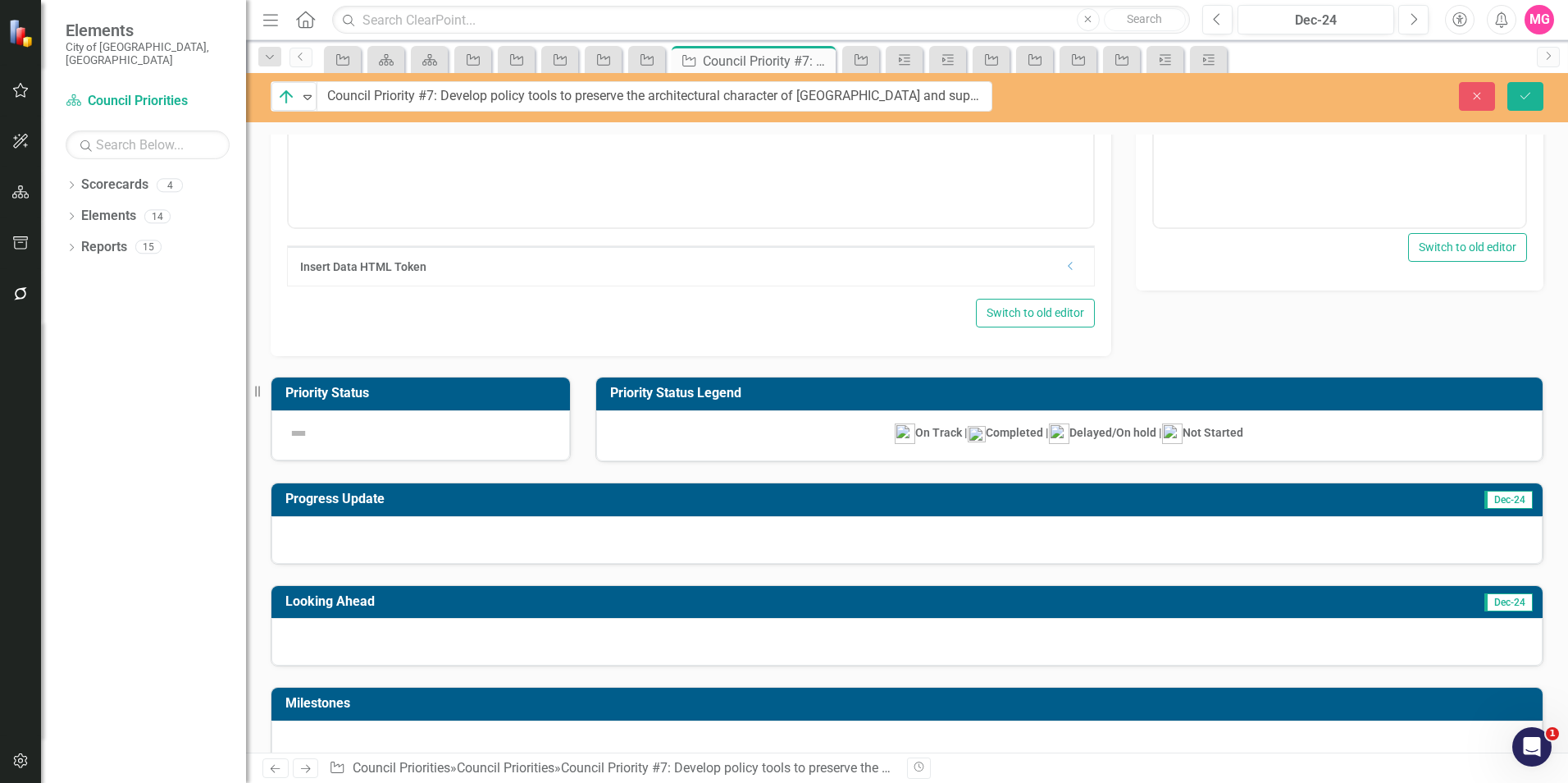
click at [506, 536] on div at bounding box center [907, 540] width 1271 height 48
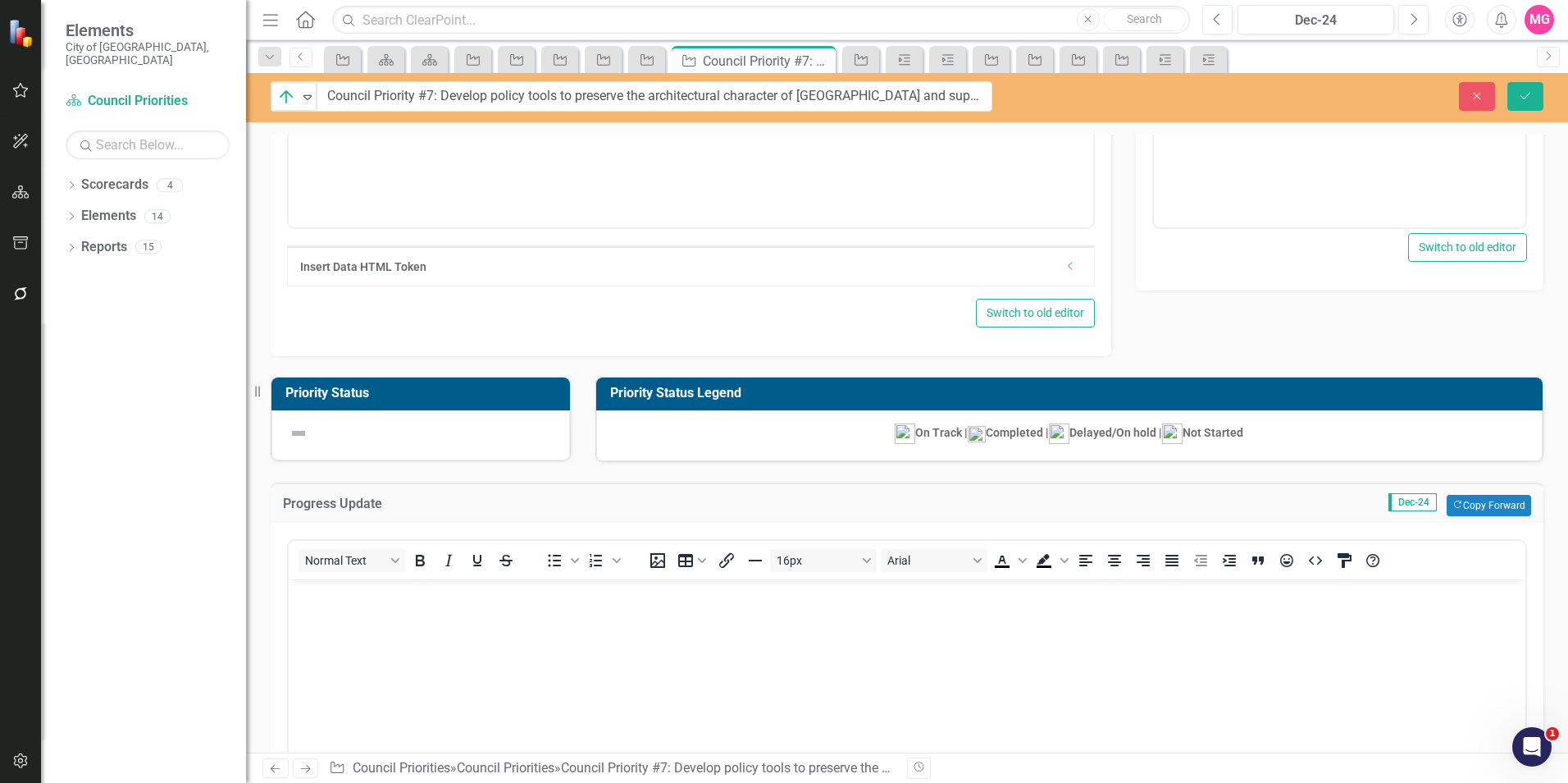
scroll to position [0, 0]
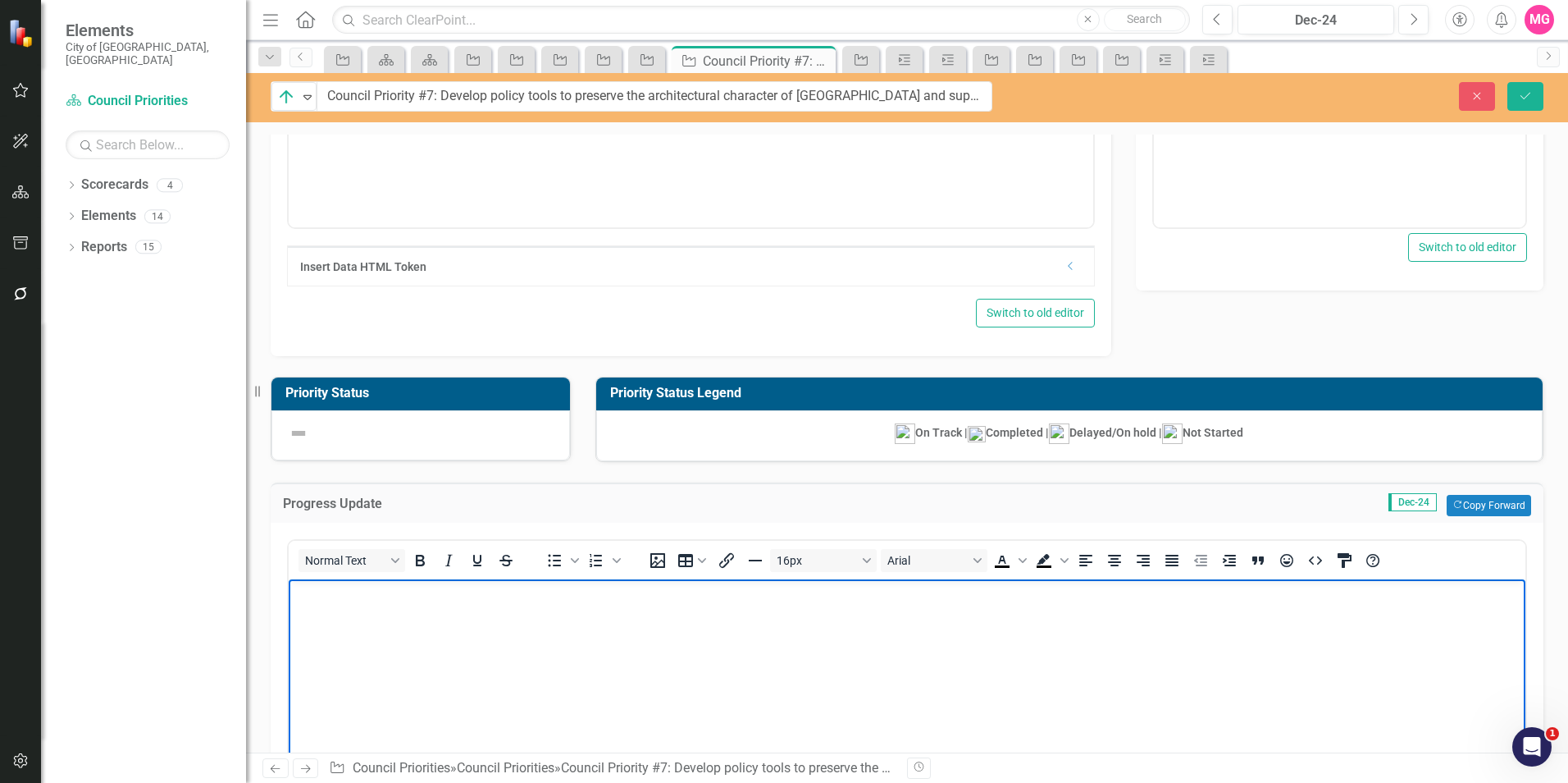
click at [578, 643] on body "Rich Text Area. Press ALT-0 for help." at bounding box center [906, 702] width 1236 height 246
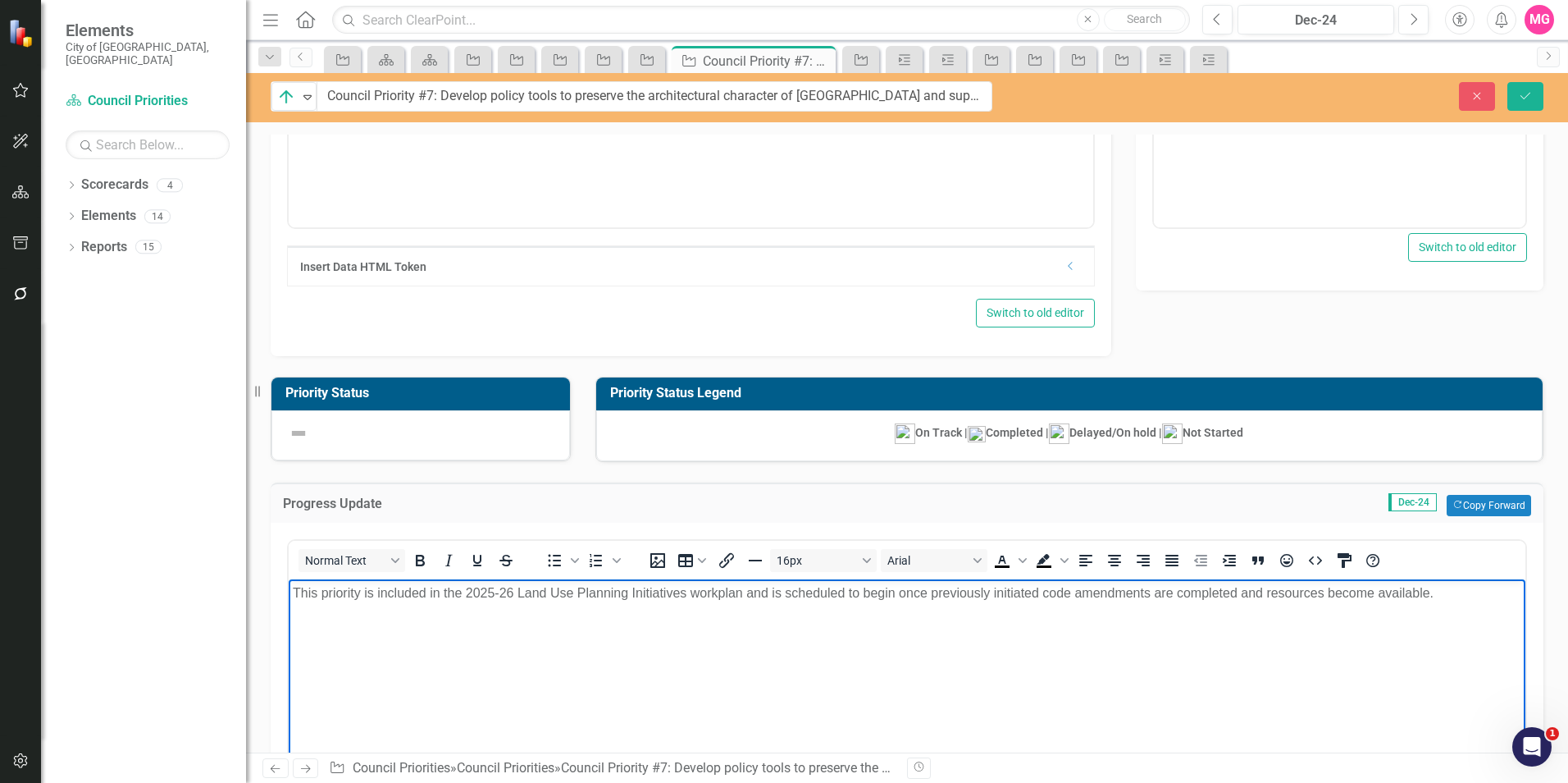
scroll to position [284, 0]
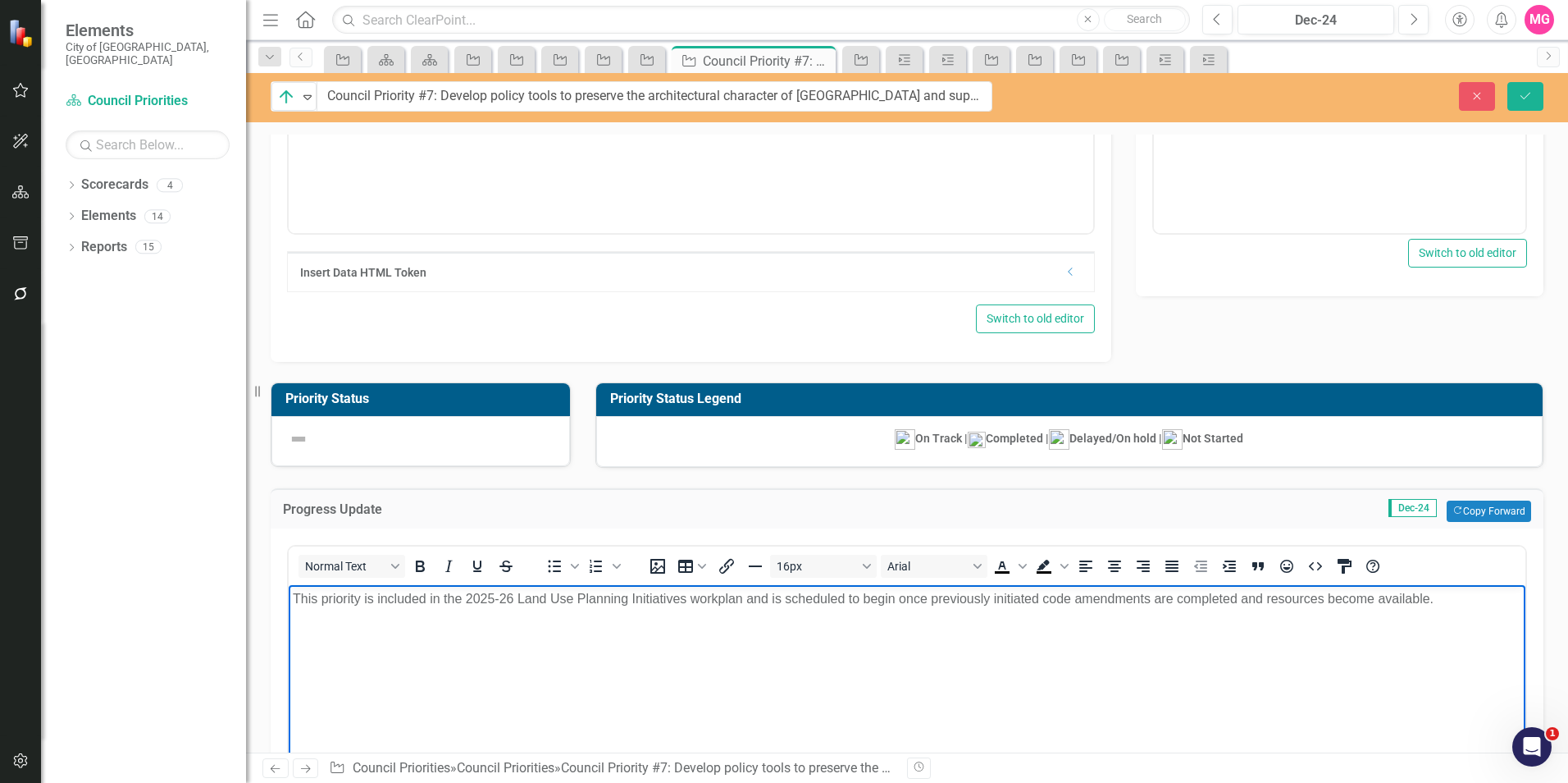
click at [573, 639] on body "This priority is included in the 2025-26 Land Use Planning Initiatives workplan…" at bounding box center [906, 708] width 1236 height 246
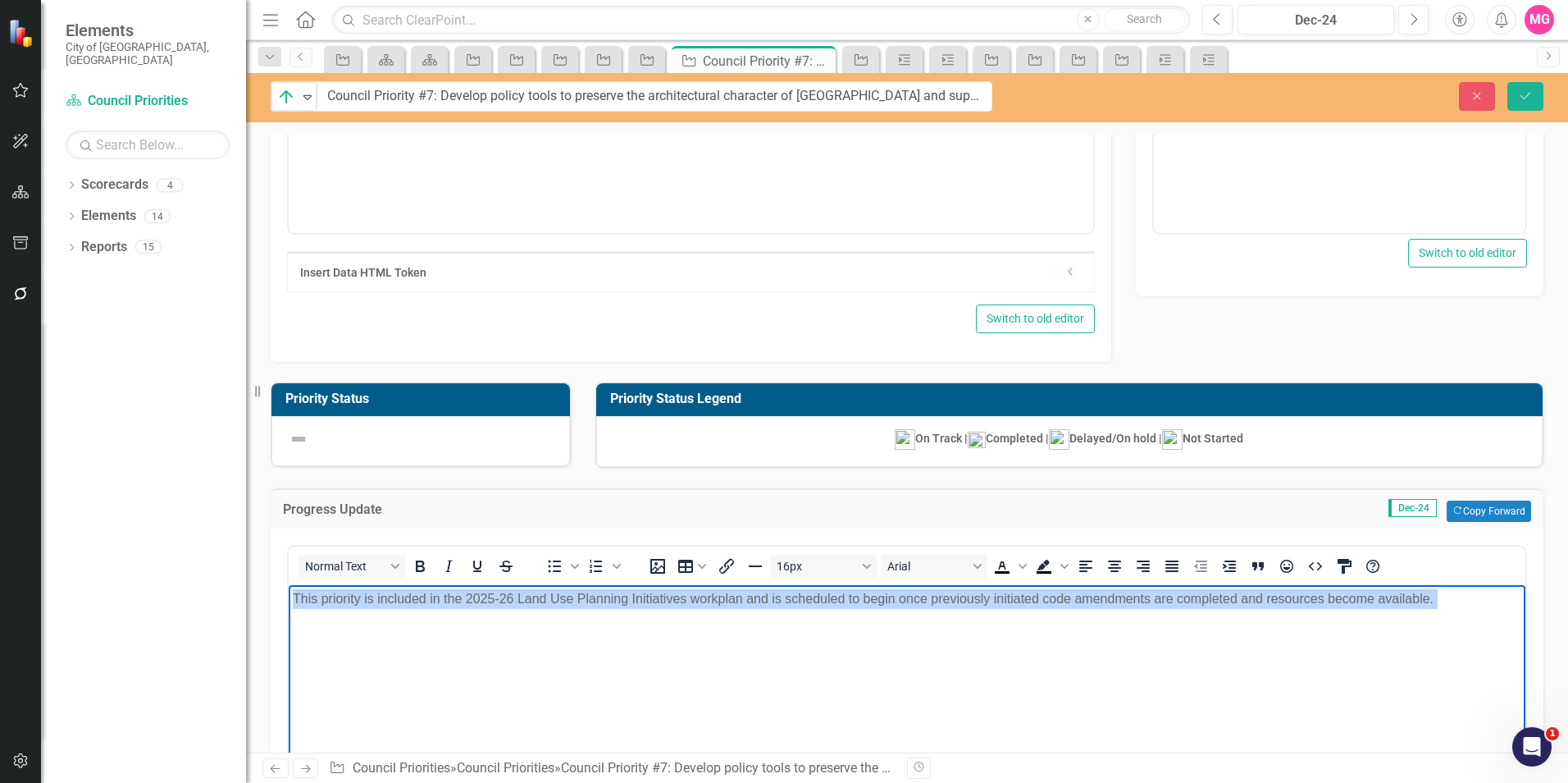
click at [573, 639] on body "This priority is included in the 2025-26 Land Use Planning Initiatives workplan…" at bounding box center [906, 708] width 1236 height 246
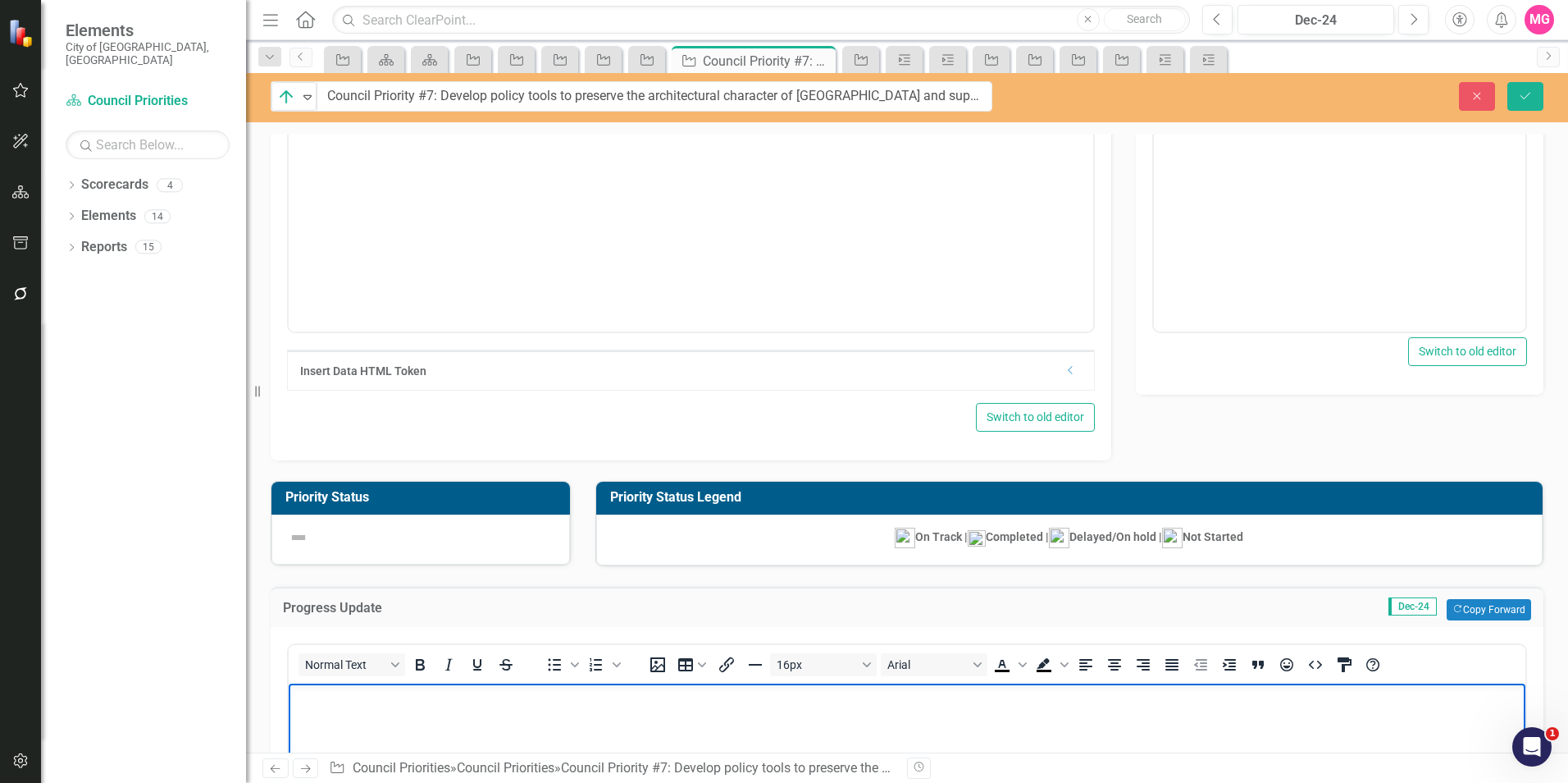
scroll to position [186, 0]
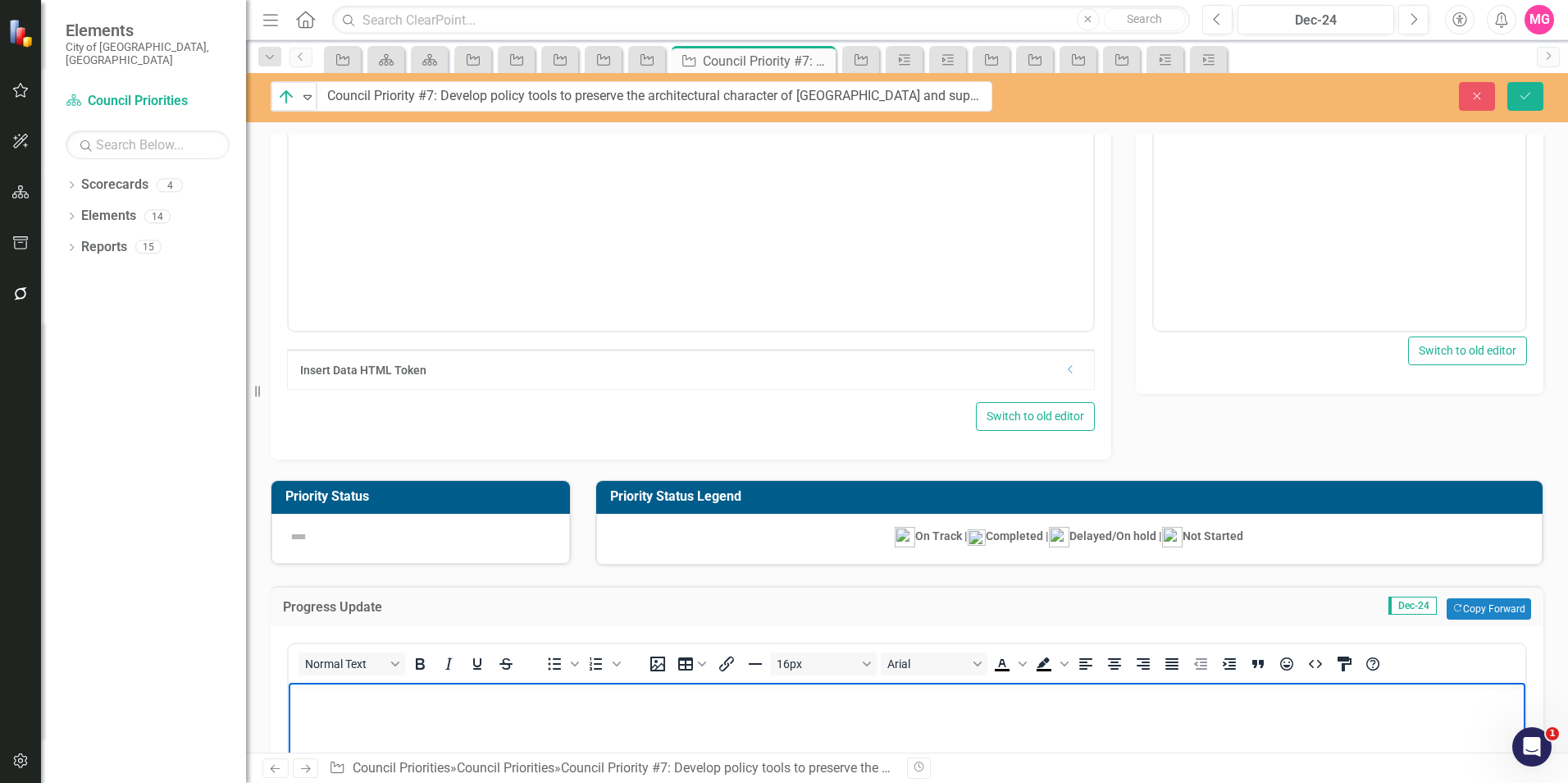
click at [461, 523] on div at bounding box center [421, 538] width 298 height 50
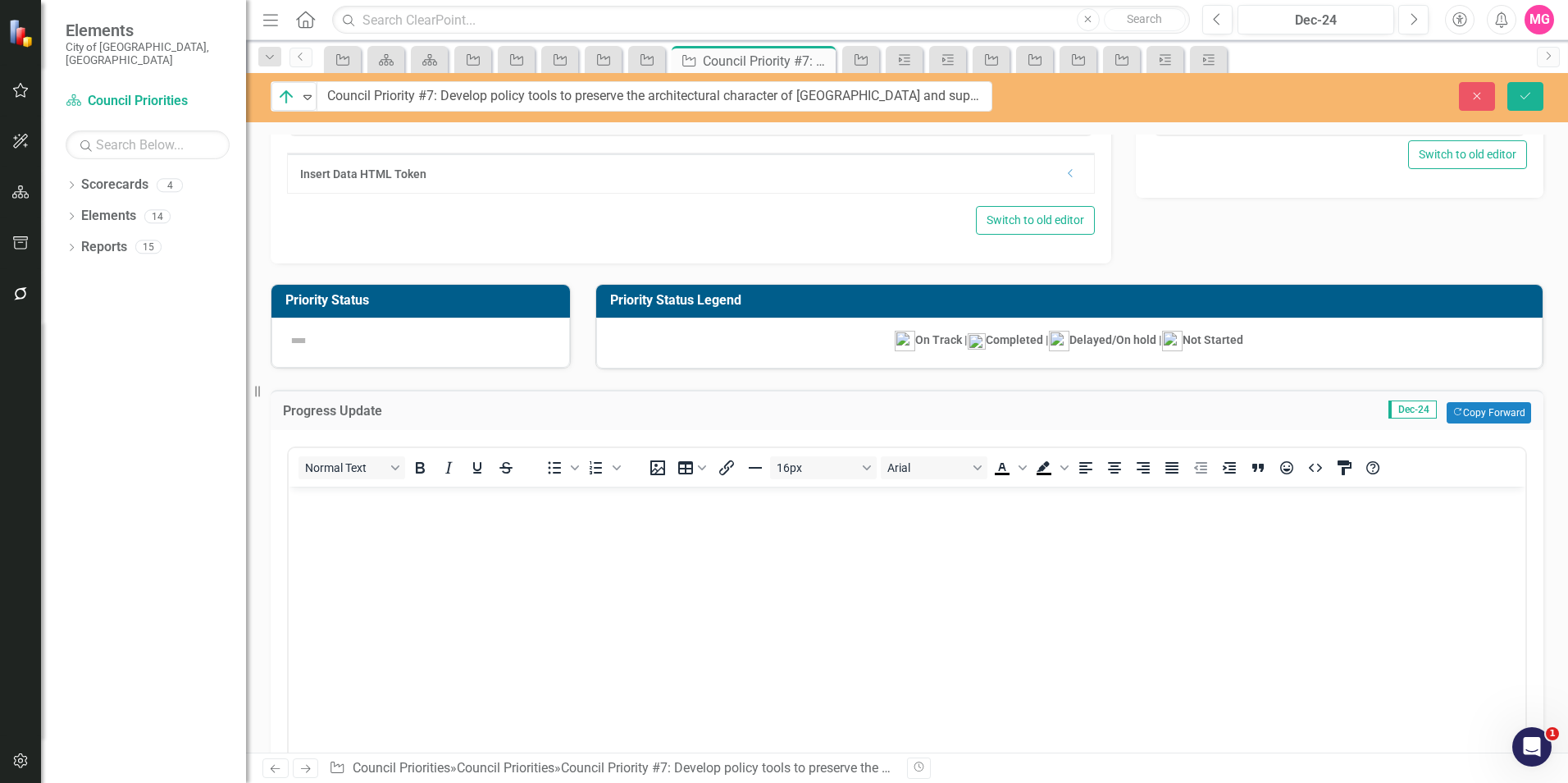
scroll to position [383, 0]
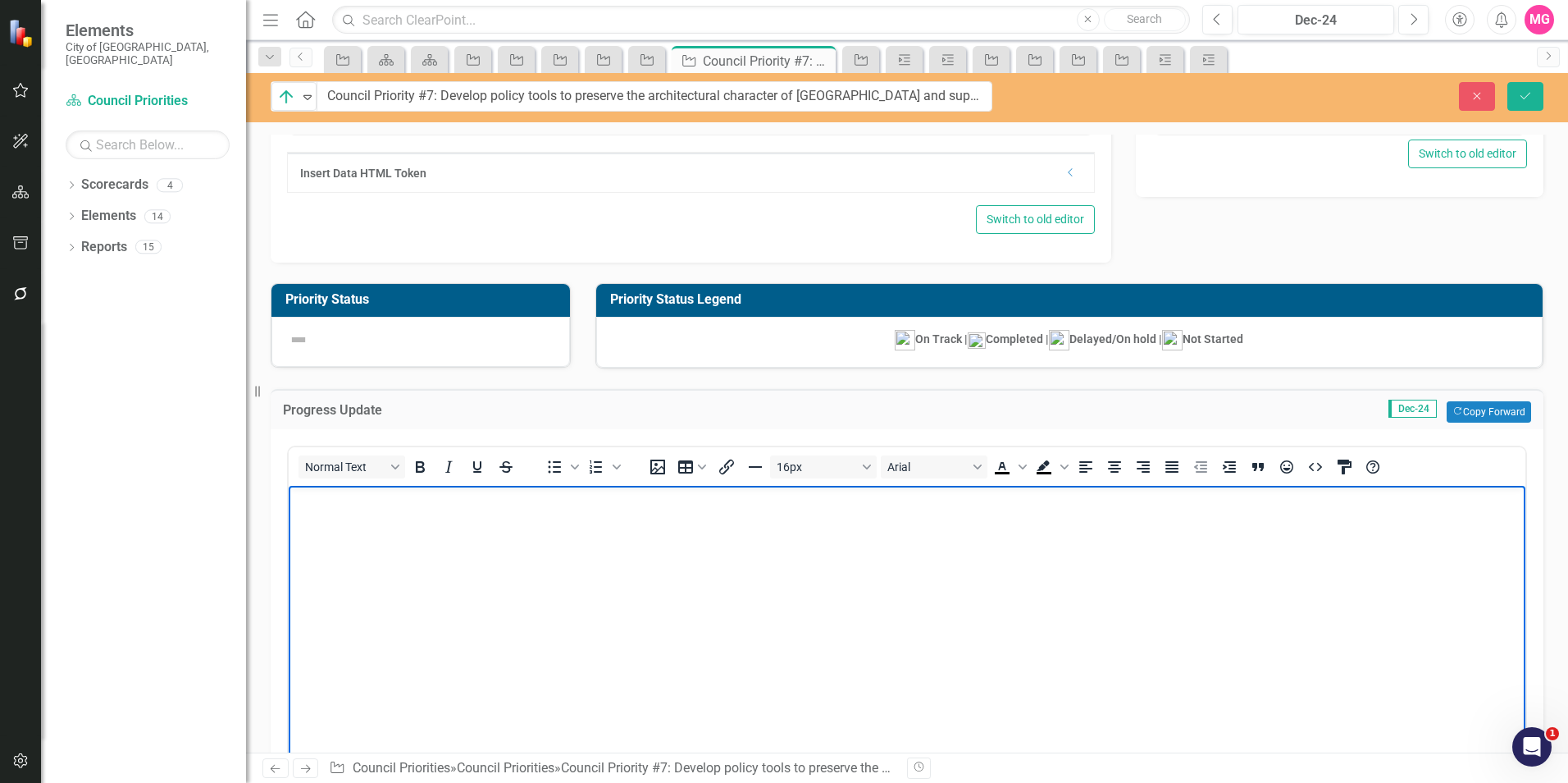
click at [438, 546] on body "Rich Text Area. Press ALT-0 for help." at bounding box center [906, 608] width 1236 height 246
click at [607, 660] on body "2024 Accomplishments ﻿" at bounding box center [906, 608] width 1236 height 246
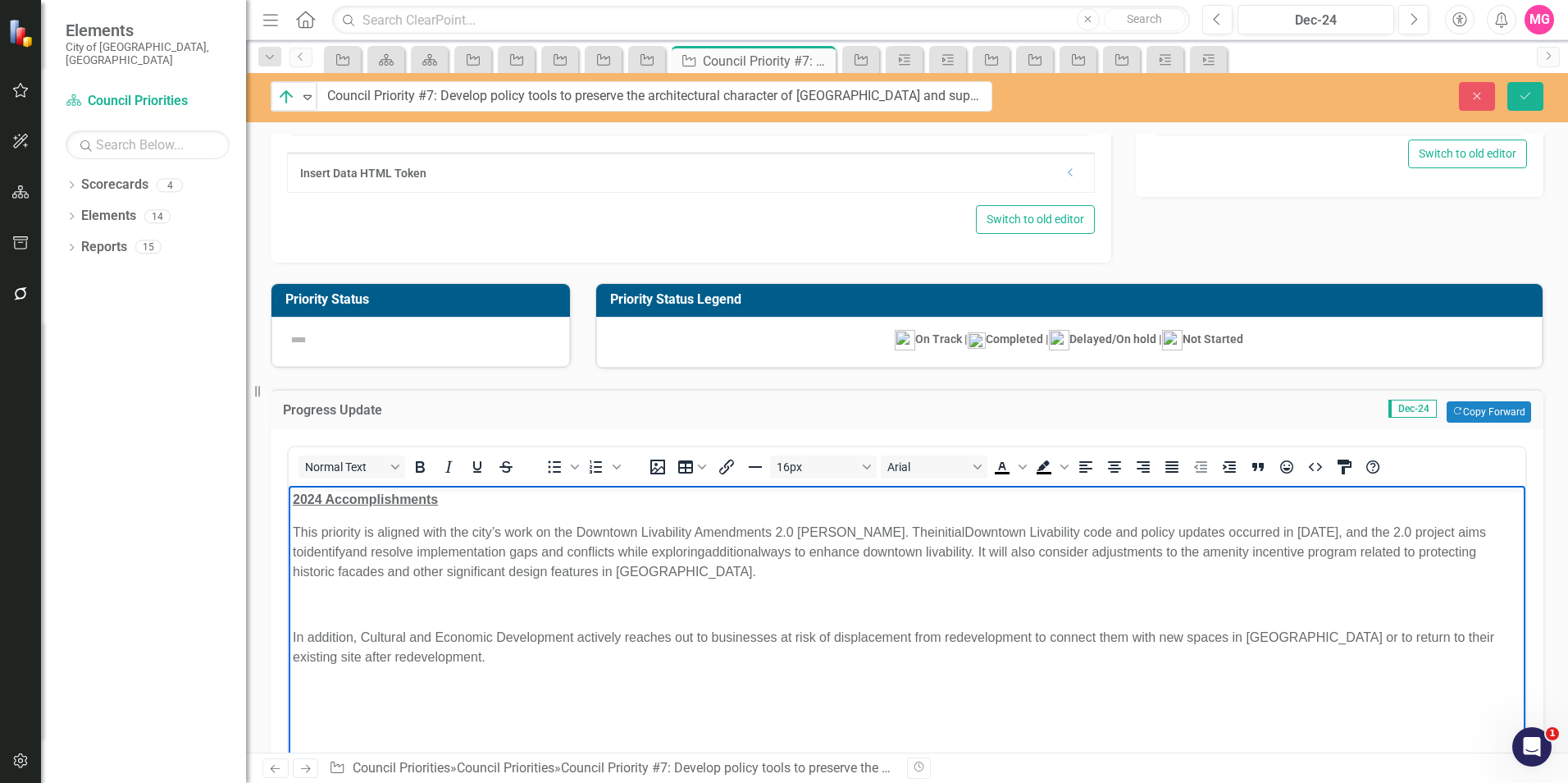
scroll to position [687, 0]
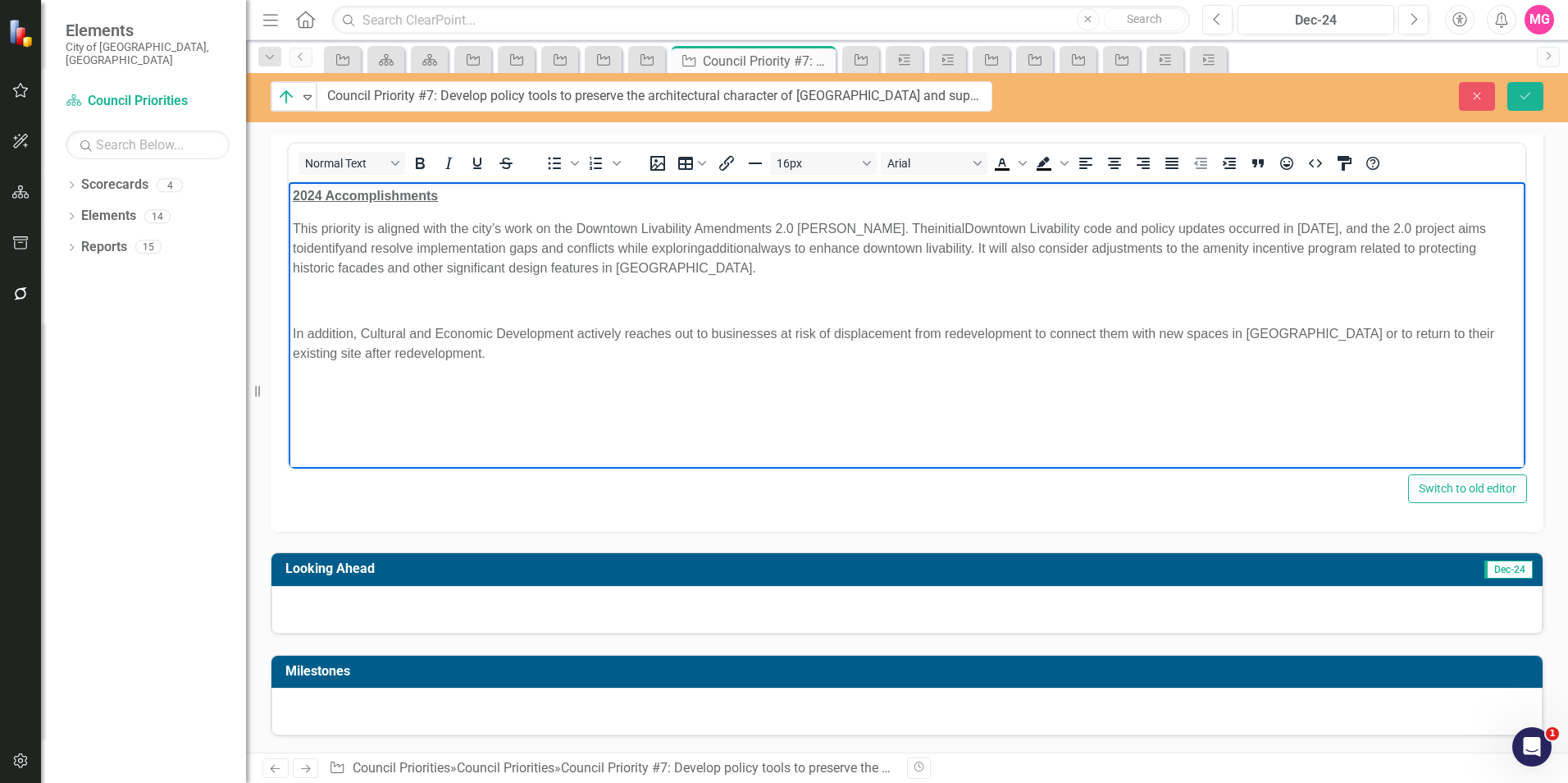
click at [1016, 613] on div at bounding box center [907, 610] width 1271 height 48
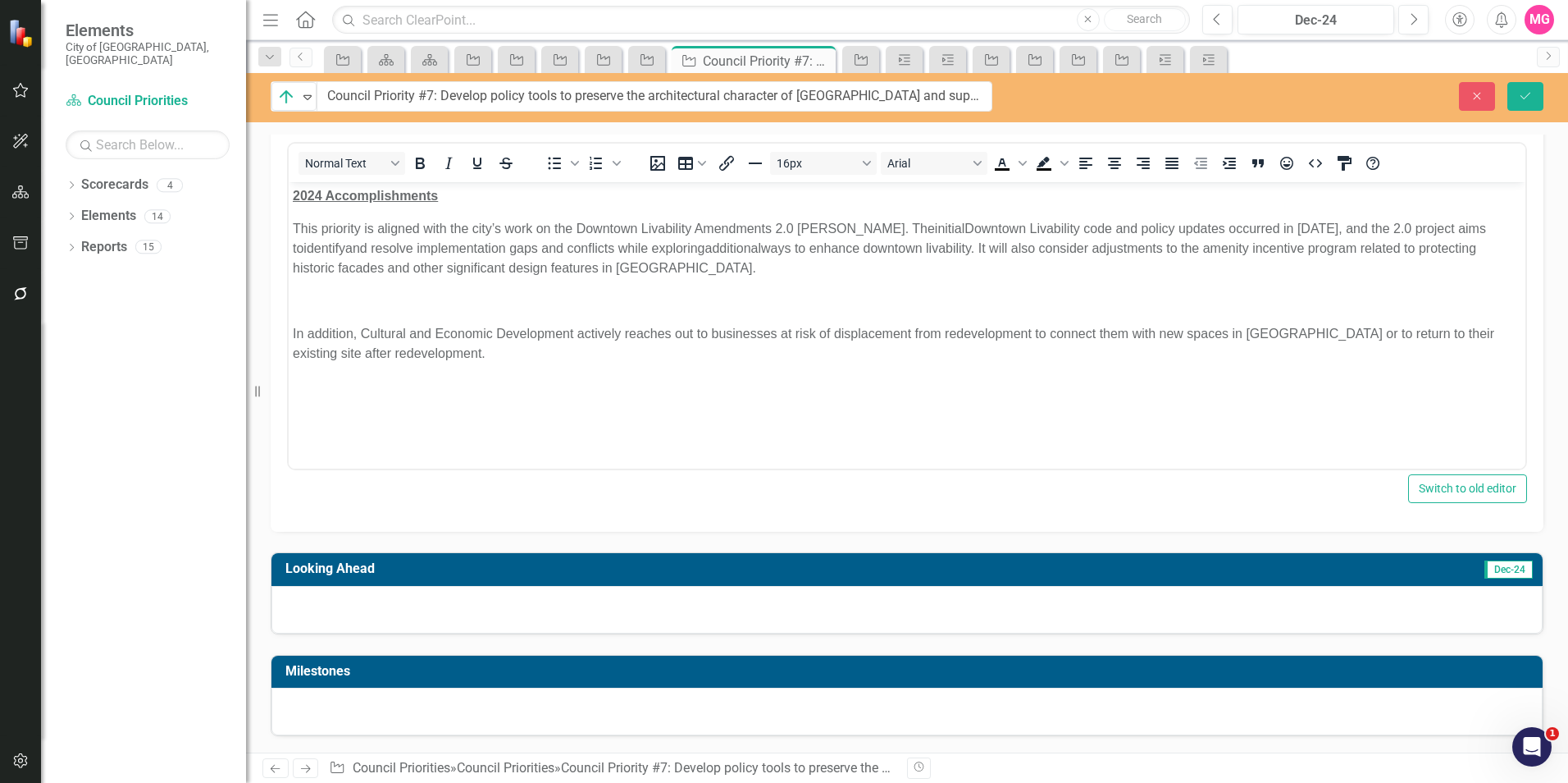
click at [1016, 613] on div at bounding box center [907, 610] width 1271 height 48
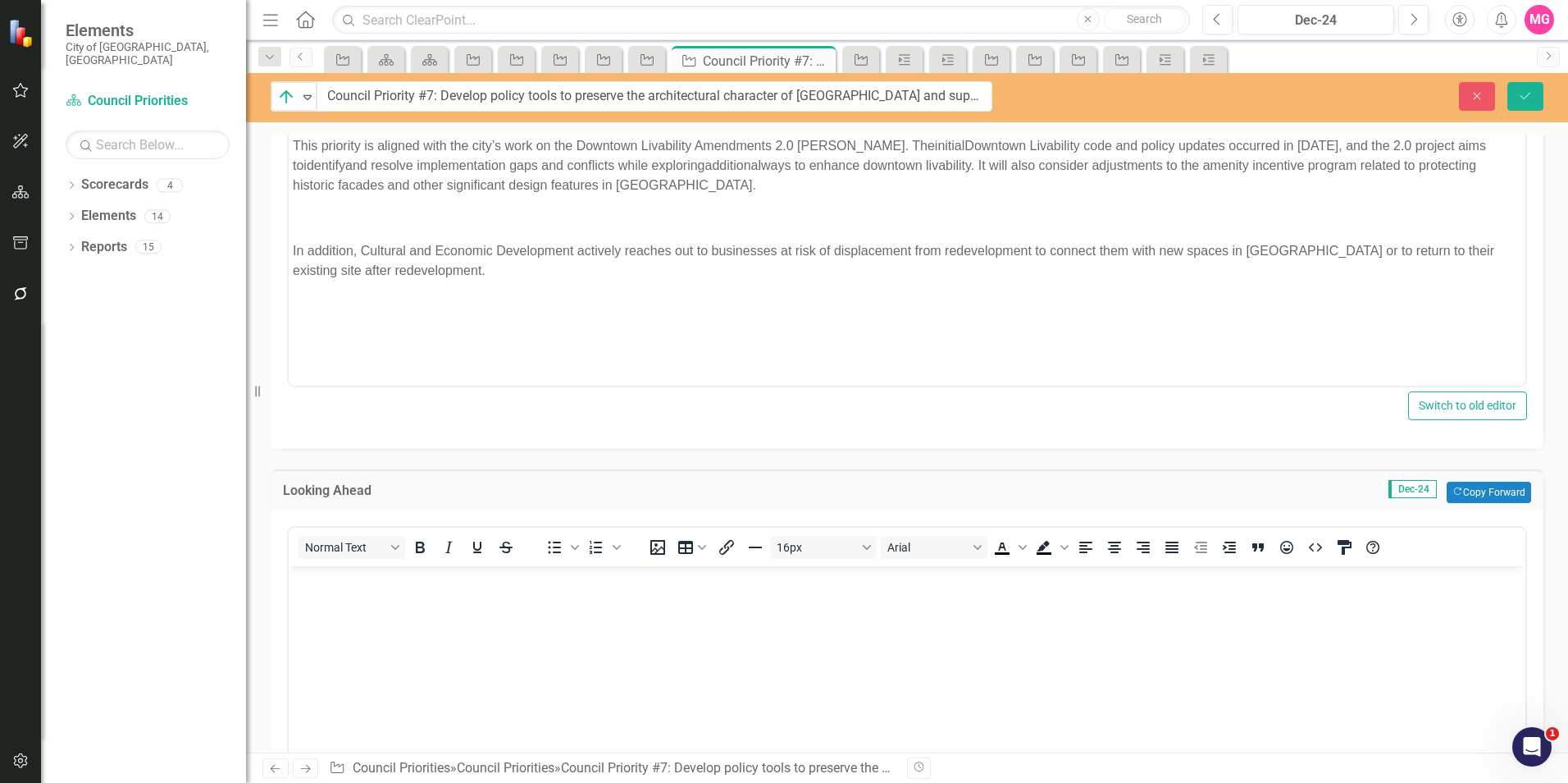
scroll to position [772, 0]
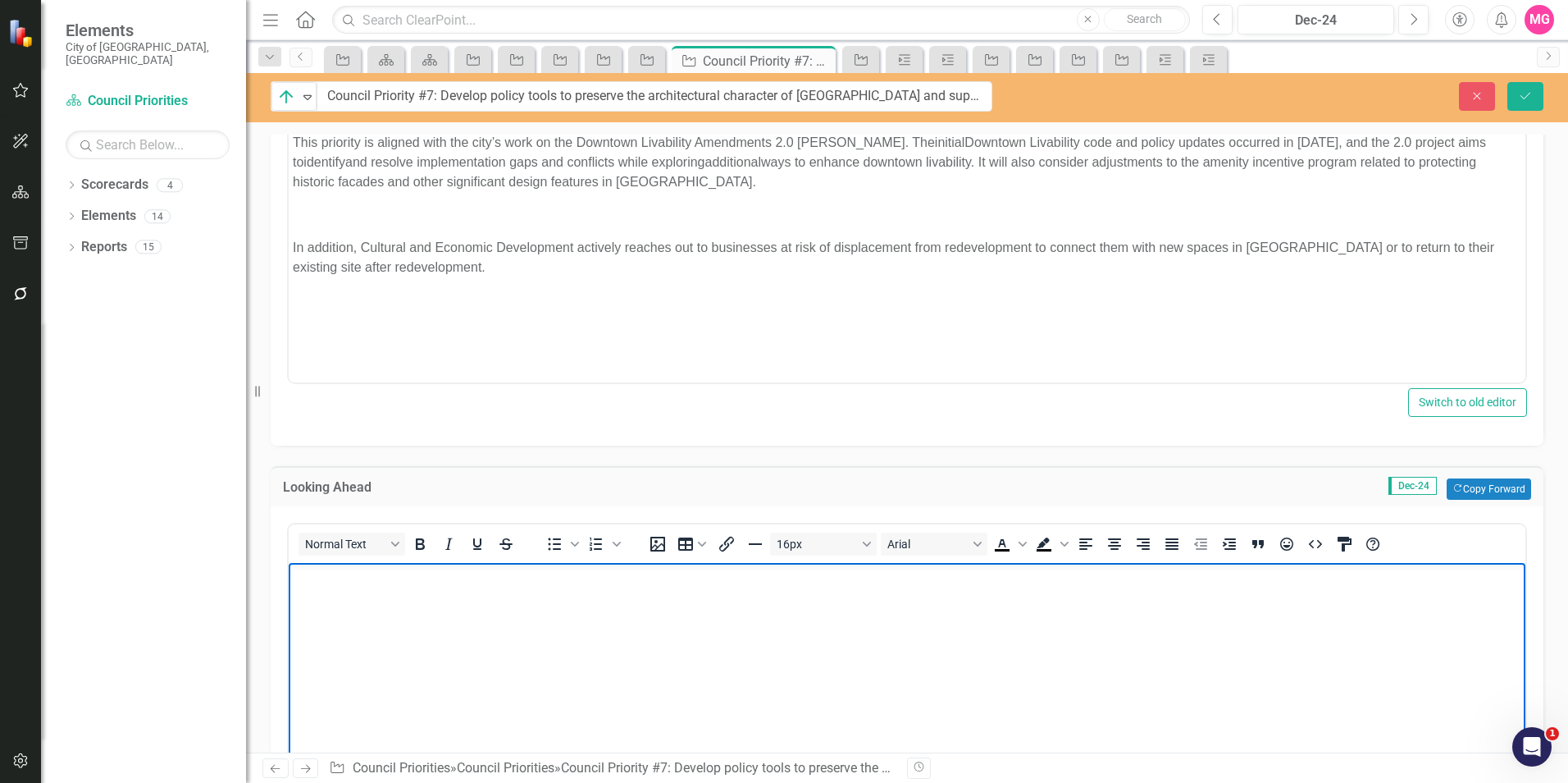
click at [708, 628] on body "Rich Text Area. Press ALT-0 for help." at bounding box center [906, 686] width 1236 height 246
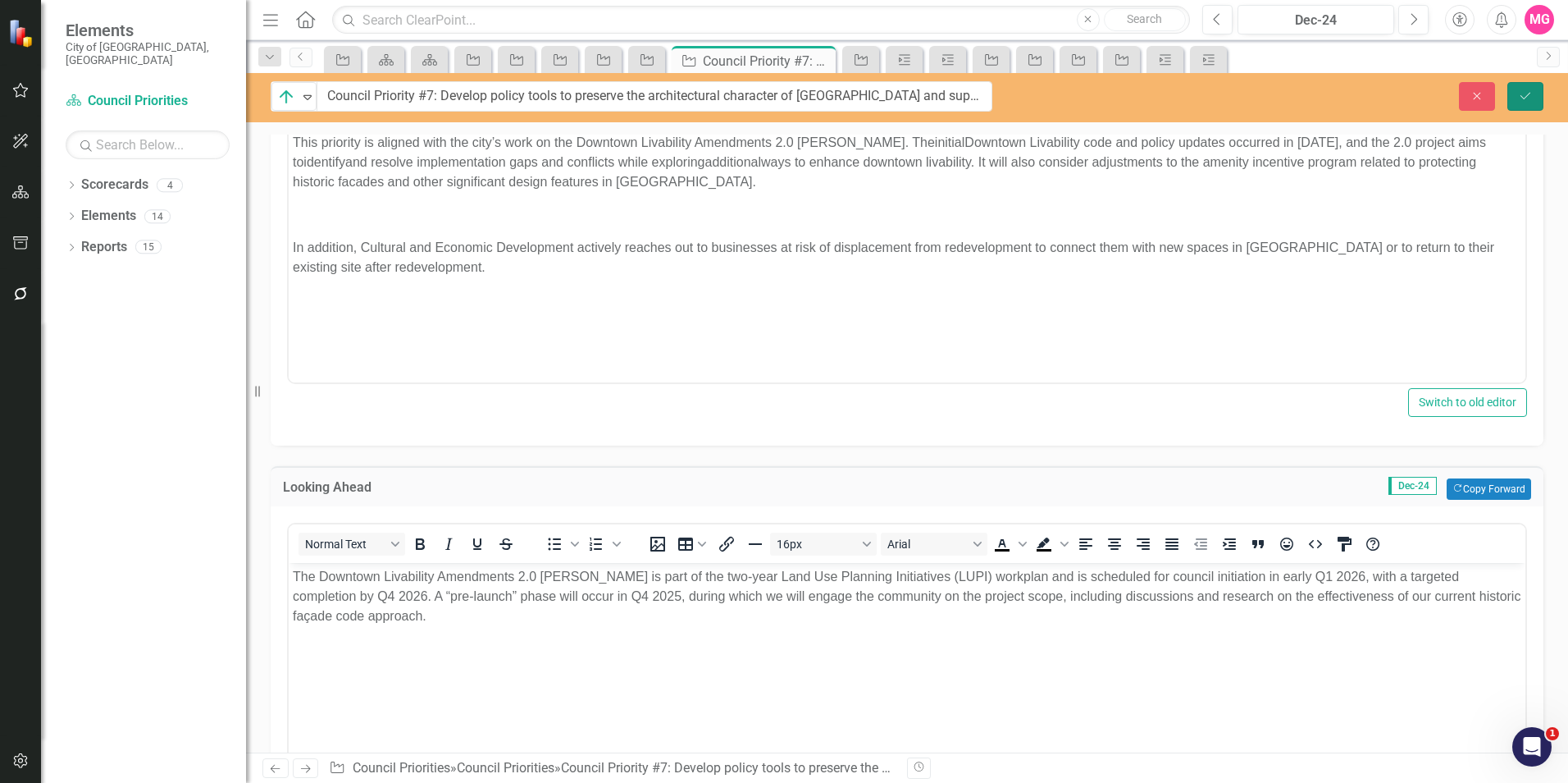
click at [1524, 100] on icon "Save" at bounding box center [1525, 95] width 15 height 11
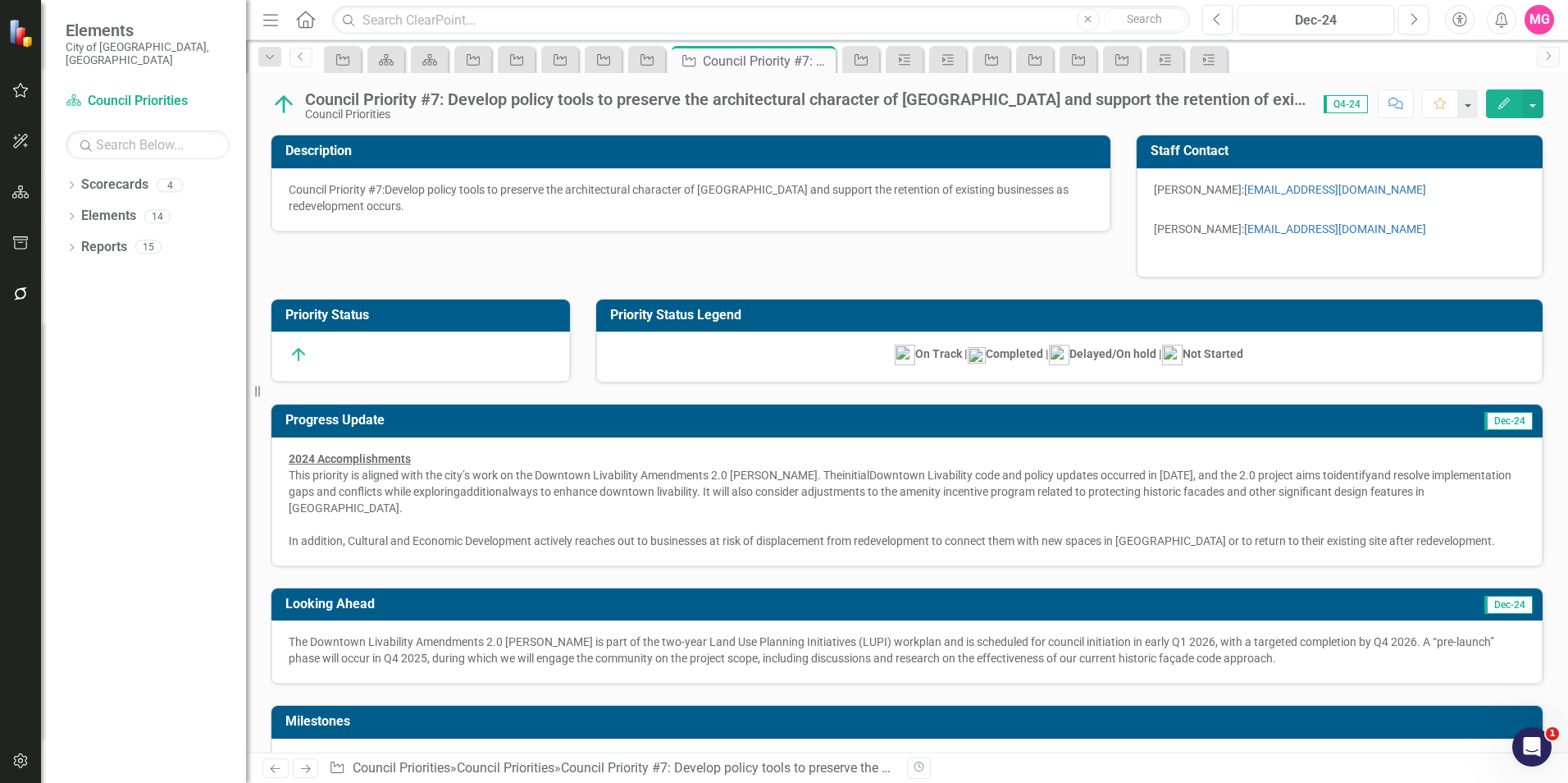
scroll to position [34, 0]
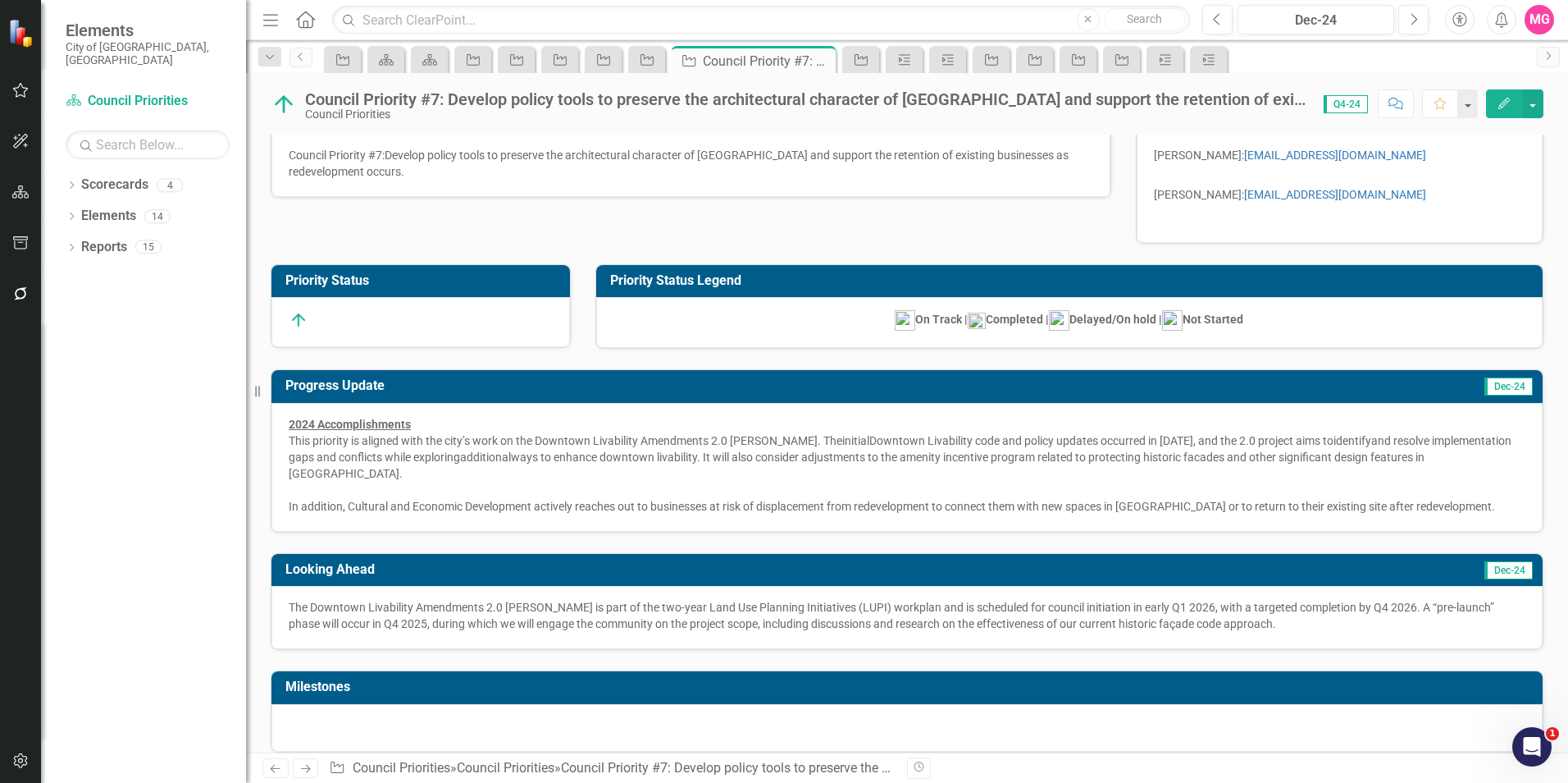
click at [1105, 704] on div at bounding box center [907, 727] width 1271 height 48
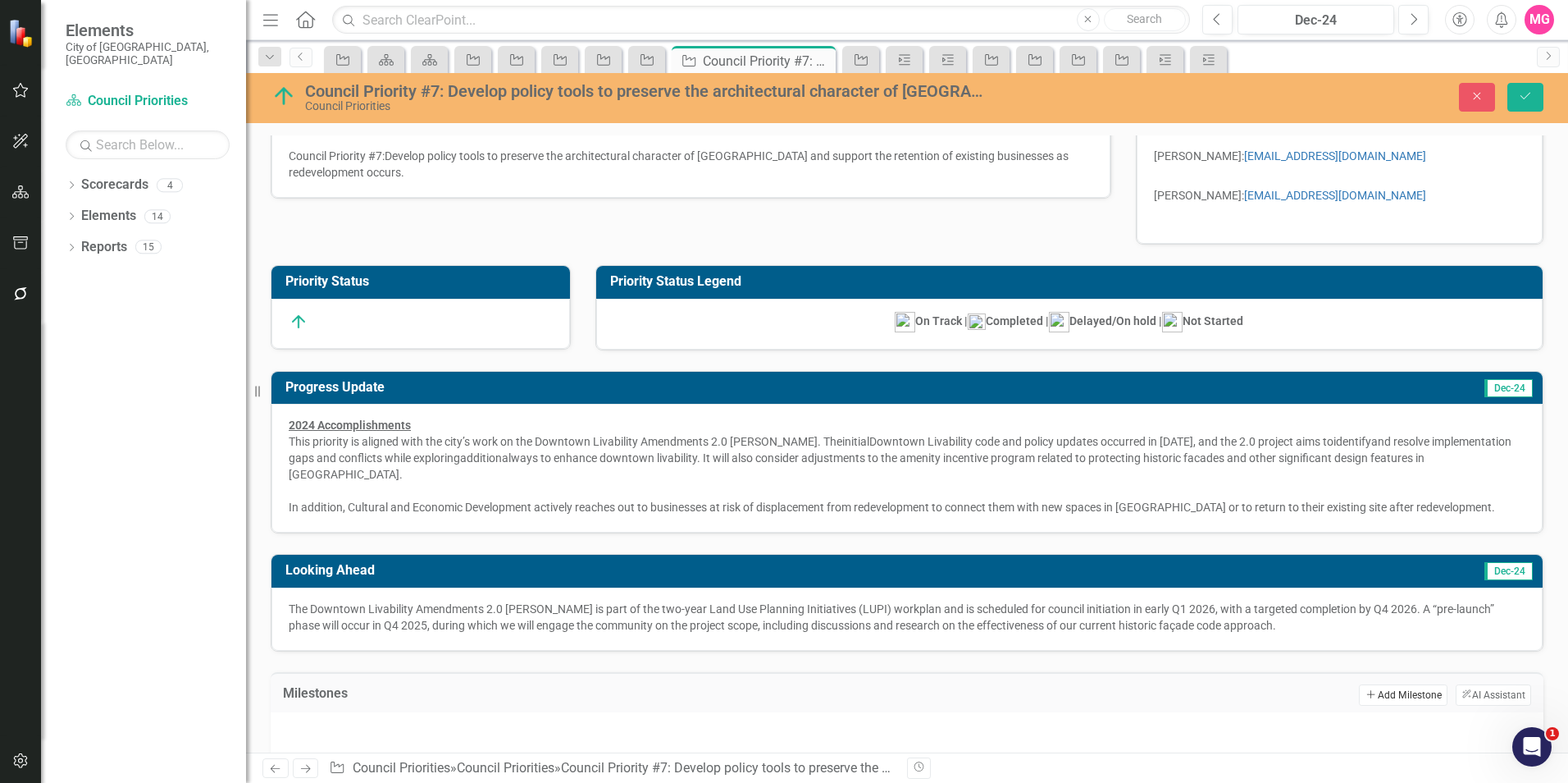
click at [1389, 684] on button "Add Add Milestone" at bounding box center [1402, 695] width 87 height 21
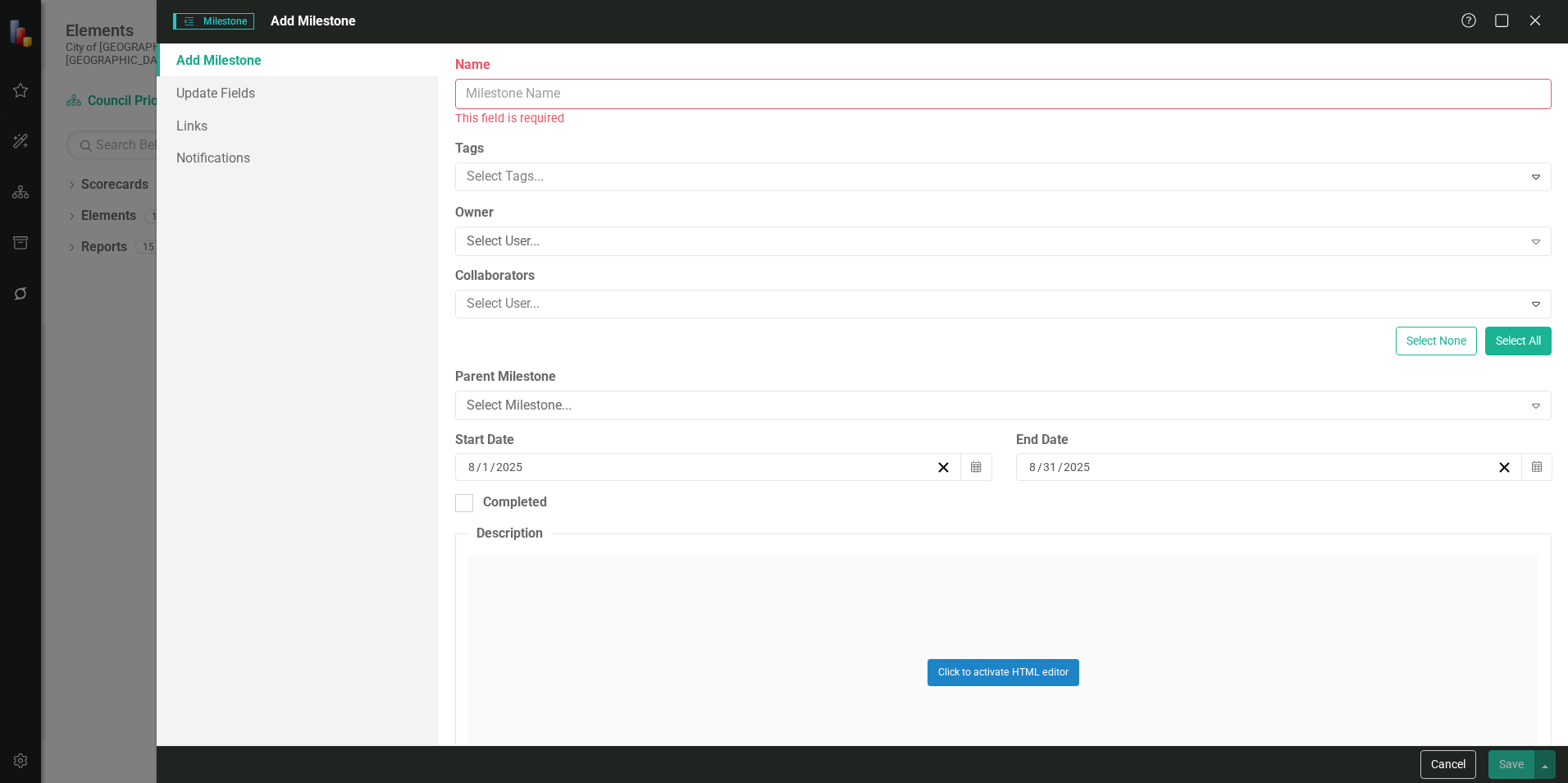
click at [848, 101] on input "Name" at bounding box center [1003, 94] width 1096 height 30
paste input "Downtown Livability Amendments 2.0 [PERSON_NAME]"
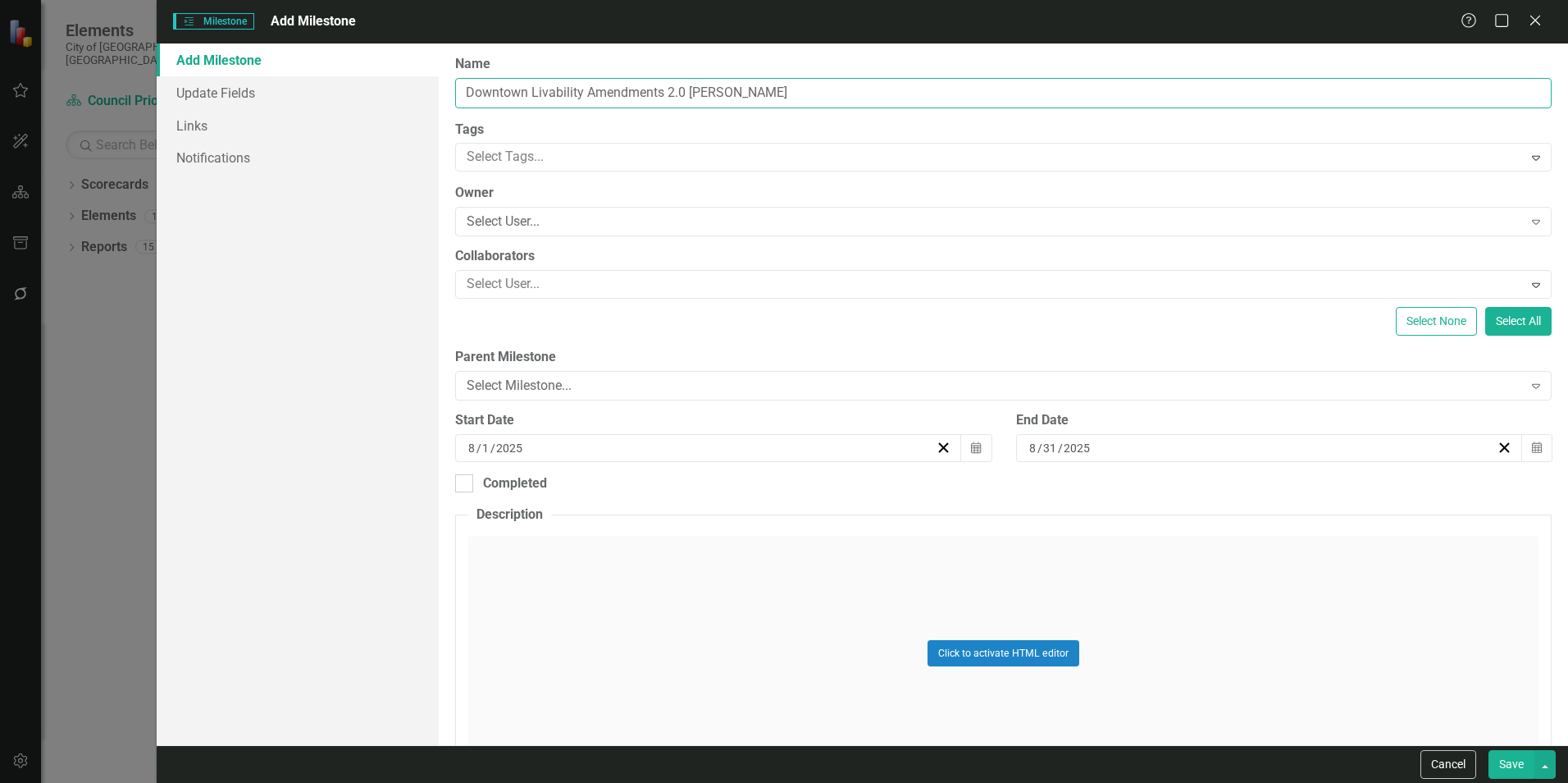
scroll to position [0, 0]
type input "Downtown Livability Amendments 2.0 [PERSON_NAME]"
click at [962, 450] on button "Calendar" at bounding box center [975, 449] width 31 height 28
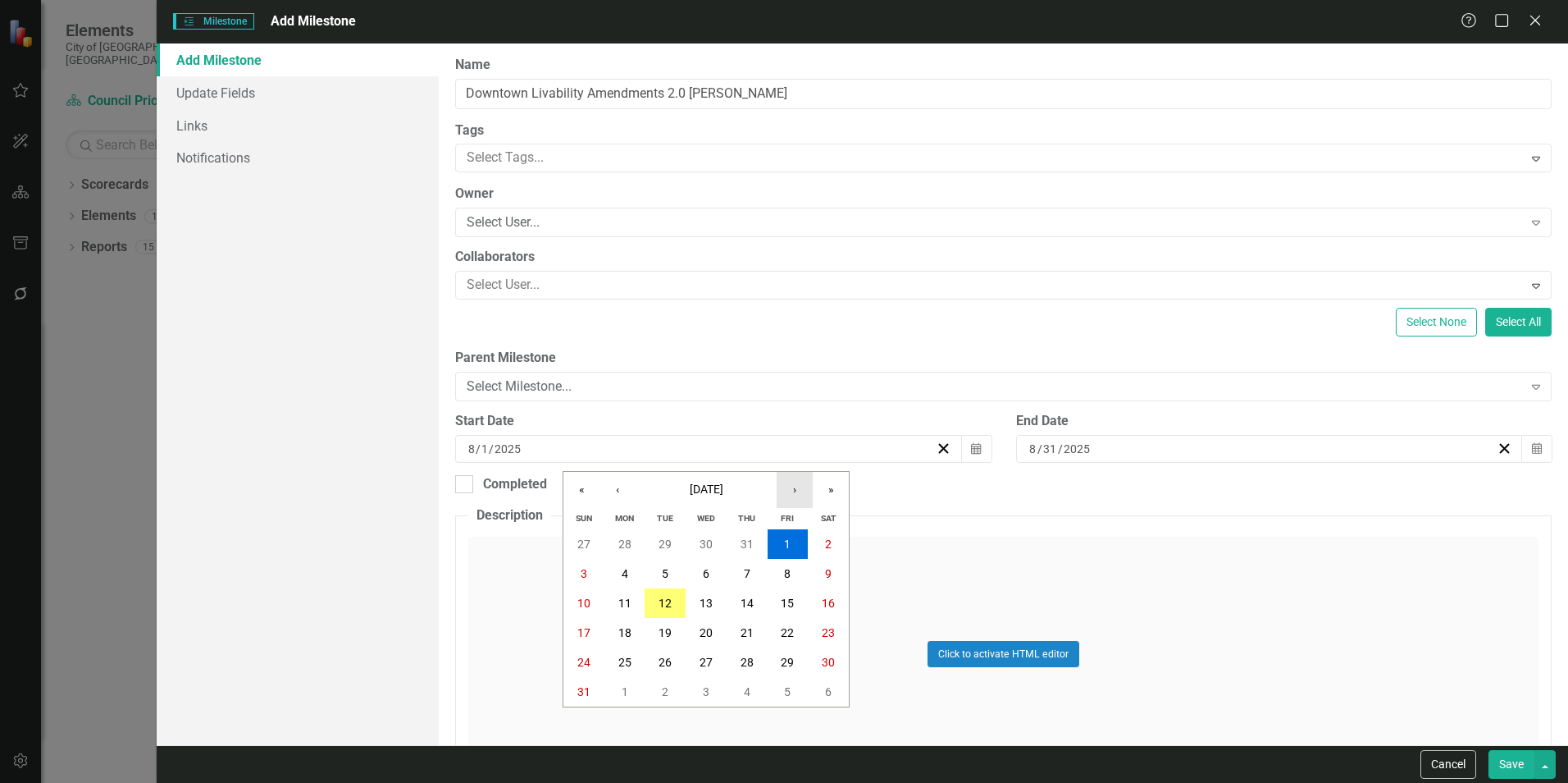
click at [792, 494] on button "›" at bounding box center [794, 489] width 36 height 36
click at [706, 669] on button "1" at bounding box center [706, 661] width 41 height 29
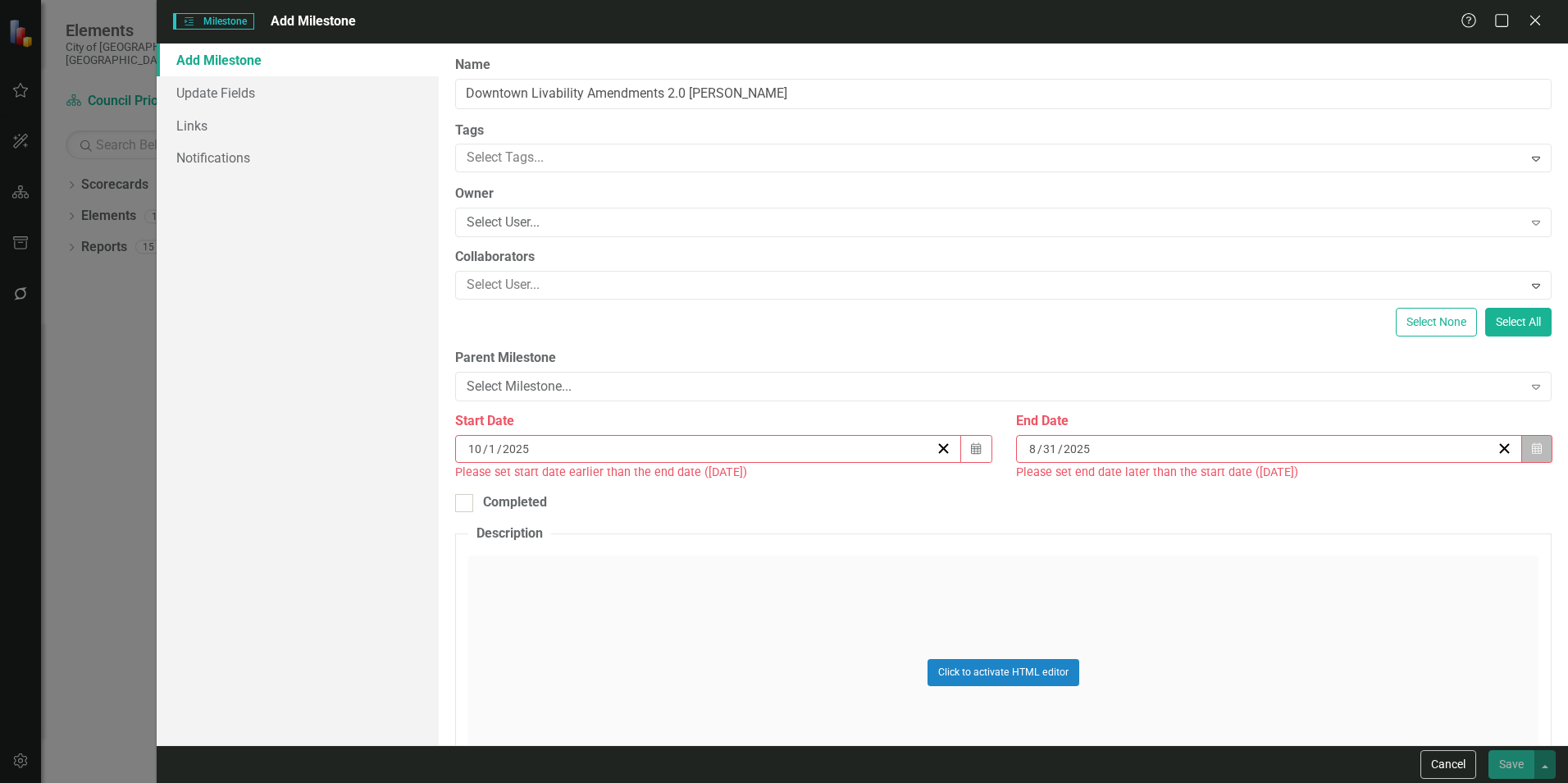
click at [1521, 454] on button "Calendar" at bounding box center [1536, 449] width 31 height 28
click at [1339, 486] on button "›" at bounding box center [1347, 489] width 36 height 36
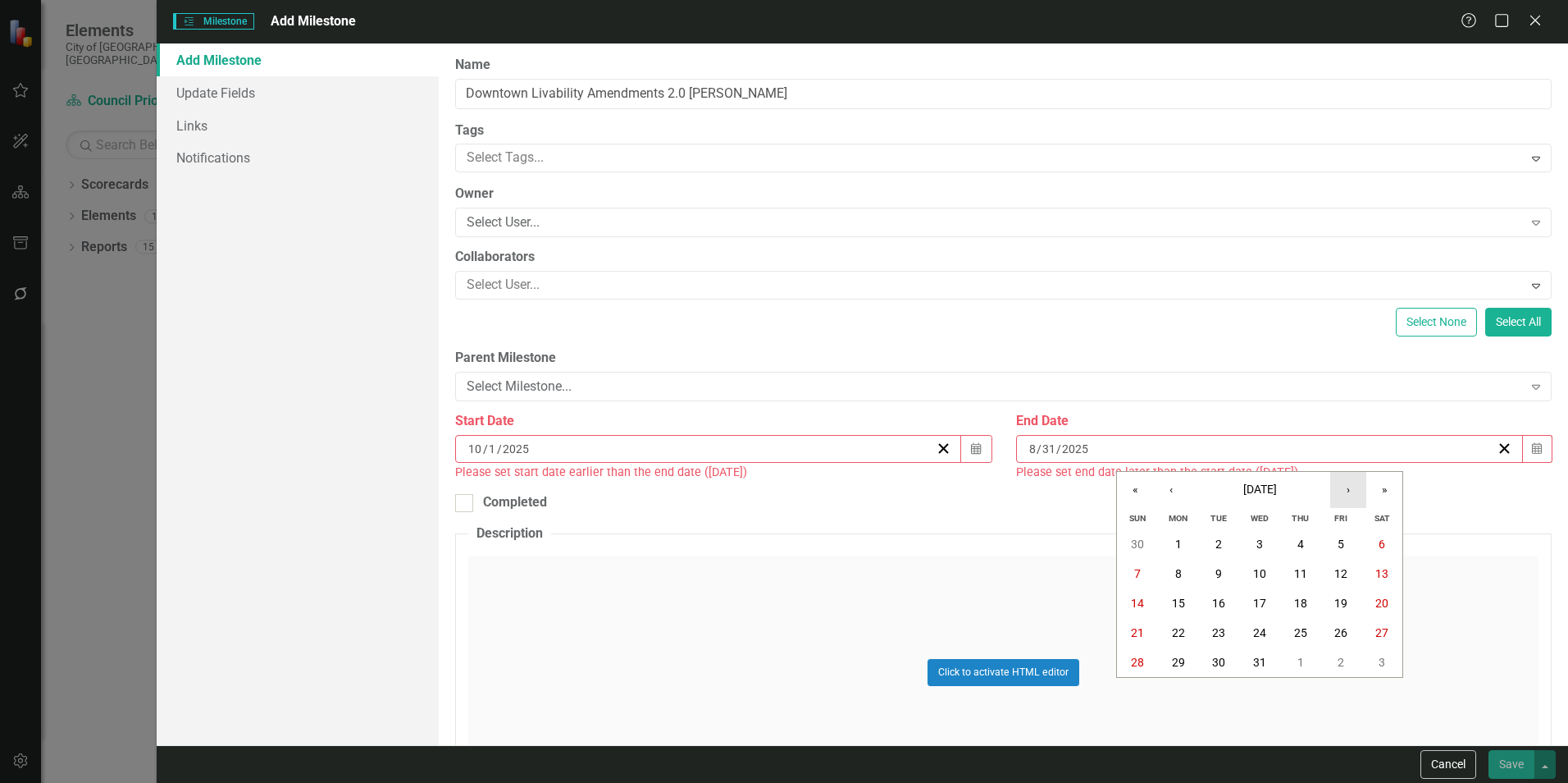
click at [1339, 486] on button "›" at bounding box center [1347, 489] width 36 height 36
click at [1265, 540] on abbr "31" at bounding box center [1259, 544] width 13 height 13
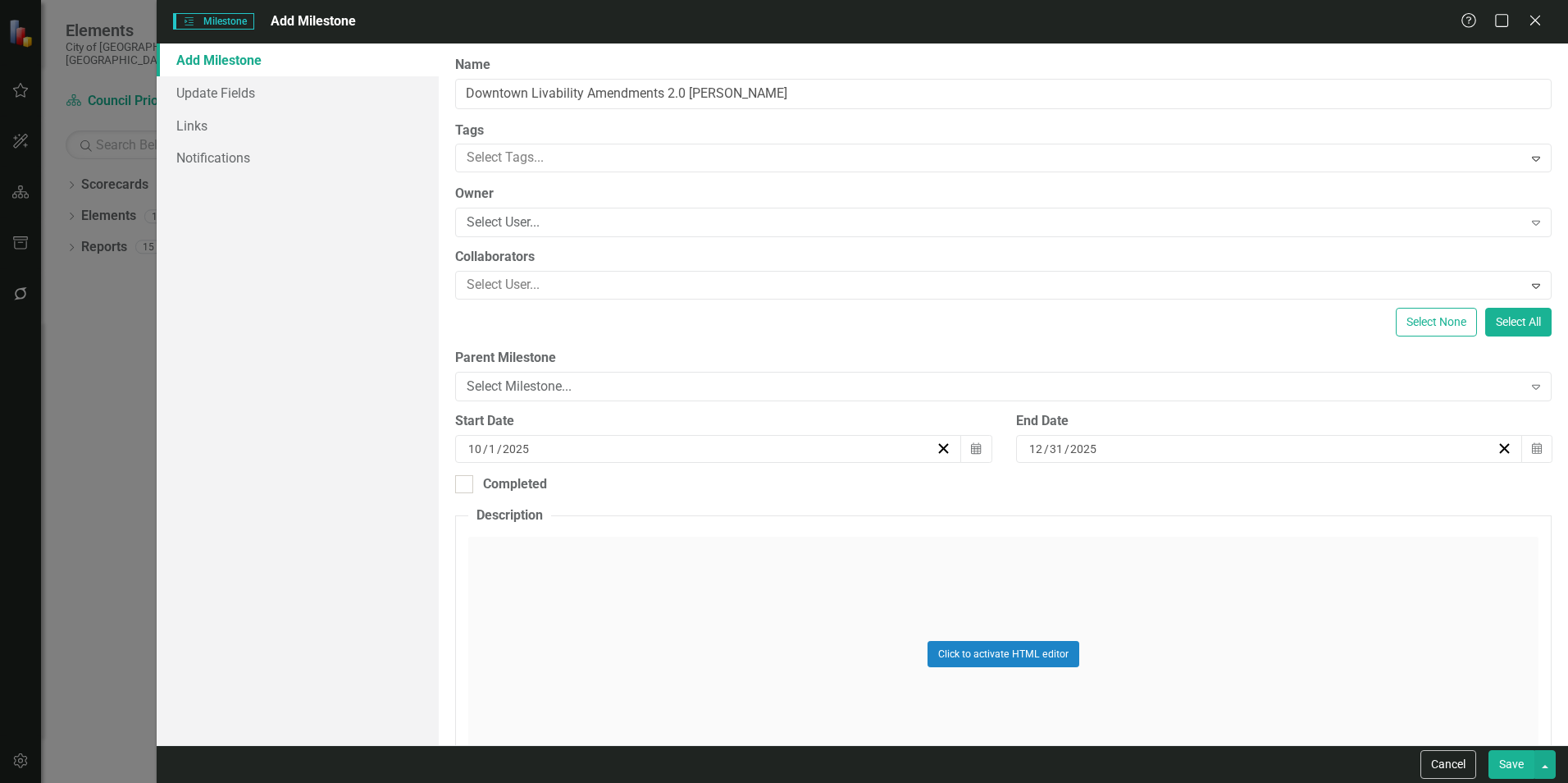
click at [1501, 762] on button "Save" at bounding box center [1512, 764] width 46 height 29
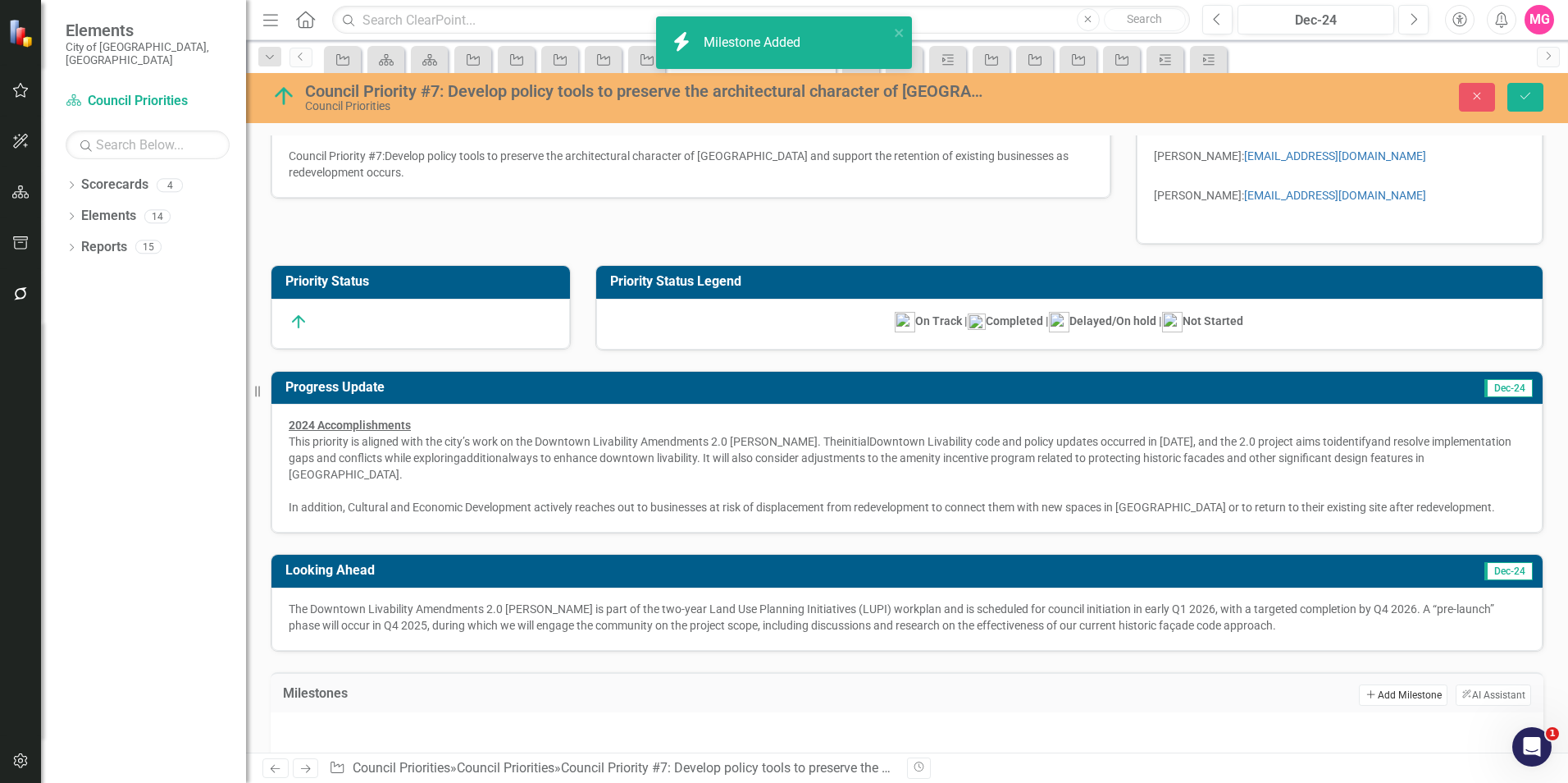
click at [1384, 684] on button "Add Add Milestone" at bounding box center [1402, 695] width 87 height 21
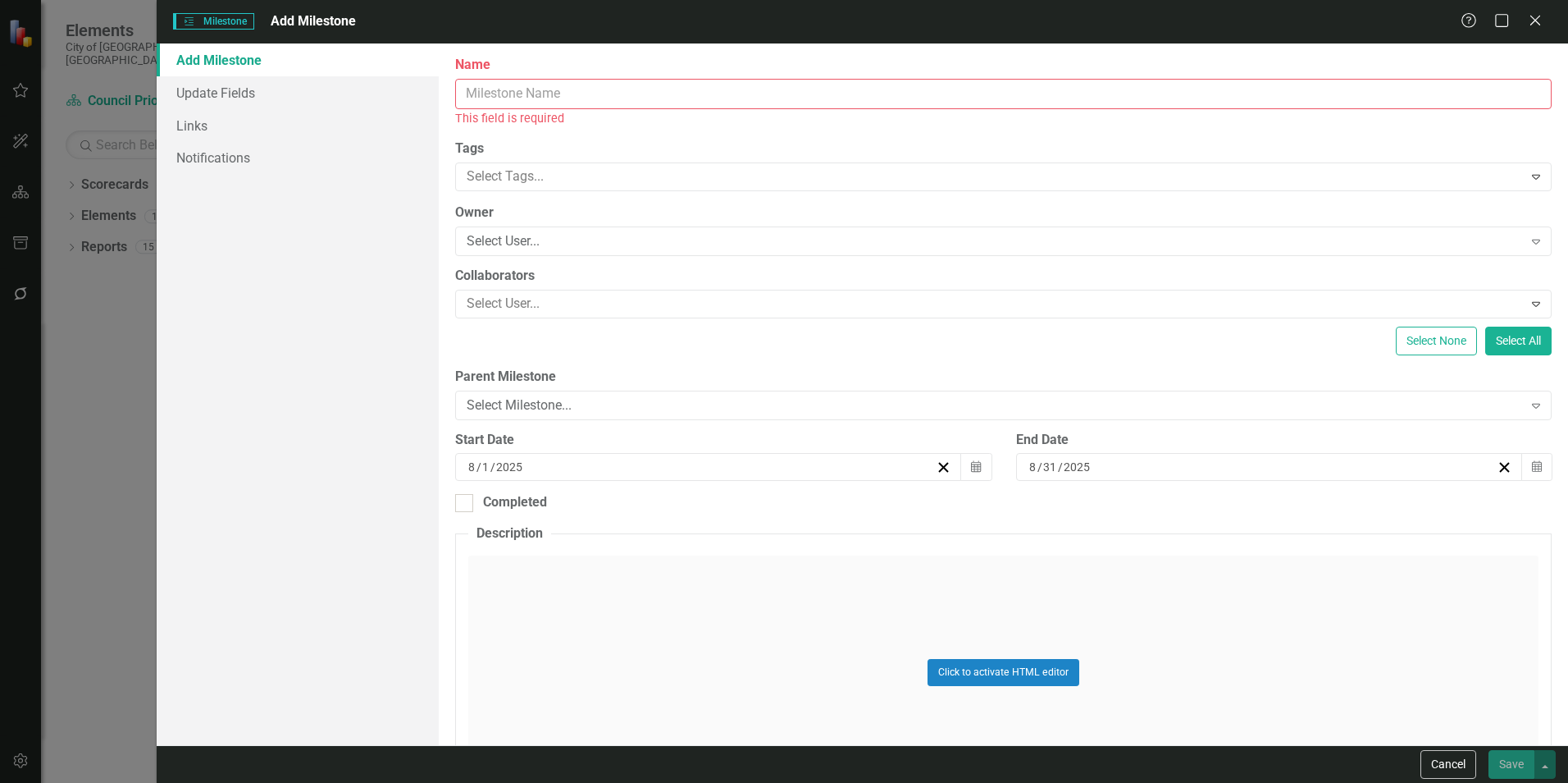
click at [963, 81] on input "Name" at bounding box center [1003, 94] width 1096 height 30
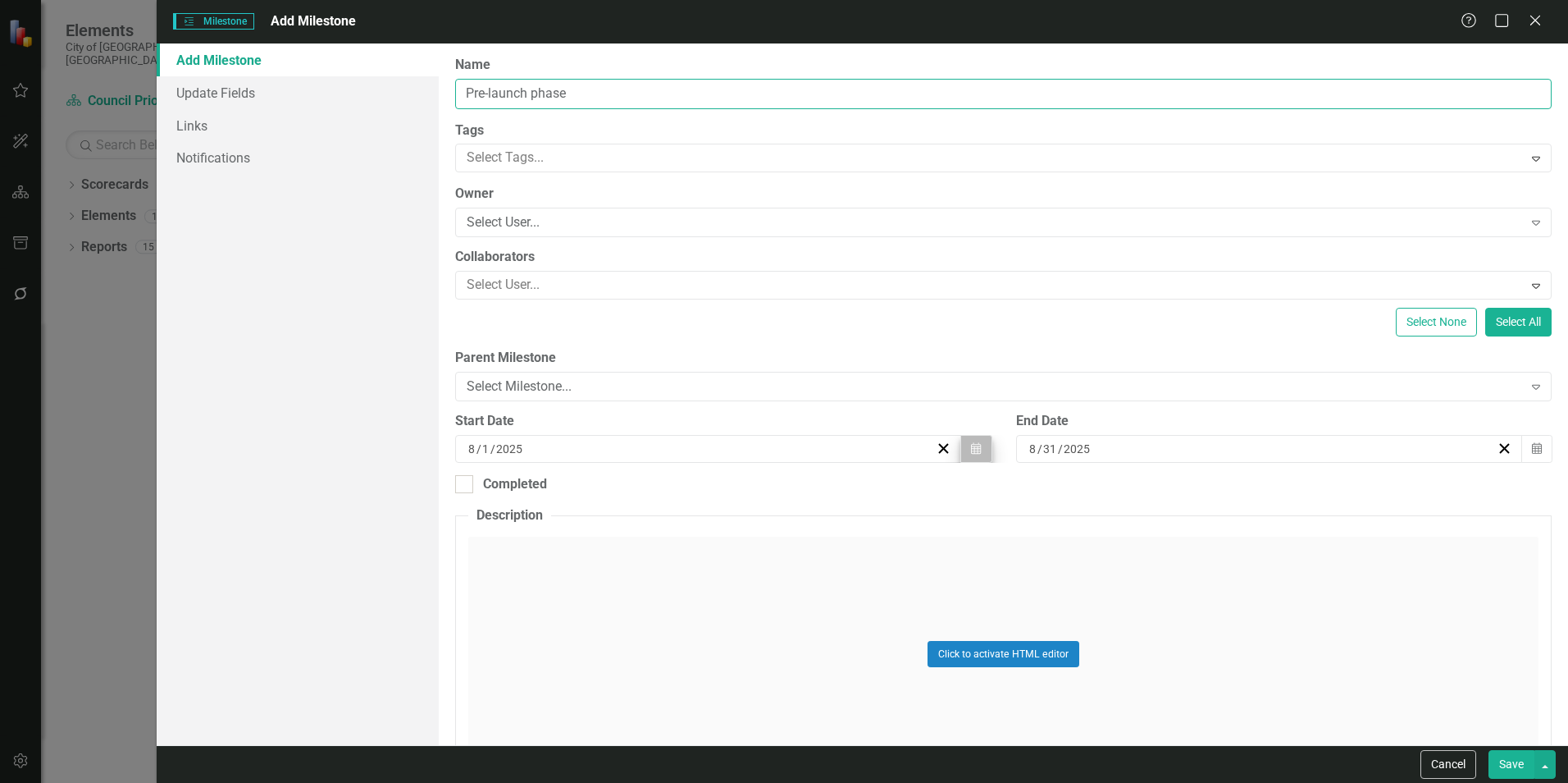
type input "Pre-launch phase"
click at [975, 458] on button "Calendar" at bounding box center [975, 449] width 31 height 28
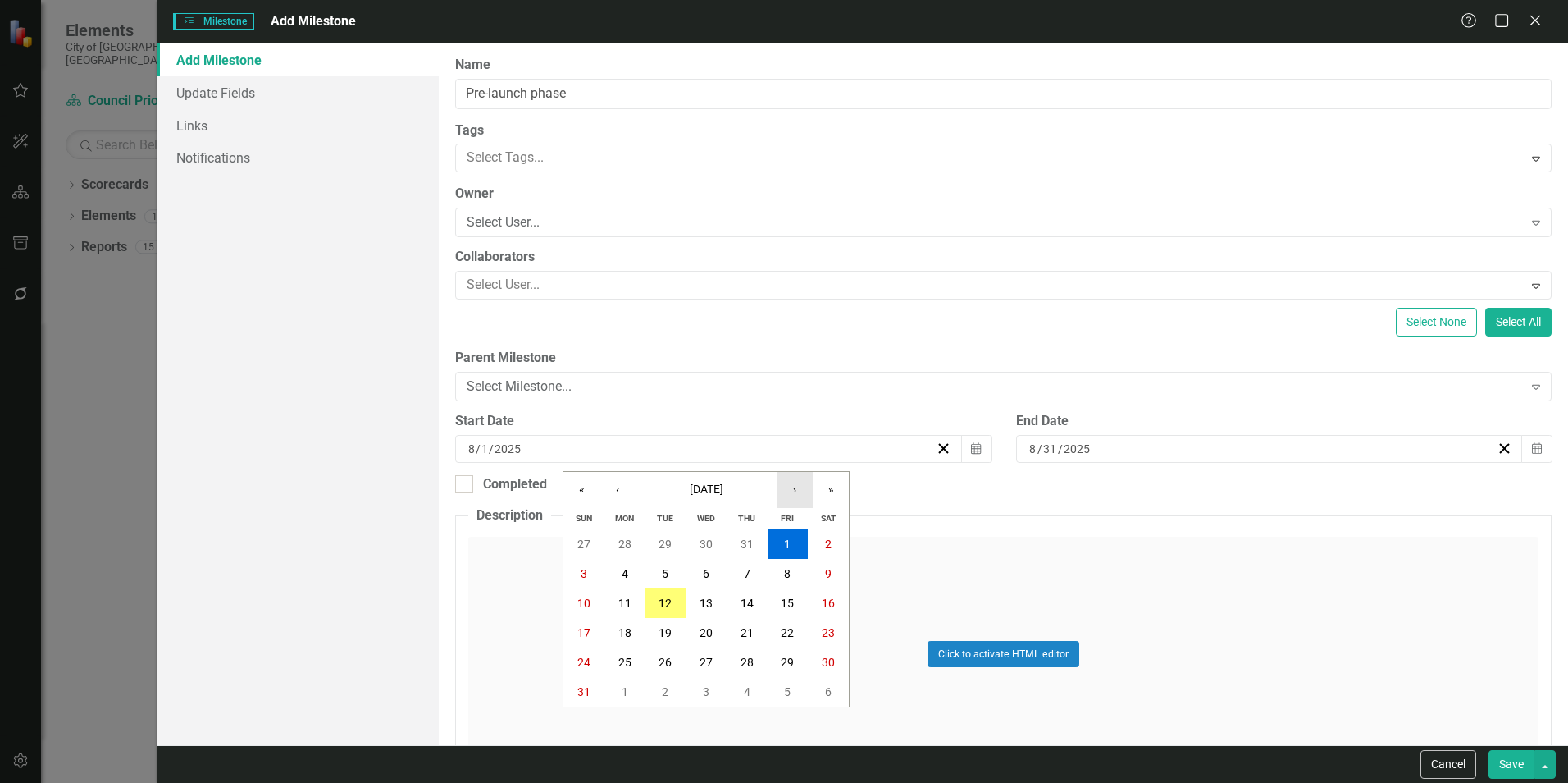
click at [784, 486] on button "›" at bounding box center [794, 489] width 36 height 36
click at [709, 666] on button "1" at bounding box center [706, 661] width 41 height 29
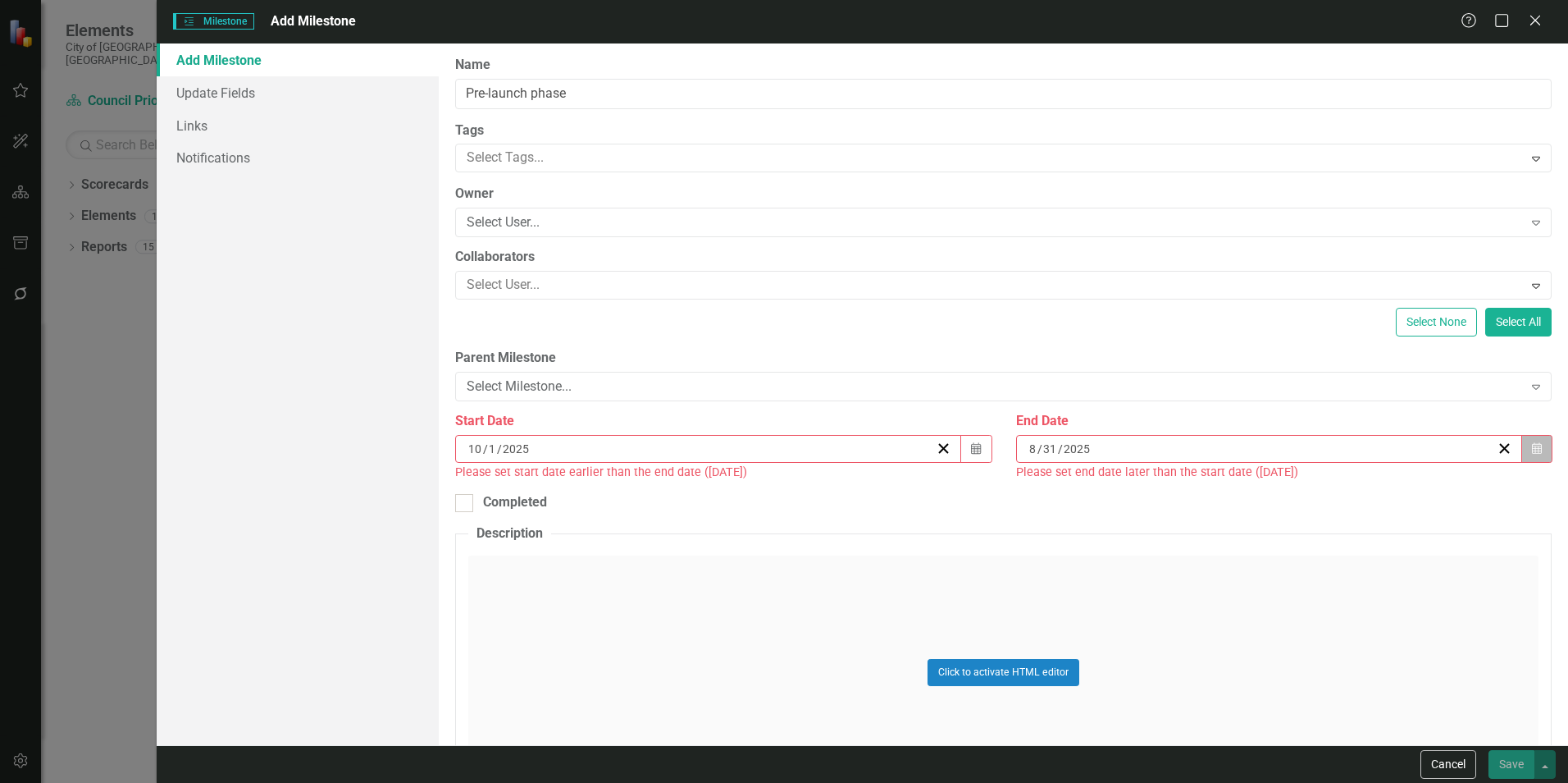
click at [1532, 448] on icon "Calendar" at bounding box center [1536, 448] width 10 height 11
click at [1356, 493] on button "›" at bounding box center [1347, 489] width 36 height 36
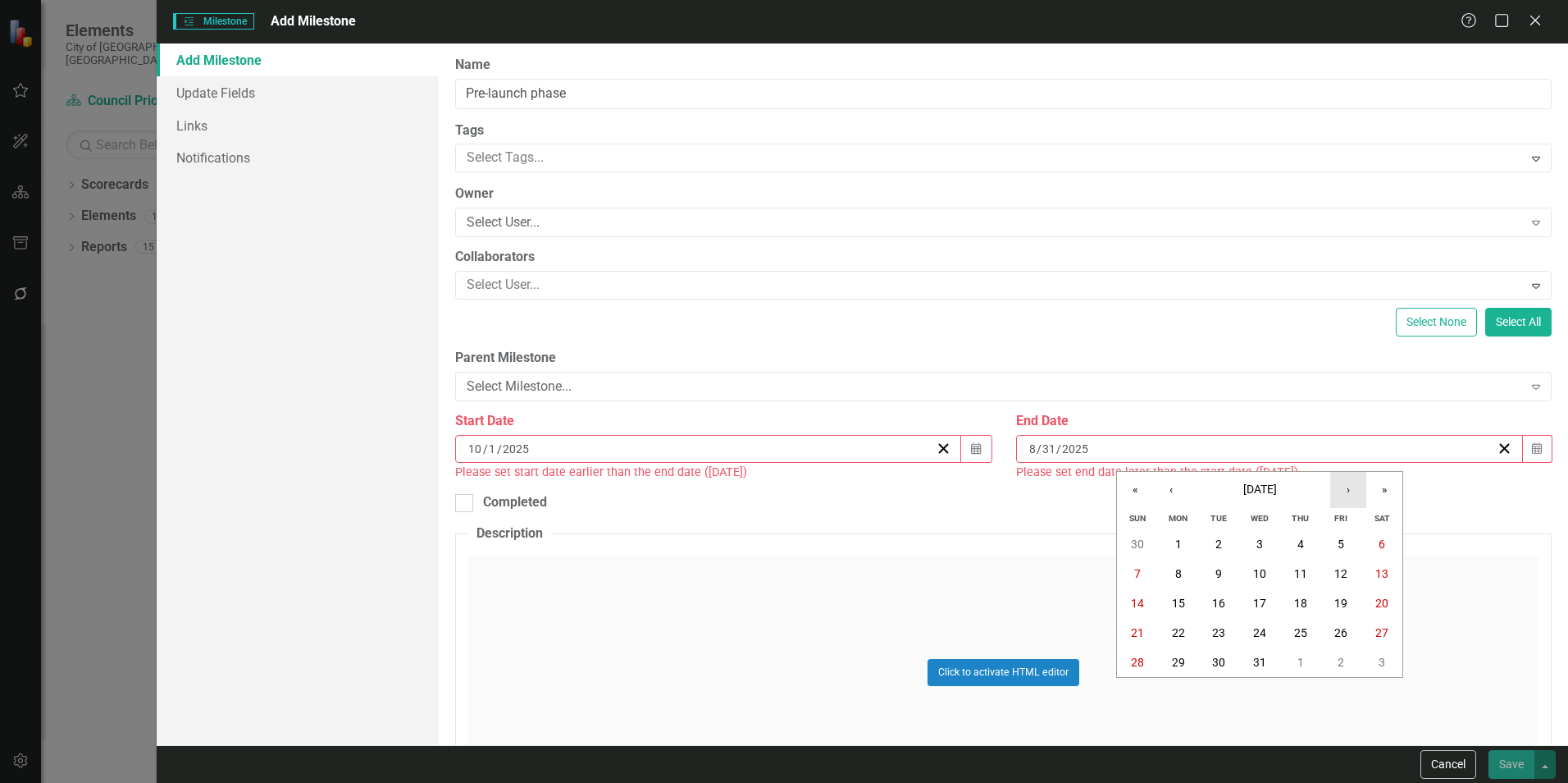
click at [1356, 493] on button "›" at bounding box center [1347, 489] width 36 height 36
click at [1212, 667] on abbr "31" at bounding box center [1219, 662] width 13 height 13
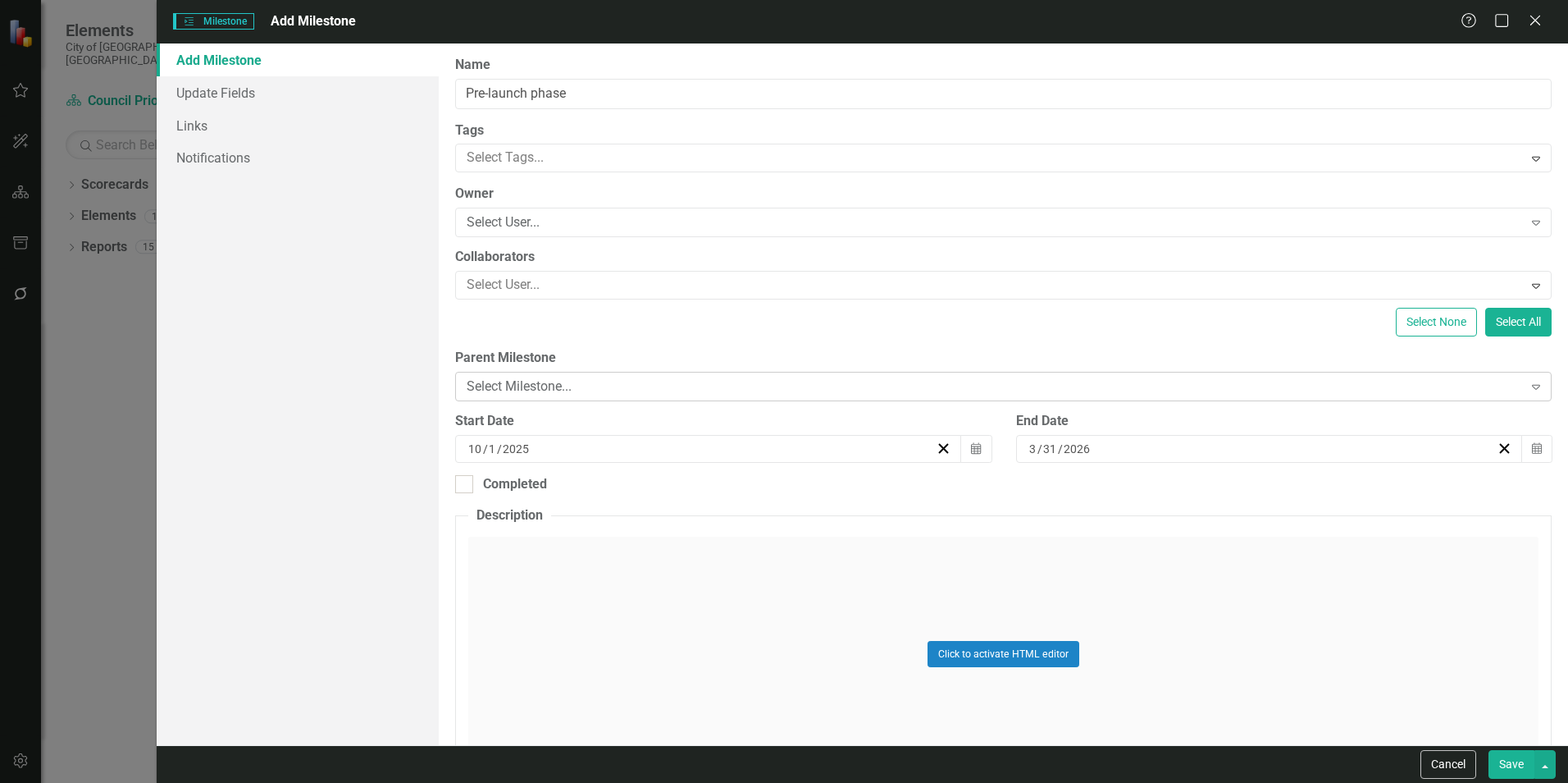
click at [1120, 393] on div "Select Milestone..." at bounding box center [994, 386] width 1055 height 19
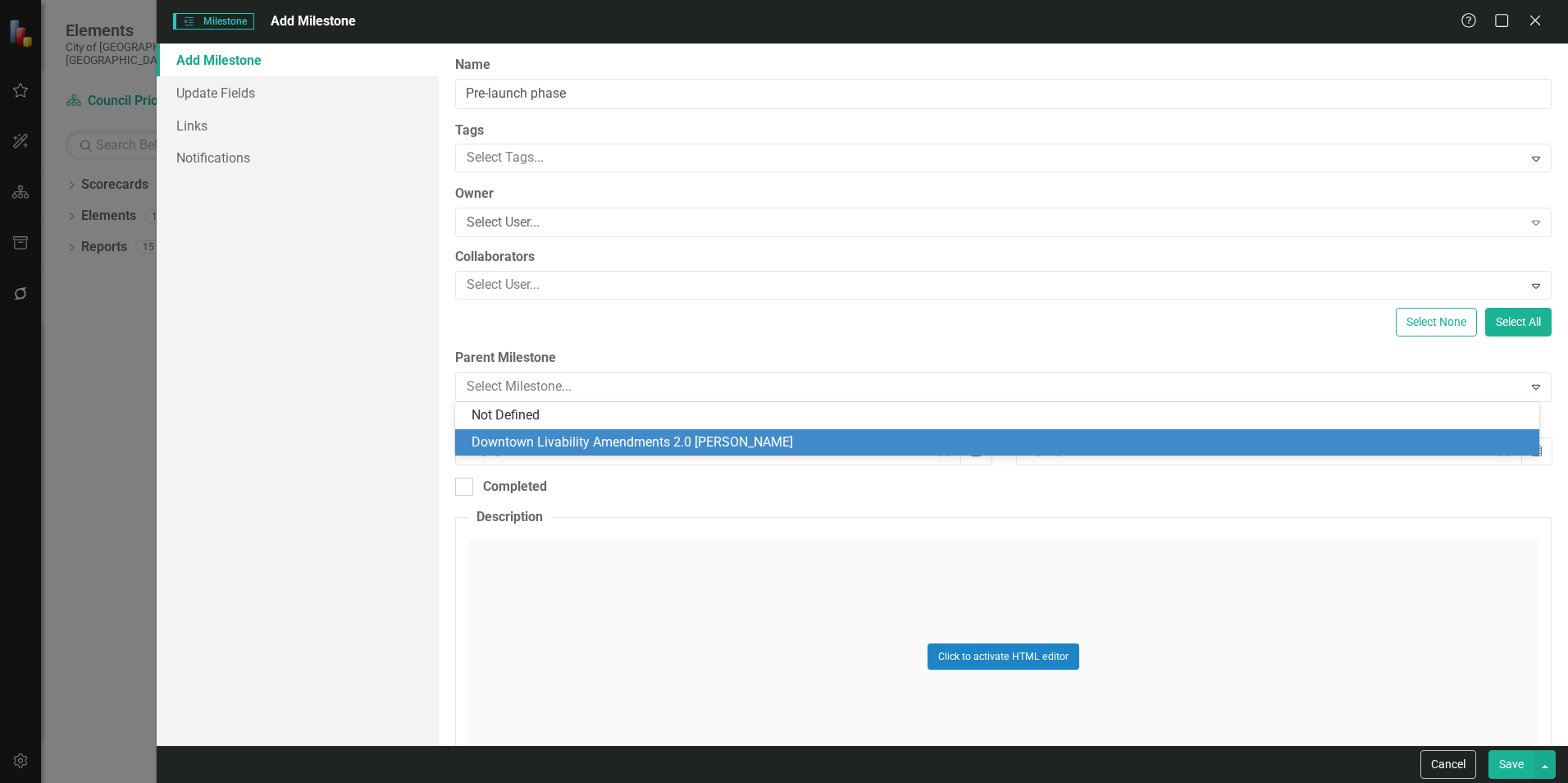
click at [1032, 442] on div "Downtown Livability Amendments 2.0 [PERSON_NAME]" at bounding box center [1000, 442] width 1058 height 19
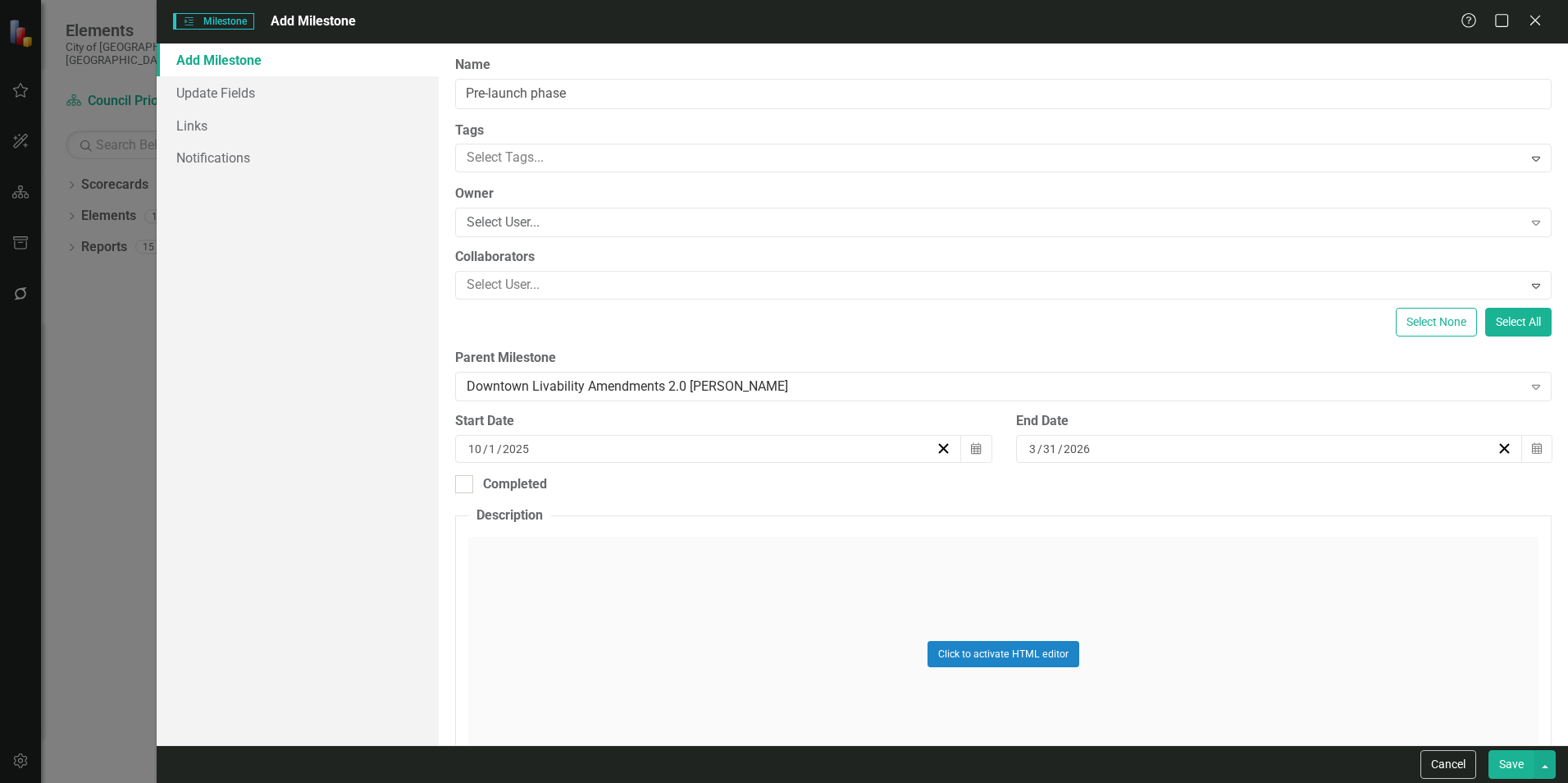
click at [1517, 771] on button "Save" at bounding box center [1512, 764] width 46 height 29
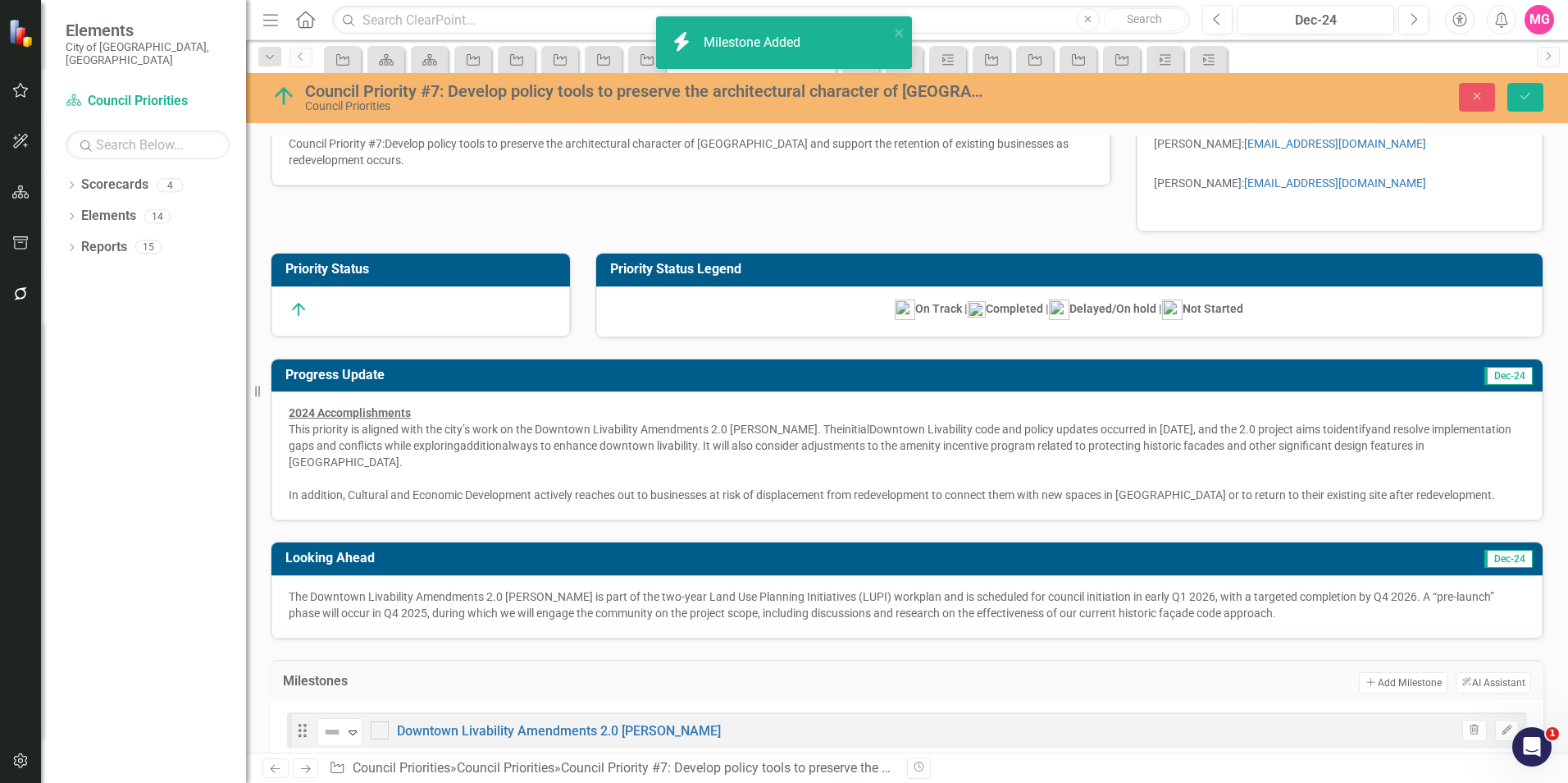
scroll to position [66, 0]
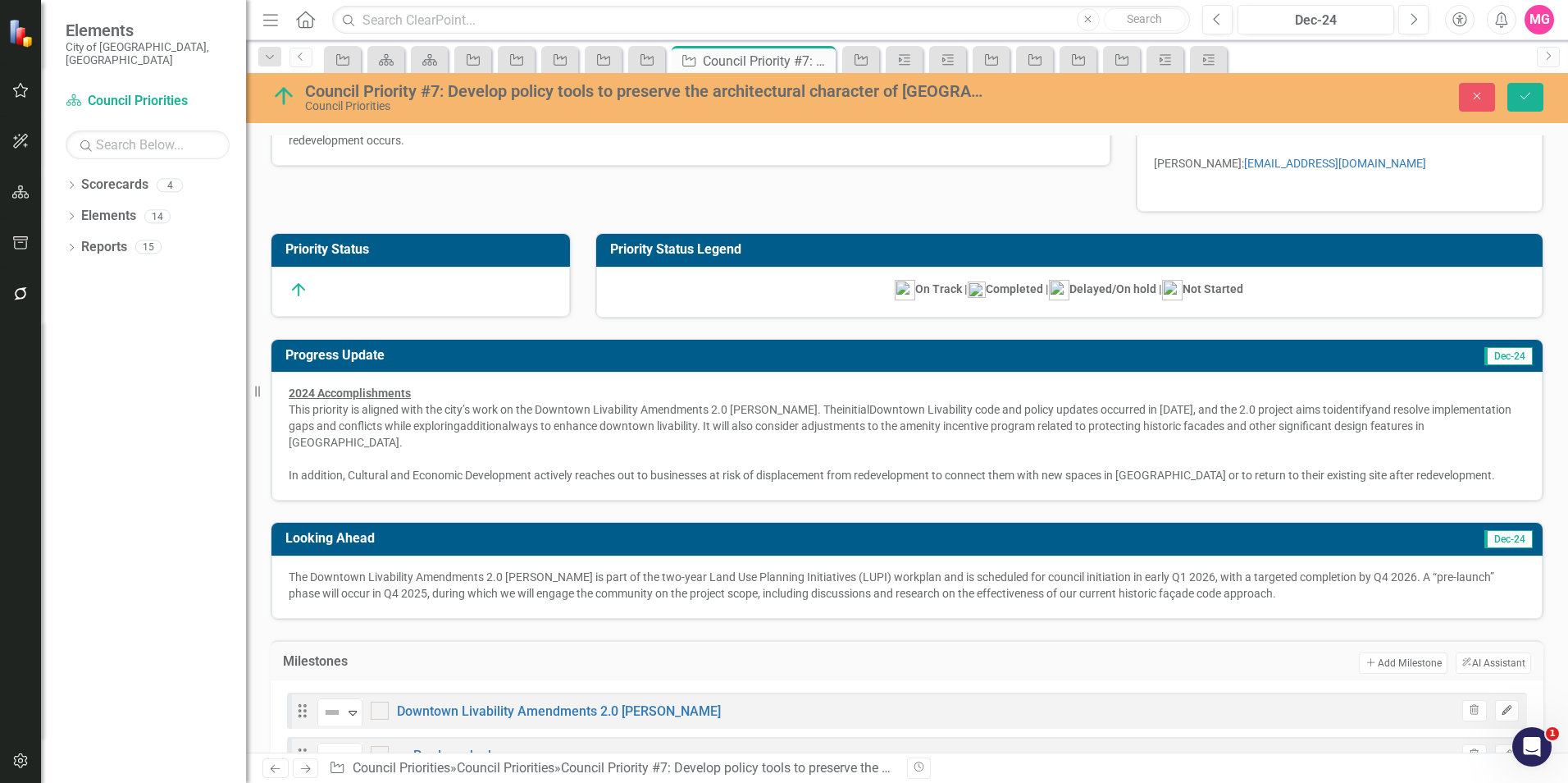
click at [1501, 705] on icon "Edit" at bounding box center [1507, 710] width 12 height 10
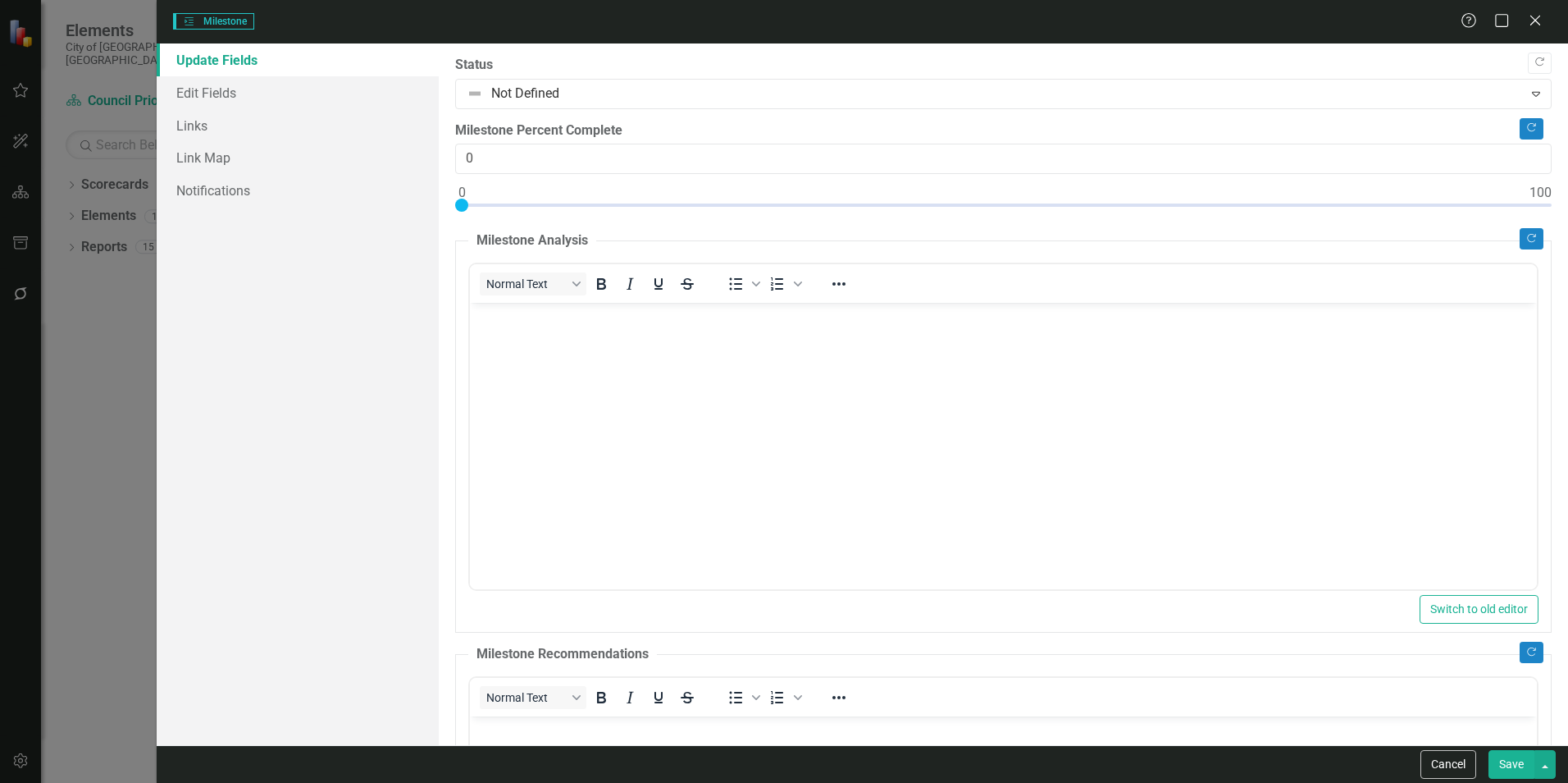
scroll to position [0, 0]
click at [305, 91] on link "Edit Fields" at bounding box center [297, 92] width 282 height 33
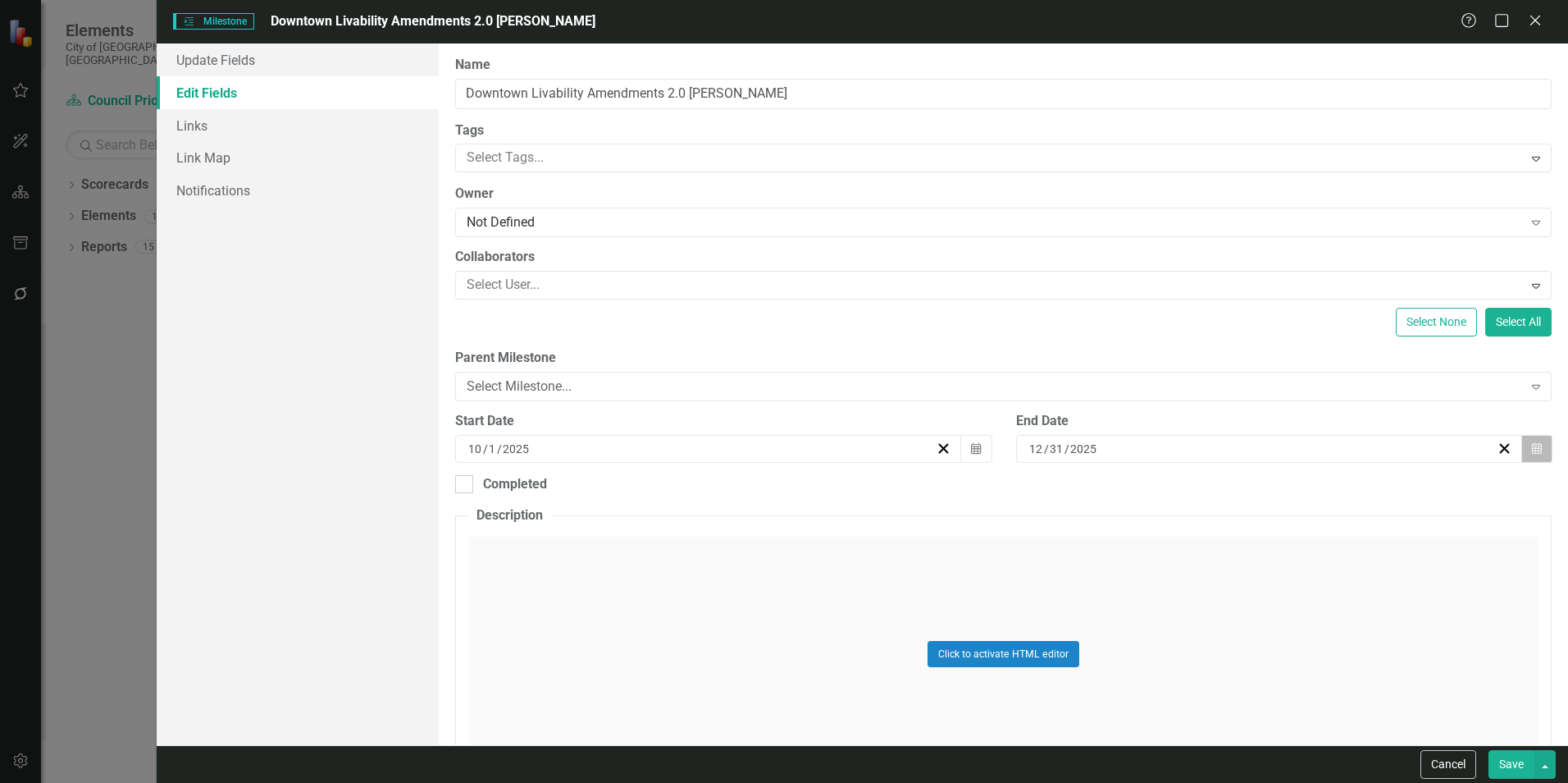
click at [1521, 455] on button "Calendar" at bounding box center [1536, 449] width 31 height 28
click at [1347, 499] on button "›" at bounding box center [1347, 489] width 36 height 36
click at [1213, 666] on abbr "31" at bounding box center [1219, 662] width 13 height 13
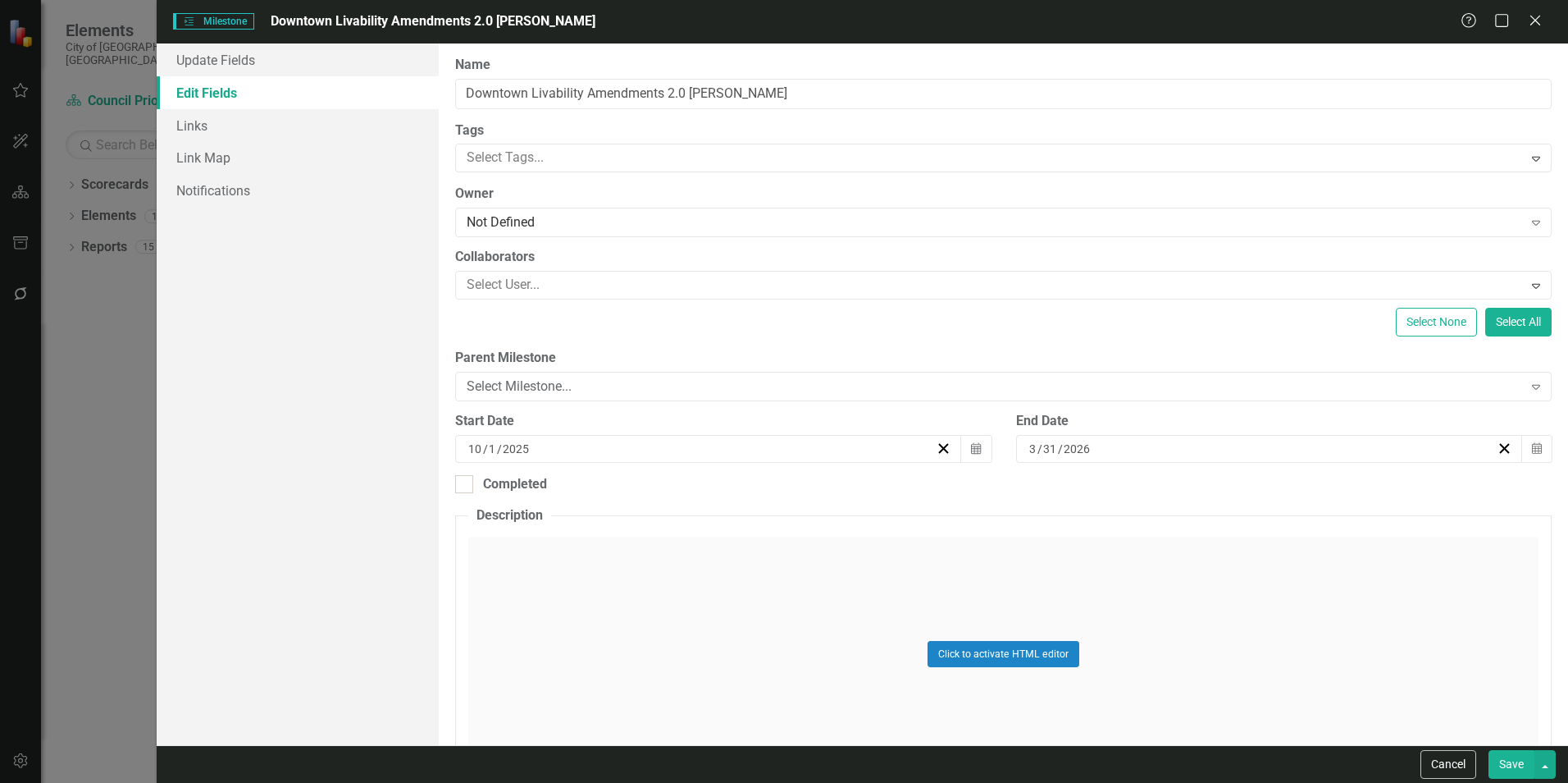
click at [1513, 762] on button "Save" at bounding box center [1512, 764] width 46 height 29
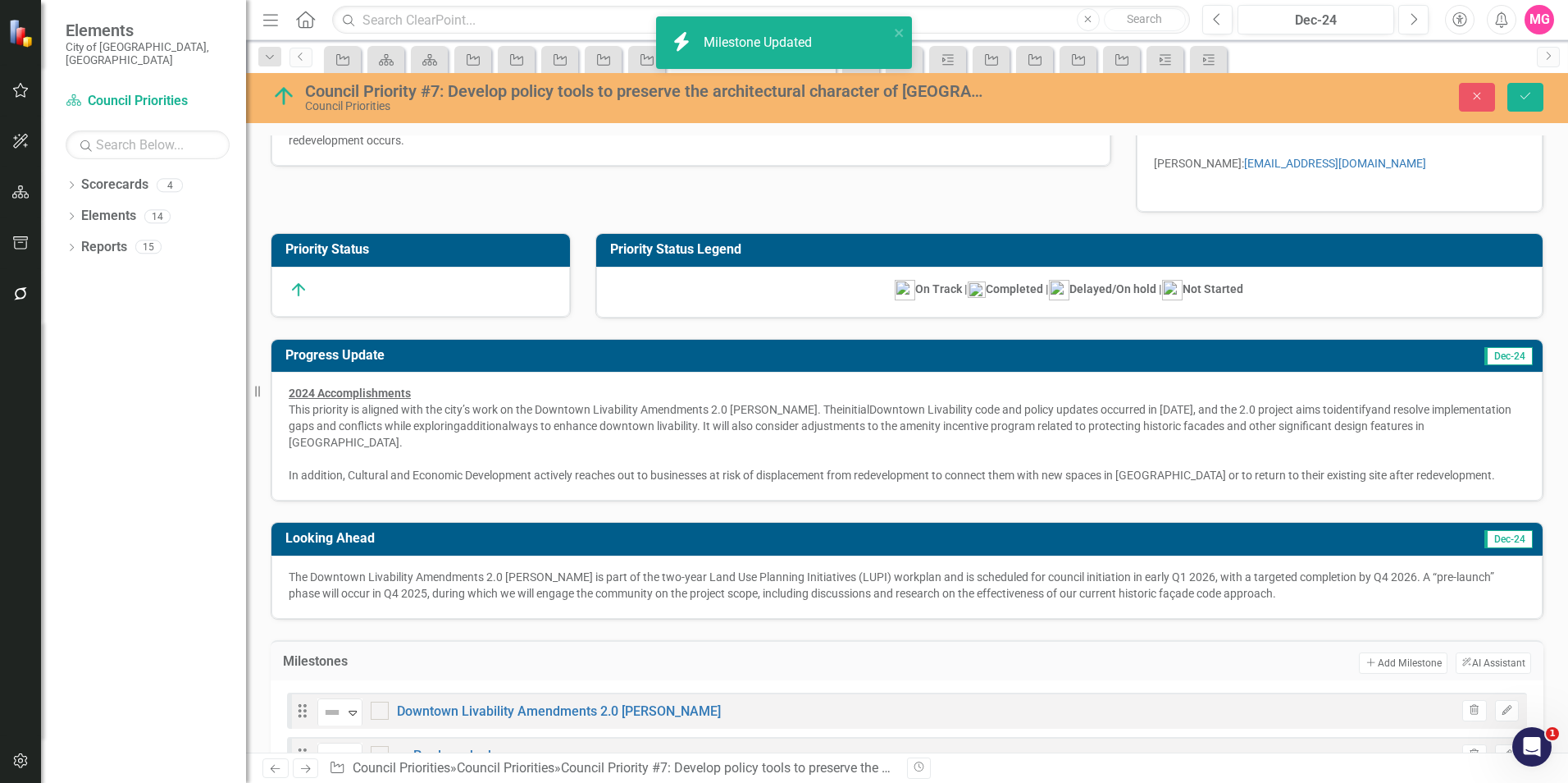
scroll to position [110, 0]
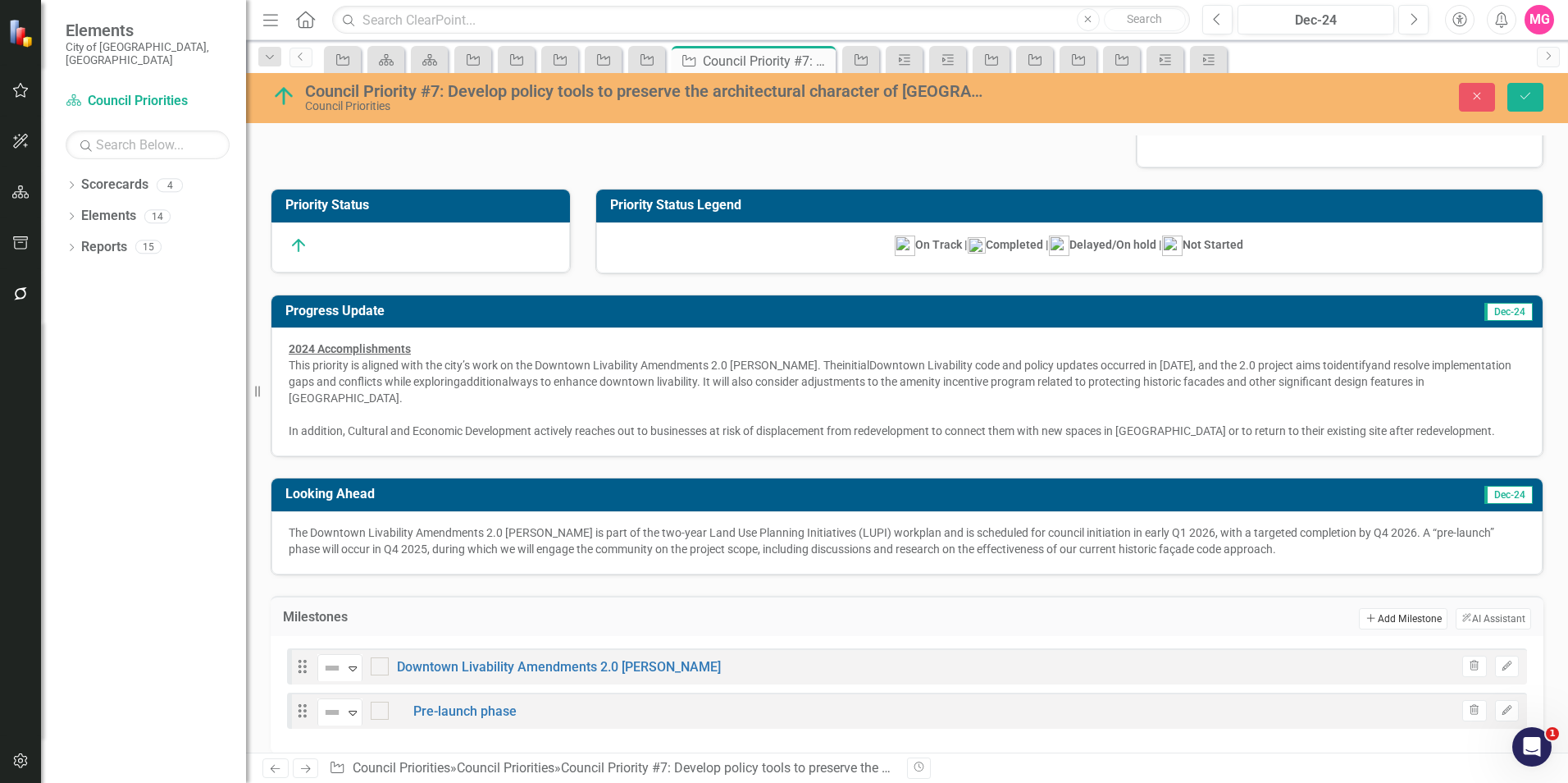
click at [1410, 609] on button "Add Add Milestone" at bounding box center [1402, 619] width 87 height 21
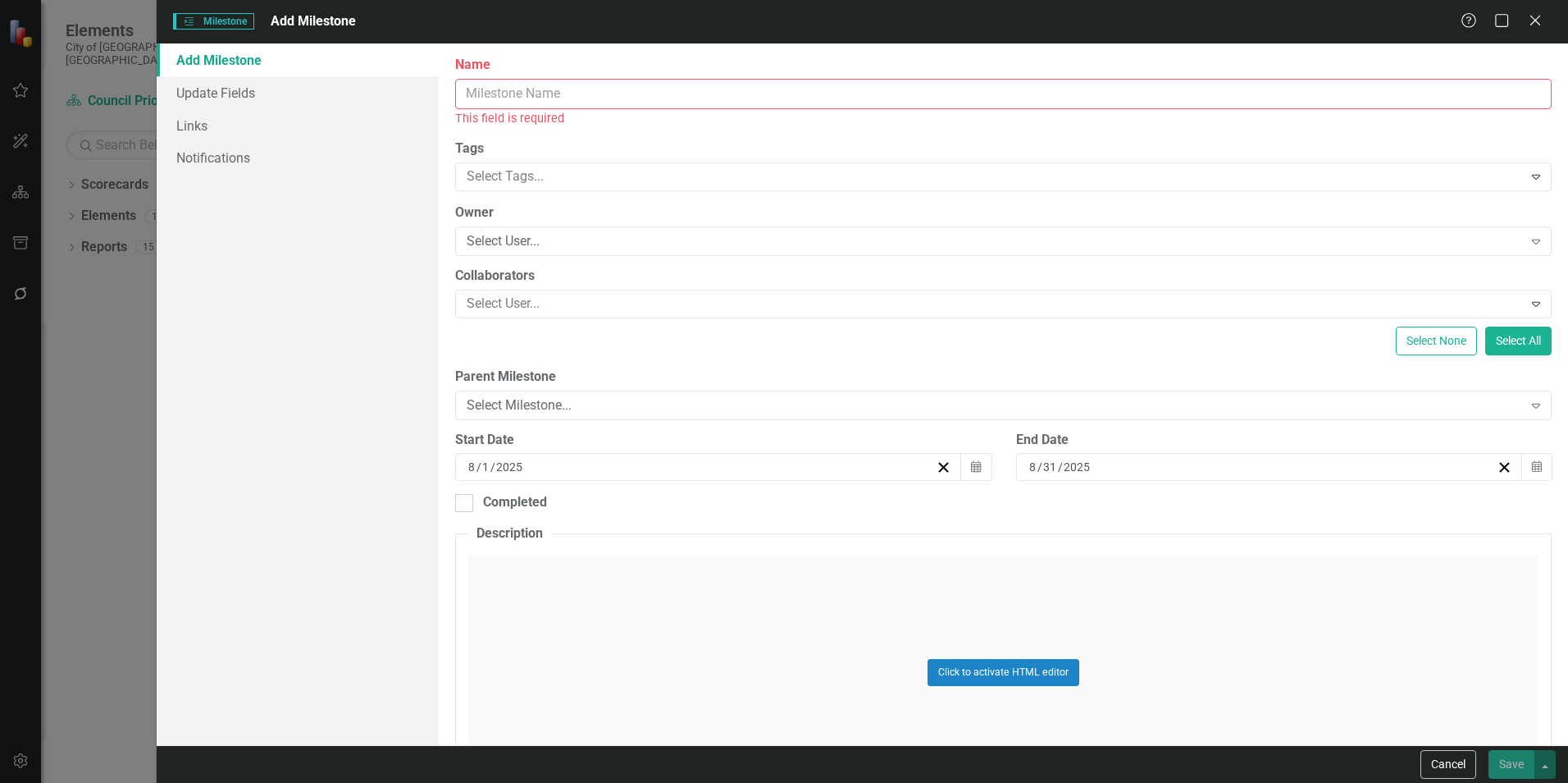
click at [721, 80] on input "Name" at bounding box center [1003, 94] width 1096 height 30
paste input "Downtown Livability Amendments 2.0 [PERSON_NAME]"
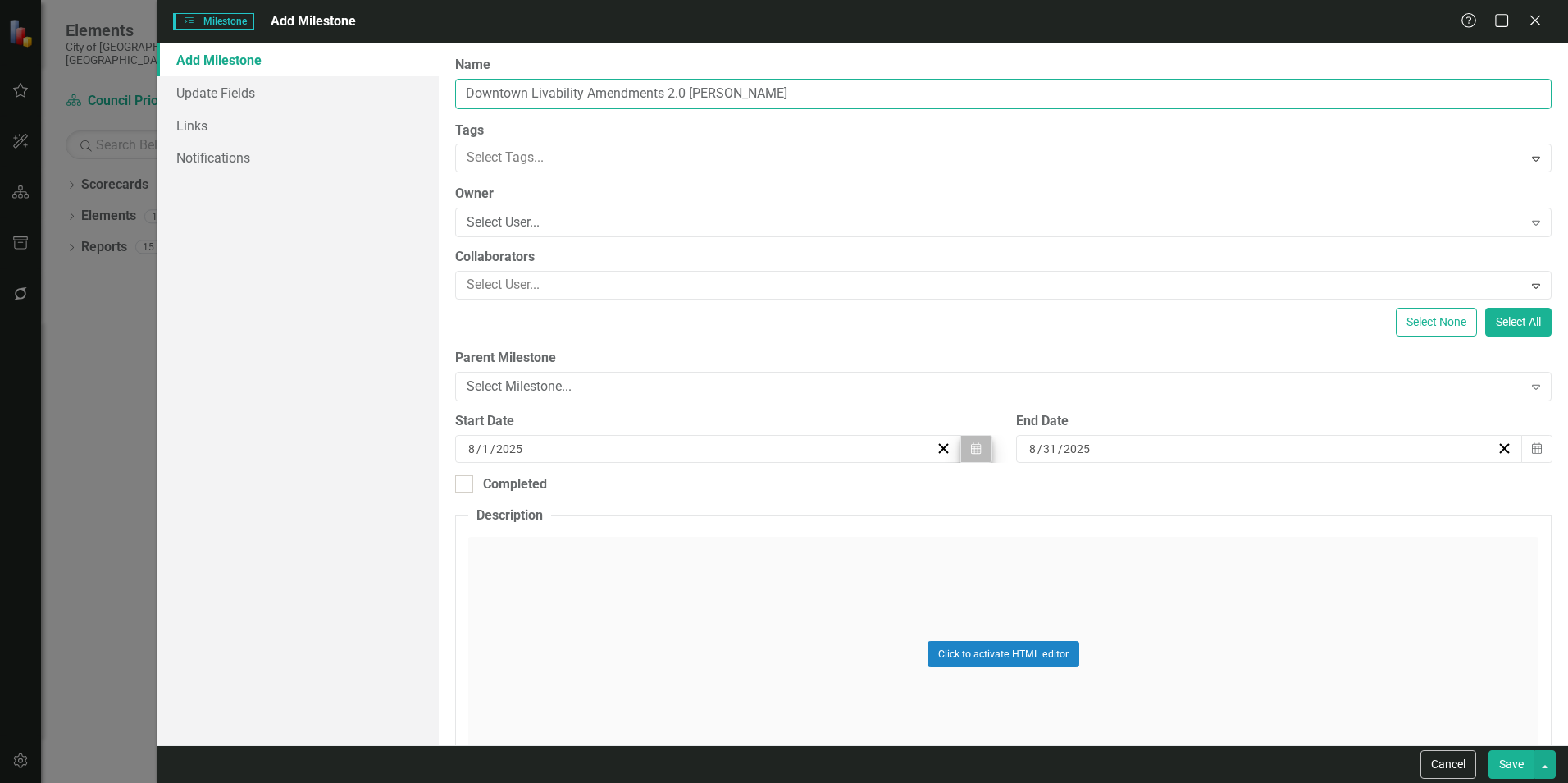
type input "Downtown Livability Amendments 2.0 [PERSON_NAME]"
click at [972, 448] on icon "button" at bounding box center [975, 448] width 10 height 11
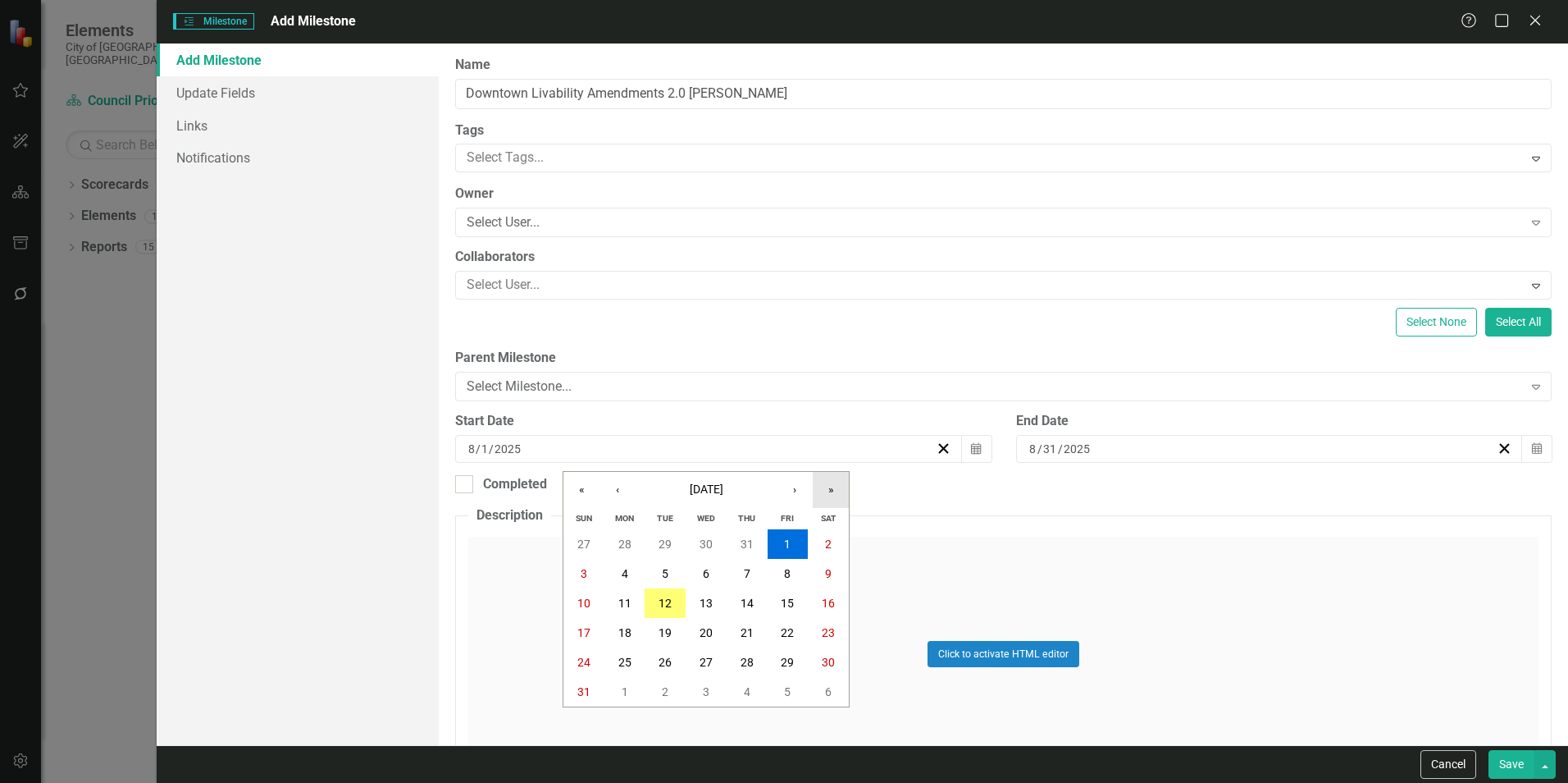
click at [829, 489] on button "»" at bounding box center [830, 489] width 36 height 36
click at [615, 500] on button "‹" at bounding box center [617, 489] width 36 height 36
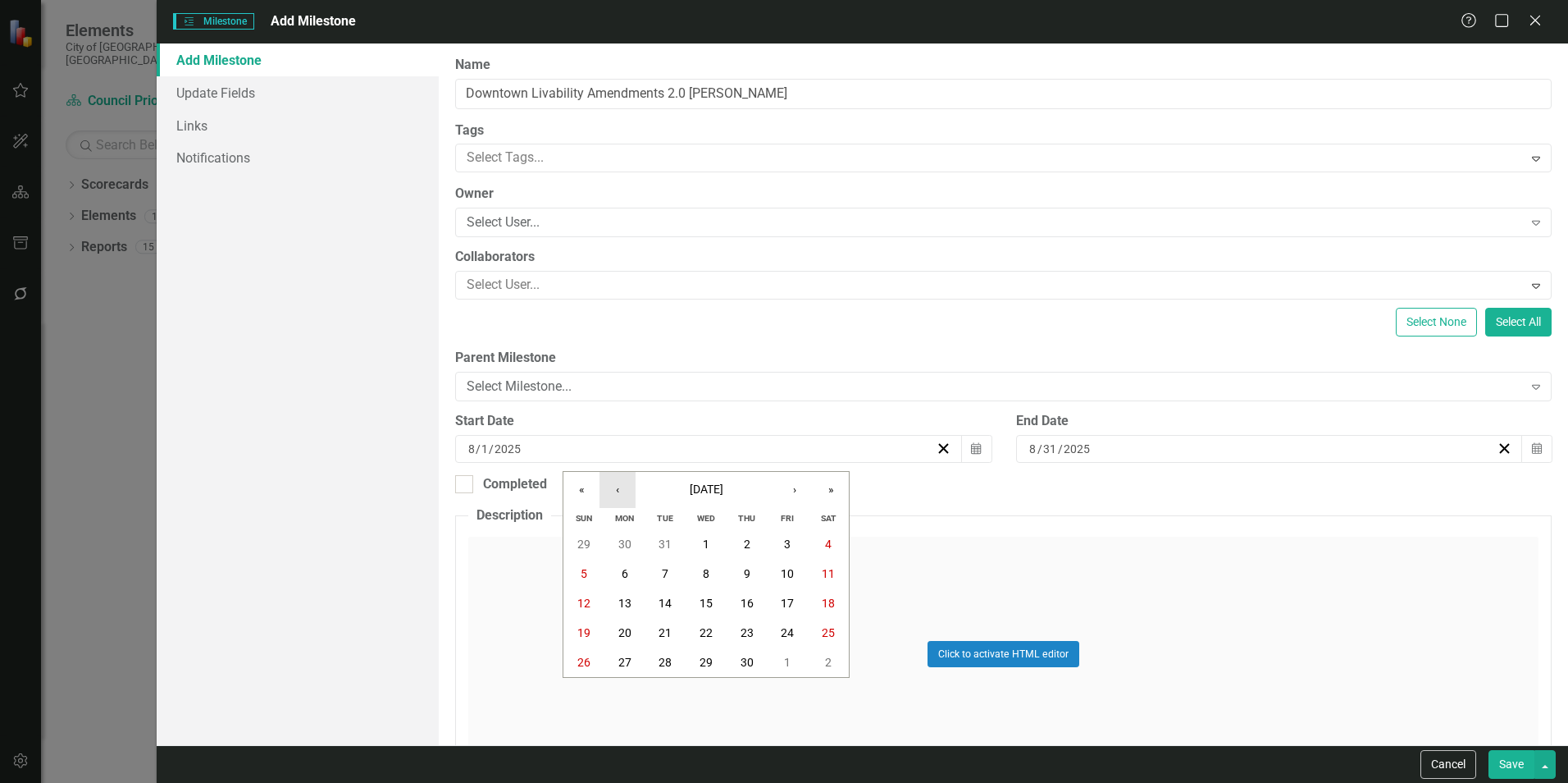
click at [615, 500] on button "‹" at bounding box center [617, 489] width 36 height 36
click at [741, 673] on button "1" at bounding box center [746, 661] width 41 height 29
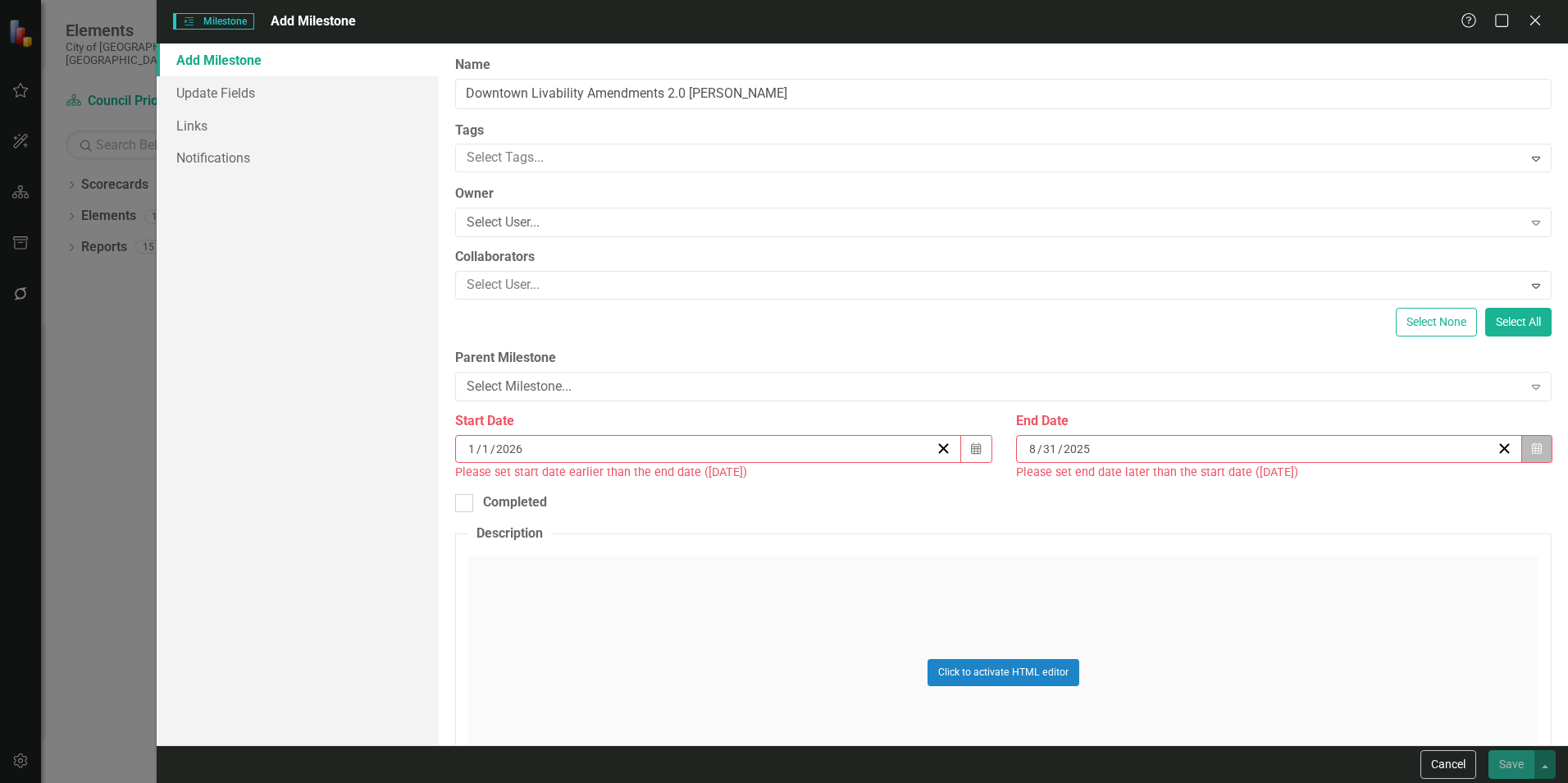
click at [1525, 461] on button "Calendar" at bounding box center [1536, 449] width 31 height 28
click at [1375, 487] on button "»" at bounding box center [1384, 489] width 36 height 36
click at [1357, 487] on button "›" at bounding box center [1347, 489] width 36 height 36
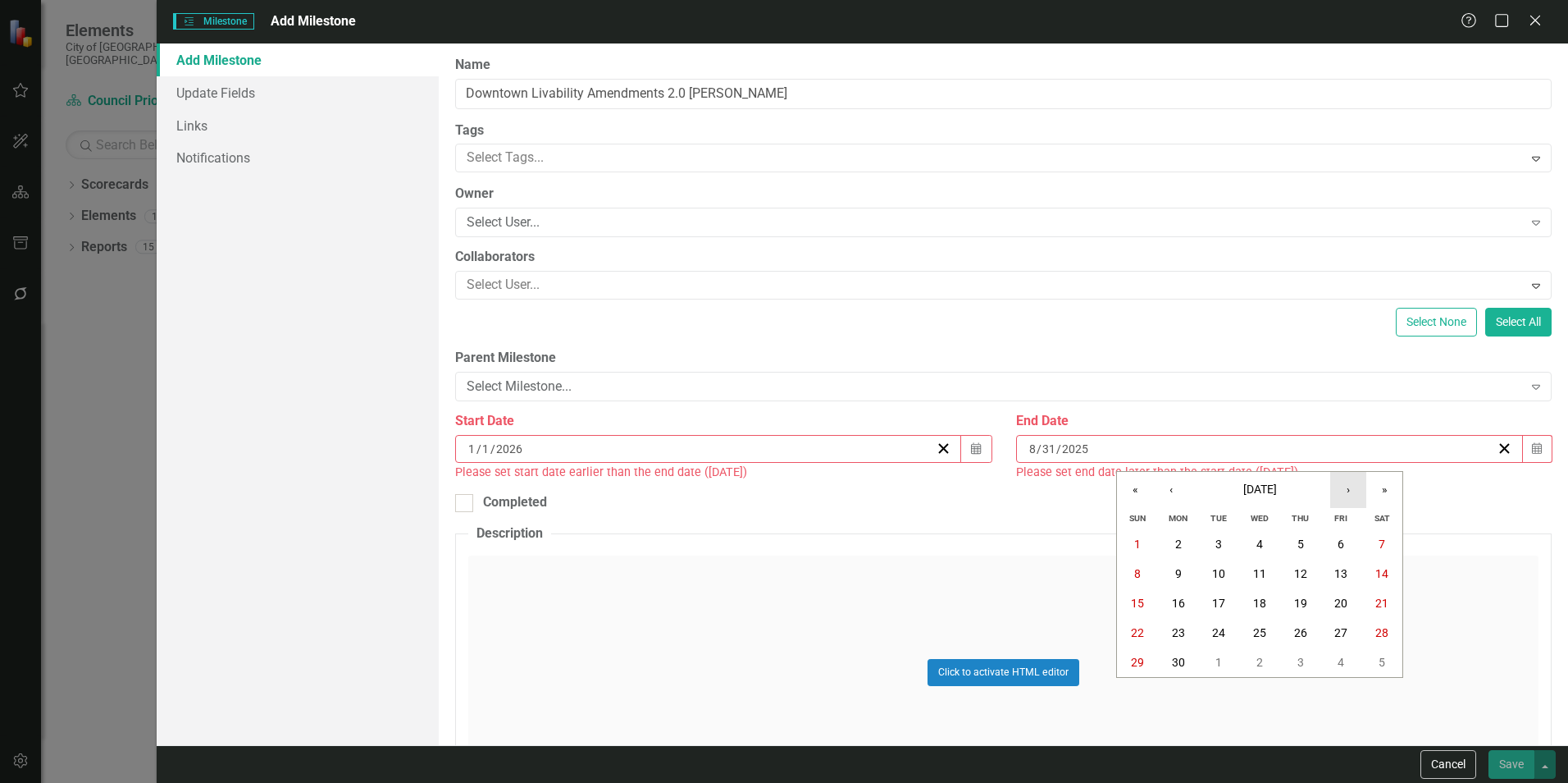
click at [1357, 487] on button "›" at bounding box center [1347, 489] width 36 height 36
click at [1304, 653] on button "31" at bounding box center [1301, 661] width 41 height 29
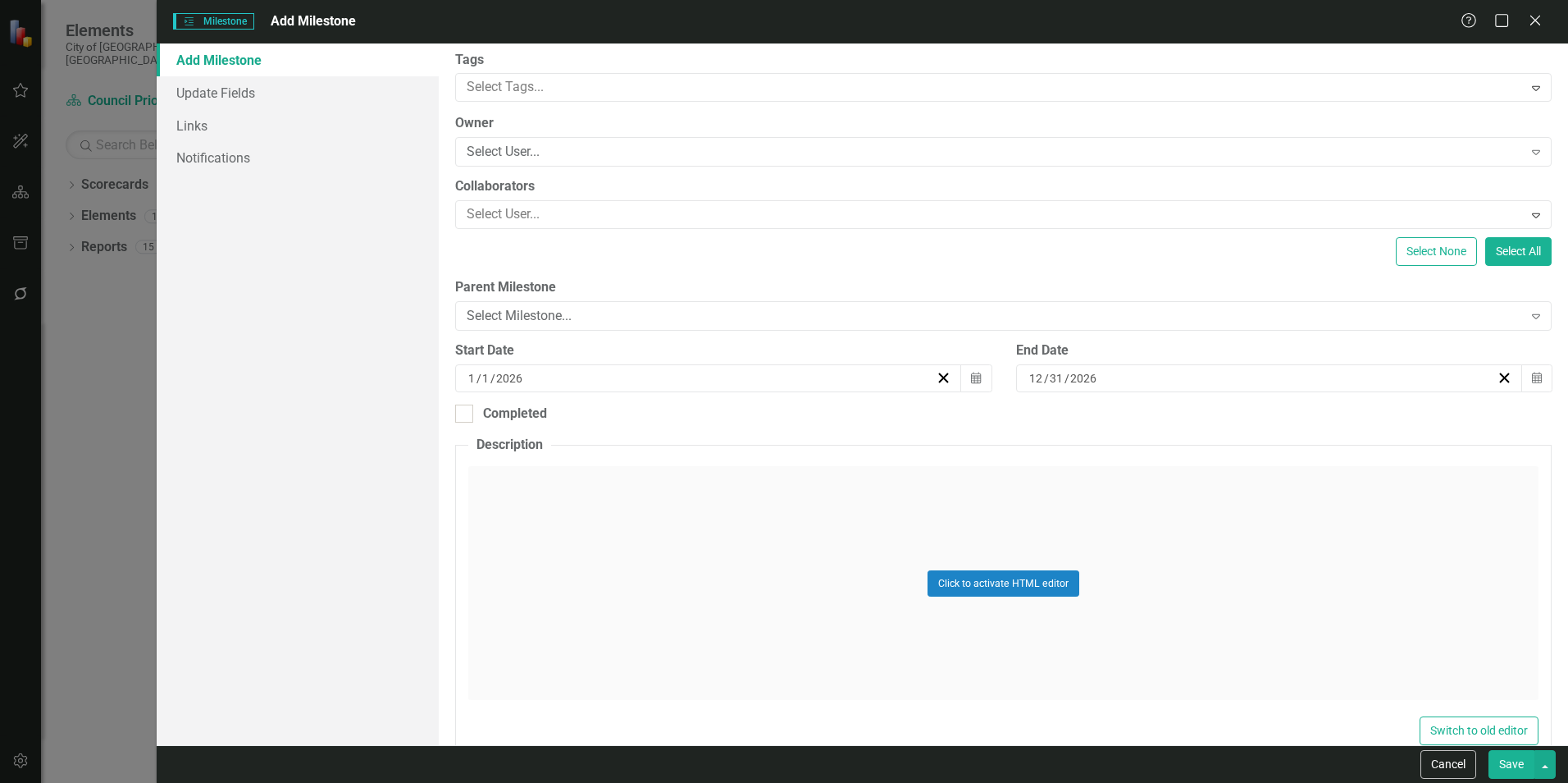
scroll to position [0, 0]
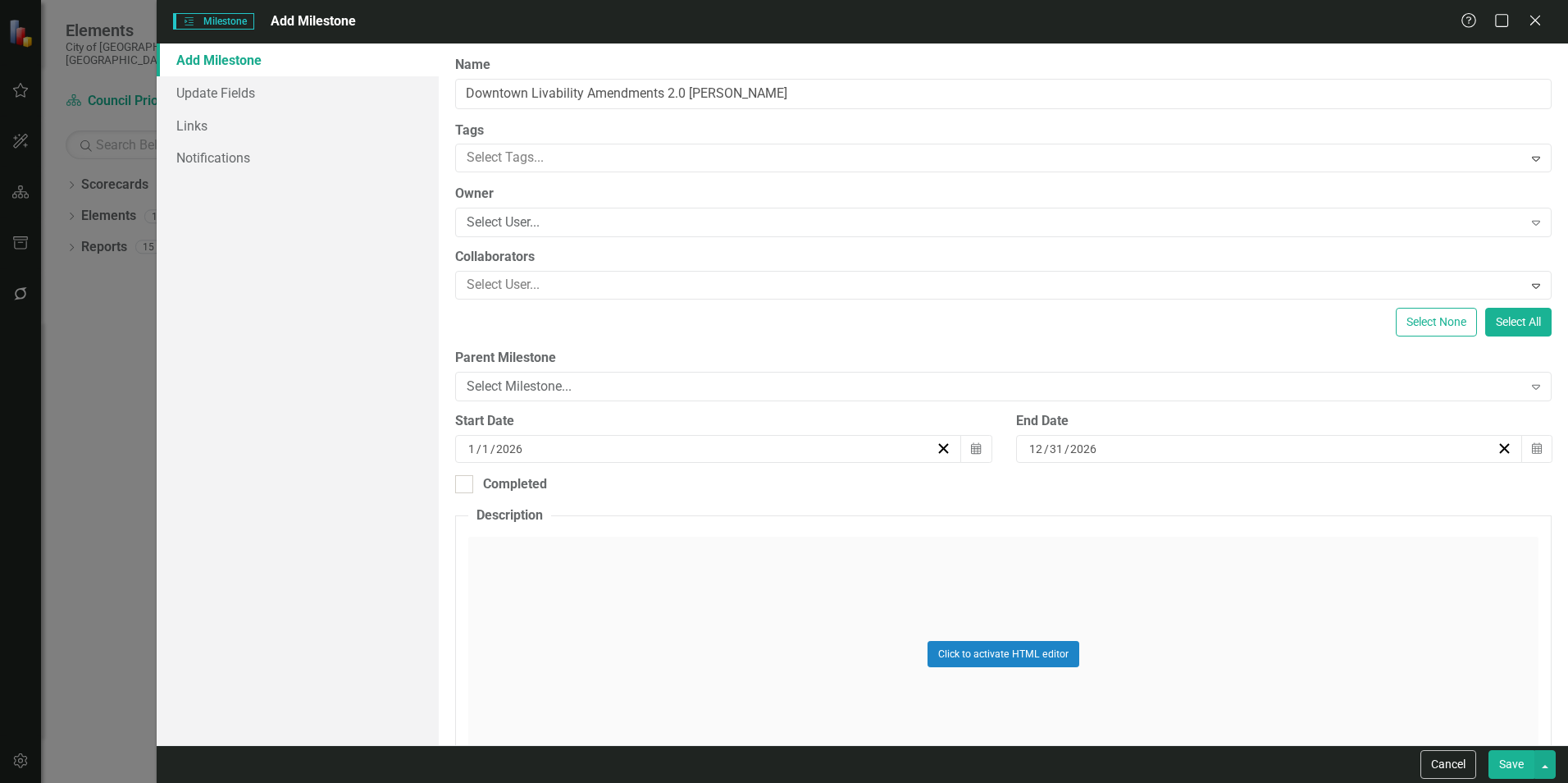
click at [1509, 767] on button "Save" at bounding box center [1512, 764] width 46 height 29
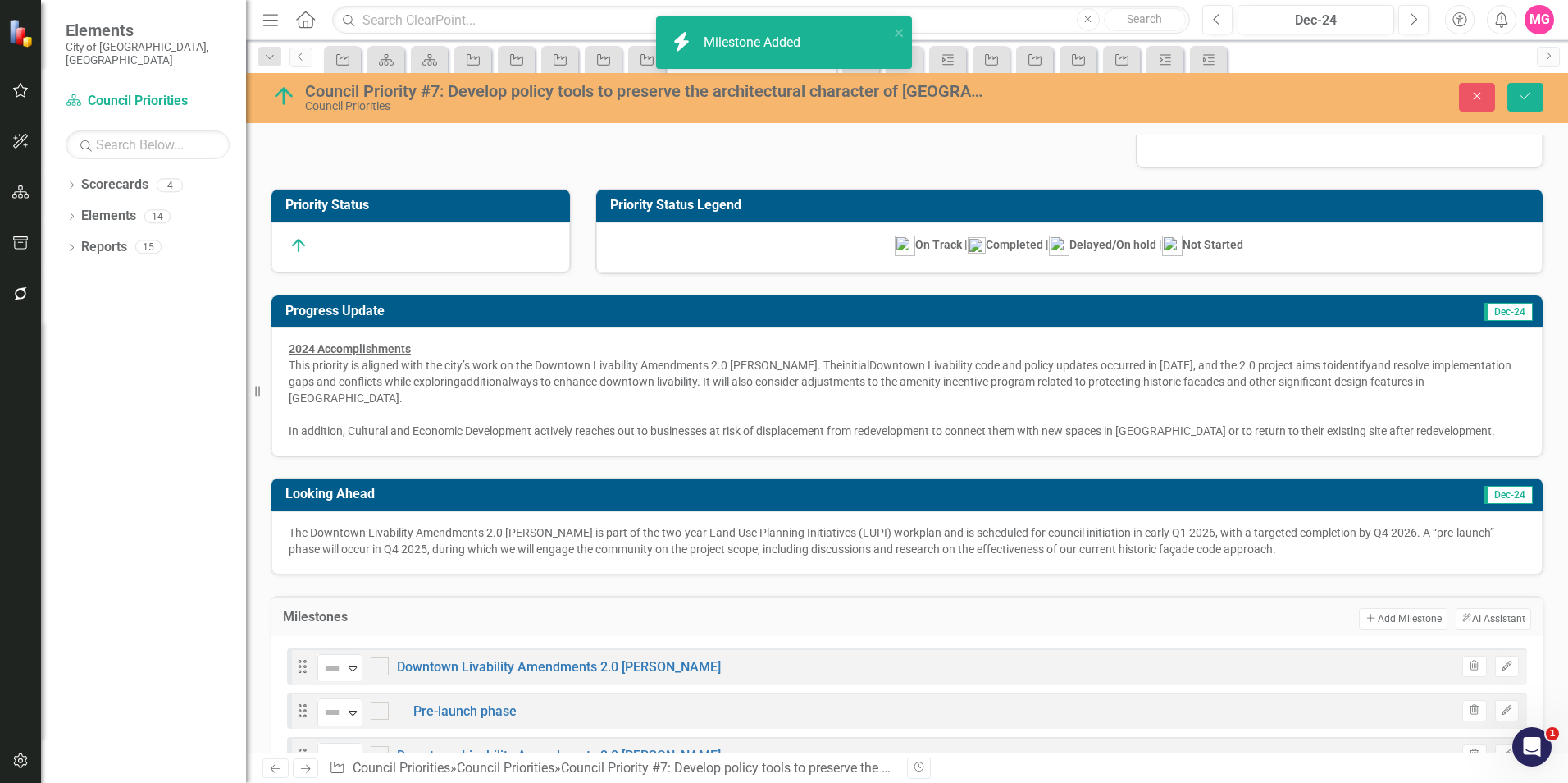
scroll to position [155, 0]
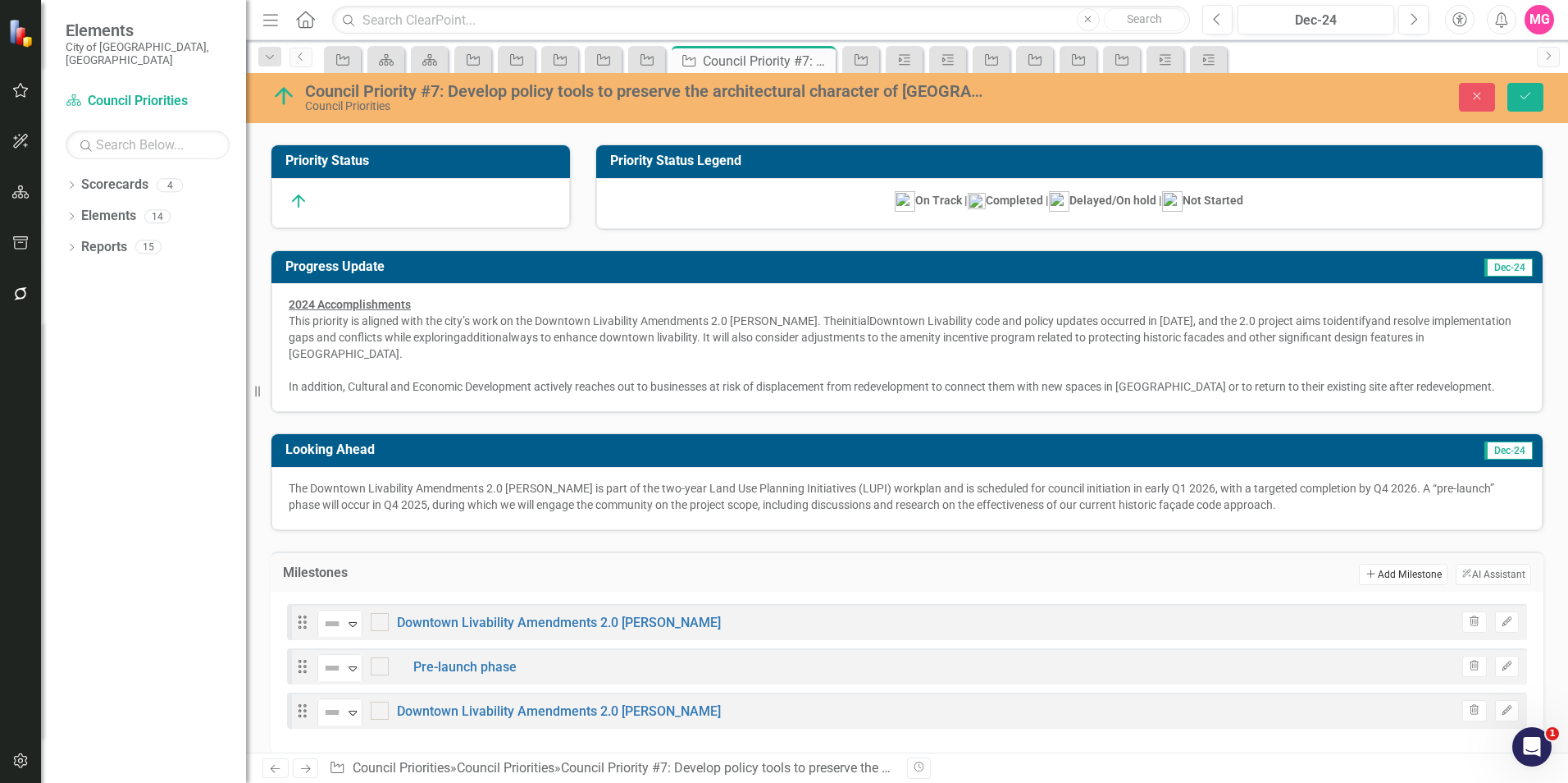
click at [1375, 563] on button "Add Add Milestone" at bounding box center [1402, 574] width 87 height 21
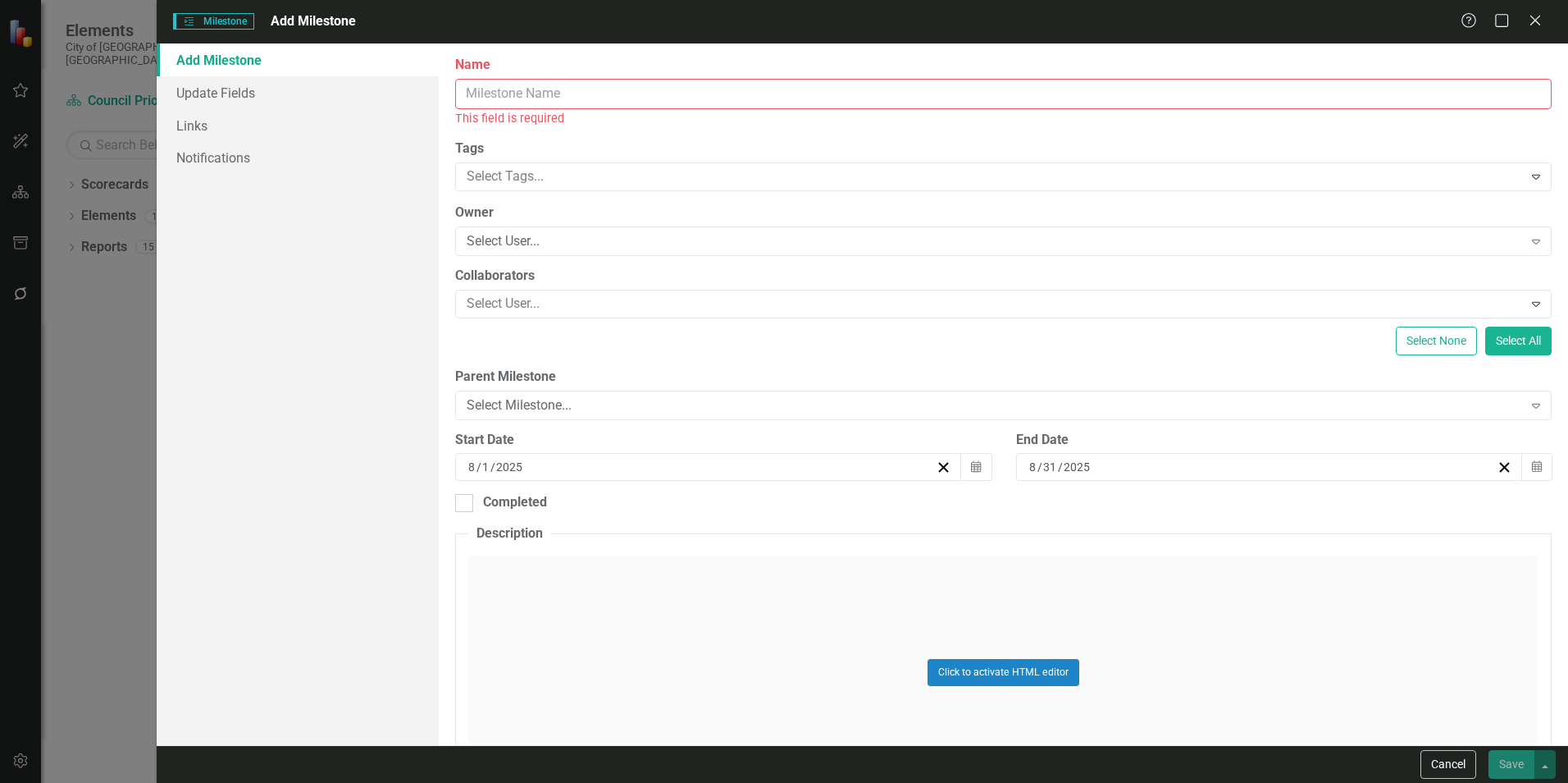
click at [1003, 107] on input "Name" at bounding box center [1003, 94] width 1096 height 30
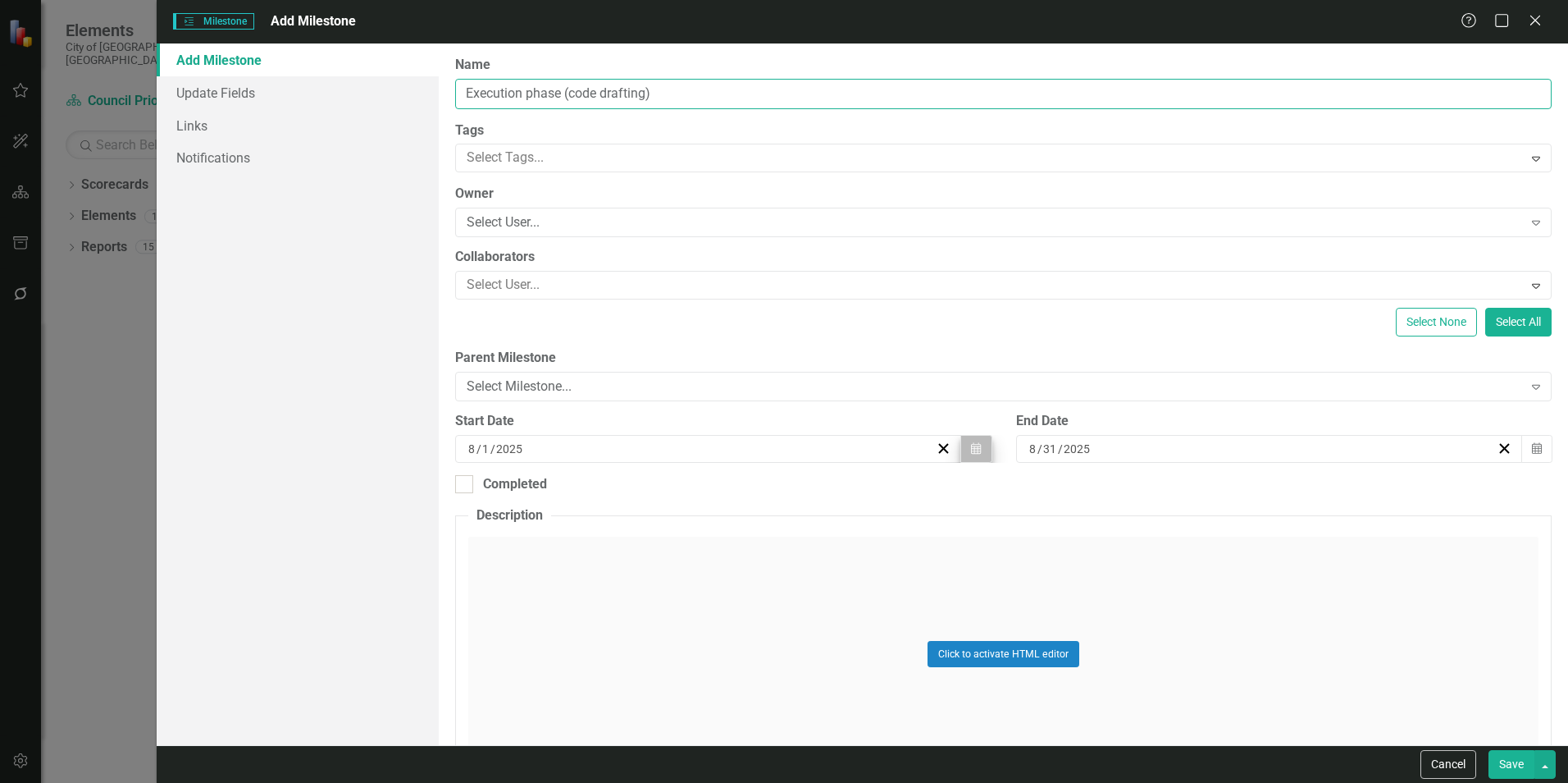
type input "Execution phase (code drafting)"
click at [971, 452] on icon "Calendar" at bounding box center [975, 448] width 10 height 11
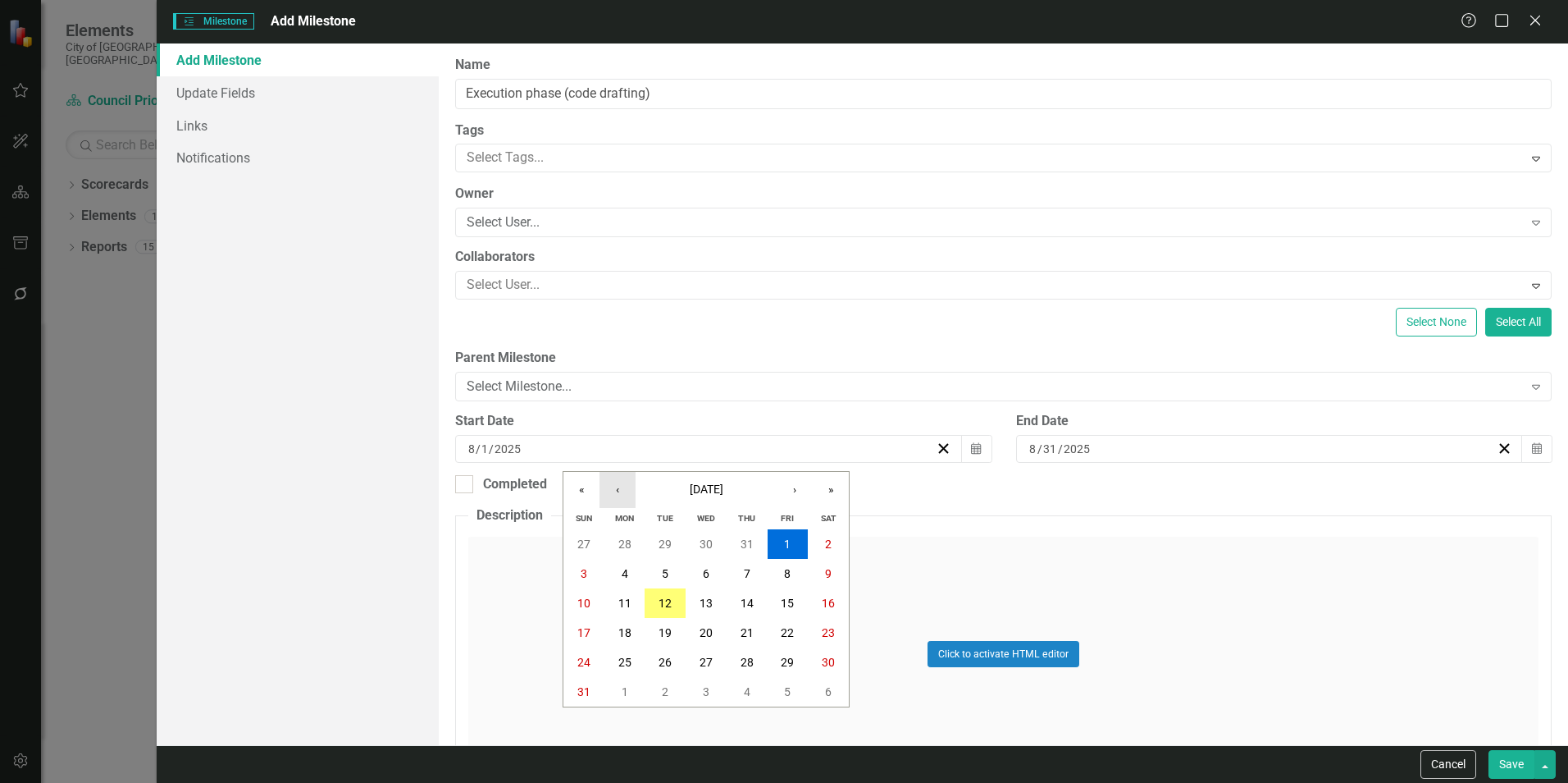
click at [629, 489] on button "‹" at bounding box center [617, 489] width 36 height 36
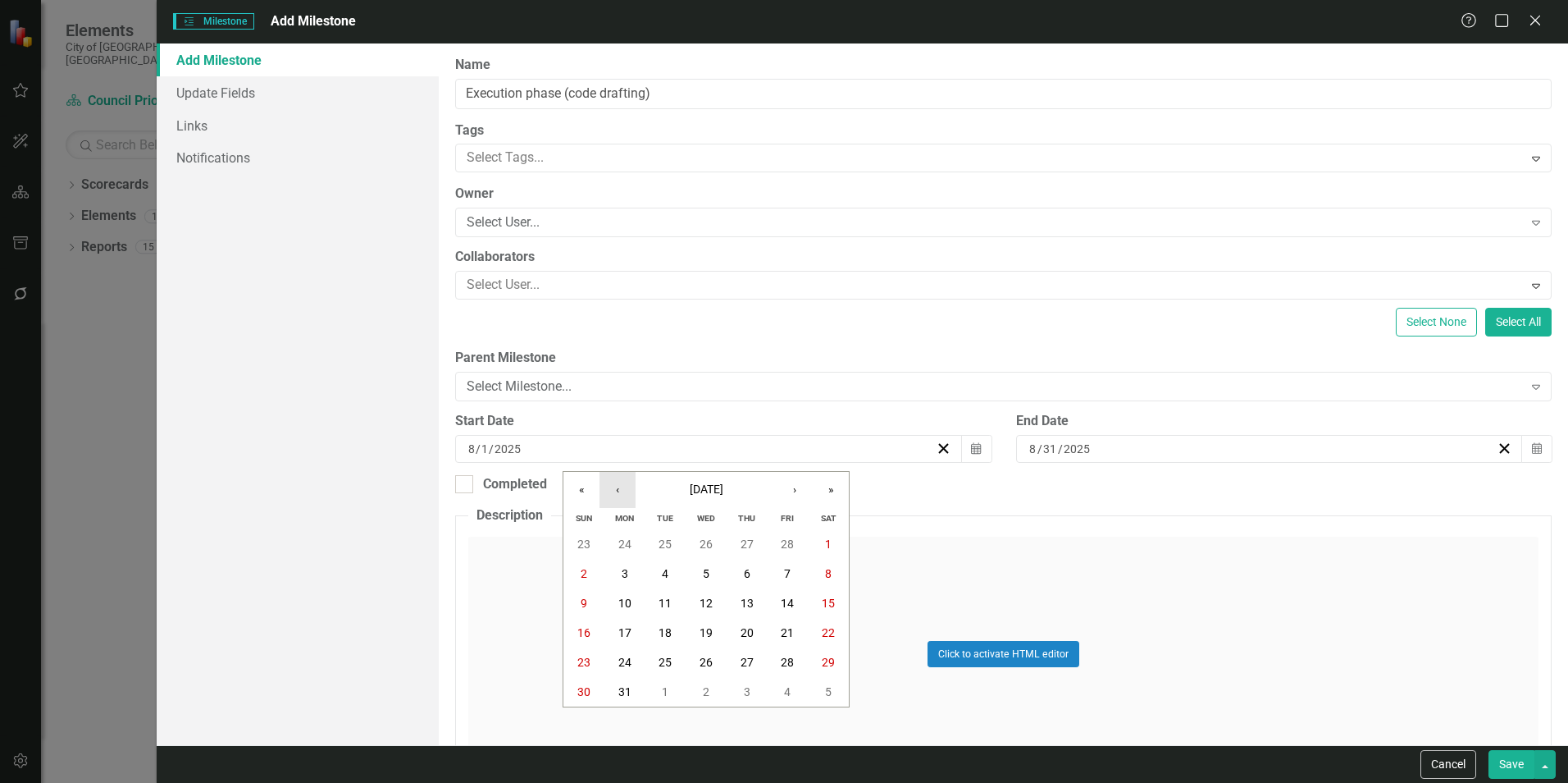
click at [629, 489] on button "‹" at bounding box center [617, 489] width 36 height 36
click at [829, 484] on button "»" at bounding box center [830, 489] width 36 height 36
click at [746, 540] on abbr "1" at bounding box center [746, 544] width 6 height 13
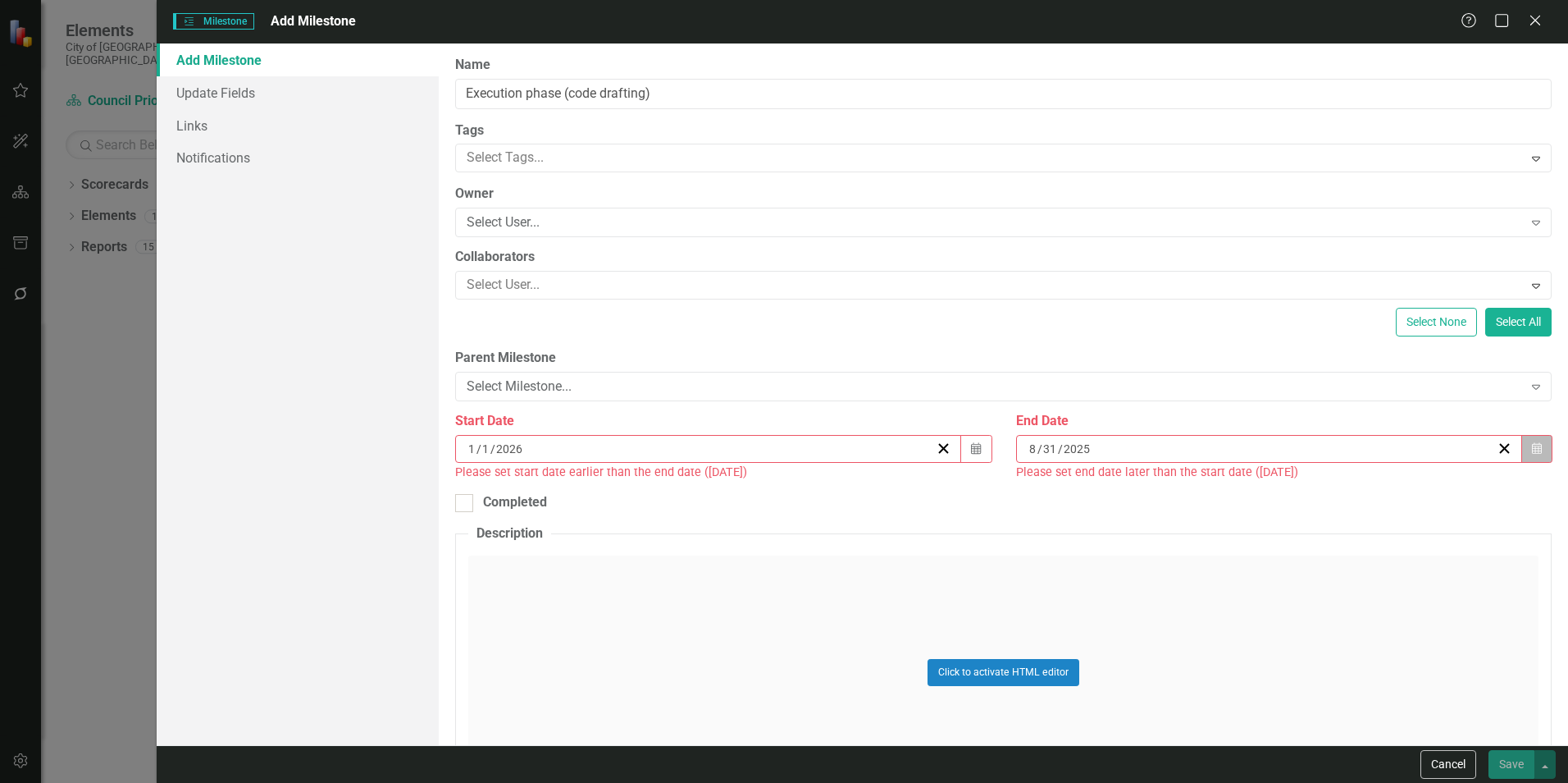
click at [1534, 447] on button "Calendar" at bounding box center [1536, 449] width 31 height 28
click at [1375, 487] on button "»" at bounding box center [1384, 489] width 36 height 36
click at [1348, 486] on button "›" at bounding box center [1347, 489] width 36 height 36
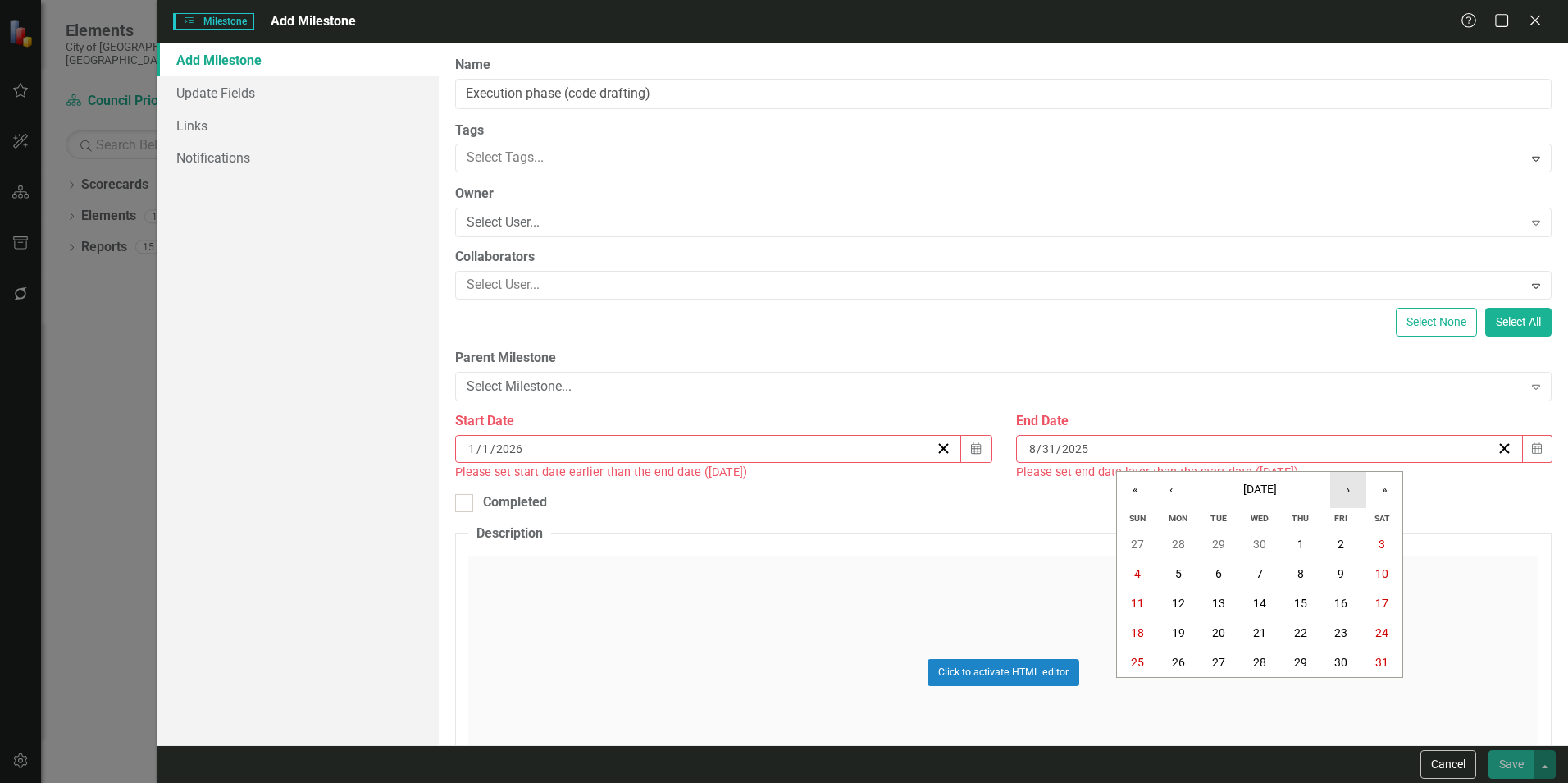
click at [1348, 486] on button "›" at bounding box center [1347, 489] width 36 height 36
click at [1299, 675] on button "31" at bounding box center [1301, 661] width 41 height 29
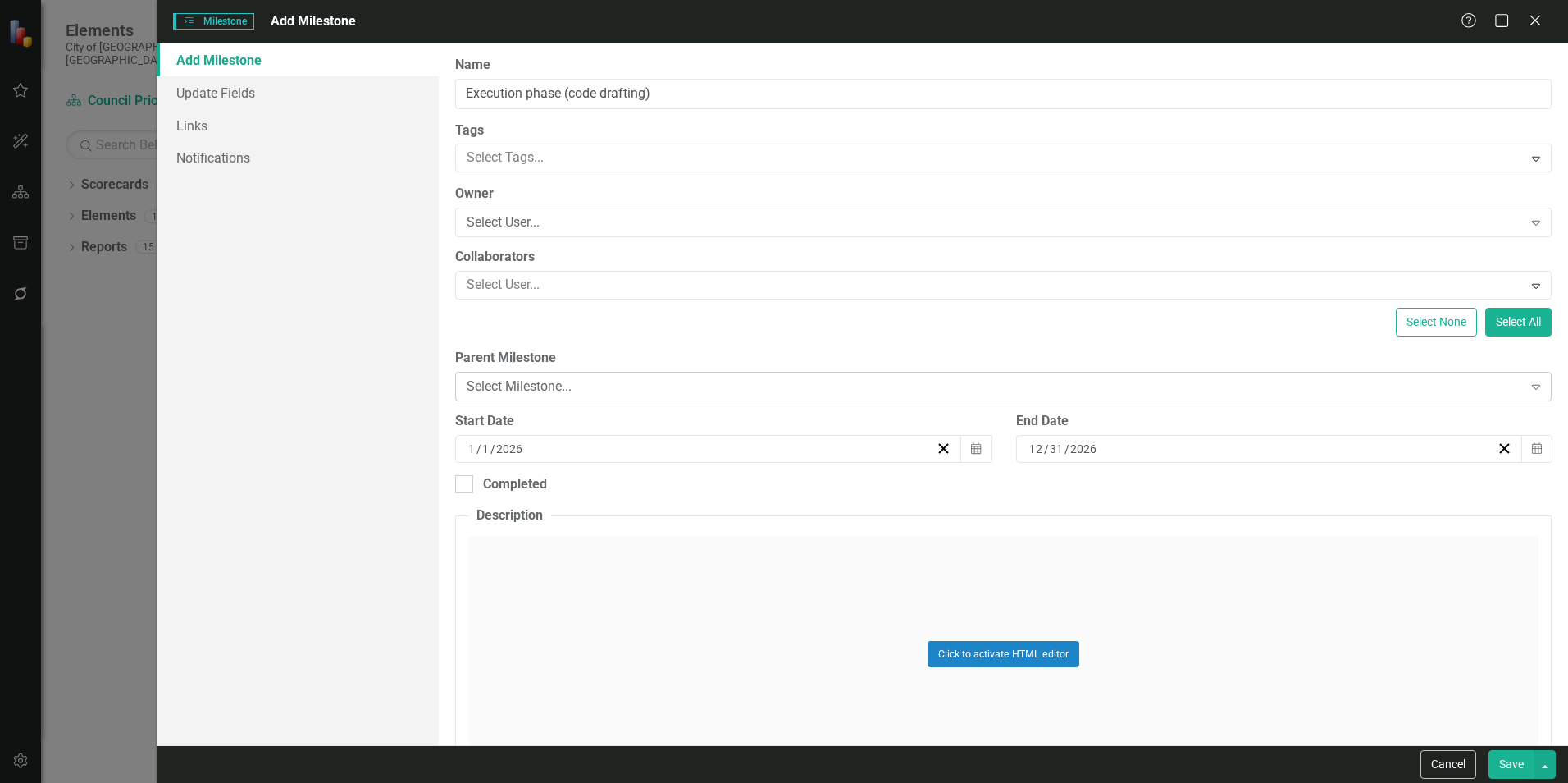
click at [1234, 396] on div "Select Milestone... Expand" at bounding box center [1003, 386] width 1096 height 29
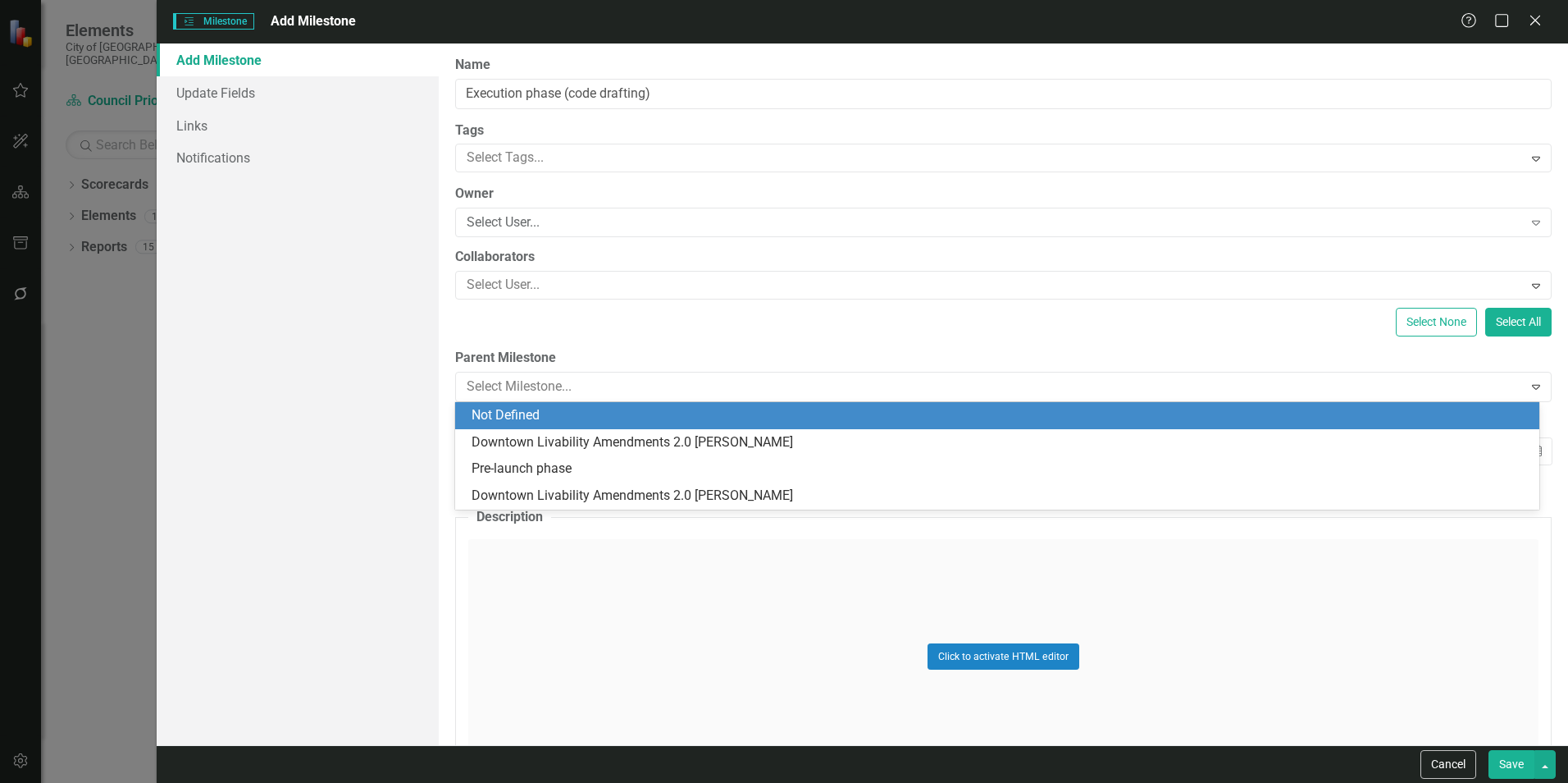
scroll to position [155, 0]
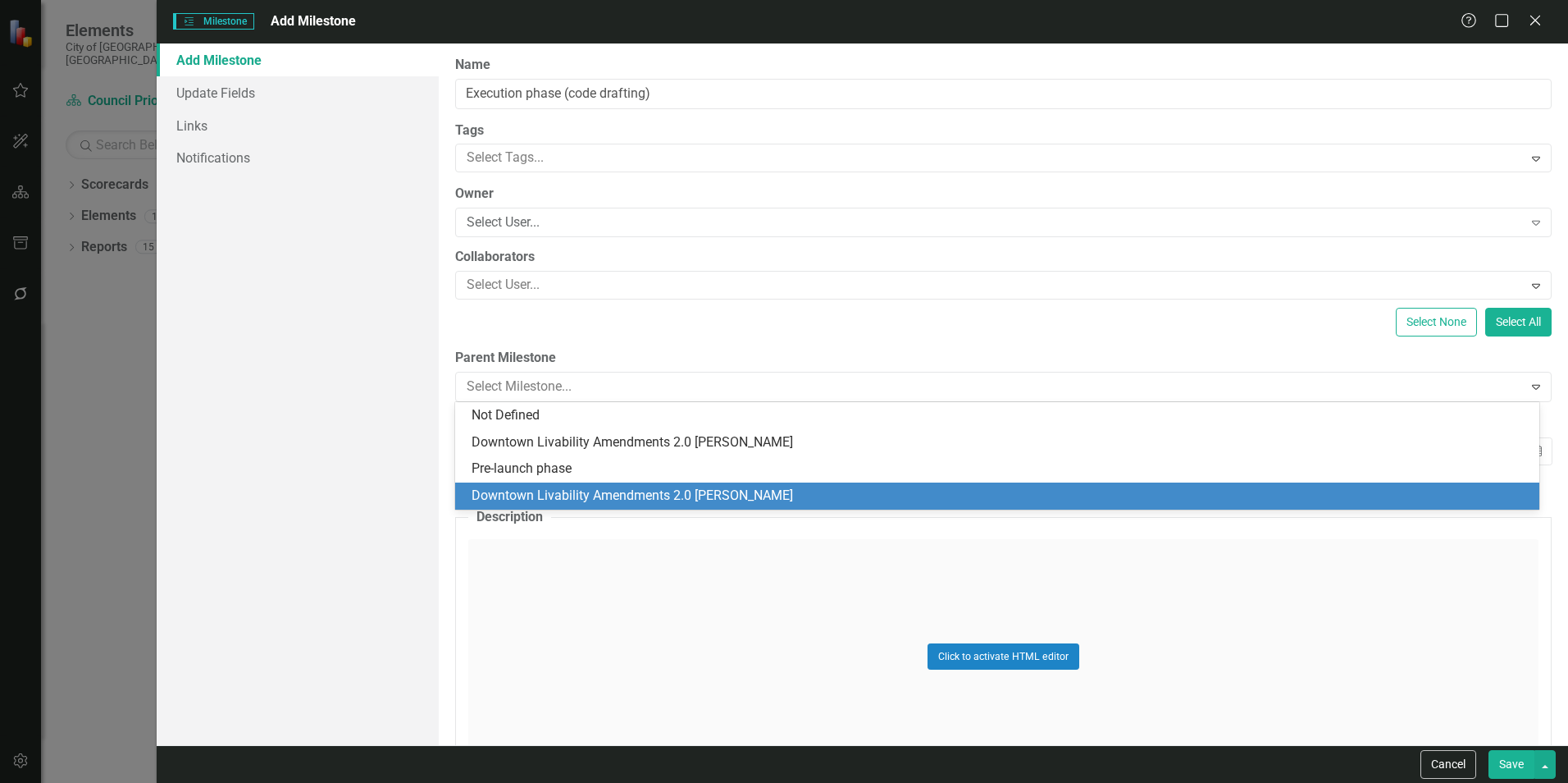
click at [1009, 484] on div "Downtown Livability Amendments 2.0 [PERSON_NAME]" at bounding box center [997, 495] width 1084 height 27
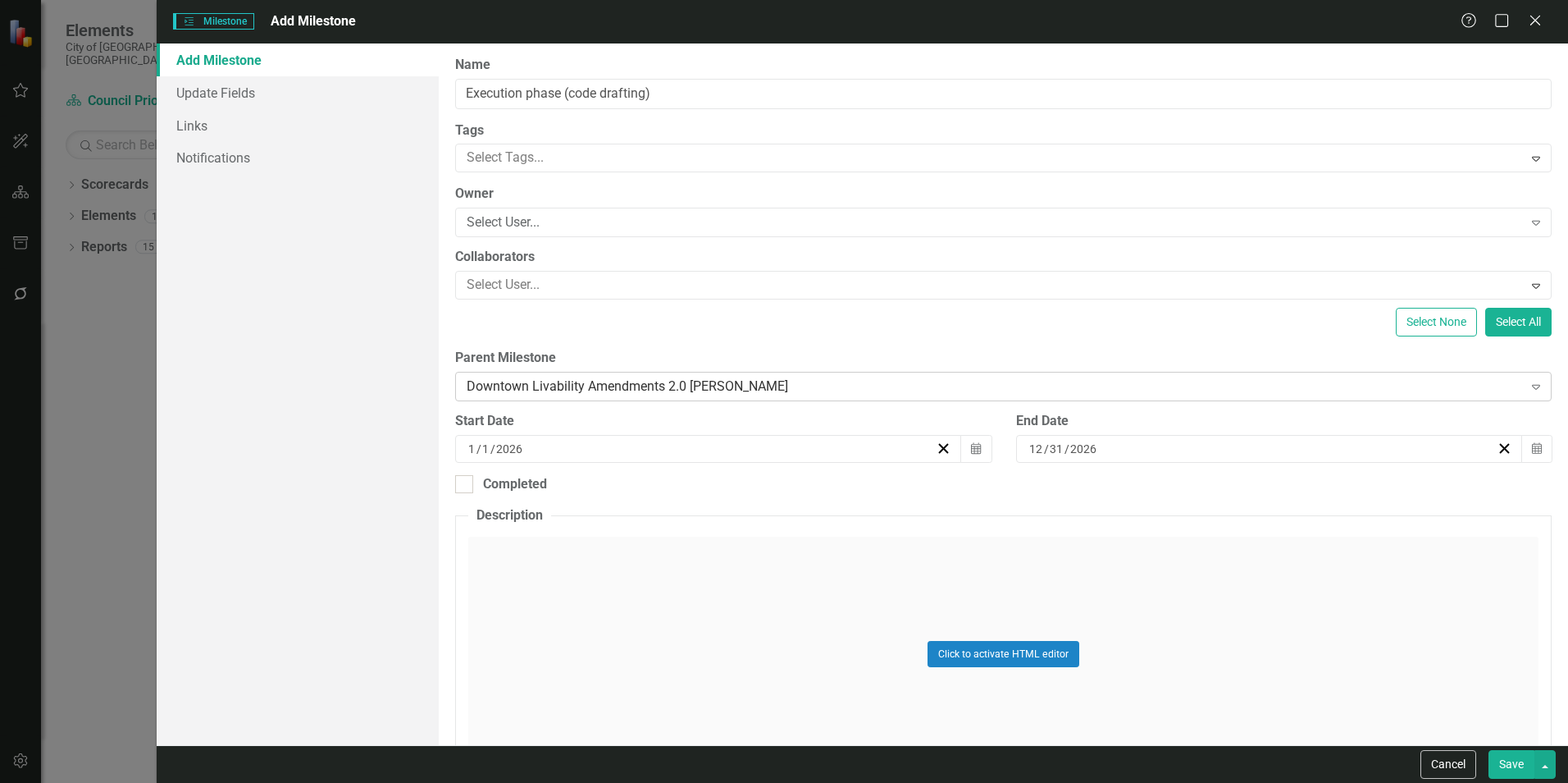
click at [1444, 390] on div "Downtown Livability Amendments 2.0 [PERSON_NAME]" at bounding box center [994, 386] width 1055 height 19
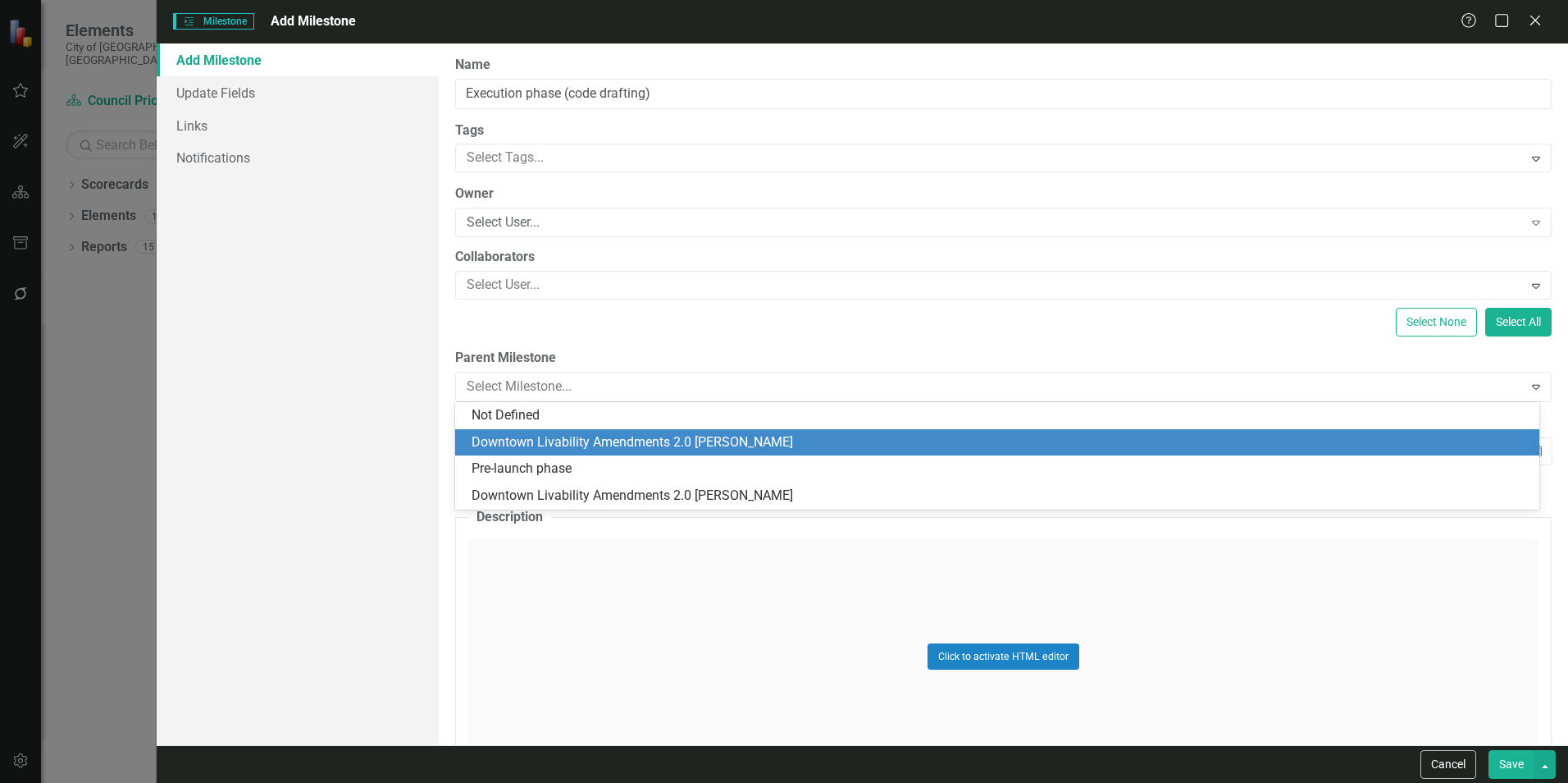
click at [990, 433] on div "Downtown Livability Amendments 2.0 [PERSON_NAME]" at bounding box center [1000, 442] width 1058 height 19
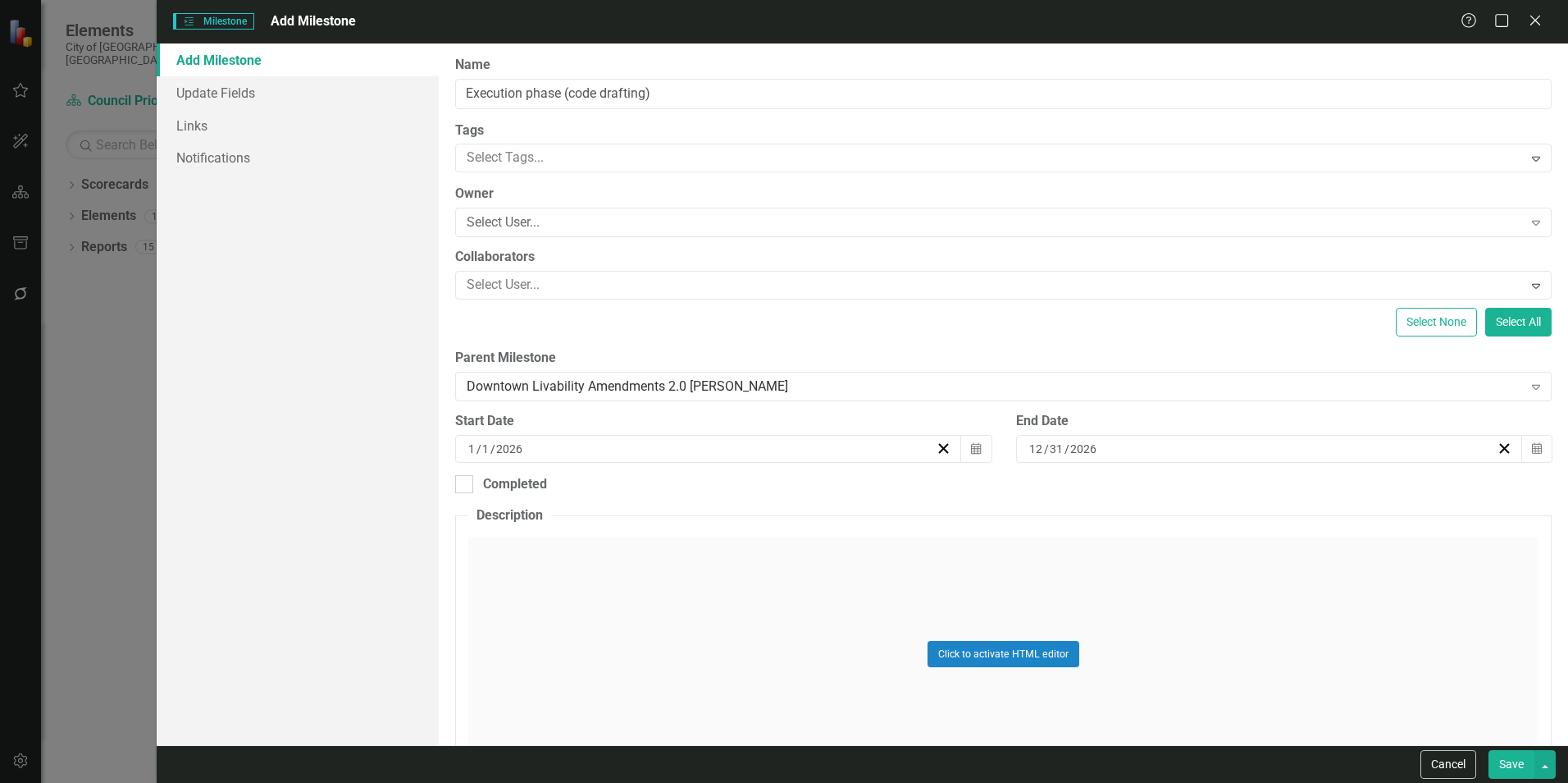
click at [1527, 758] on button "Save" at bounding box center [1512, 764] width 46 height 29
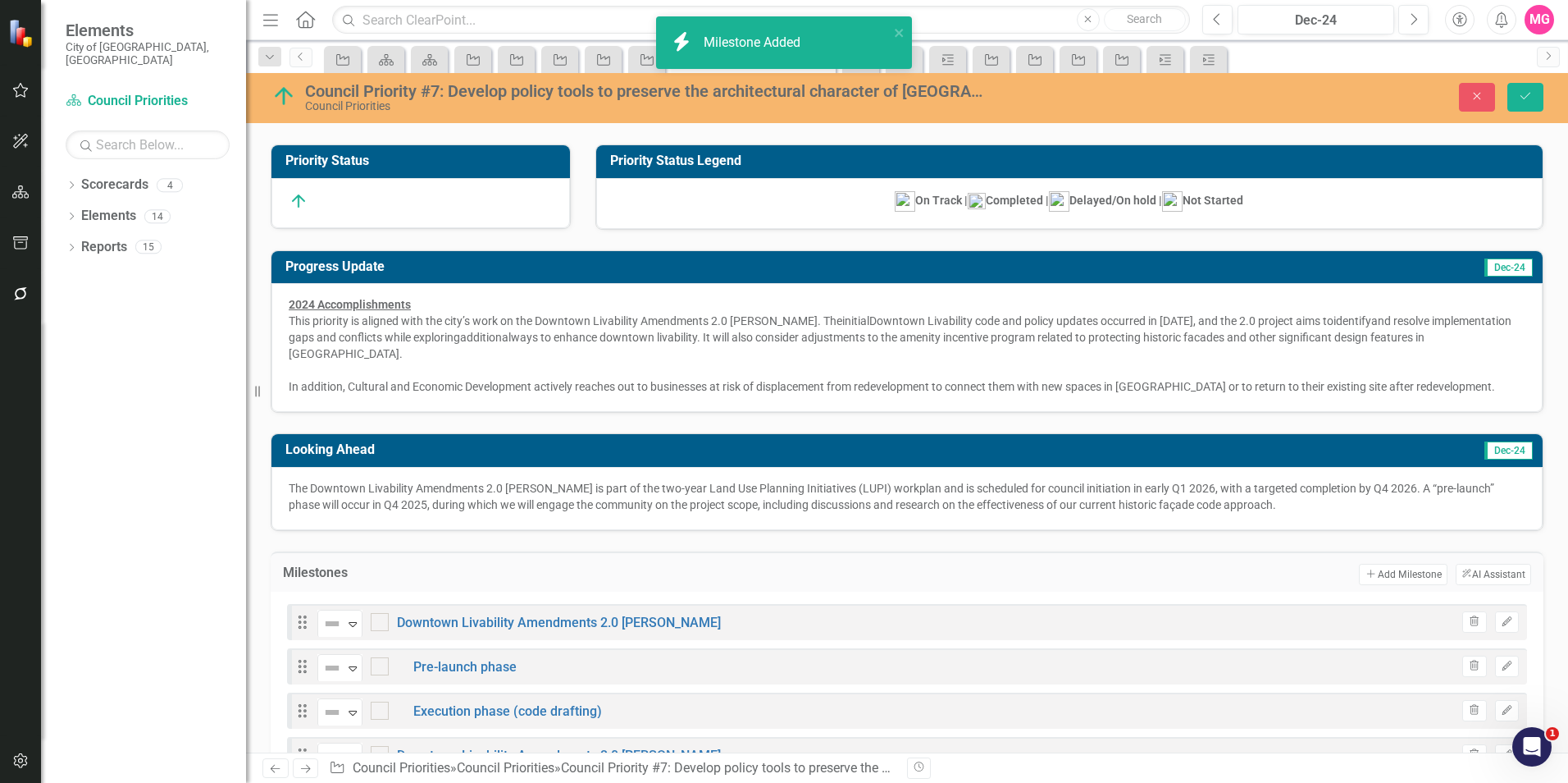
scroll to position [200, 0]
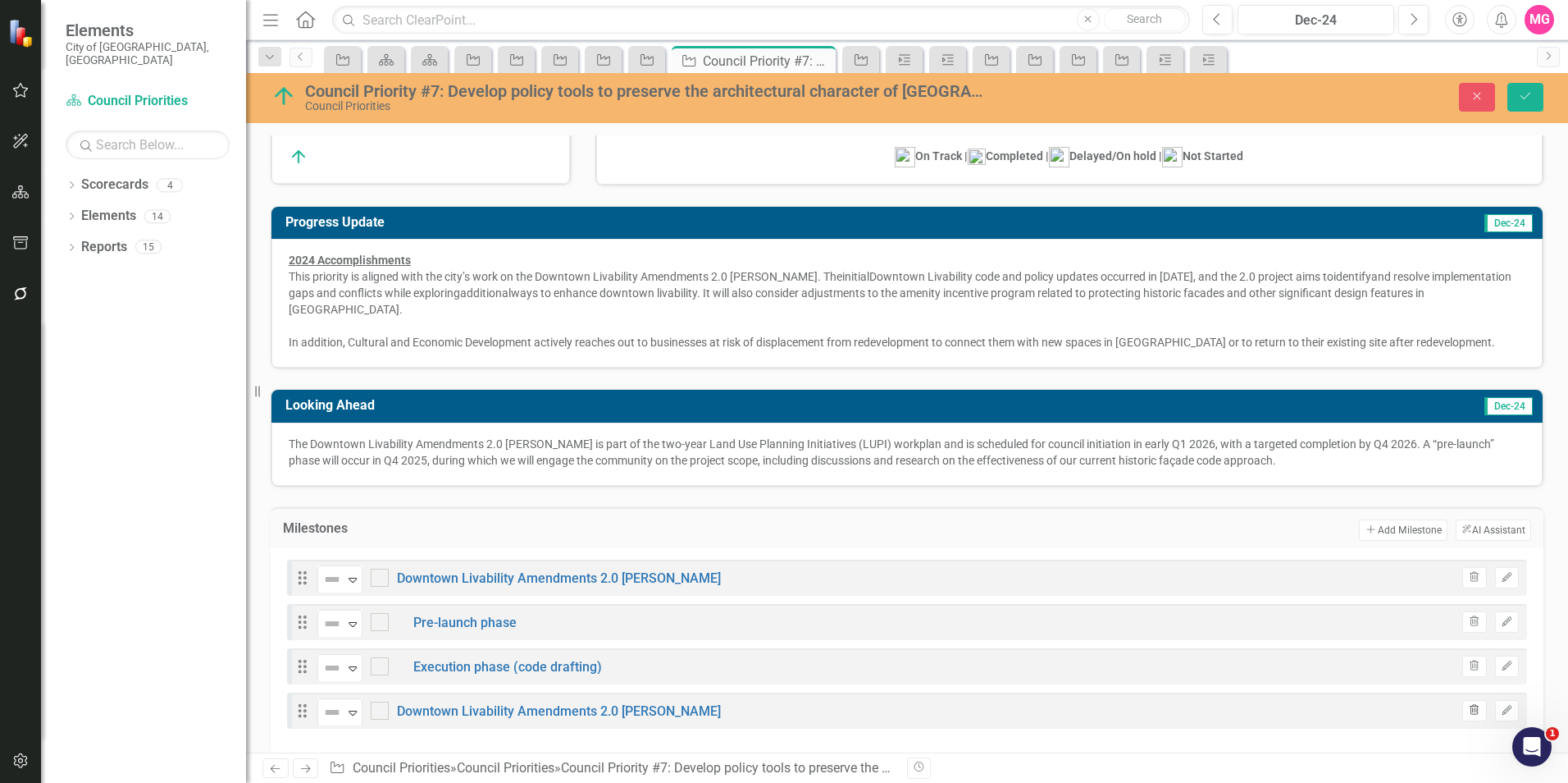
click at [1468, 700] on button "Trash" at bounding box center [1474, 711] width 24 height 21
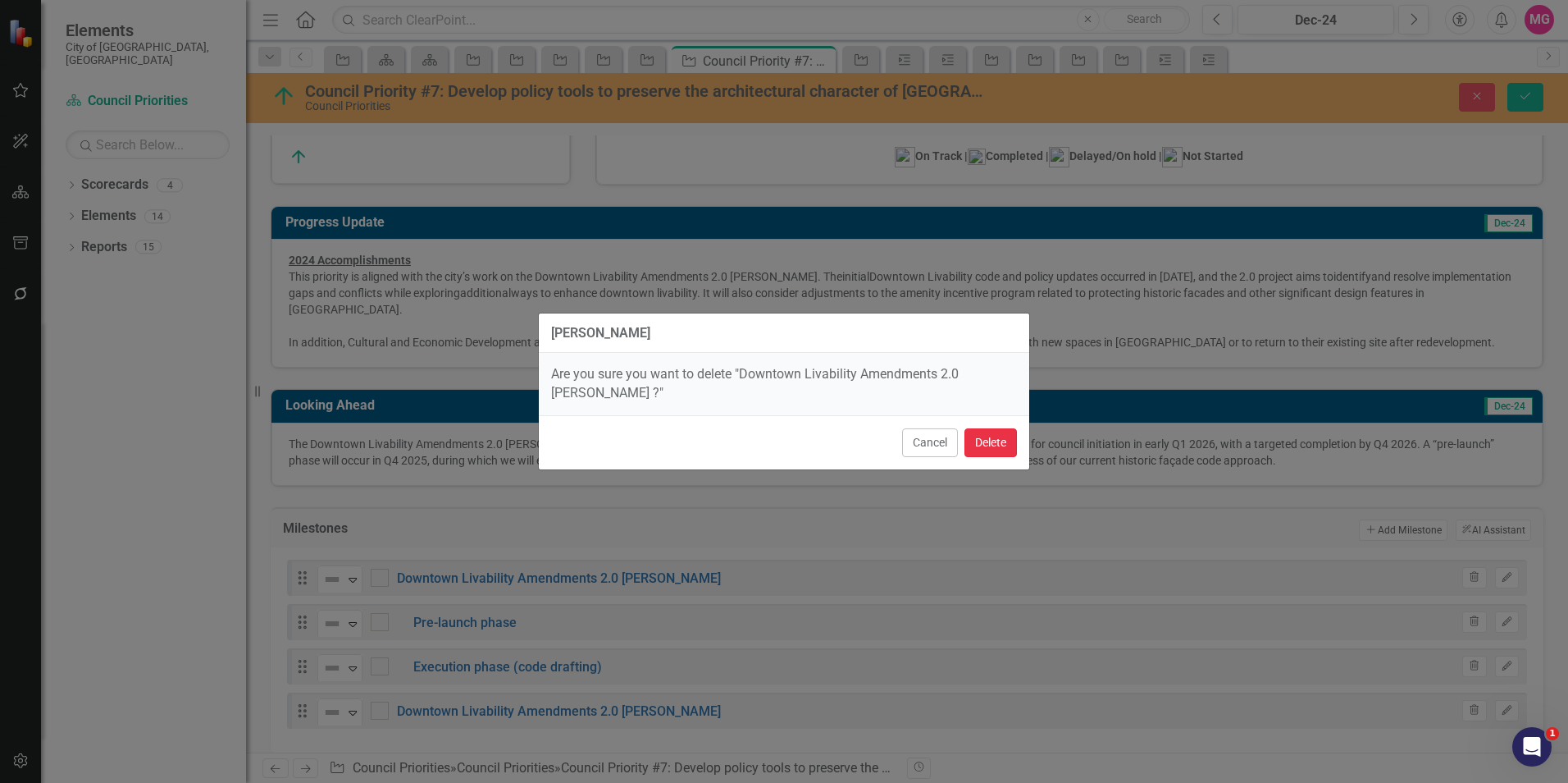
click at [989, 433] on button "Delete" at bounding box center [990, 442] width 52 height 29
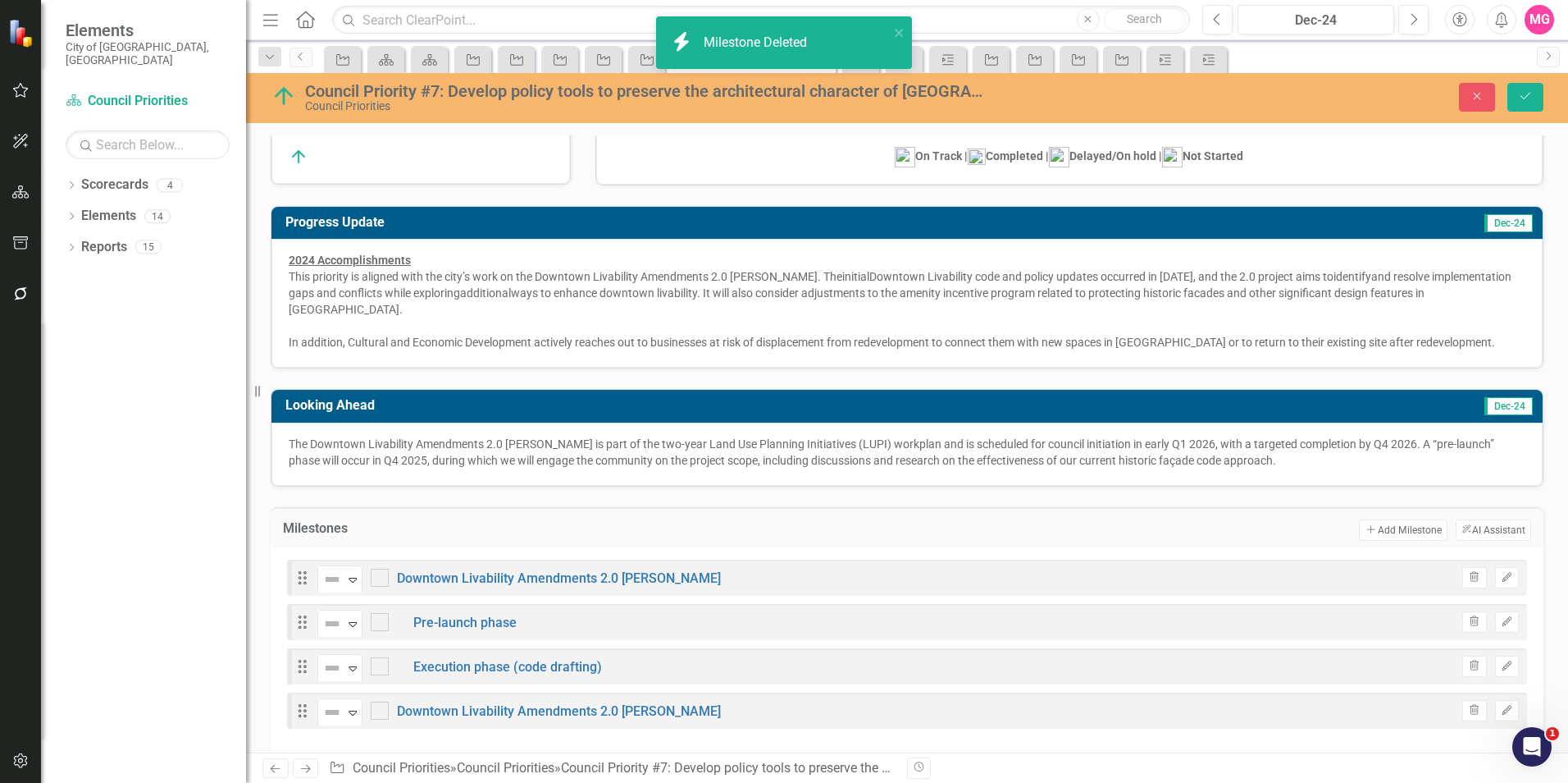
scroll to position [155, 0]
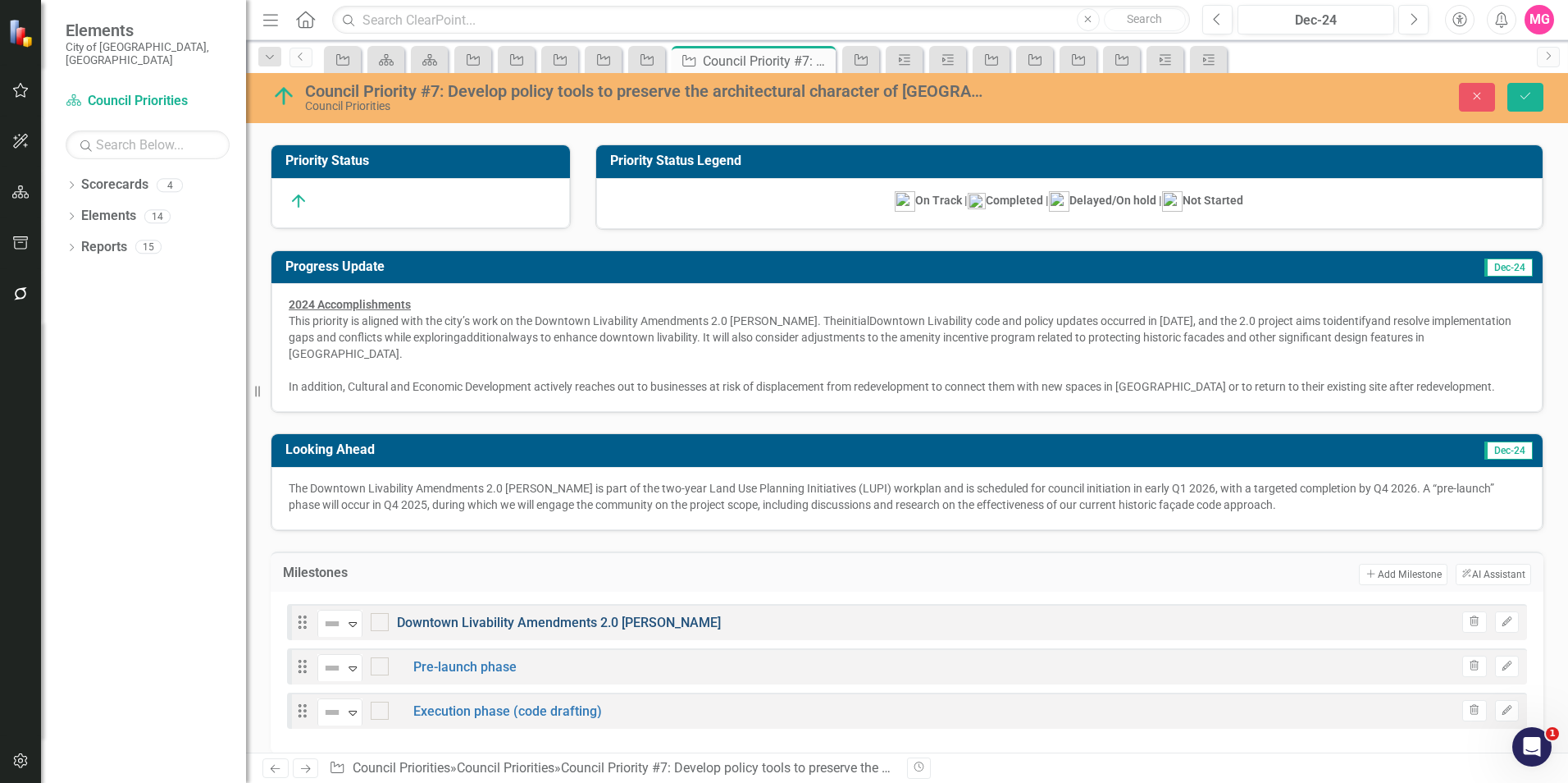
click at [559, 614] on link "Downtown Livability Amendments 2.0 [PERSON_NAME]" at bounding box center [559, 622] width 324 height 16
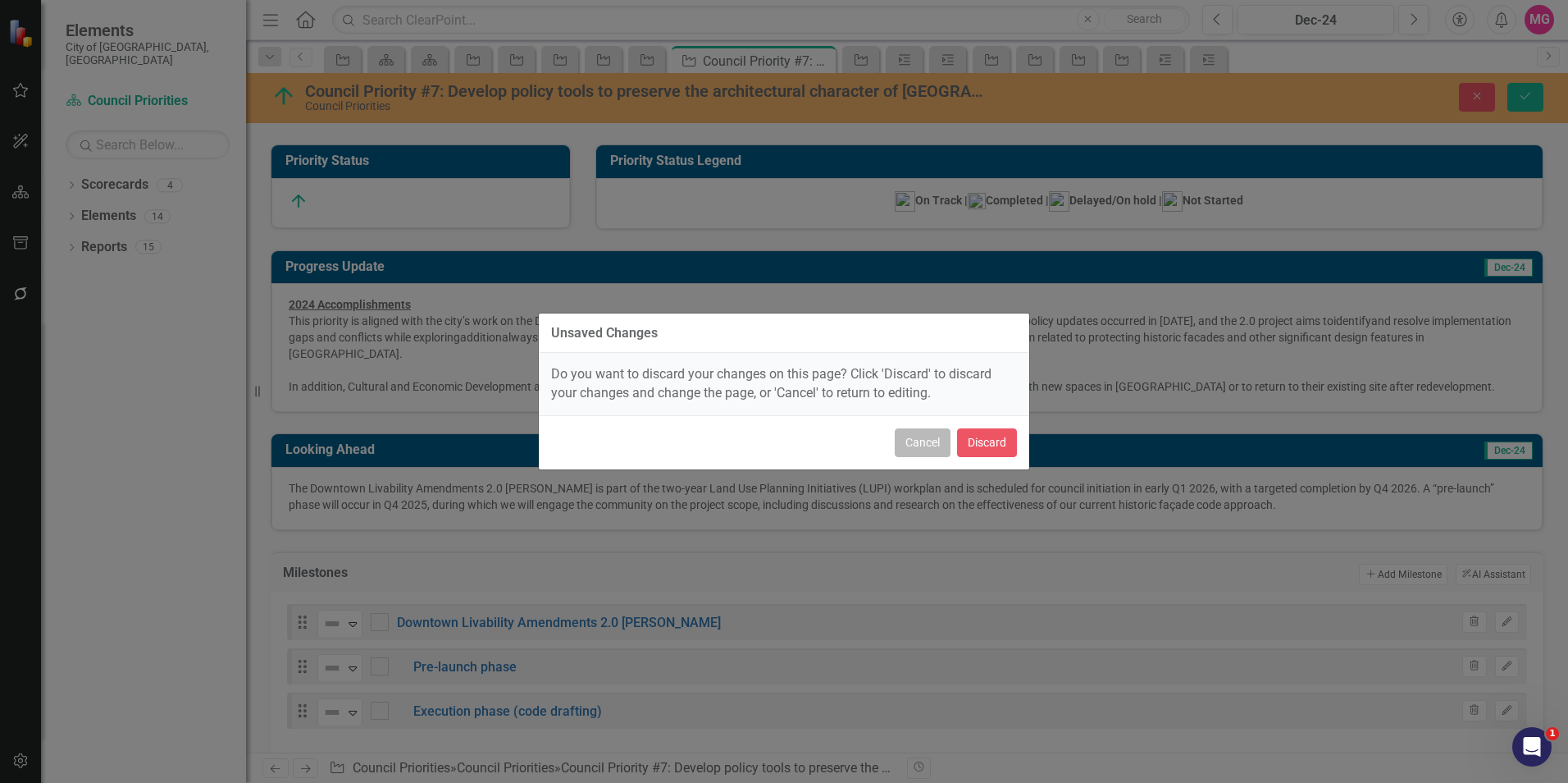
click at [922, 443] on button "Cancel" at bounding box center [922, 442] width 56 height 29
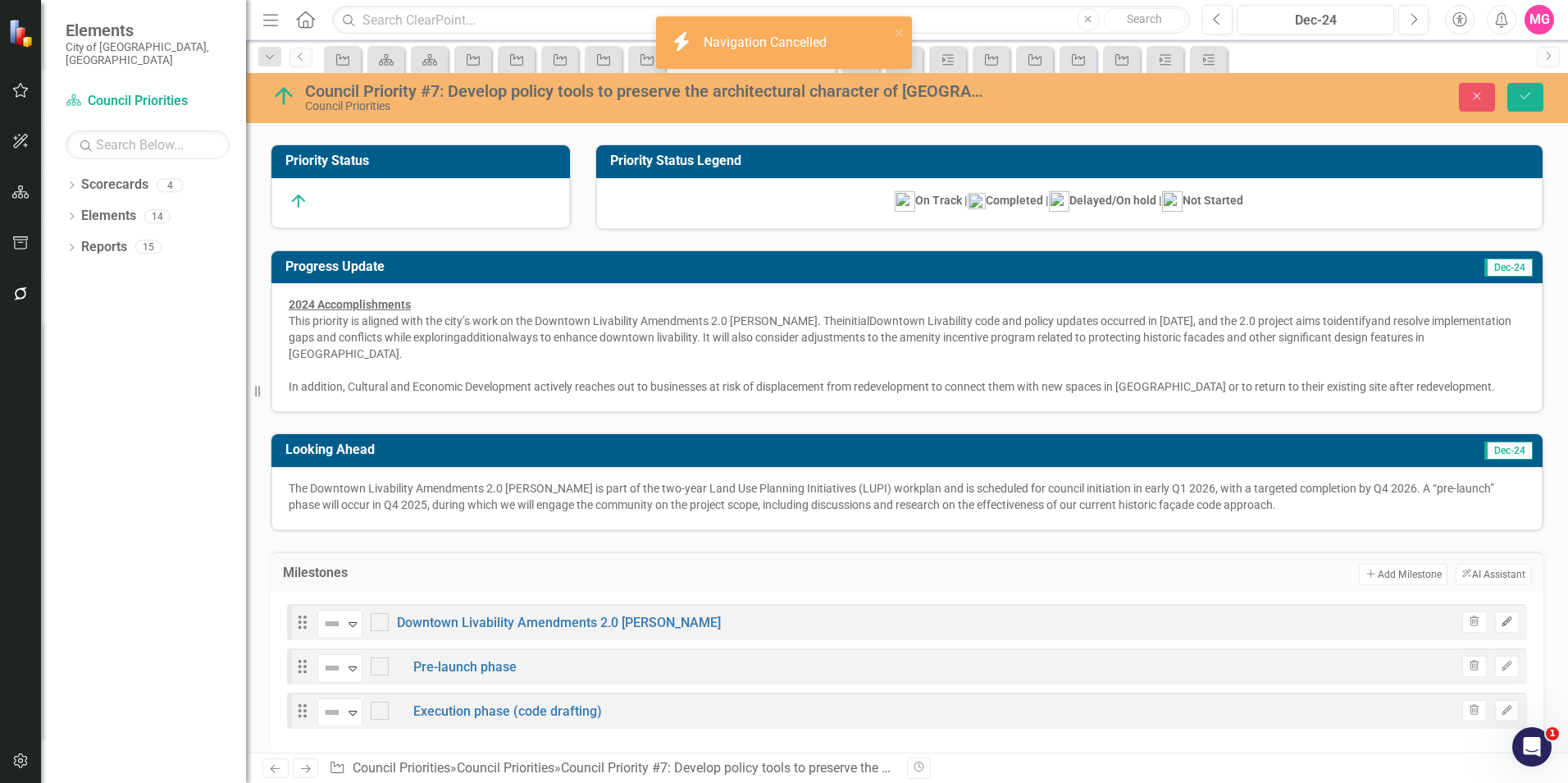
click at [1501, 617] on icon "Edit" at bounding box center [1507, 621] width 12 height 10
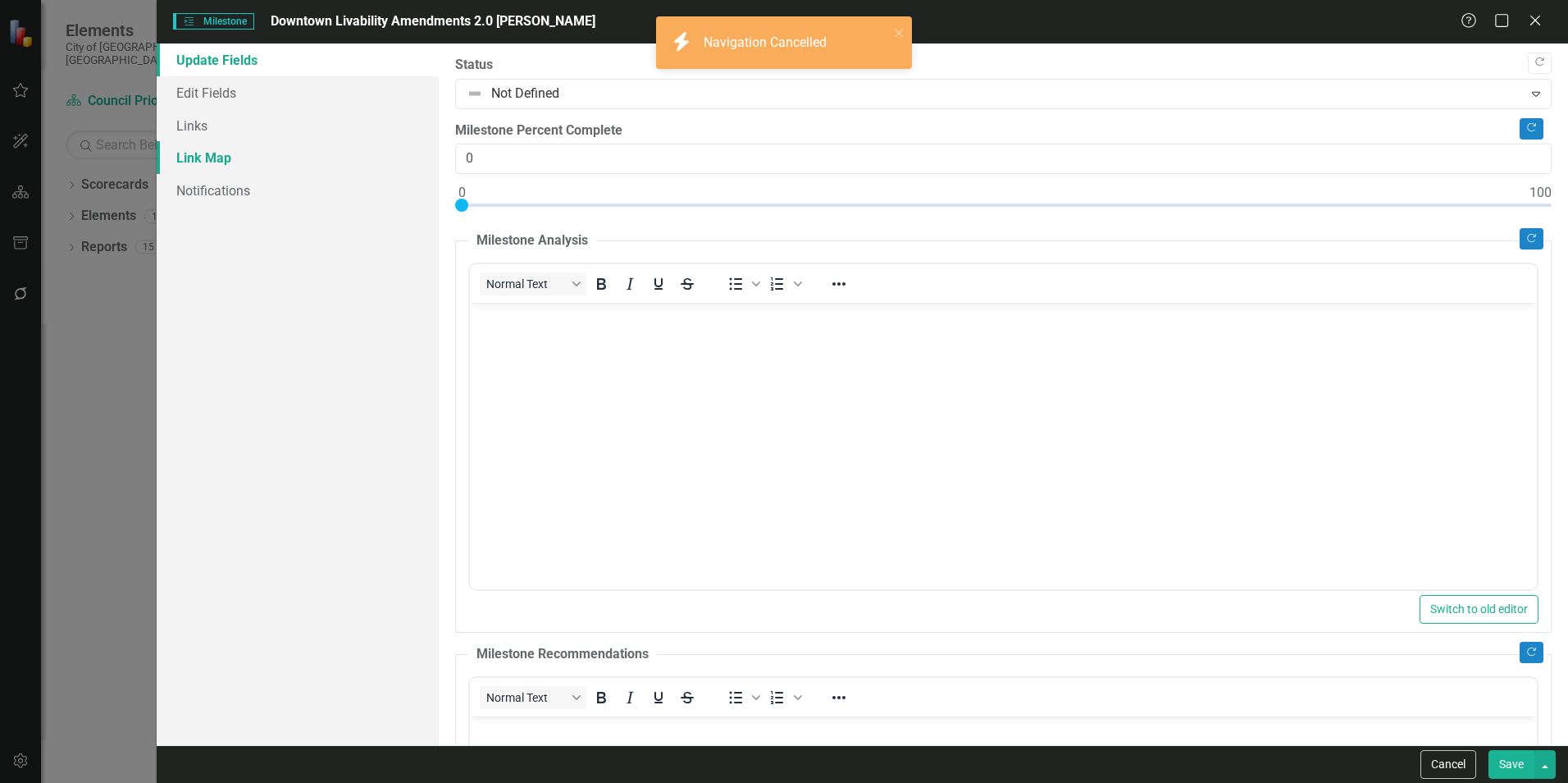
scroll to position [0, 0]
click at [273, 95] on link "Edit Fields" at bounding box center [297, 92] width 282 height 33
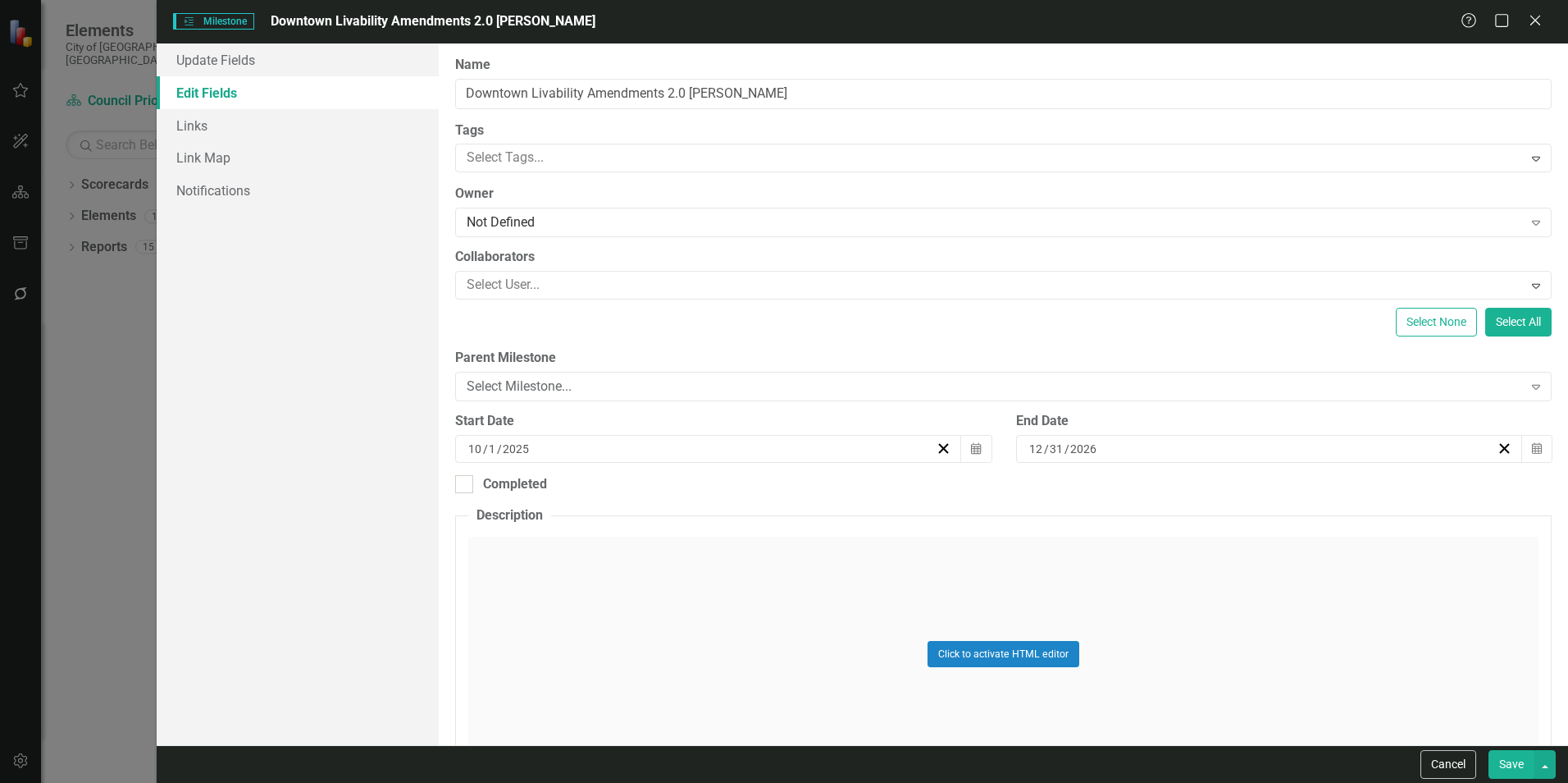
click at [1519, 764] on button "Save" at bounding box center [1512, 764] width 46 height 29
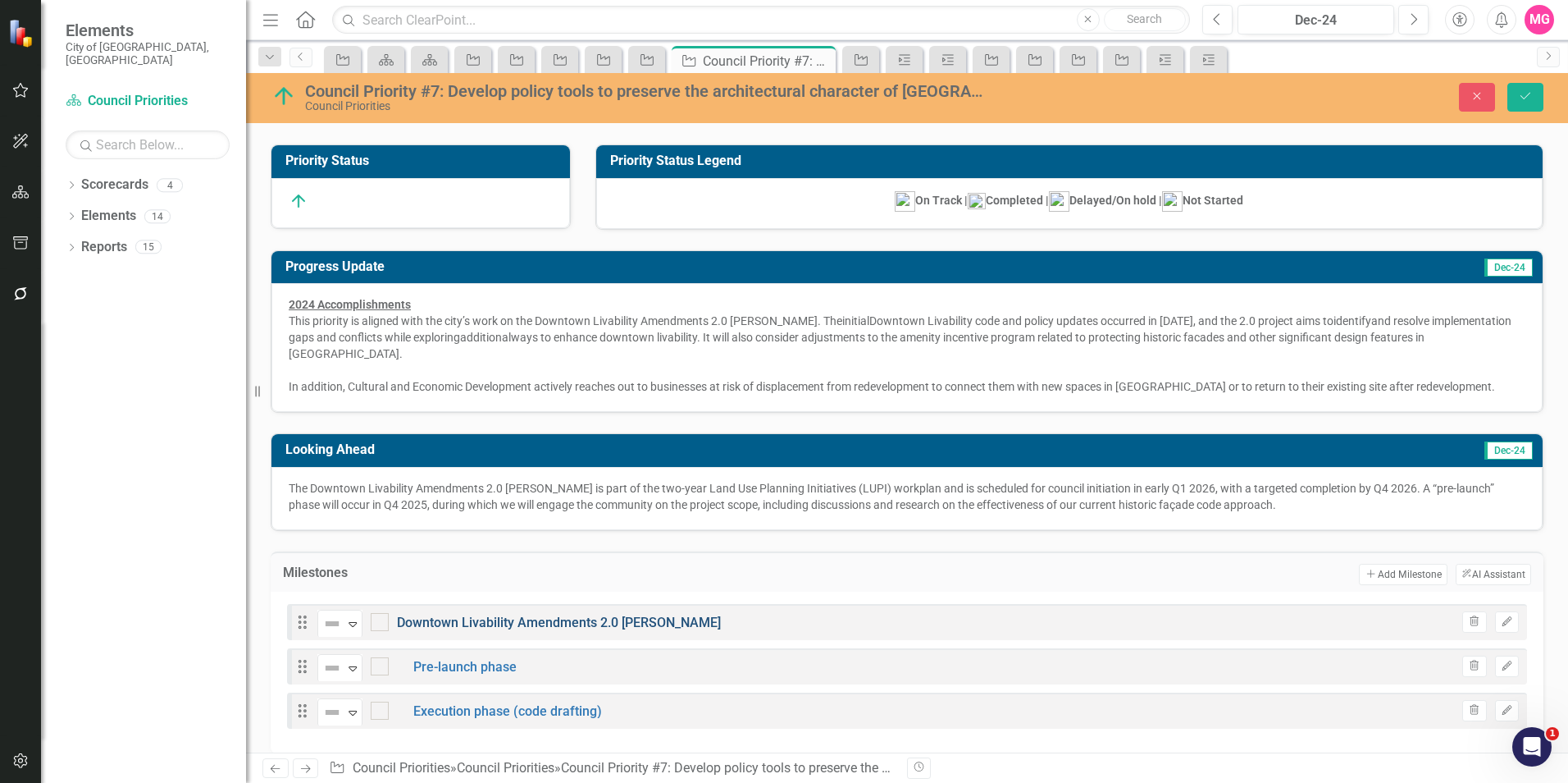
click at [607, 614] on link "Downtown Livability Amendments 2.0 [PERSON_NAME]" at bounding box center [559, 622] width 324 height 16
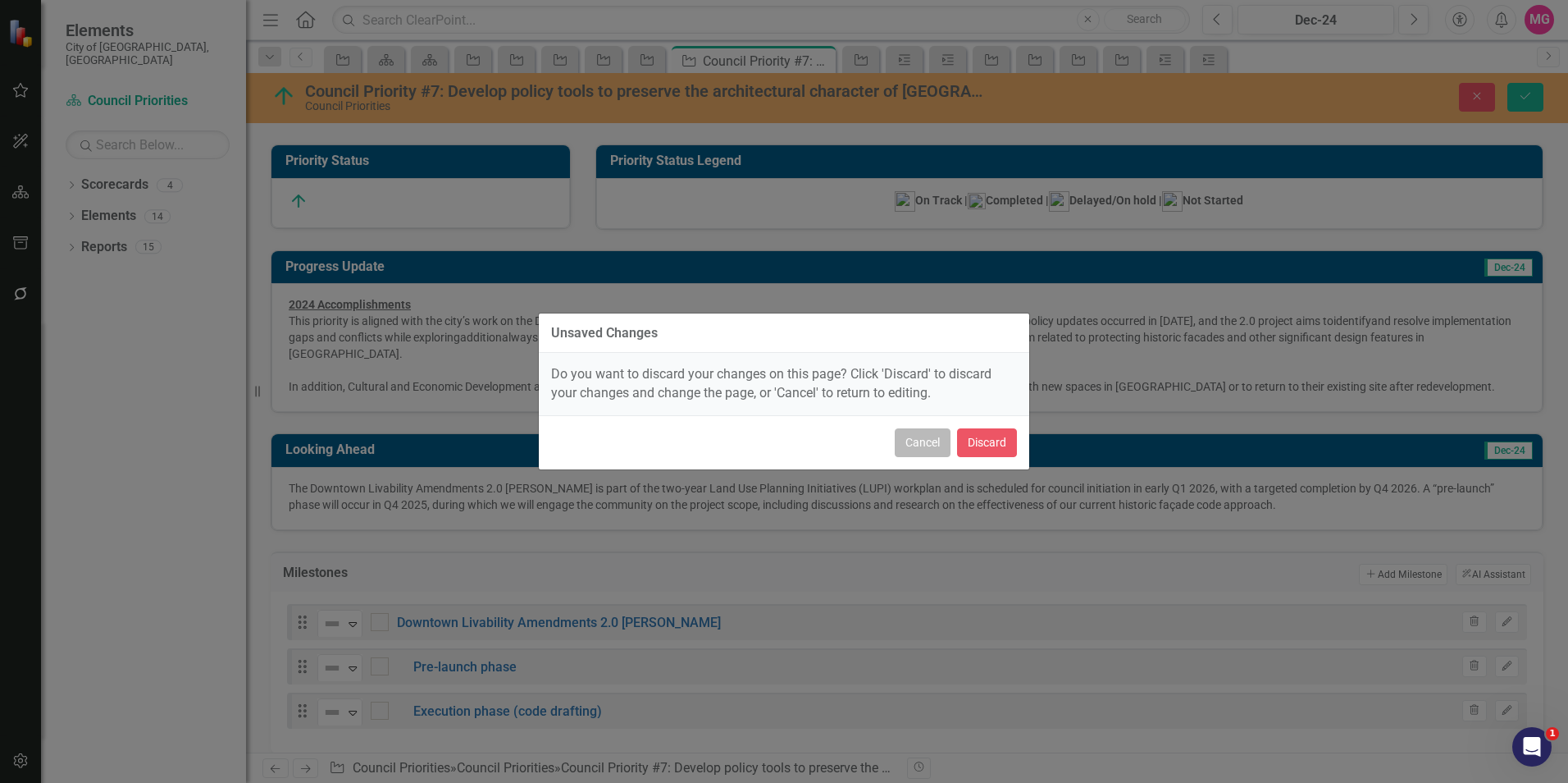
click at [903, 448] on button "Cancel" at bounding box center [922, 442] width 56 height 29
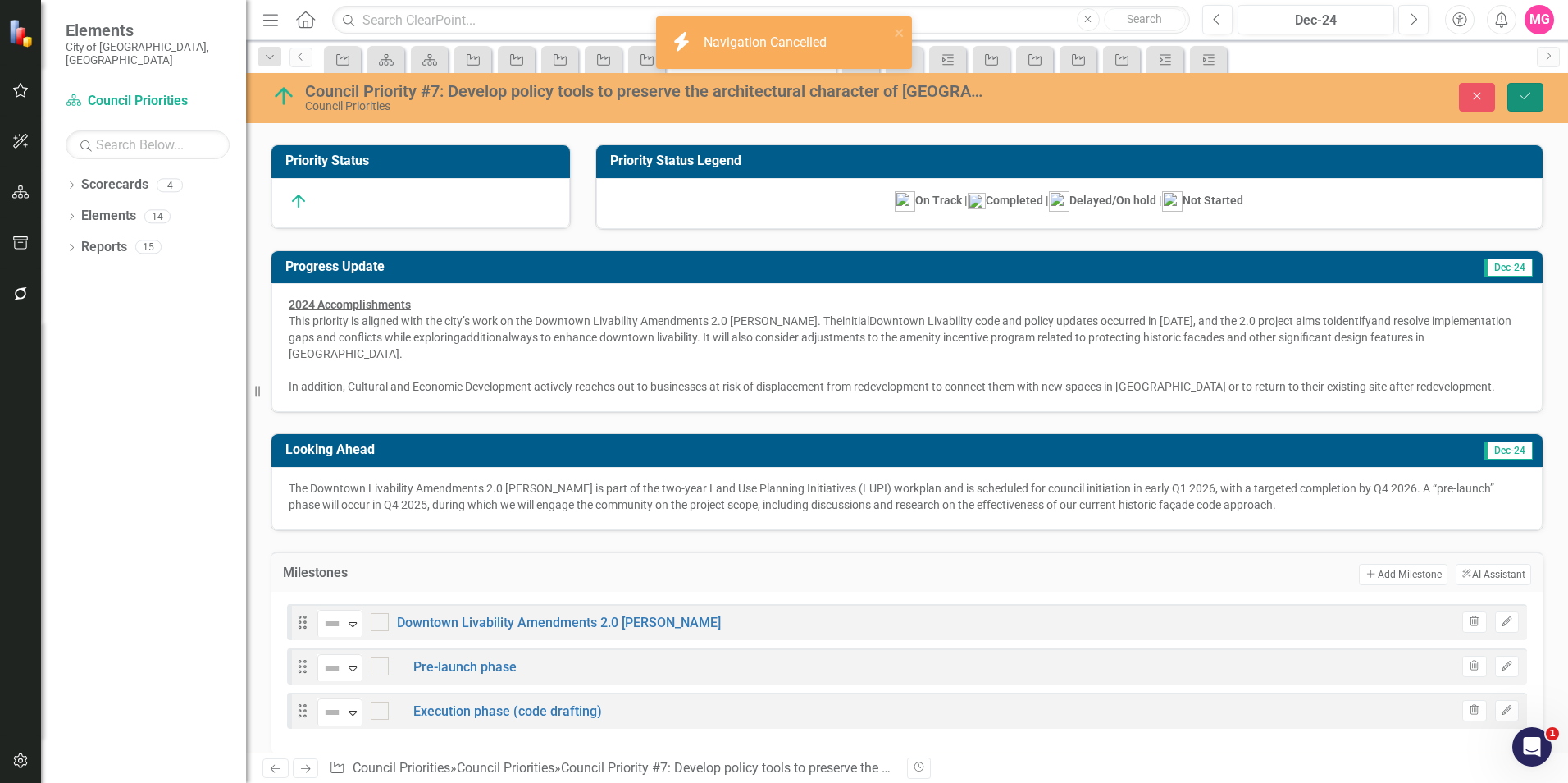
click at [1527, 95] on icon "Save" at bounding box center [1525, 95] width 15 height 11
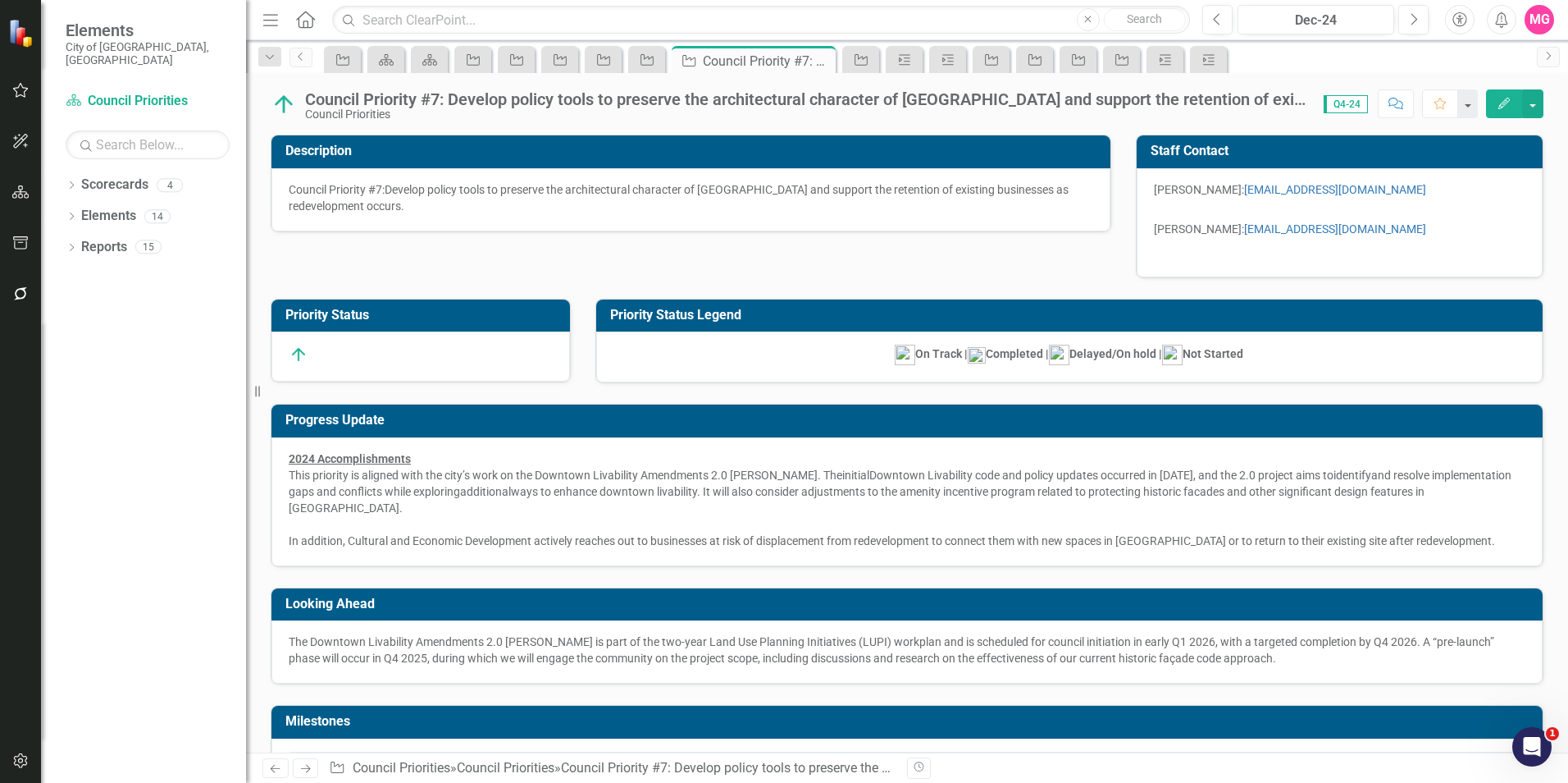
click at [539, 603] on div "Looking Ahead" at bounding box center [907, 604] width 1271 height 33
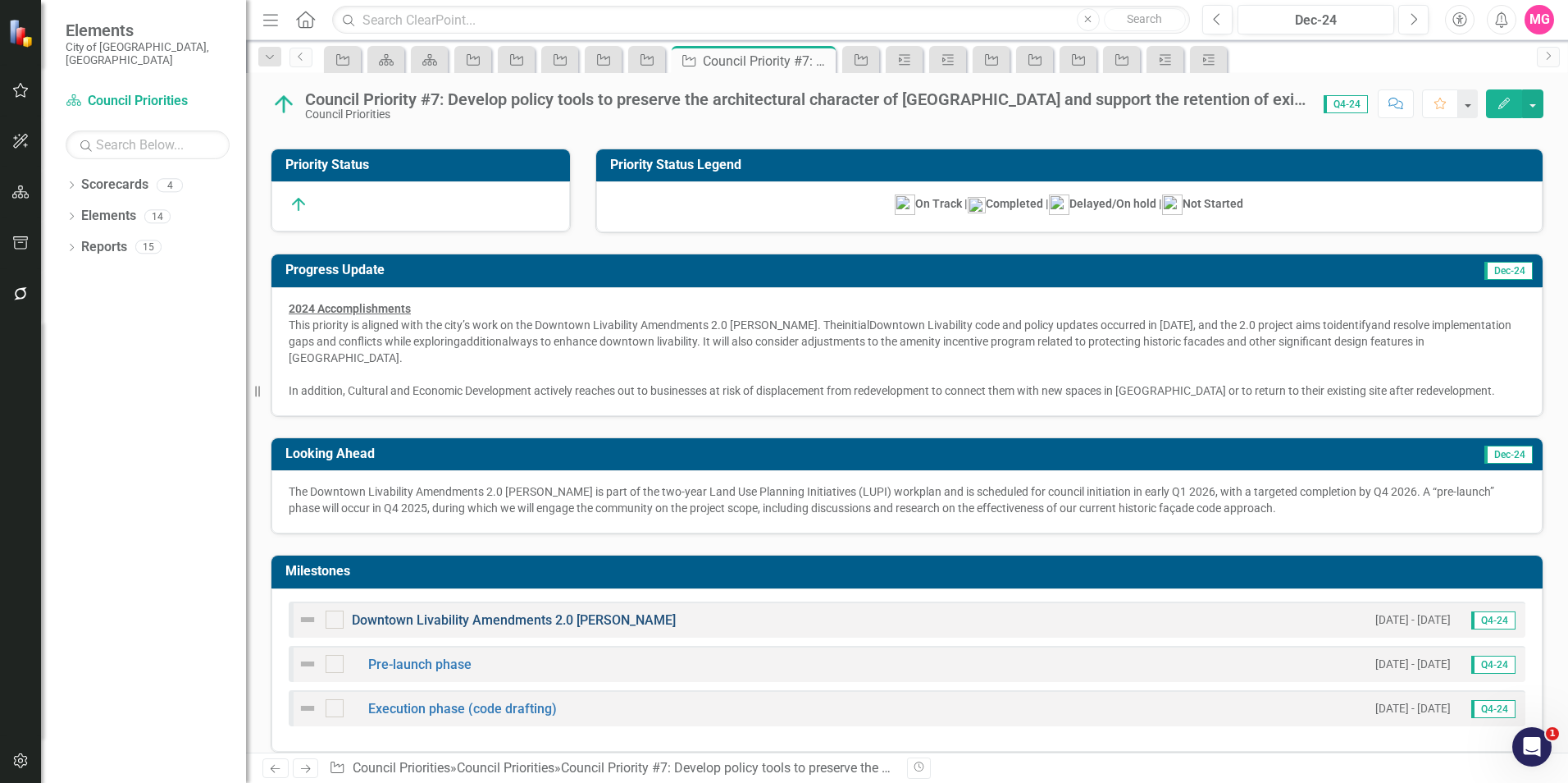
click at [504, 612] on link "Downtown Livability Amendments 2.0 [PERSON_NAME]" at bounding box center [514, 620] width 324 height 16
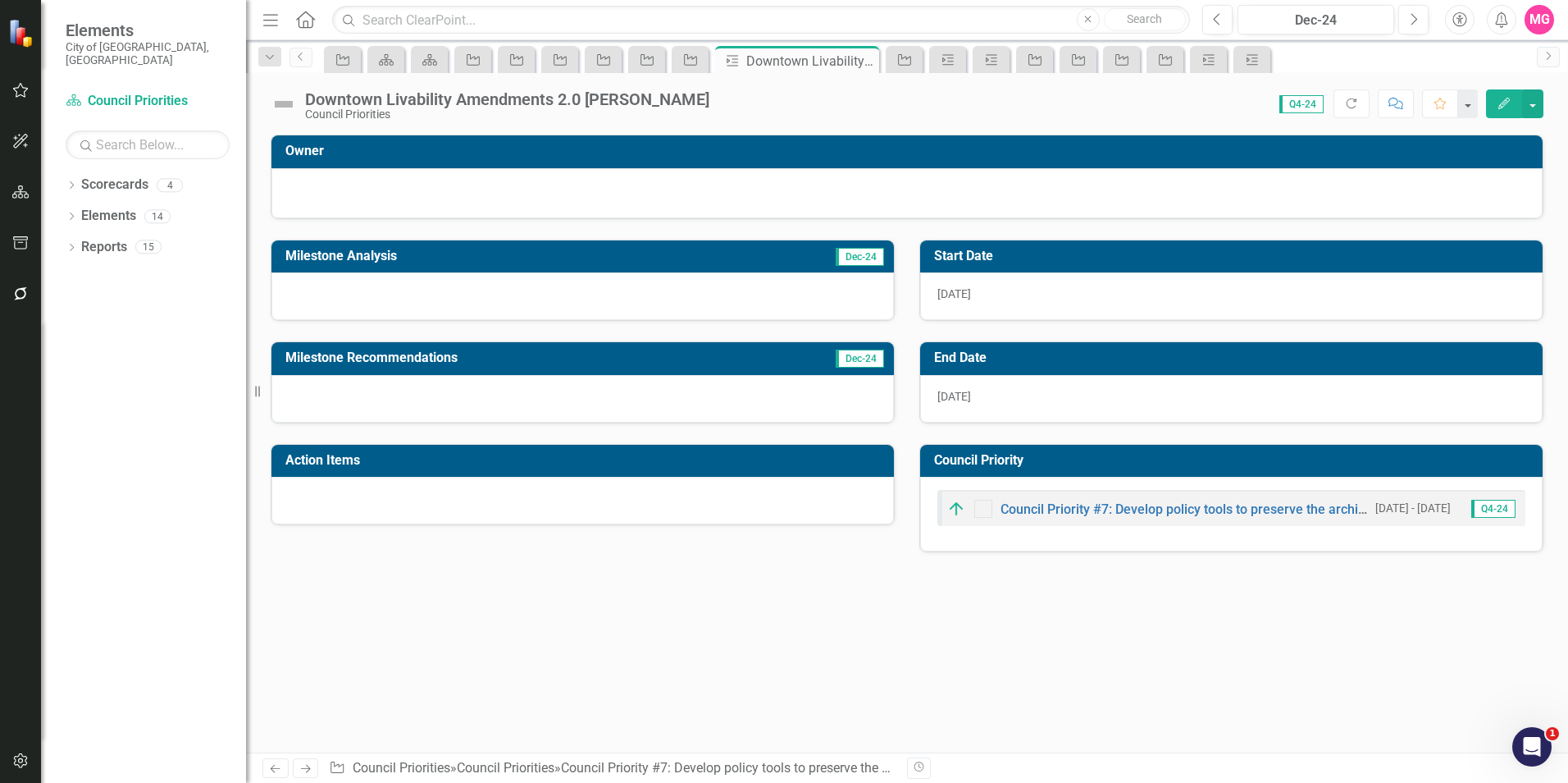
click at [583, 313] on div at bounding box center [582, 297] width 622 height 48
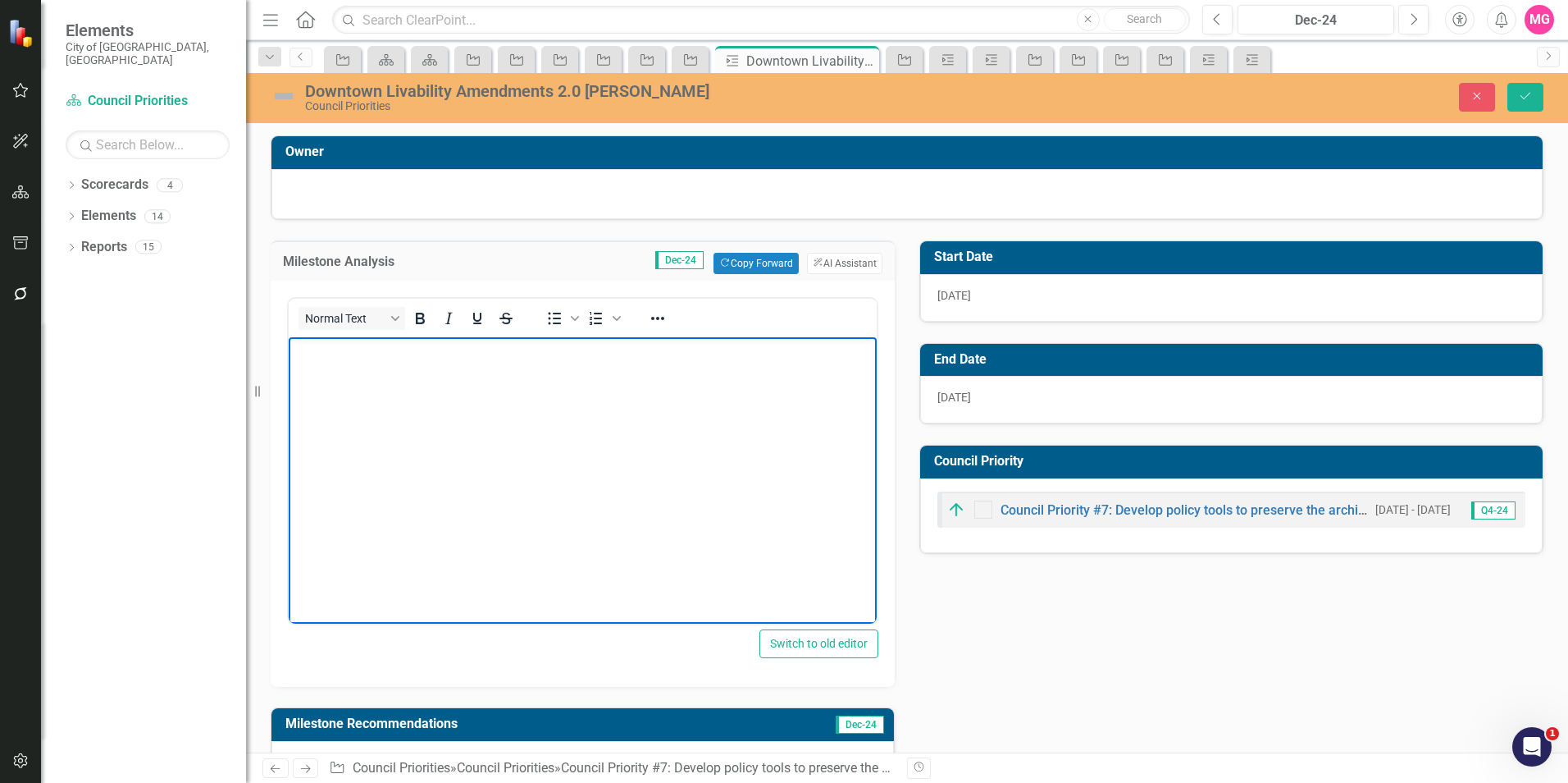
click at [481, 470] on body "Rich Text Area. Press ALT-0 for help." at bounding box center [582, 460] width 588 height 246
click at [599, 503] on body "Rich Text Area. Press ALT-0 for help." at bounding box center [582, 460] width 588 height 246
click at [694, 533] on body "Pre-launch phase (Q4 2025)" at bounding box center [582, 460] width 588 height 246
drag, startPoint x: 555, startPoint y: 440, endPoint x: 274, endPoint y: 284, distance: 321.4
click at [289, 337] on html "Pre-launch phase (Q4 2025) Execution phase (code drafting)" at bounding box center [582, 460] width 588 height 246
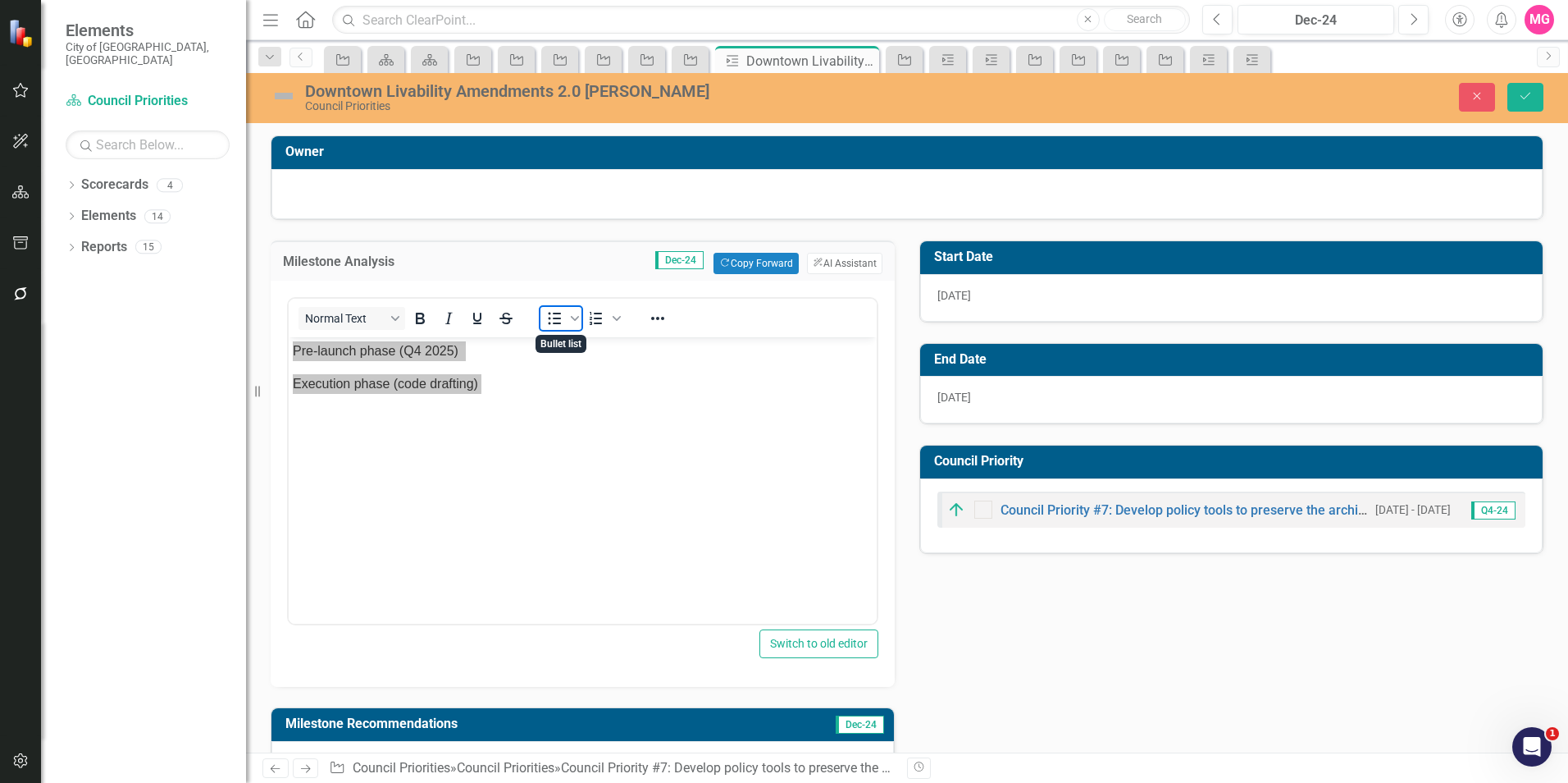
click at [551, 314] on icon "Bullet list" at bounding box center [554, 318] width 19 height 19
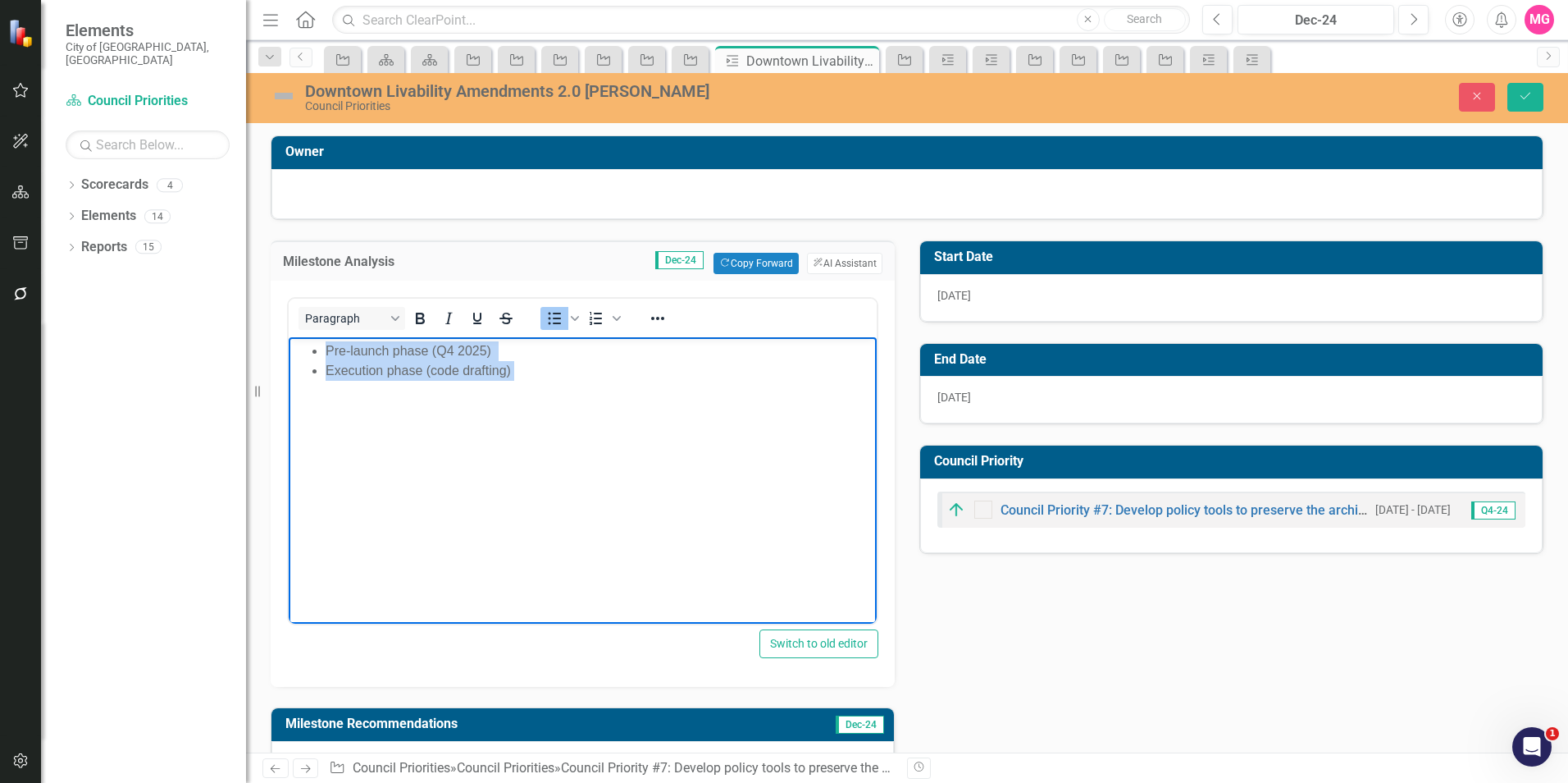
click at [701, 488] on body "Pre-launch phase (Q4 2025) Execution phase (code drafting)" at bounding box center [582, 460] width 588 height 246
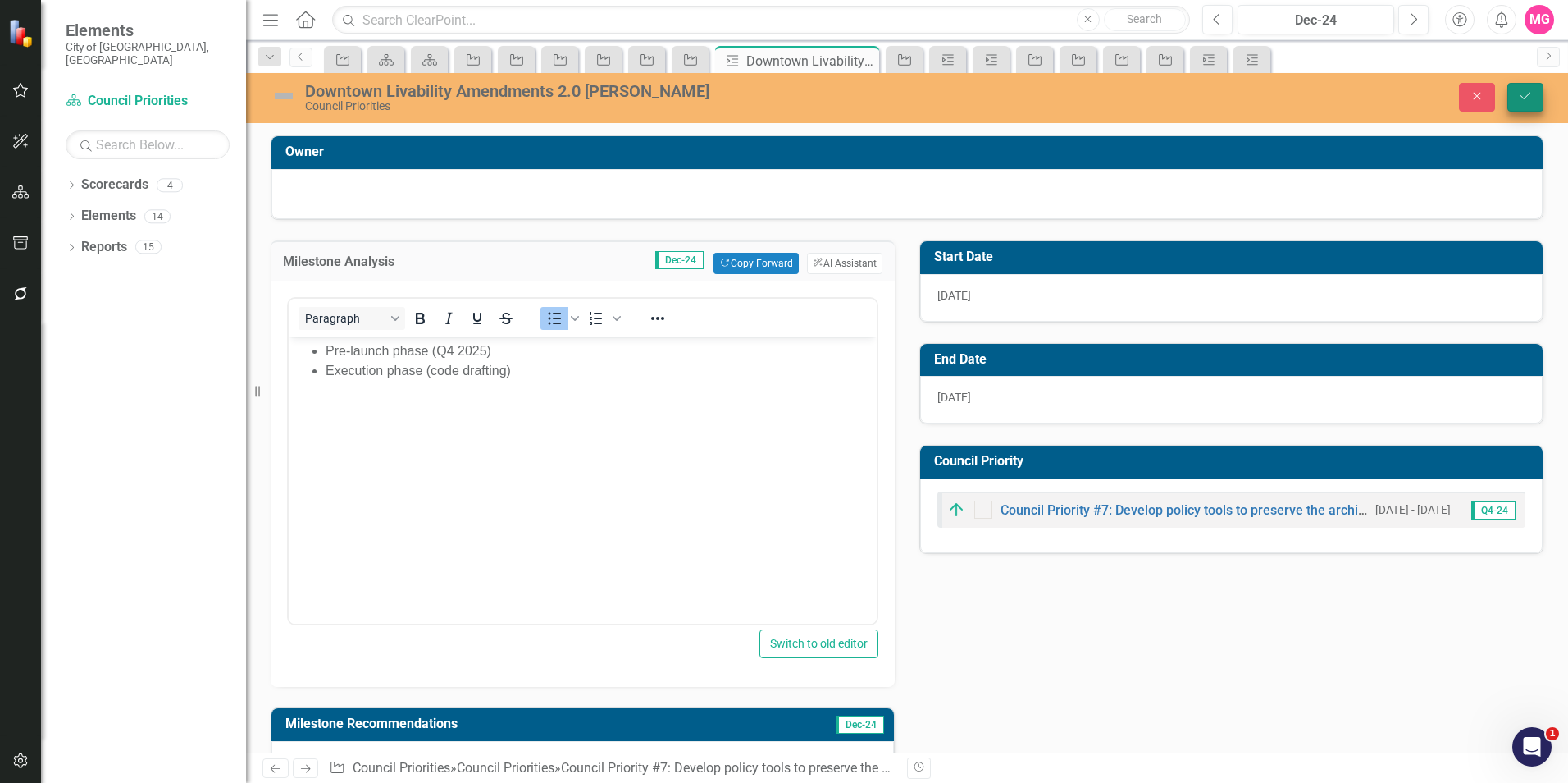
click at [1535, 109] on button "Save" at bounding box center [1525, 97] width 36 height 29
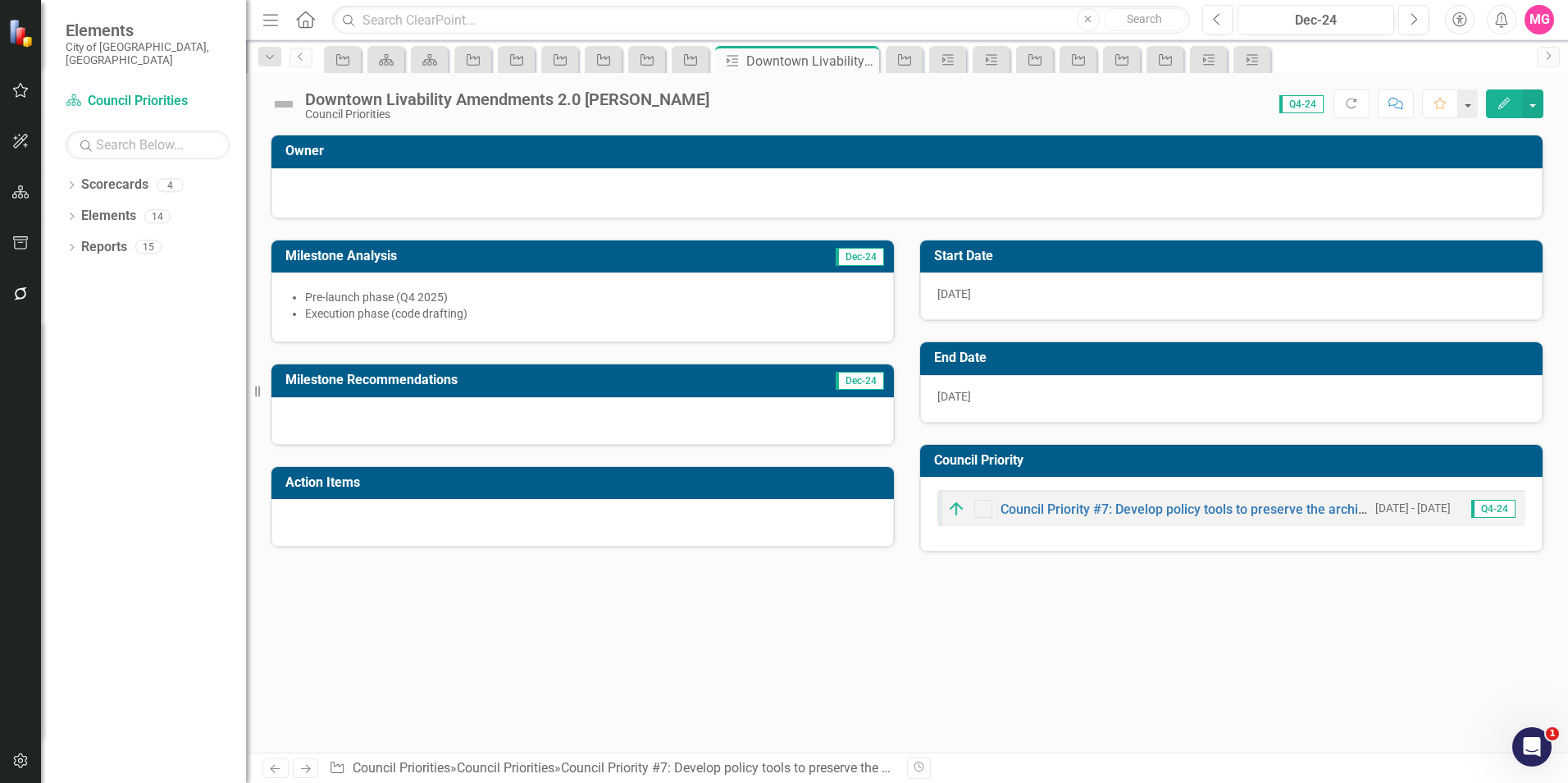
click at [298, 46] on div "Dropdown Search Council Priority Council Priority #5: Identify and implement st…" at bounding box center [907, 56] width 1322 height 33
click at [303, 61] on icon "Previous" at bounding box center [301, 56] width 13 height 10
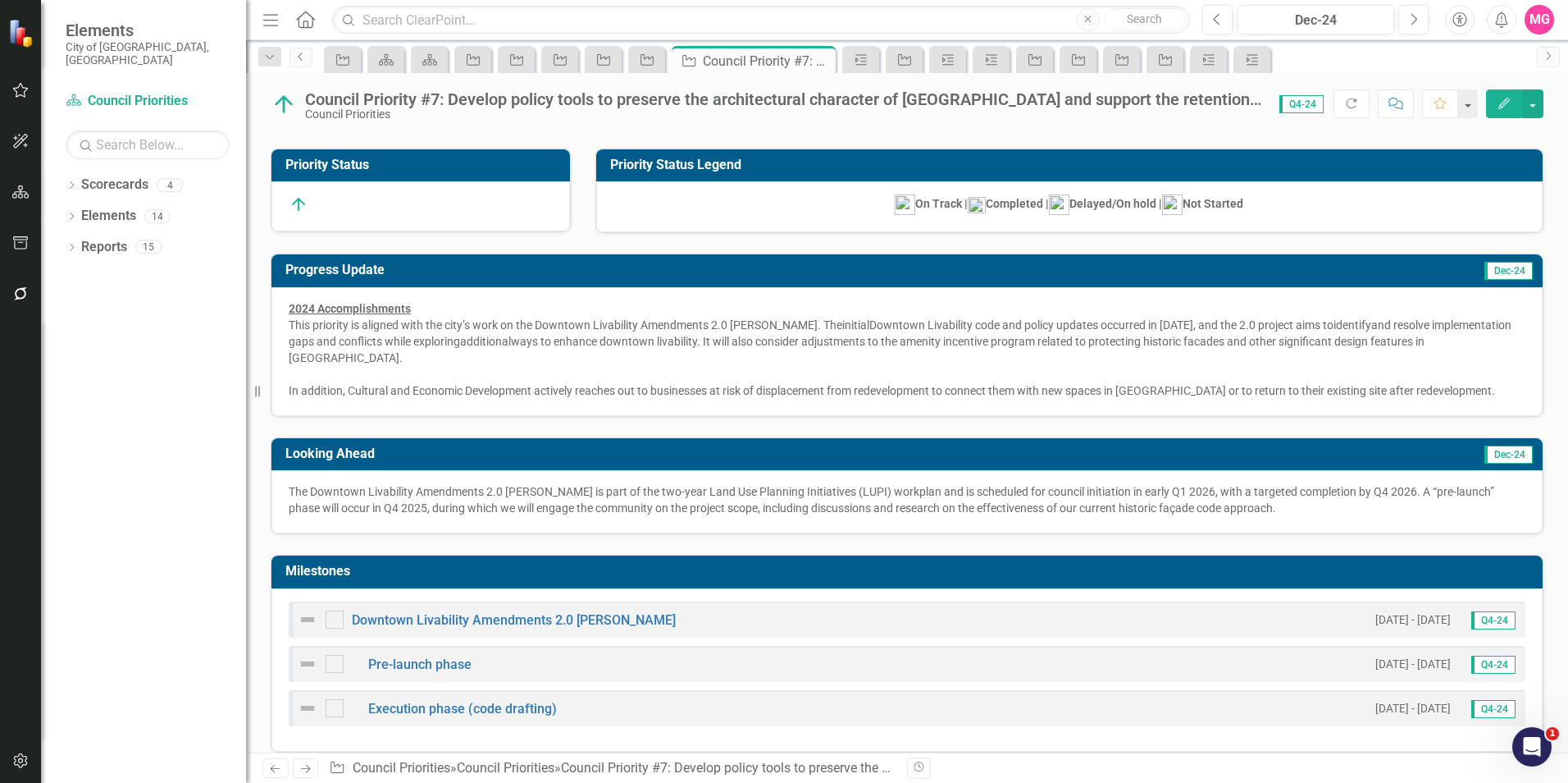
scroll to position [150, 0]
click at [1414, 26] on button "Next" at bounding box center [1413, 19] width 30 height 29
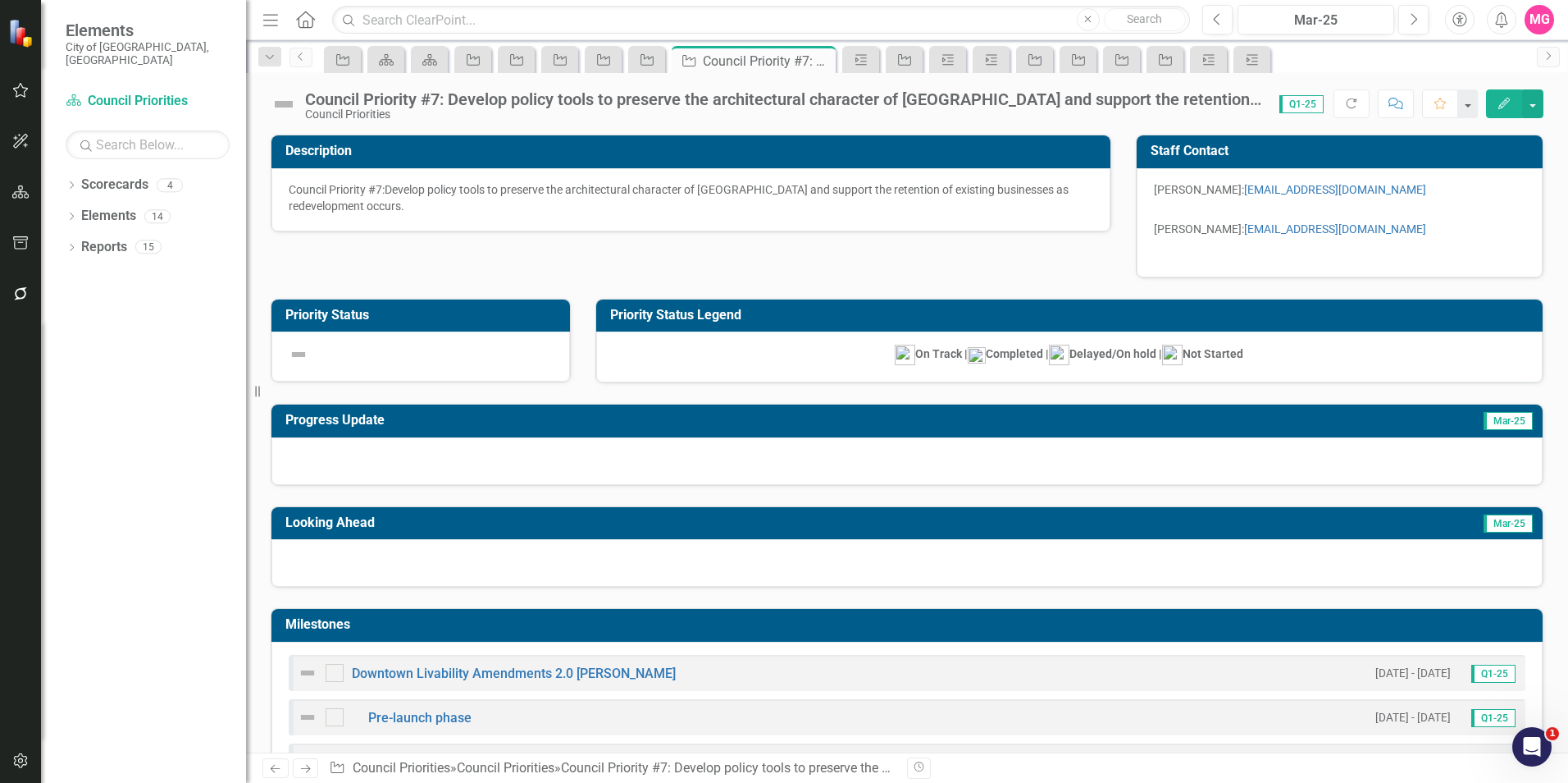
click at [294, 104] on img at bounding box center [284, 104] width 26 height 26
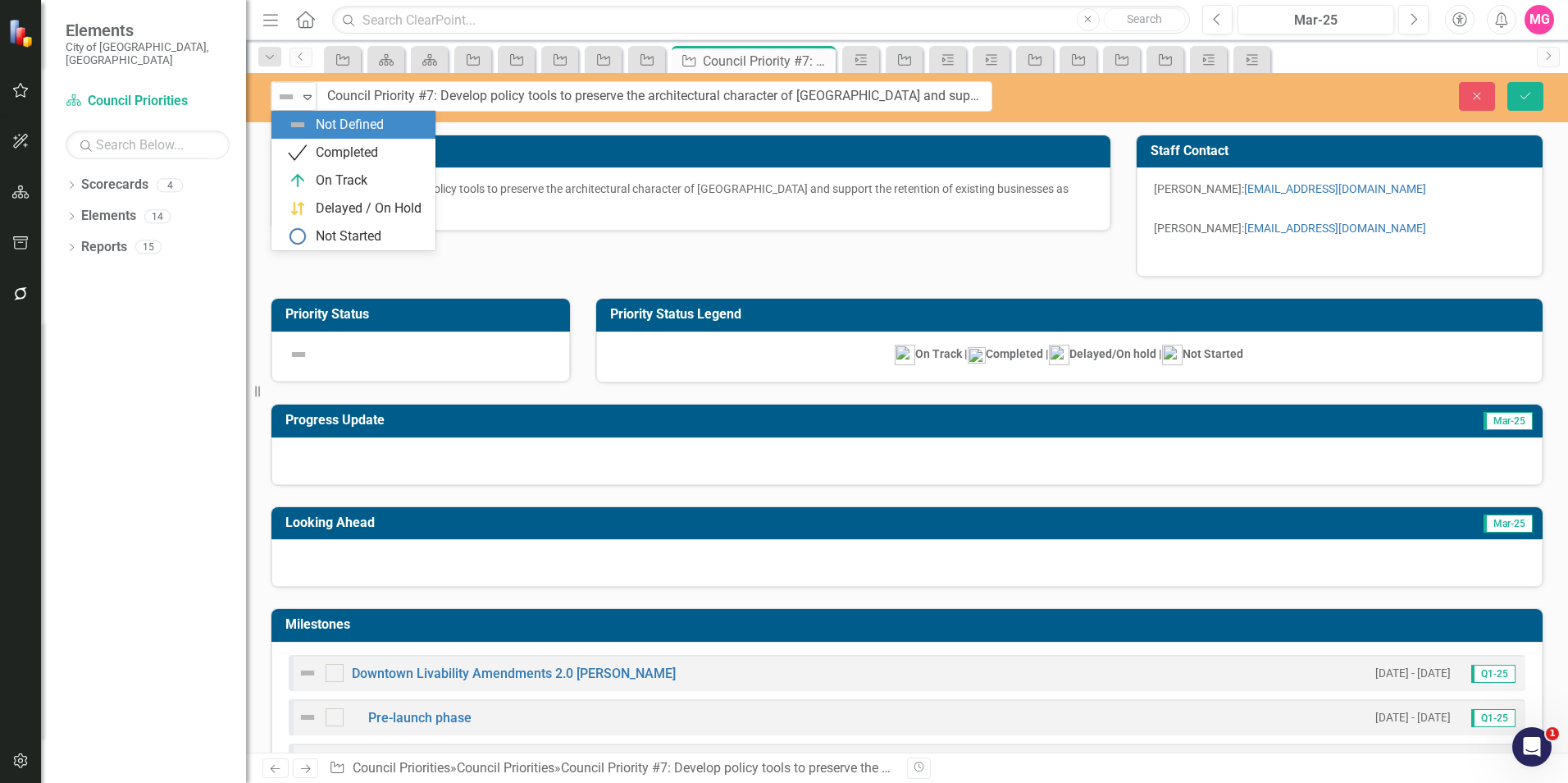
click at [294, 104] on img at bounding box center [286, 97] width 19 height 19
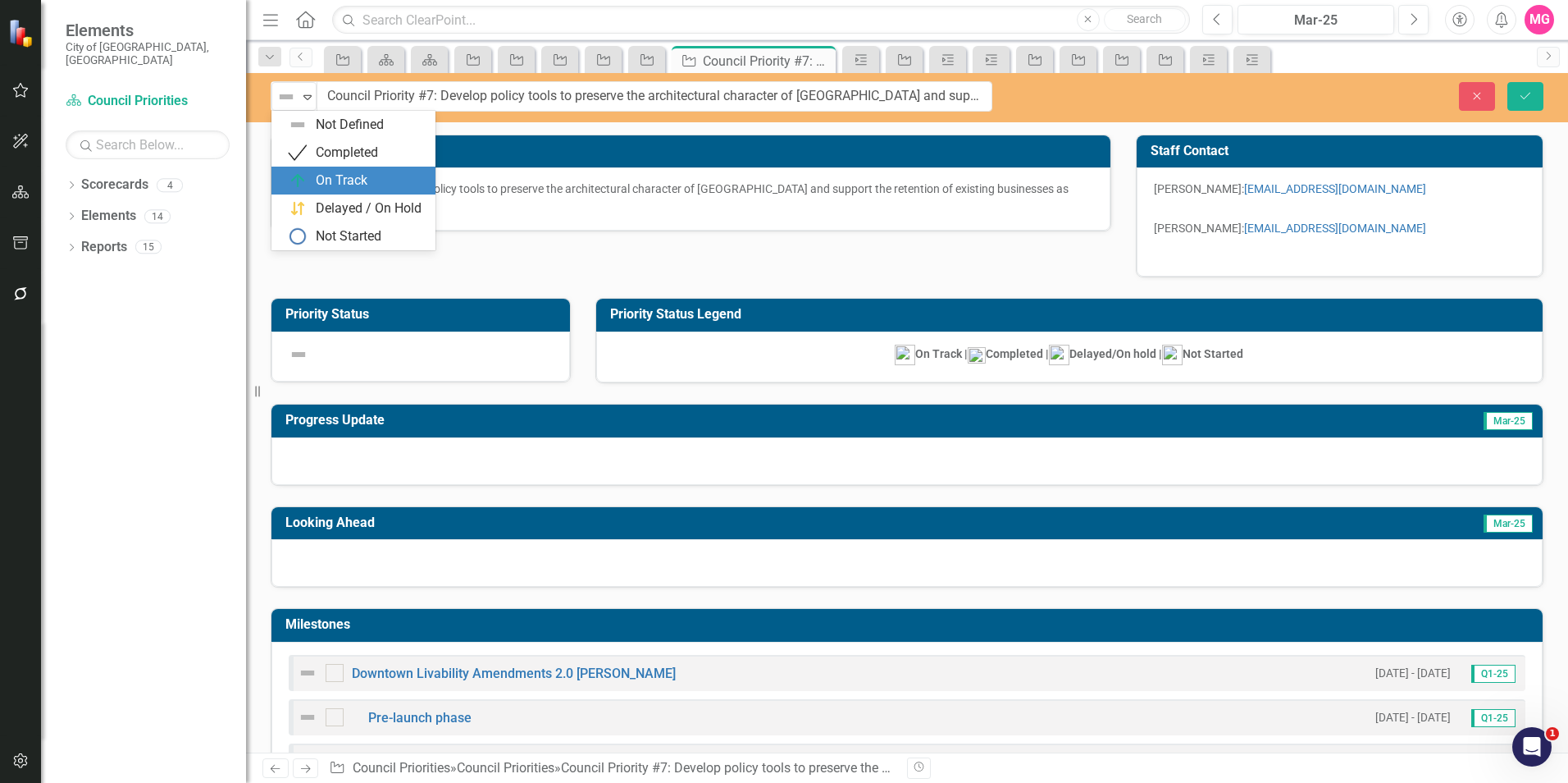
click at [320, 187] on div "On Track" at bounding box center [341, 180] width 52 height 19
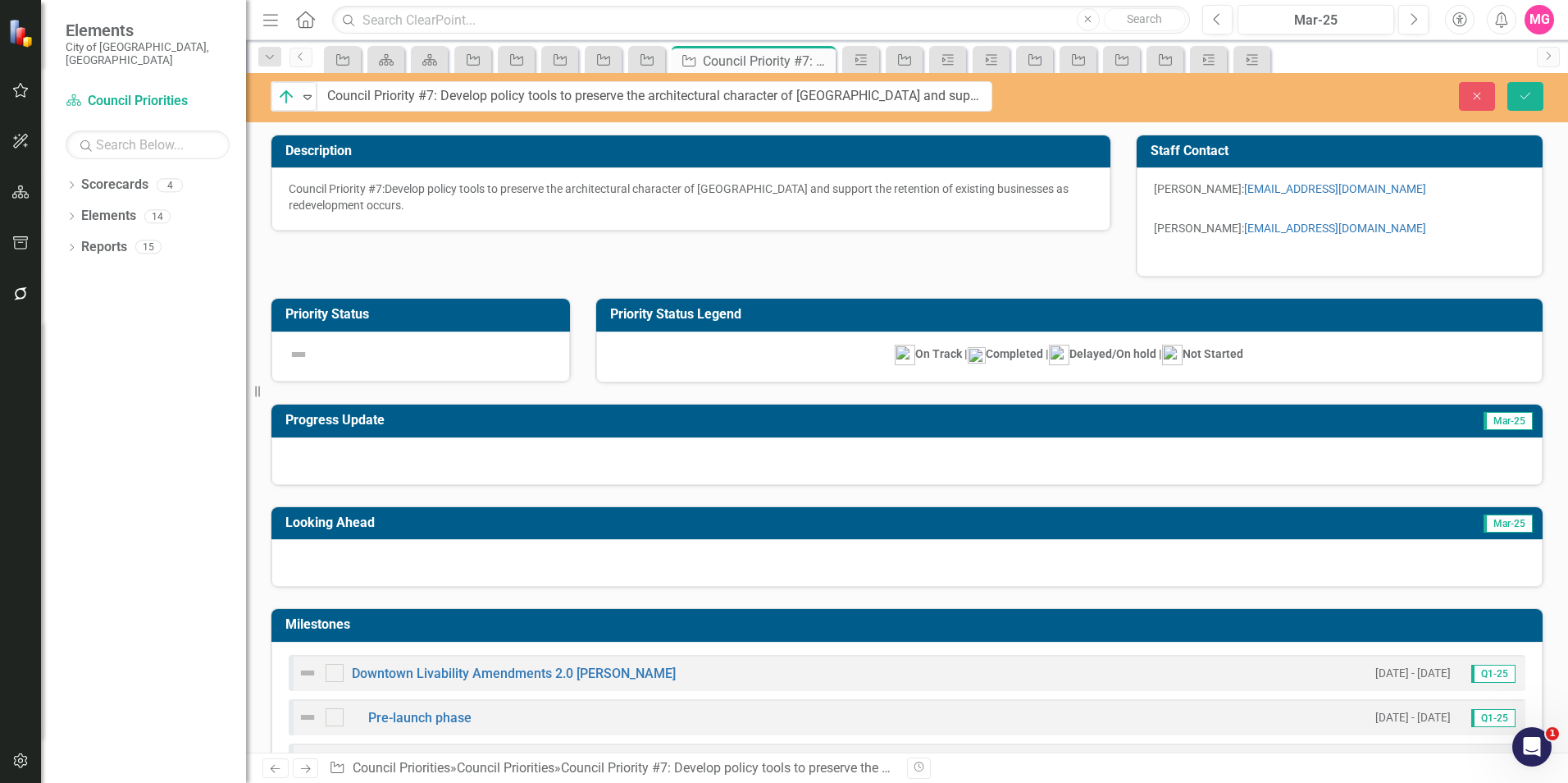
click at [396, 344] on p at bounding box center [420, 354] width 264 height 19
click at [494, 476] on div at bounding box center [907, 461] width 1271 height 48
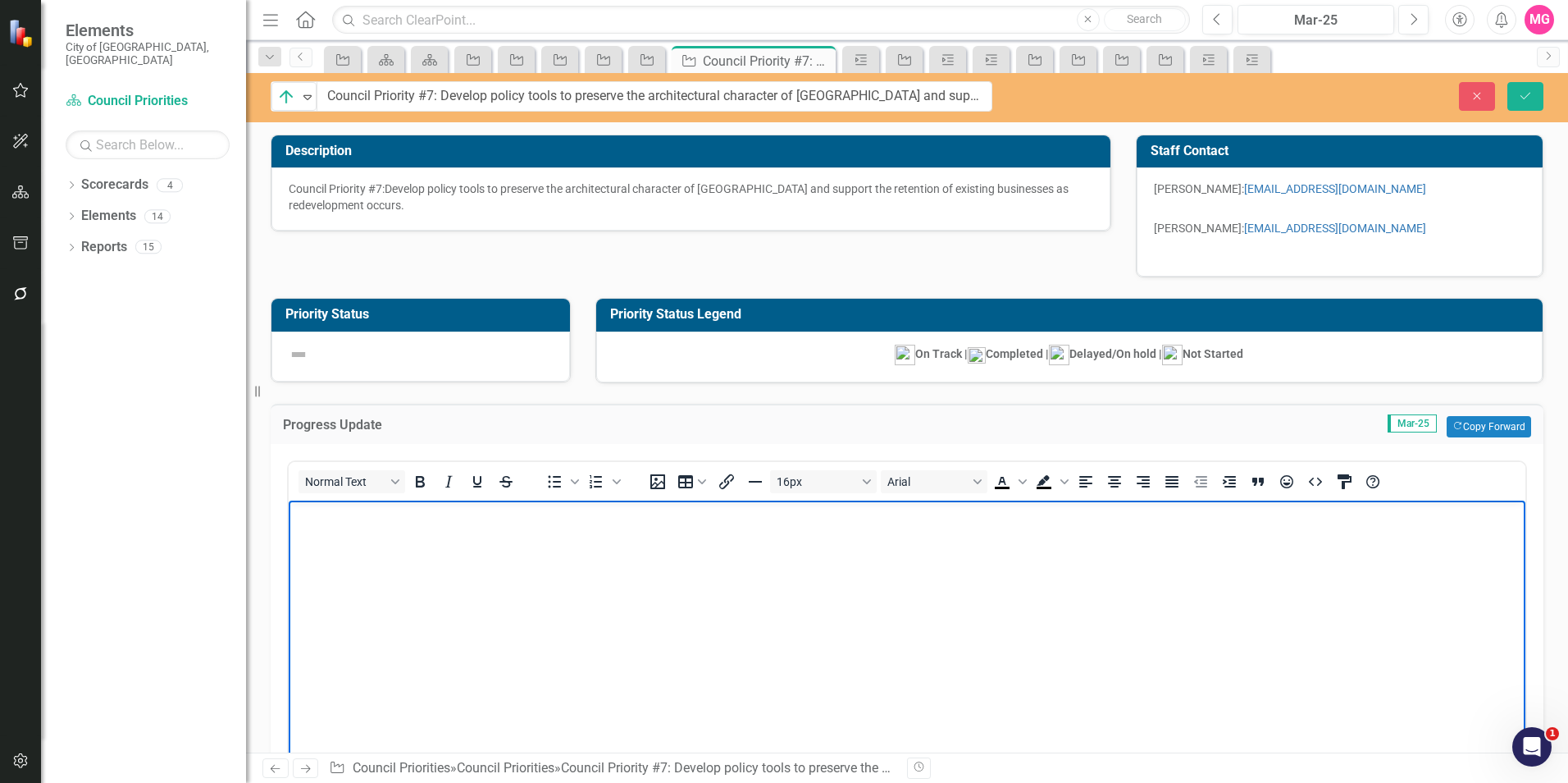
click at [682, 637] on body "Rich Text Area. Press ALT-0 for help." at bounding box center [906, 623] width 1236 height 246
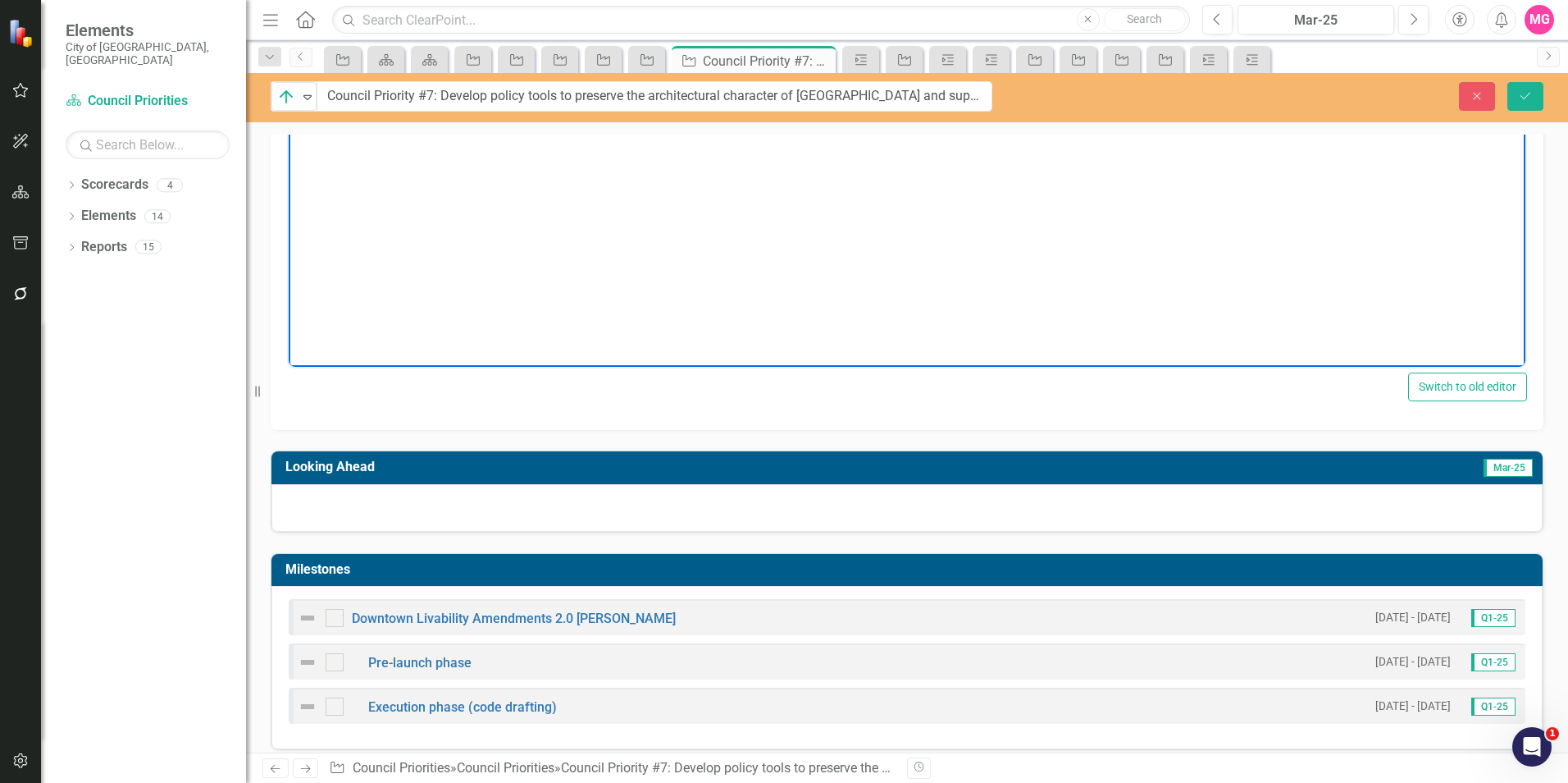
scroll to position [434, 0]
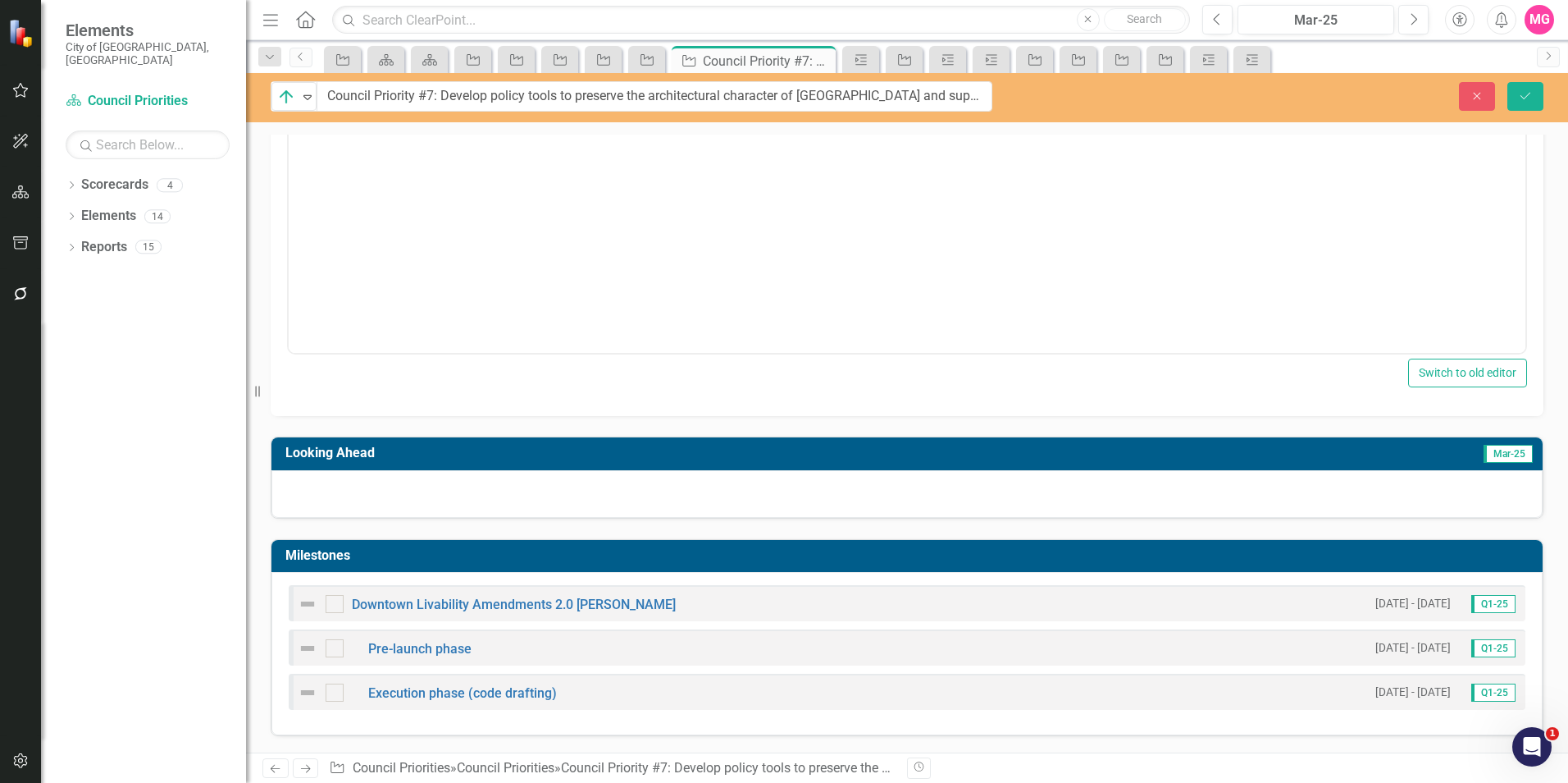
click at [627, 493] on div at bounding box center [907, 493] width 1271 height 48
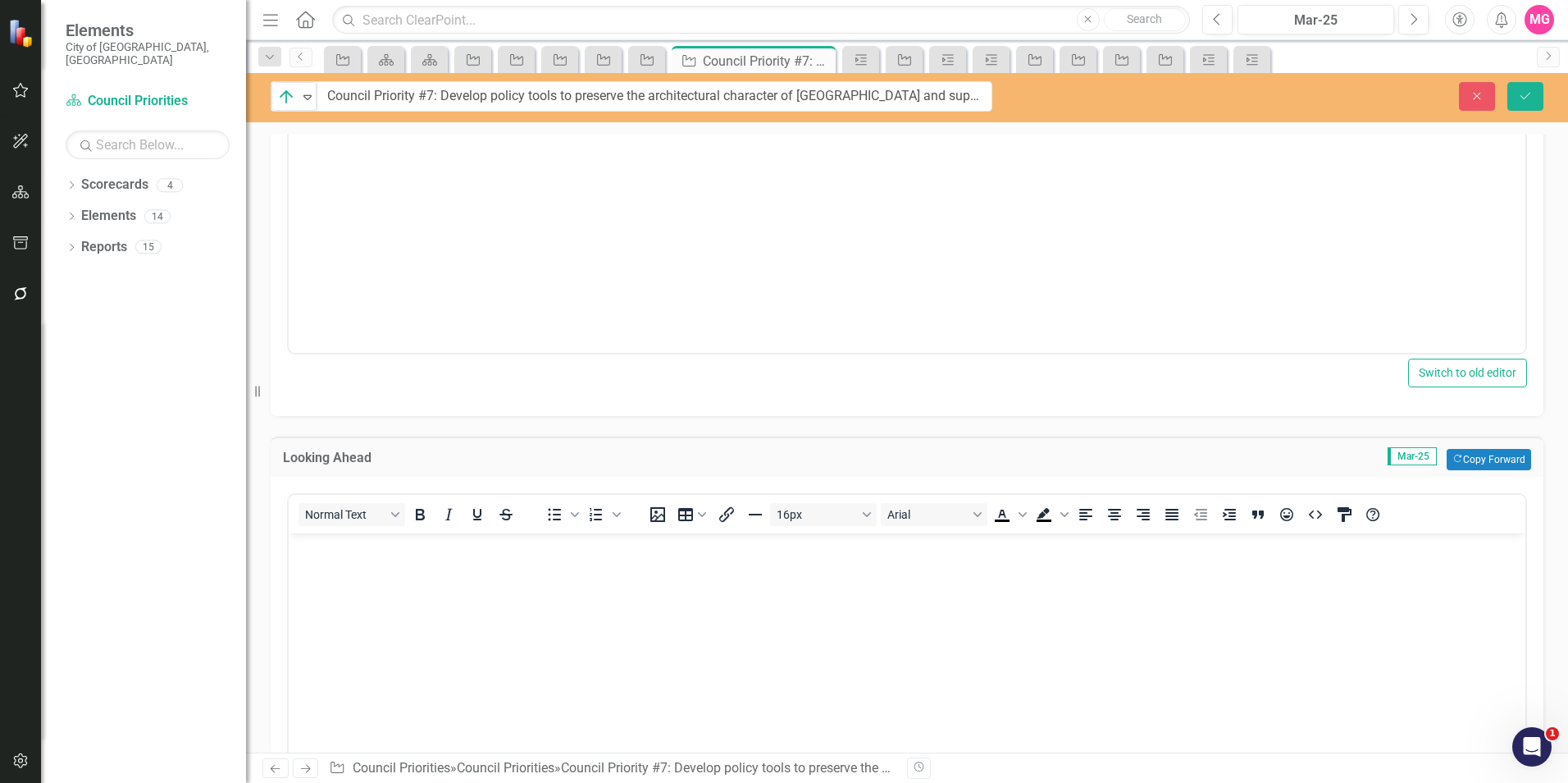
scroll to position [176, 0]
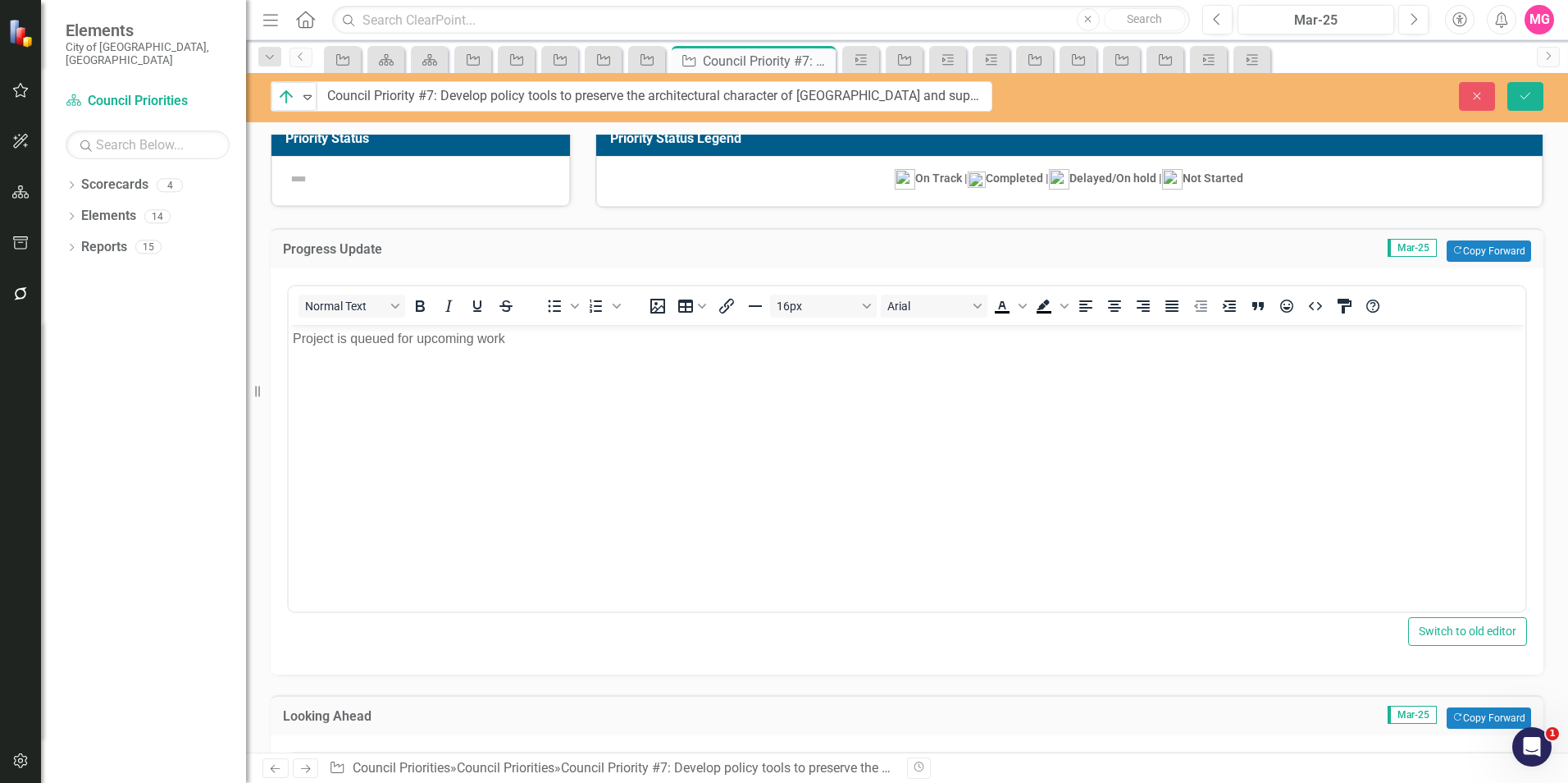
click at [814, 558] on body "Project is queued for upcoming work" at bounding box center [906, 448] width 1236 height 246
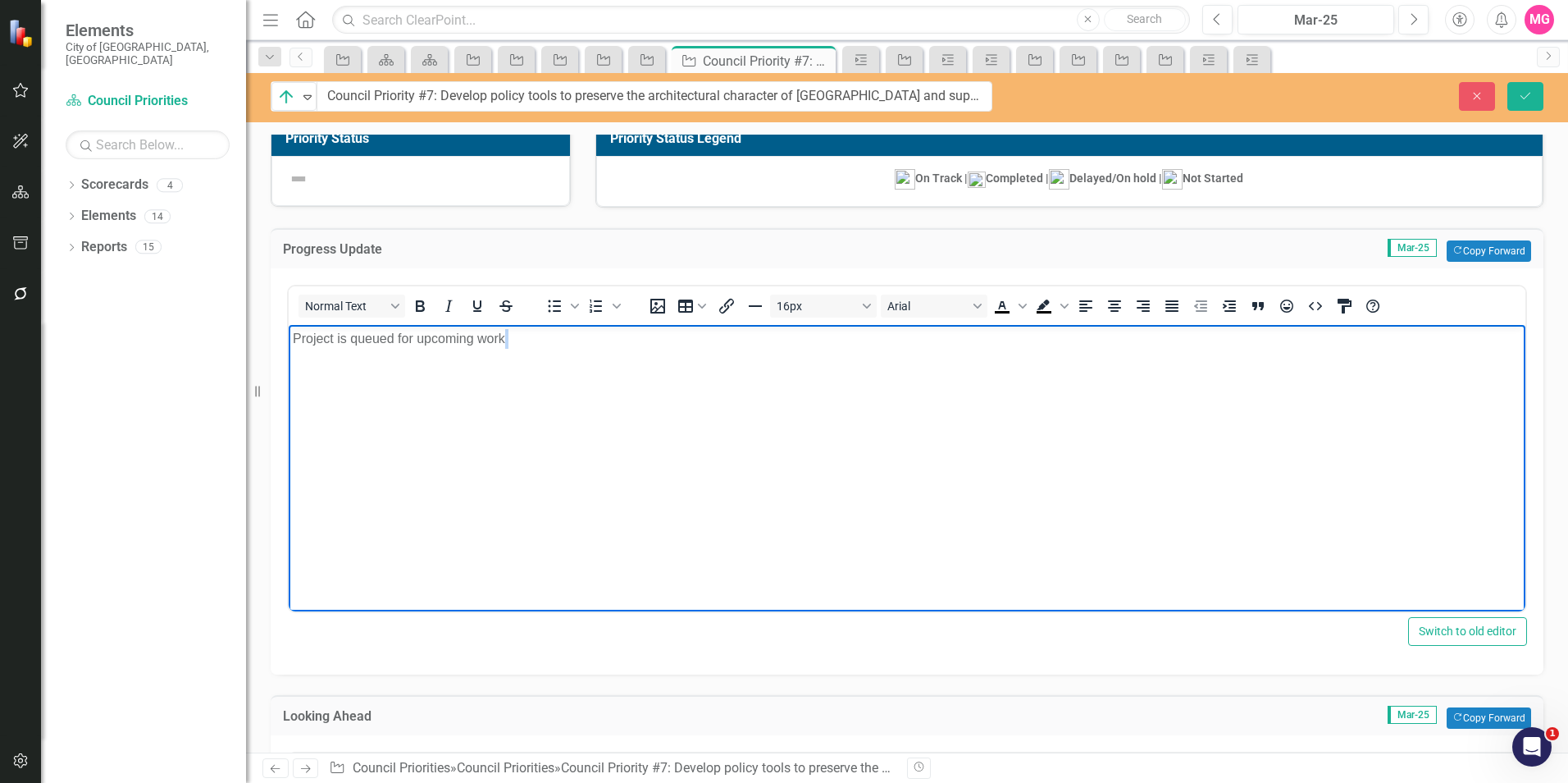
click at [814, 558] on body "Project is queued for upcoming work" at bounding box center [906, 448] width 1236 height 246
click at [821, 440] on body "Rich Text Area. Press ALT-0 for help." at bounding box center [906, 448] width 1236 height 246
click at [807, 473] on body "Rich Text Area. Press ALT-0 for help." at bounding box center [906, 448] width 1236 height 246
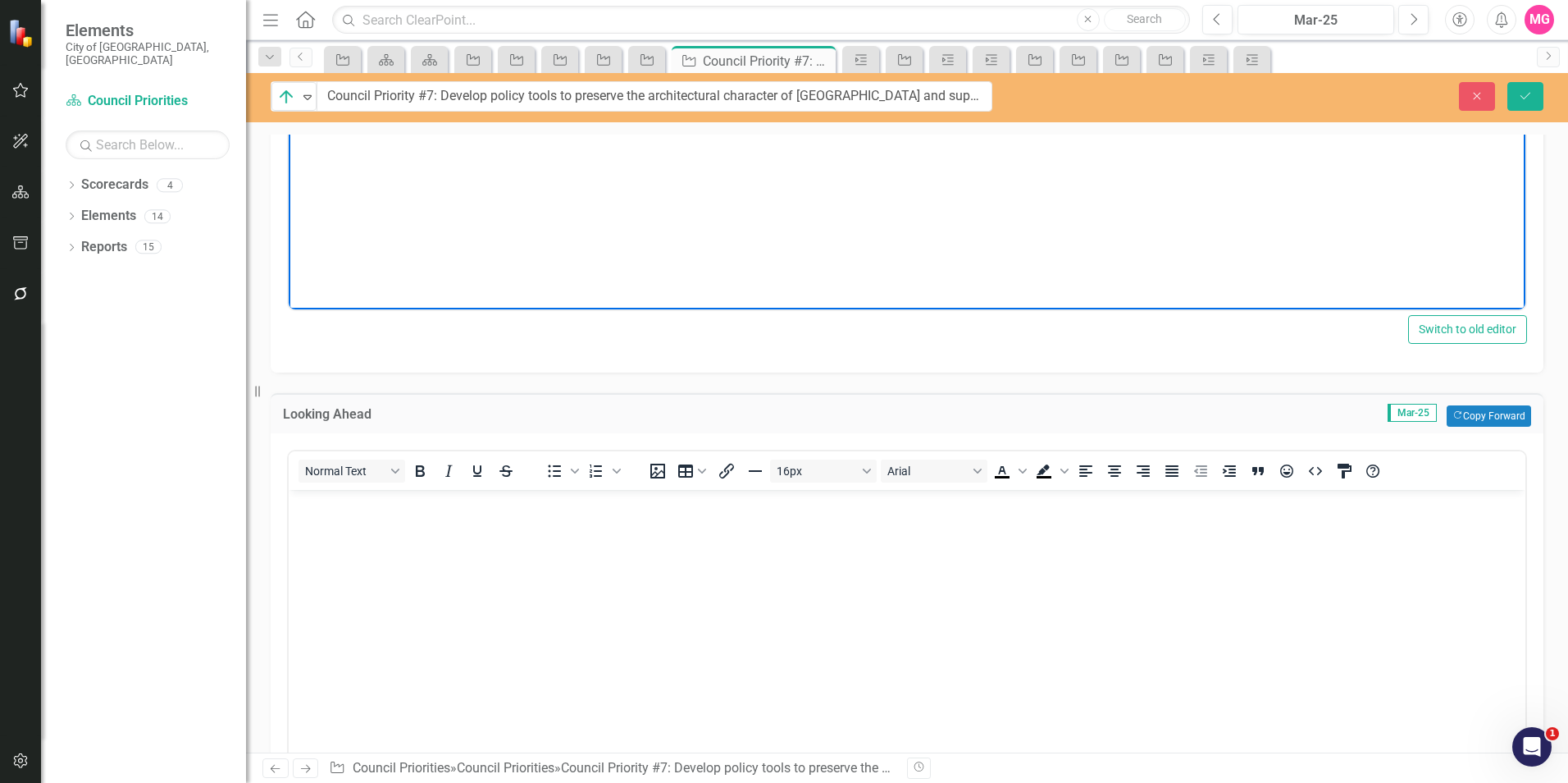
scroll to position [654, 0]
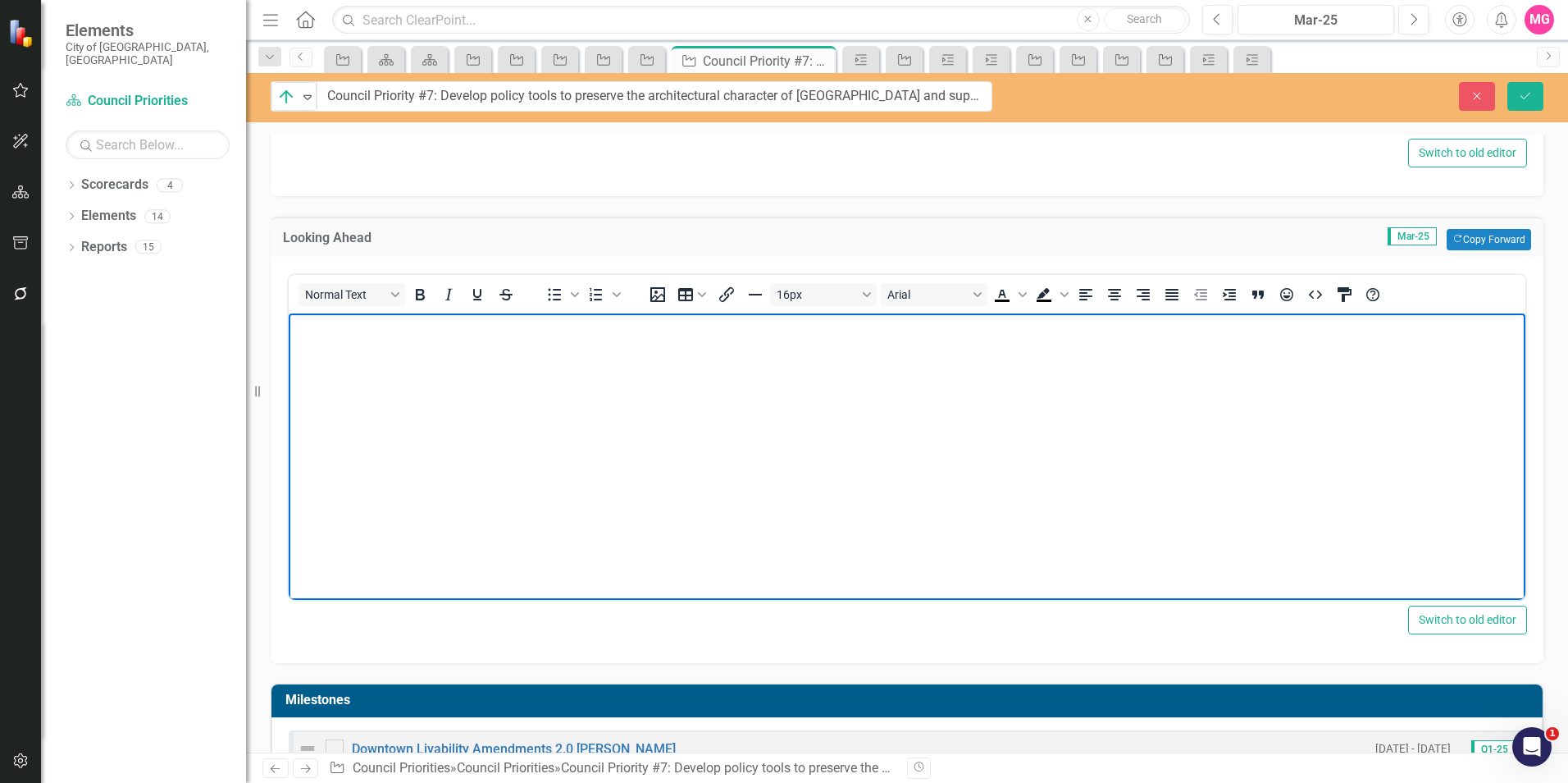
click at [588, 478] on body "Rich Text Area. Press ALT-0 for help." at bounding box center [906, 436] width 1236 height 246
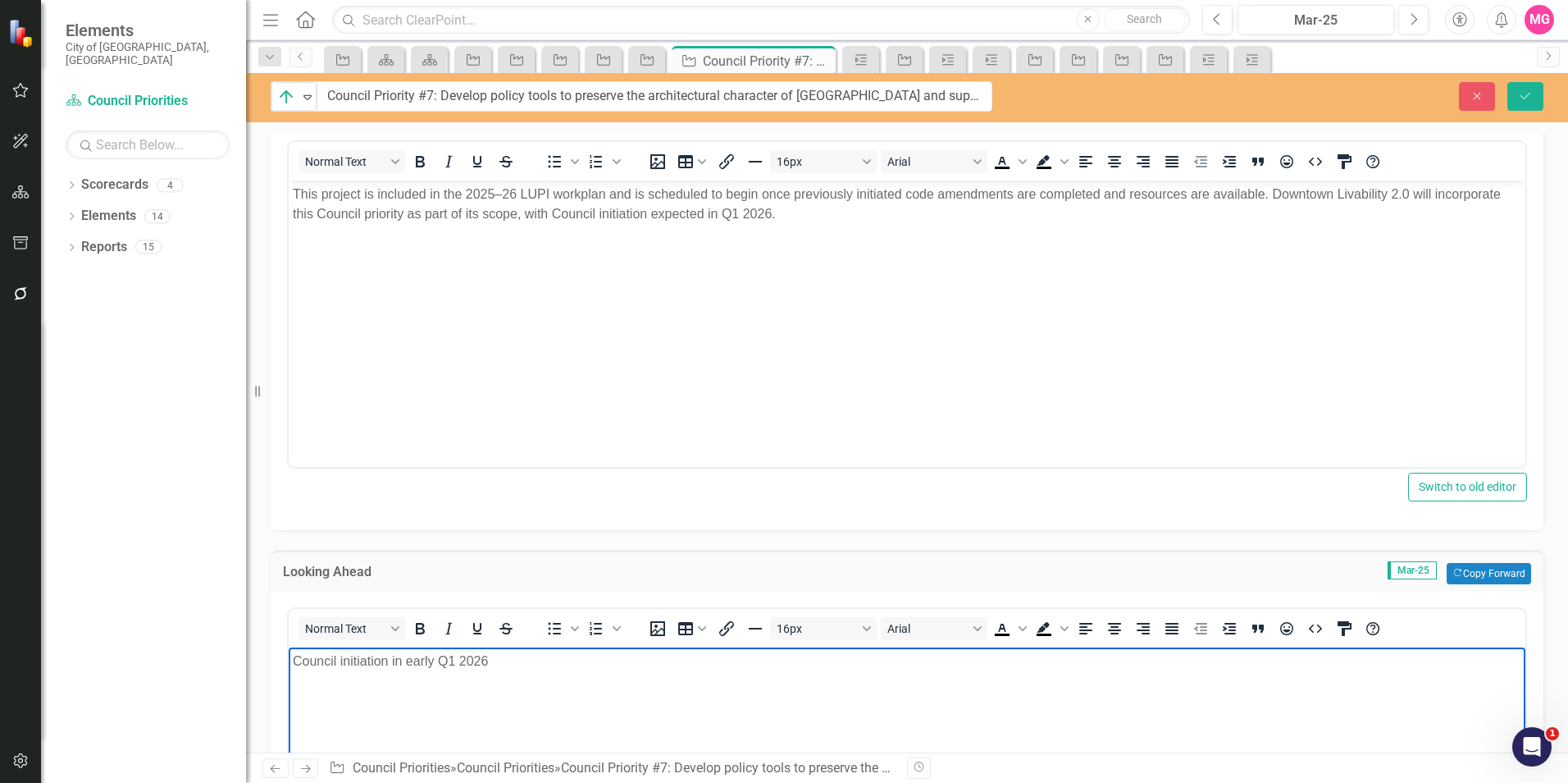
scroll to position [303, 0]
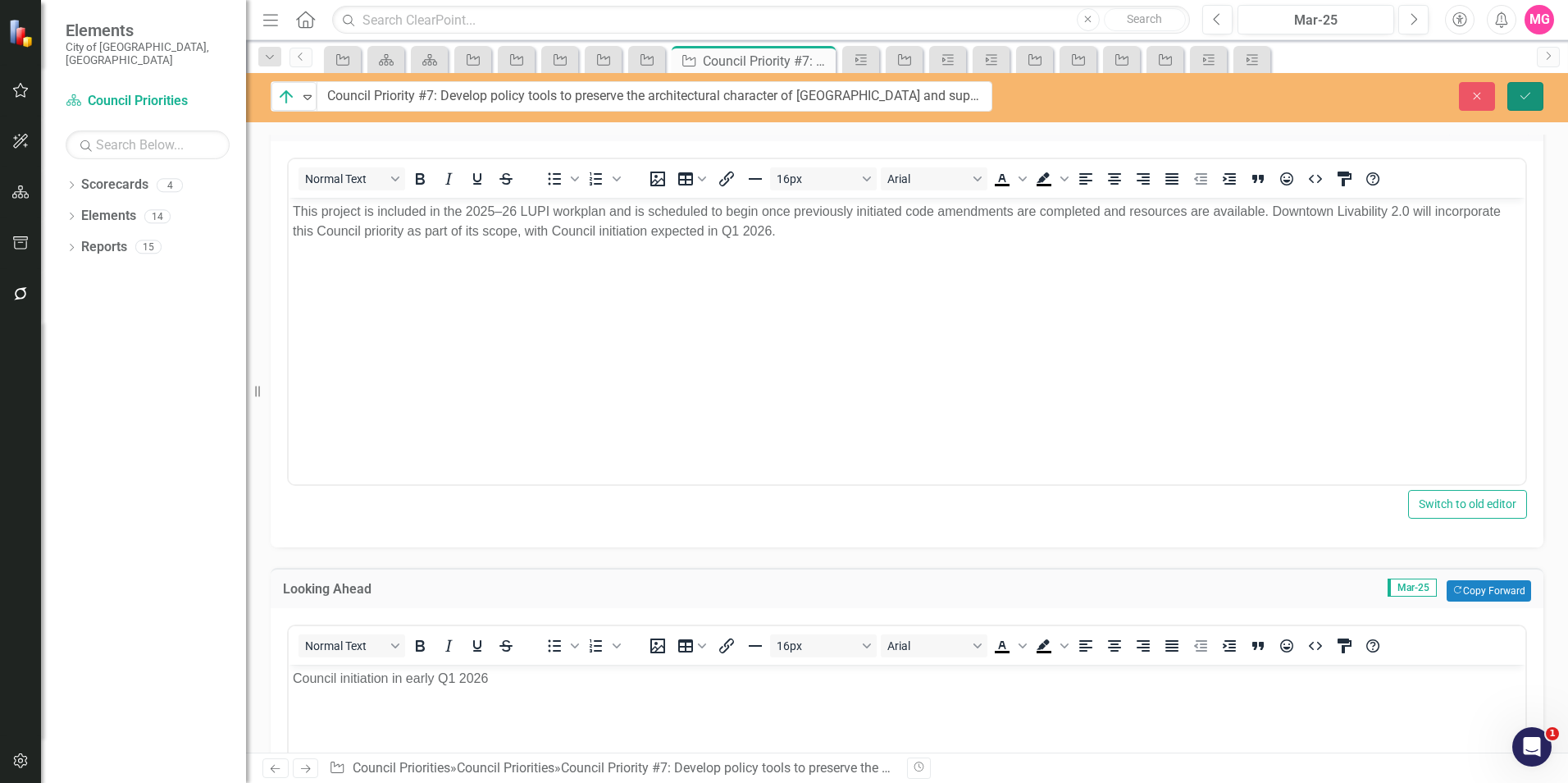
click at [1519, 105] on button "Save" at bounding box center [1525, 96] width 36 height 29
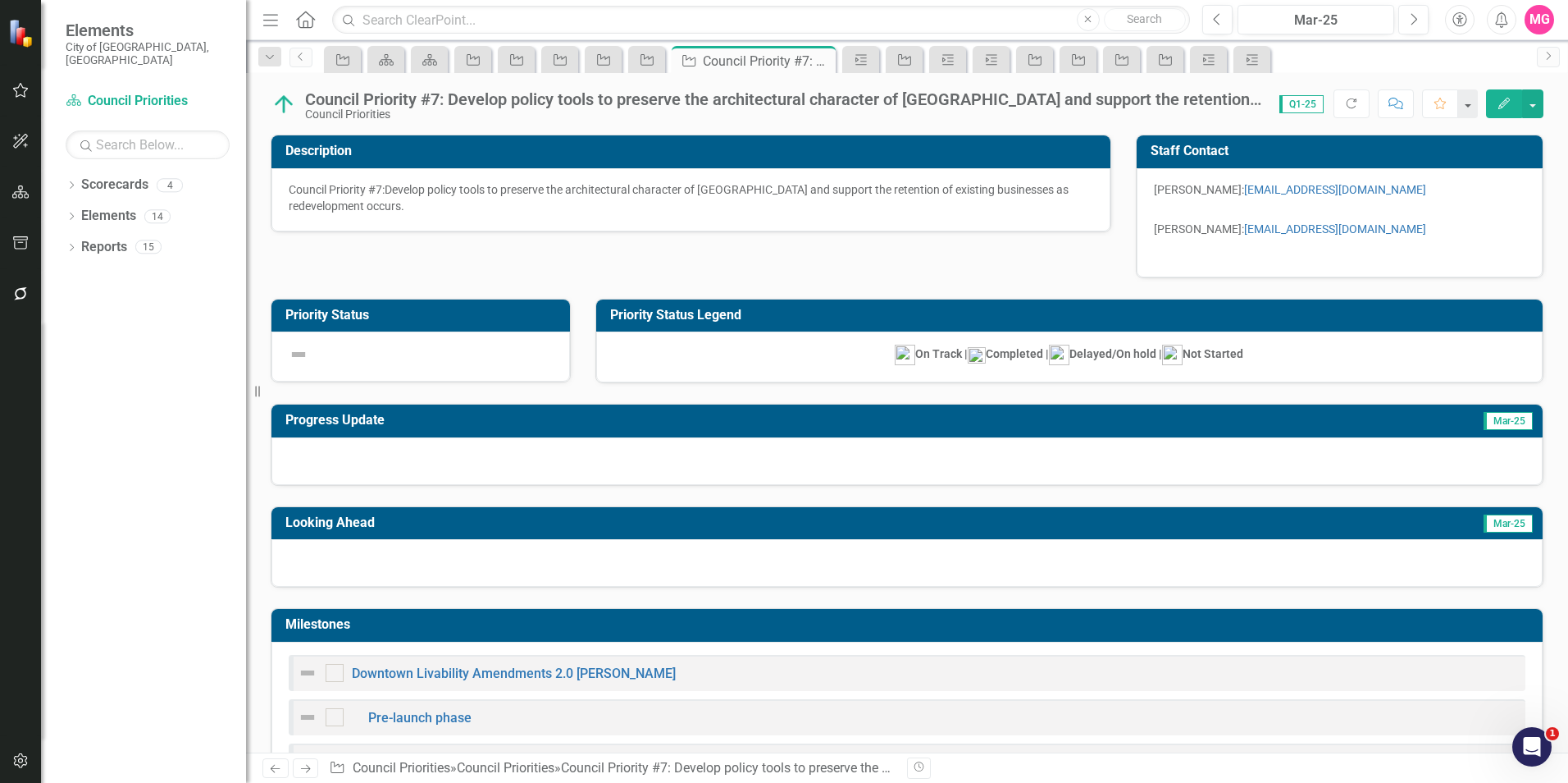
scroll to position [53, 0]
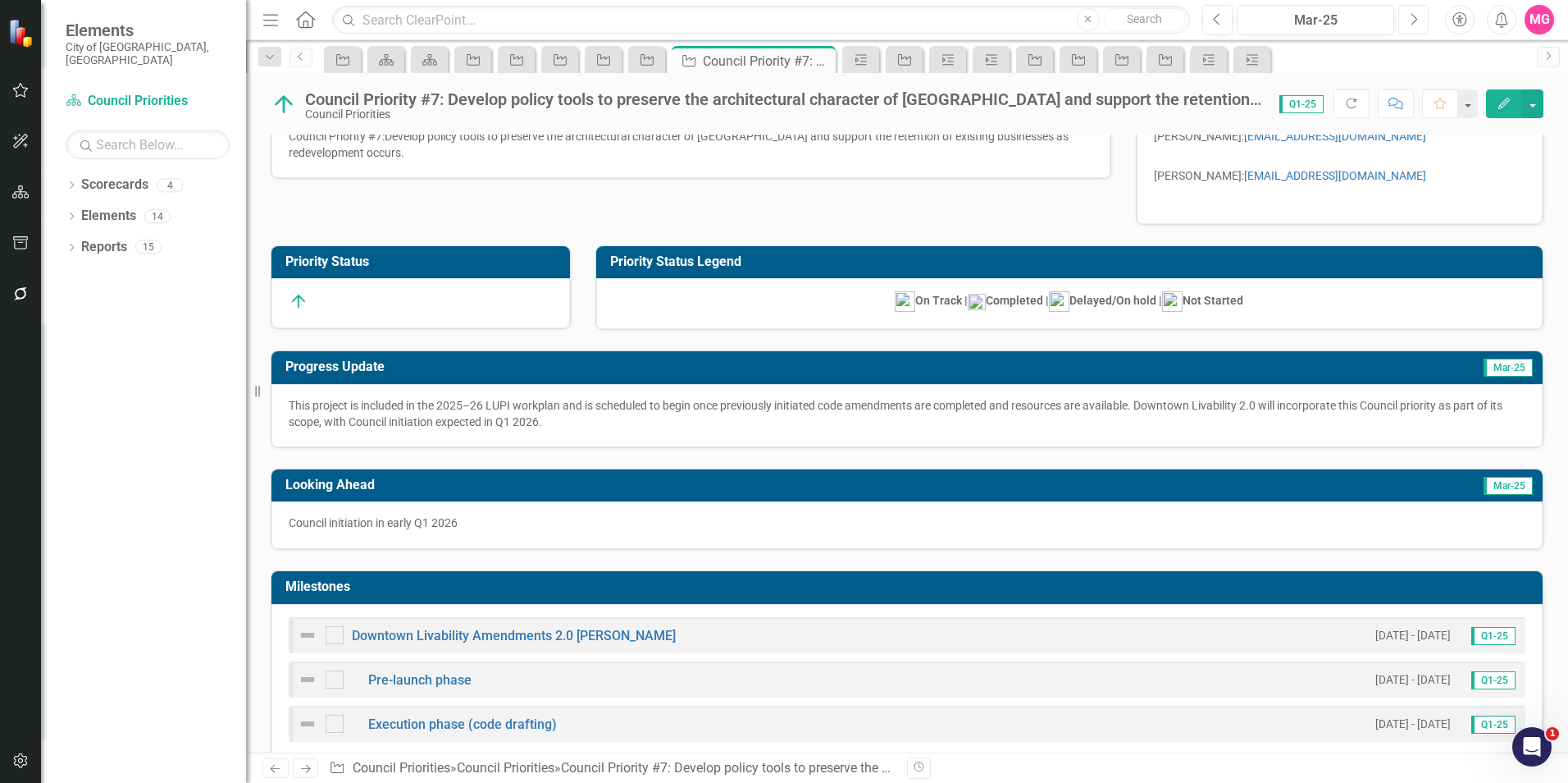
click at [1400, 14] on button "Next" at bounding box center [1413, 19] width 30 height 29
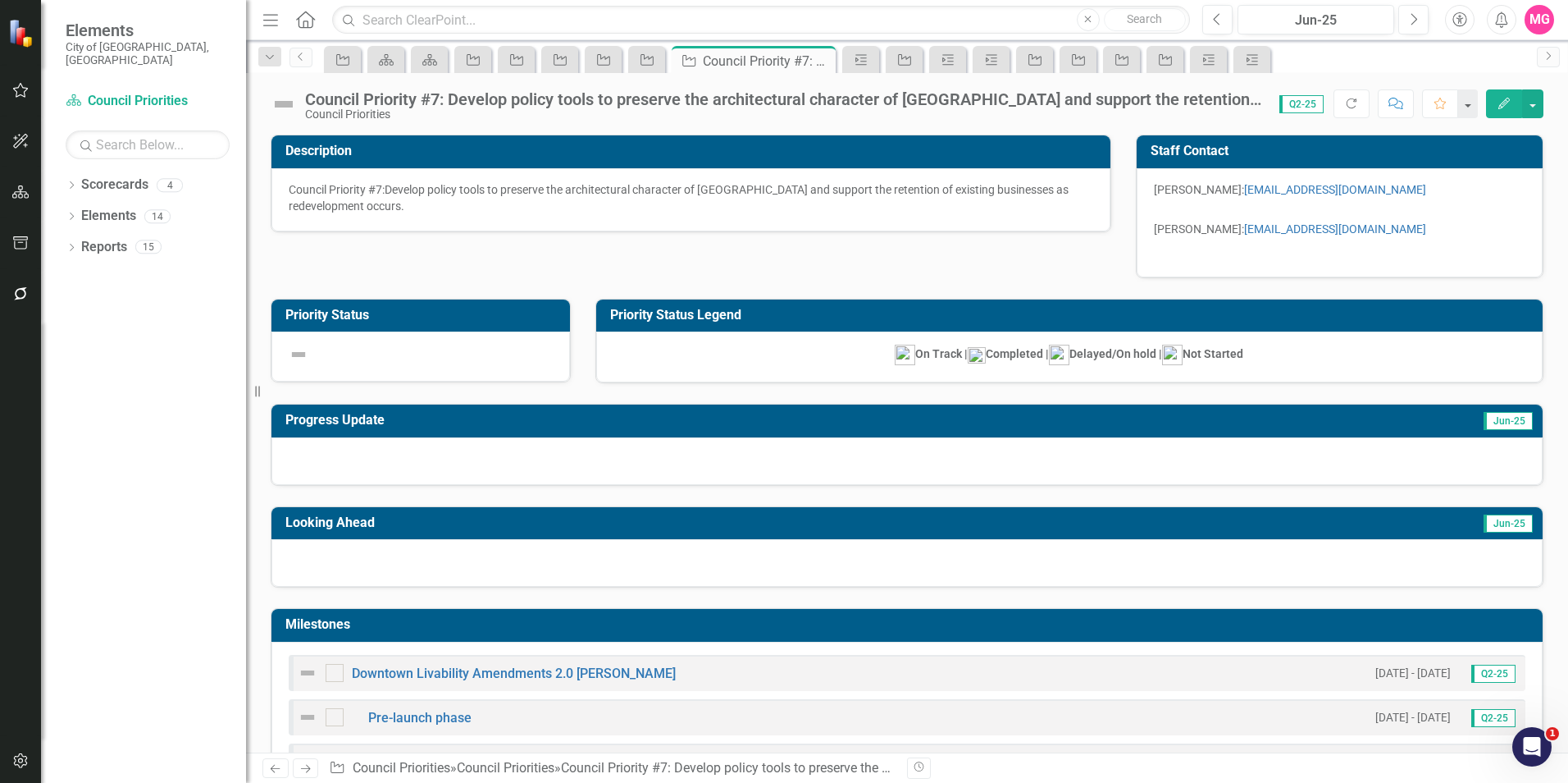
click at [281, 99] on img at bounding box center [284, 104] width 26 height 26
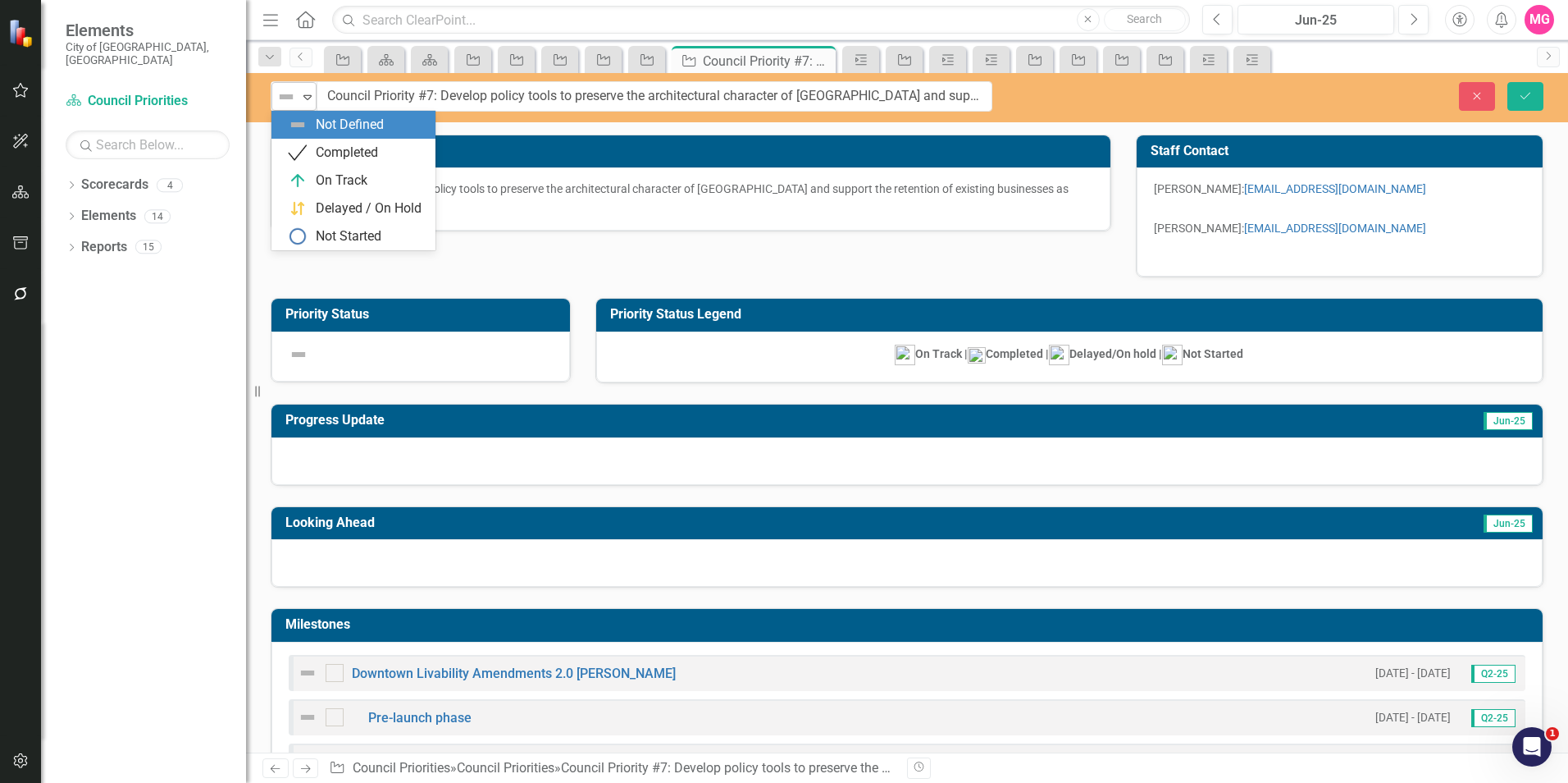
click at [300, 104] on div "Expand" at bounding box center [307, 96] width 17 height 27
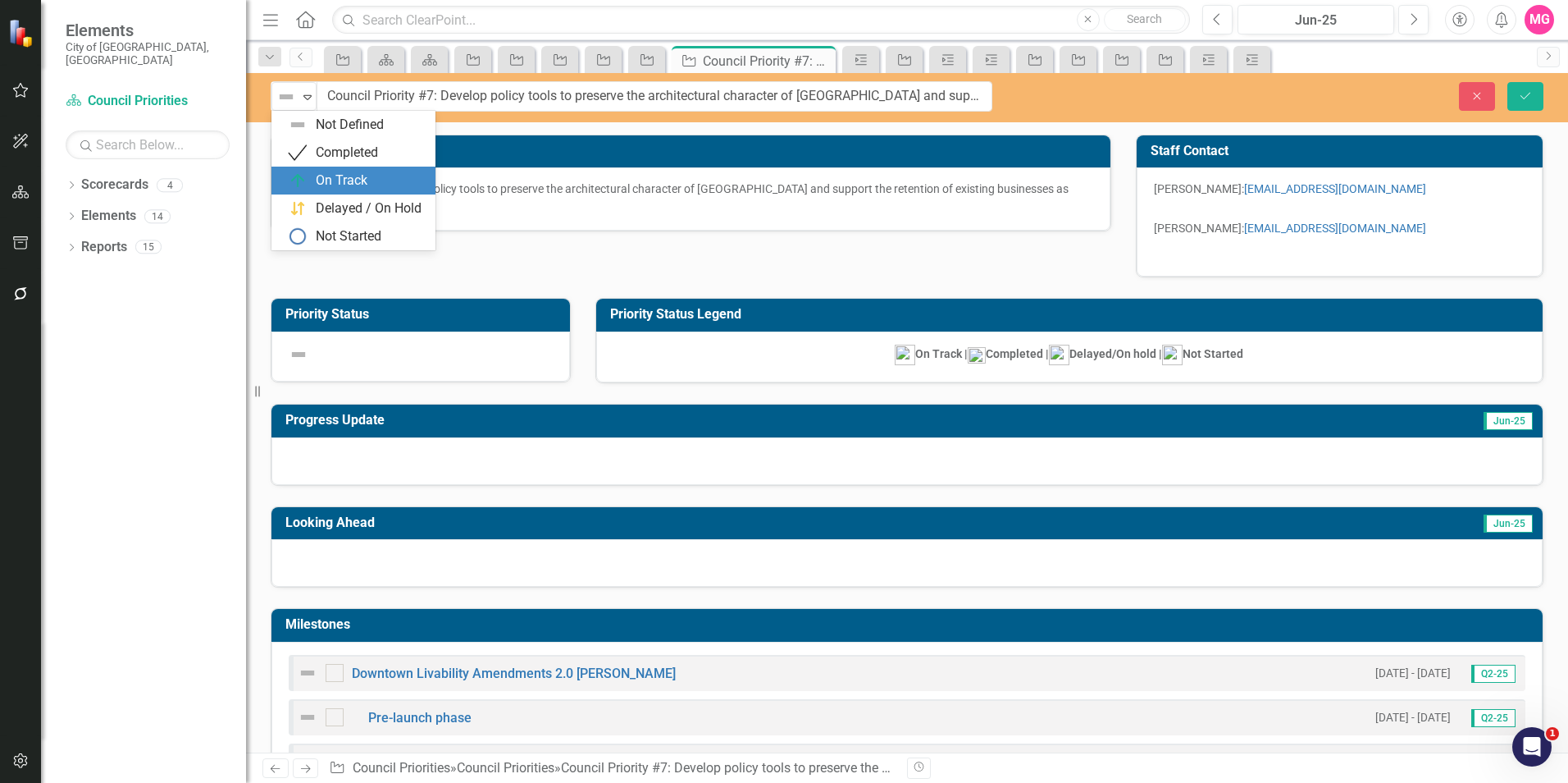
click at [359, 172] on div "On Track" at bounding box center [341, 180] width 52 height 19
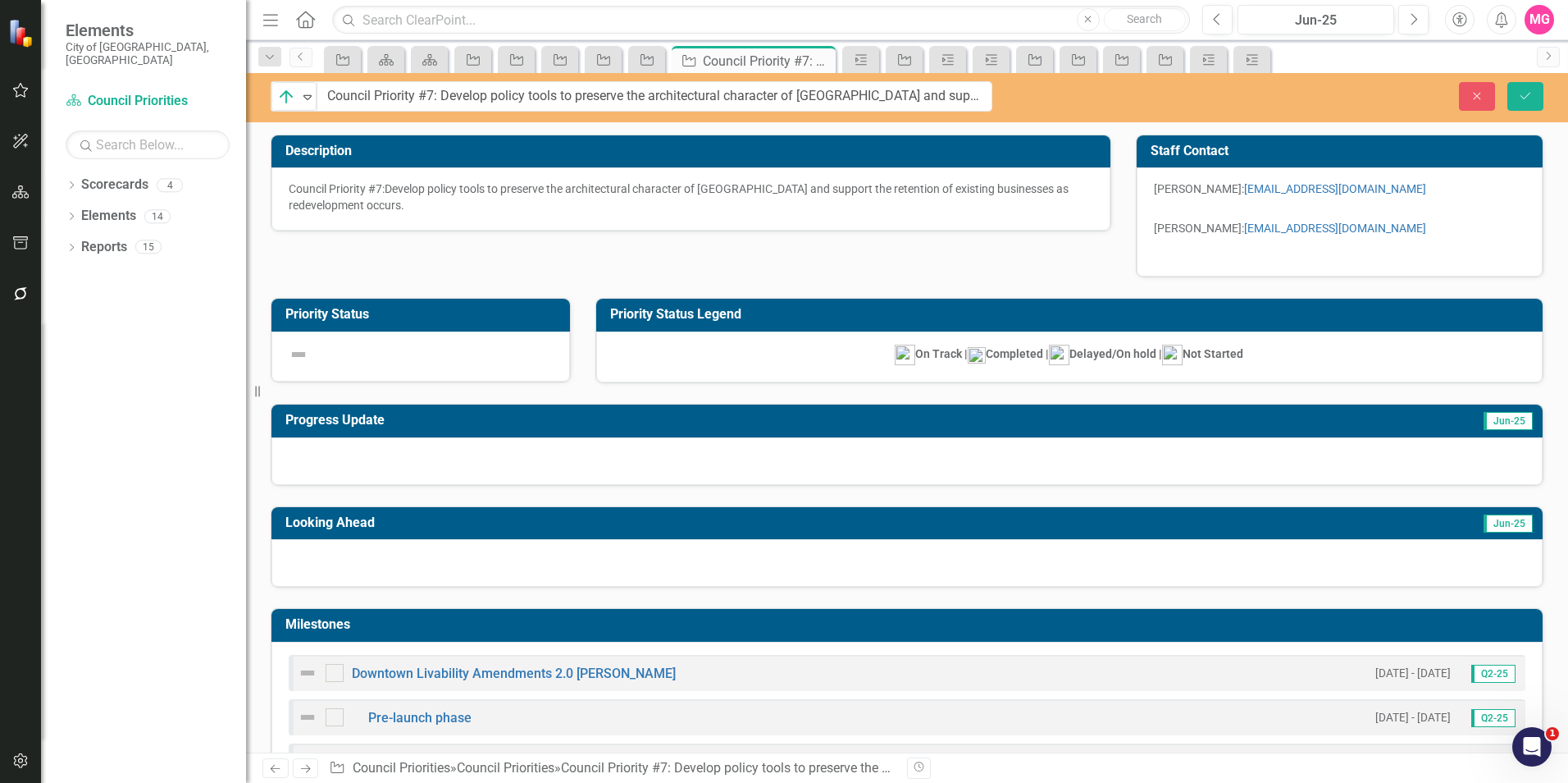
click at [486, 373] on div at bounding box center [421, 356] width 298 height 50
click at [696, 445] on div at bounding box center [907, 461] width 1271 height 48
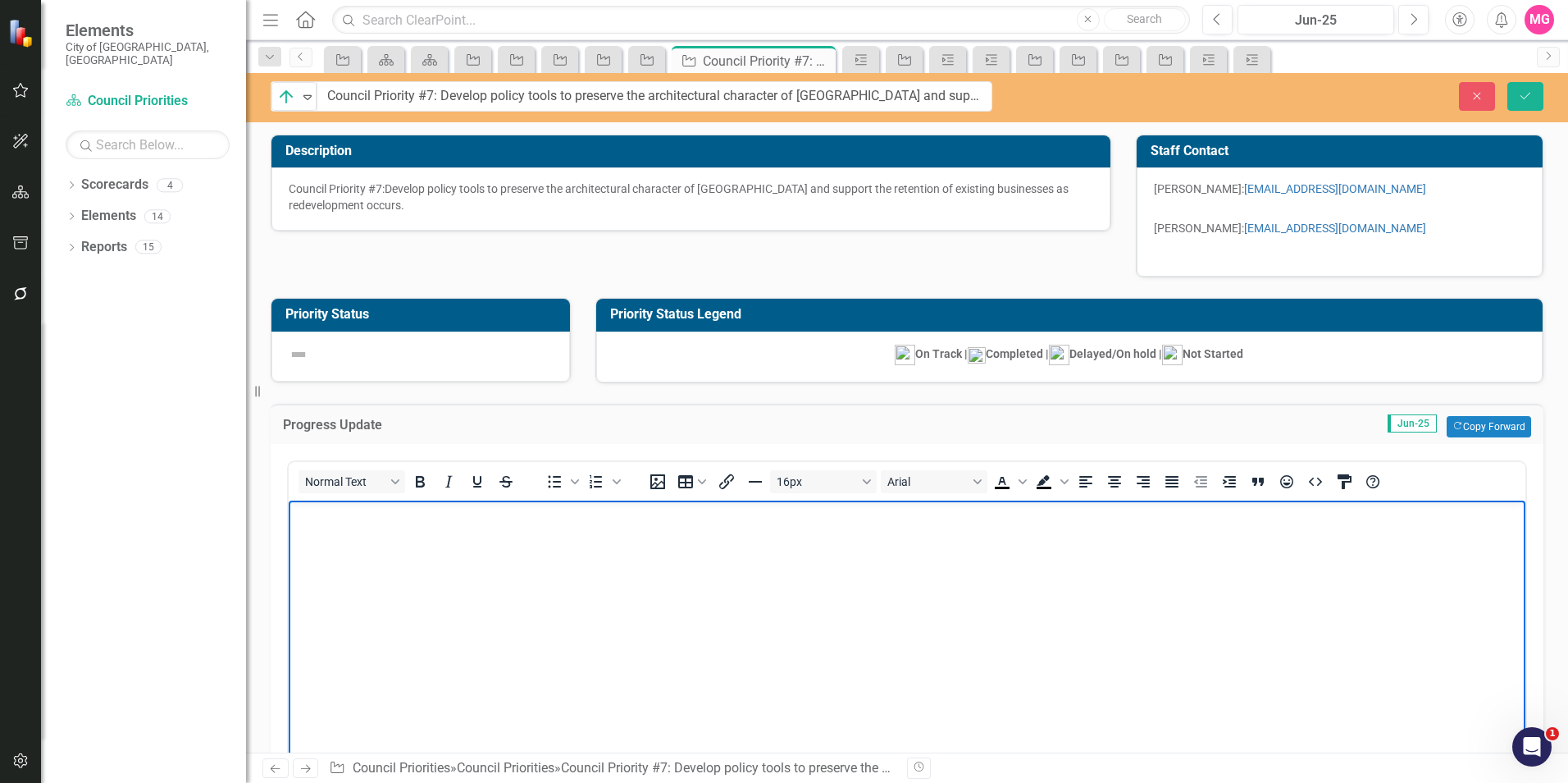
click at [1075, 607] on body "Rich Text Area. Press ALT-0 for help." at bounding box center [906, 623] width 1236 height 246
click at [814, 532] on body "Rich Text Area. Press ALT-0 for help." at bounding box center [906, 623] width 1236 height 246
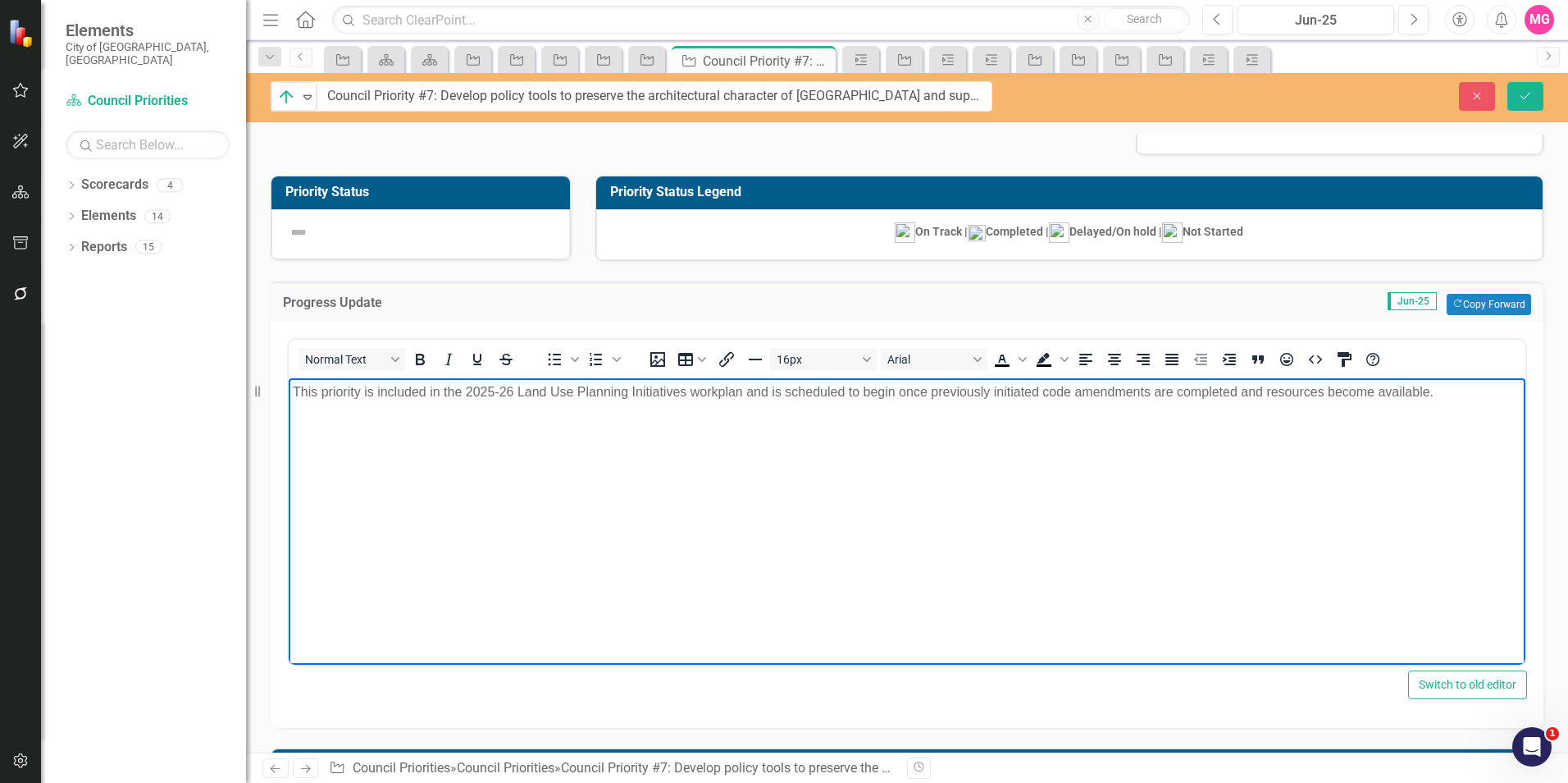
scroll to position [123, 0]
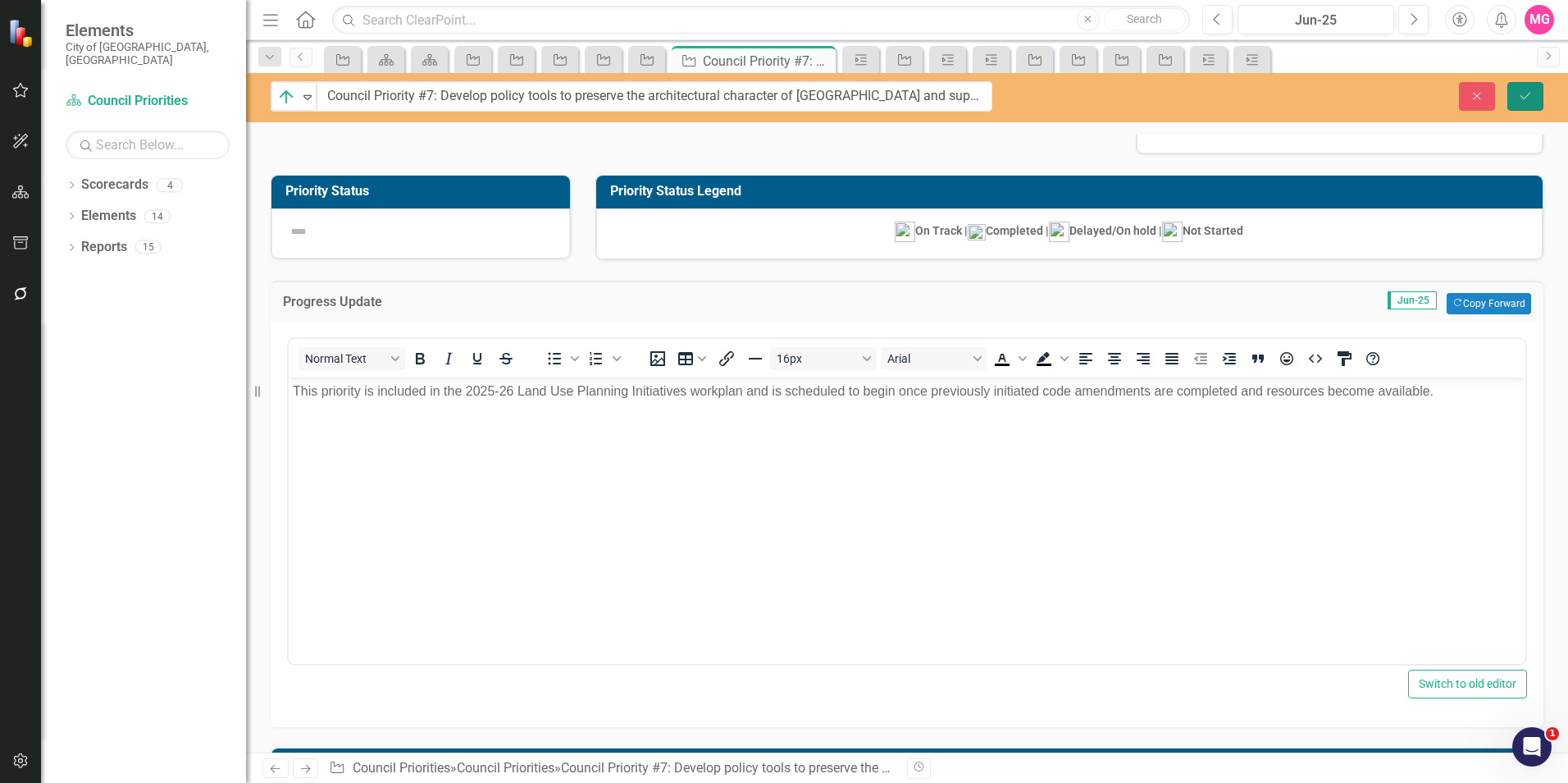
click at [1519, 90] on icon "Save" at bounding box center [1525, 95] width 15 height 11
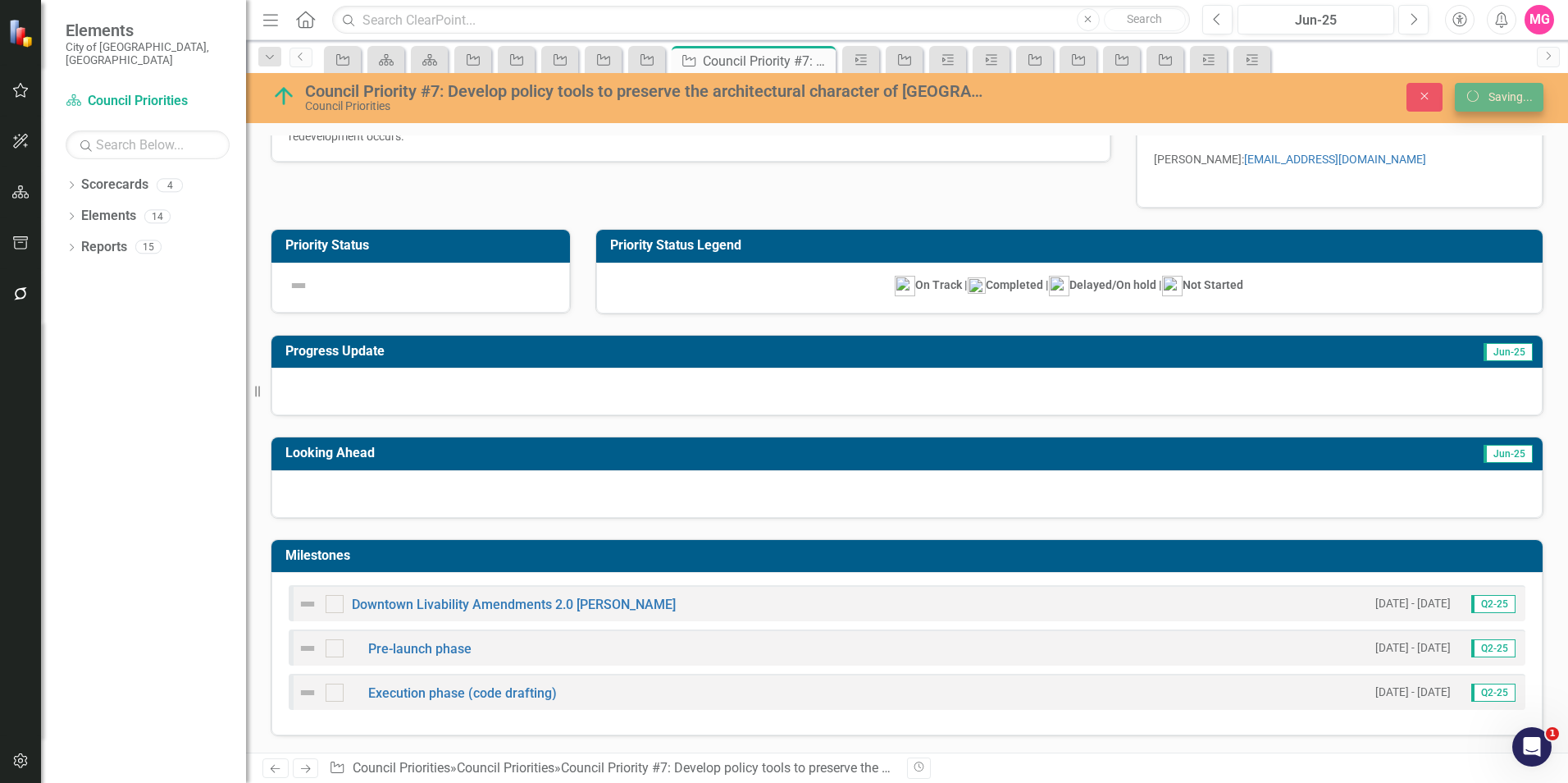
scroll to position [71, 0]
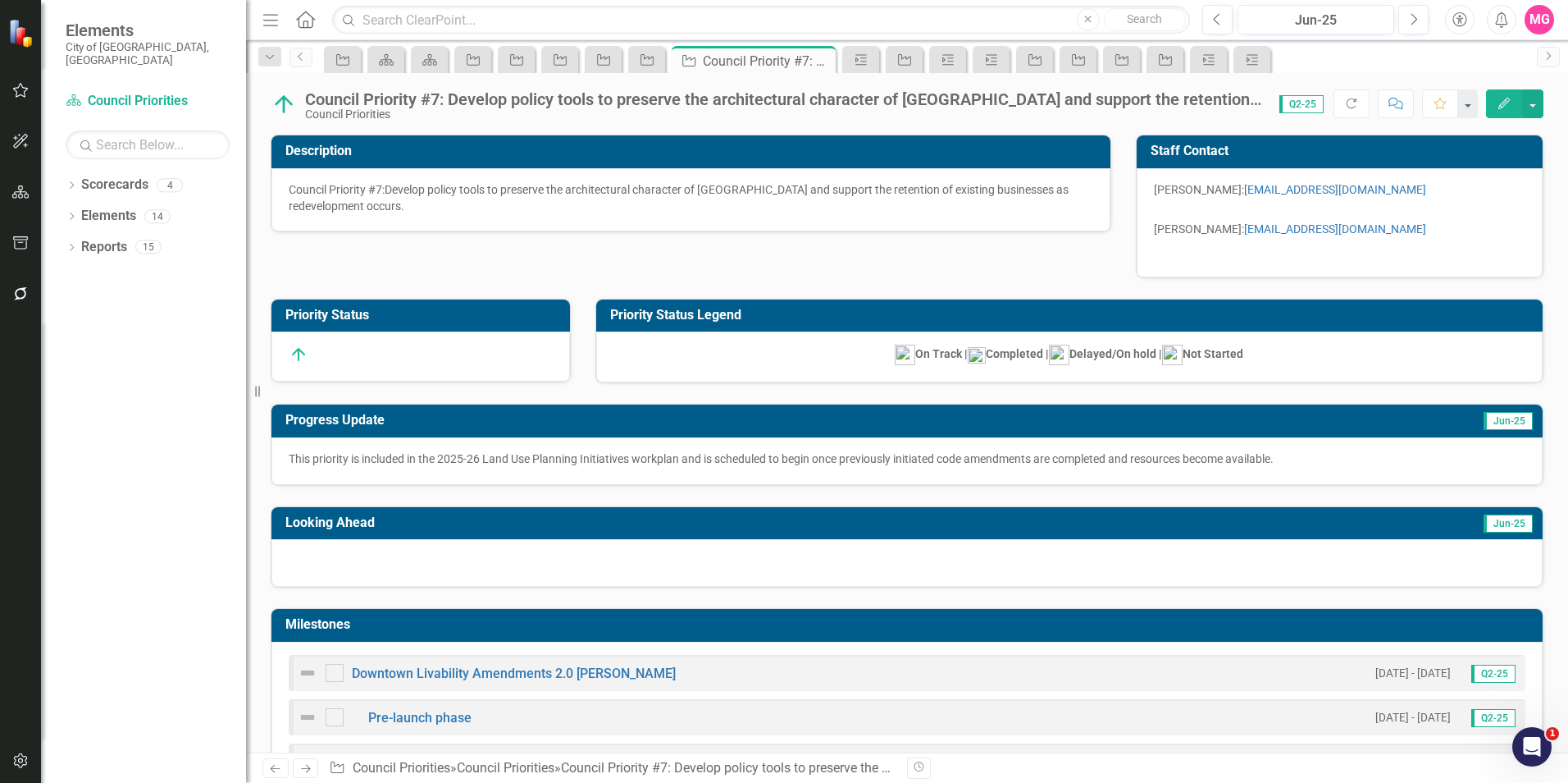
click at [978, 559] on div at bounding box center [907, 563] width 1271 height 48
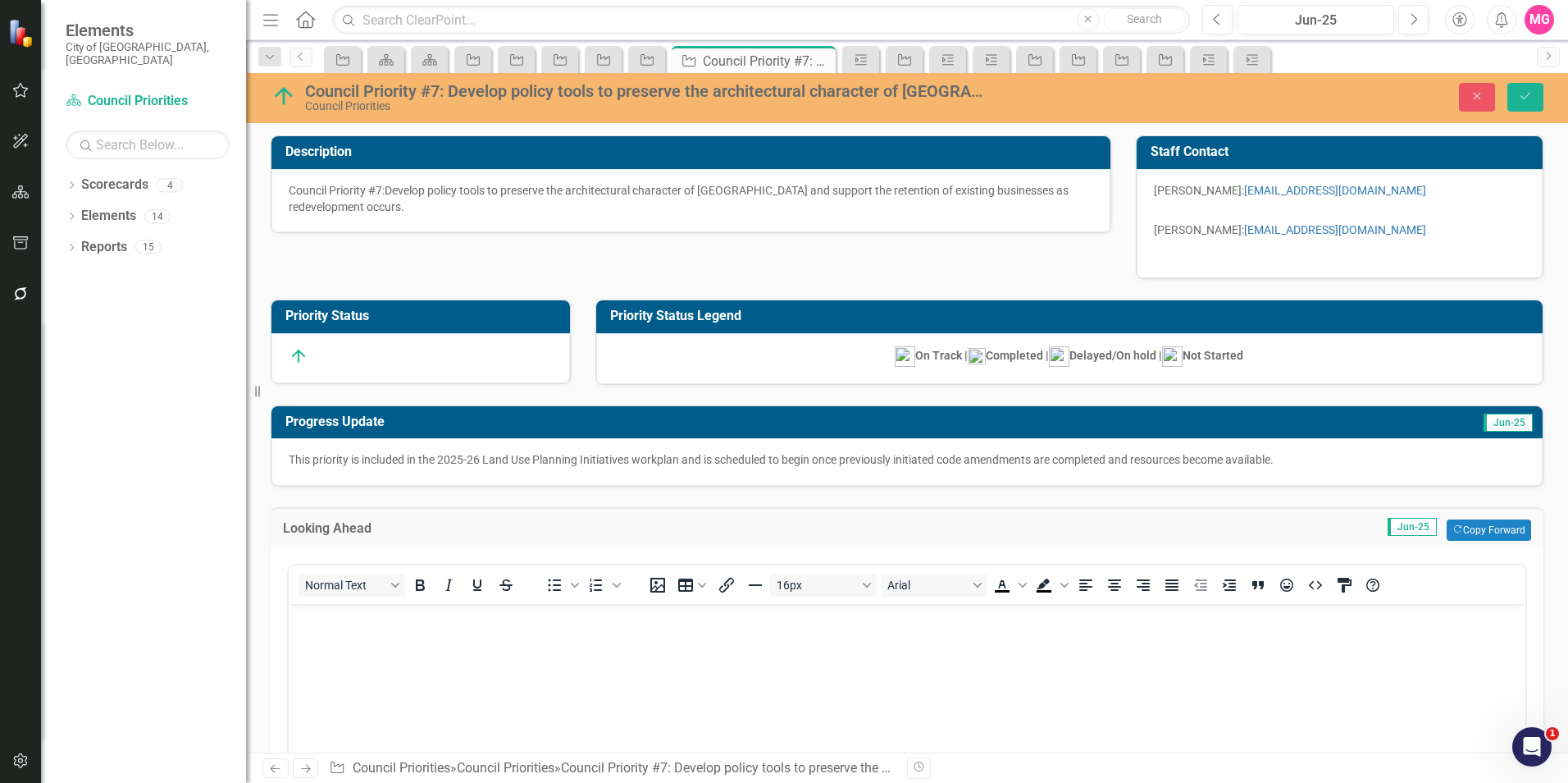
scroll to position [0, 0]
click at [837, 730] on body "Rich Text Area. Press ALT-0 for help." at bounding box center [906, 727] width 1236 height 246
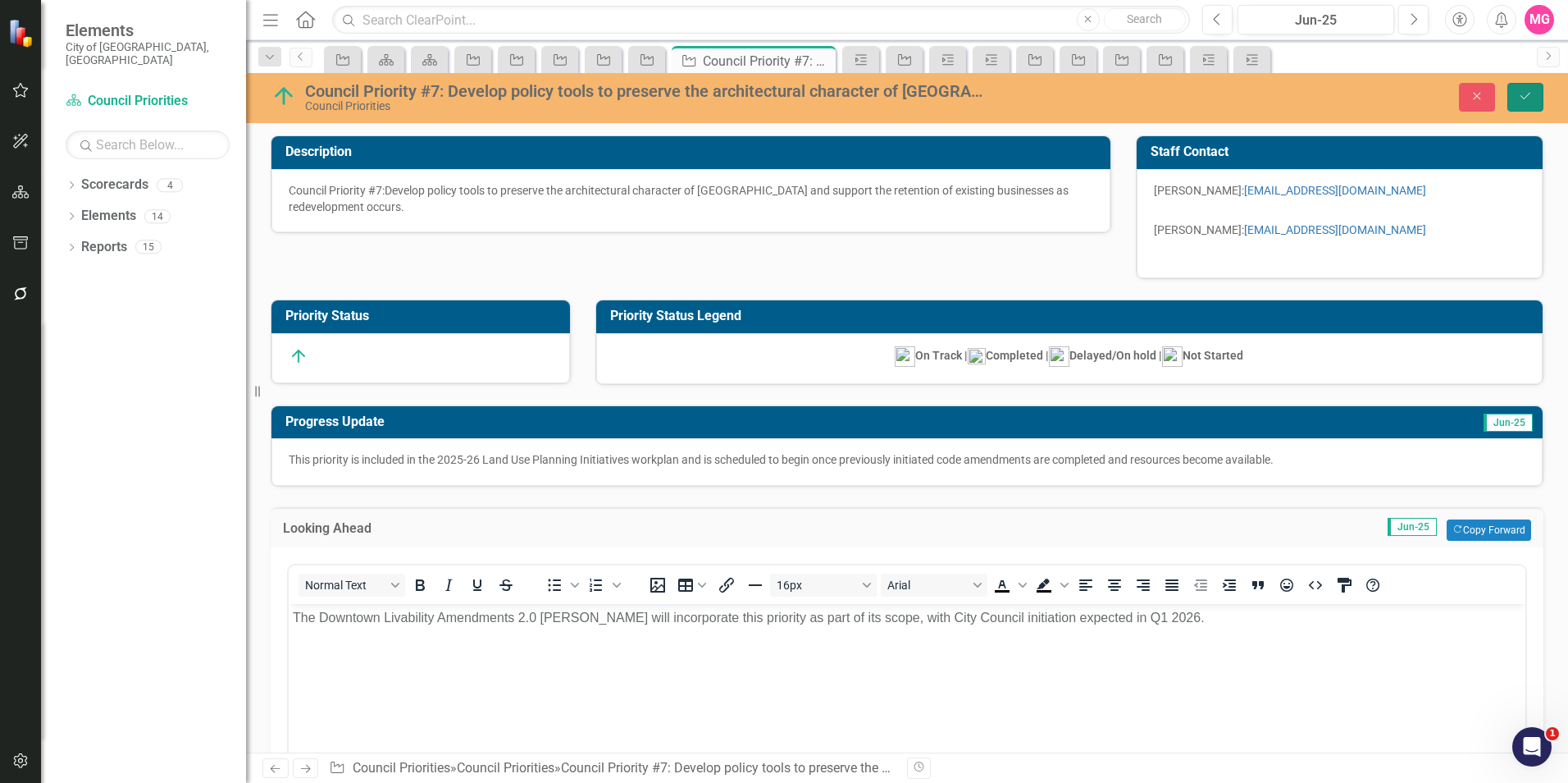
click at [1531, 94] on icon "Save" at bounding box center [1525, 95] width 15 height 11
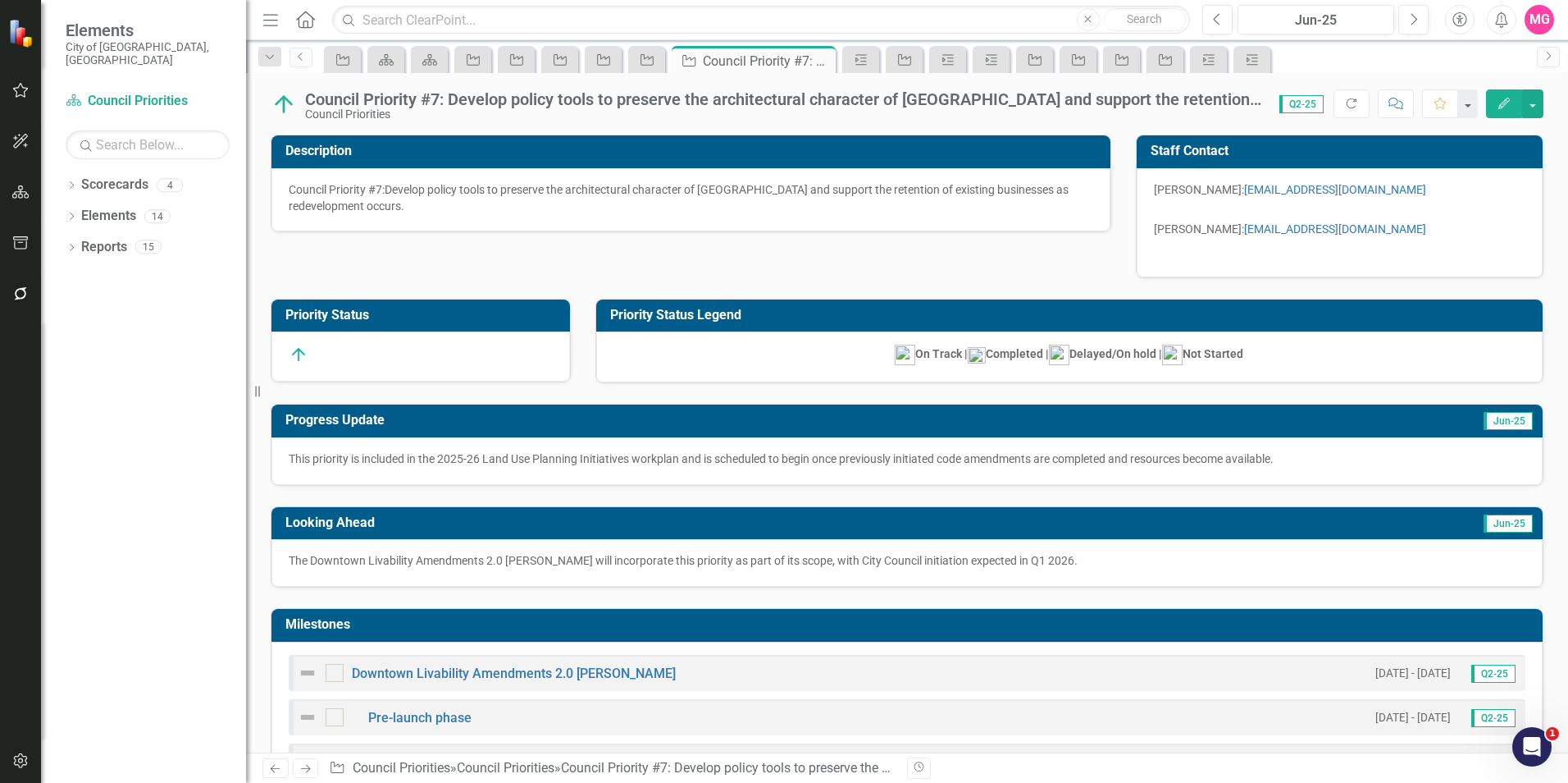
scroll to position [70, 0]
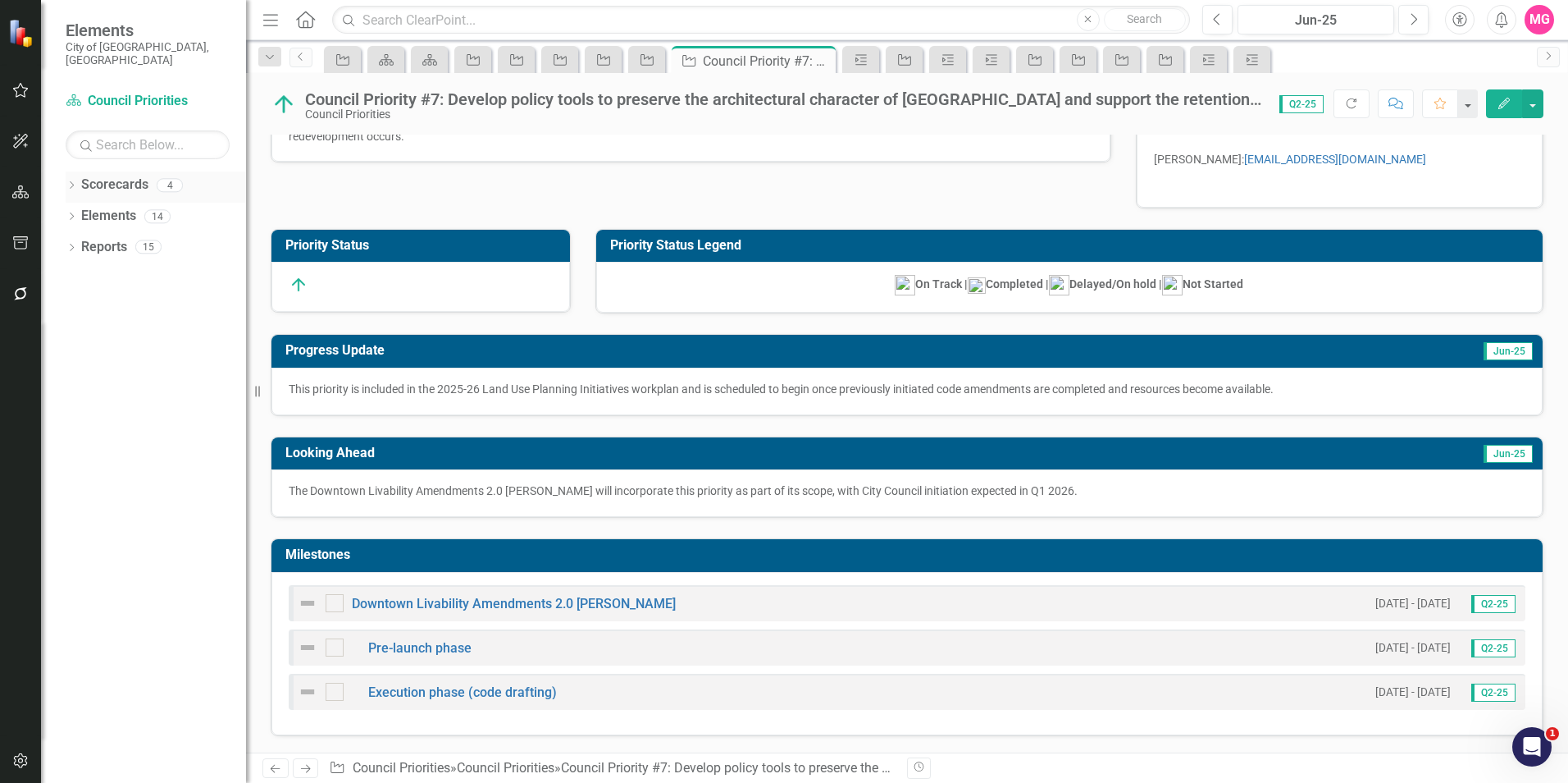
click at [139, 171] on div "Scorecards" at bounding box center [115, 184] width 67 height 27
click at [144, 171] on div "Scorecards" at bounding box center [115, 184] width 67 height 27
click at [135, 176] on link "Scorecards" at bounding box center [115, 184] width 67 height 19
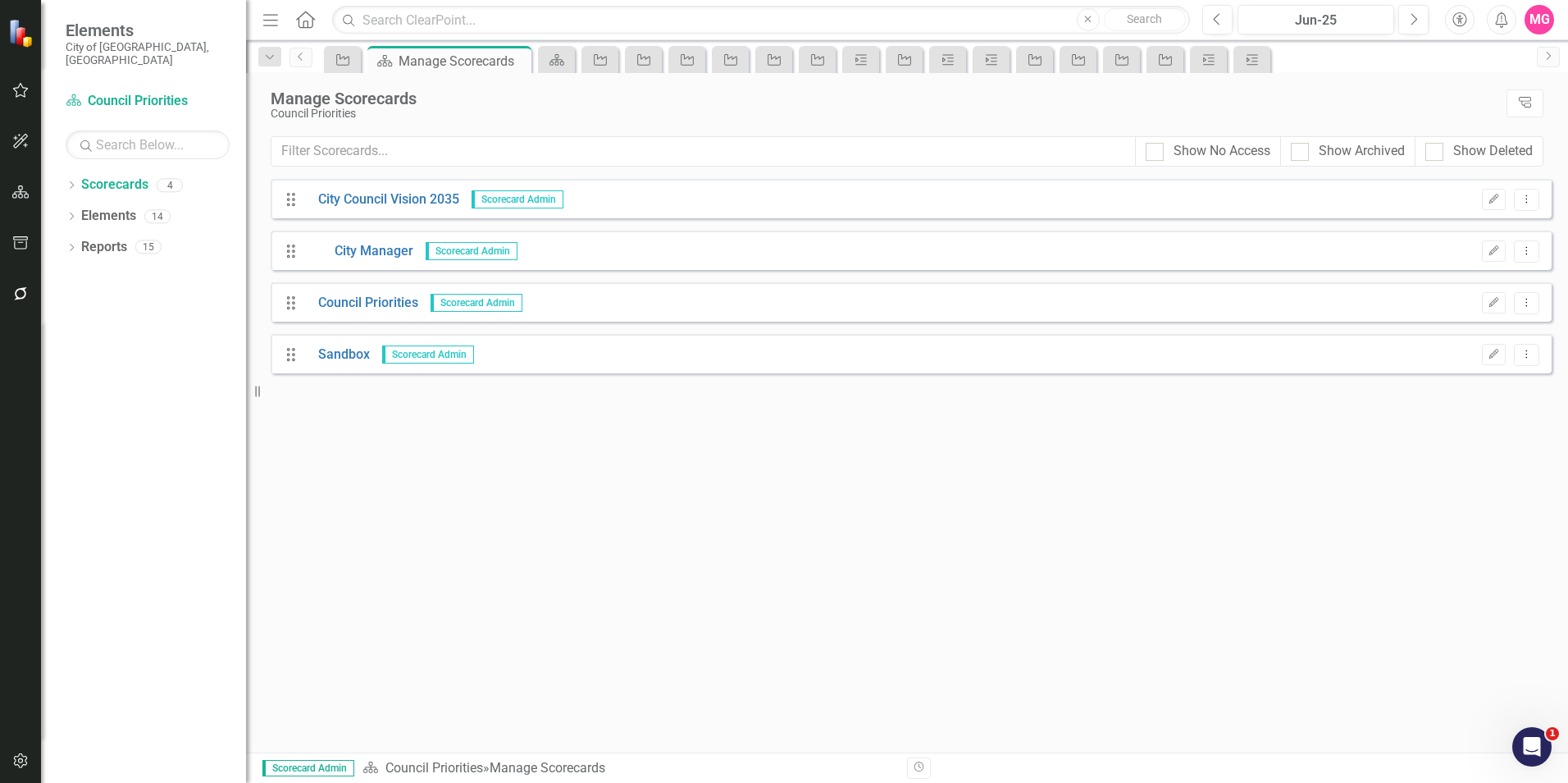
click at [344, 290] on div "Drag Council Priorities Scorecard Admin Edit Dropdown Menu" at bounding box center [912, 302] width 1281 height 40
click at [368, 302] on link "Council Priorities" at bounding box center [362, 303] width 112 height 19
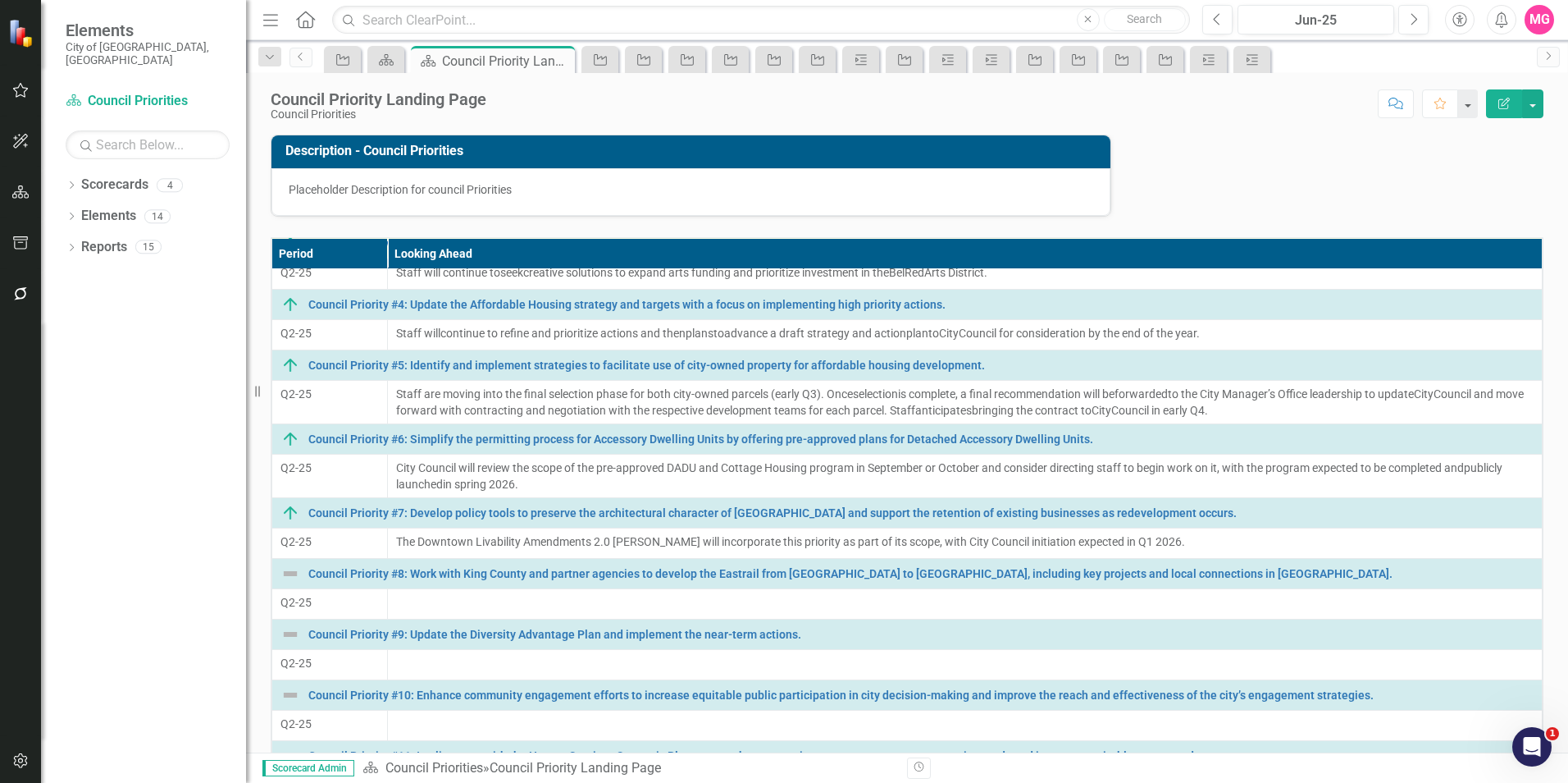
scroll to position [273, 0]
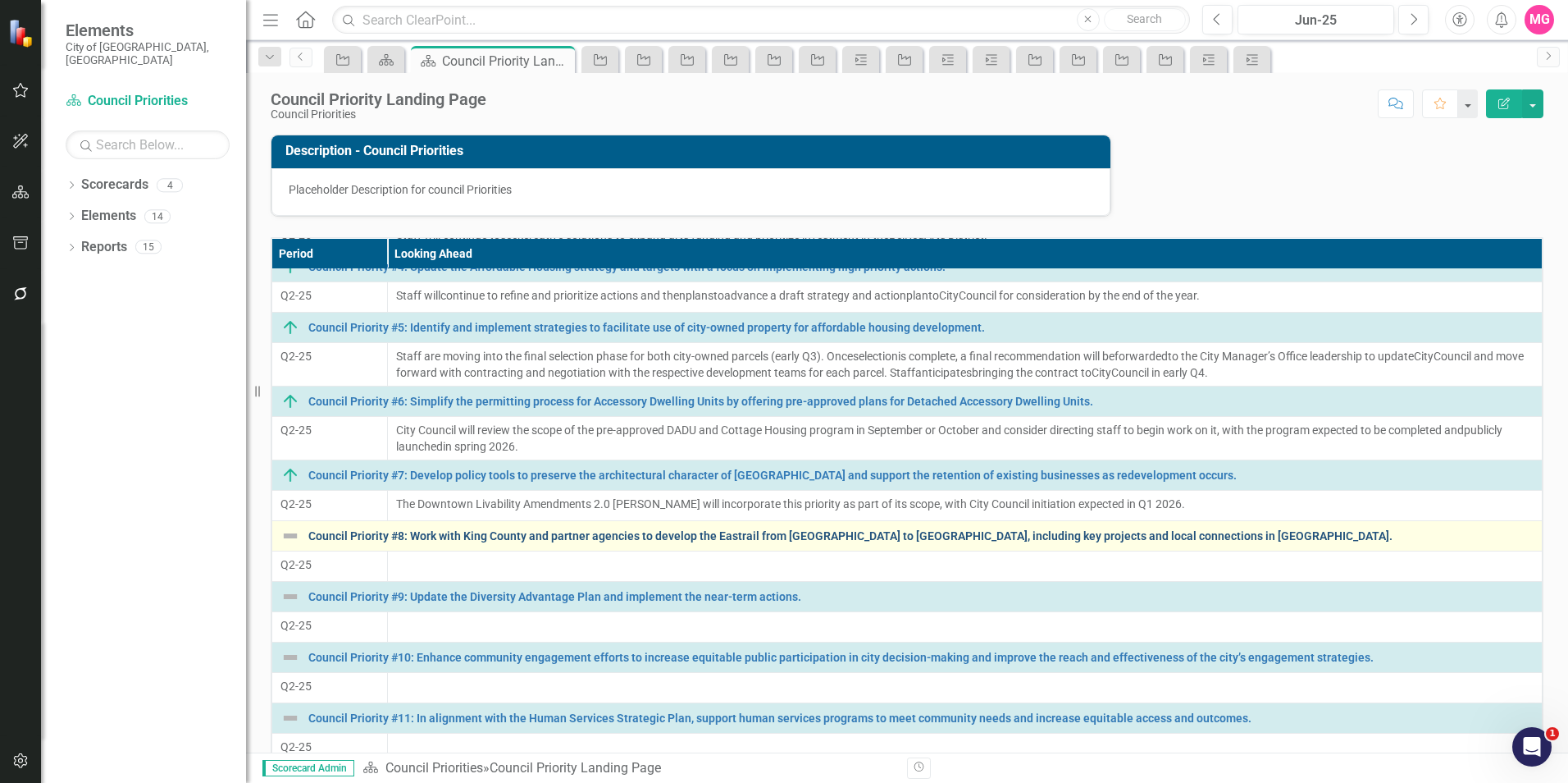
click at [652, 533] on link "Council Priority #8: Work with King County and partner agencies to develop the …" at bounding box center [920, 536] width 1225 height 12
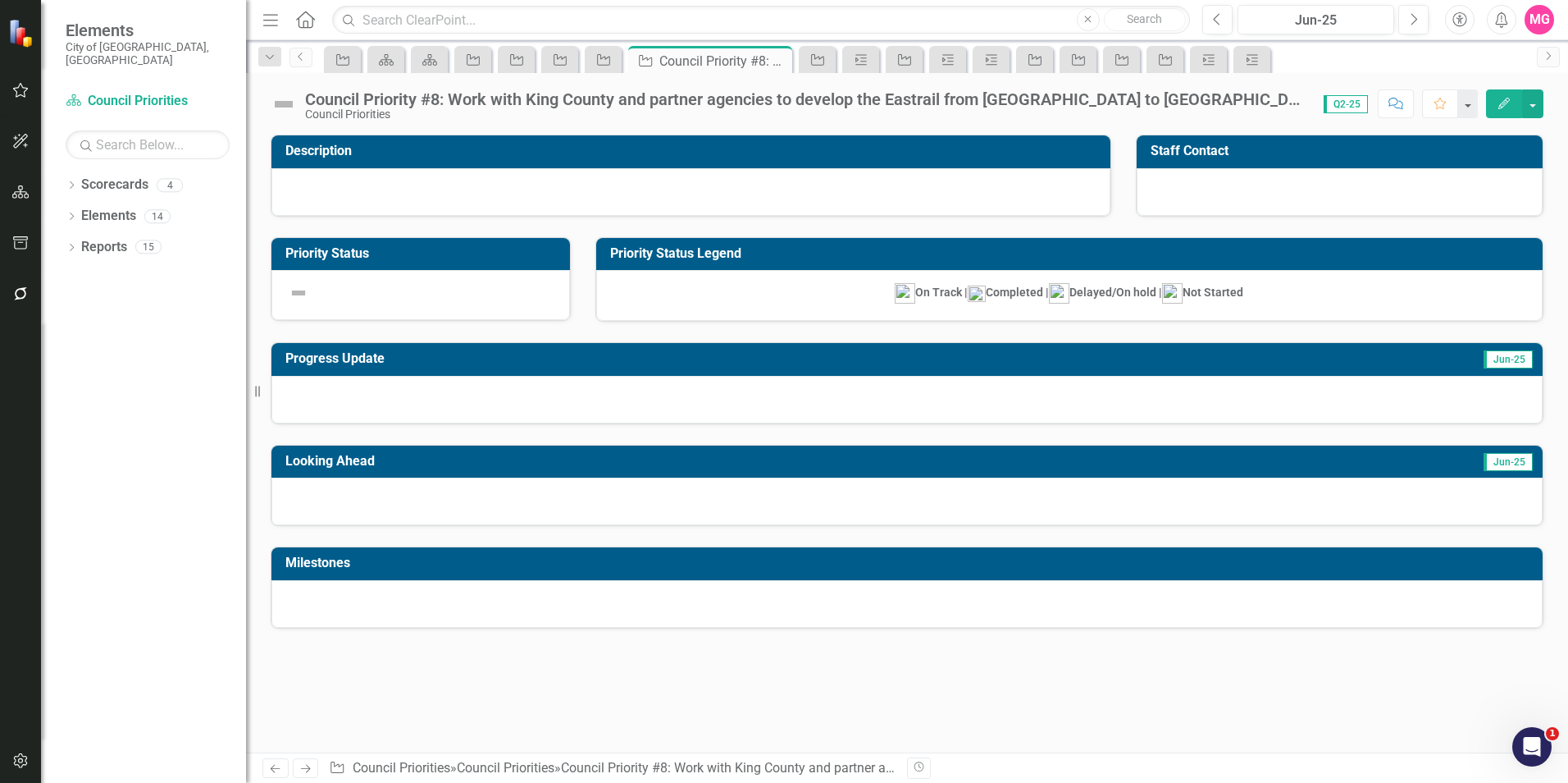
click at [596, 183] on div at bounding box center [691, 192] width 839 height 48
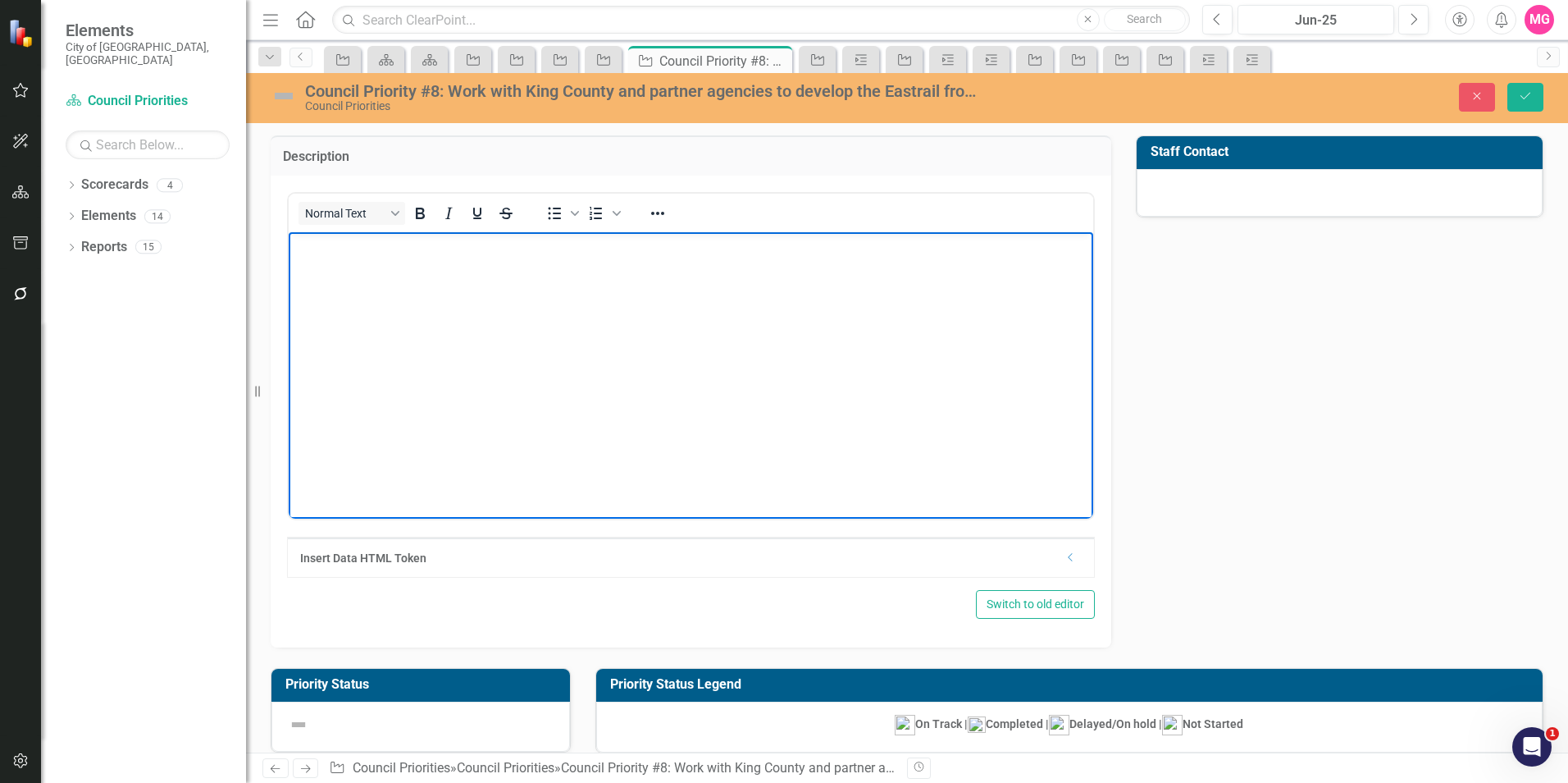
click at [626, 384] on body "Rich Text Area. Press ALT-0 for help." at bounding box center [691, 354] width 805 height 246
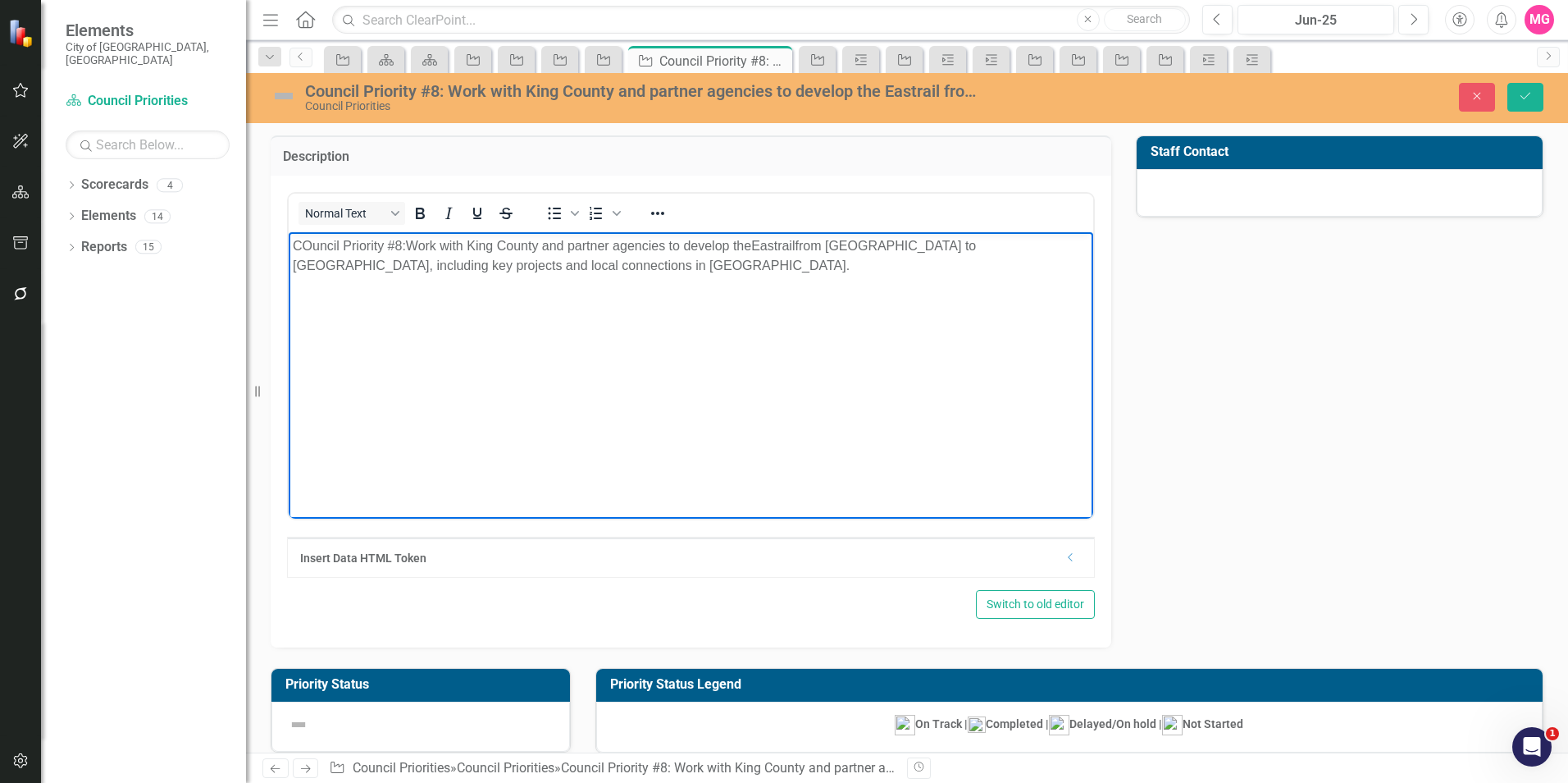
click at [313, 259] on span "from Renton to Snohomish, including key projects and local connections in Belle…" at bounding box center [634, 255] width 683 height 34
click at [1514, 106] on button "Save" at bounding box center [1525, 97] width 36 height 29
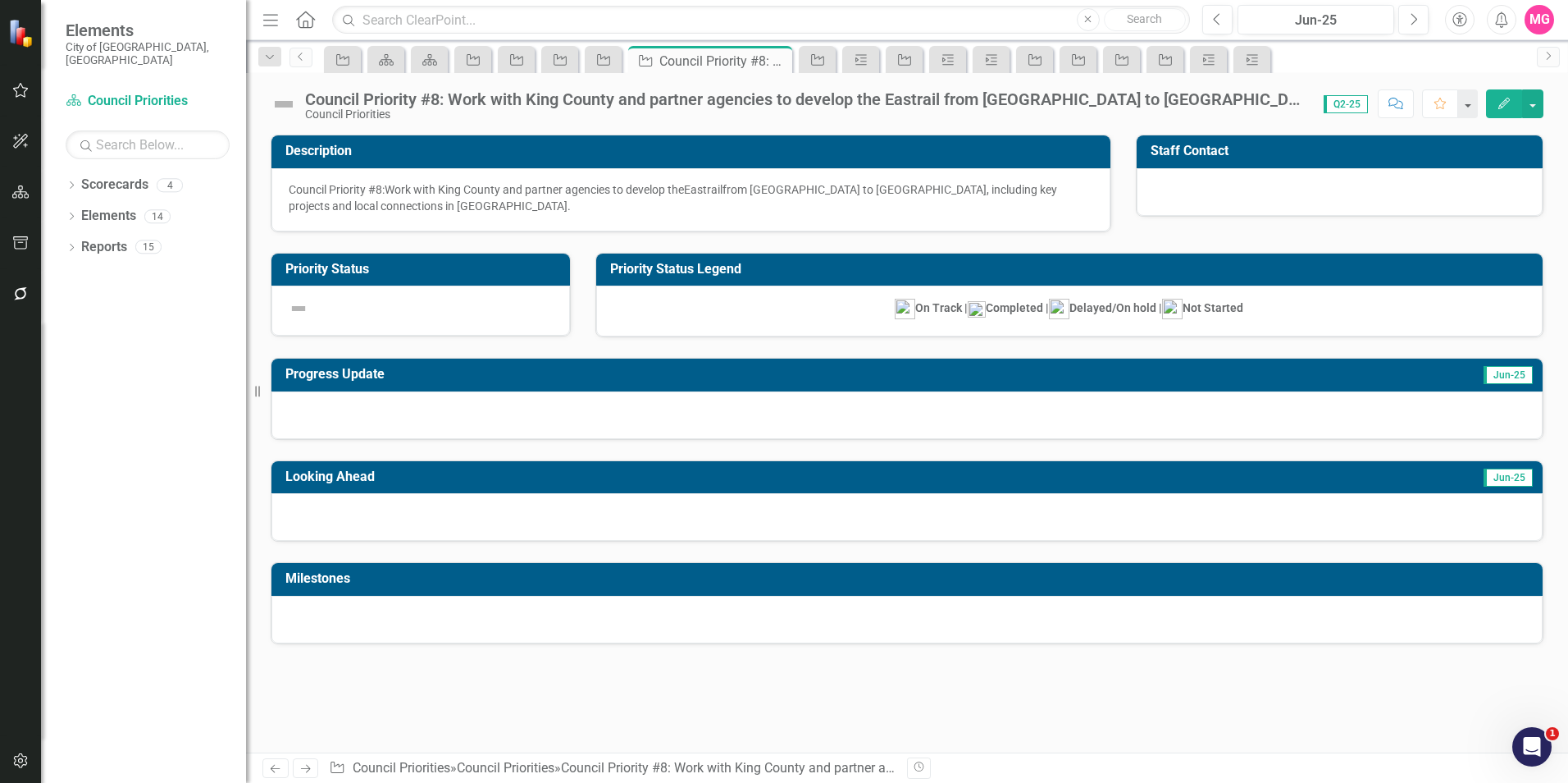
click at [300, 102] on div "Council Priority #8: Work with King County and partner agencies to develop the …" at bounding box center [793, 104] width 1045 height 31
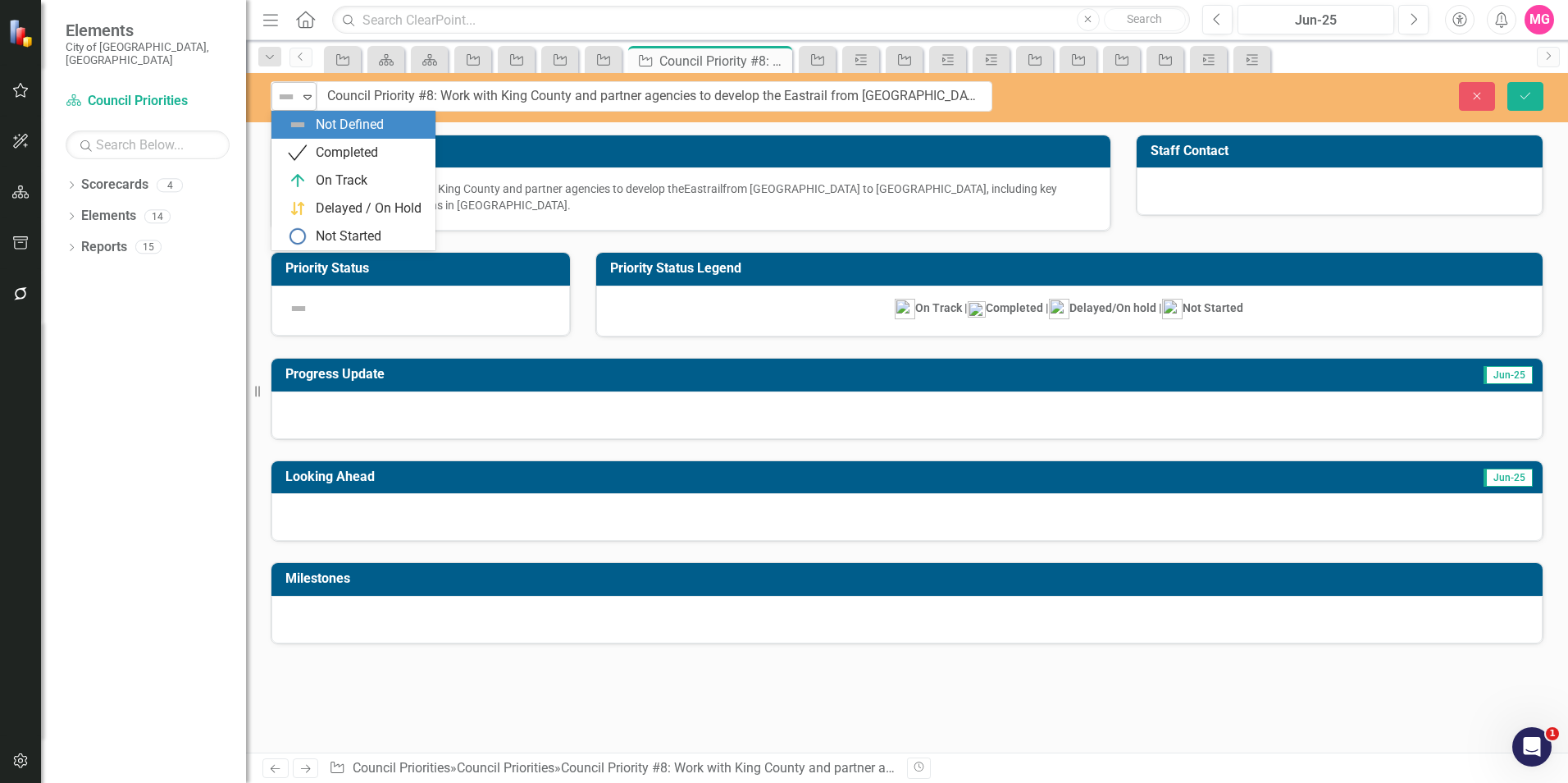
click at [300, 102] on icon "Expand" at bounding box center [307, 96] width 17 height 13
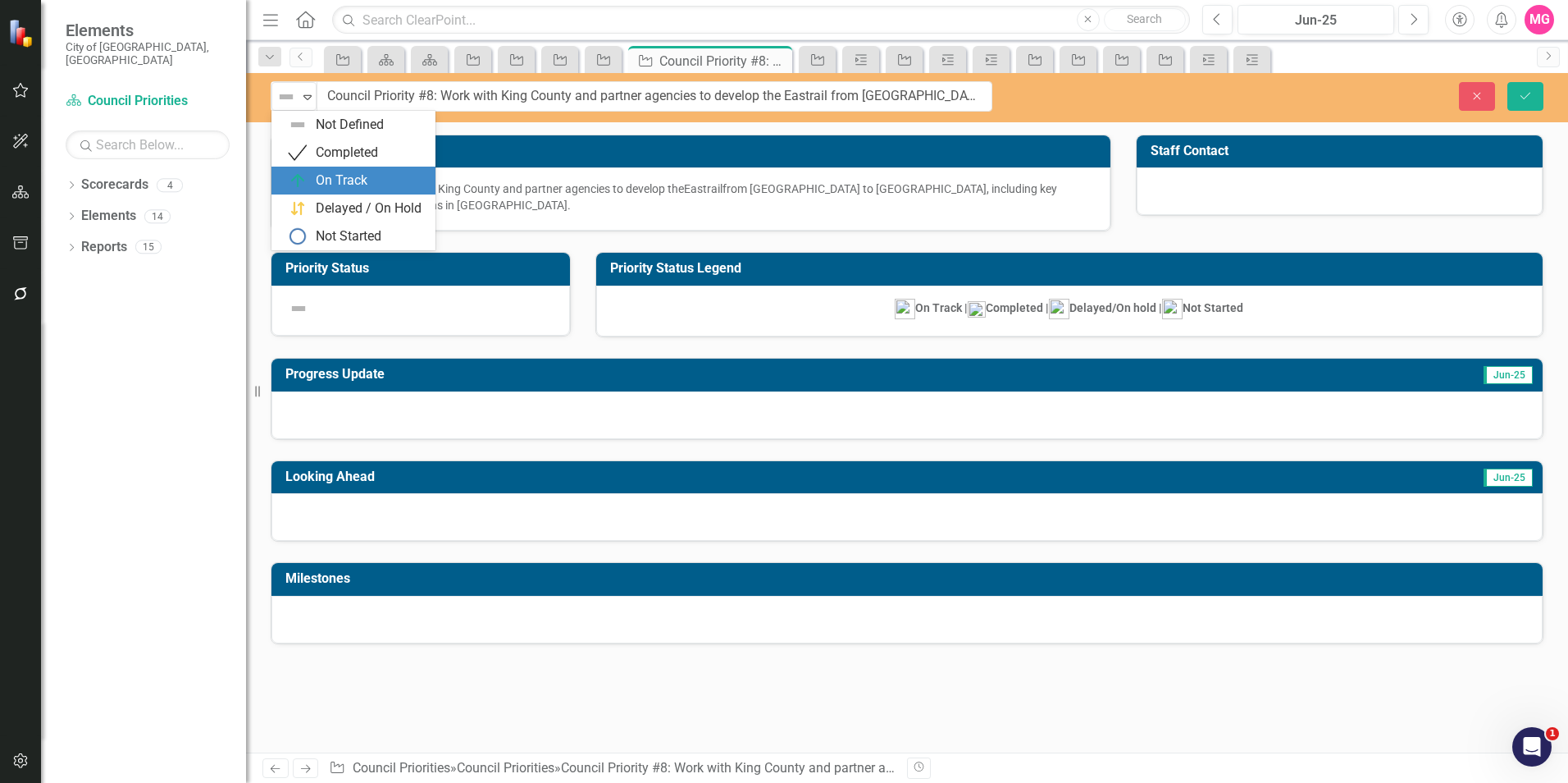
click at [330, 183] on div "On Track" at bounding box center [341, 180] width 52 height 19
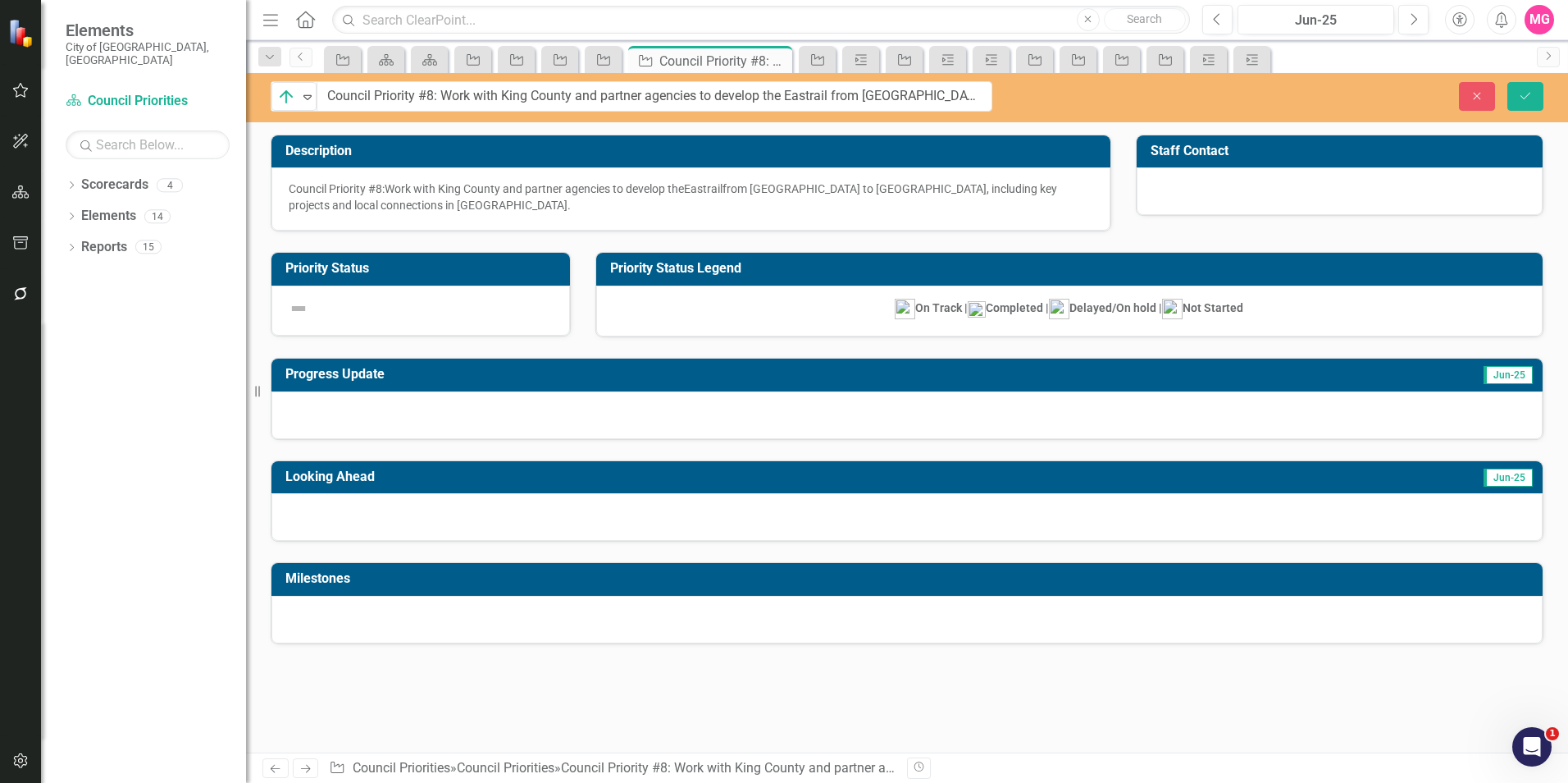
click at [474, 406] on div at bounding box center [907, 415] width 1271 height 48
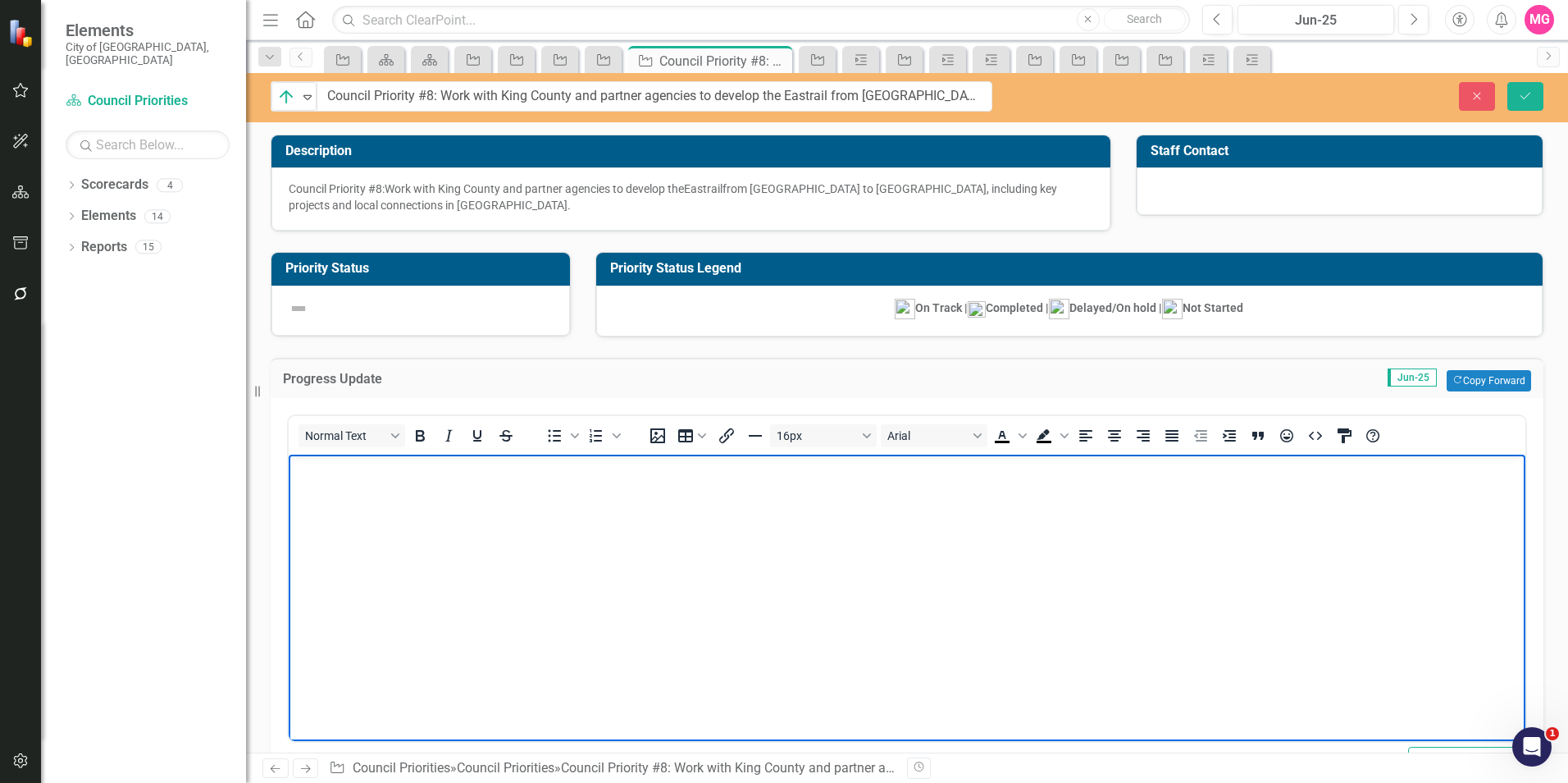
click at [998, 563] on body "Rich Text Area. Press ALT-0 for help." at bounding box center [906, 577] width 1236 height 246
click at [936, 539] on body "Rich Text Area. Press ALT-0 for help." at bounding box center [906, 577] width 1236 height 246
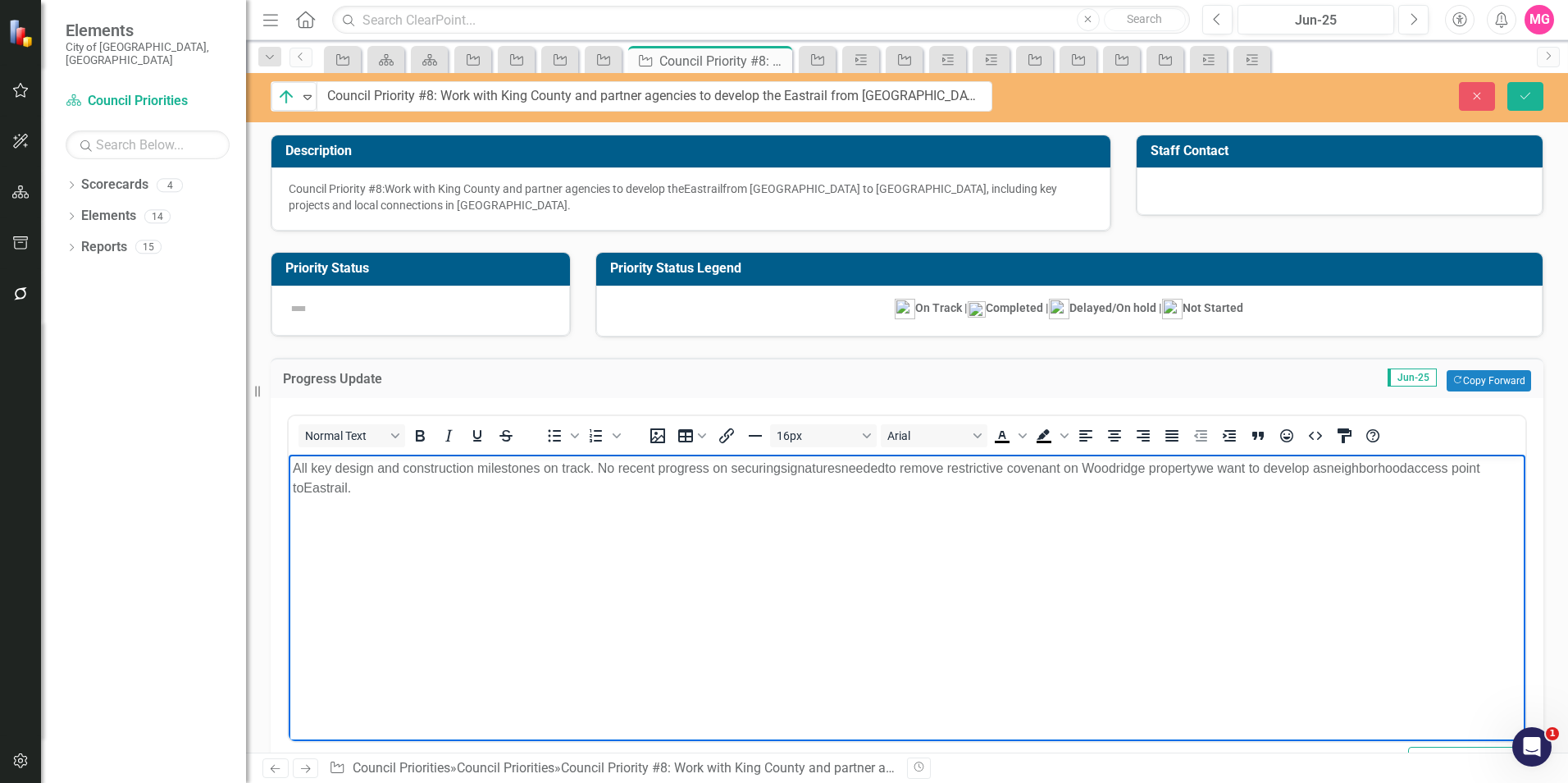
scroll to position [144, 0]
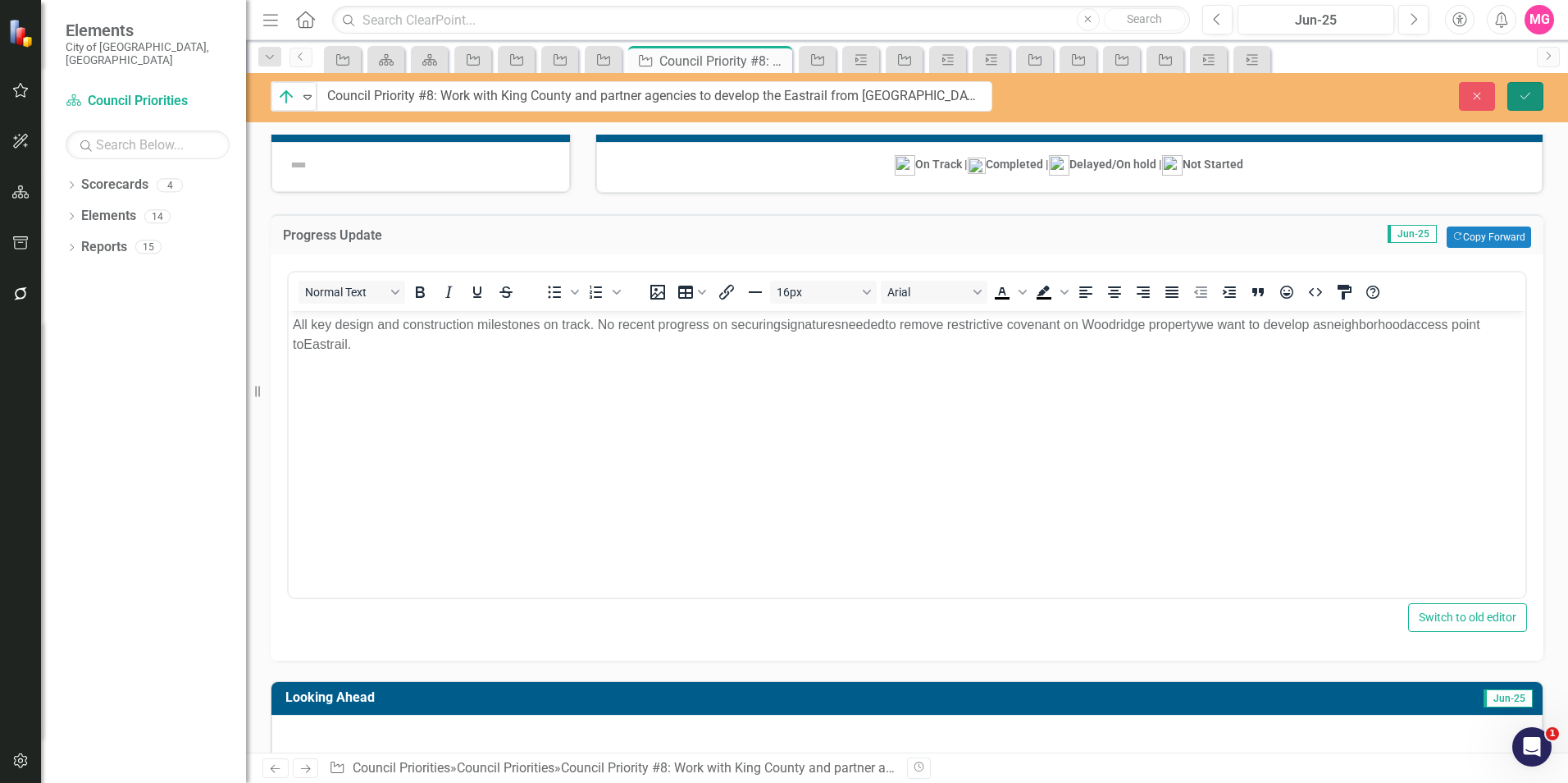
click at [1522, 96] on icon "Save" at bounding box center [1525, 95] width 15 height 11
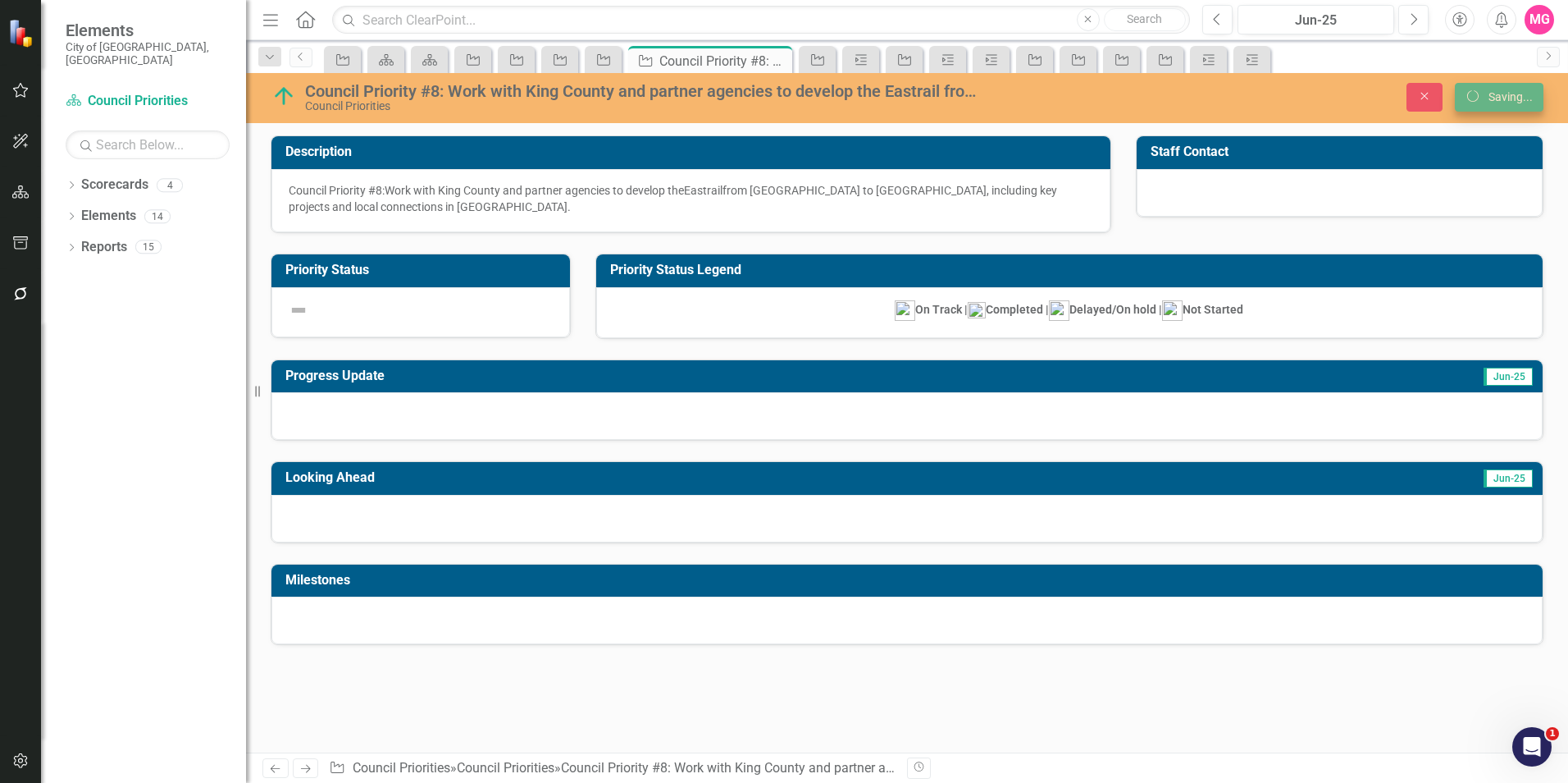
scroll to position [0, 0]
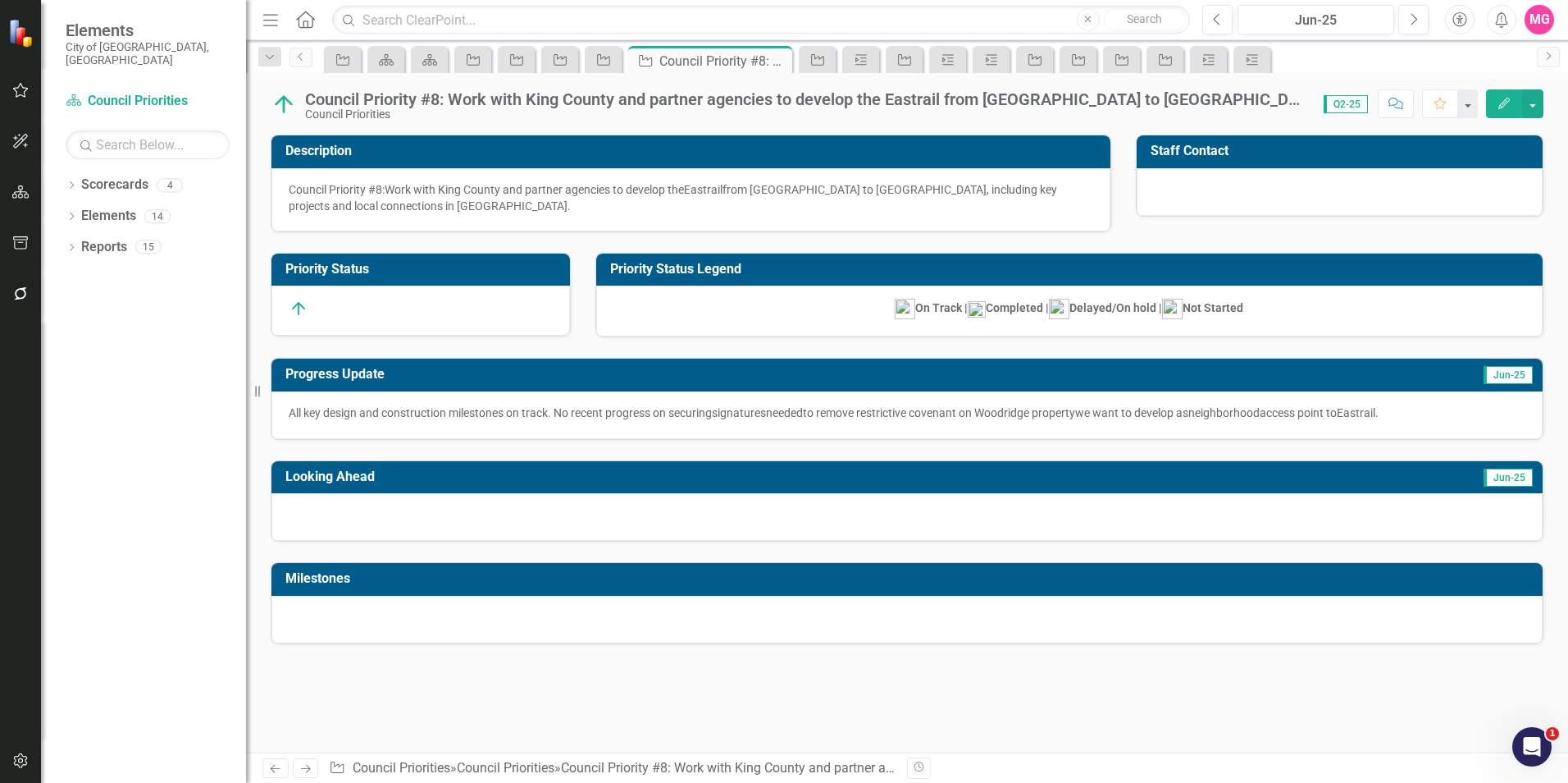
click at [930, 512] on div at bounding box center [907, 517] width 1271 height 48
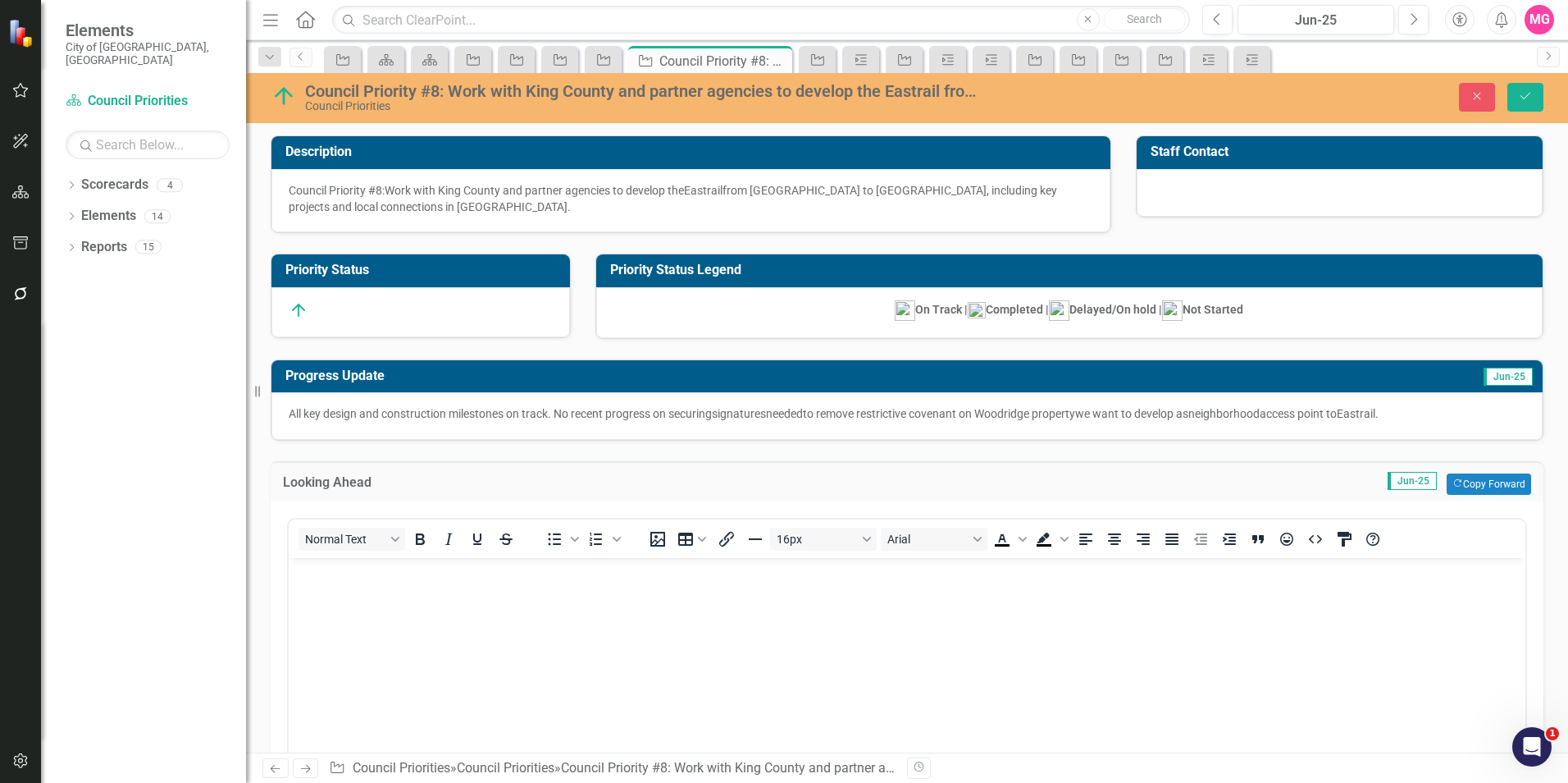
click at [701, 747] on body "Rich Text Area. Press ALT-0 for help." at bounding box center [906, 681] width 1236 height 246
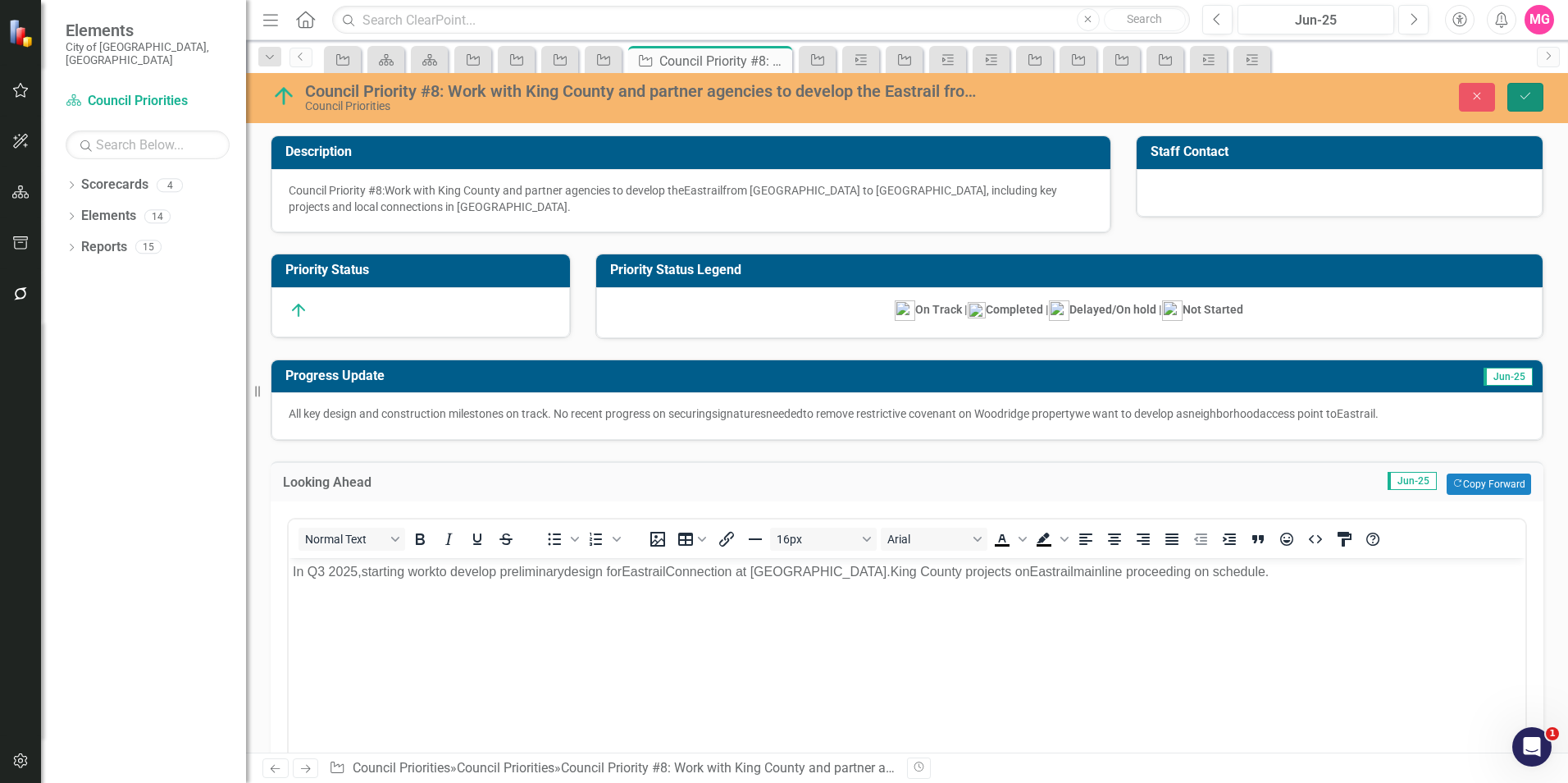
click at [1527, 99] on icon "Save" at bounding box center [1525, 95] width 15 height 11
